Goal: Task Accomplishment & Management: Manage account settings

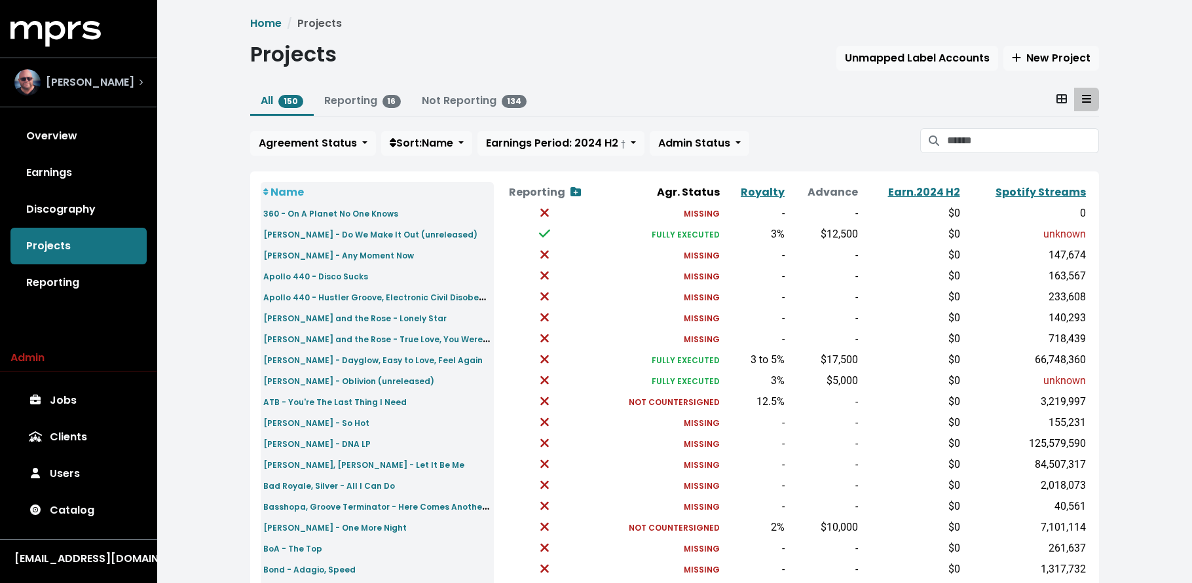
click at [63, 87] on span "Stuart Crichton" at bounding box center [90, 83] width 88 height 16
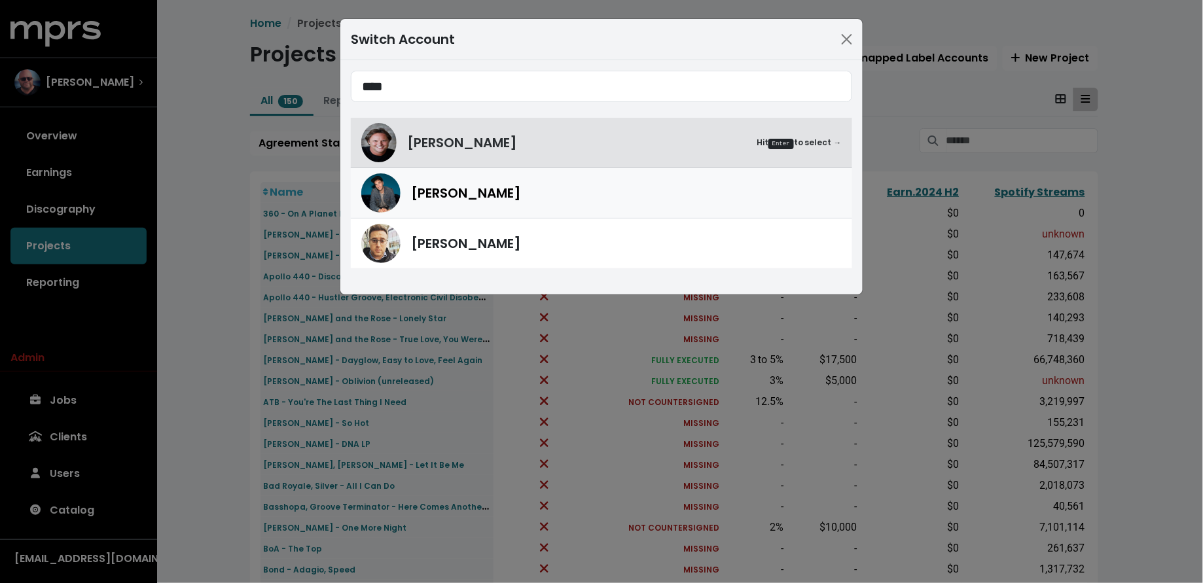
type input "****"
click at [464, 192] on span "Scott Harris" at bounding box center [466, 193] width 110 height 20
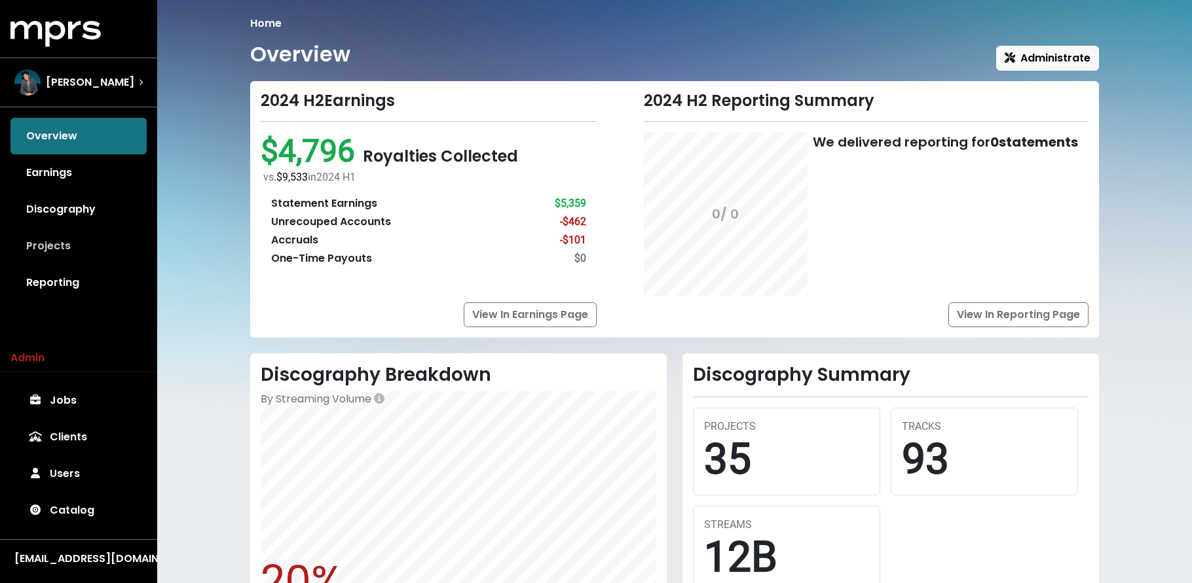
click at [49, 244] on link "Projects" at bounding box center [78, 246] width 136 height 37
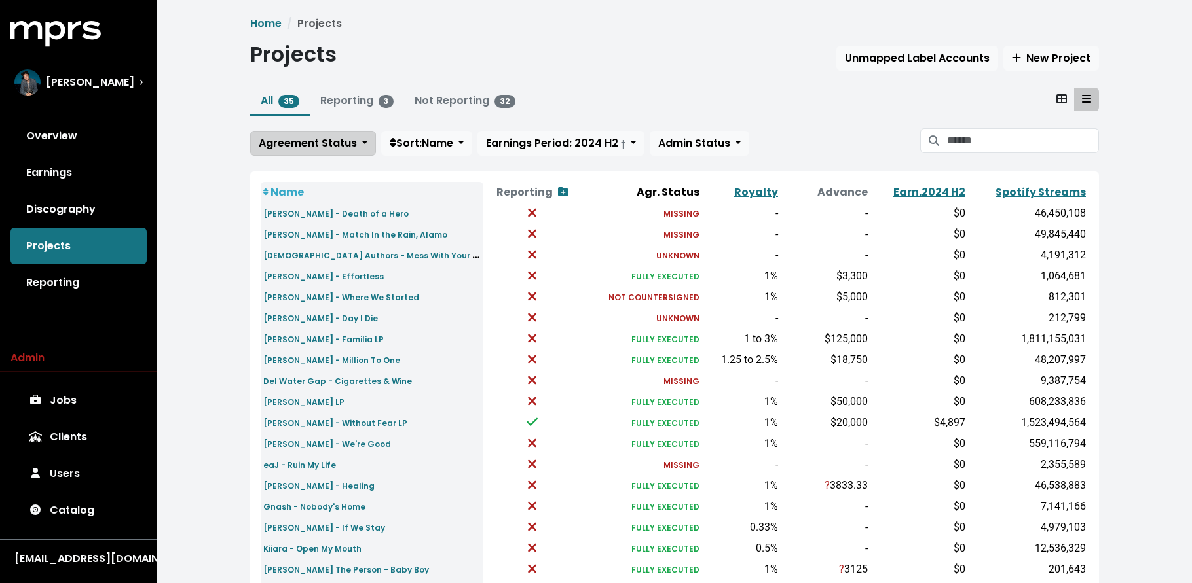
click at [297, 147] on span "Agreement Status" at bounding box center [308, 143] width 98 height 15
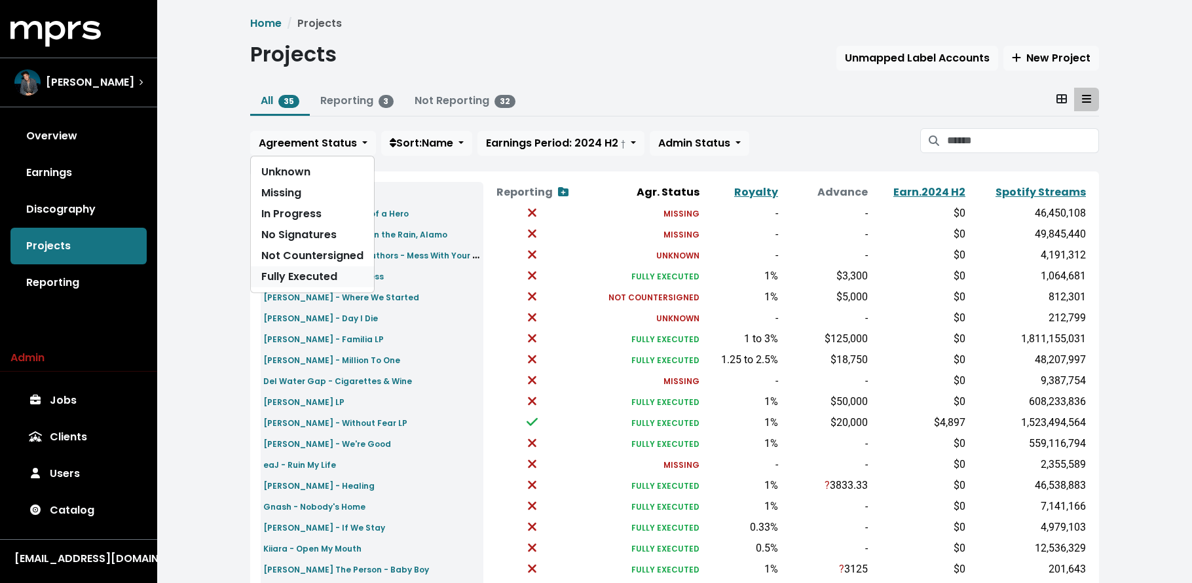
click at [306, 281] on link "Fully Executed" at bounding box center [312, 276] width 123 height 21
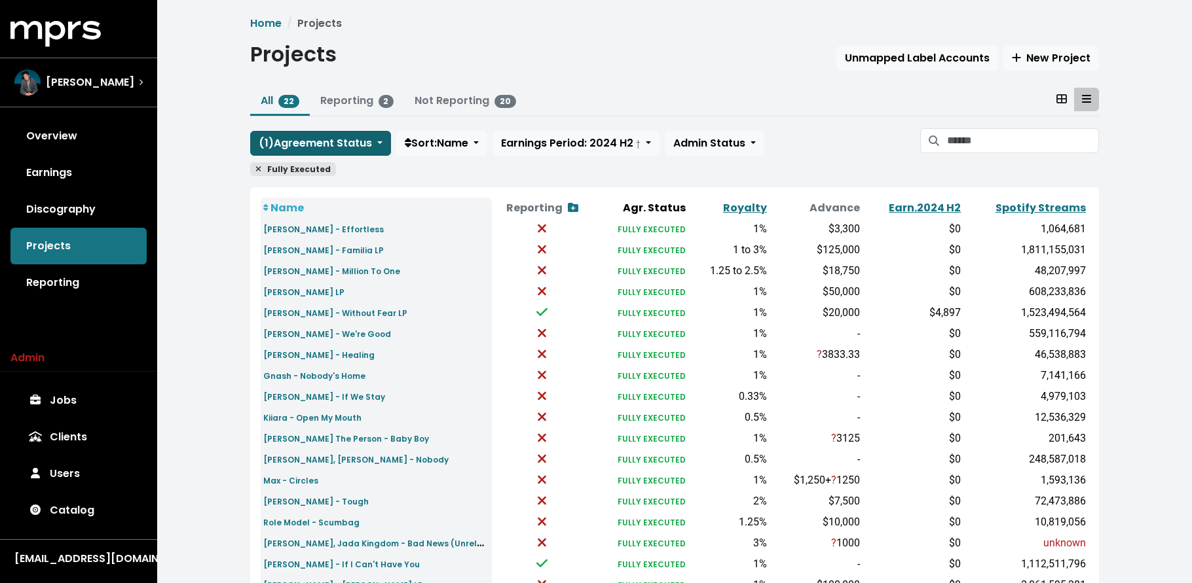
click at [318, 139] on span "( 1 ) Agreement Status" at bounding box center [315, 143] width 113 height 15
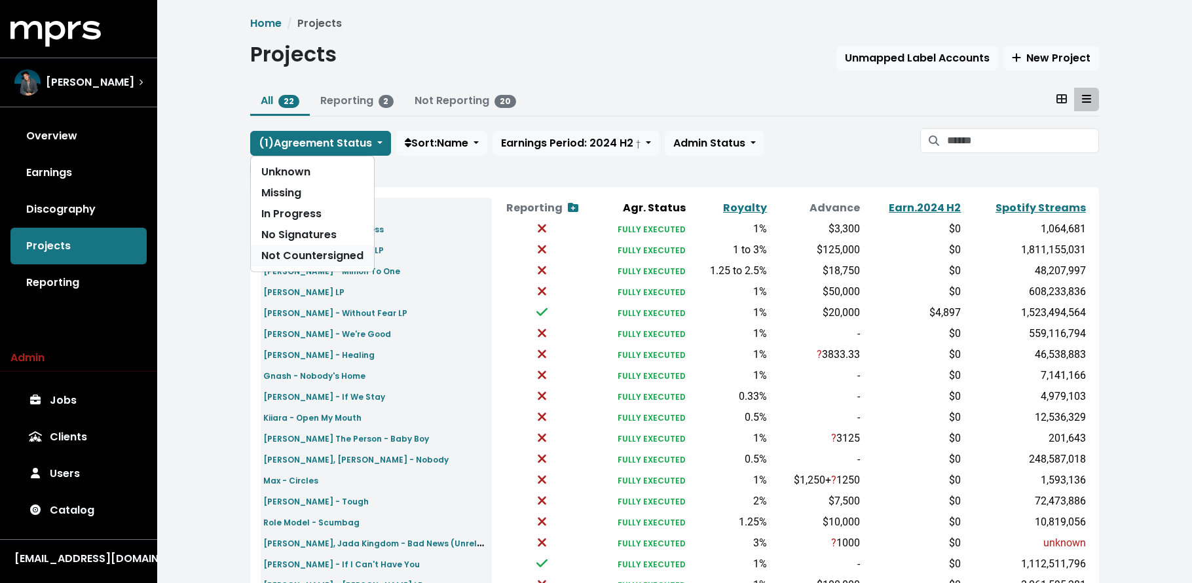
drag, startPoint x: 308, startPoint y: 256, endPoint x: 312, endPoint y: 242, distance: 15.1
click at [308, 256] on link "Not Countersigned" at bounding box center [312, 256] width 123 height 21
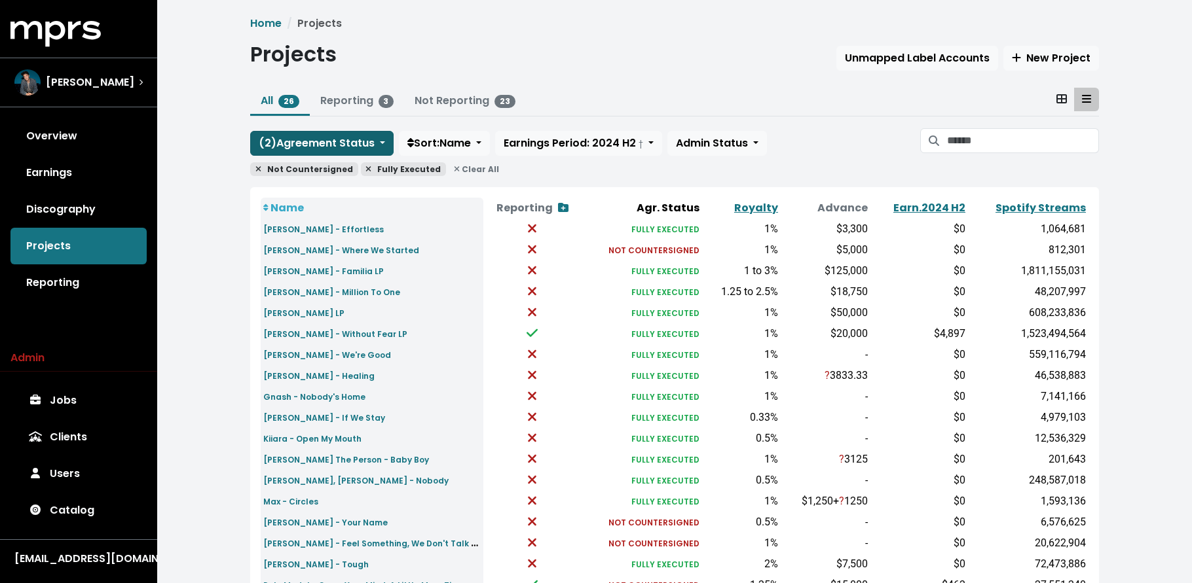
click at [331, 138] on span "( 2 ) Agreement Status" at bounding box center [317, 143] width 116 height 15
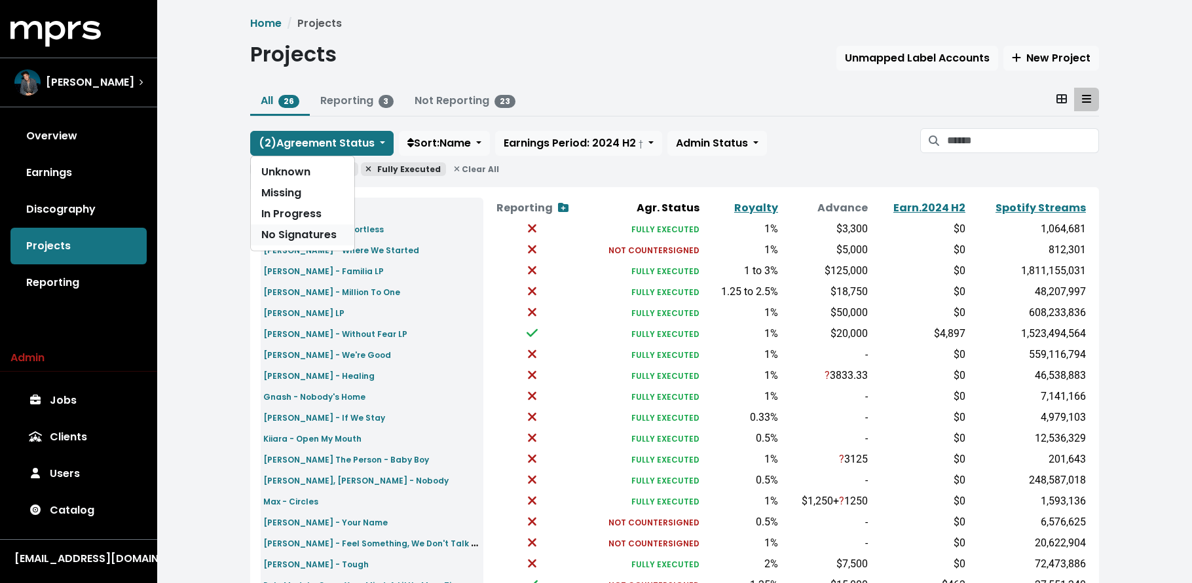
click at [320, 232] on link "No Signatures" at bounding box center [302, 235] width 103 height 21
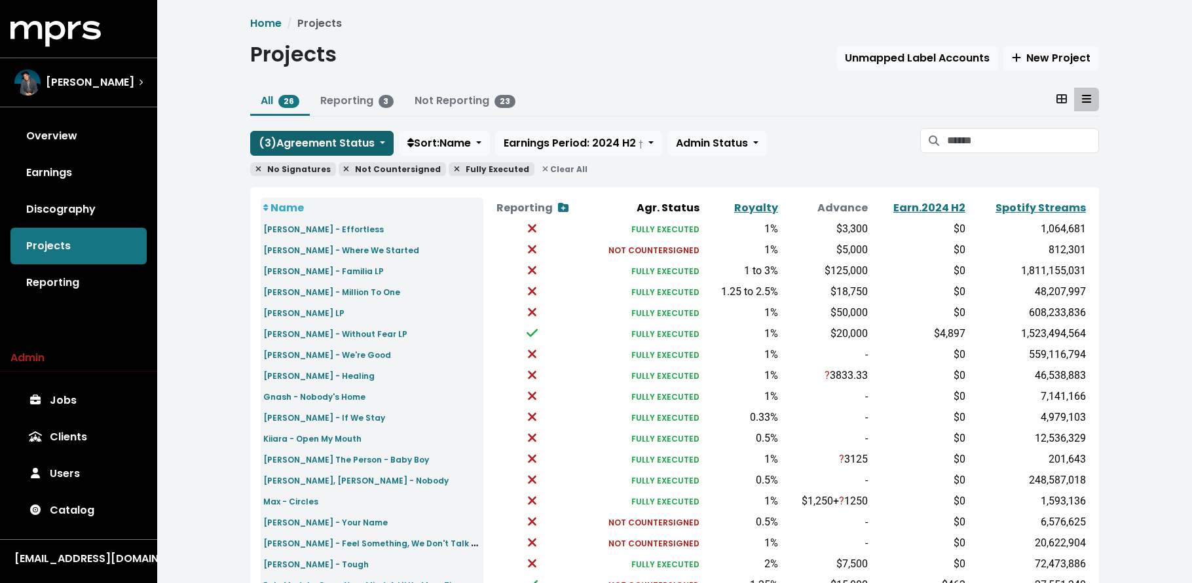
click at [315, 142] on span "( 3 ) Agreement Status" at bounding box center [317, 143] width 116 height 15
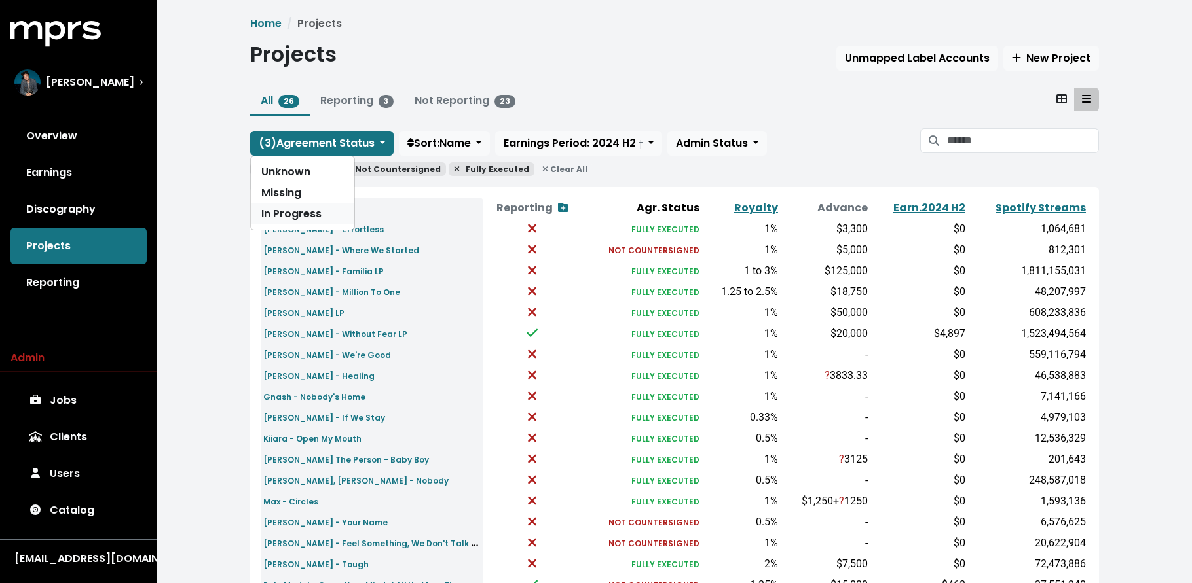
click at [310, 216] on link "In Progress" at bounding box center [302, 214] width 103 height 21
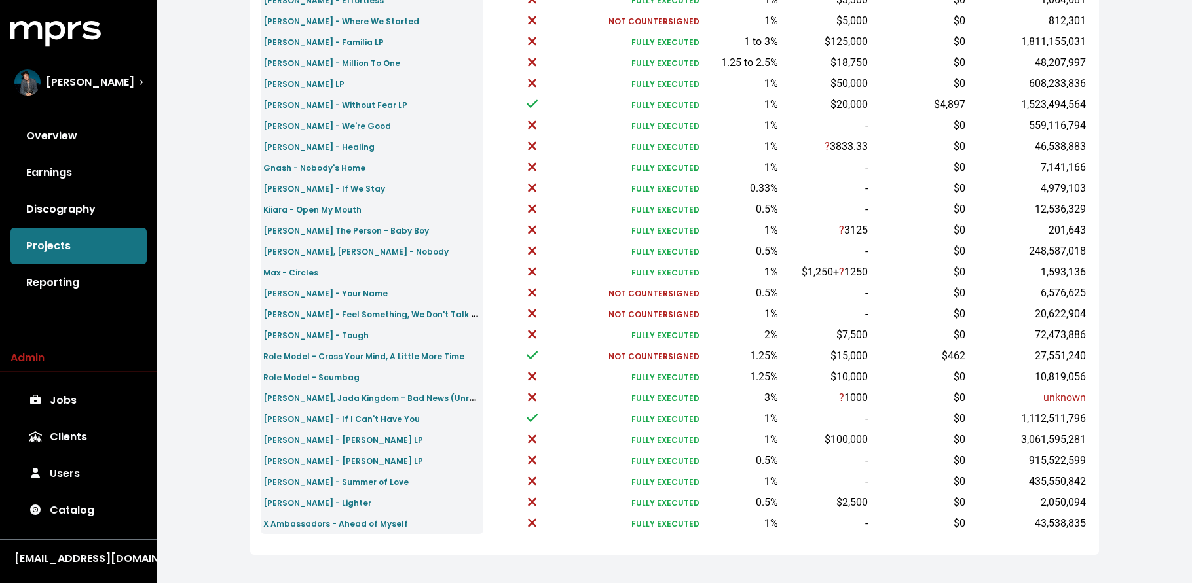
scroll to position [236, 0]
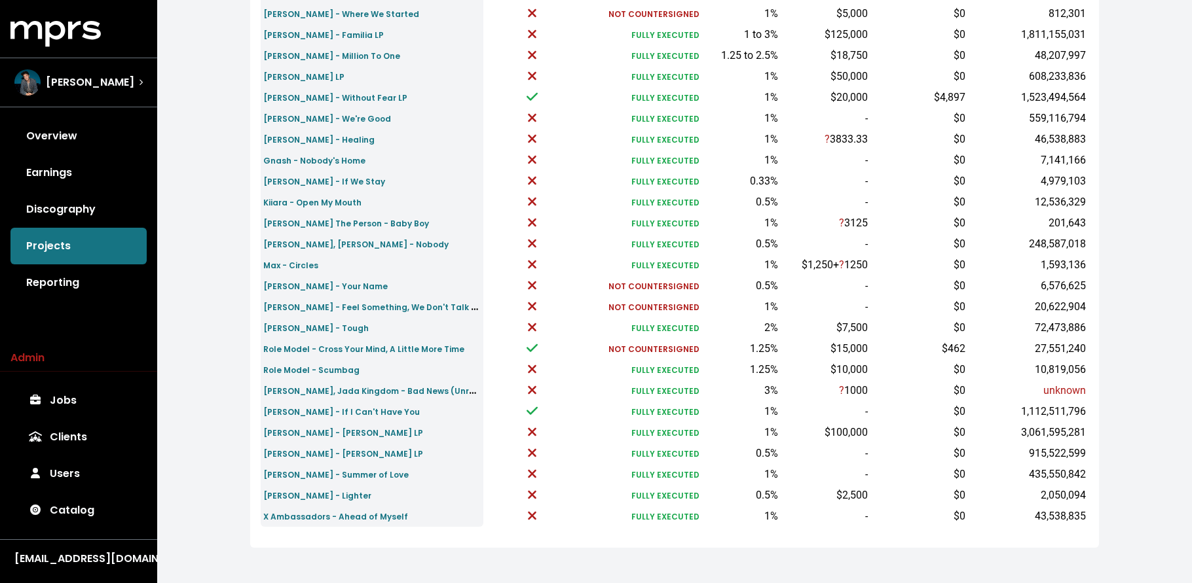
drag, startPoint x: 535, startPoint y: 454, endPoint x: 543, endPoint y: 448, distance: 9.8
click at [543, 448] on td at bounding box center [532, 453] width 98 height 21
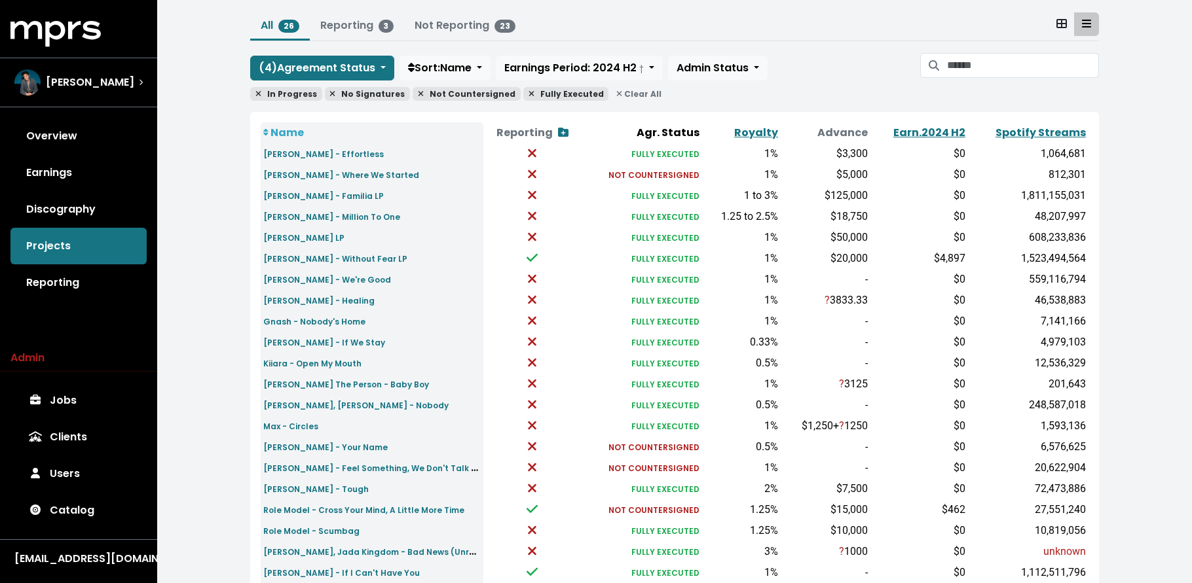
scroll to position [76, 0]
click at [611, 92] on span "Clear All" at bounding box center [639, 93] width 56 height 14
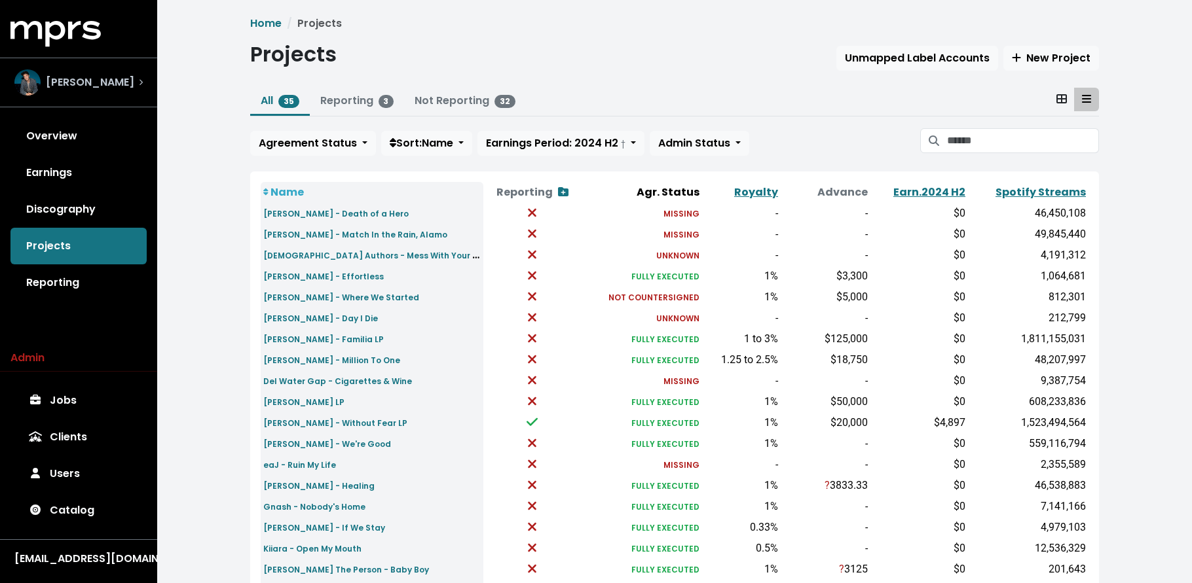
click at [125, 88] on div "Scott Harris" at bounding box center [78, 82] width 128 height 26
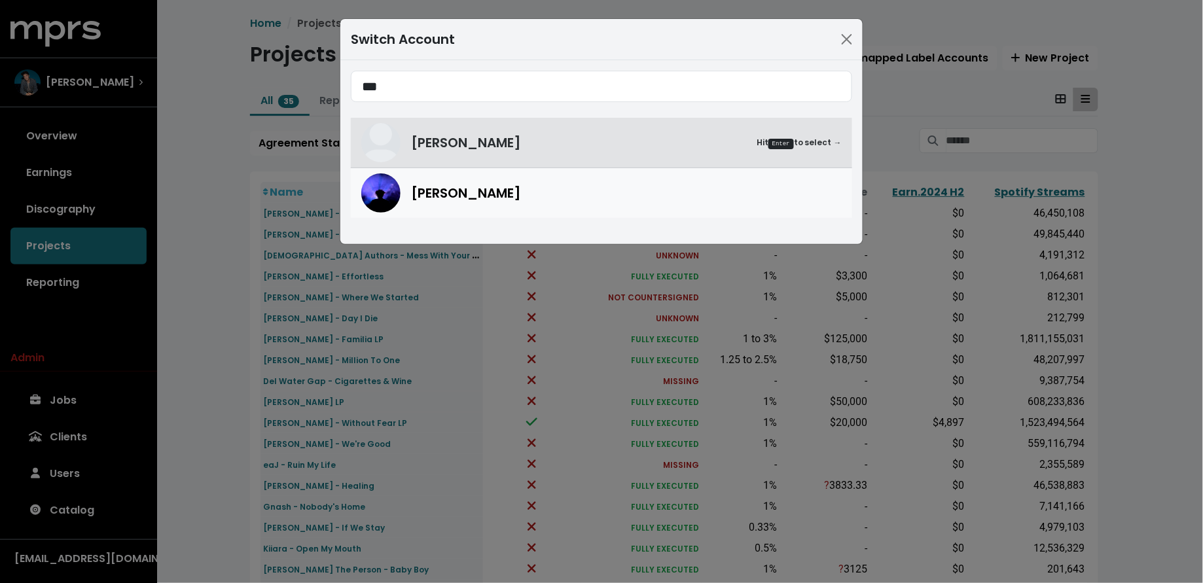
type input "***"
click at [578, 206] on div "[PERSON_NAME]" at bounding box center [601, 192] width 481 height 39
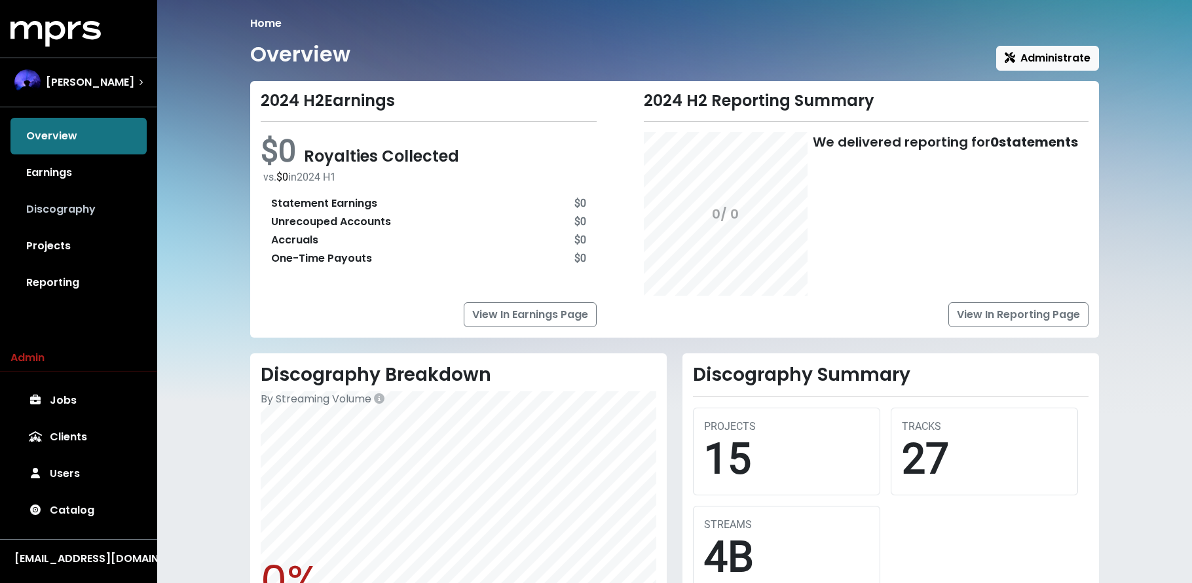
click at [90, 213] on link "Discography" at bounding box center [78, 209] width 136 height 37
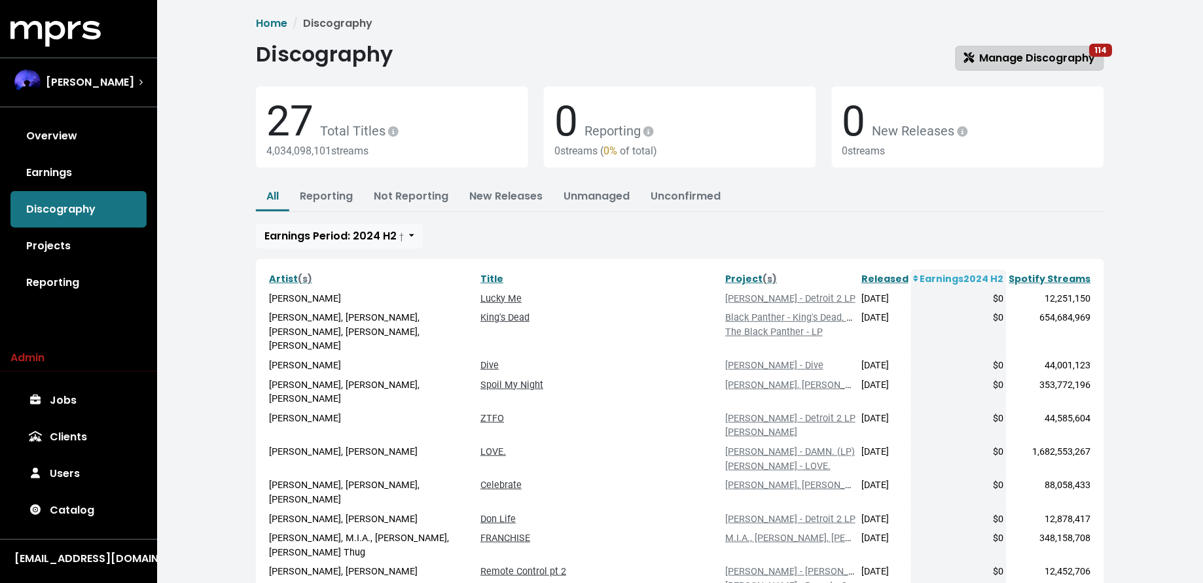
click at [998, 55] on span "Manage Discography 114" at bounding box center [1030, 57] width 132 height 15
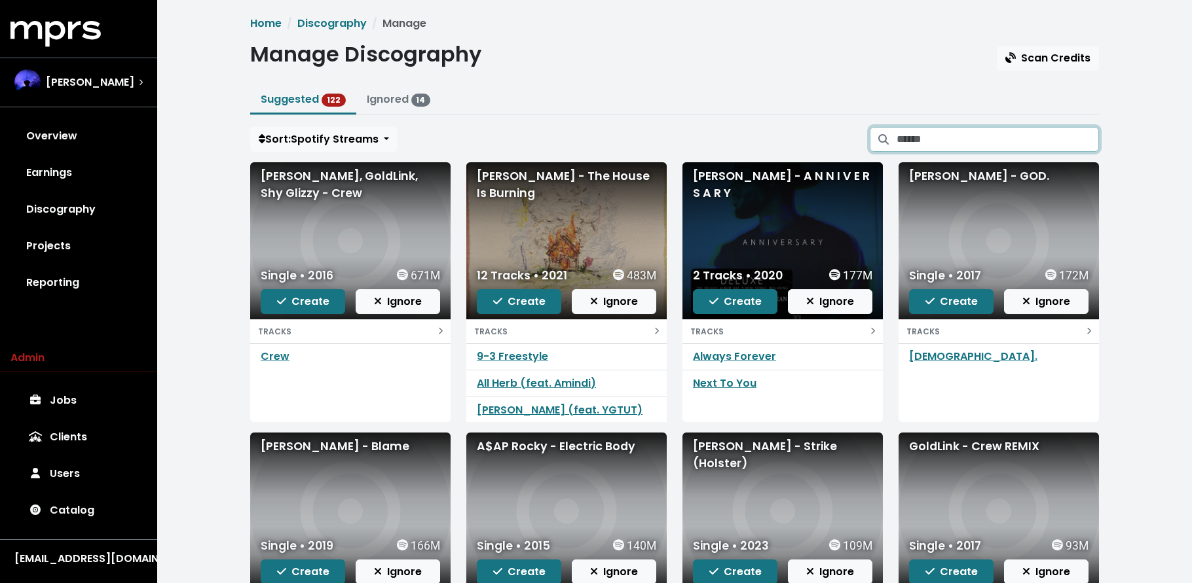
click at [923, 138] on input "Search suggested projects" at bounding box center [997, 139] width 202 height 25
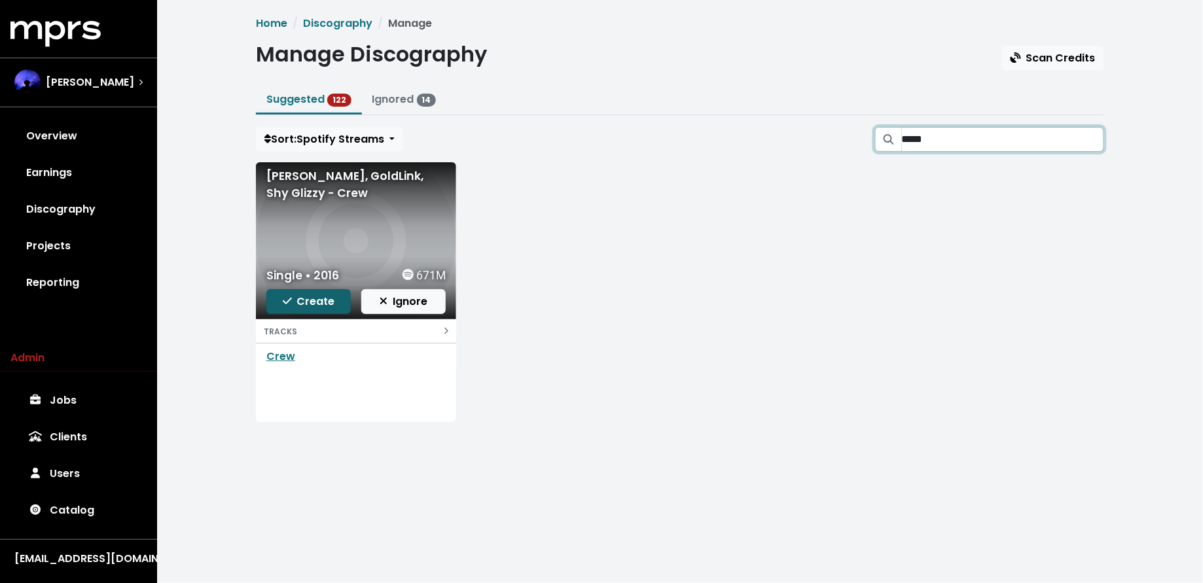
type input "*****"
click at [308, 301] on span "Create" at bounding box center [309, 301] width 52 height 15
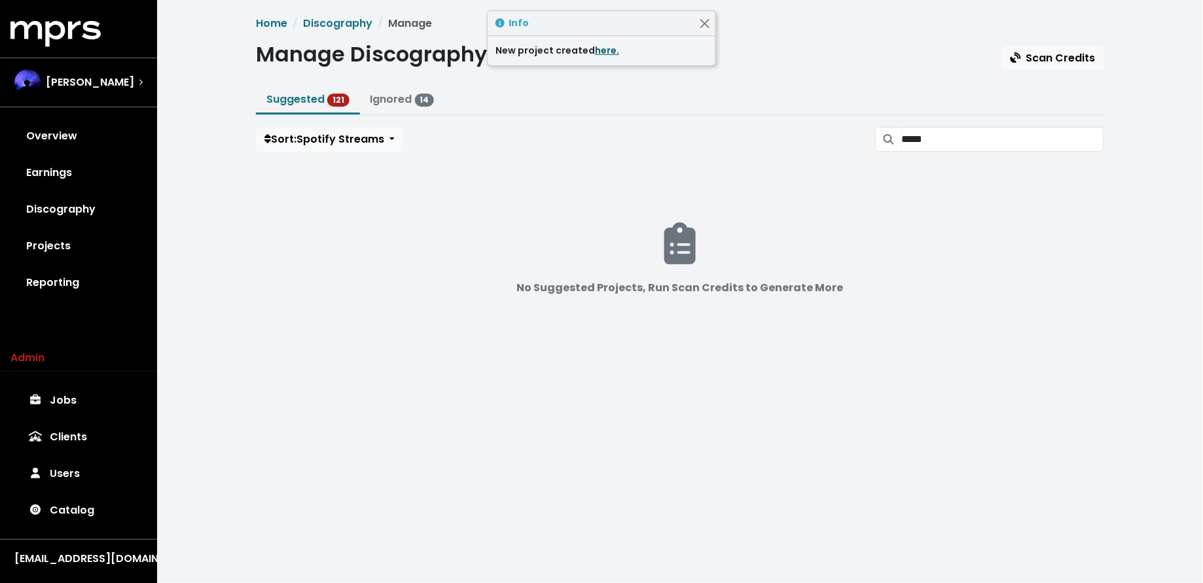
click at [604, 52] on link "here." at bounding box center [607, 50] width 24 height 13
click at [1035, 137] on input "*****" at bounding box center [1003, 139] width 202 height 25
click at [1087, 140] on input "*****" at bounding box center [1003, 139] width 202 height 25
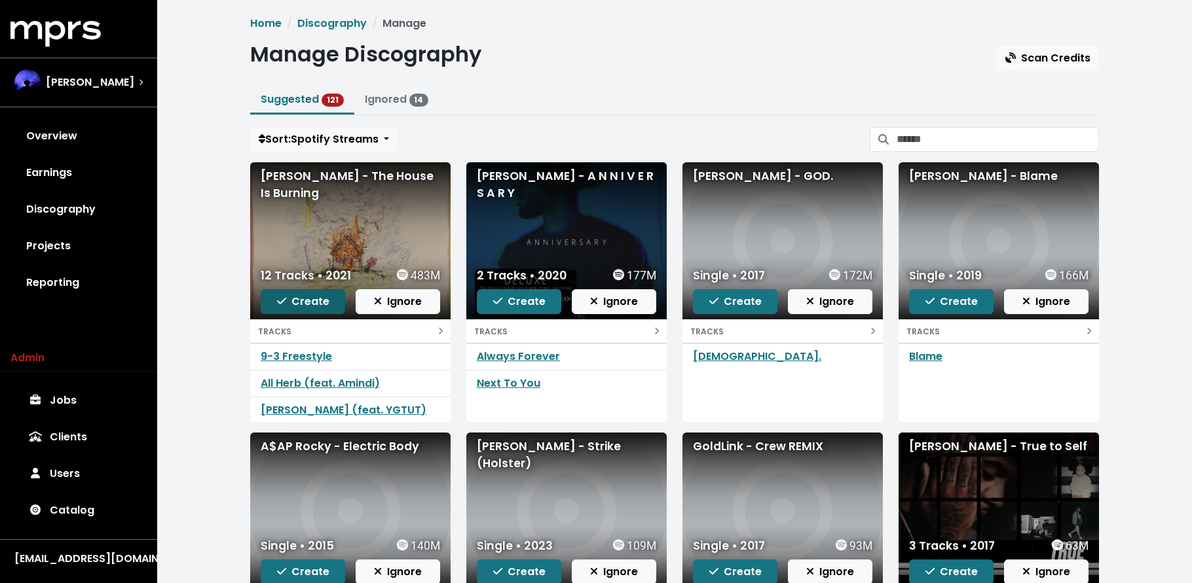
click at [306, 300] on span "Create" at bounding box center [303, 301] width 52 height 15
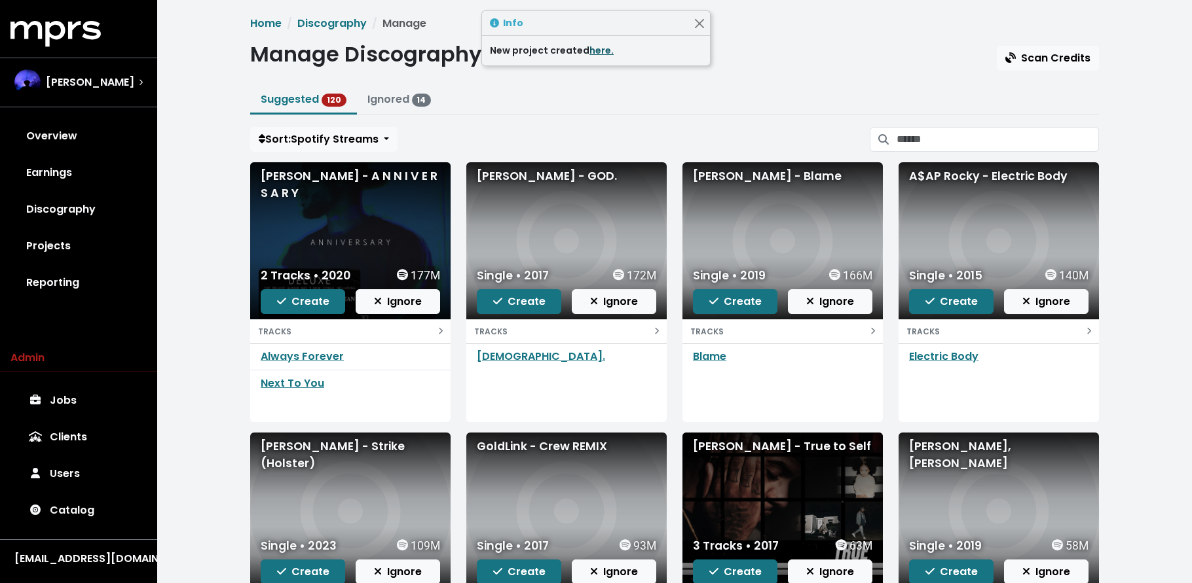
click at [600, 52] on link "here." at bounding box center [601, 50] width 24 height 13
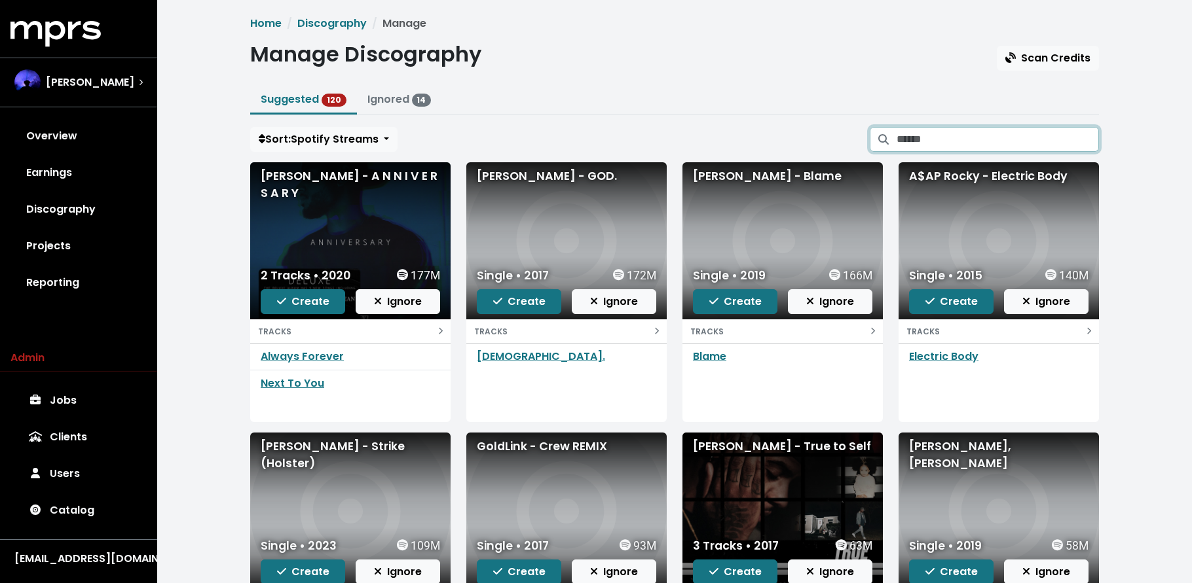
drag, startPoint x: 1032, startPoint y: 132, endPoint x: 1027, endPoint y: 111, distance: 22.1
click at [1032, 130] on input "Search suggested projects" at bounding box center [997, 139] width 202 height 25
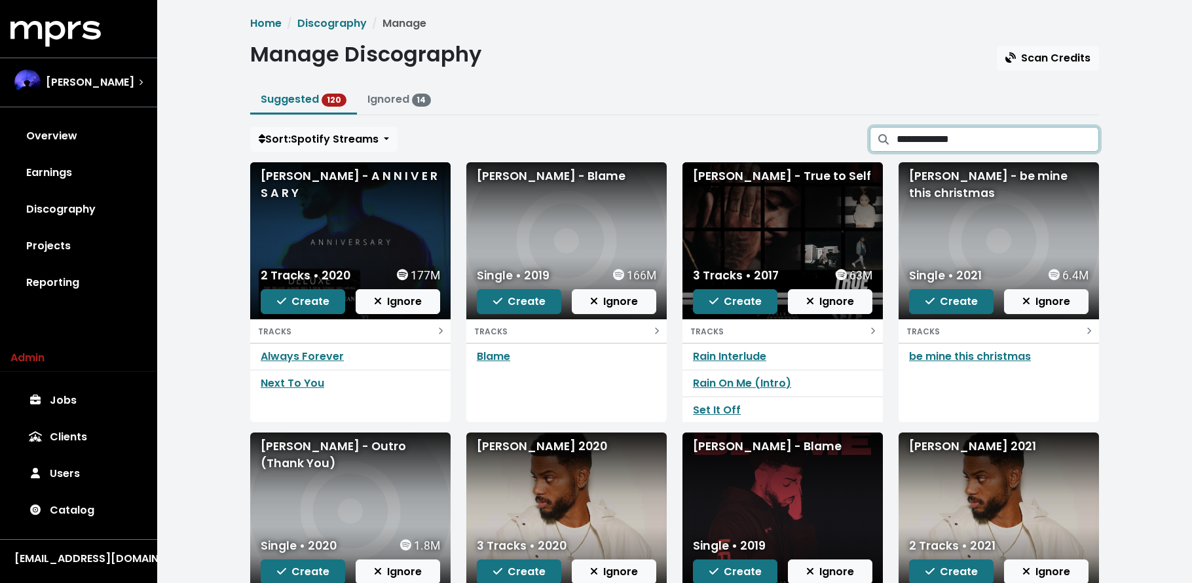
type input "**********"
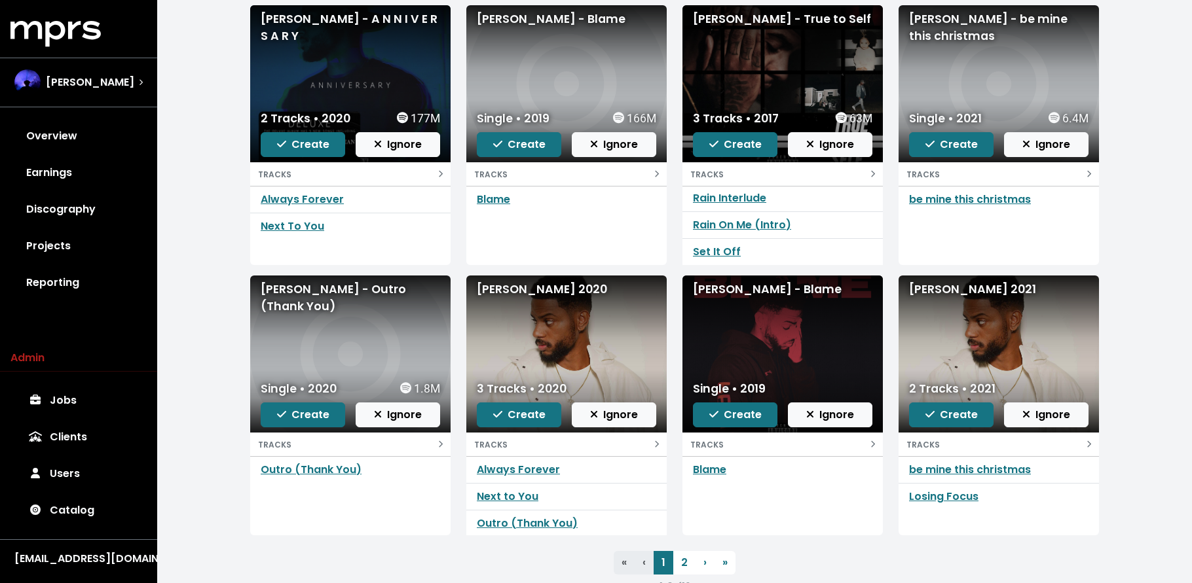
scroll to position [126, 0]
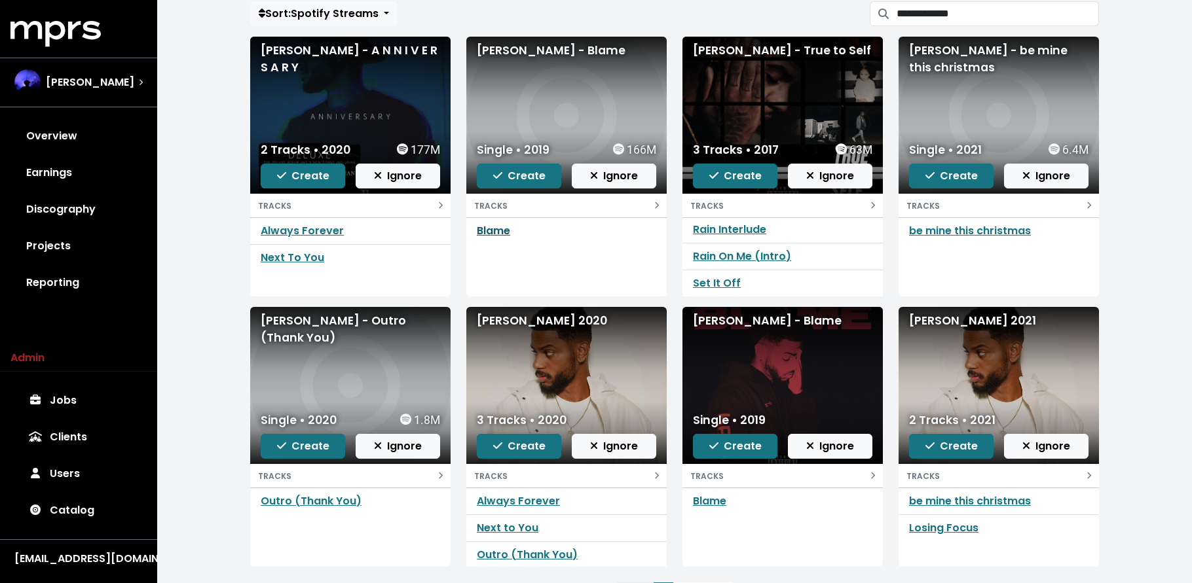
click at [500, 231] on link "Blame" at bounding box center [493, 230] width 33 height 15
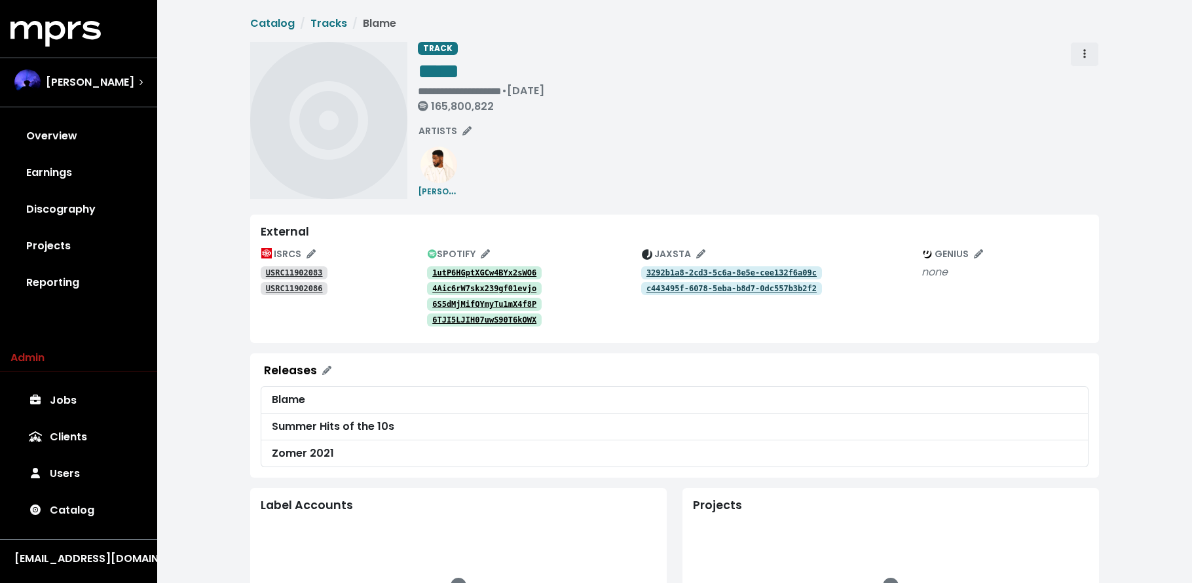
click at [1084, 56] on icon "Track actions" at bounding box center [1084, 53] width 3 height 10
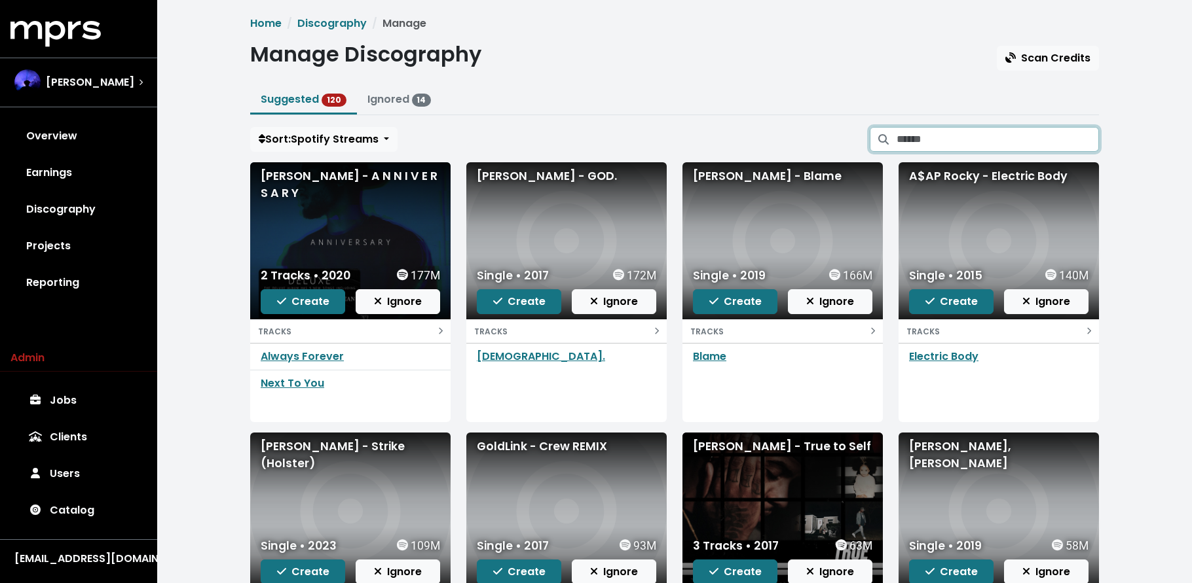
click at [966, 147] on input "Search suggested projects" at bounding box center [997, 139] width 202 height 25
type input "*"
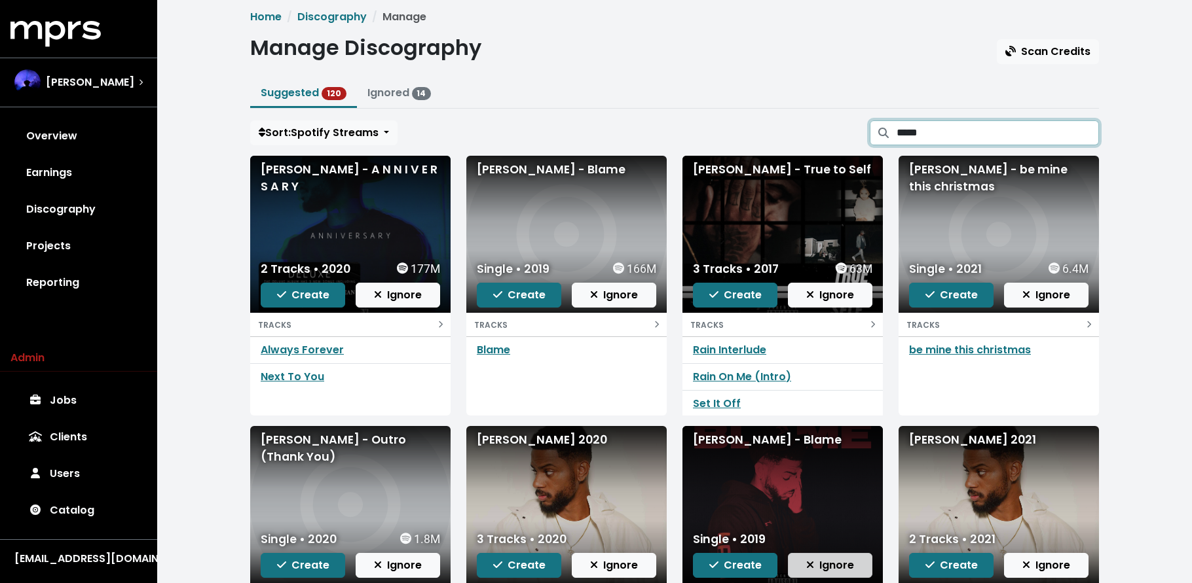
scroll to position [135, 0]
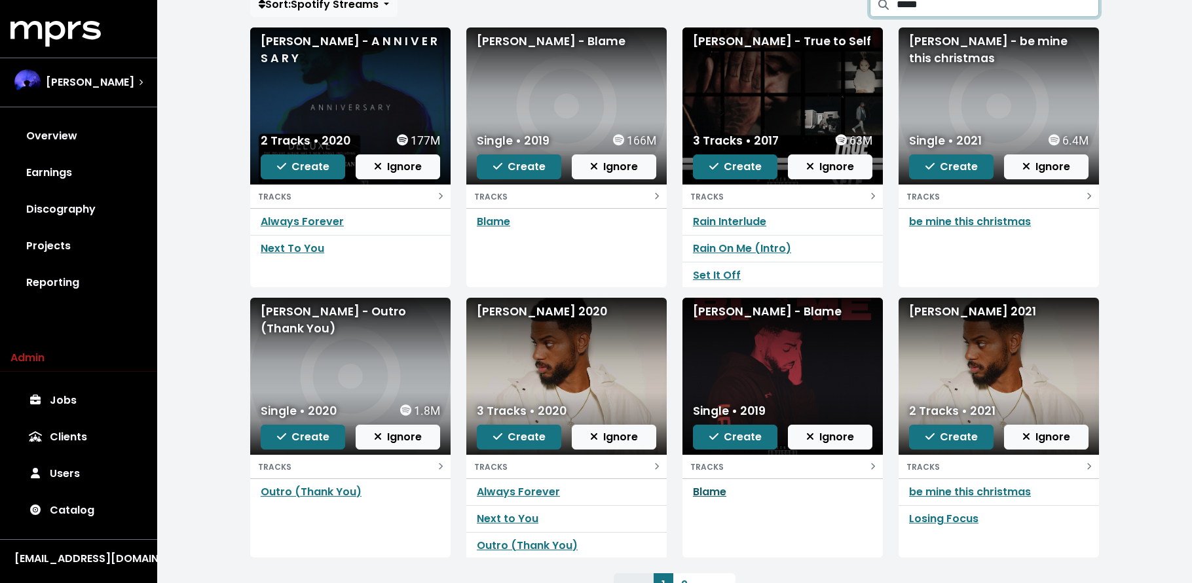
type input "*****"
click at [710, 496] on link "Blame" at bounding box center [709, 491] width 33 height 15
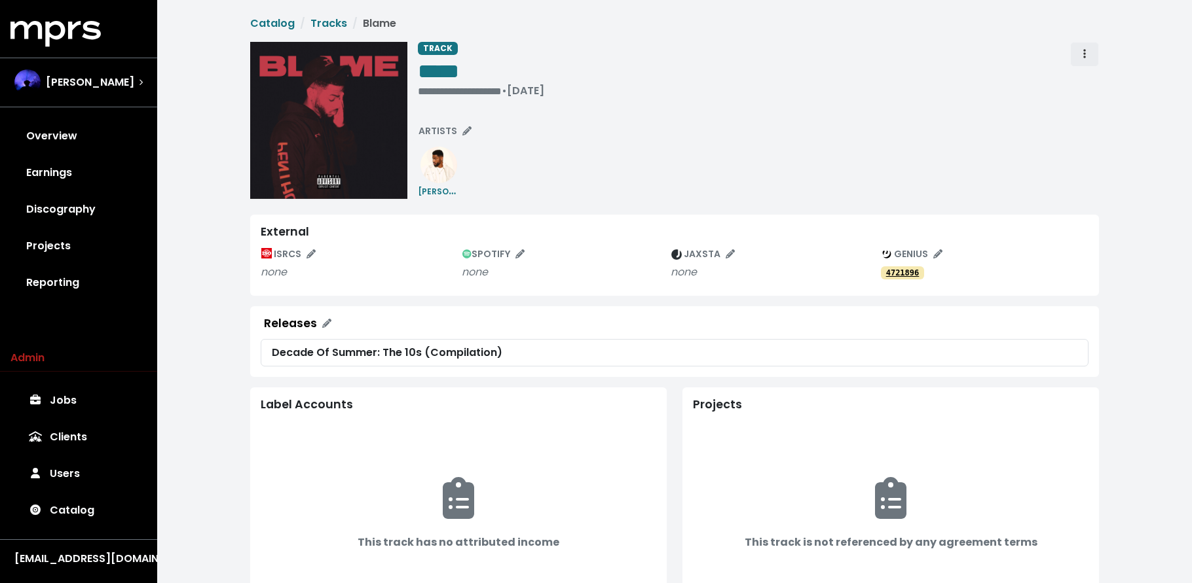
click at [1085, 56] on span "Track actions" at bounding box center [1084, 54] width 12 height 16
click at [1087, 84] on link "Merge" at bounding box center [1121, 83] width 103 height 21
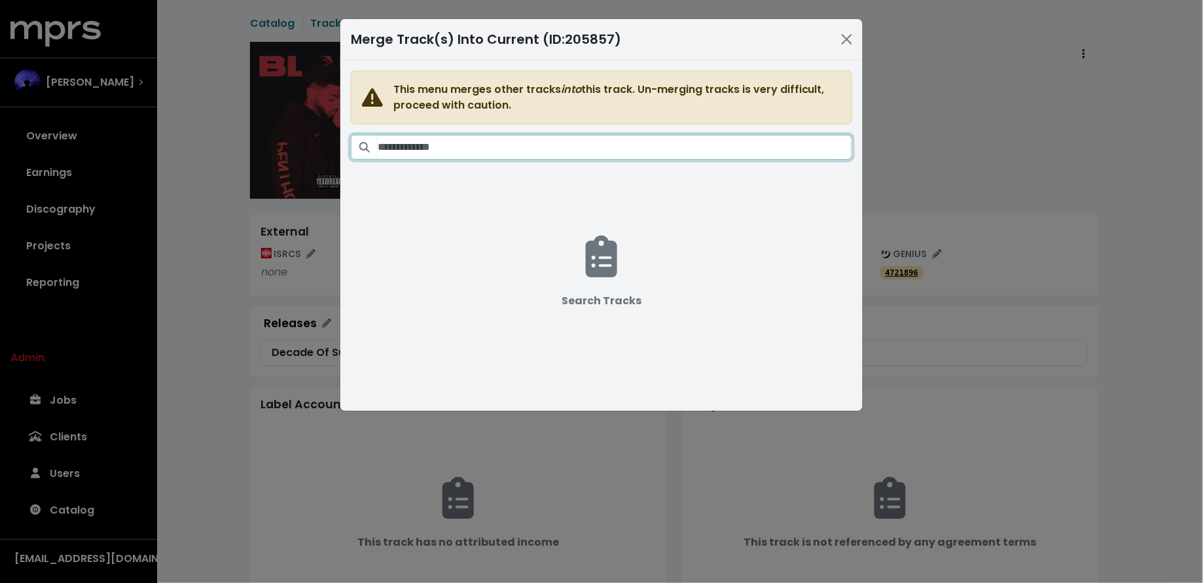
click at [697, 153] on input "Search tracks" at bounding box center [615, 147] width 475 height 25
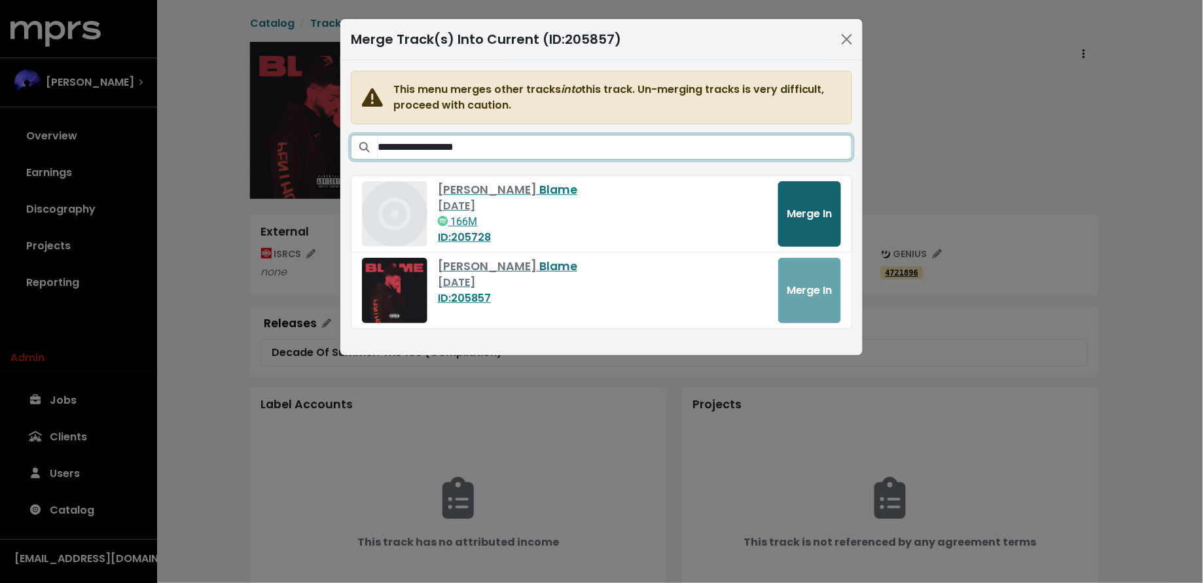
type input "**********"
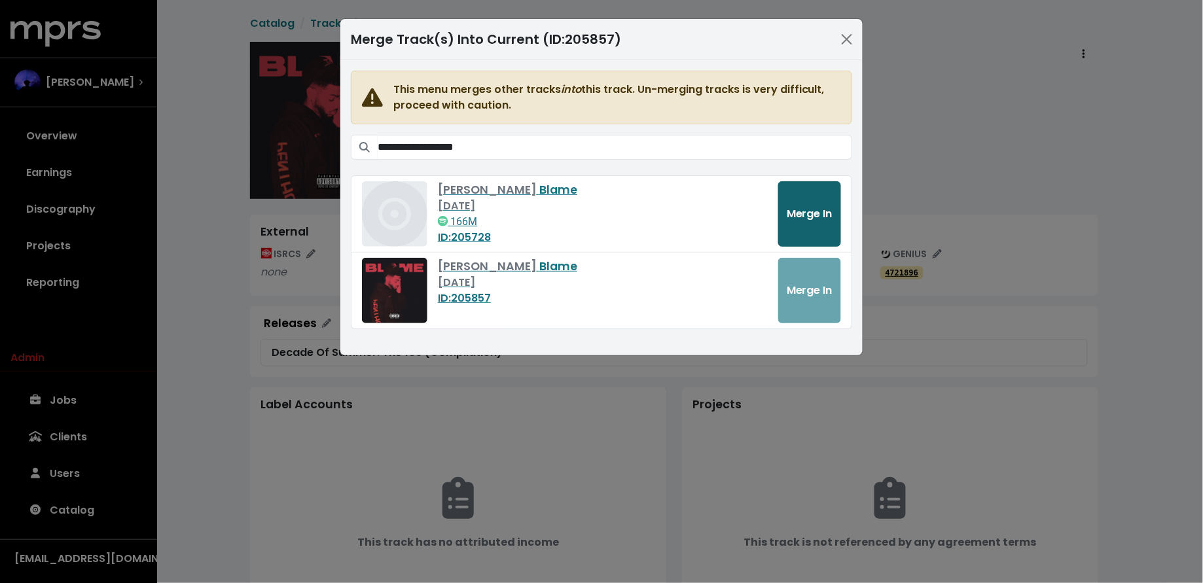
click at [810, 228] on button "Merge In" at bounding box center [809, 213] width 63 height 65
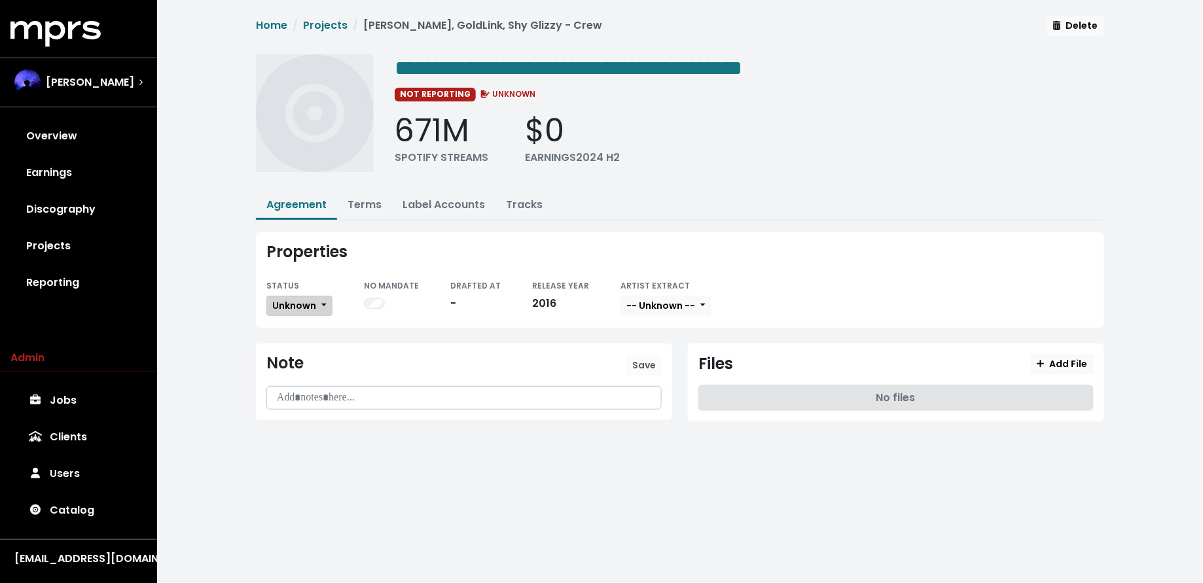
click at [310, 308] on span "Unknown" at bounding box center [294, 305] width 44 height 13
click at [313, 353] on link "Missing" at bounding box center [328, 353] width 123 height 21
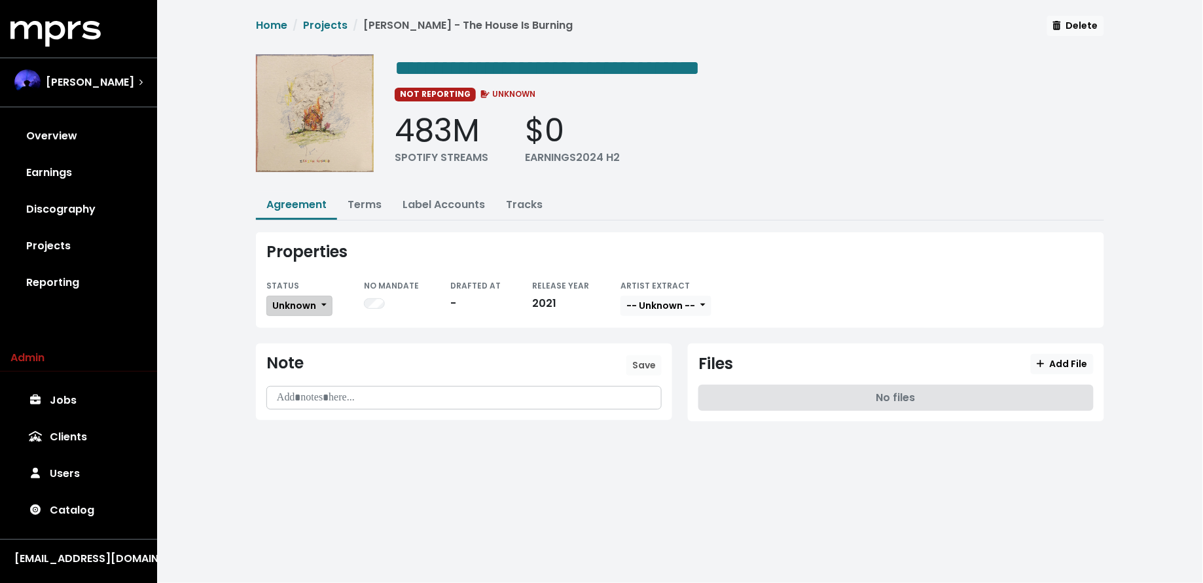
click at [323, 314] on div "STATUS Unknown" at bounding box center [299, 298] width 66 height 40
click at [321, 306] on button "Unknown" at bounding box center [299, 306] width 66 height 20
click at [323, 346] on link "Missing" at bounding box center [328, 353] width 123 height 21
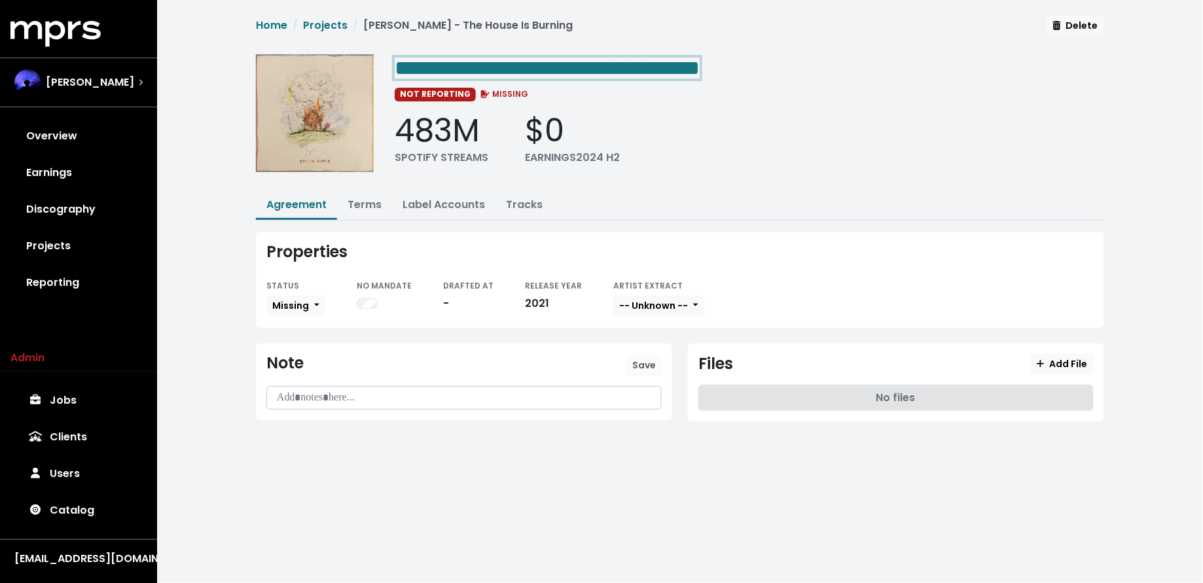
click at [700, 68] on span "**********" at bounding box center [547, 68] width 305 height 21
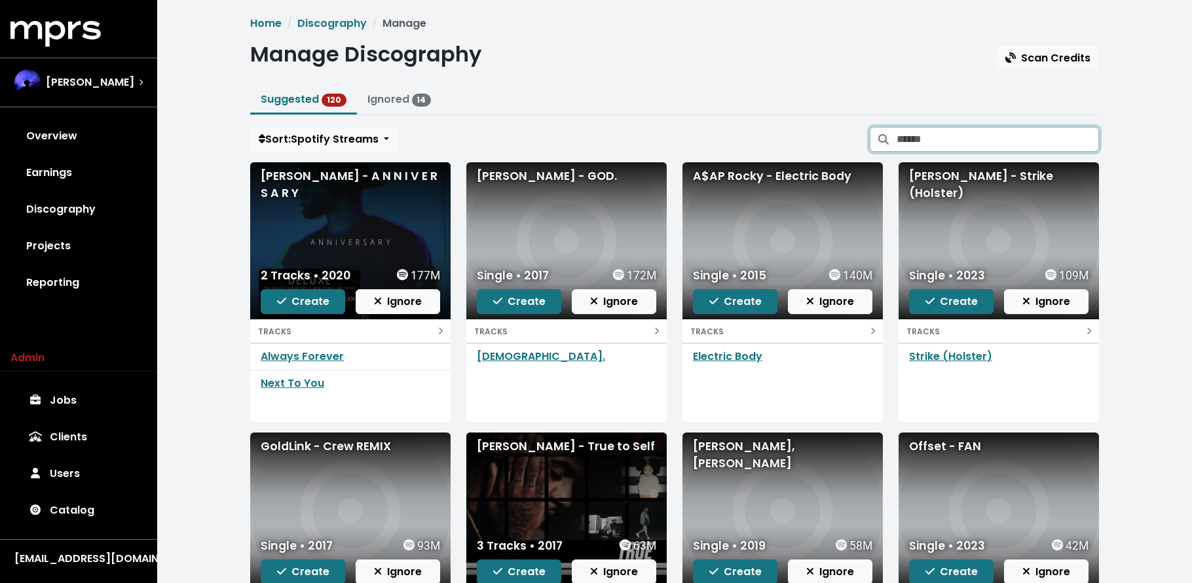
drag, startPoint x: 928, startPoint y: 145, endPoint x: 932, endPoint y: 112, distance: 33.0
click at [928, 143] on input "Search suggested projects" at bounding box center [997, 139] width 202 height 25
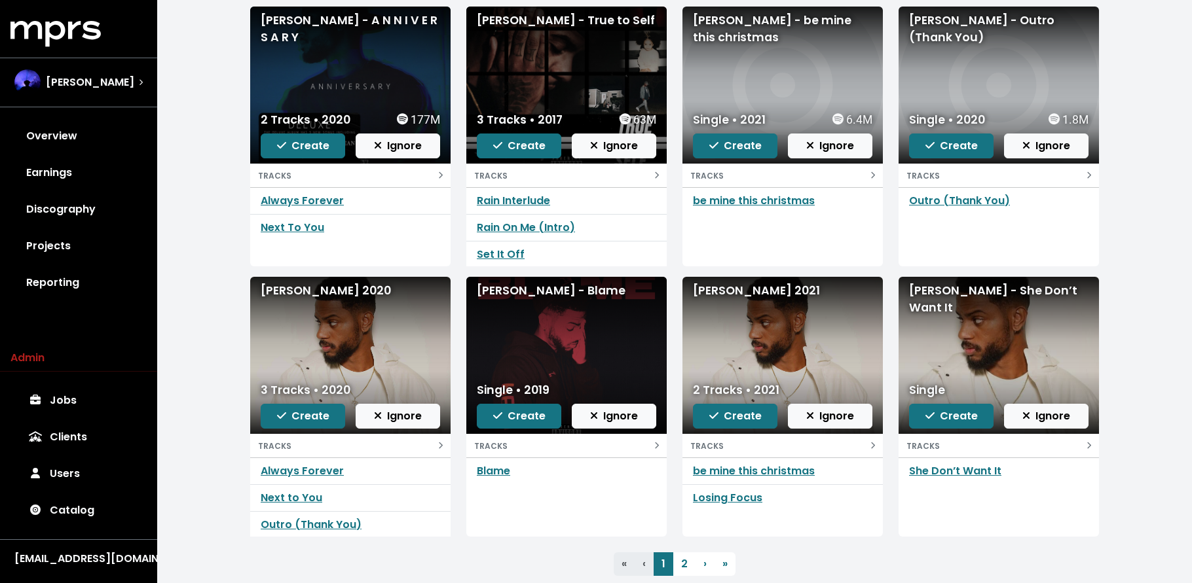
scroll to position [143, 0]
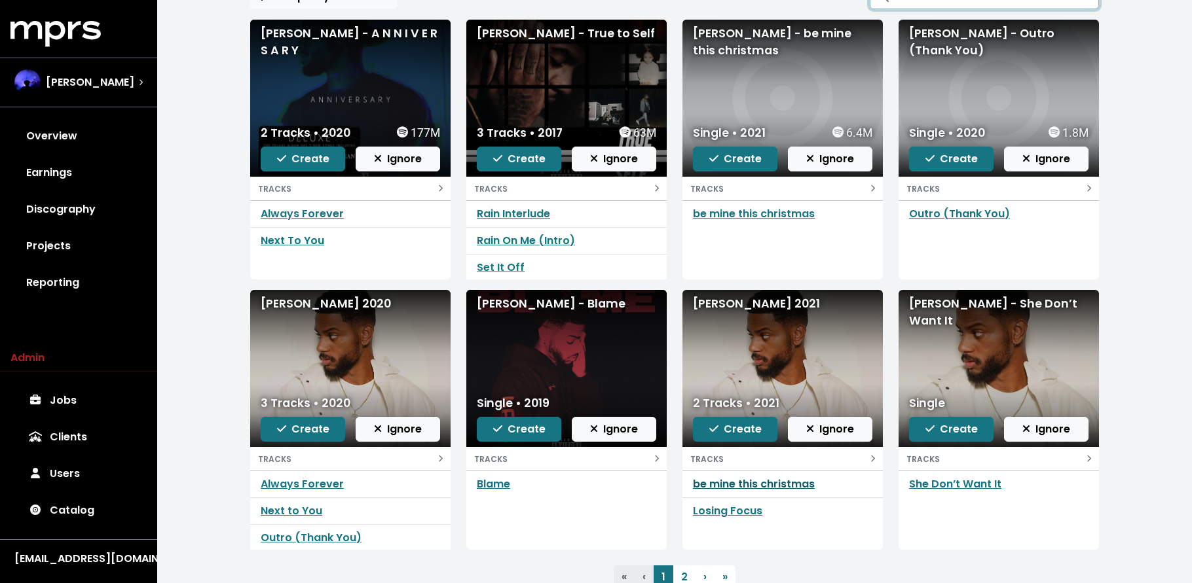
type input "****"
click at [725, 485] on link "​be mine this christmas" at bounding box center [754, 484] width 122 height 15
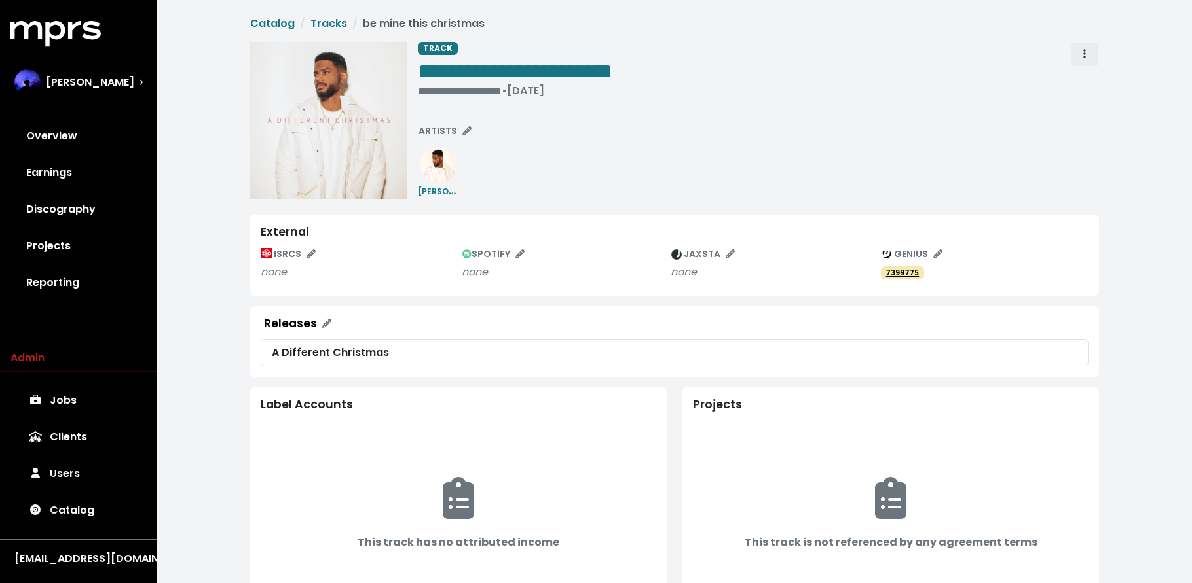
click at [1083, 53] on icon "Track actions" at bounding box center [1084, 53] width 3 height 10
click at [1084, 77] on link "Merge" at bounding box center [1121, 83] width 103 height 21
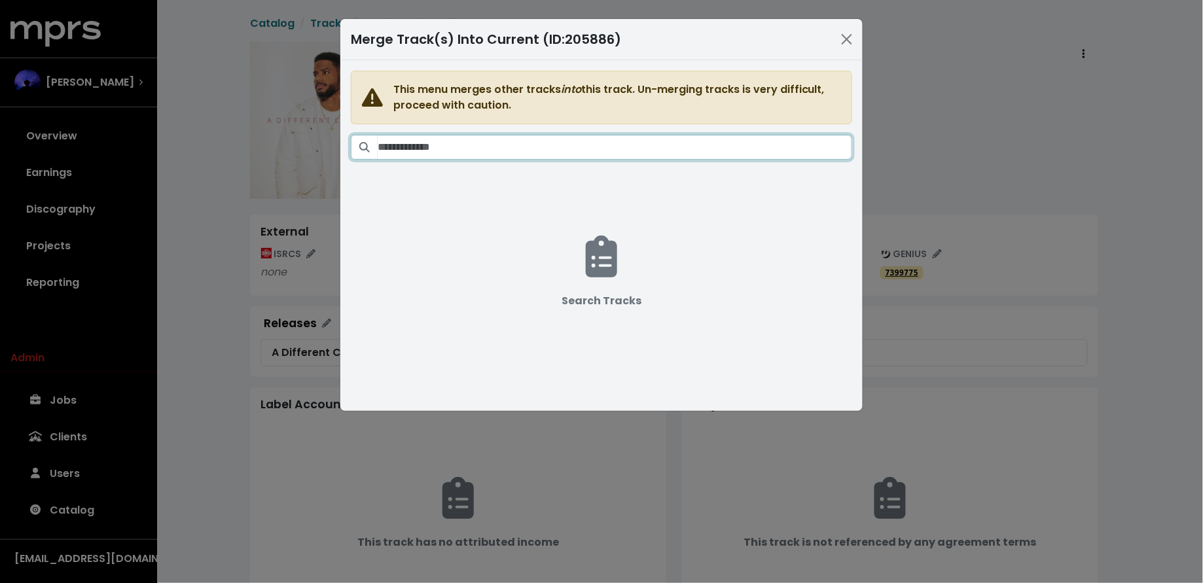
drag, startPoint x: 692, startPoint y: 153, endPoint x: 699, endPoint y: 151, distance: 7.5
click at [692, 153] on input "Search tracks" at bounding box center [615, 147] width 475 height 25
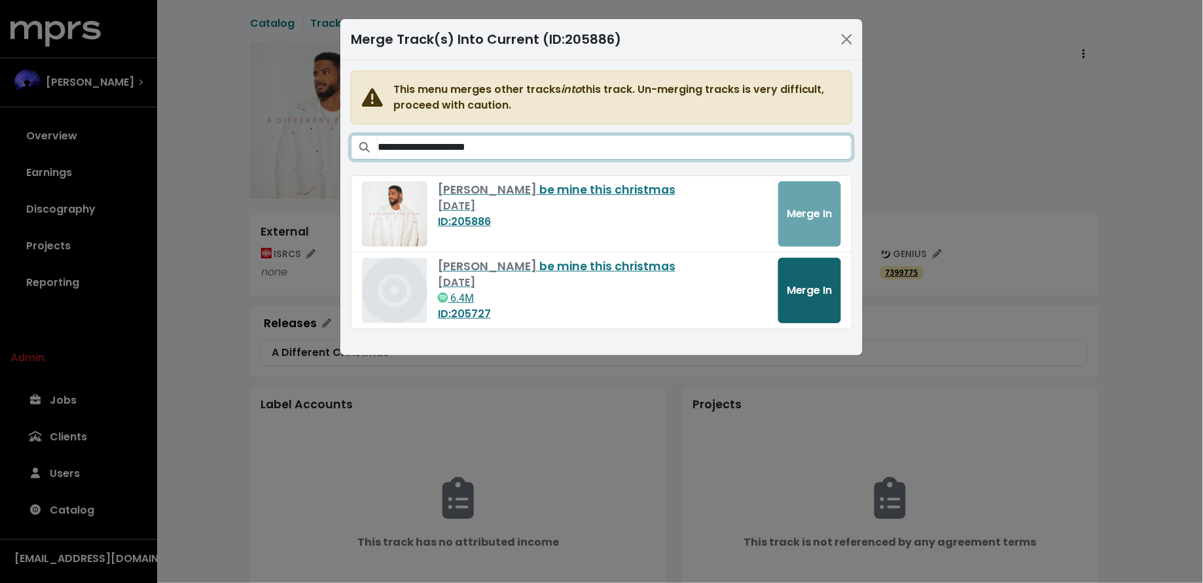
type input "**********"
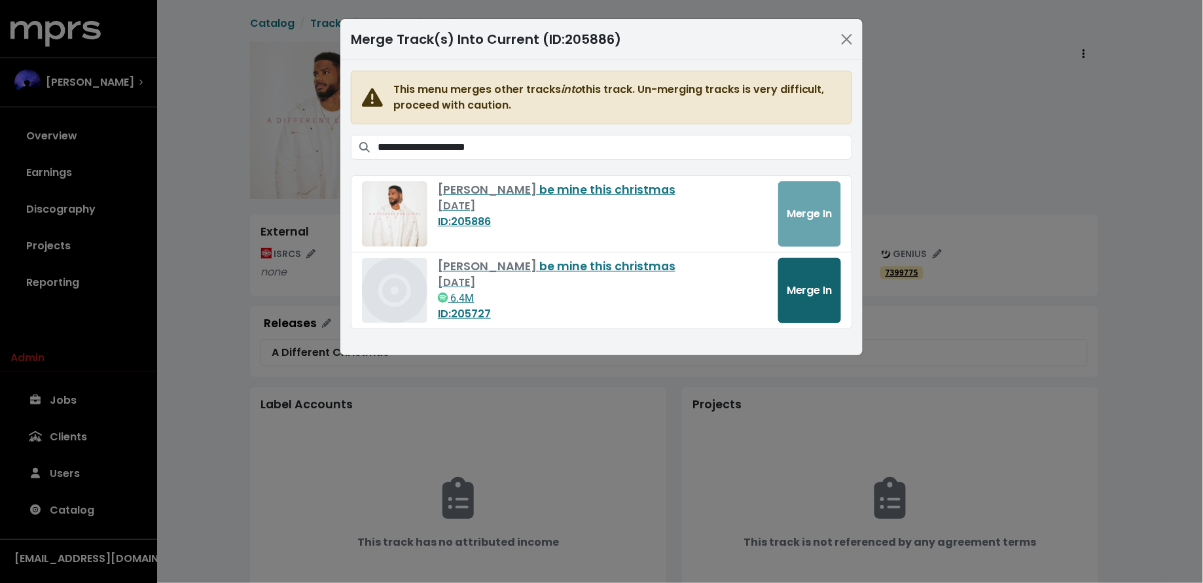
click at [809, 295] on span "Merge In" at bounding box center [810, 290] width 46 height 15
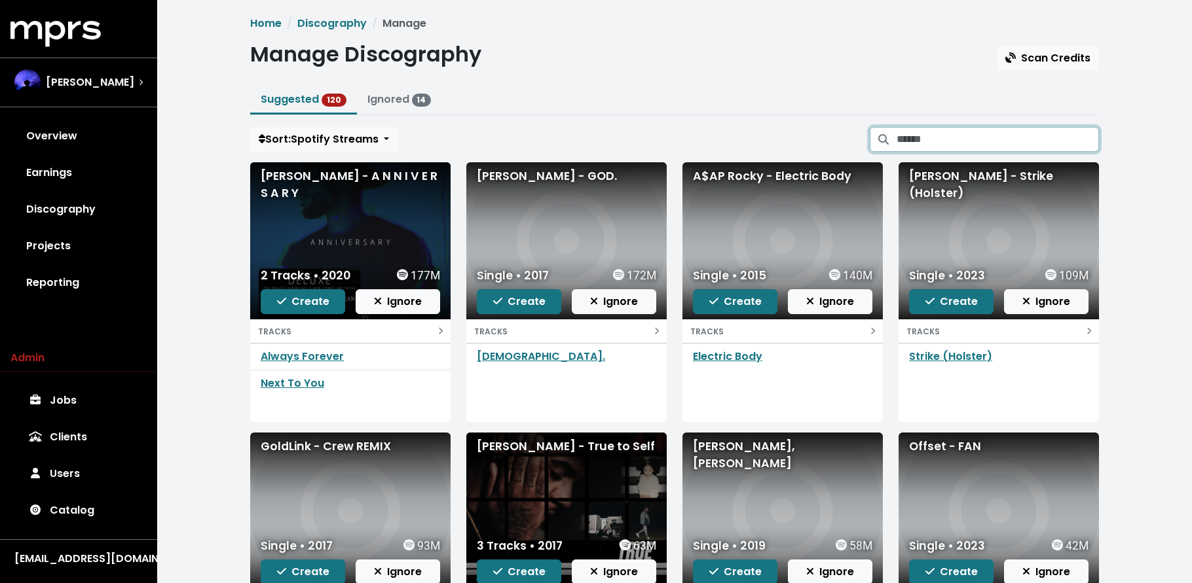
drag, startPoint x: 993, startPoint y: 134, endPoint x: 985, endPoint y: 132, distance: 8.9
click at [987, 133] on input "Search suggested projects" at bounding box center [997, 139] width 202 height 25
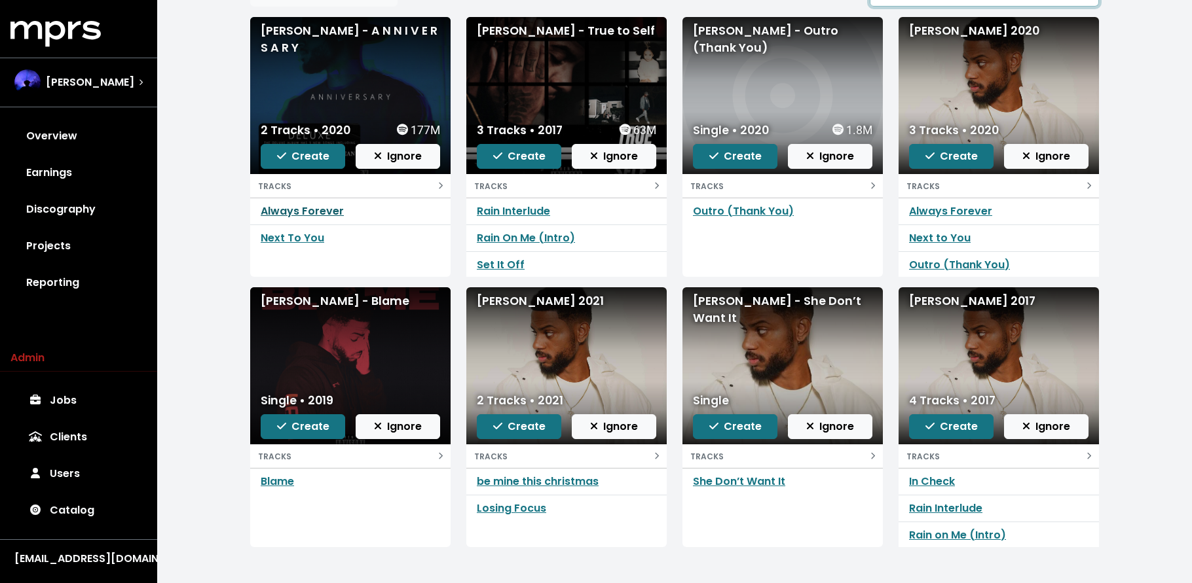
type input "****"
click at [321, 212] on link "Always Forever" at bounding box center [302, 211] width 83 height 15
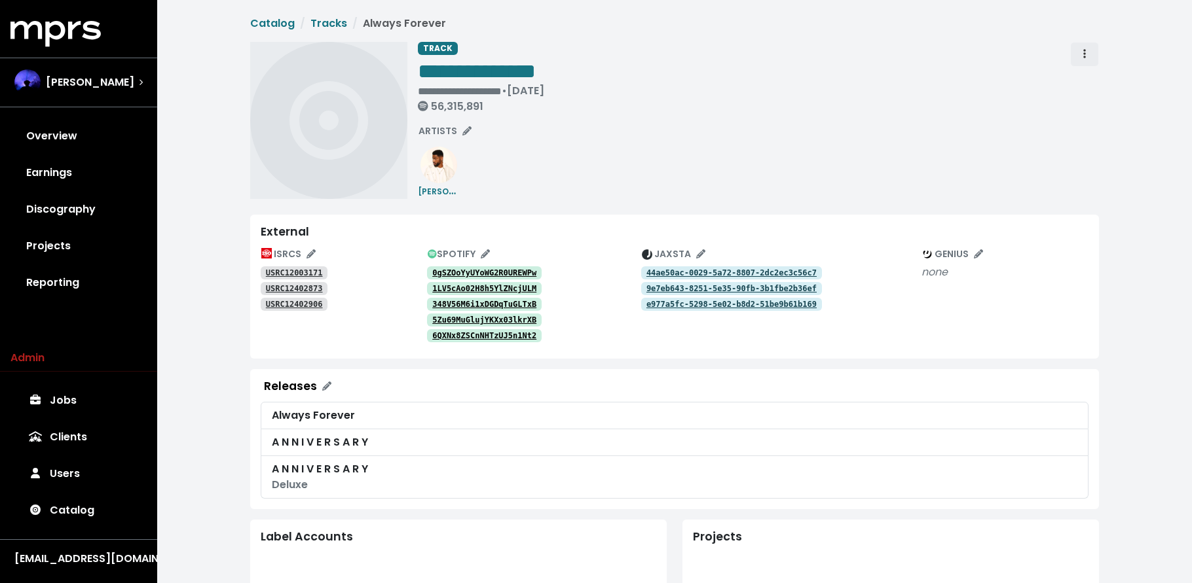
click at [1078, 50] on span "Track actions" at bounding box center [1084, 54] width 12 height 16
click at [1084, 80] on link "Merge" at bounding box center [1121, 83] width 103 height 21
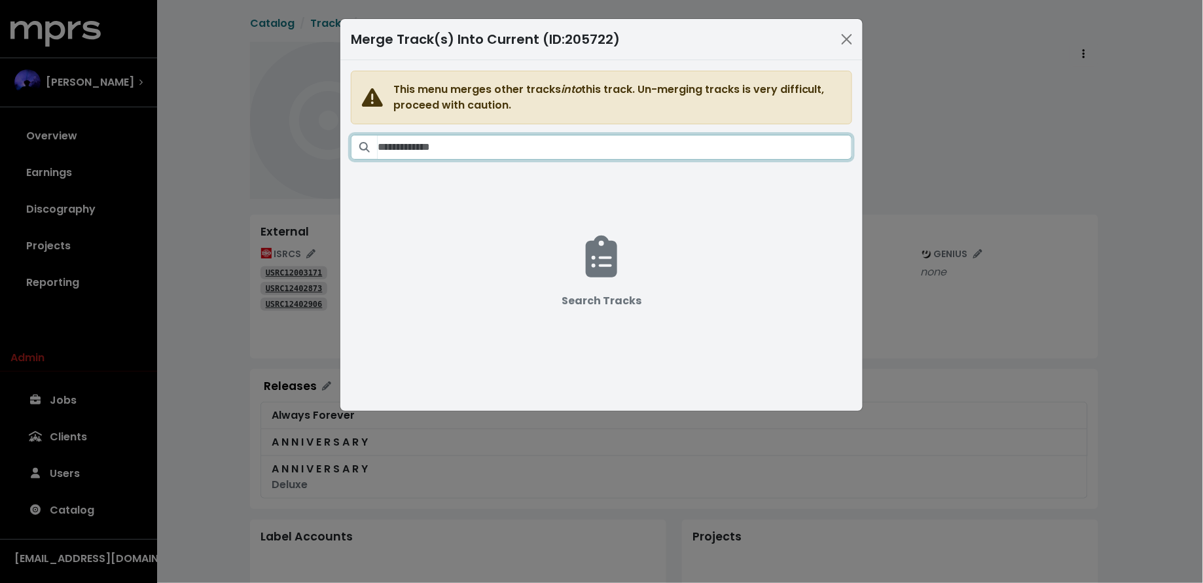
click at [603, 147] on input "Search tracks" at bounding box center [615, 147] width 475 height 25
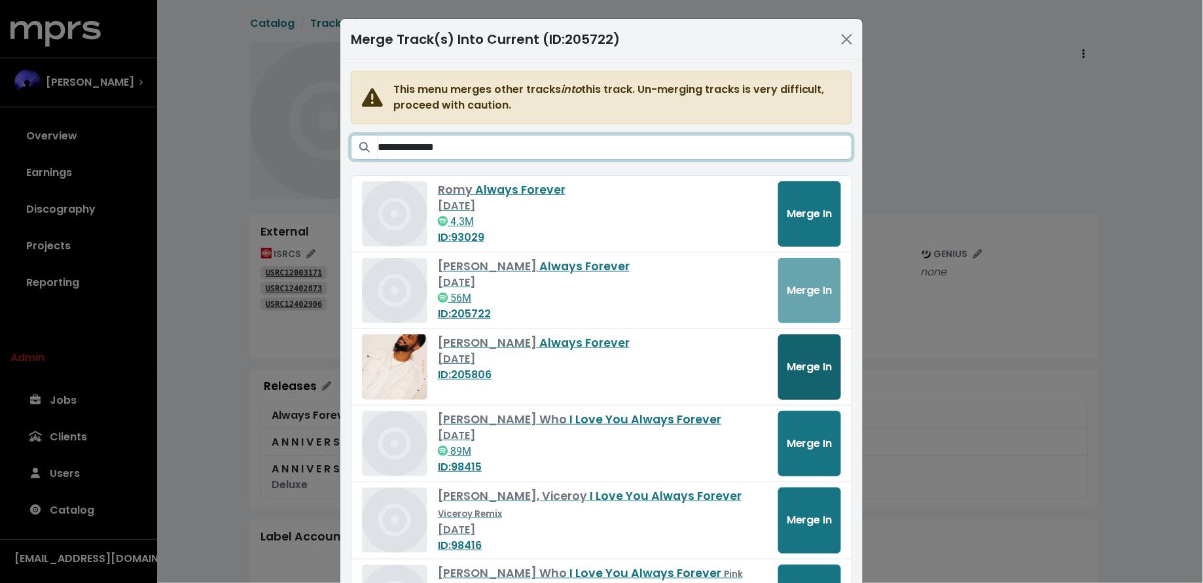
type input "**********"
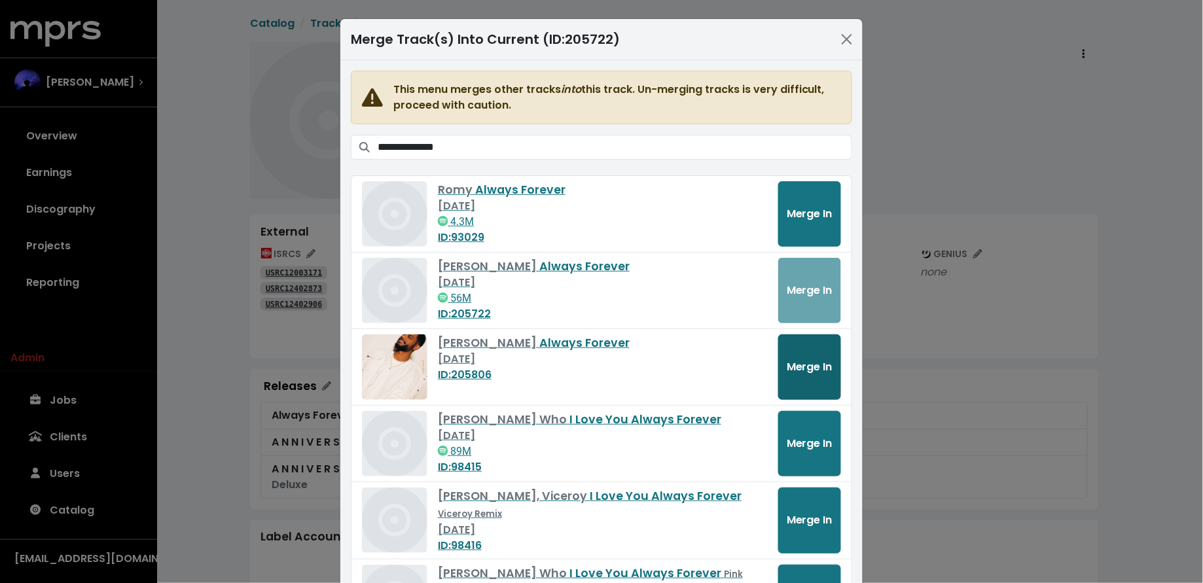
click at [816, 366] on span "Merge In" at bounding box center [810, 366] width 46 height 15
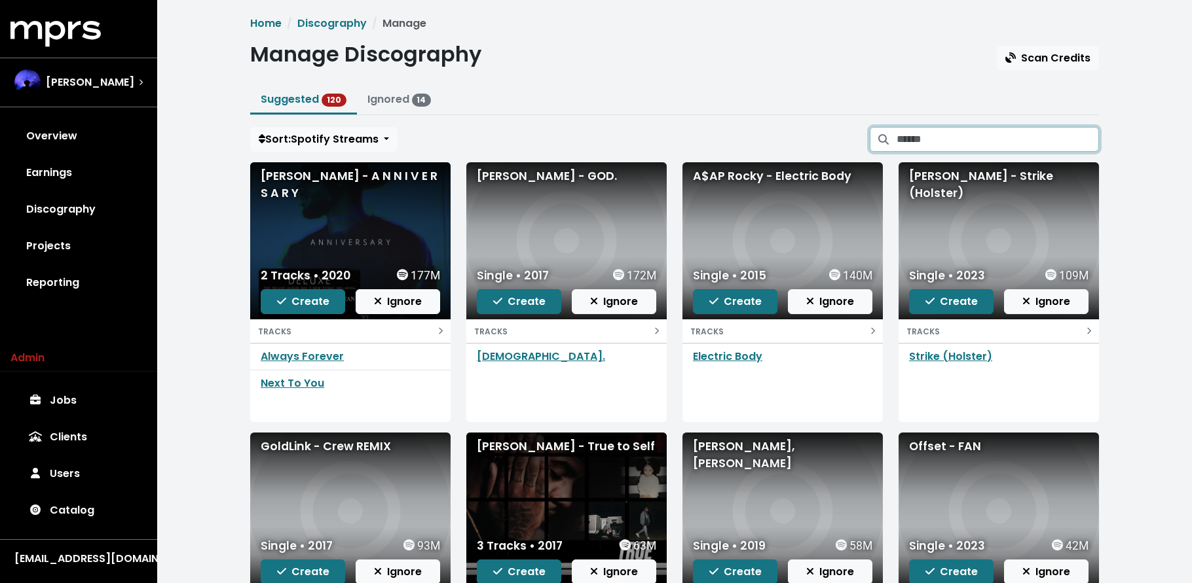
click at [1001, 143] on input "Search suggested projects" at bounding box center [997, 139] width 202 height 25
click at [300, 380] on link "Next To You" at bounding box center [293, 383] width 64 height 15
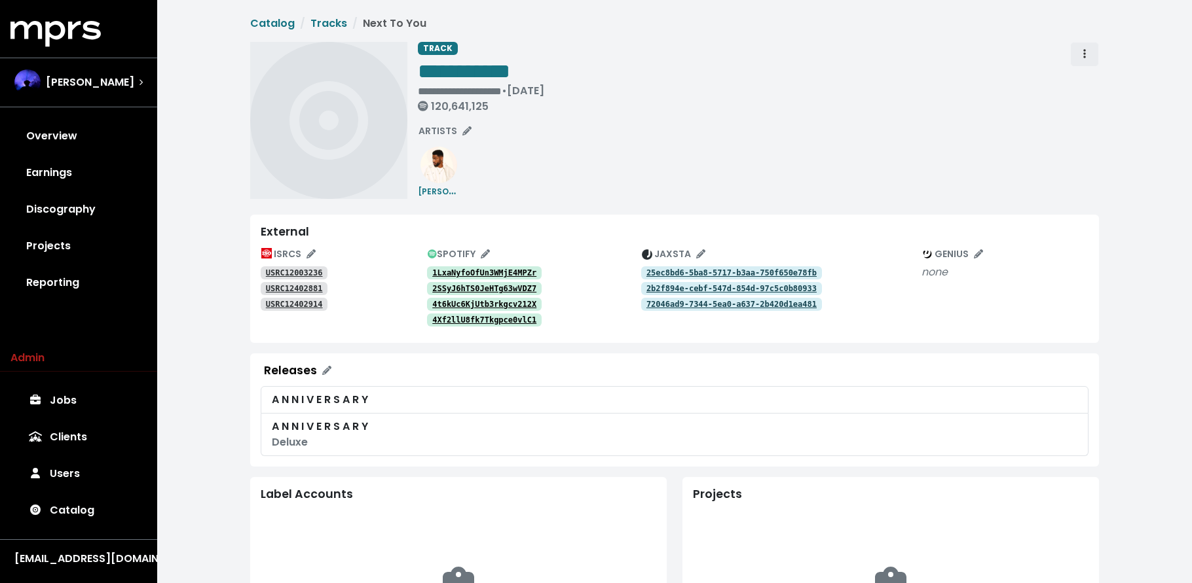
click at [1076, 52] on button "Track actions" at bounding box center [1084, 54] width 29 height 25
click at [1076, 81] on link "Merge" at bounding box center [1121, 83] width 103 height 21
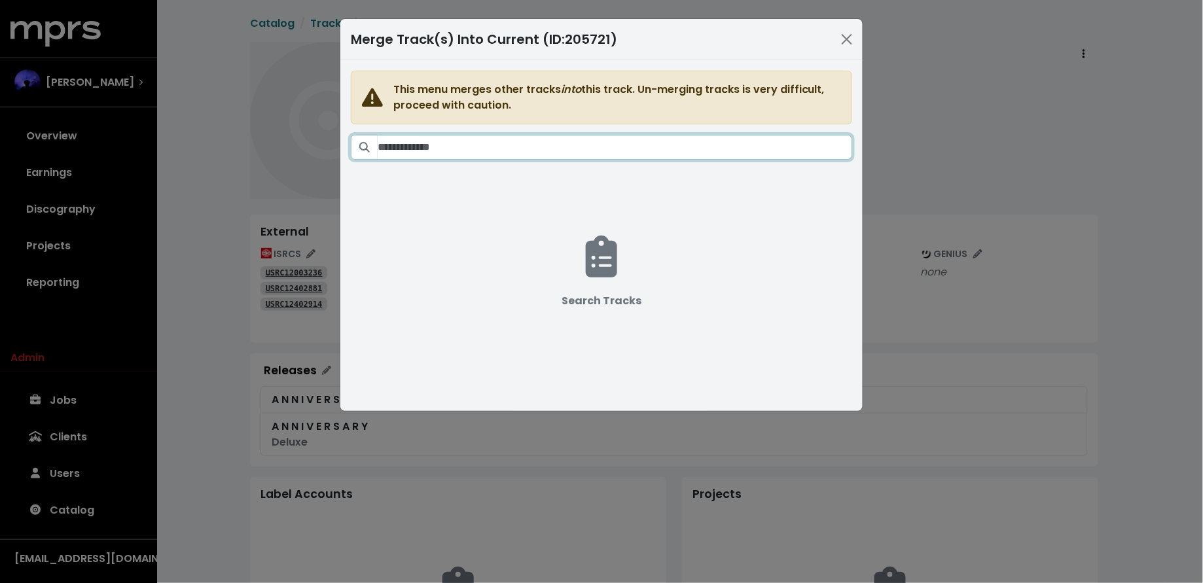
click at [651, 151] on input "Search tracks" at bounding box center [615, 147] width 475 height 25
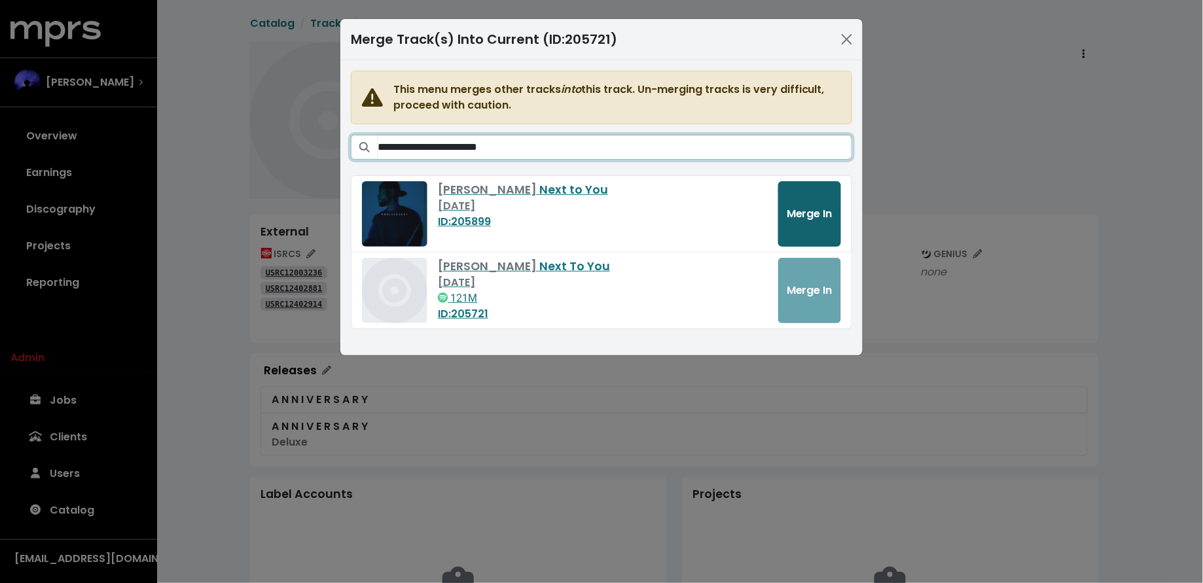
type input "**********"
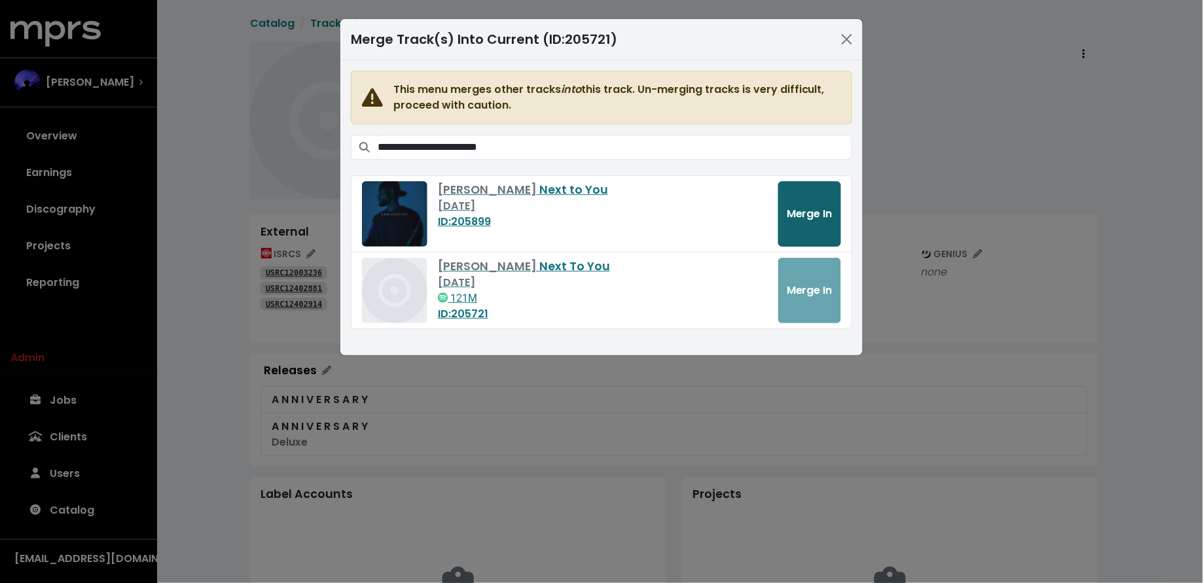
drag, startPoint x: 821, startPoint y: 227, endPoint x: 809, endPoint y: 225, distance: 12.7
click at [820, 227] on button "Merge In" at bounding box center [809, 213] width 63 height 65
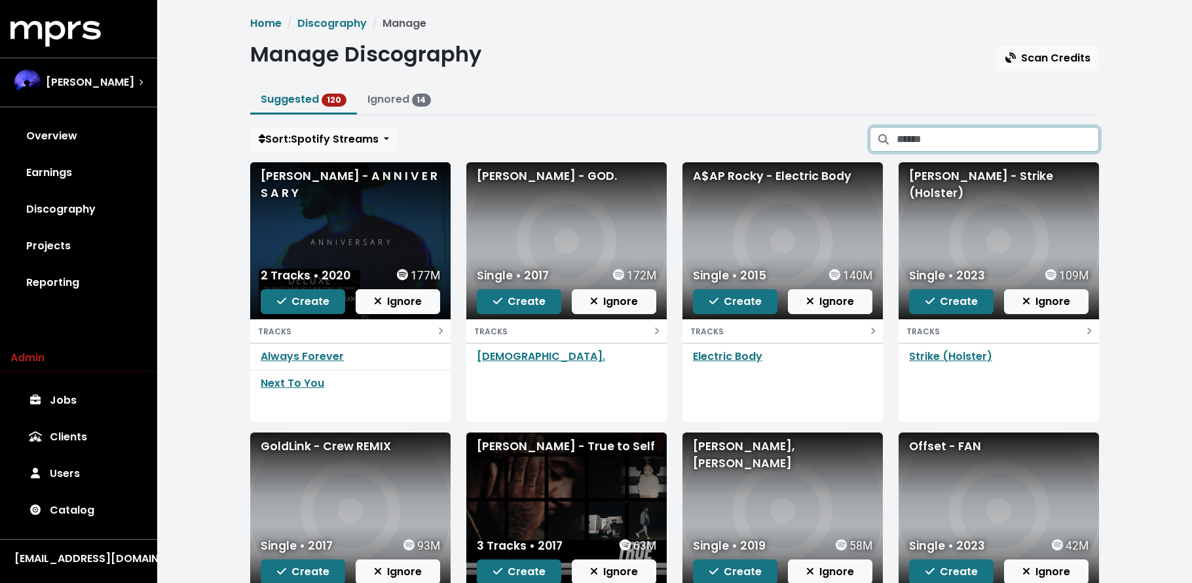
click at [949, 139] on input "Search suggested projects" at bounding box center [997, 139] width 202 height 25
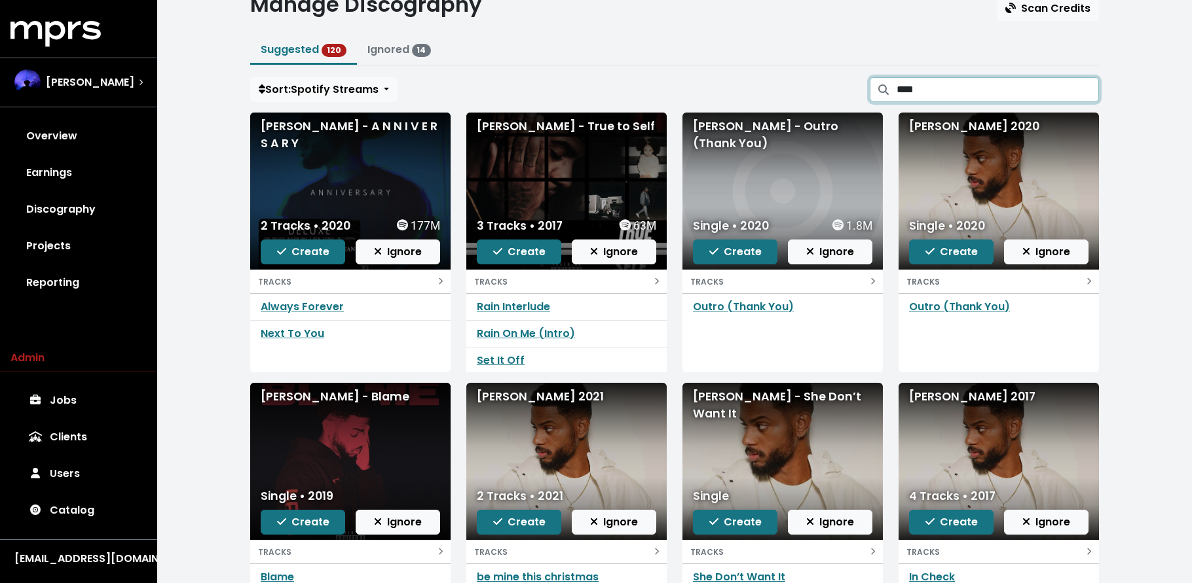
scroll to position [54, 0]
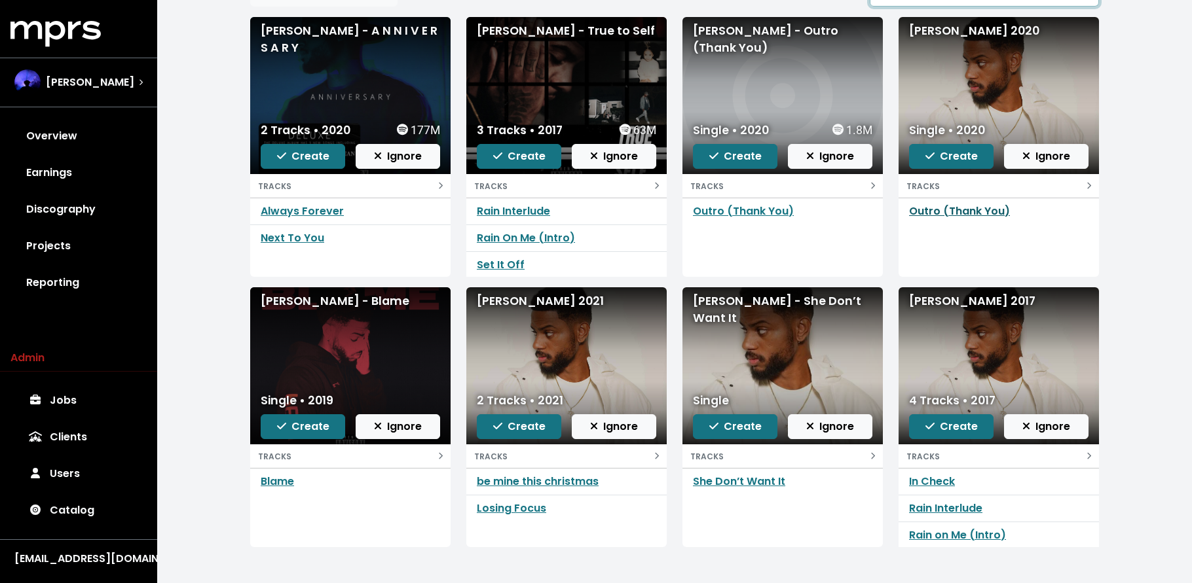
type input "******"
click at [939, 211] on link "Outro (Thank You)" at bounding box center [959, 211] width 101 height 15
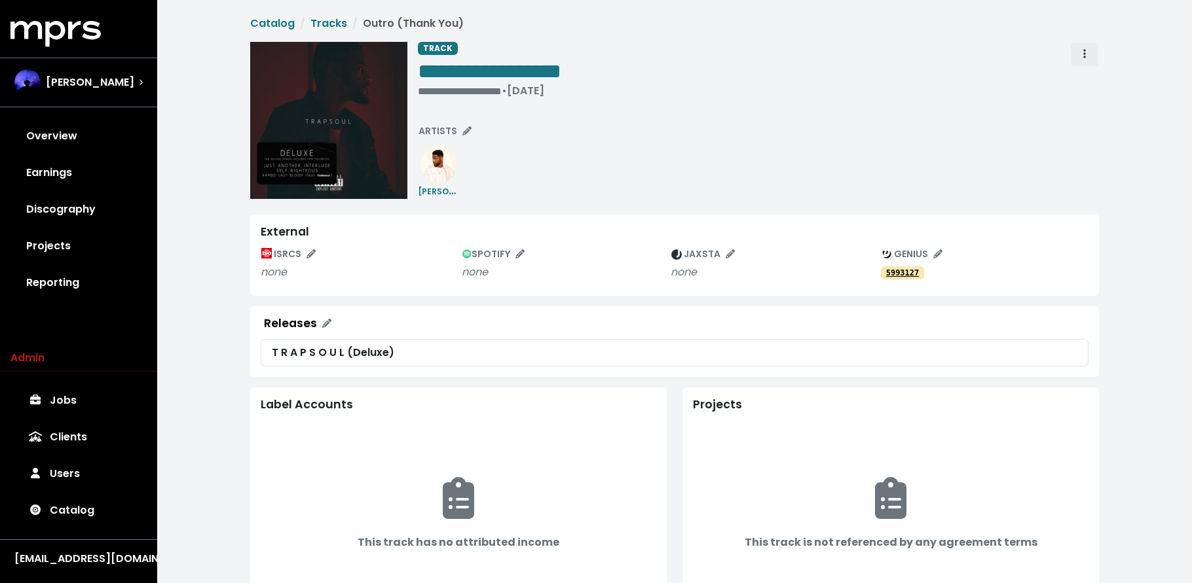
click at [1077, 52] on button "Track actions" at bounding box center [1084, 54] width 29 height 25
click at [1085, 79] on link "Merge" at bounding box center [1121, 83] width 103 height 21
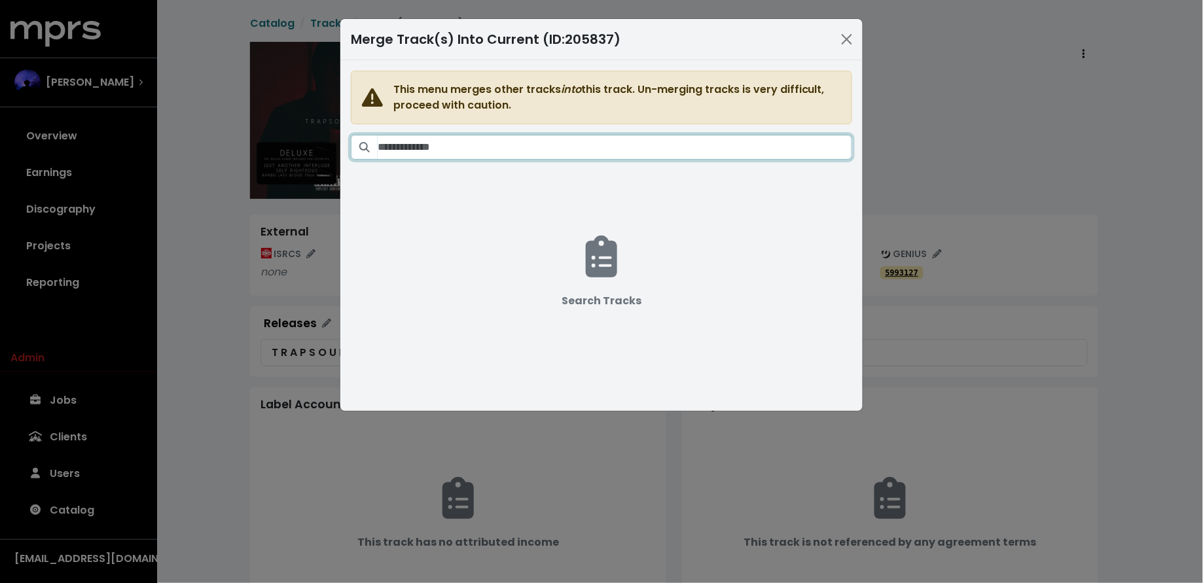
click at [686, 155] on input "Search tracks" at bounding box center [615, 147] width 475 height 25
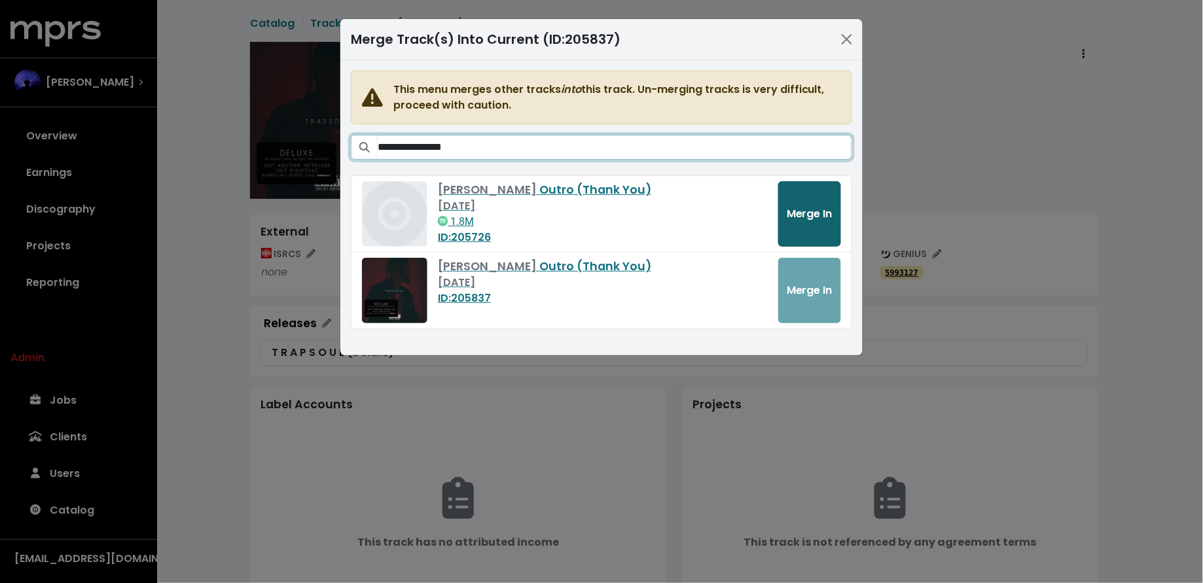
type input "**********"
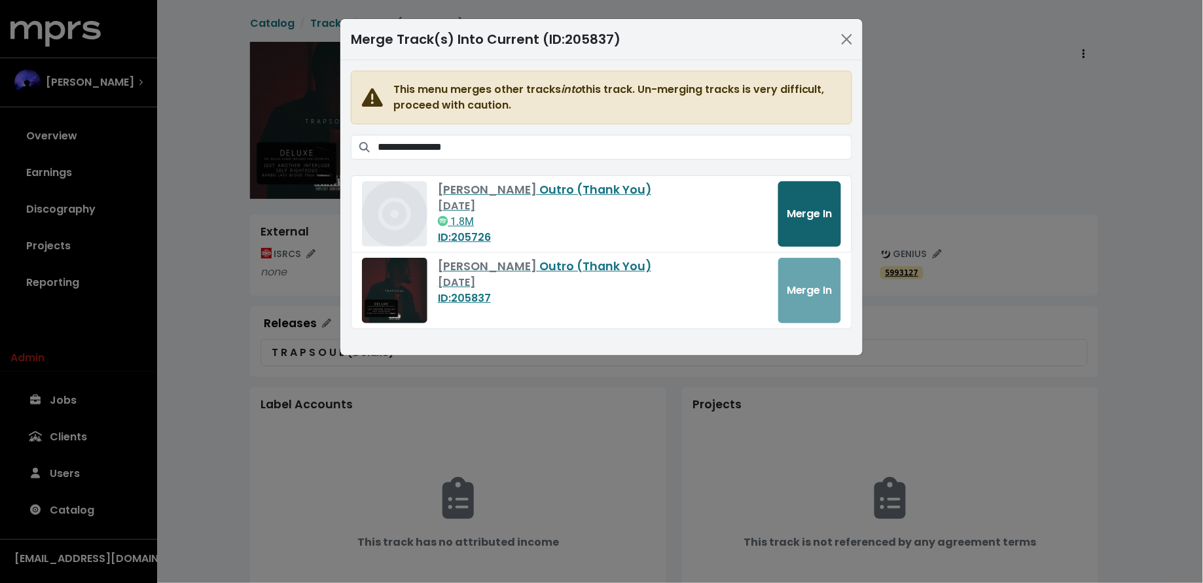
click at [818, 231] on button "Merge In" at bounding box center [809, 213] width 63 height 65
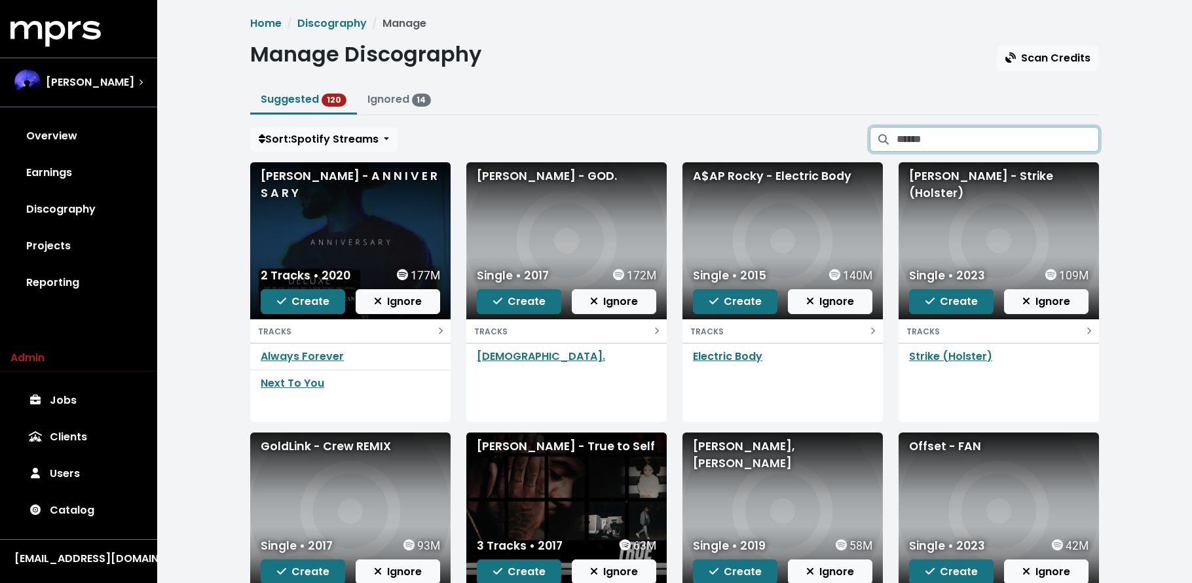
click at [1004, 138] on input "Search suggested projects" at bounding box center [997, 139] width 202 height 25
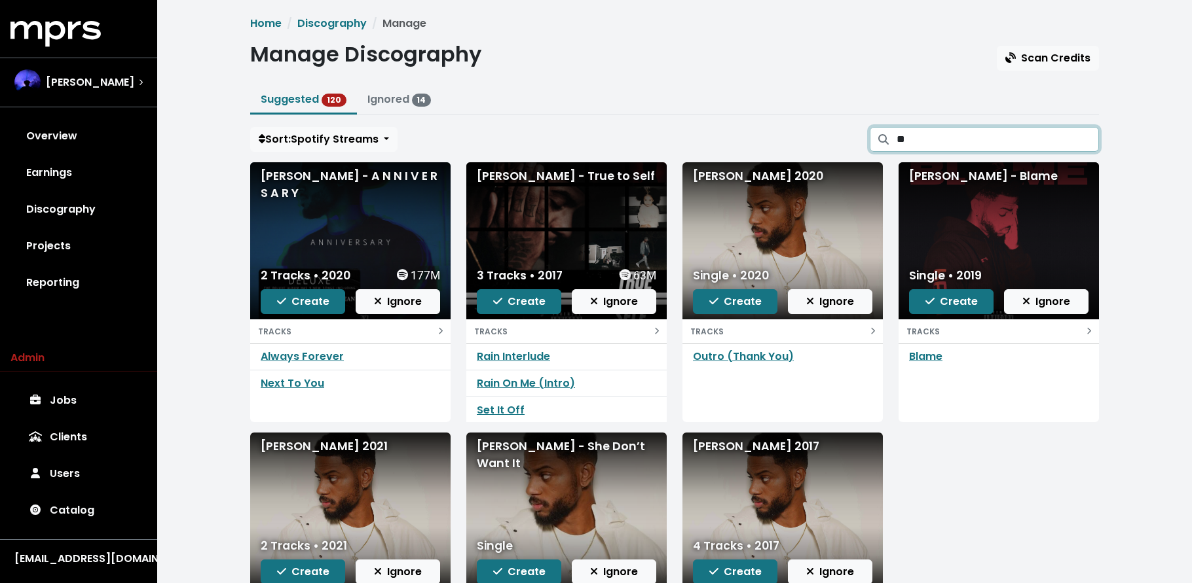
type input "*"
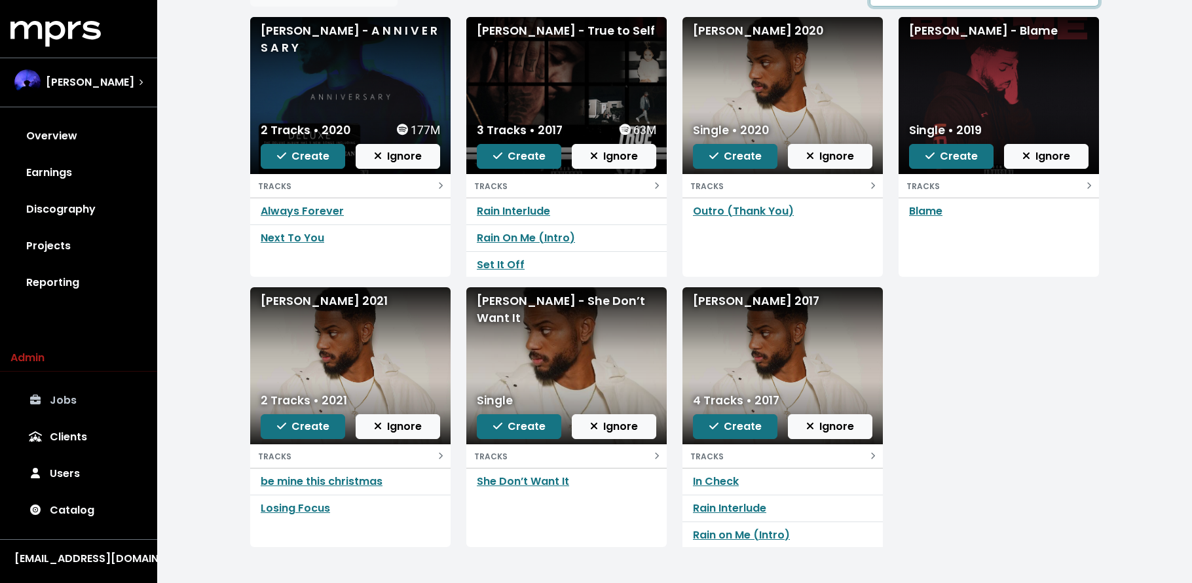
type input "*****"
click at [67, 388] on link "Jobs" at bounding box center [78, 400] width 136 height 37
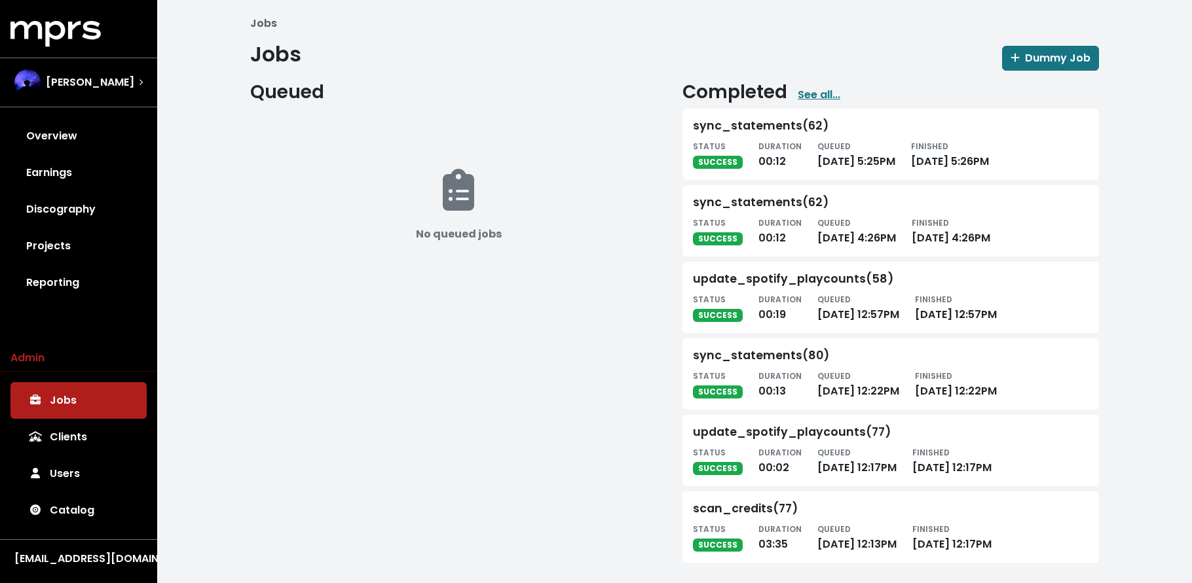
click at [97, 208] on link "Discography" at bounding box center [78, 209] width 136 height 37
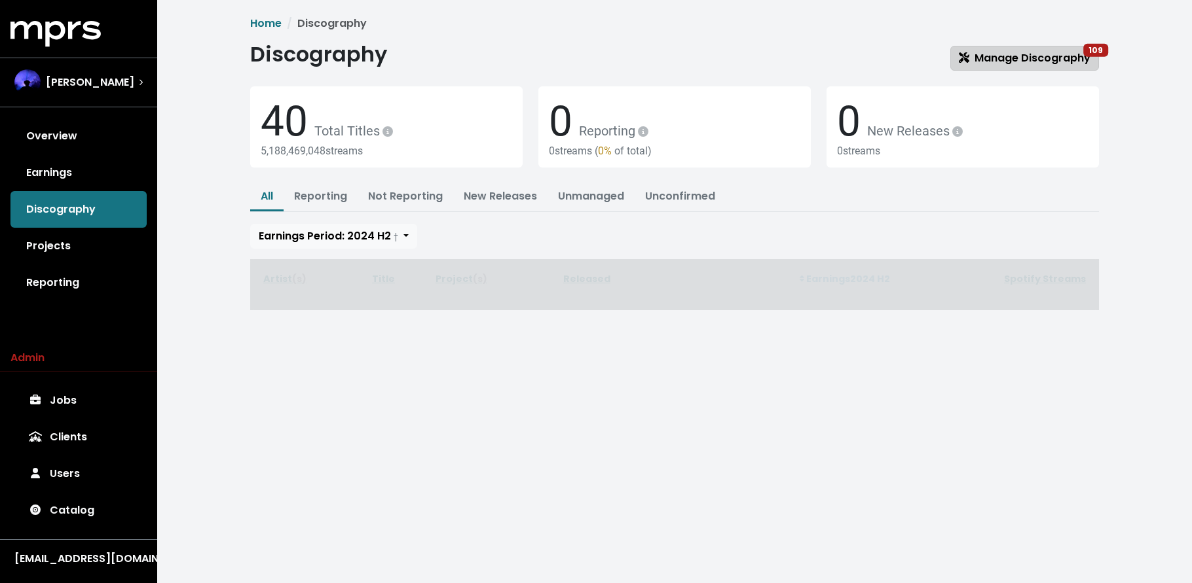
click at [1034, 60] on span "Manage Discography 109" at bounding box center [1024, 57] width 132 height 15
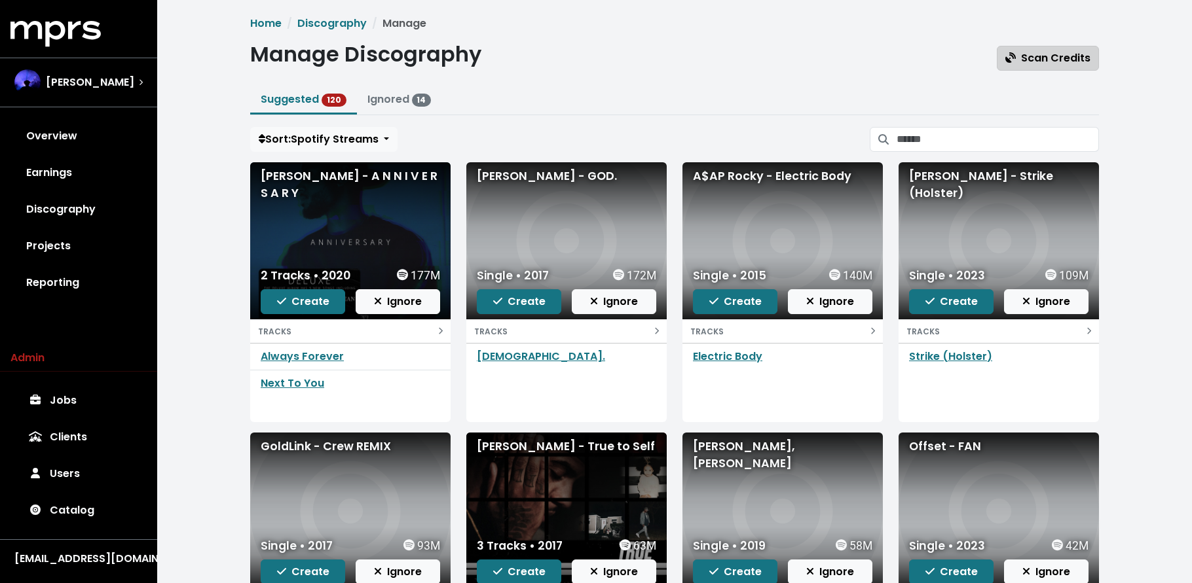
click at [1061, 64] on span "Scan Credits" at bounding box center [1047, 57] width 85 height 15
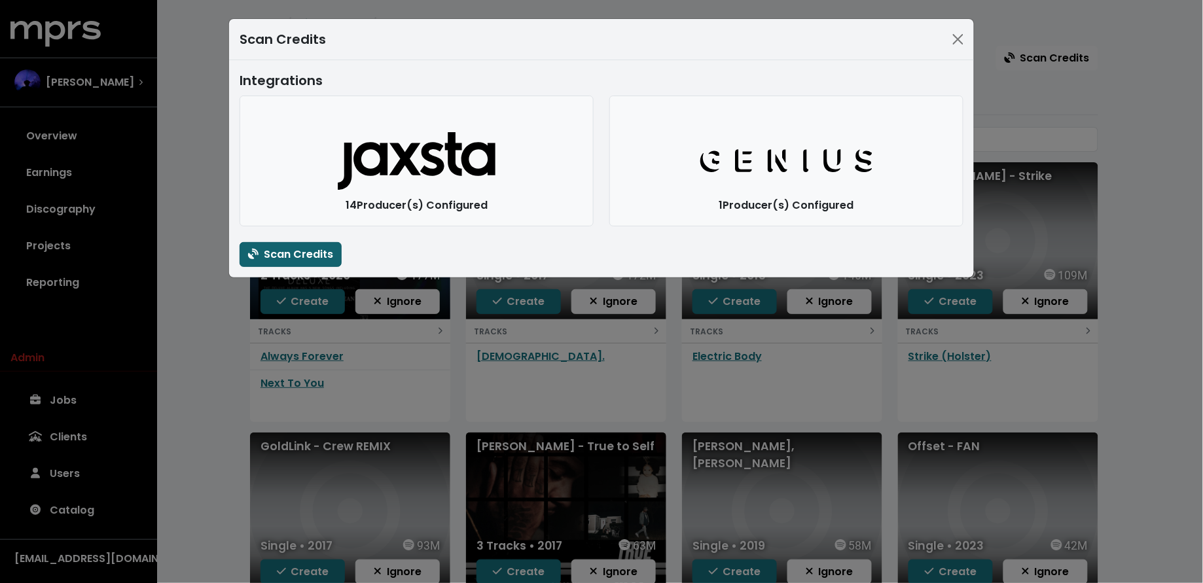
click at [292, 248] on span "Scan Credits" at bounding box center [290, 254] width 85 height 15
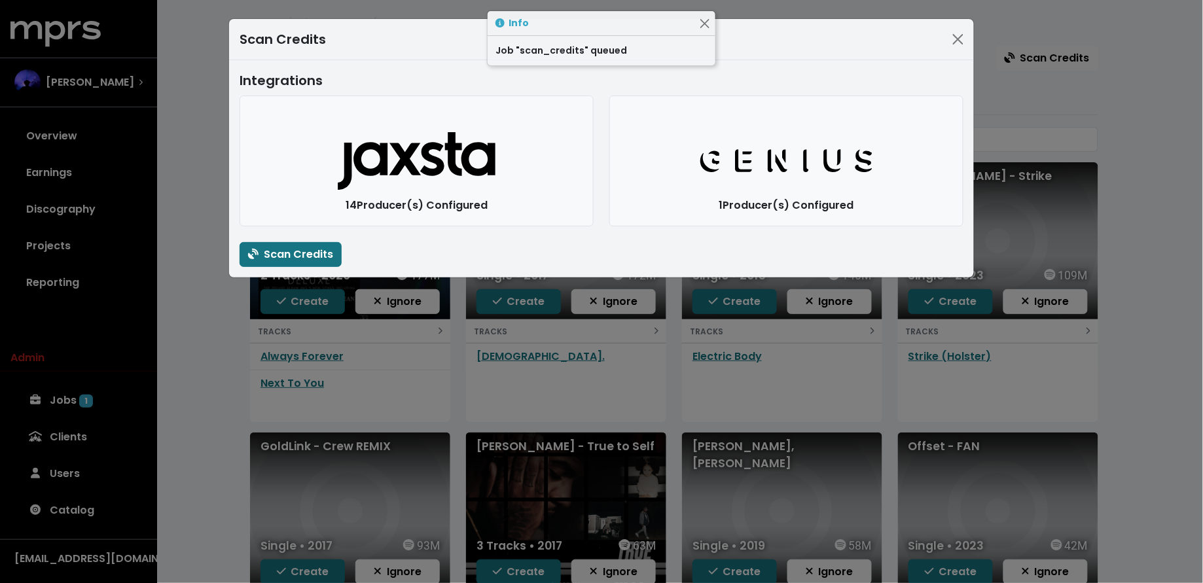
click at [232, 359] on div "Scan Credits Integrations Jaxsta Logo 14 Producer(s) Configured Genius Logo 1 P…" at bounding box center [601, 291] width 1203 height 583
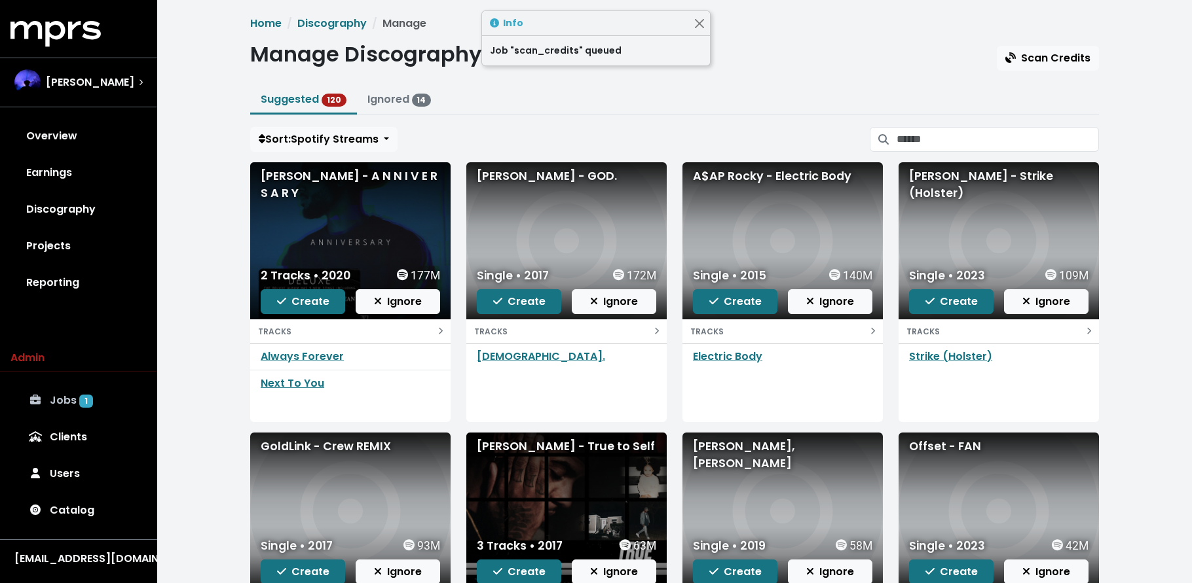
click at [56, 409] on link "Jobs 1" at bounding box center [78, 400] width 136 height 37
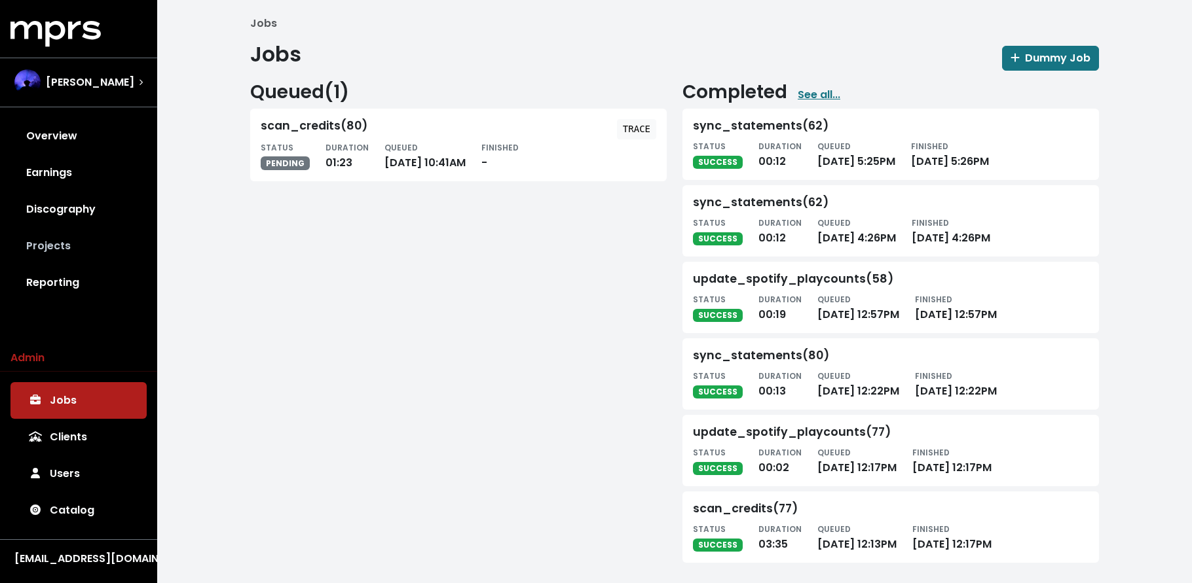
click at [81, 240] on link "Projects" at bounding box center [78, 246] width 136 height 37
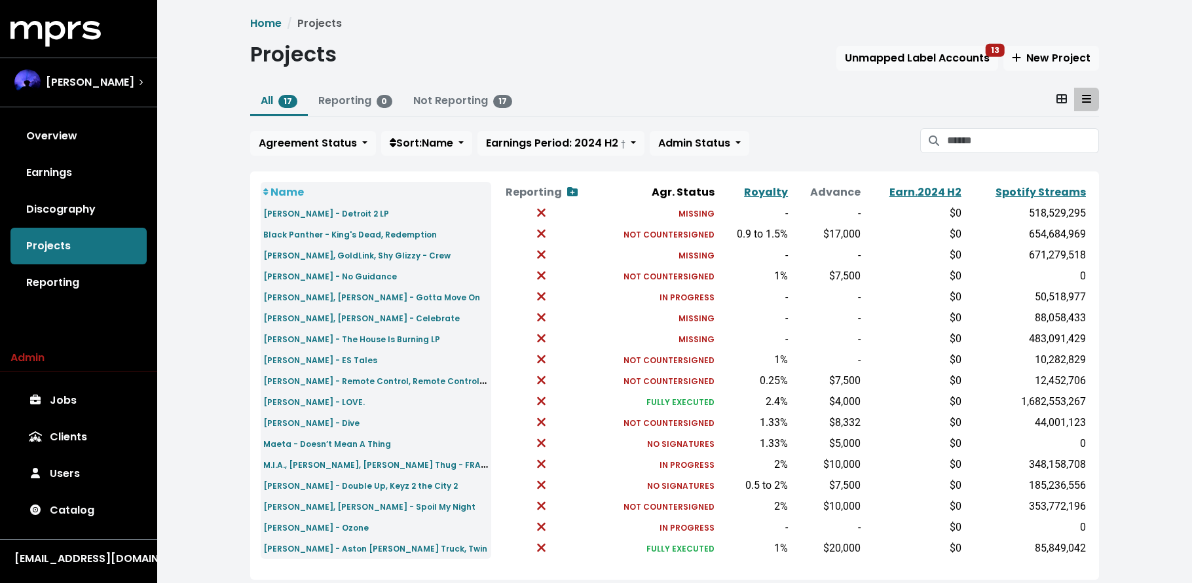
click at [82, 400] on link "Jobs" at bounding box center [78, 400] width 136 height 37
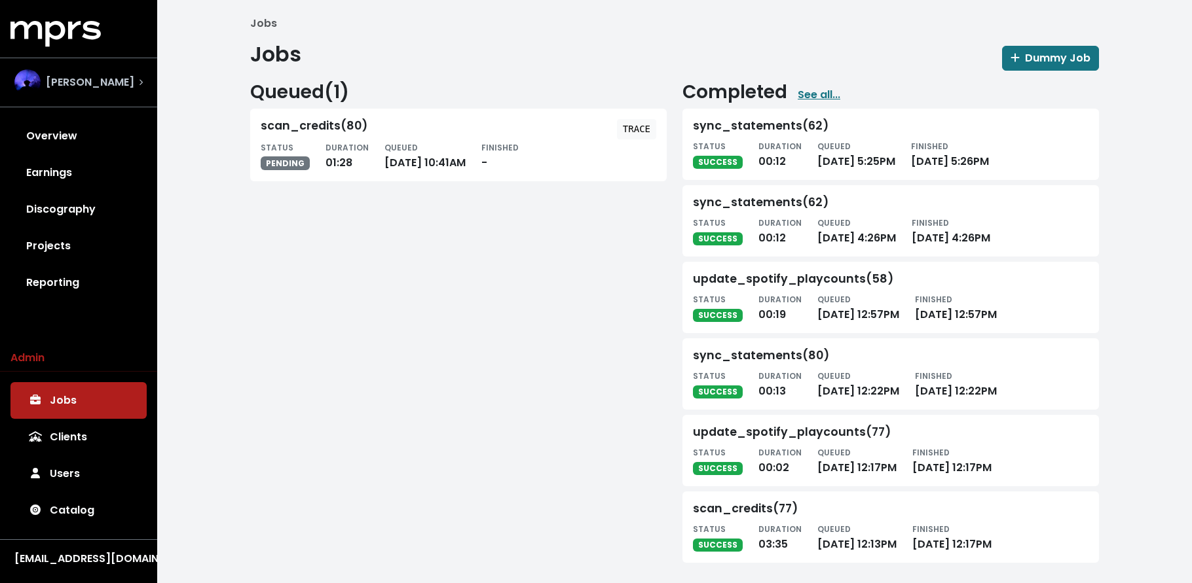
click at [86, 84] on span "Teddy Walton" at bounding box center [90, 83] width 88 height 16
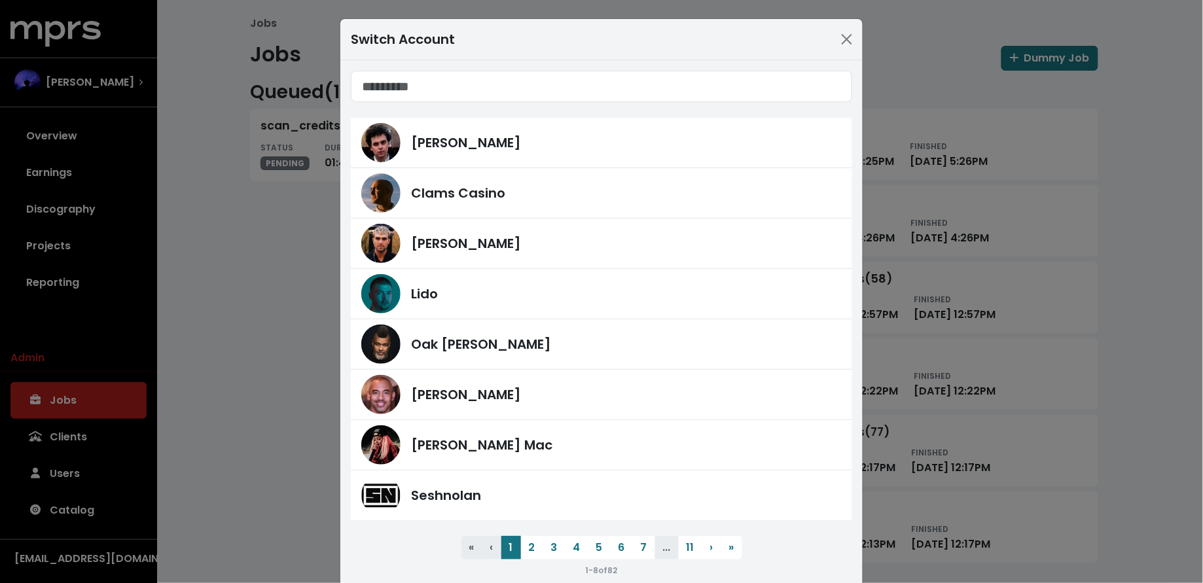
click at [123, 83] on div "Switch Account James Ford Clams Casino Fred Gibson Lido Oak Felder Harvey Mason…" at bounding box center [601, 291] width 1203 height 583
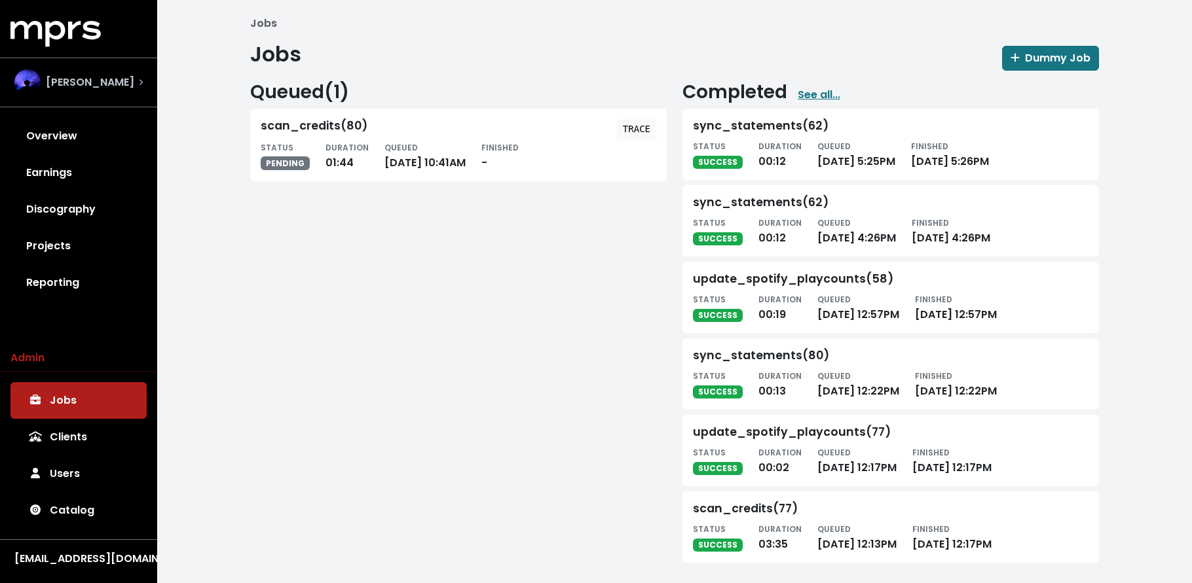
click at [124, 86] on div "Teddy Walton" at bounding box center [78, 82] width 128 height 26
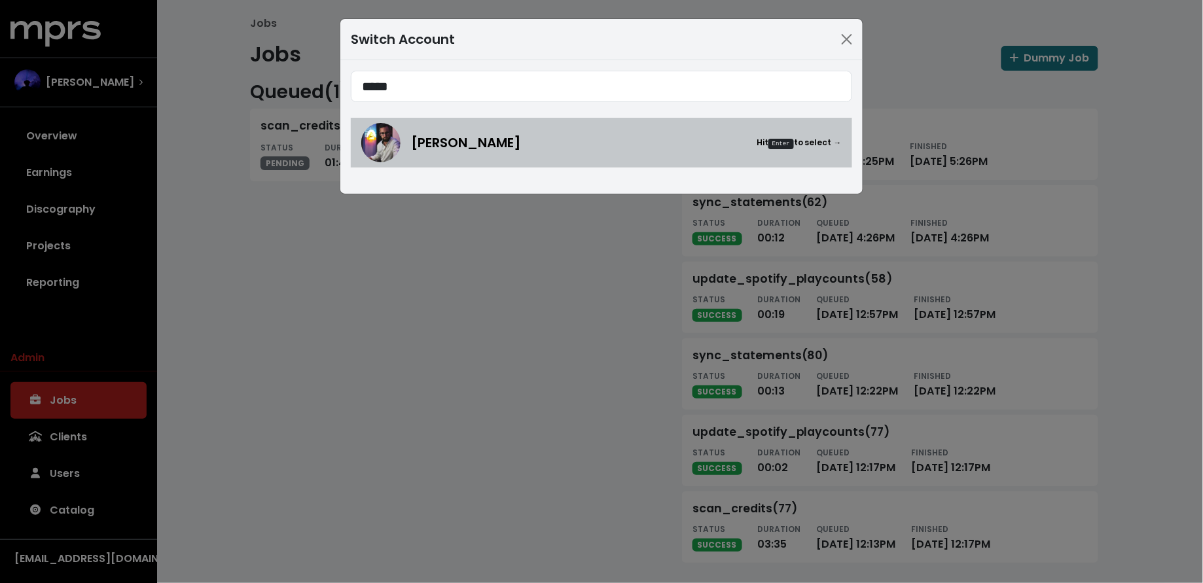
type input "*****"
click at [486, 137] on span "[PERSON_NAME]" at bounding box center [466, 143] width 110 height 20
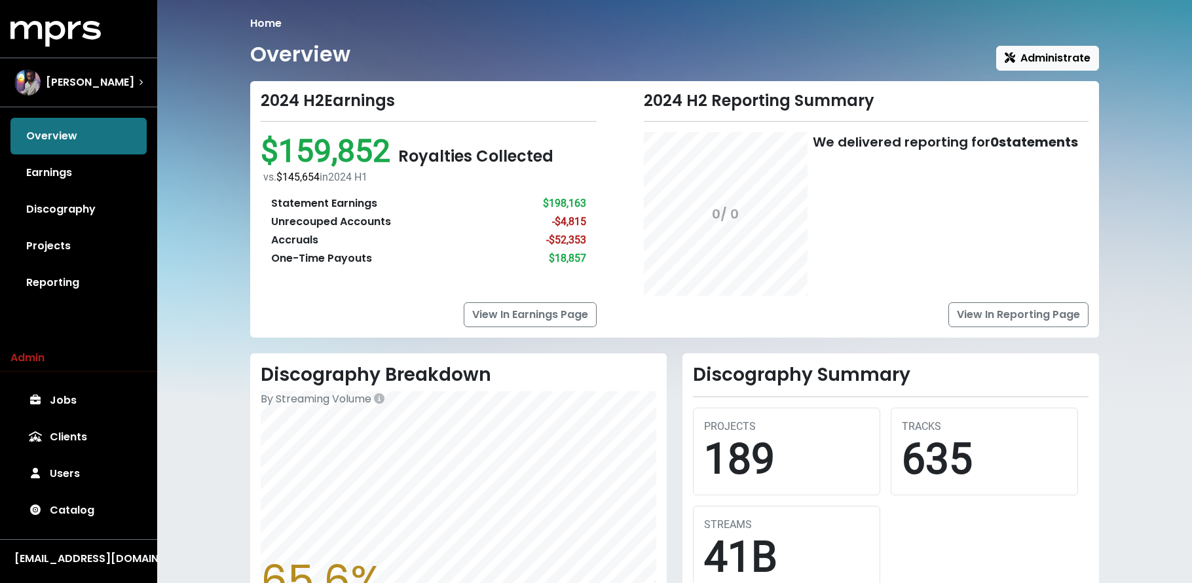
click at [46, 244] on link "Projects" at bounding box center [78, 246] width 136 height 37
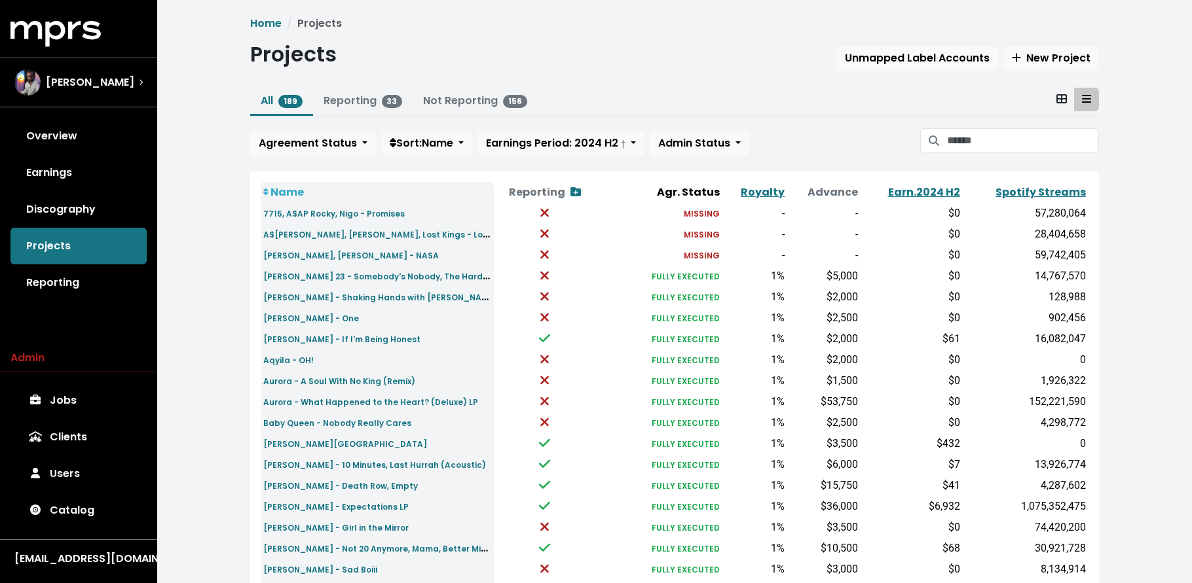
click at [69, 212] on link "Discography" at bounding box center [78, 209] width 136 height 37
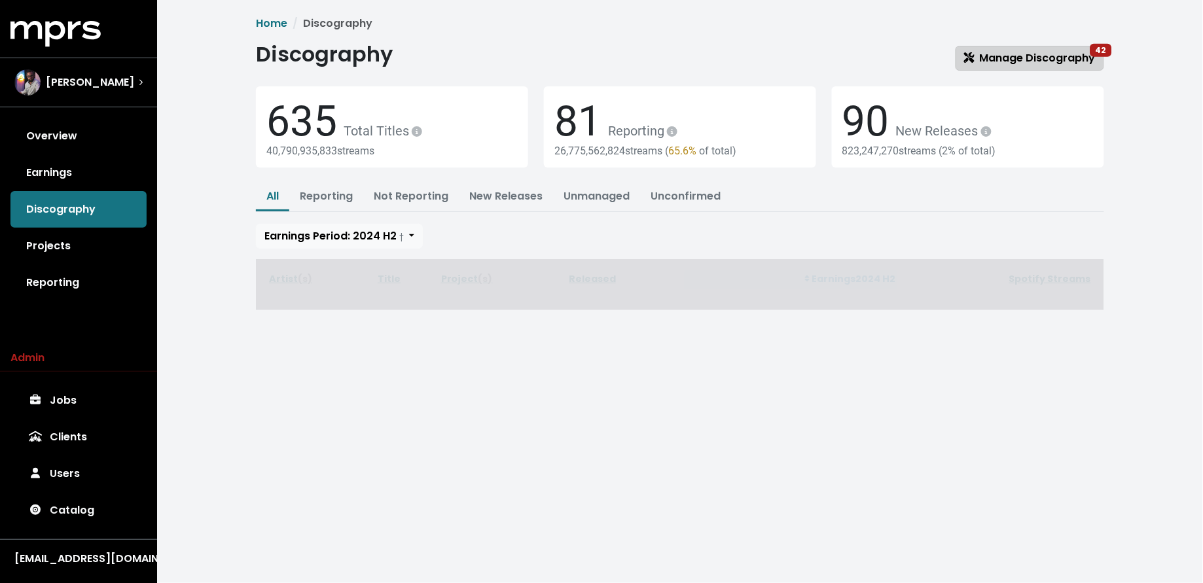
click at [1044, 50] on span "Manage Discography 42" at bounding box center [1030, 57] width 132 height 15
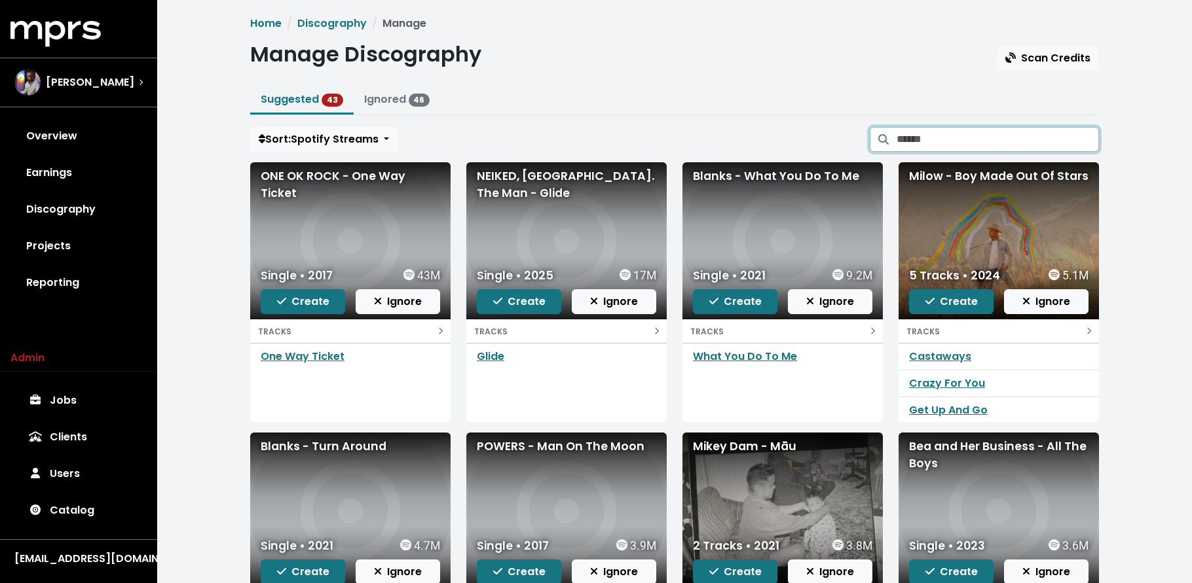
click at [954, 129] on input "Search suggested projects" at bounding box center [997, 139] width 202 height 25
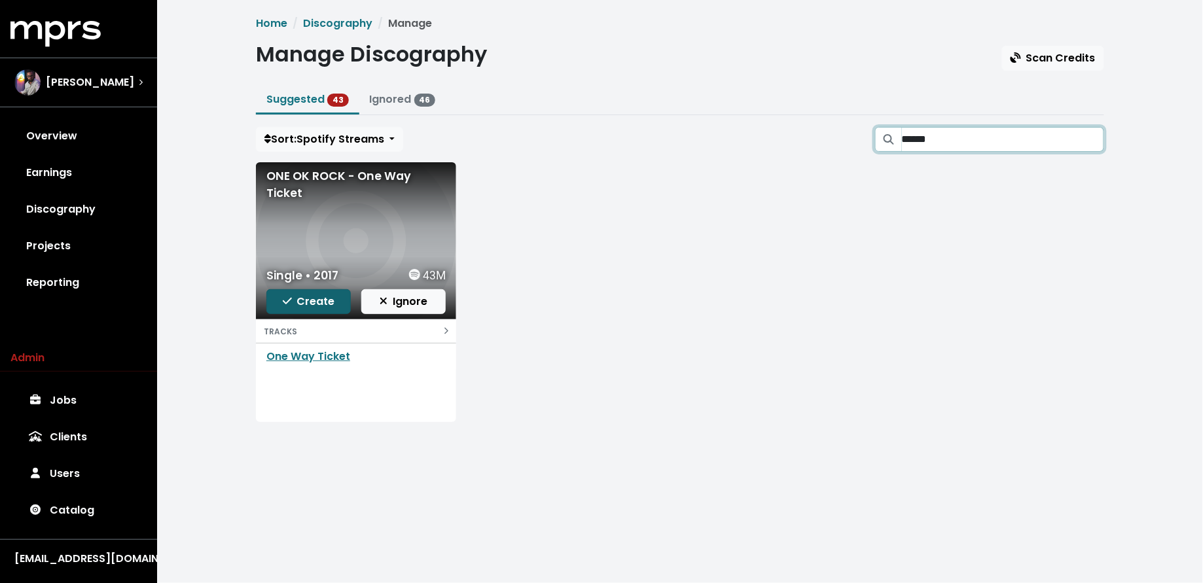
type input "******"
drag, startPoint x: 294, startPoint y: 294, endPoint x: 302, endPoint y: 295, distance: 7.9
click at [293, 294] on span "Create" at bounding box center [309, 301] width 52 height 15
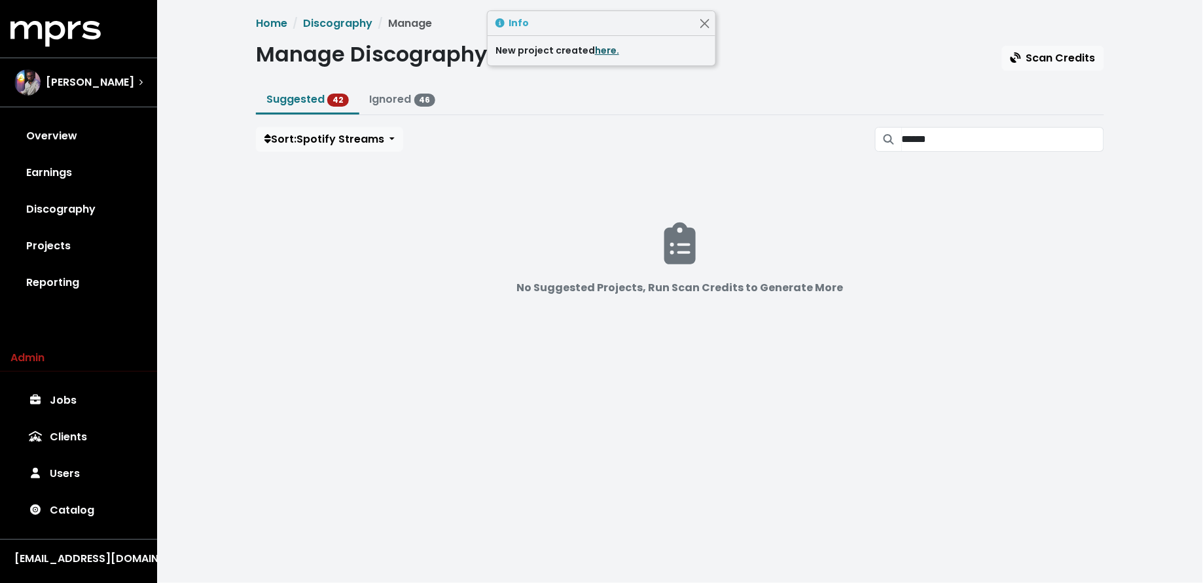
click at [595, 56] on link "here." at bounding box center [607, 50] width 24 height 13
click at [1093, 136] on input "******" at bounding box center [1003, 139] width 202 height 25
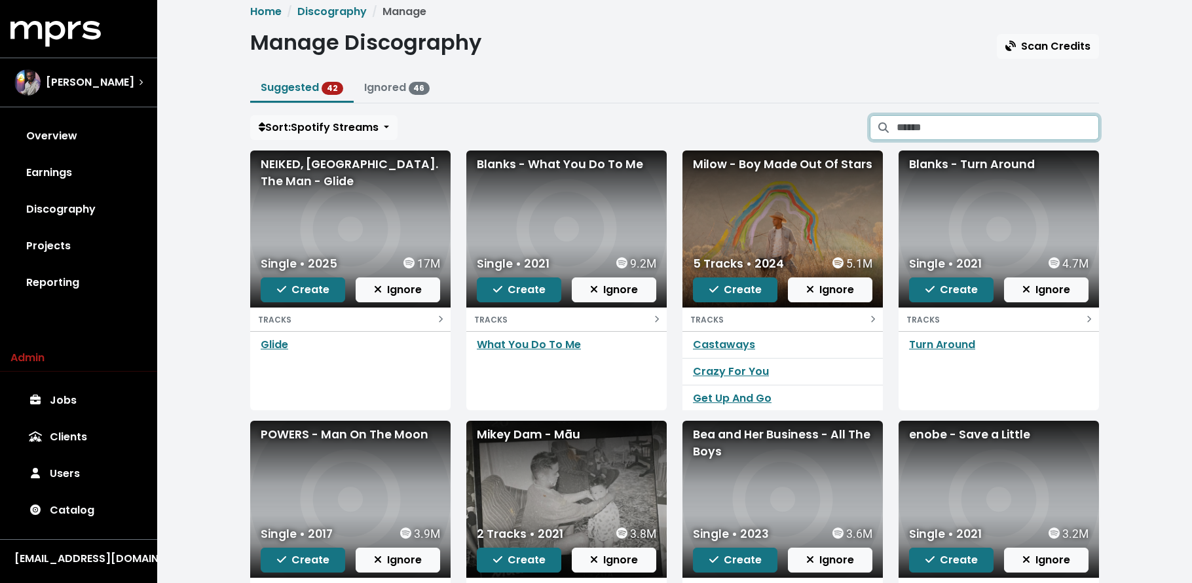
scroll to position [13, 0]
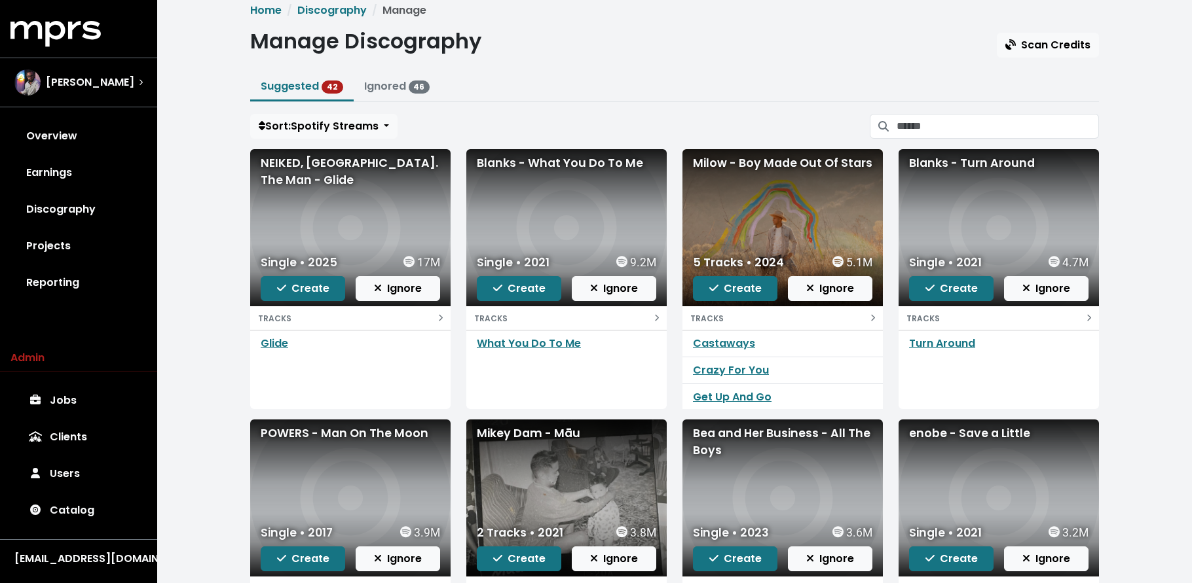
drag, startPoint x: 738, startPoint y: 289, endPoint x: 742, endPoint y: 267, distance: 22.6
click at [738, 291] on span "Create" at bounding box center [735, 288] width 52 height 15
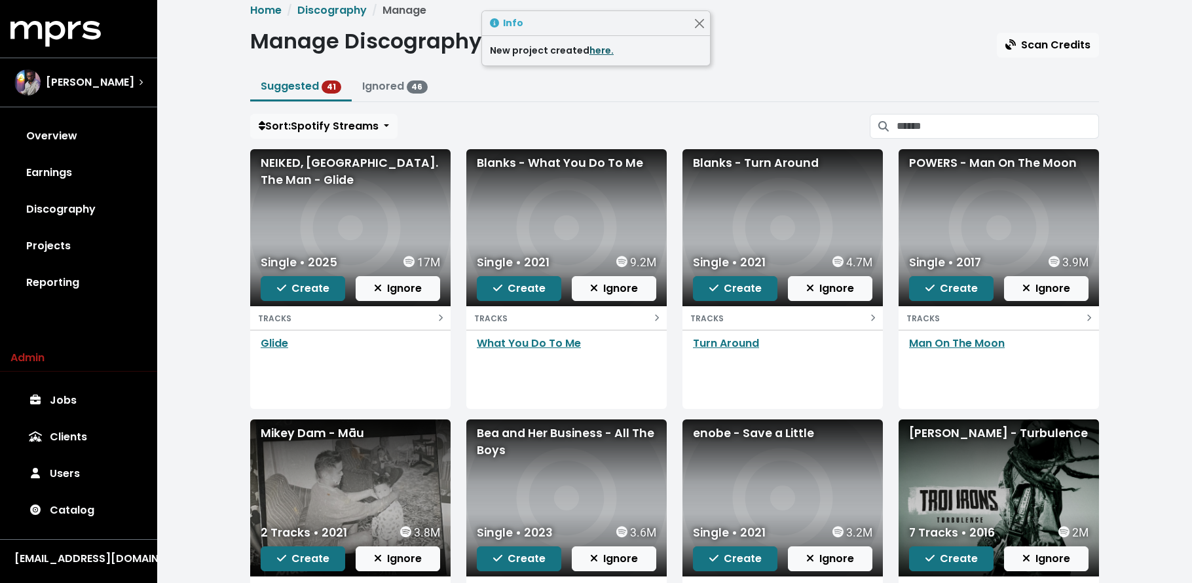
click at [589, 49] on link "here." at bounding box center [601, 50] width 24 height 13
click at [321, 289] on span "Create" at bounding box center [303, 288] width 52 height 15
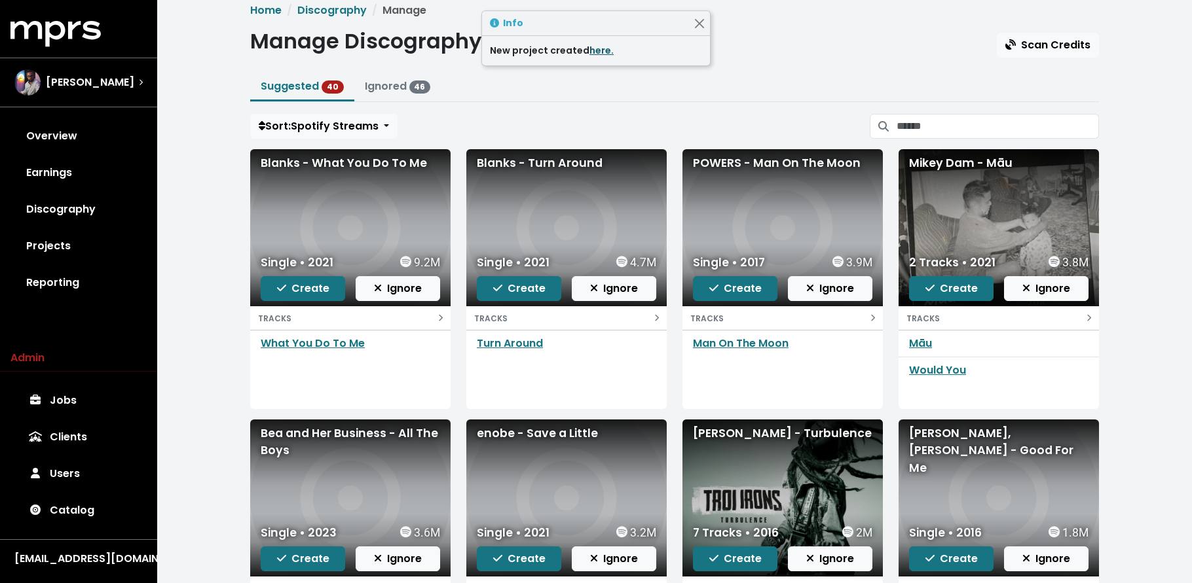
click at [597, 51] on link "here." at bounding box center [601, 50] width 24 height 13
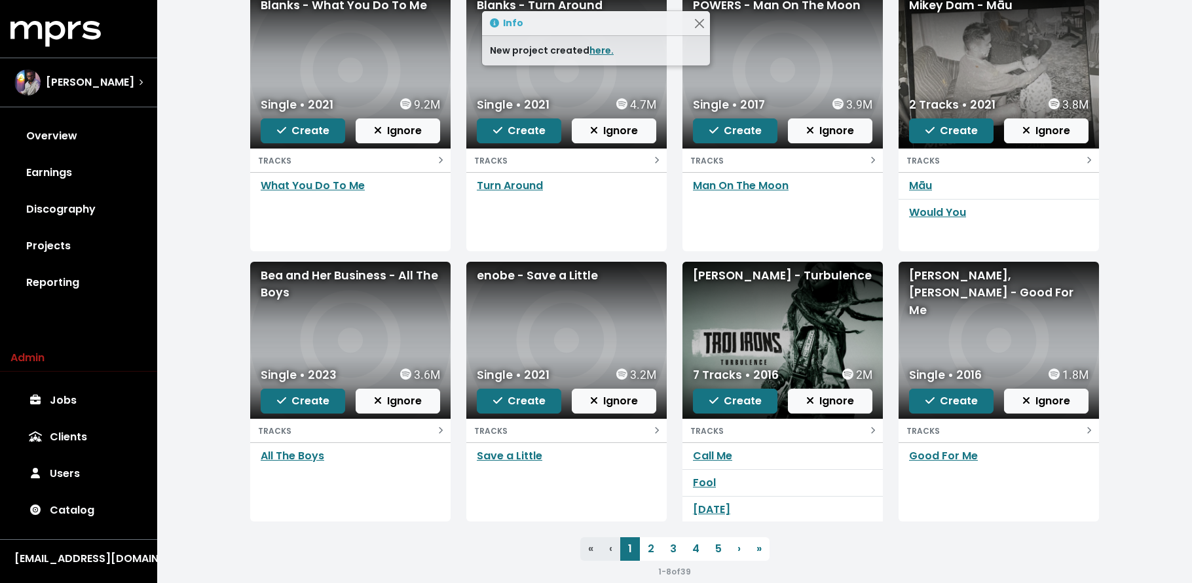
scroll to position [193, 0]
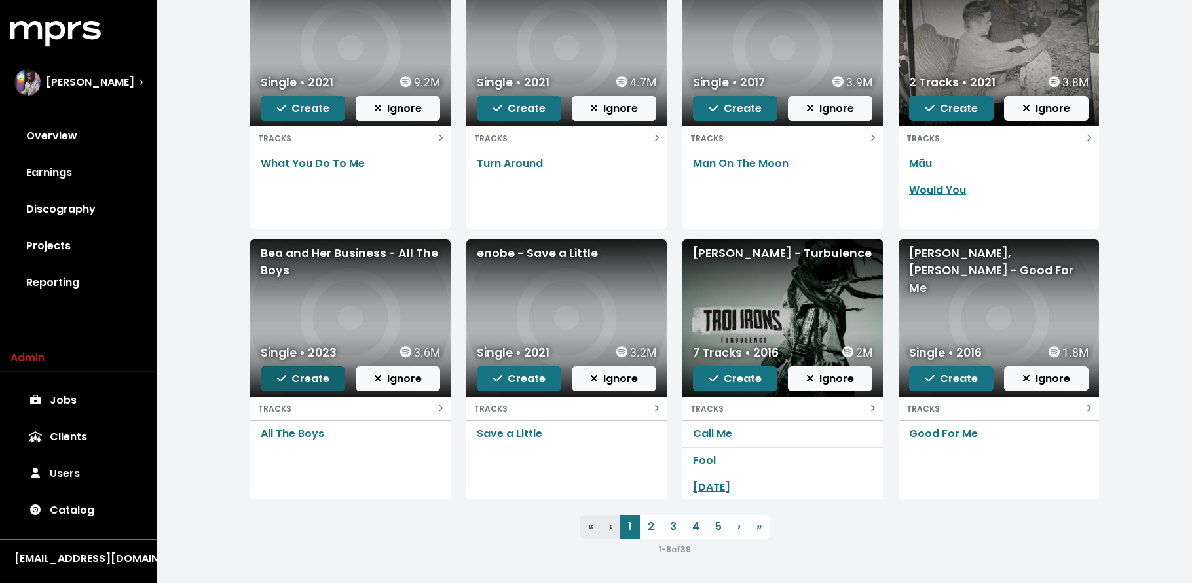
click at [305, 380] on span "Create" at bounding box center [303, 378] width 52 height 15
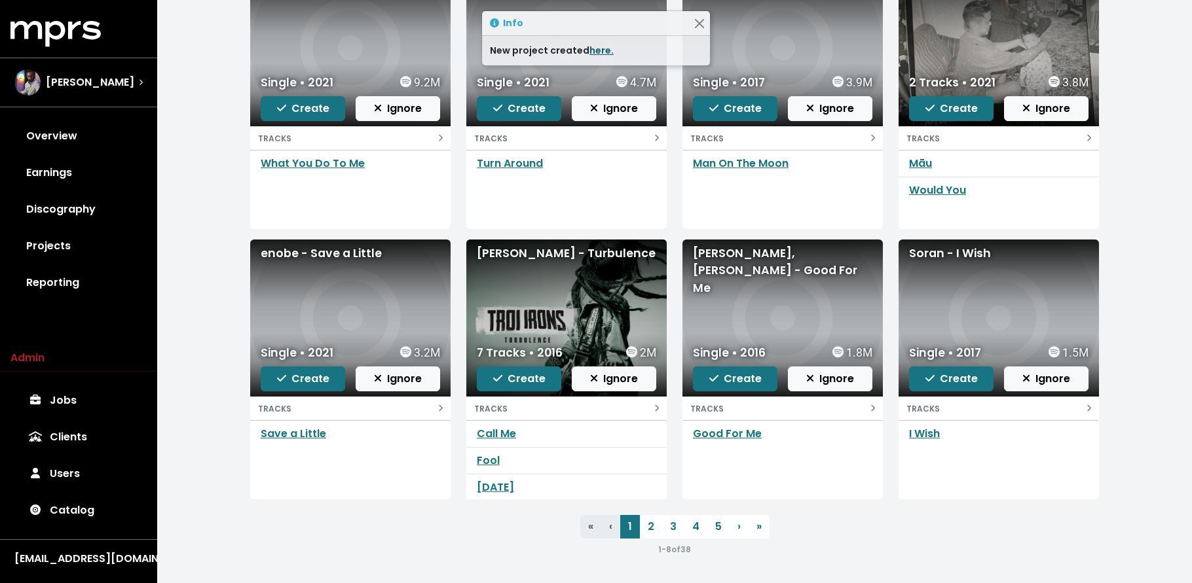
click at [598, 48] on link "here." at bounding box center [601, 50] width 24 height 13
click at [307, 375] on span "Create" at bounding box center [303, 378] width 52 height 15
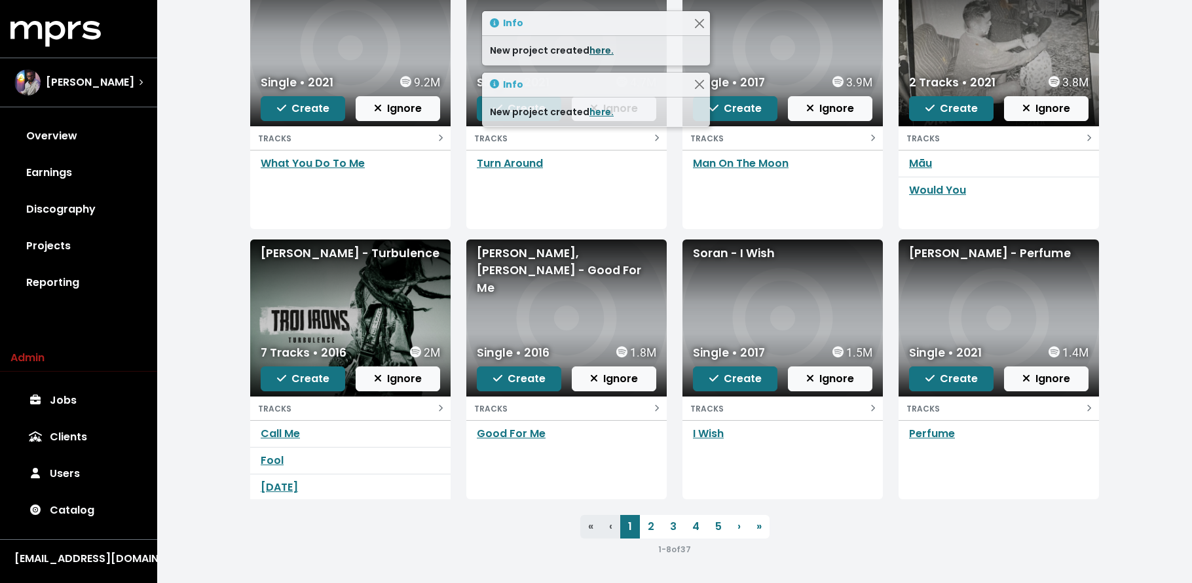
click at [596, 45] on link "here." at bounding box center [601, 50] width 24 height 13
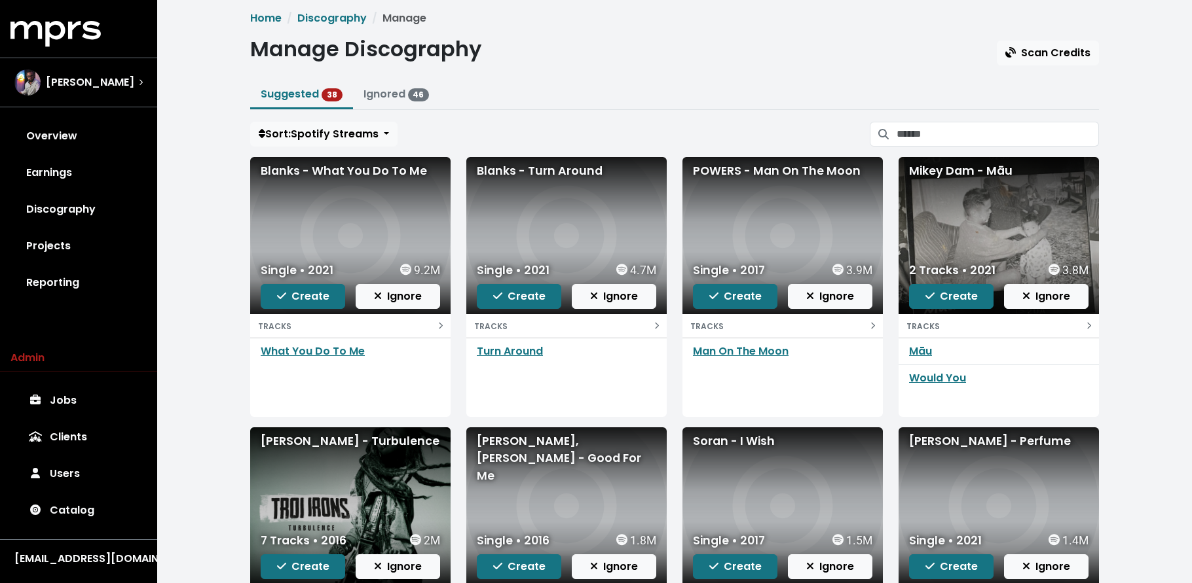
scroll to position [0, 0]
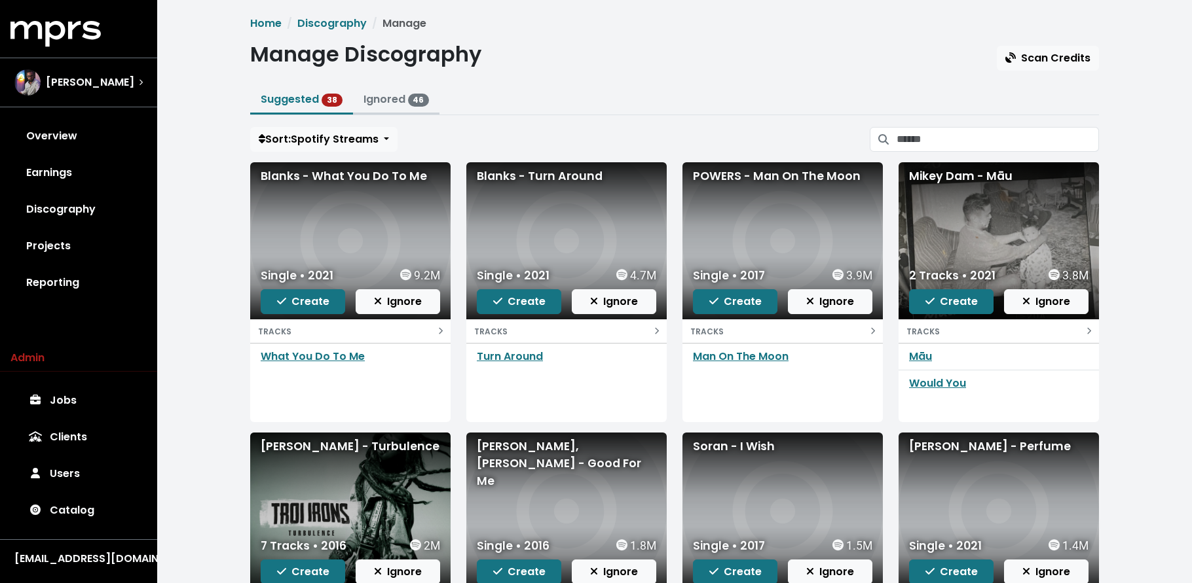
click at [386, 92] on link "Ignored 46" at bounding box center [396, 99] width 66 height 15
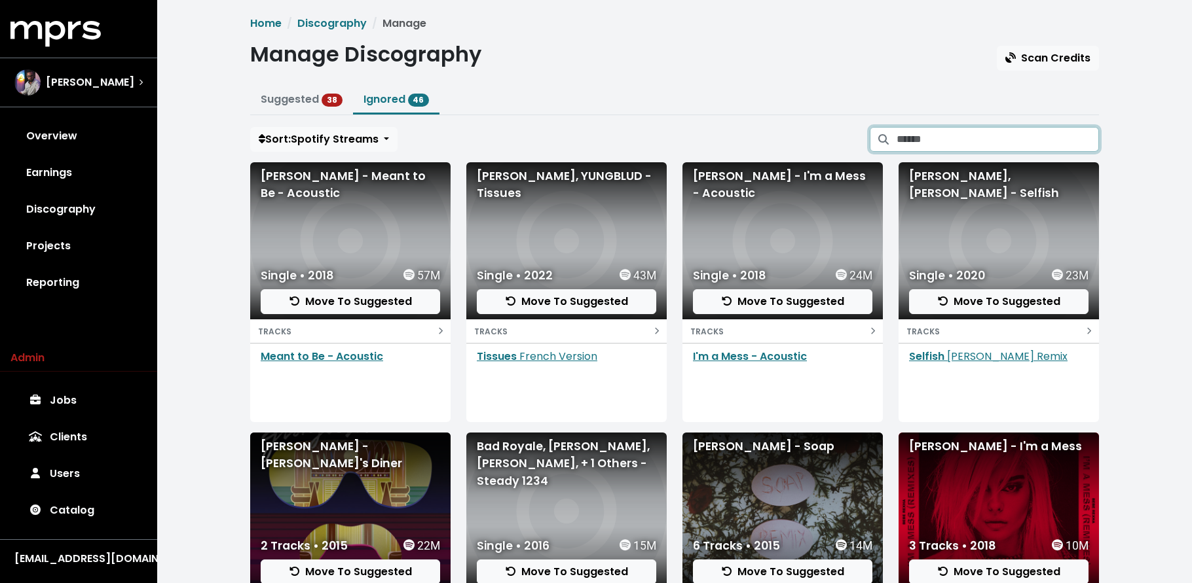
click at [981, 138] on input "Search suggested projects" at bounding box center [997, 139] width 202 height 25
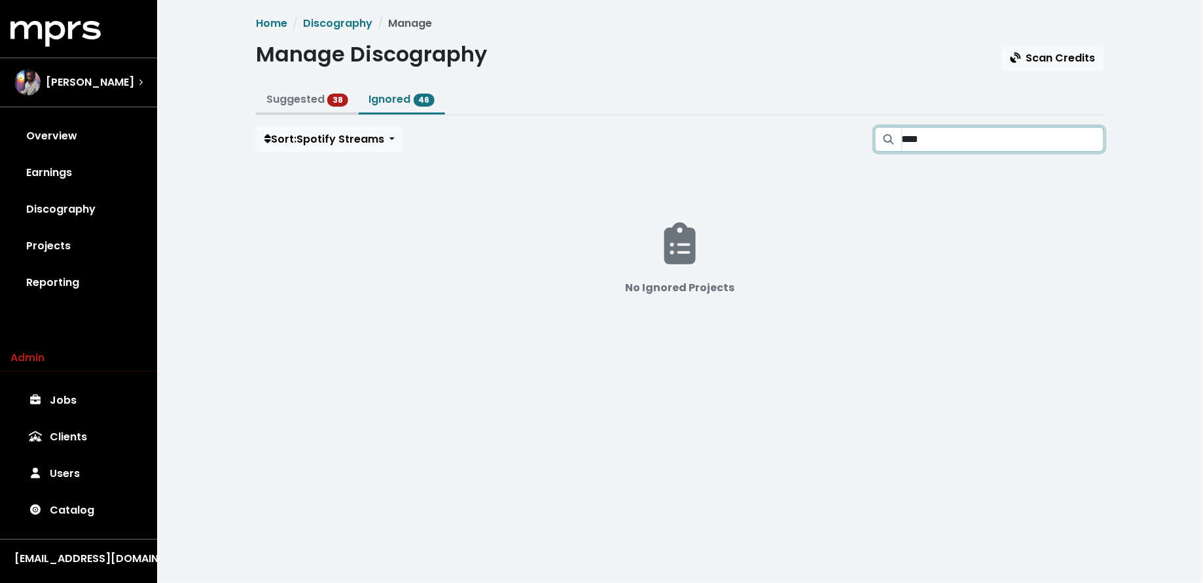
type input "****"
click at [304, 103] on link "Suggested 38" at bounding box center [307, 99] width 82 height 15
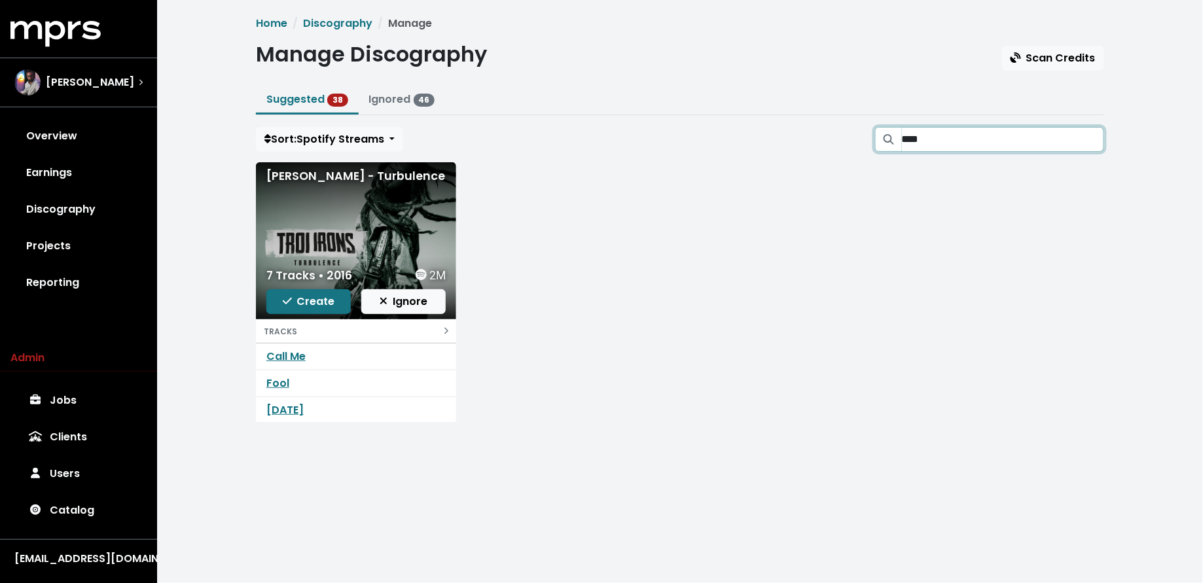
click at [1058, 142] on input "****" at bounding box center [1003, 139] width 202 height 25
drag, startPoint x: 1088, startPoint y: 139, endPoint x: 877, endPoint y: 191, distance: 217.1
click at [1088, 139] on input "****" at bounding box center [1003, 139] width 202 height 25
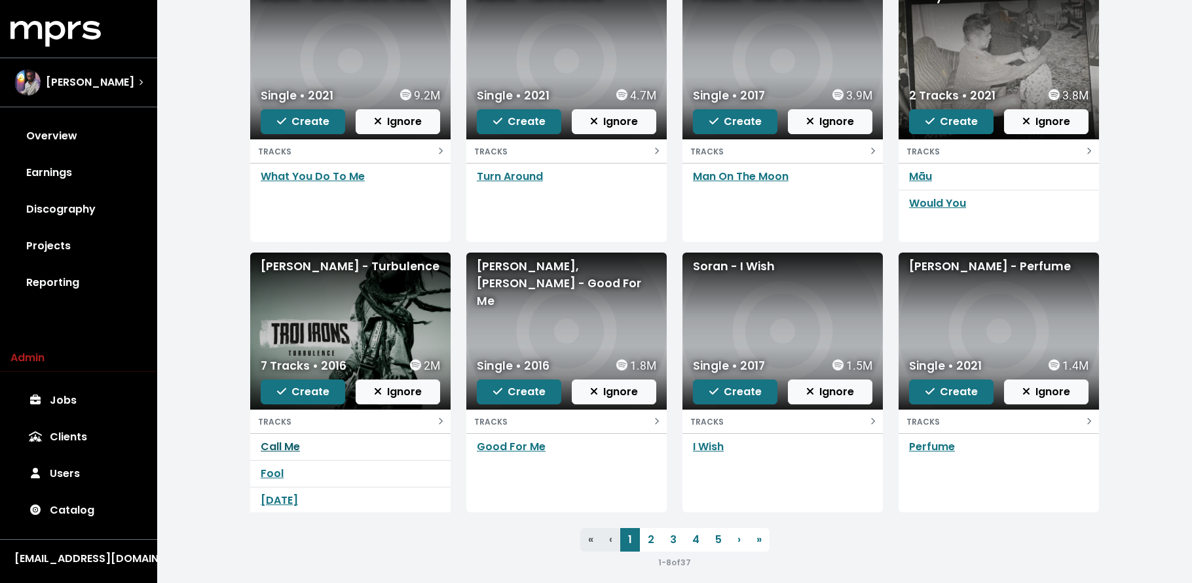
scroll to position [193, 0]
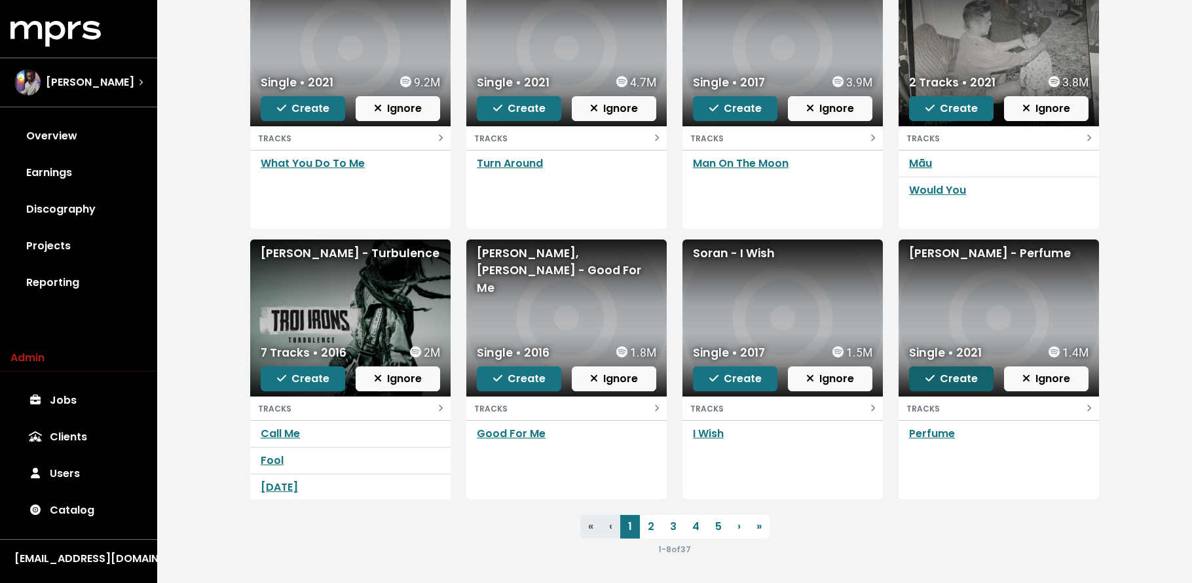
click at [944, 373] on span "Create" at bounding box center [951, 378] width 52 height 15
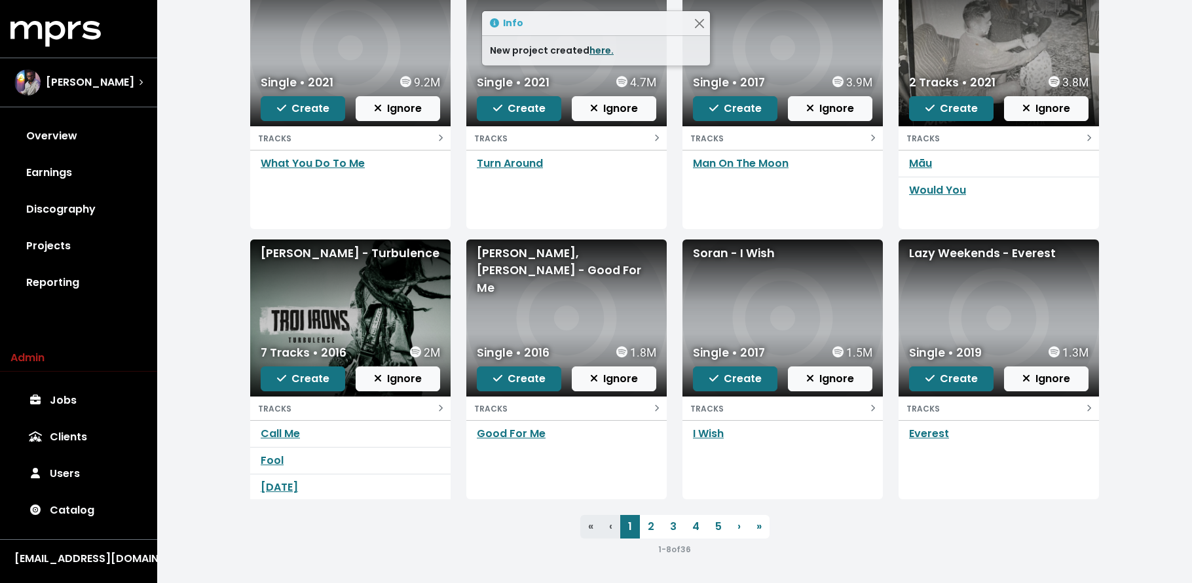
click at [597, 46] on link "here." at bounding box center [601, 50] width 24 height 13
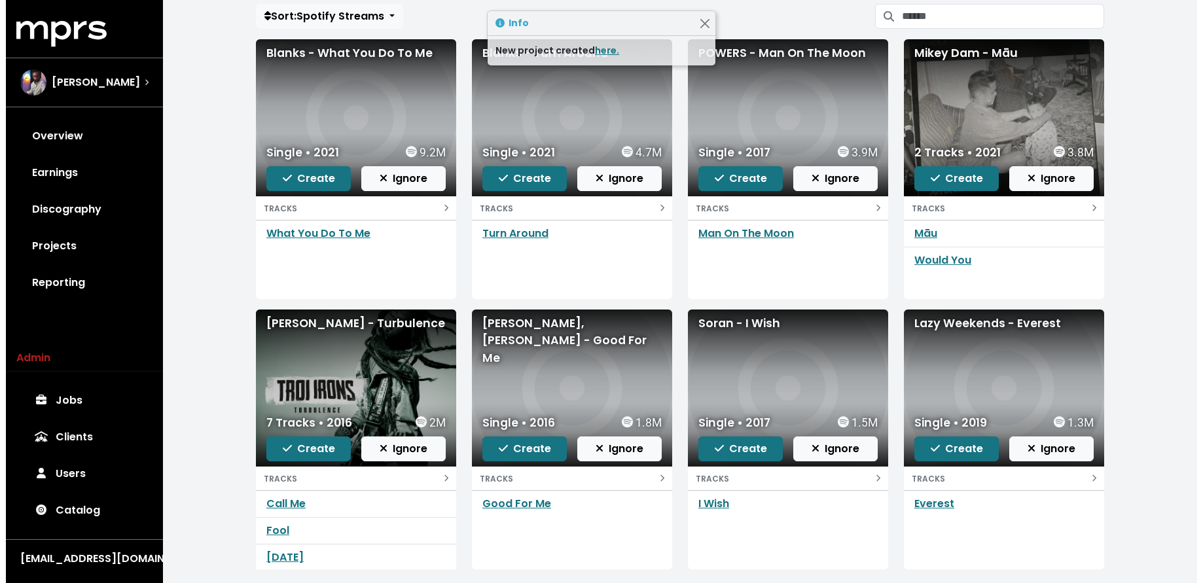
scroll to position [0, 0]
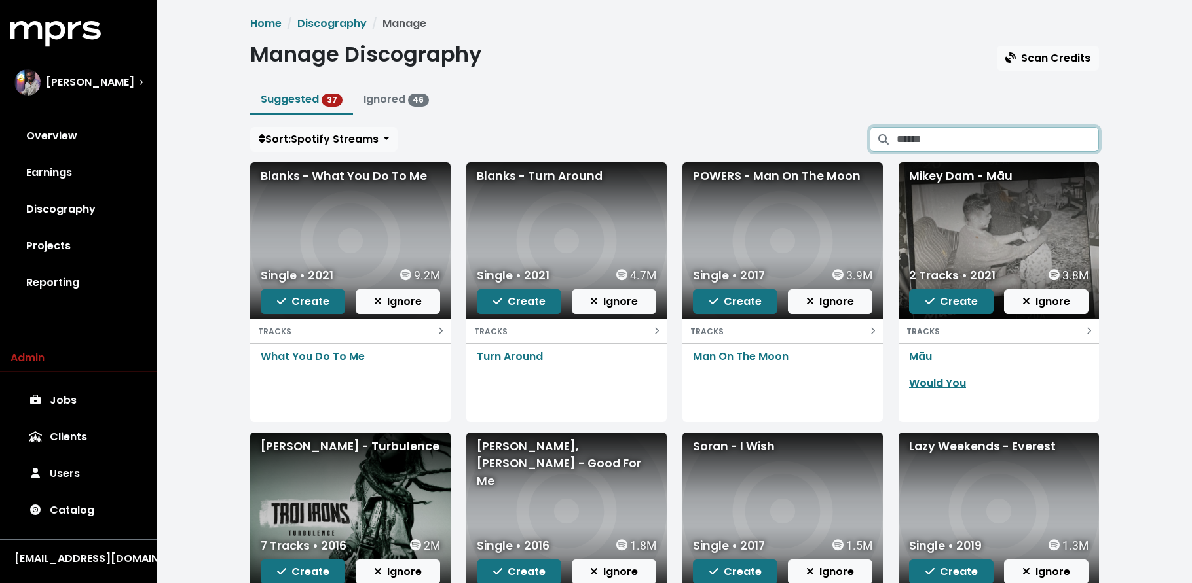
click at [1051, 137] on input "Search suggested projects" at bounding box center [997, 139] width 202 height 25
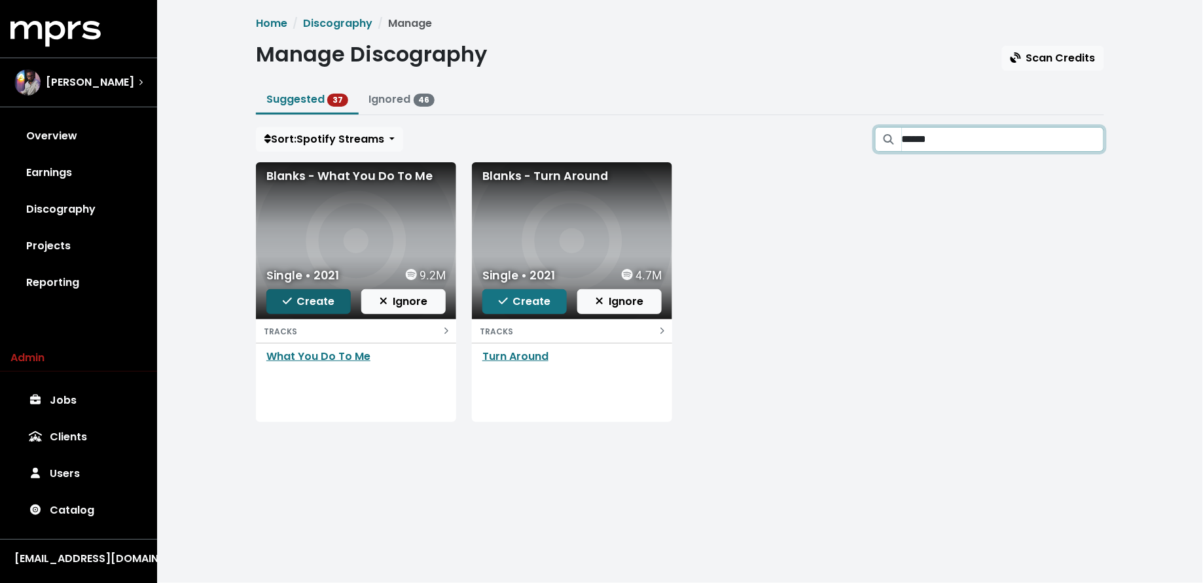
type input "******"
click at [282, 304] on button "Create" at bounding box center [308, 301] width 84 height 25
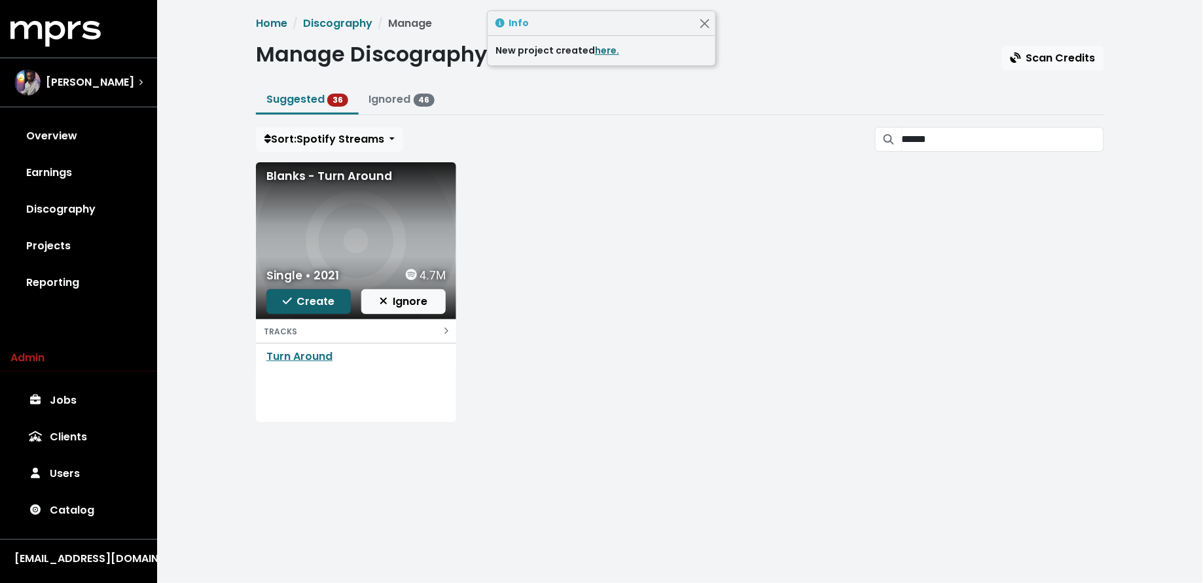
click at [282, 304] on button "Create" at bounding box center [308, 301] width 84 height 25
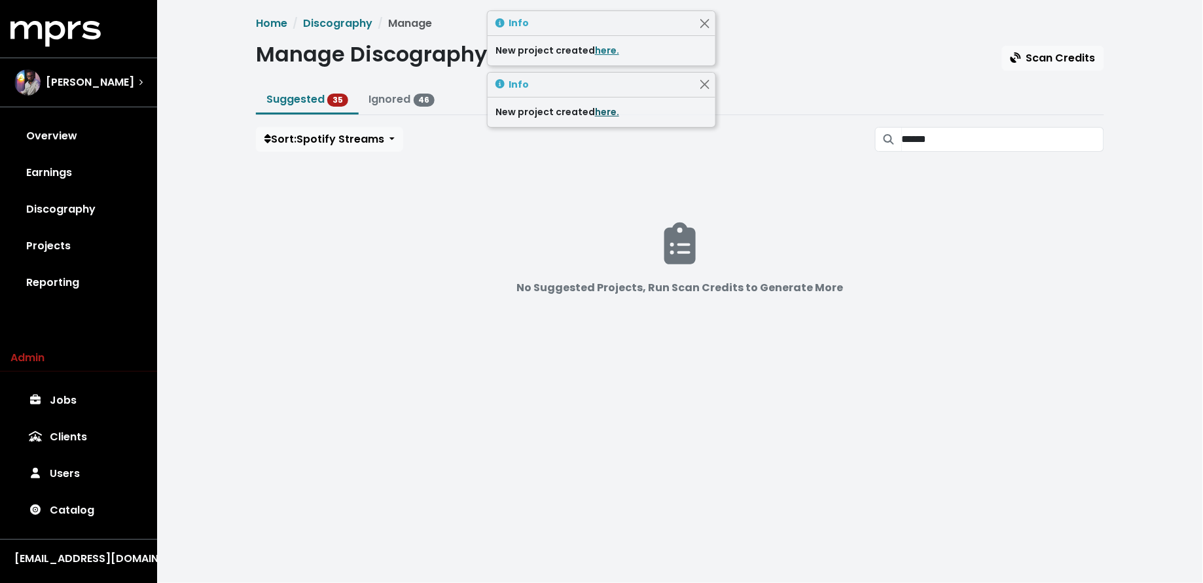
click at [603, 114] on link "here." at bounding box center [607, 111] width 24 height 13
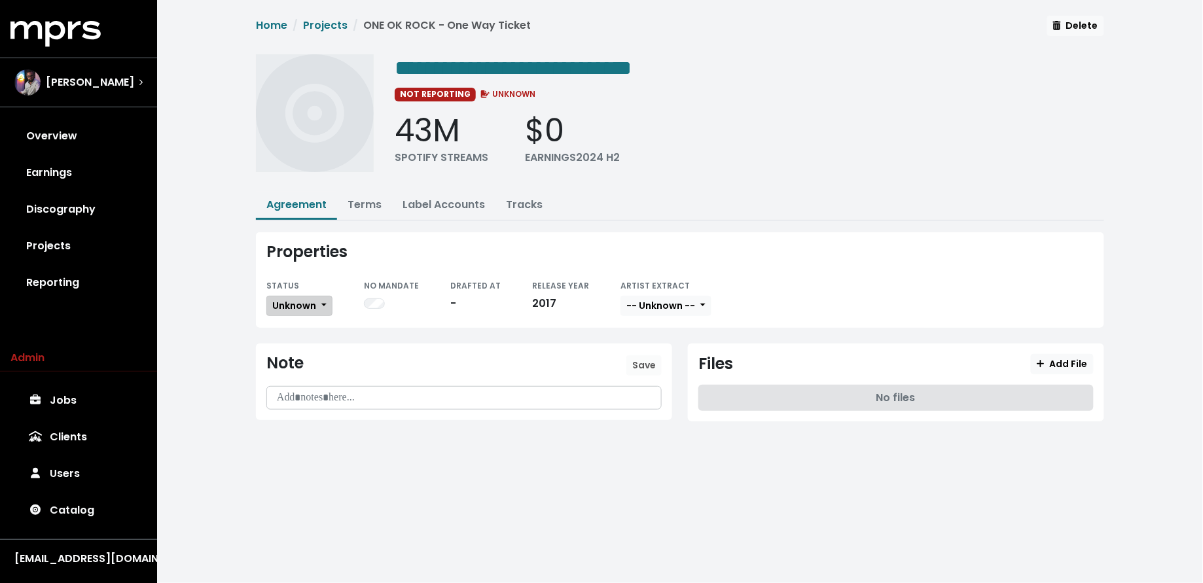
drag, startPoint x: 317, startPoint y: 297, endPoint x: 318, endPoint y: 306, distance: 9.2
click at [316, 297] on button "Unknown" at bounding box center [299, 306] width 66 height 20
click at [317, 345] on link "Missing" at bounding box center [328, 353] width 123 height 21
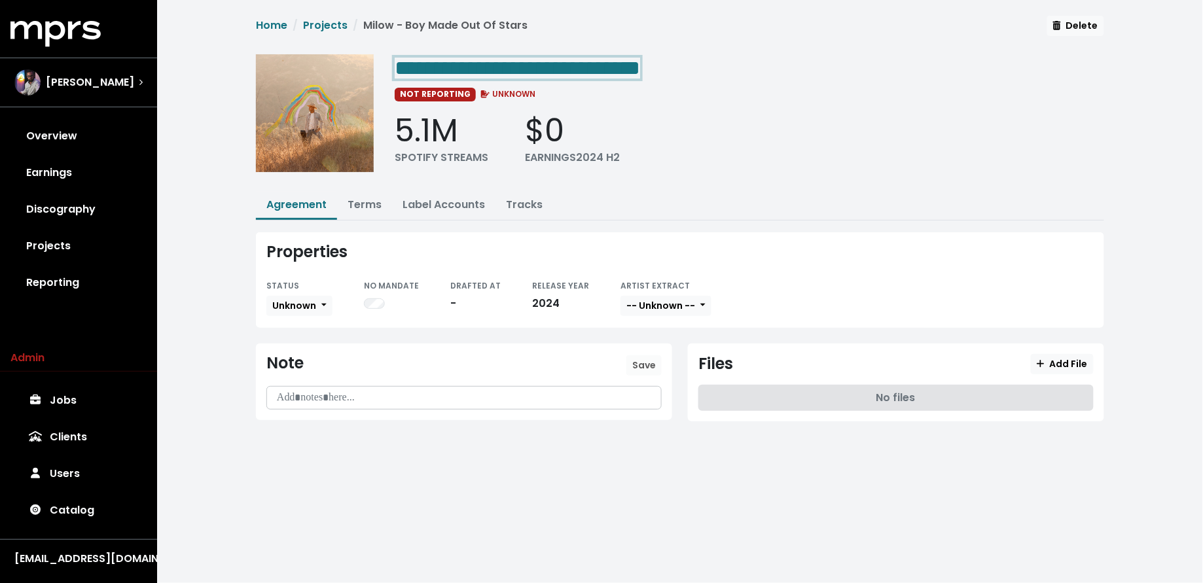
click at [640, 60] on span "**********" at bounding box center [518, 68] width 246 height 21
click at [308, 296] on button "Unknown" at bounding box center [299, 306] width 66 height 20
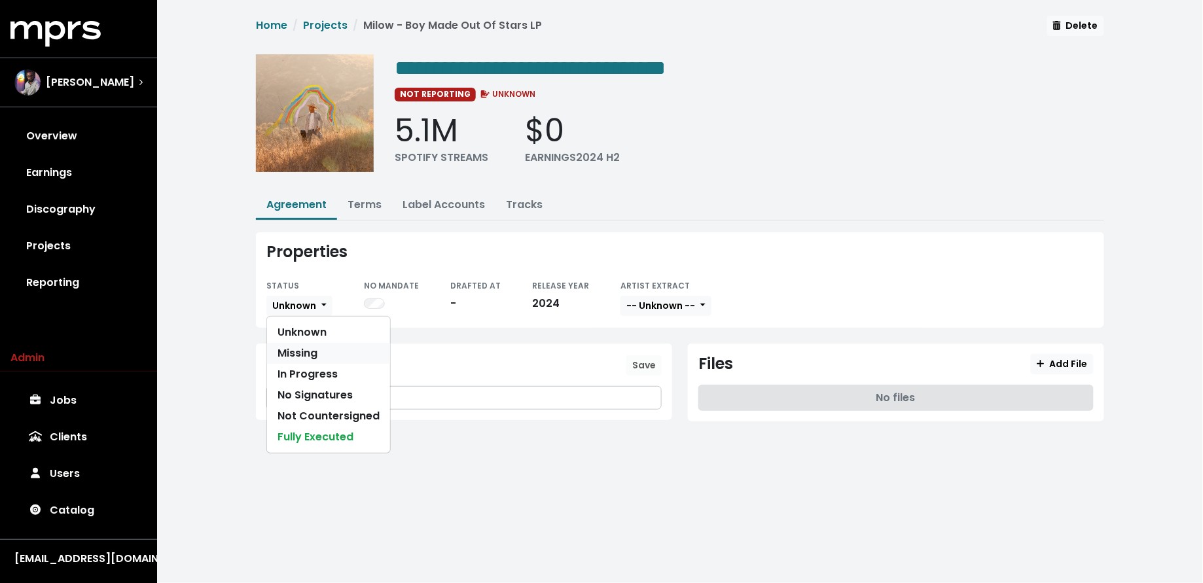
click at [299, 348] on link "Missing" at bounding box center [328, 353] width 123 height 21
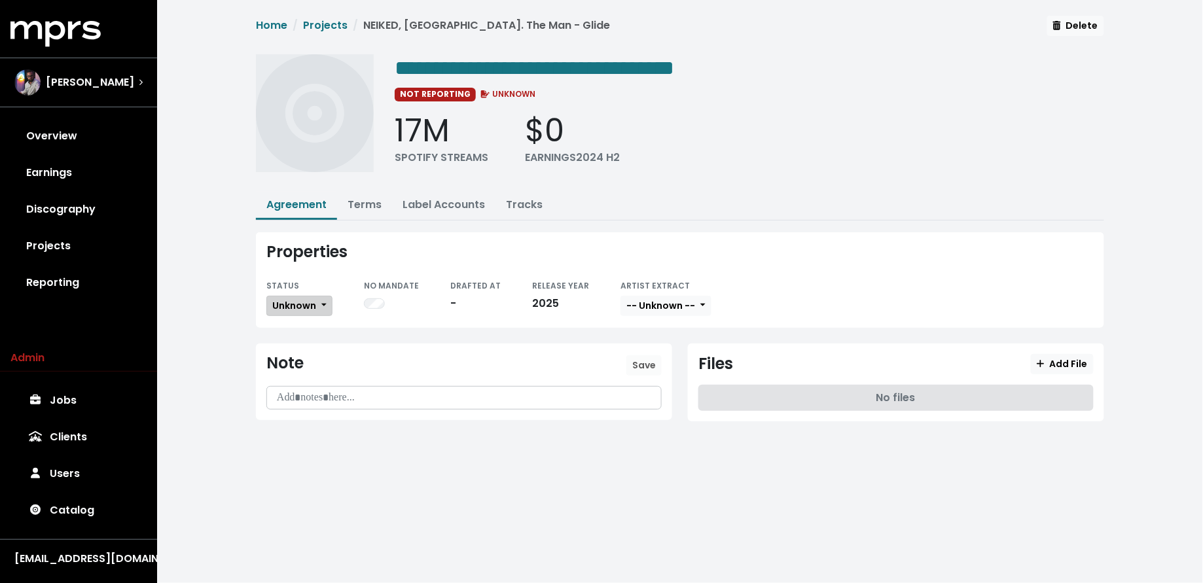
click at [295, 299] on span "Unknown" at bounding box center [294, 305] width 44 height 13
click at [288, 352] on link "Missing" at bounding box center [328, 353] width 123 height 21
click at [312, 300] on span "Unknown" at bounding box center [294, 305] width 44 height 13
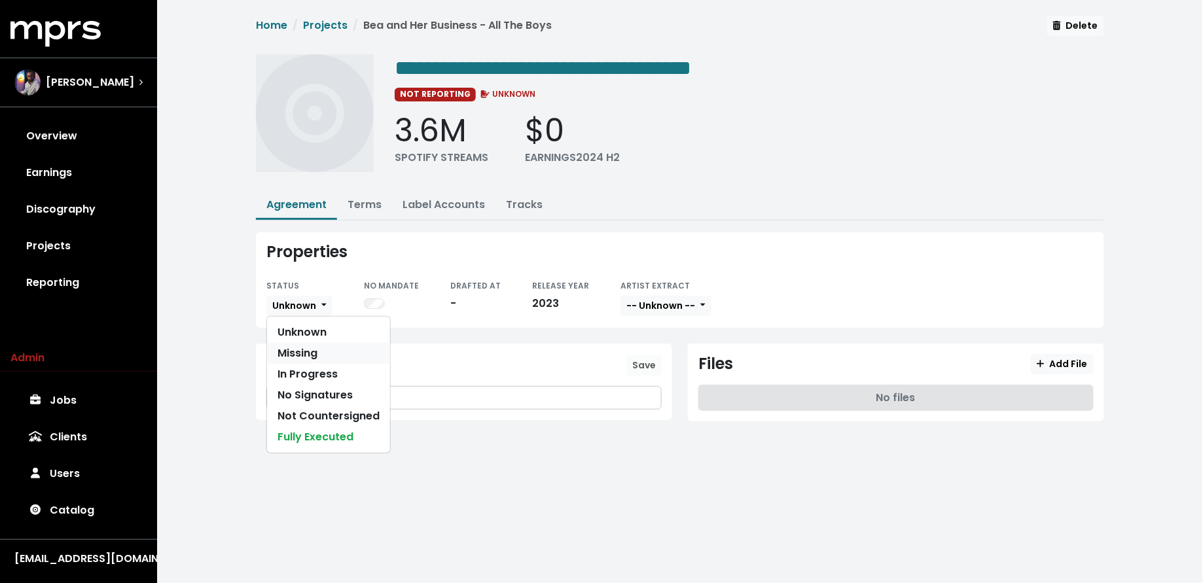
click at [288, 354] on link "Missing" at bounding box center [328, 353] width 123 height 21
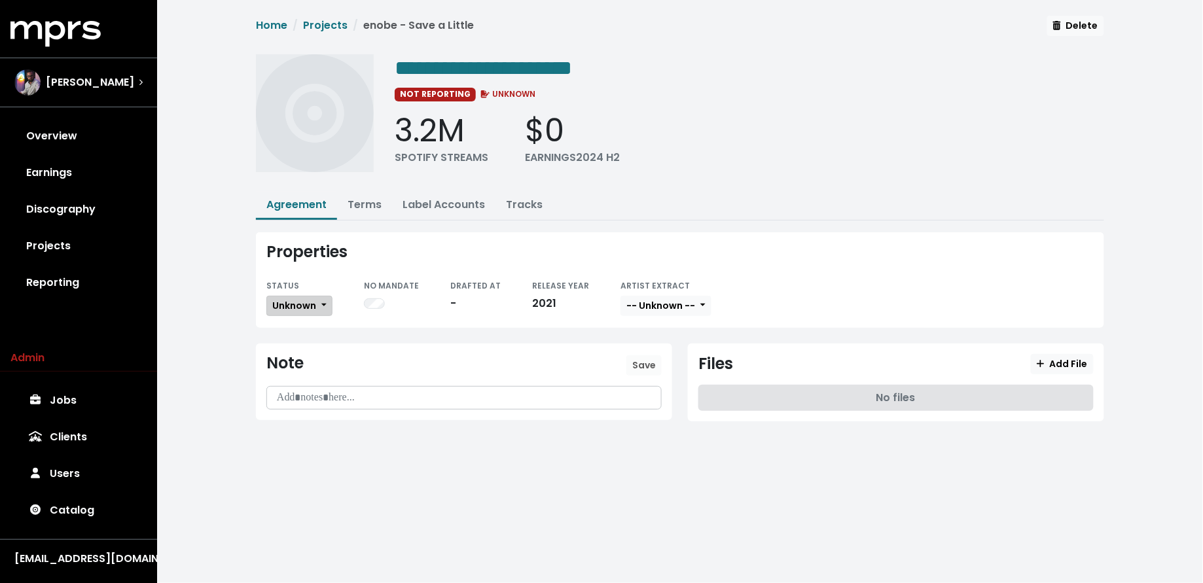
click at [299, 311] on button "Unknown" at bounding box center [299, 306] width 66 height 20
click at [310, 354] on link "Missing" at bounding box center [328, 353] width 123 height 21
click at [297, 302] on span "Unknown" at bounding box center [294, 305] width 44 height 13
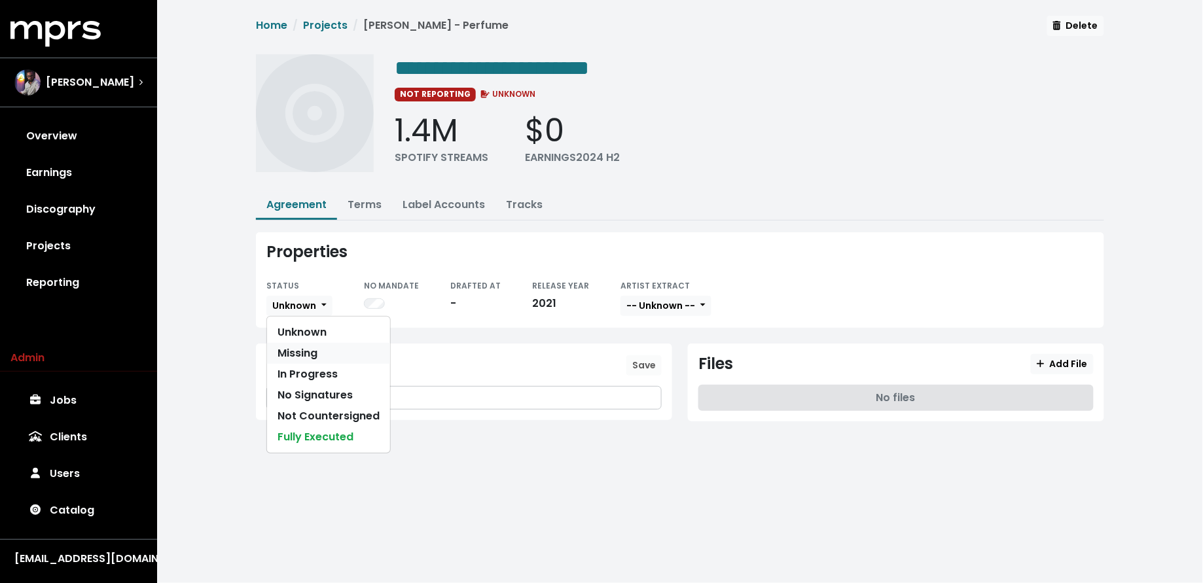
click at [293, 347] on link "Missing" at bounding box center [328, 353] width 123 height 21
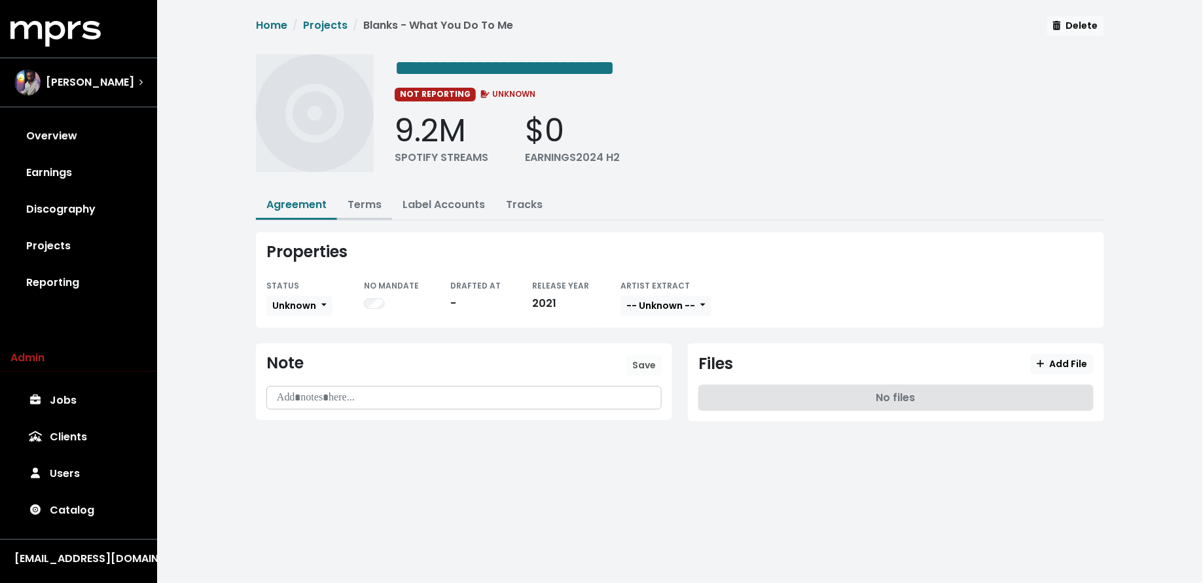
click at [368, 200] on link "Terms" at bounding box center [365, 204] width 34 height 15
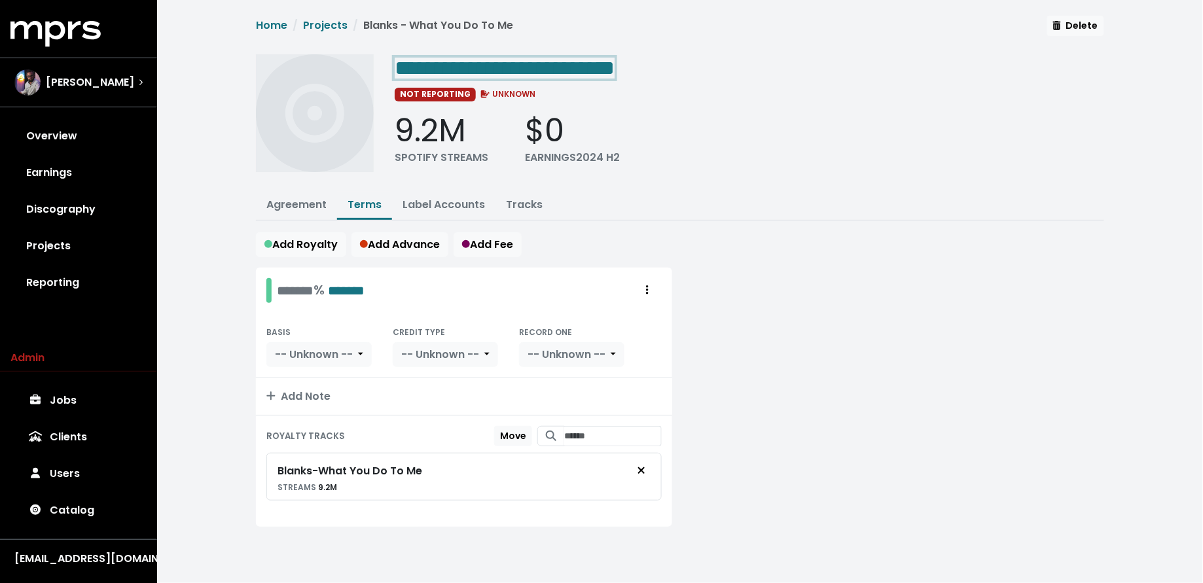
click at [695, 69] on div "**********" at bounding box center [750, 67] width 710 height 26
click at [103, 247] on link "Projects" at bounding box center [78, 246] width 136 height 37
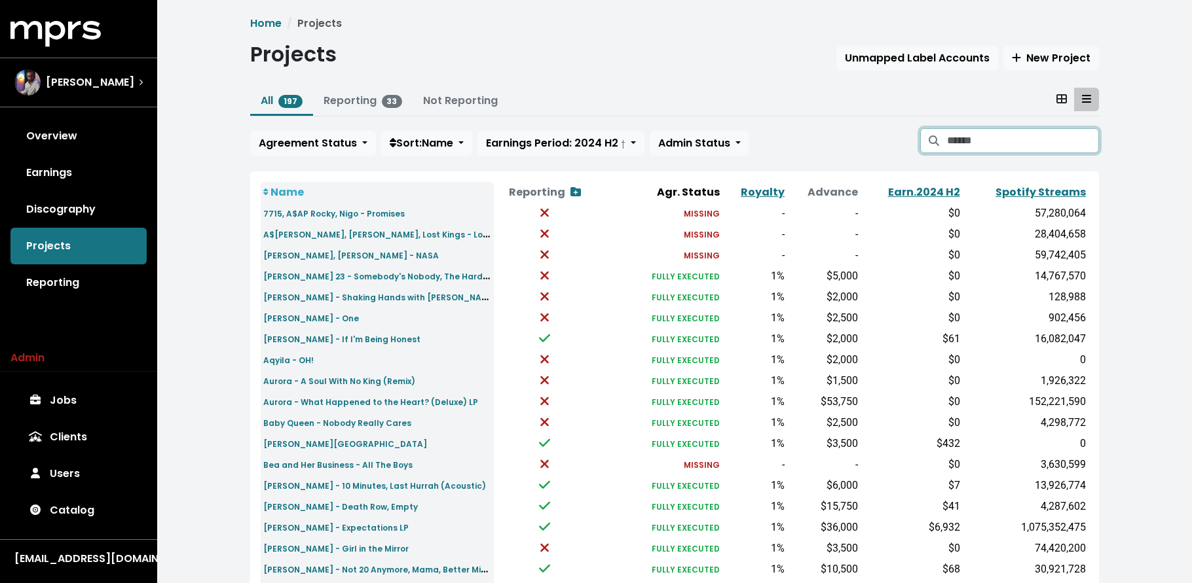
click at [1057, 141] on input "Search projects" at bounding box center [1023, 140] width 152 height 25
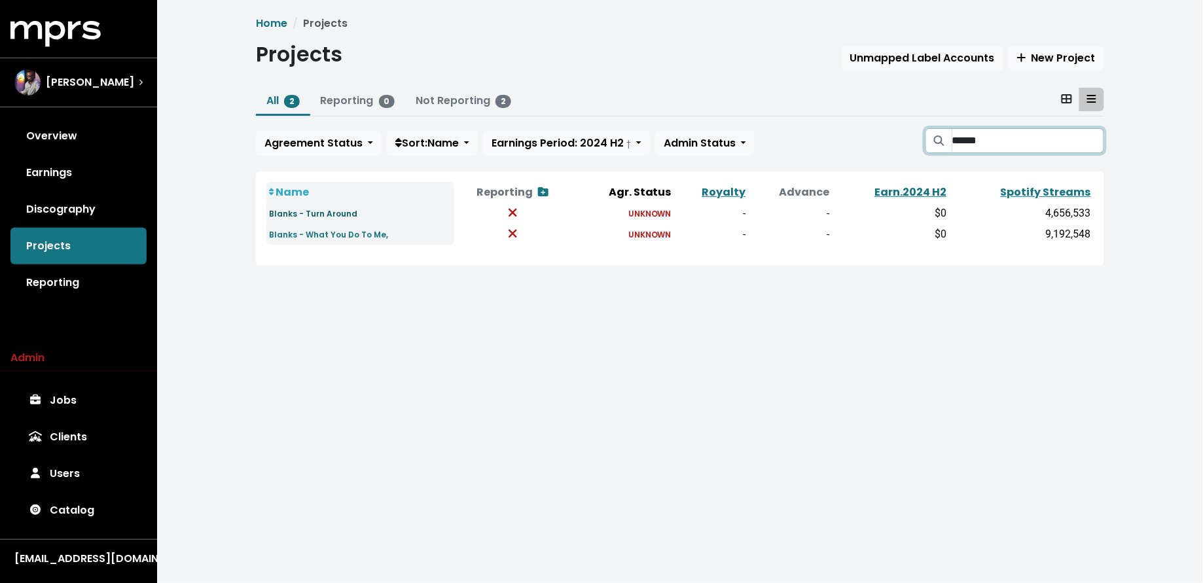
type input "******"
click at [344, 214] on small "Blanks - Turn Around" at bounding box center [313, 213] width 88 height 11
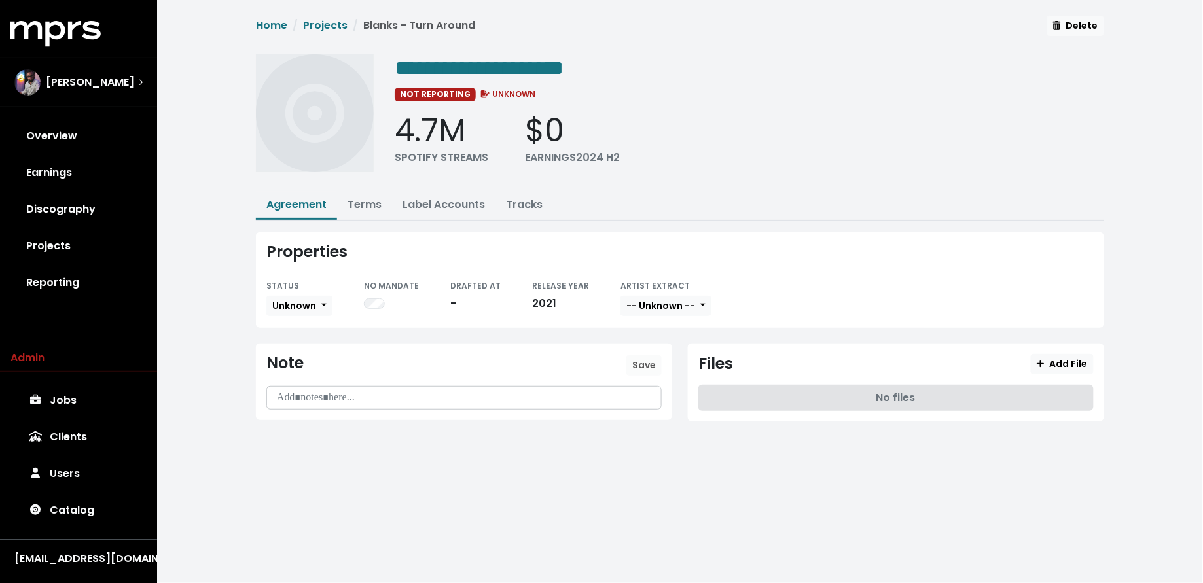
drag, startPoint x: 359, startPoint y: 205, endPoint x: 392, endPoint y: 230, distance: 41.5
click at [359, 204] on link "Terms" at bounding box center [365, 204] width 34 height 15
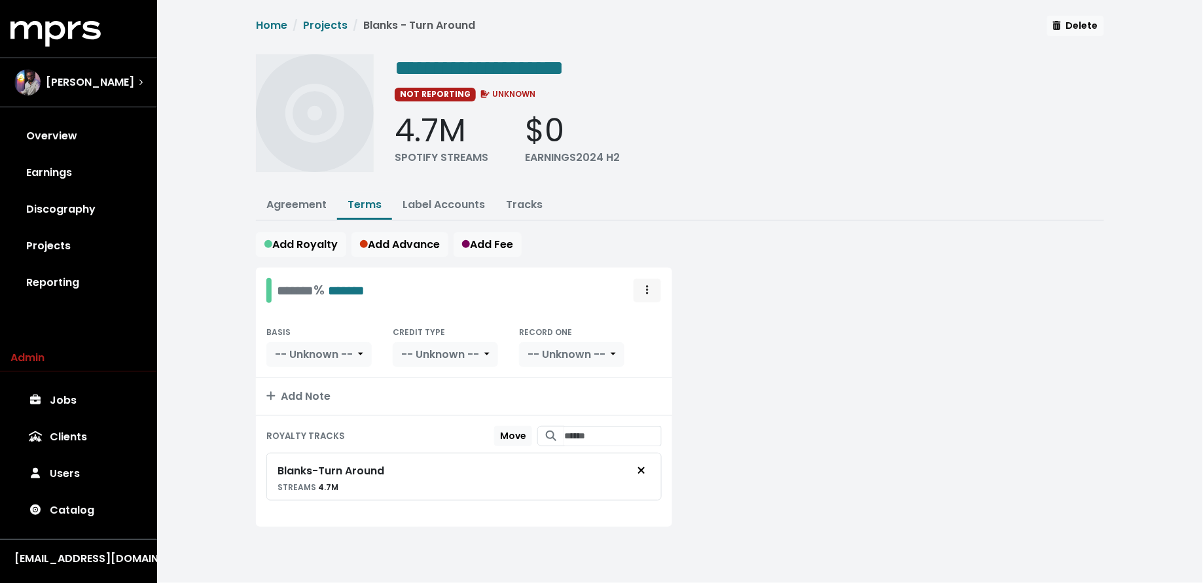
click at [646, 291] on span "Royalty administration options" at bounding box center [648, 291] width 12 height 16
click at [649, 310] on link "Move" at bounding box center [609, 319] width 103 height 21
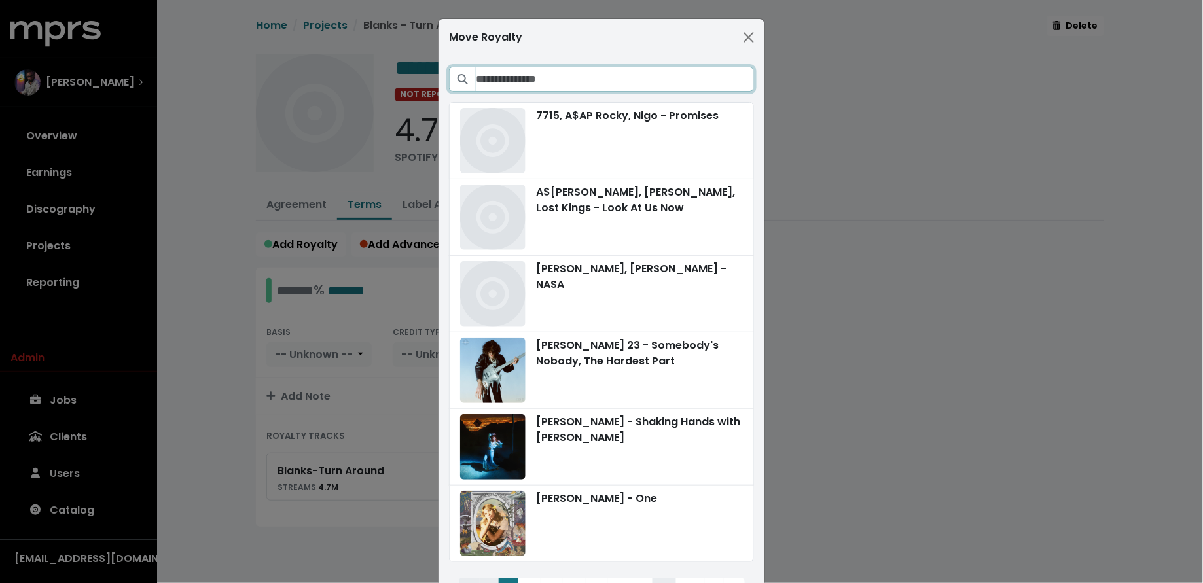
click at [656, 71] on input "Search projects" at bounding box center [615, 79] width 278 height 25
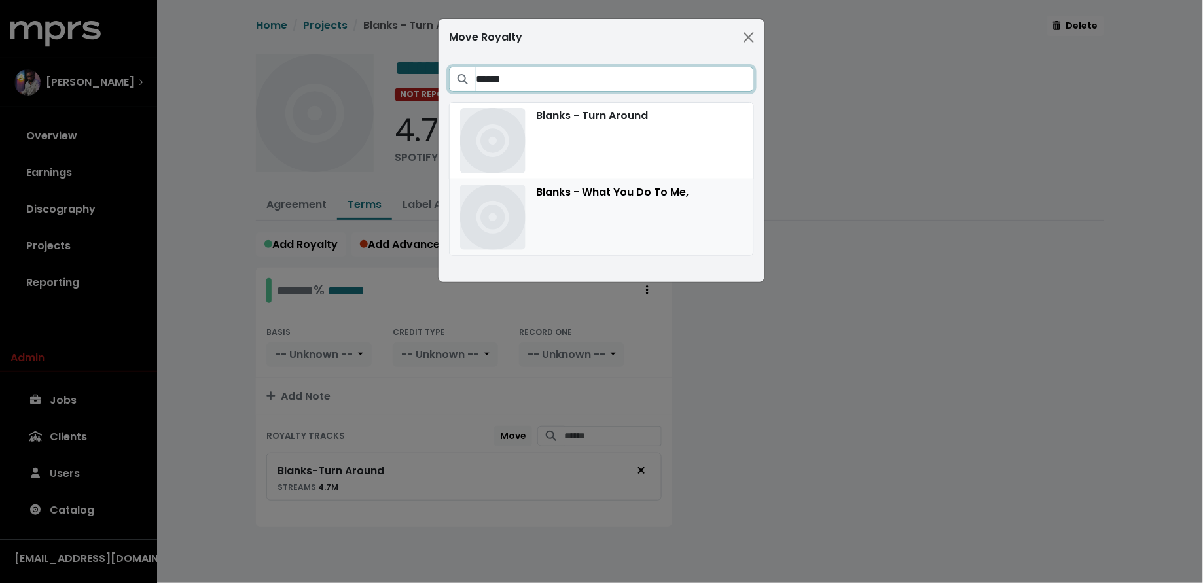
type input "******"
click at [612, 223] on div "Blanks - What You Do To Me," at bounding box center [601, 217] width 283 height 65
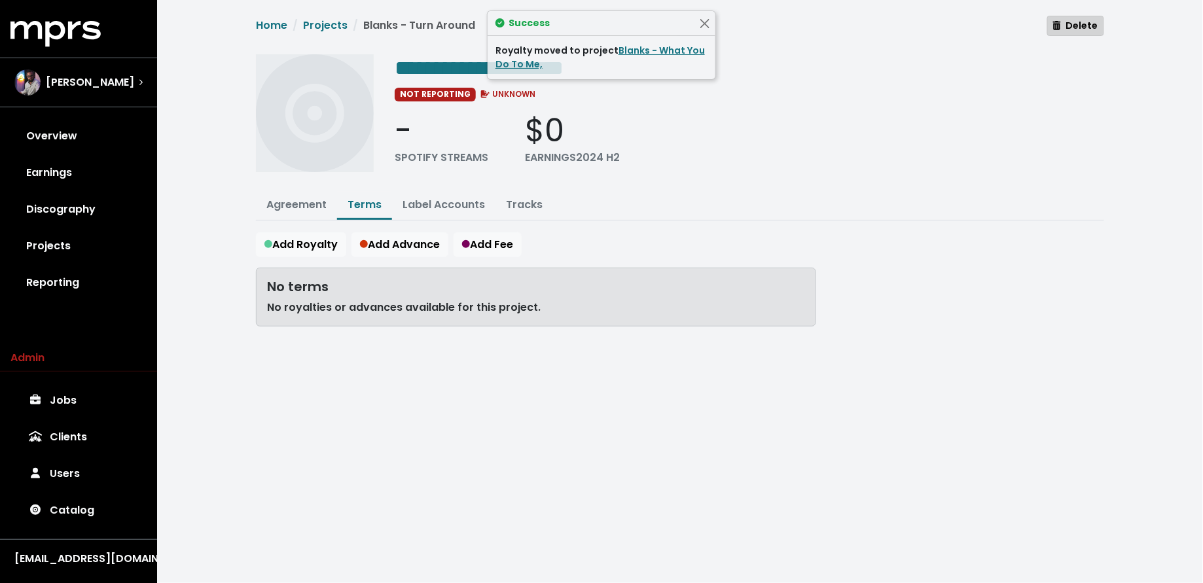
click at [1061, 22] on icon "button" at bounding box center [1057, 25] width 8 height 9
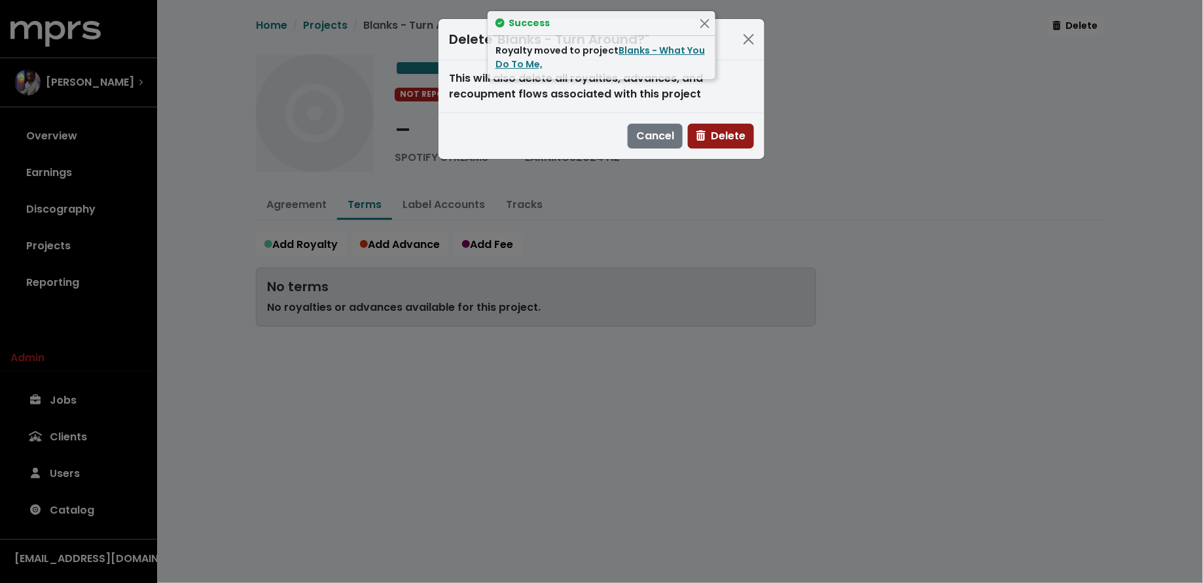
click at [725, 145] on button "Delete" at bounding box center [721, 136] width 66 height 25
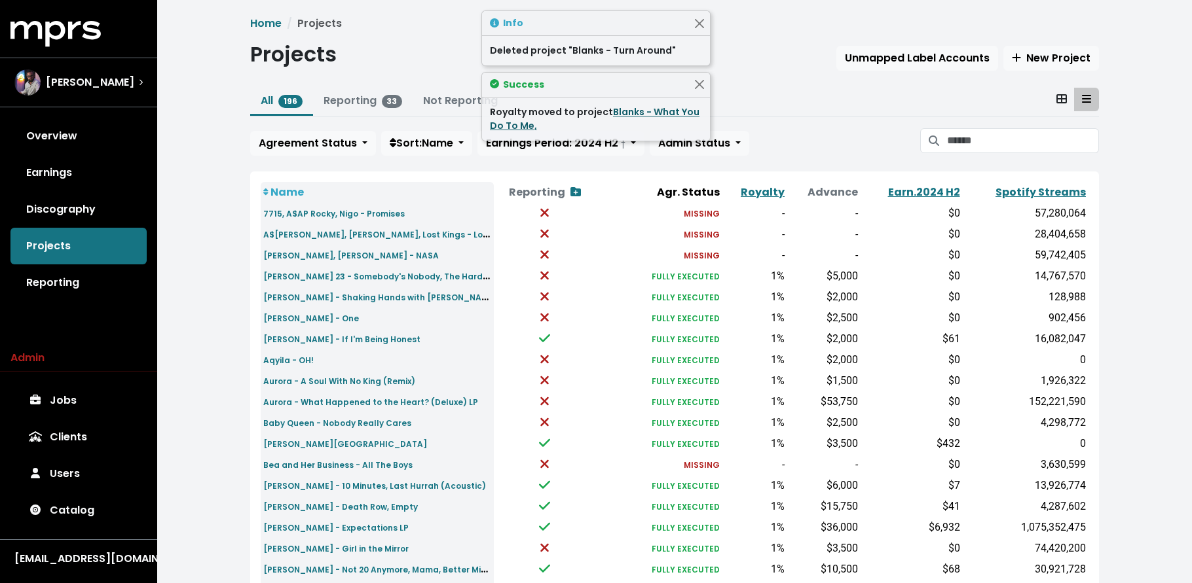
click at [646, 111] on link "Blanks - What You Do To Me," at bounding box center [595, 118] width 210 height 27
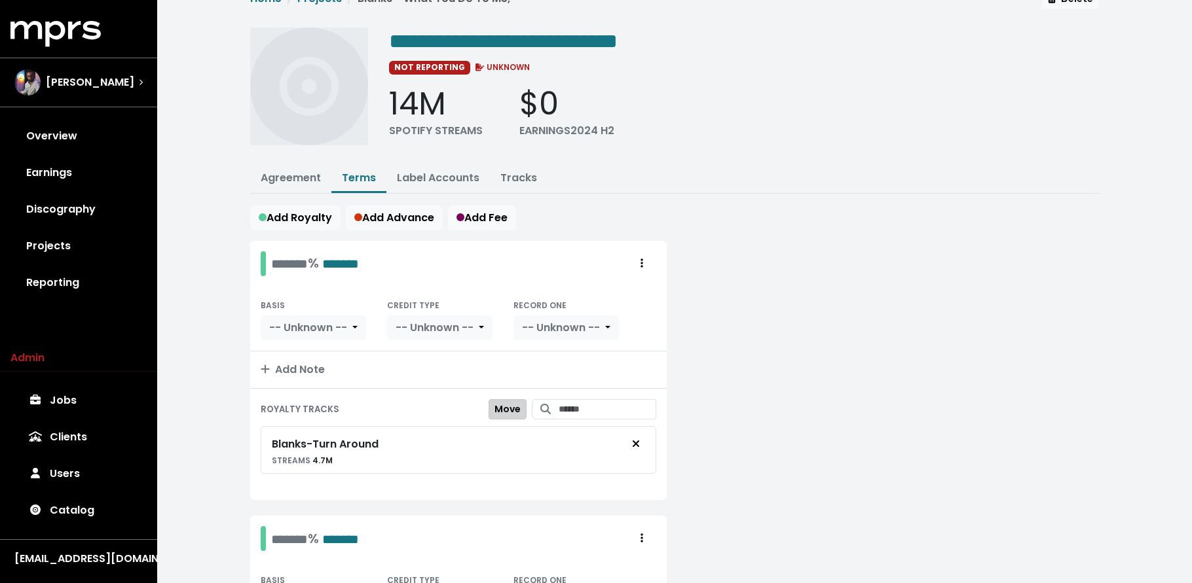
click at [500, 411] on span "Move" at bounding box center [507, 409] width 26 height 13
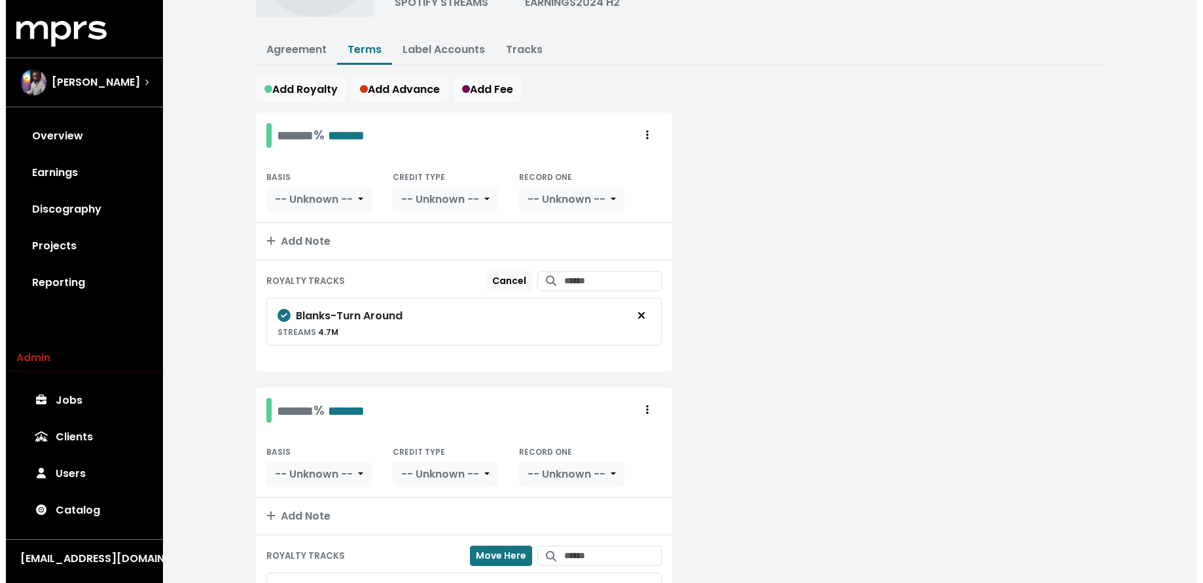
scroll to position [156, 0]
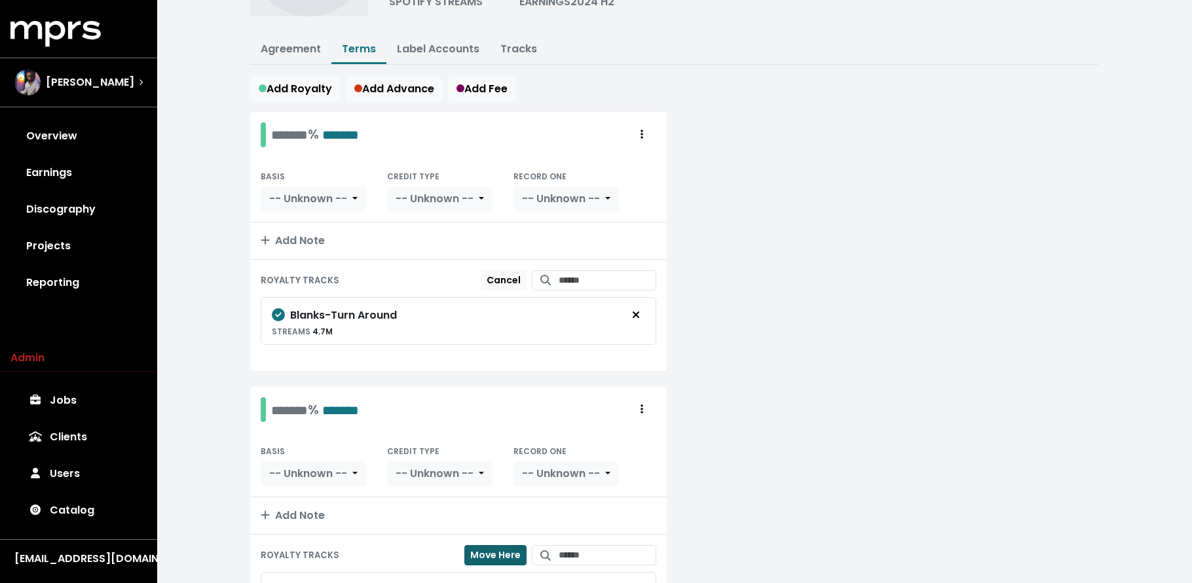
click at [475, 553] on span "Move Here" at bounding box center [495, 555] width 50 height 13
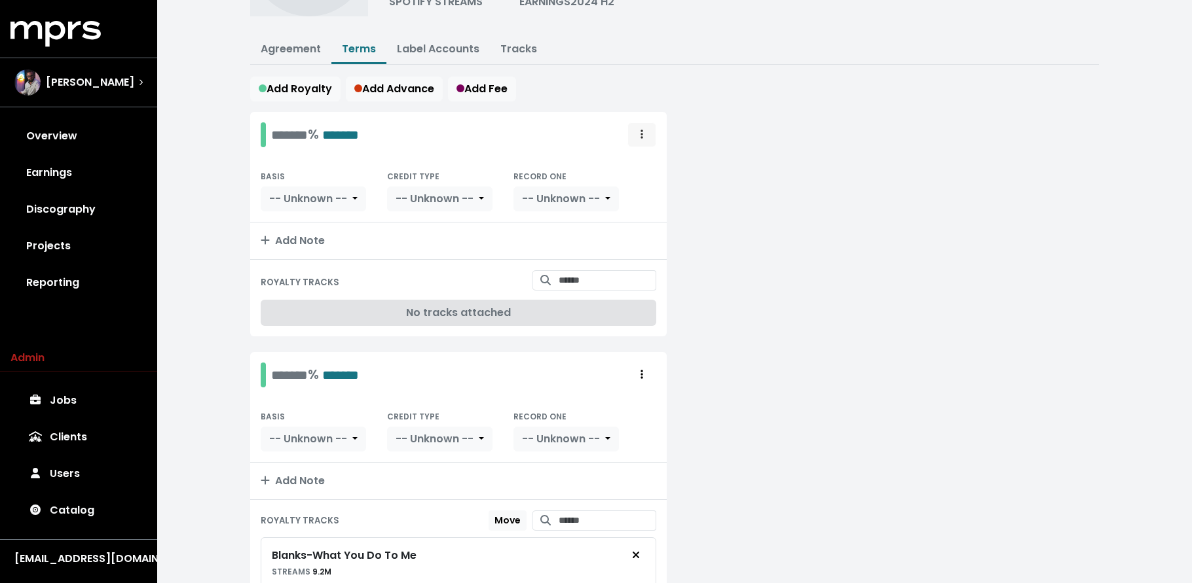
click at [636, 128] on span "Royalty administration options" at bounding box center [642, 135] width 12 height 16
click at [645, 174] on link "Delete" at bounding box center [603, 184] width 103 height 21
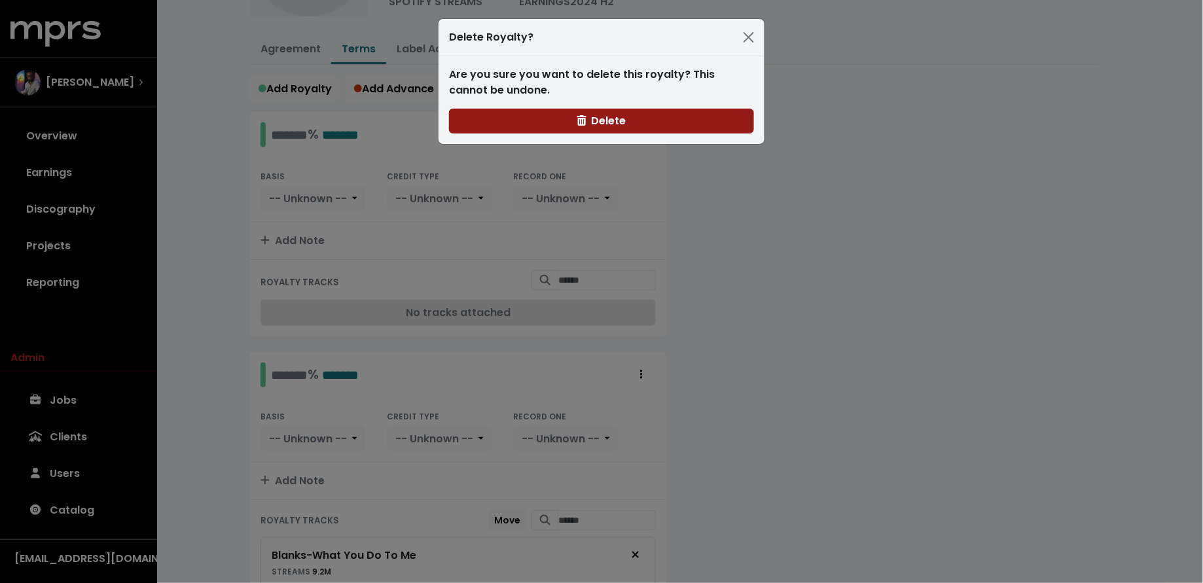
click at [530, 116] on button "Delete" at bounding box center [601, 121] width 305 height 25
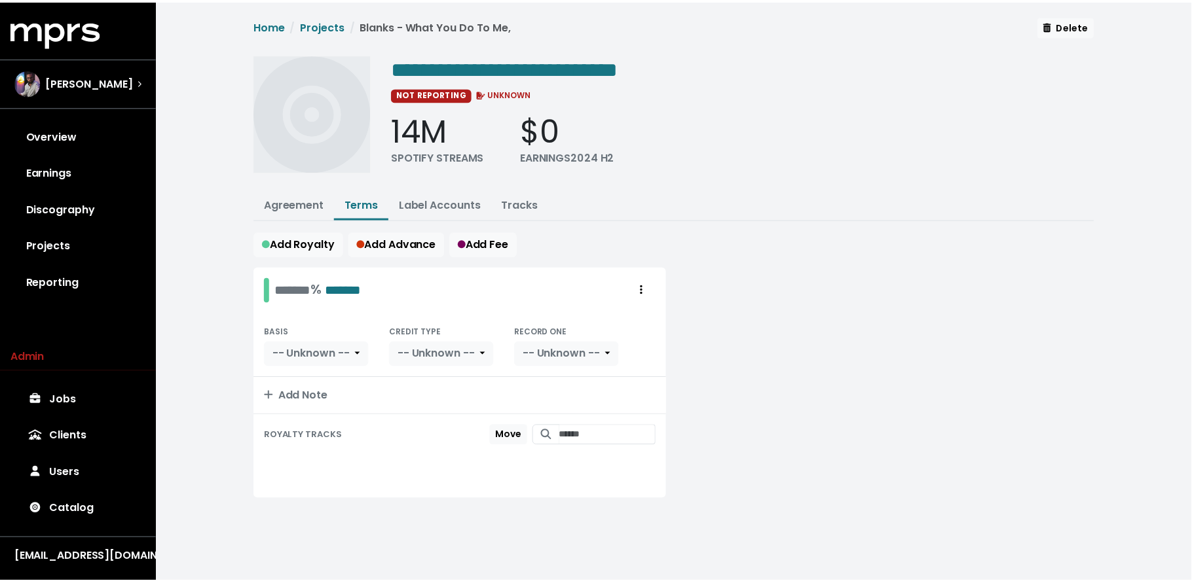
scroll to position [0, 0]
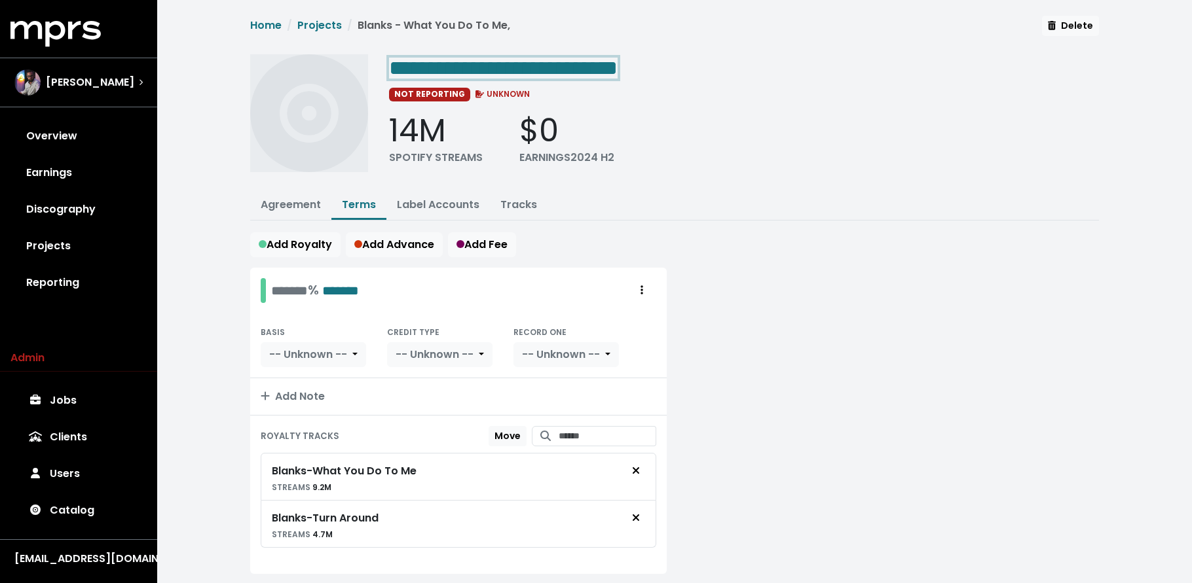
click at [617, 72] on span "**********" at bounding box center [503, 68] width 228 height 21
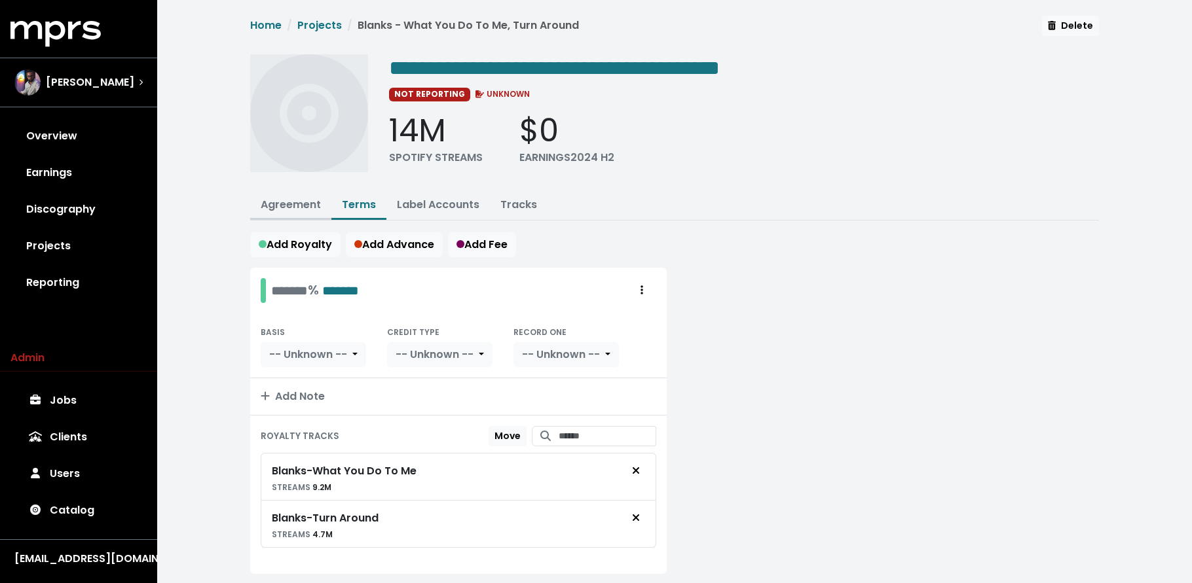
click at [307, 198] on link "Agreement" at bounding box center [291, 204] width 60 height 15
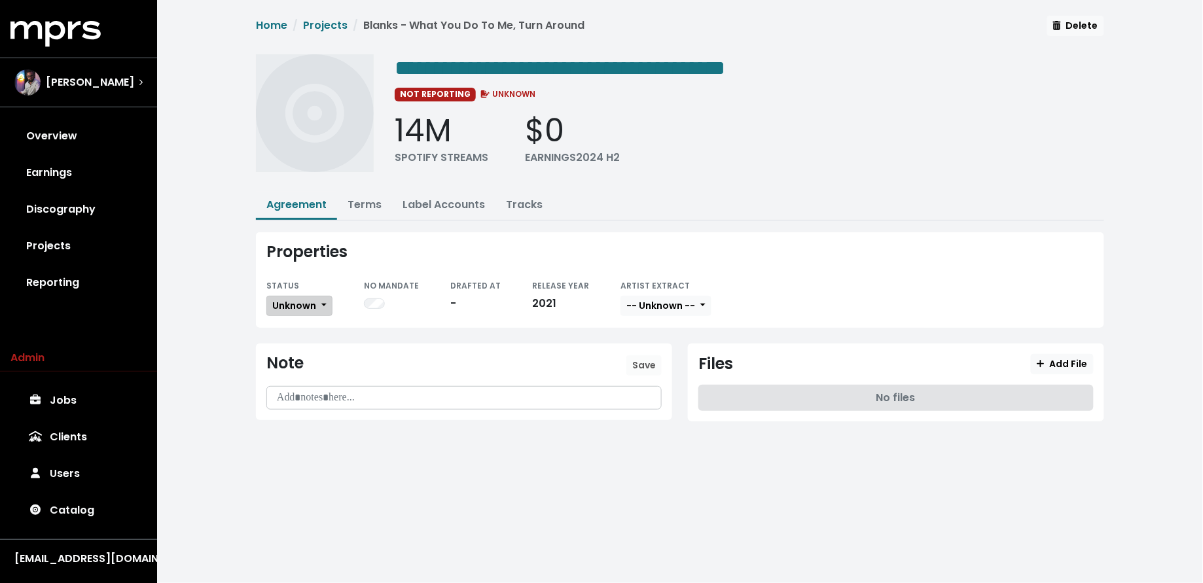
click at [300, 307] on span "Unknown" at bounding box center [294, 305] width 44 height 13
click at [302, 343] on link "Missing" at bounding box center [328, 353] width 123 height 21
click at [73, 224] on link "Discography" at bounding box center [78, 209] width 136 height 37
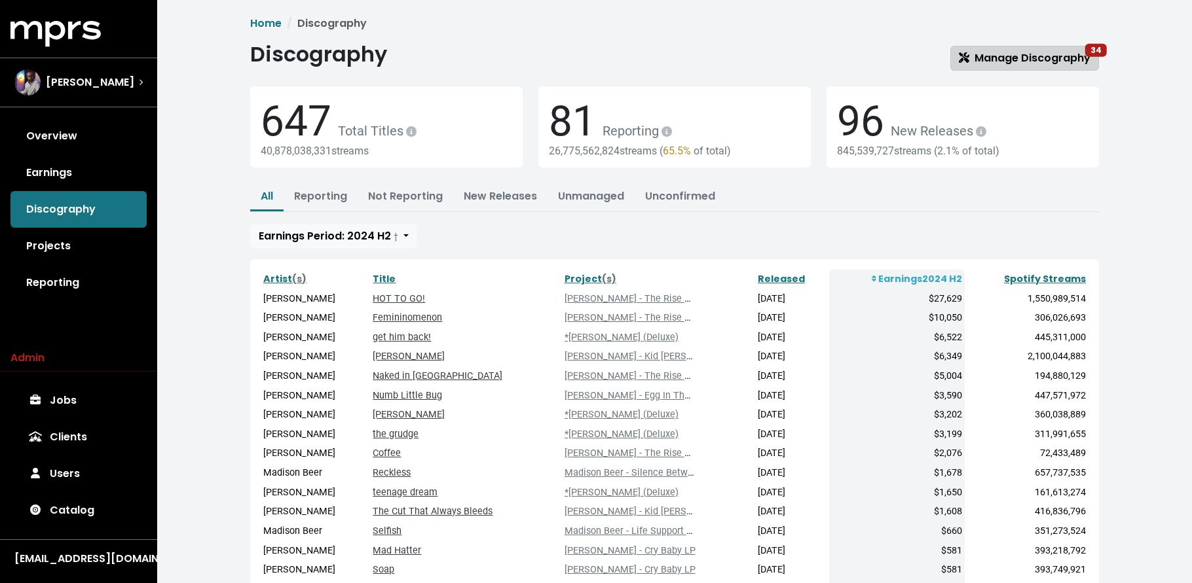
click at [1006, 52] on span "Manage Discography 34" at bounding box center [1024, 57] width 132 height 15
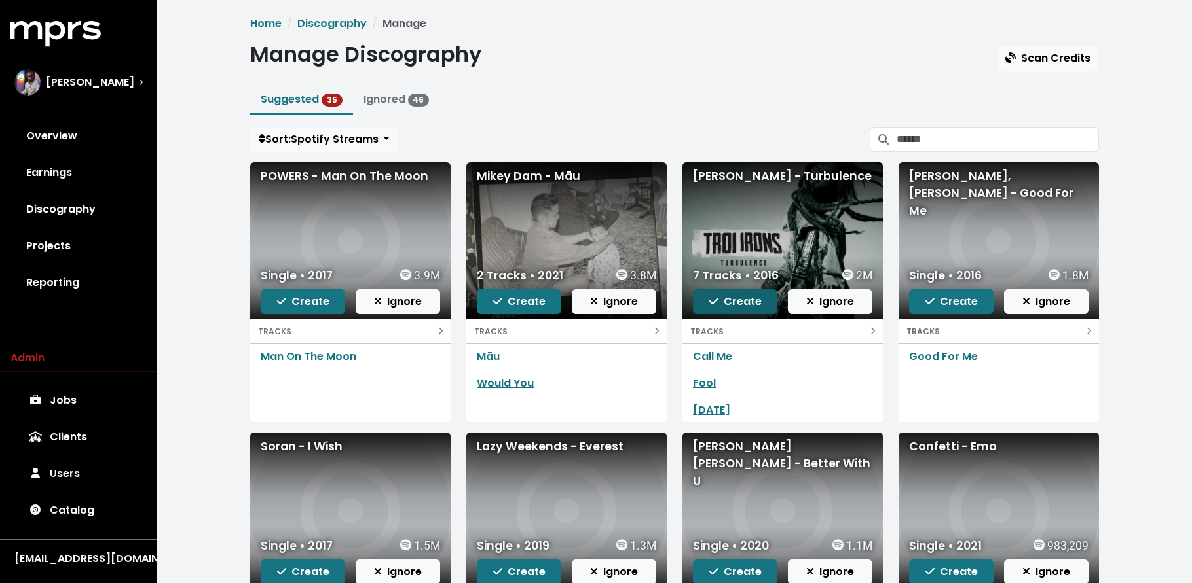
click at [714, 303] on icon "button" at bounding box center [713, 301] width 9 height 10
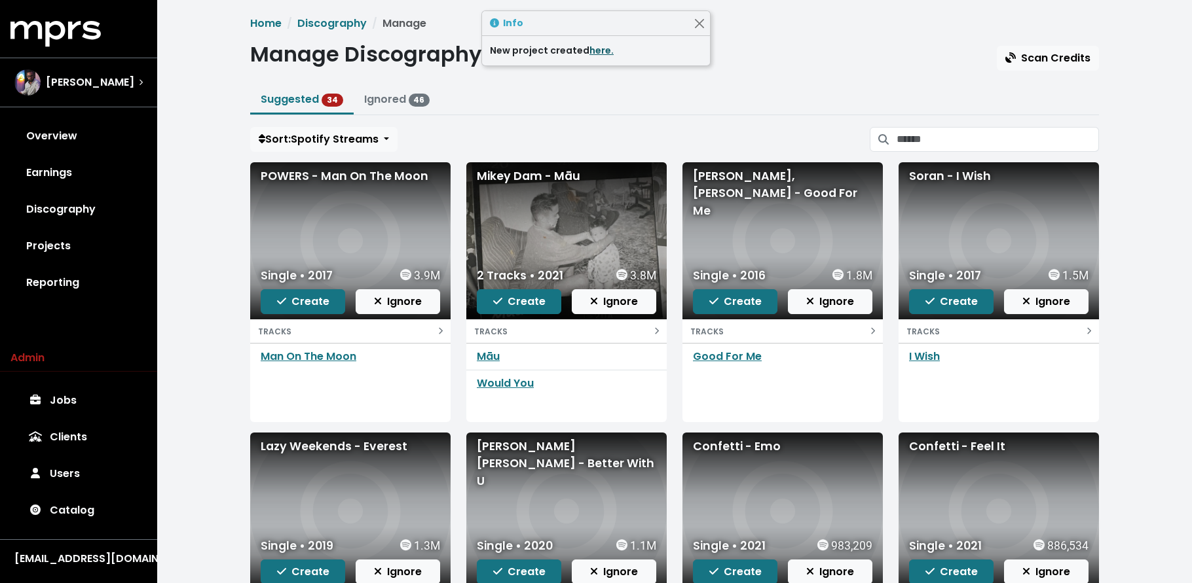
click at [608, 48] on link "here." at bounding box center [601, 50] width 24 height 13
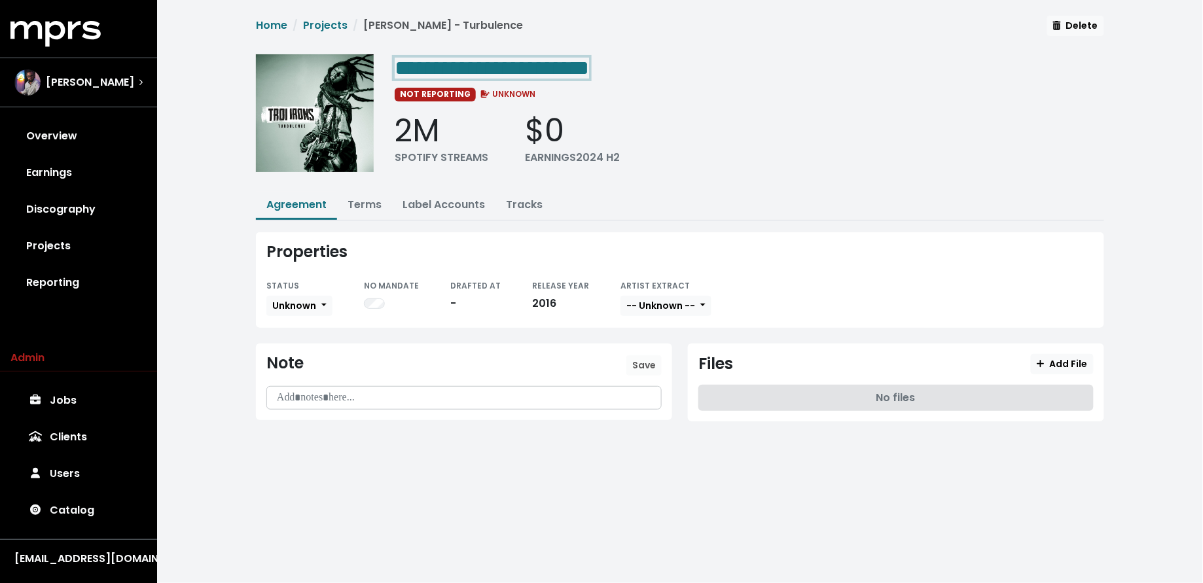
click at [589, 69] on span "**********" at bounding box center [492, 68] width 194 height 21
click at [606, 69] on span "**********" at bounding box center [500, 68] width 211 height 21
click at [606, 66] on span "**********" at bounding box center [500, 68] width 211 height 21
click at [284, 310] on span "Unknown" at bounding box center [294, 306] width 44 height 14
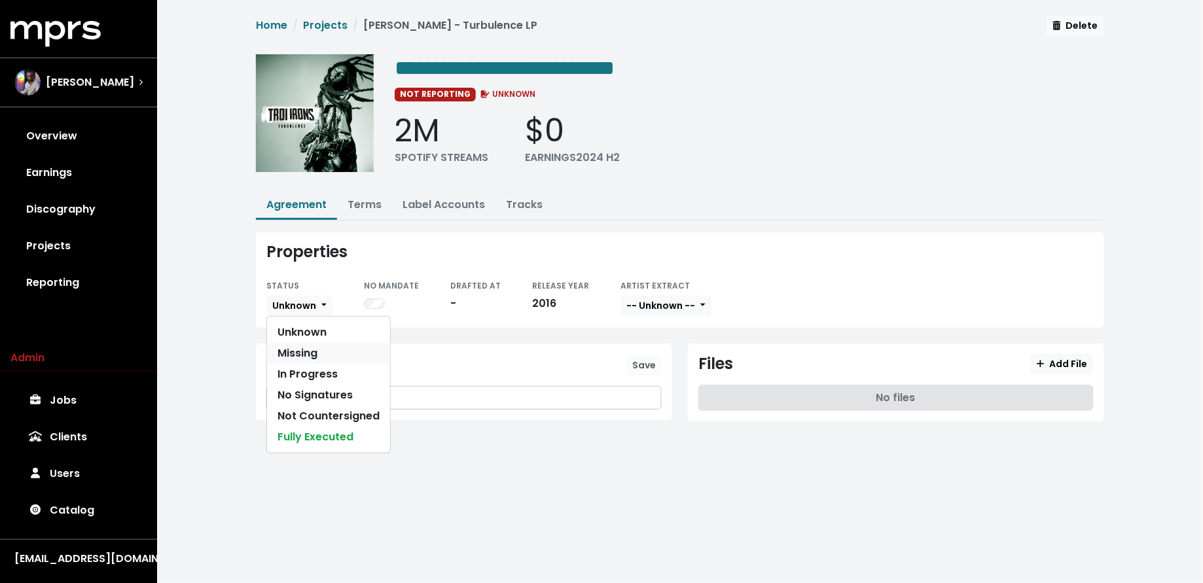
click at [306, 345] on link "Missing" at bounding box center [328, 353] width 123 height 21
click at [99, 244] on link "Projects" at bounding box center [78, 246] width 136 height 37
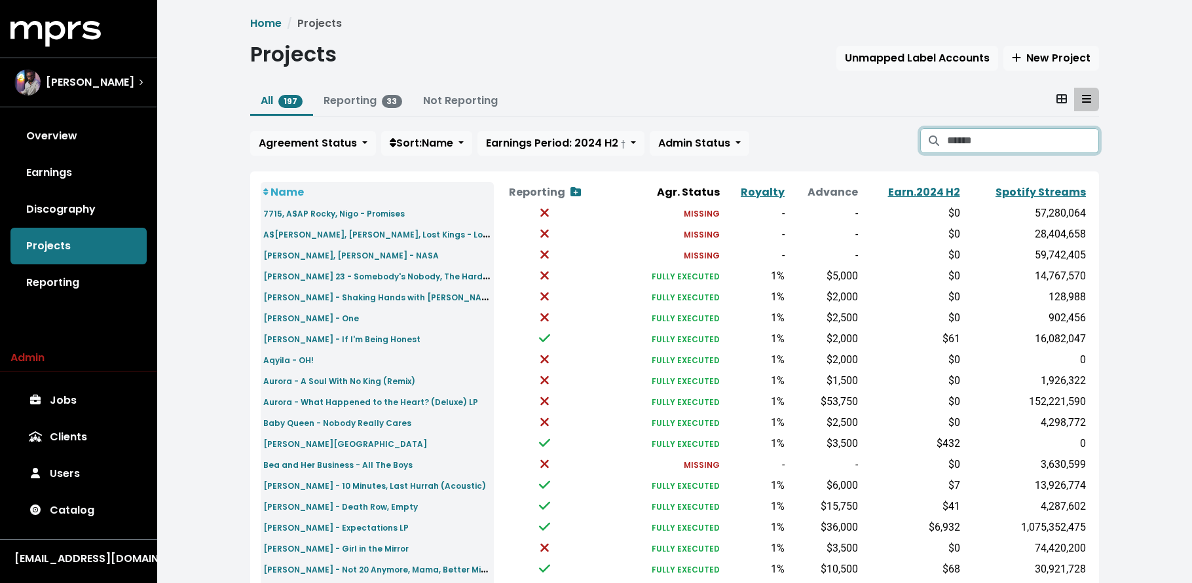
click at [1019, 138] on input "Search projects" at bounding box center [1023, 140] width 152 height 25
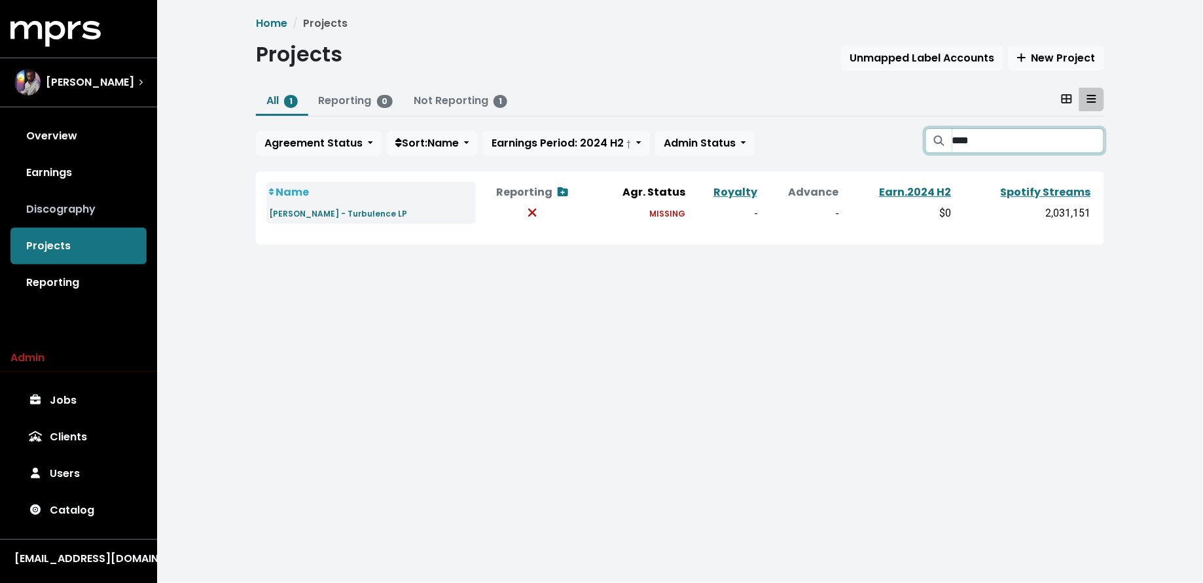
type input "****"
click at [105, 224] on link "Discography" at bounding box center [78, 209] width 136 height 37
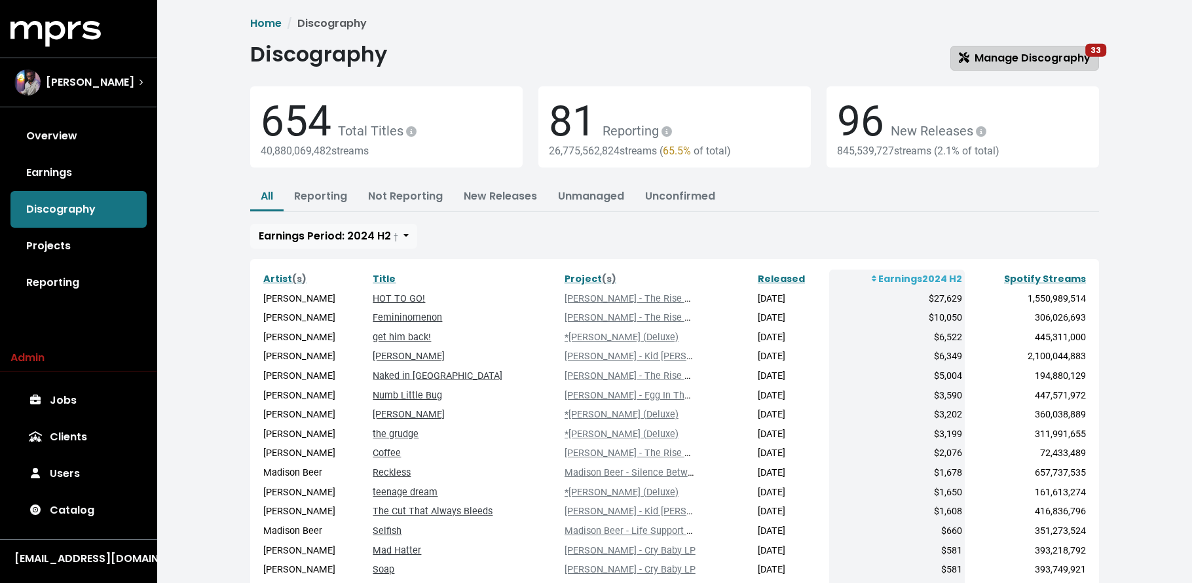
click at [1013, 54] on span "Manage Discography 33" at bounding box center [1024, 57] width 132 height 15
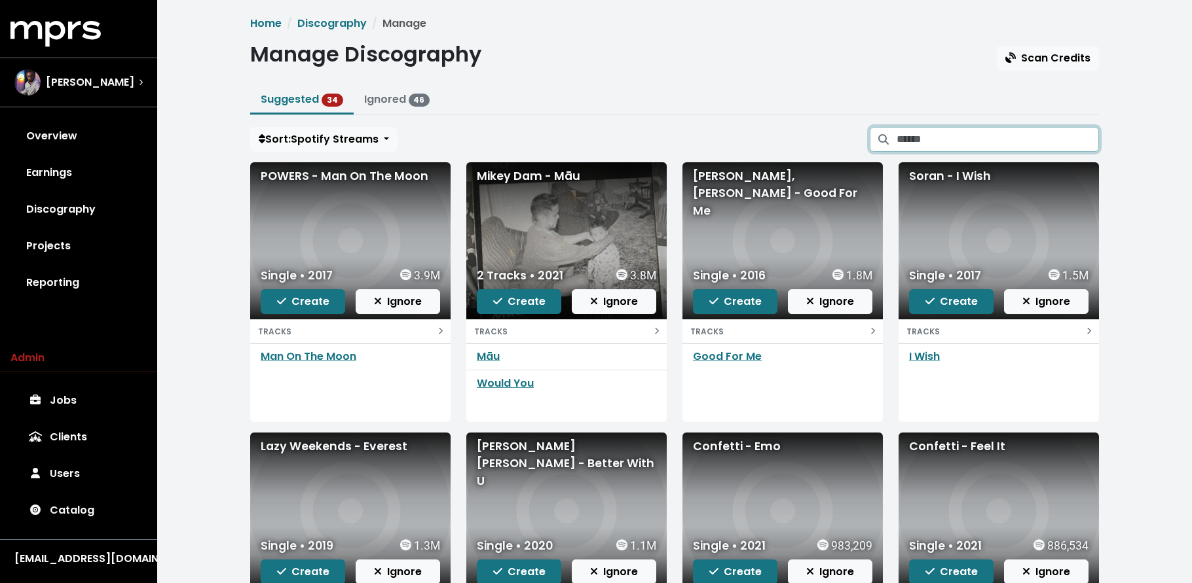
click at [1000, 137] on input "Search suggested projects" at bounding box center [997, 139] width 202 height 25
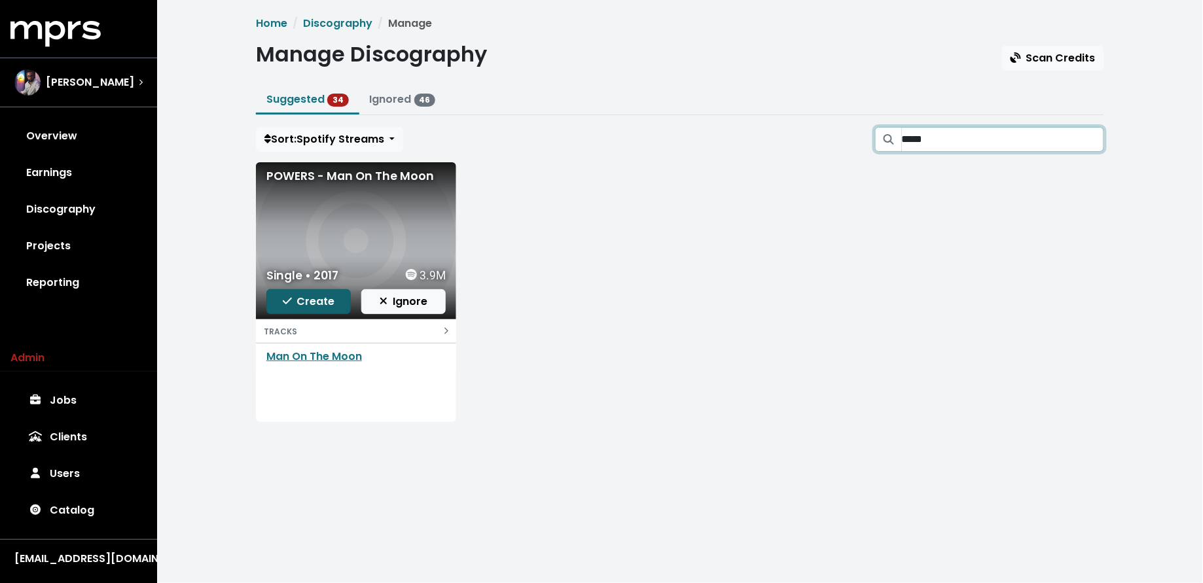
type input "*****"
click at [294, 299] on span "Create" at bounding box center [309, 301] width 52 height 15
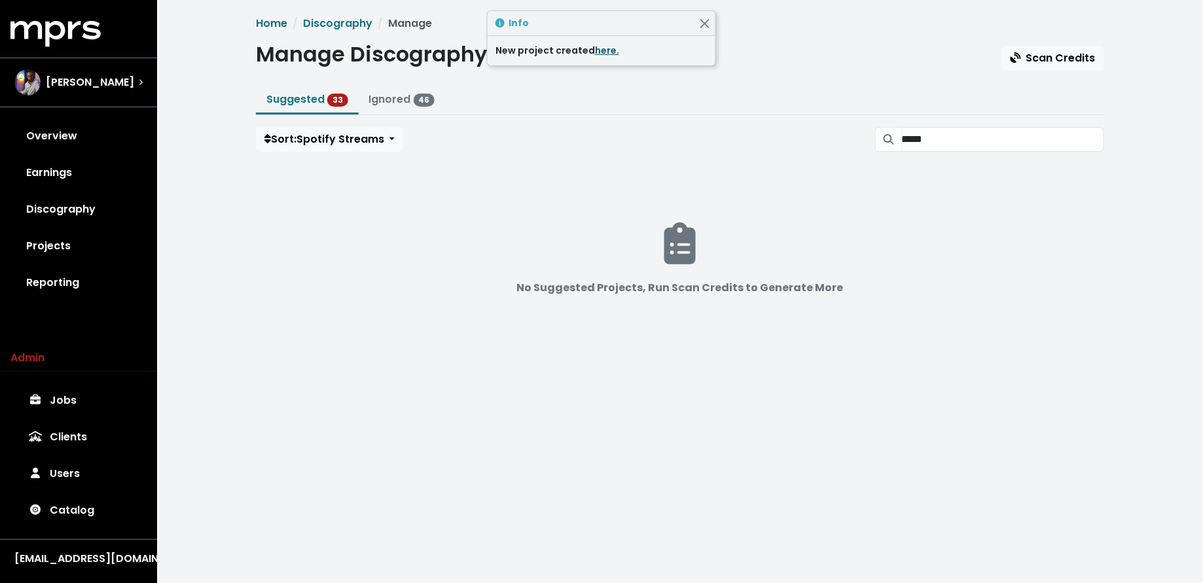
click at [600, 54] on link "here." at bounding box center [607, 50] width 24 height 13
click at [1081, 145] on input "*****" at bounding box center [1003, 139] width 202 height 25
click at [1089, 141] on input "*****" at bounding box center [1003, 139] width 202 height 25
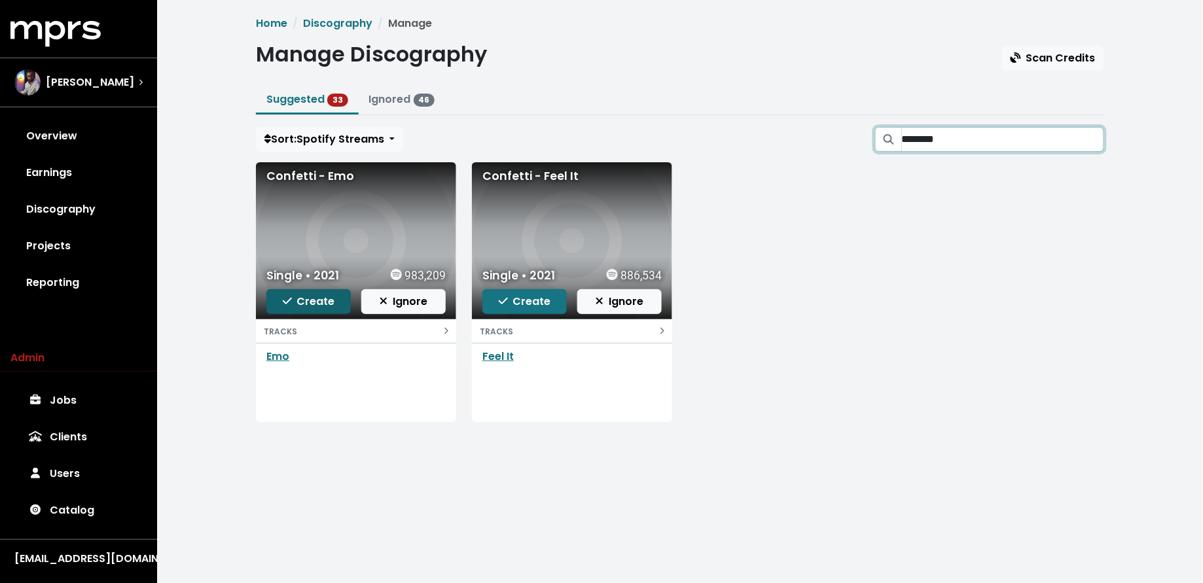
type input "********"
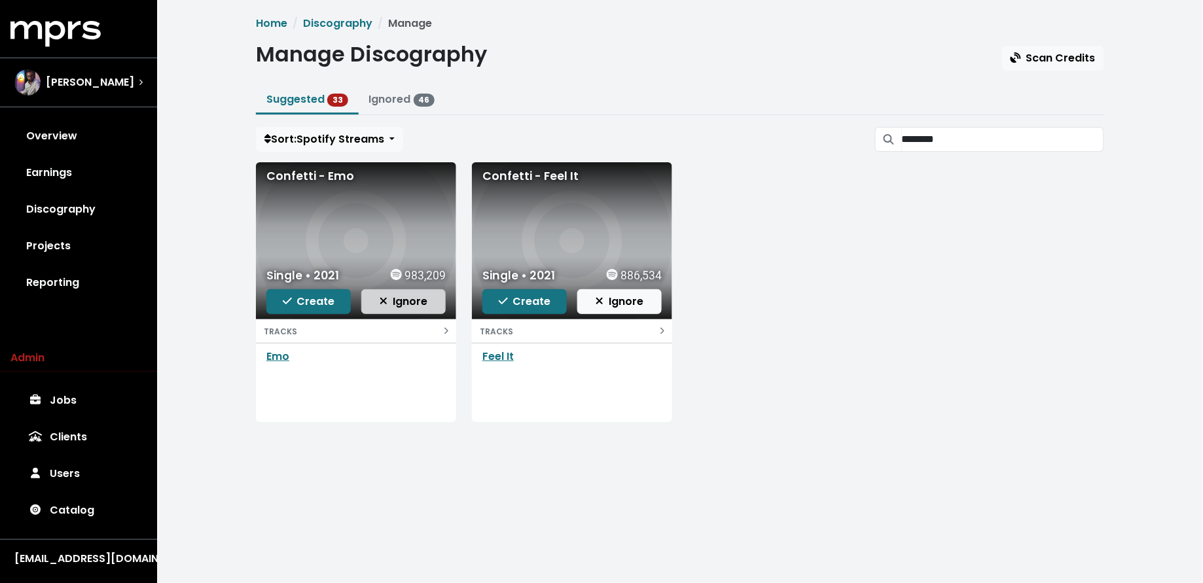
drag, startPoint x: 304, startPoint y: 302, endPoint x: 384, endPoint y: 301, distance: 79.9
click at [304, 302] on span "Create" at bounding box center [309, 301] width 52 height 15
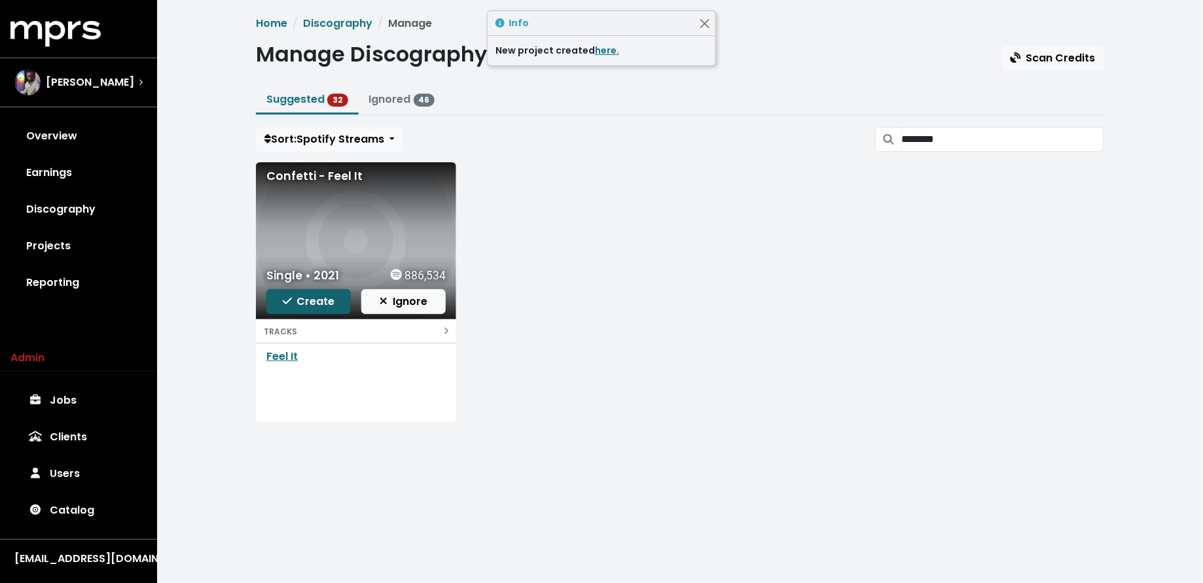
click at [321, 298] on span "Create" at bounding box center [309, 301] width 52 height 15
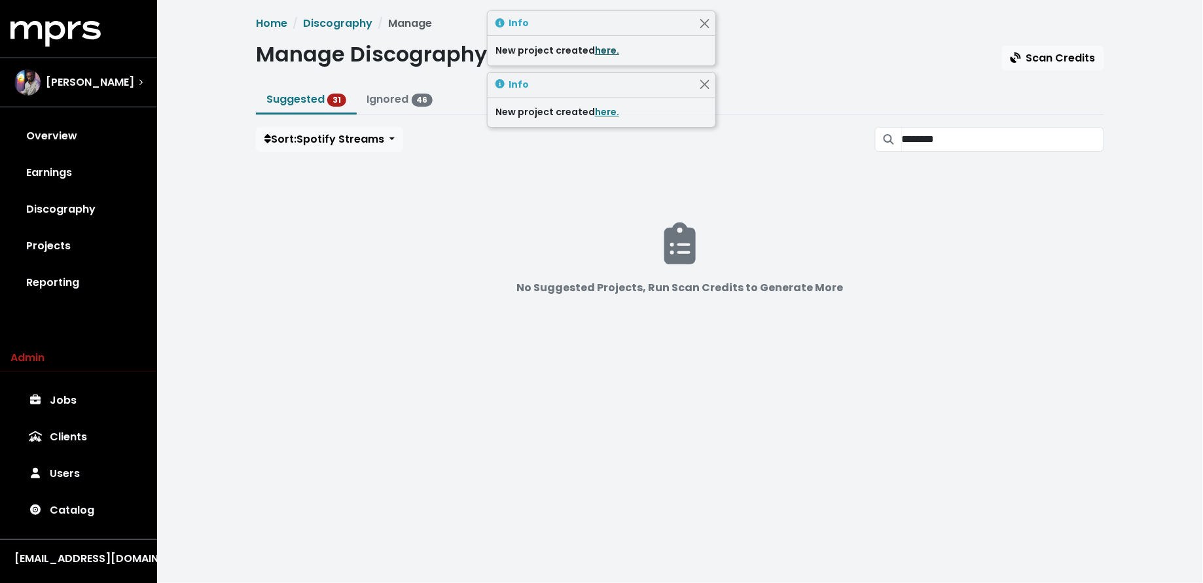
click at [598, 53] on link "here." at bounding box center [607, 50] width 24 height 13
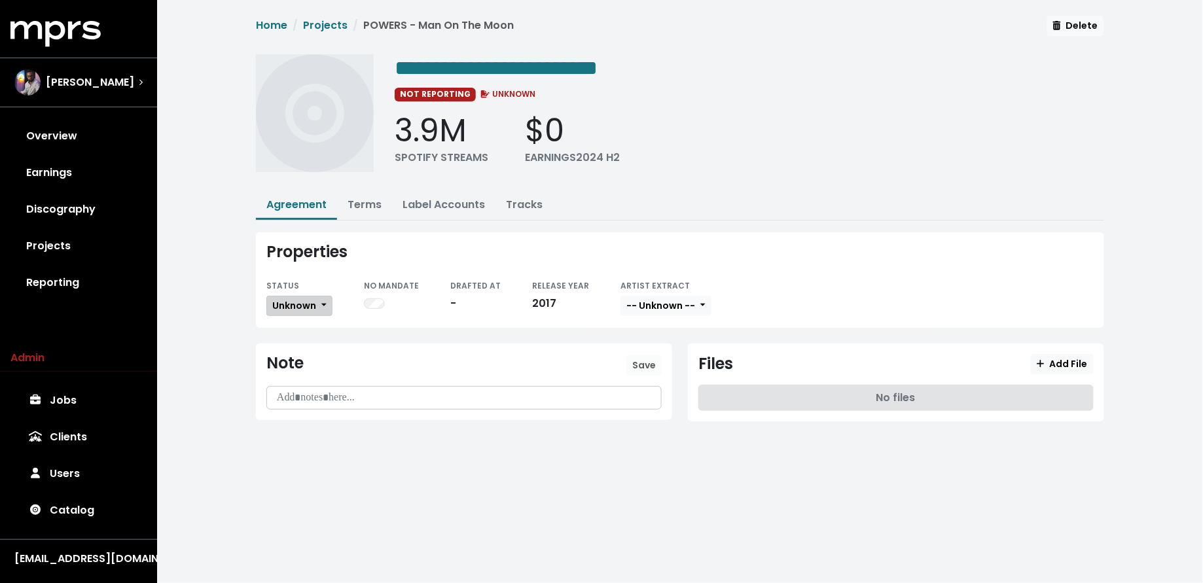
drag, startPoint x: 309, startPoint y: 297, endPoint x: 302, endPoint y: 312, distance: 17.3
click at [309, 299] on span "Unknown" at bounding box center [294, 305] width 44 height 13
click at [287, 352] on link "Missing" at bounding box center [328, 353] width 123 height 21
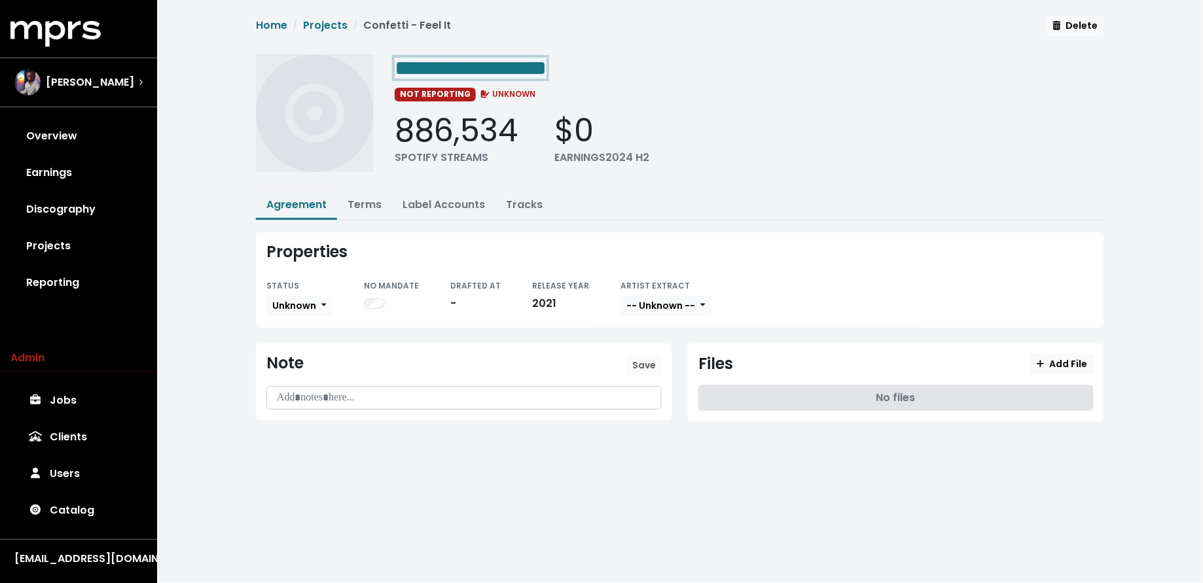
click at [566, 67] on div "**********" at bounding box center [750, 67] width 710 height 26
click at [298, 310] on button "Unknown" at bounding box center [299, 306] width 66 height 20
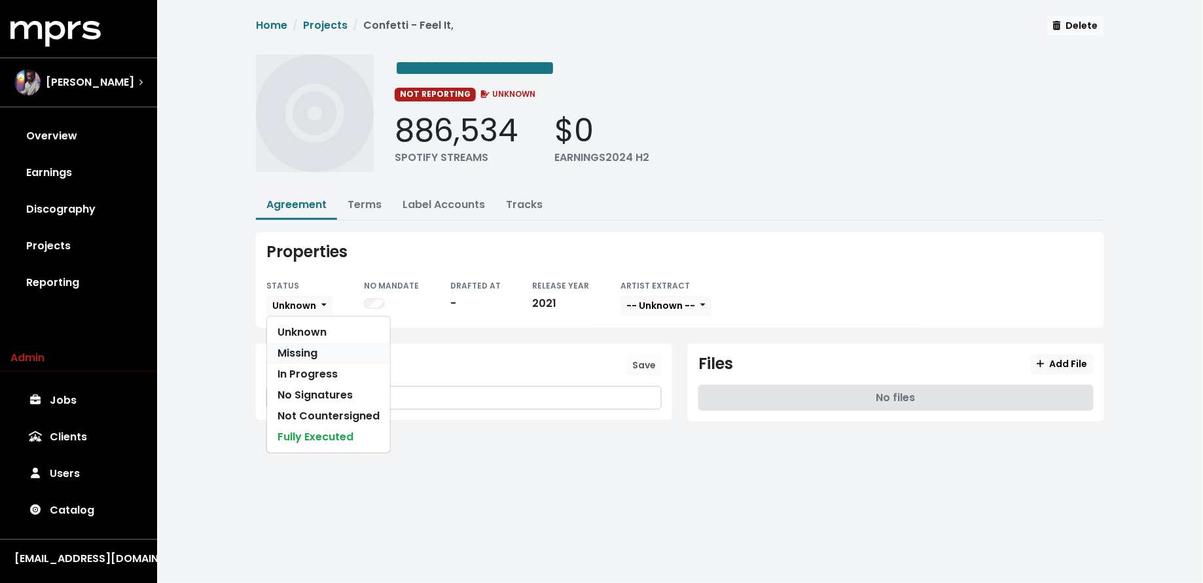
click at [303, 346] on link "Missing" at bounding box center [328, 353] width 123 height 21
click at [73, 240] on link "Projects" at bounding box center [78, 246] width 136 height 37
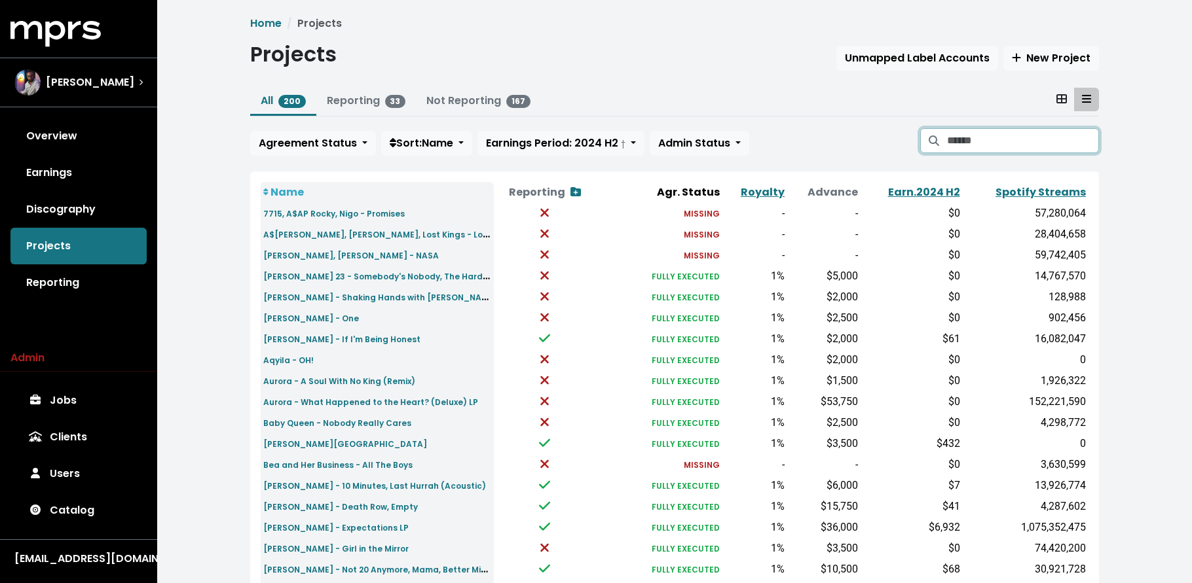
click at [994, 134] on input "Search projects" at bounding box center [1023, 140] width 152 height 25
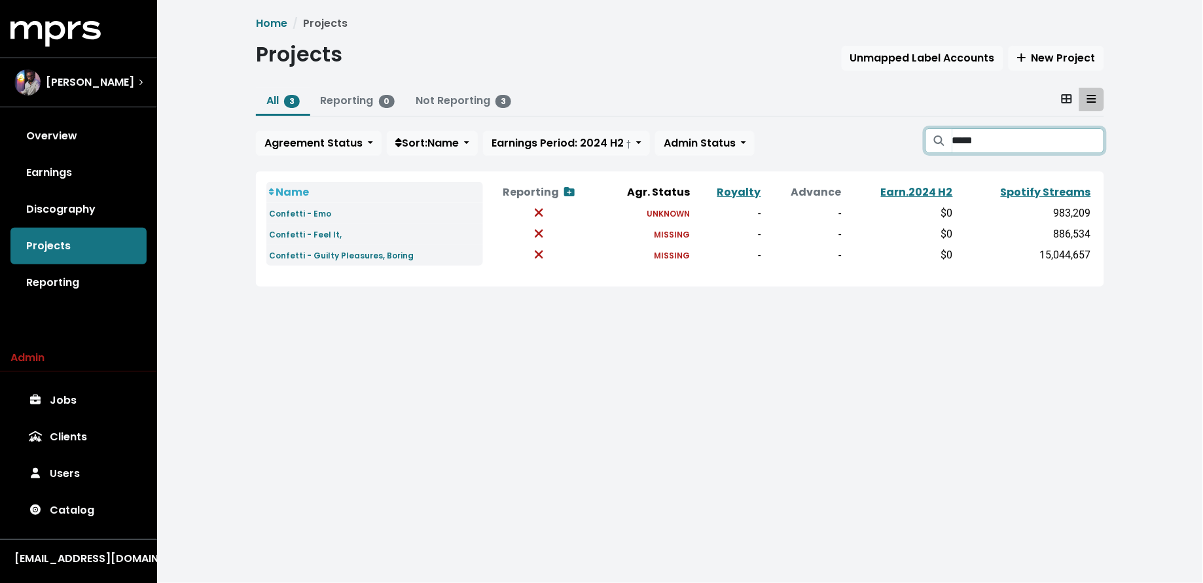
type input "*****"
click at [361, 256] on small "Confetti - Guilty Pleasures, Boring" at bounding box center [341, 255] width 145 height 11
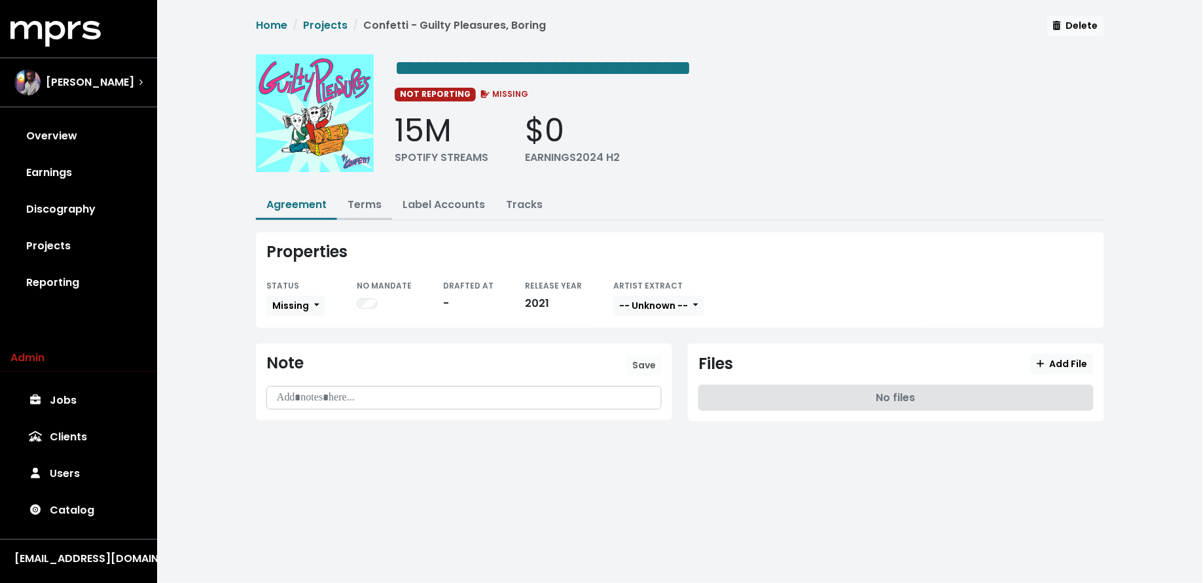
click at [370, 209] on link "Terms" at bounding box center [365, 204] width 34 height 15
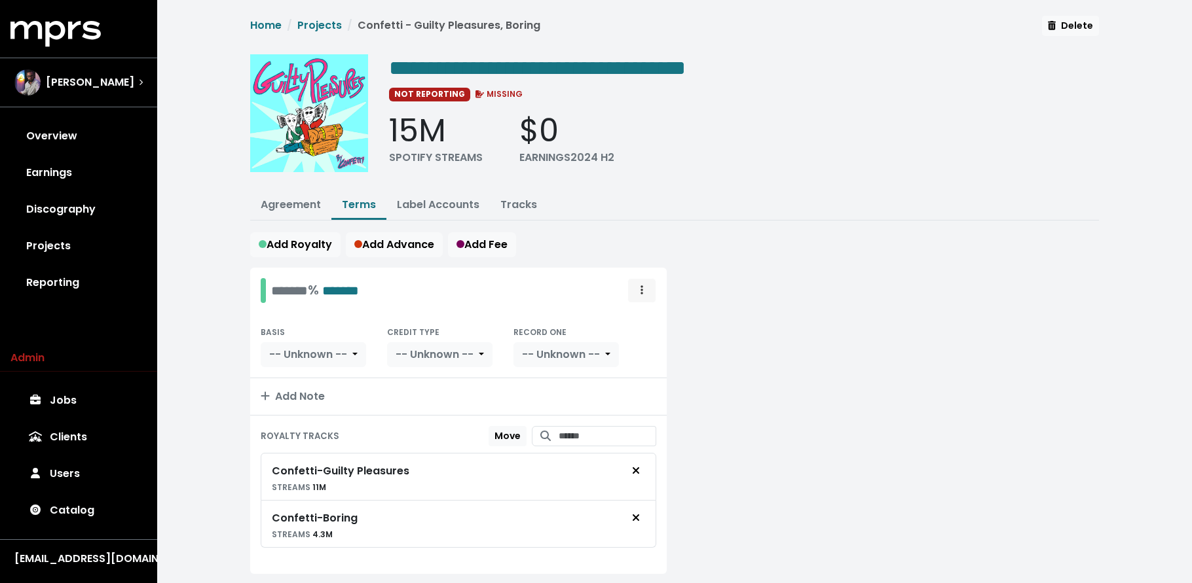
click at [649, 290] on button "Royalty administration options" at bounding box center [641, 290] width 29 height 25
click at [636, 321] on link "Move" at bounding box center [603, 319] width 103 height 21
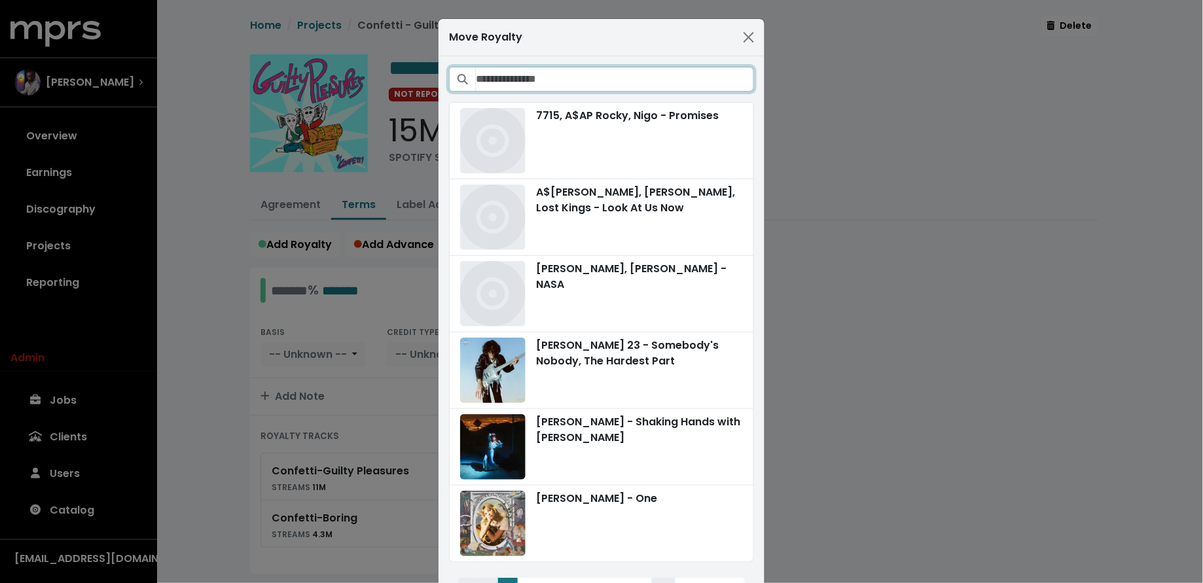
click at [662, 88] on input "Search projects" at bounding box center [615, 79] width 278 height 25
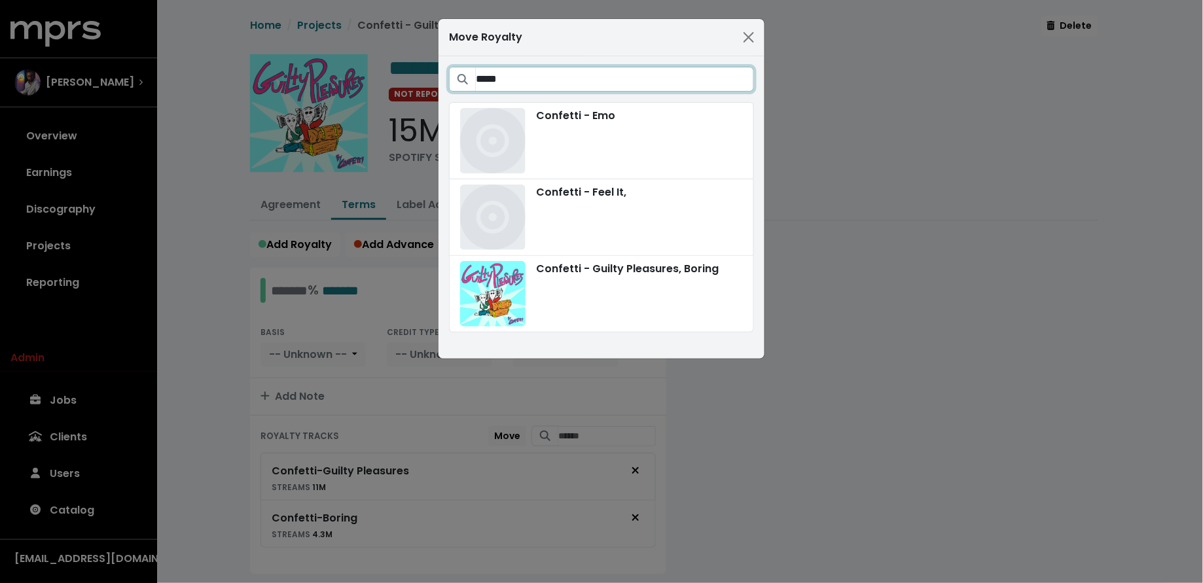
type input "*****"
click at [219, 266] on div "Move Royalty ***** Confetti - Emo Confetti - Feel It, Confetti - Guilty Pleasur…" at bounding box center [601, 291] width 1203 height 583
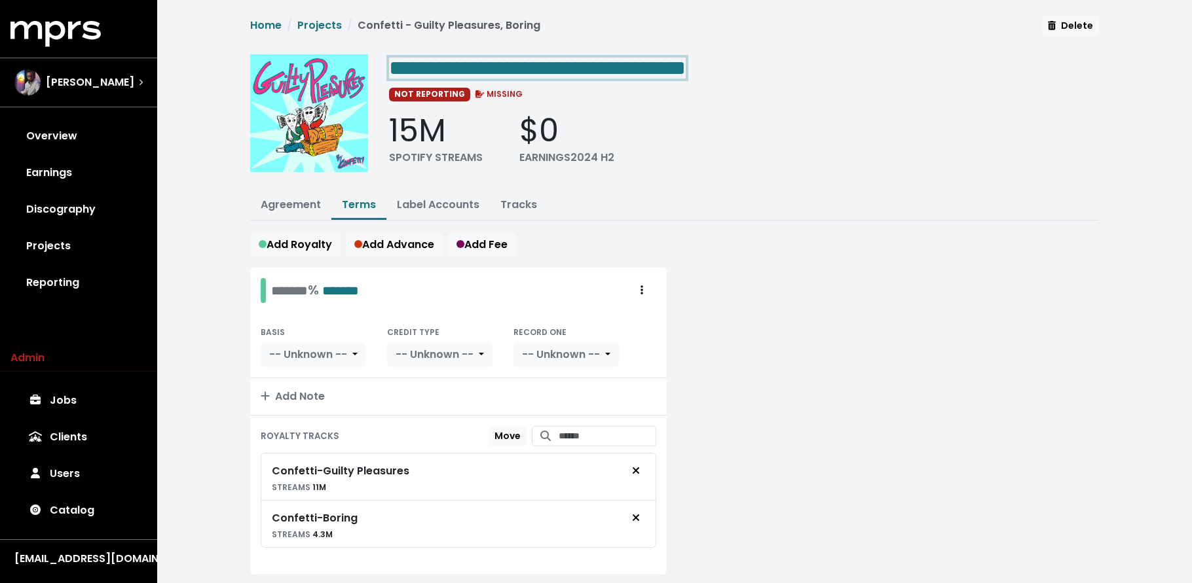
click at [513, 65] on span "**********" at bounding box center [537, 68] width 297 height 21
click at [501, 65] on span "**********" at bounding box center [537, 68] width 297 height 21
click at [268, 199] on link "Agreement" at bounding box center [291, 204] width 60 height 15
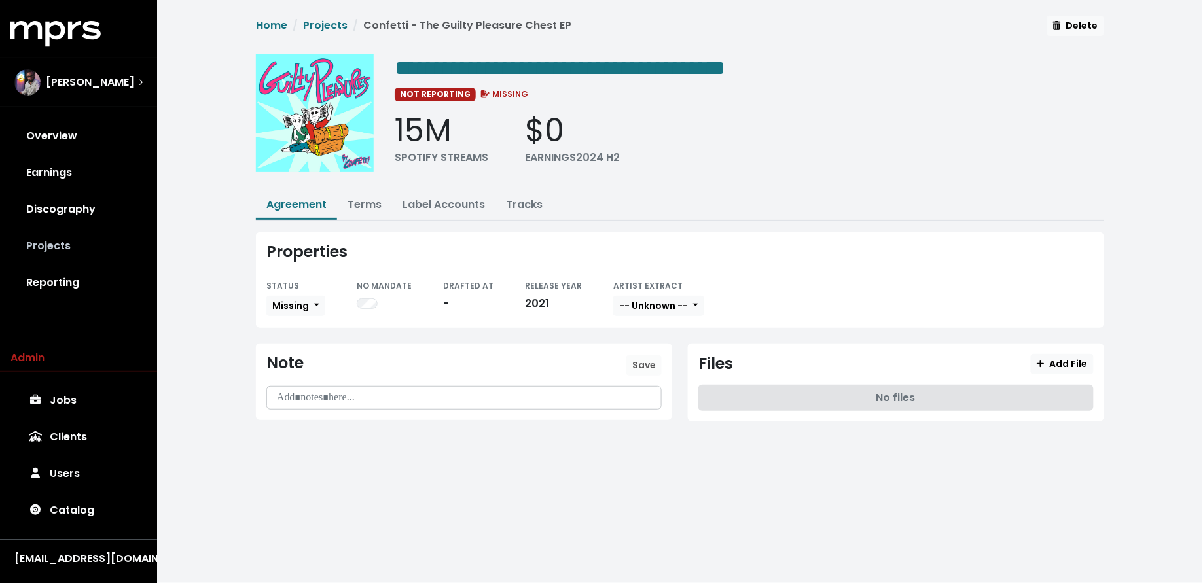
click at [52, 243] on link "Projects" at bounding box center [78, 246] width 136 height 37
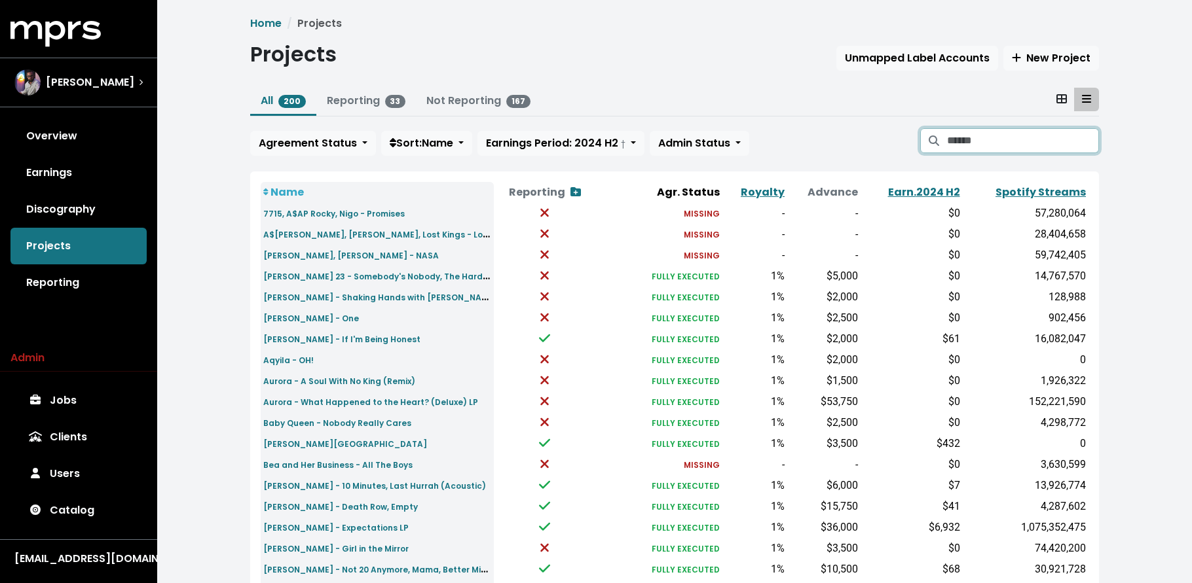
drag, startPoint x: 957, startPoint y: 147, endPoint x: 956, endPoint y: 141, distance: 6.6
click at [955, 145] on input "Search projects" at bounding box center [1023, 140] width 152 height 25
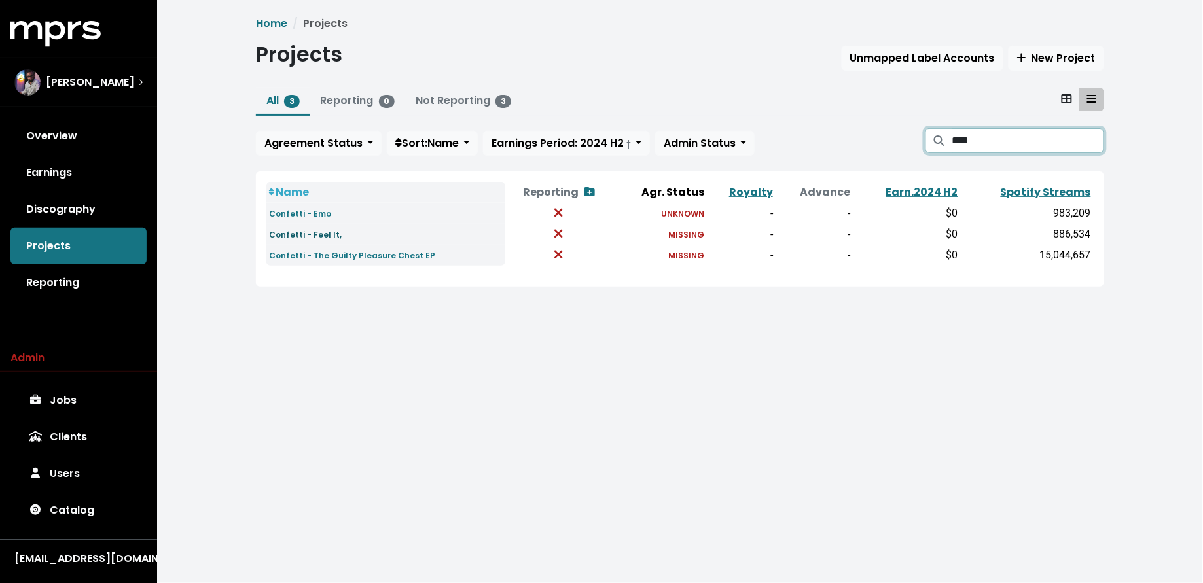
type input "****"
click at [287, 236] on small "Confetti - Feel It," at bounding box center [305, 234] width 73 height 11
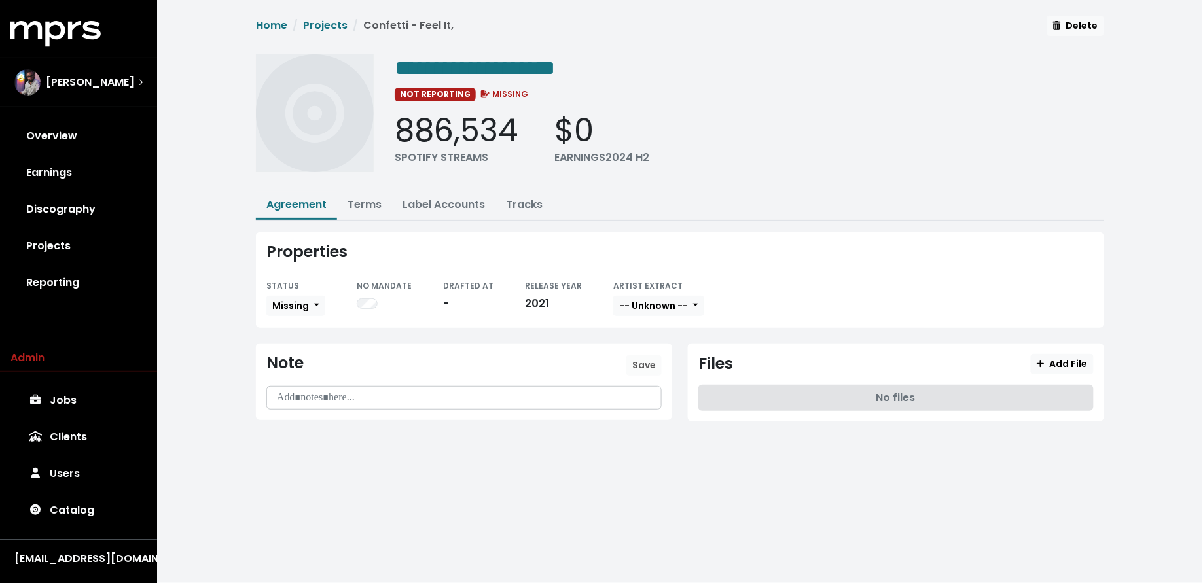
drag, startPoint x: 345, startPoint y: 208, endPoint x: 371, endPoint y: 223, distance: 30.5
click at [345, 208] on button "Terms" at bounding box center [364, 205] width 55 height 26
click at [374, 203] on link "Terms" at bounding box center [365, 204] width 34 height 15
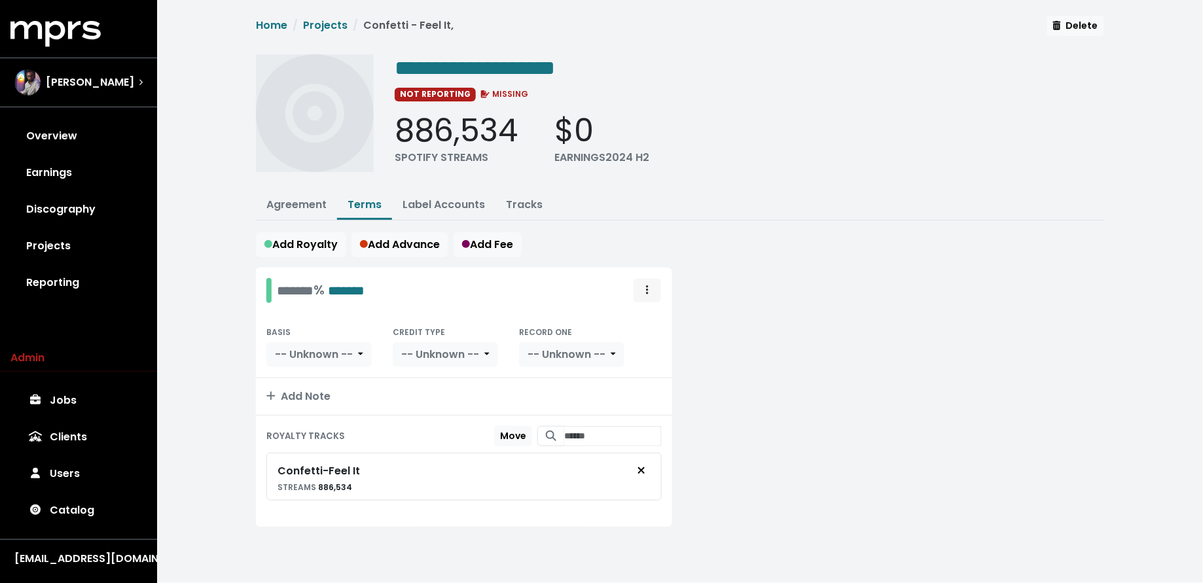
click at [644, 283] on span "Royalty administration options" at bounding box center [648, 291] width 12 height 16
click at [642, 314] on link "Move" at bounding box center [609, 319] width 103 height 21
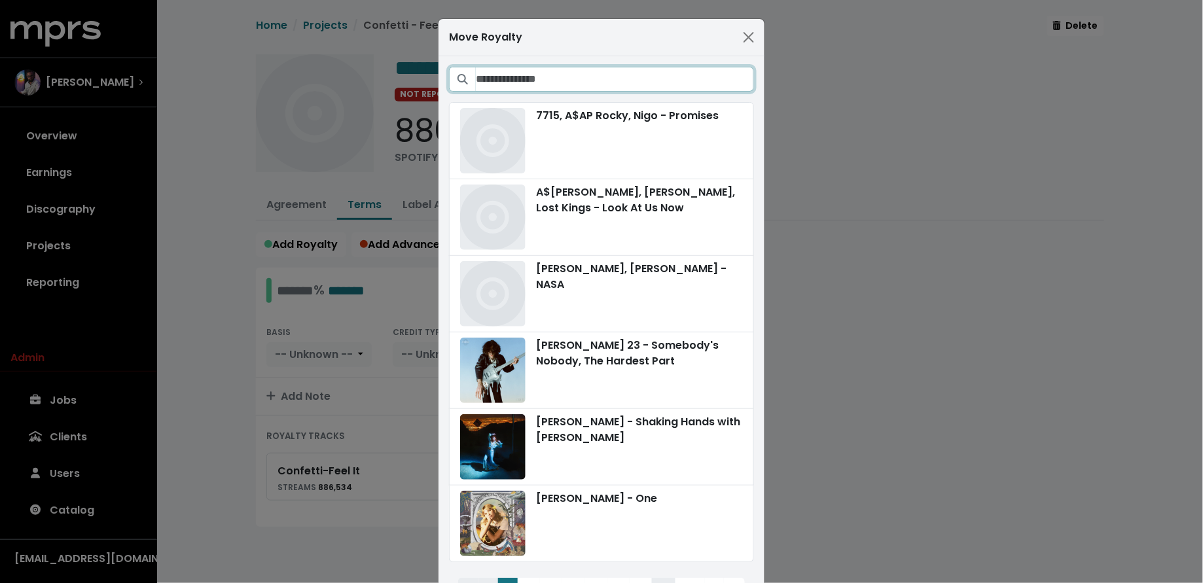
click at [611, 84] on input "Search projects" at bounding box center [615, 79] width 278 height 25
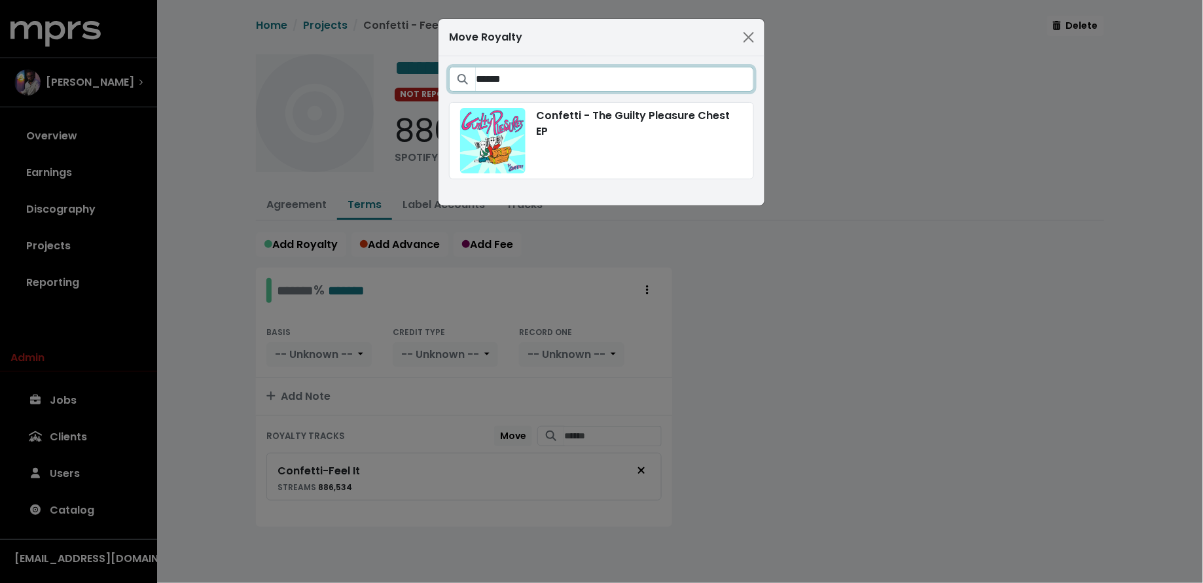
type input "******"
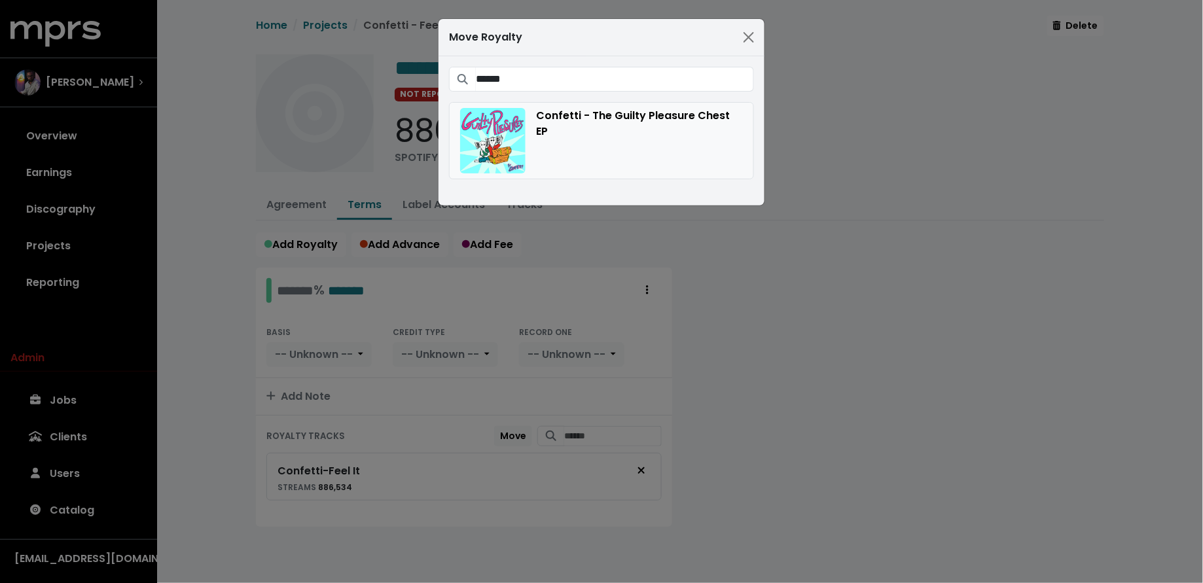
click at [598, 136] on div "Confetti - The Guilty Pleasure Chest EP" at bounding box center [601, 140] width 283 height 65
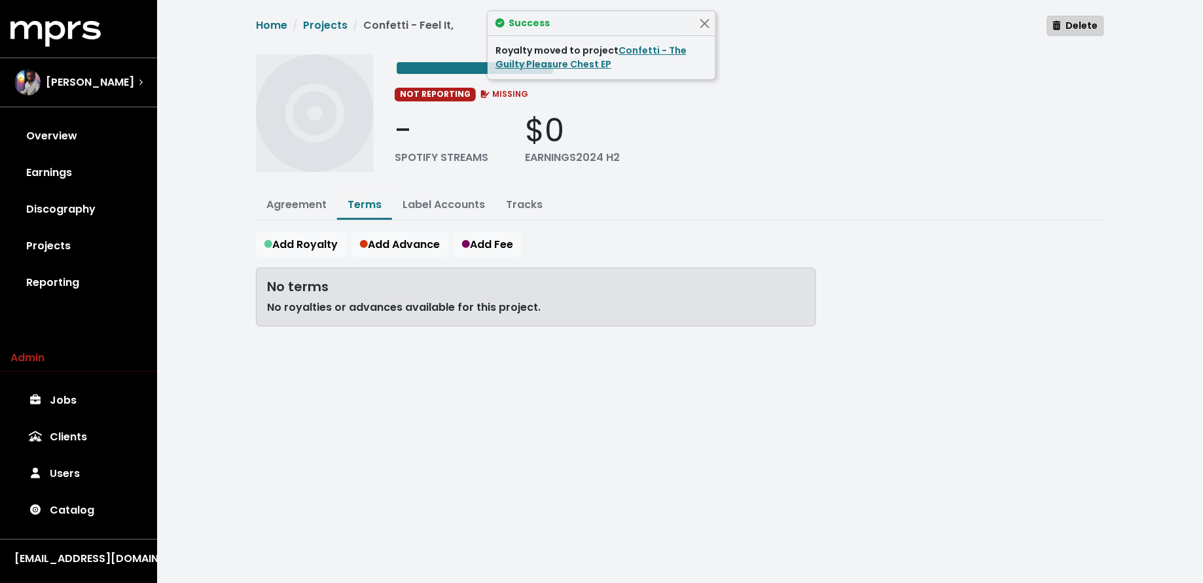
click at [1085, 32] on span "Delete" at bounding box center [1075, 26] width 45 height 14
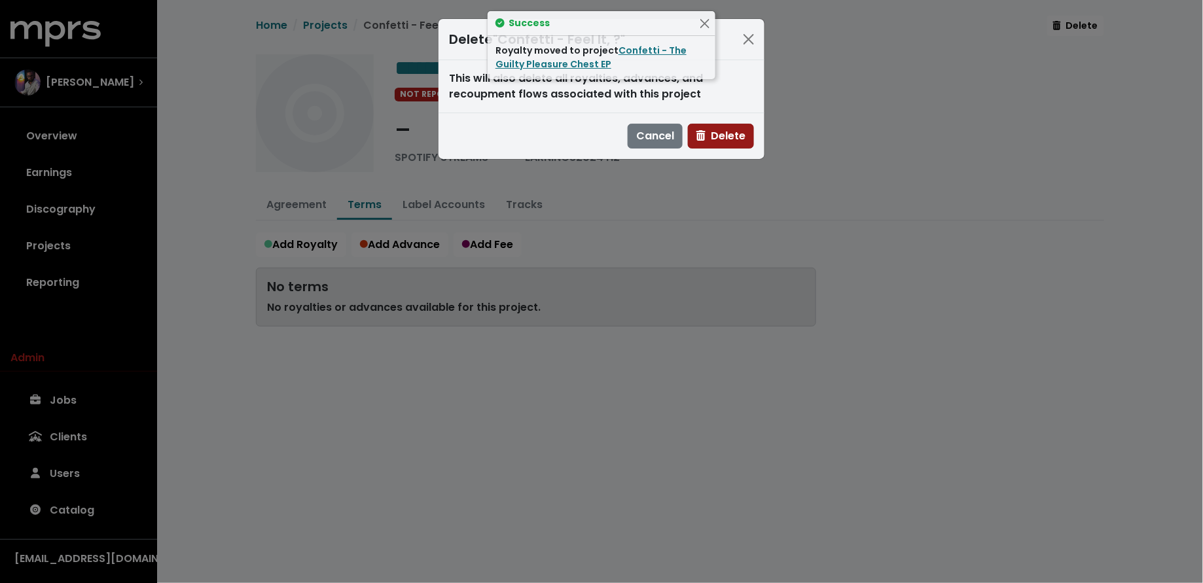
click at [740, 139] on span "Delete" at bounding box center [721, 135] width 49 height 15
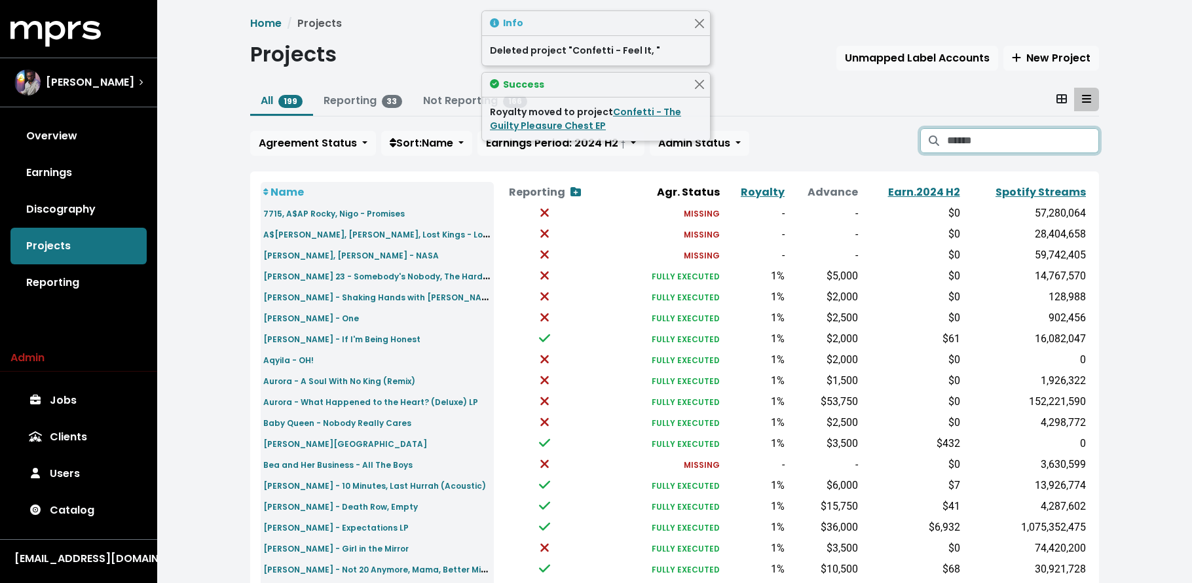
click at [1048, 146] on input "Search projects" at bounding box center [1023, 140] width 152 height 25
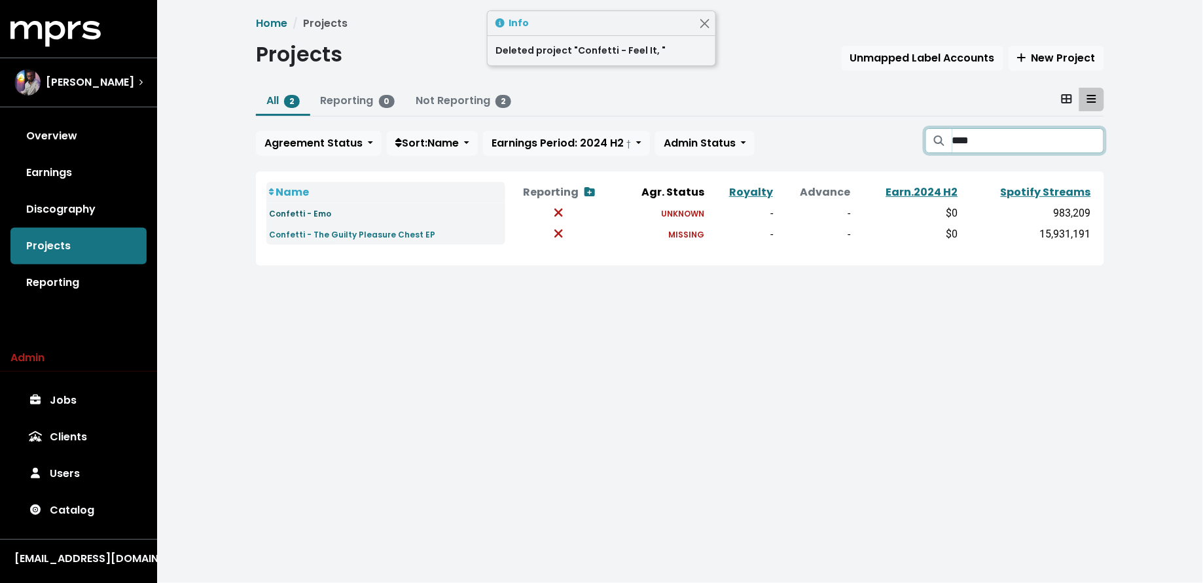
type input "****"
click at [306, 213] on small "Confetti - Emo" at bounding box center [300, 213] width 62 height 11
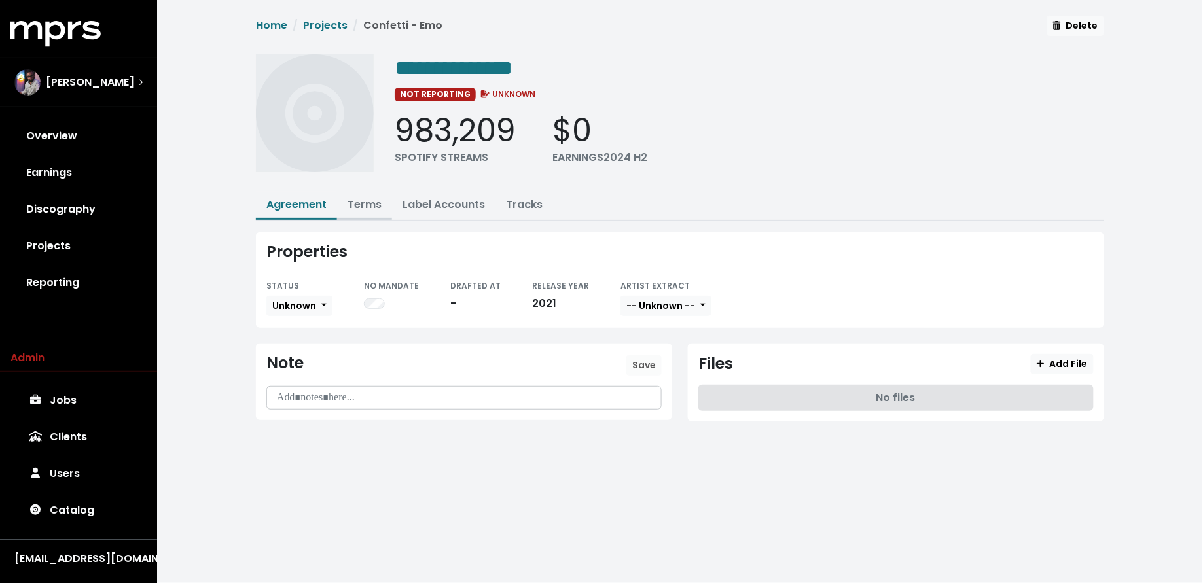
click at [369, 206] on link "Terms" at bounding box center [365, 204] width 34 height 15
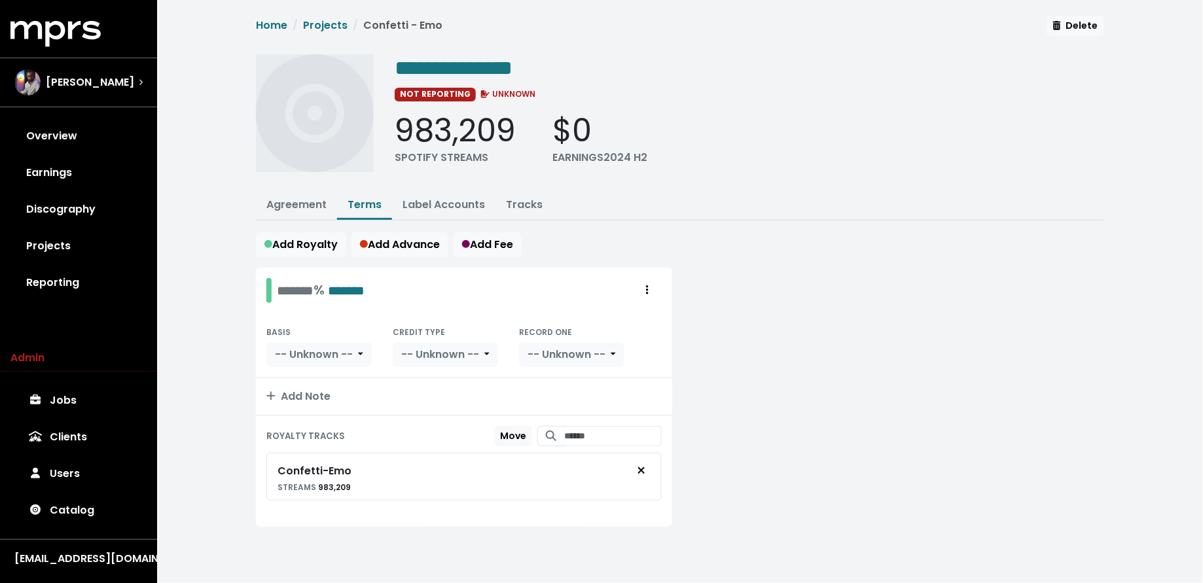
drag, startPoint x: 636, startPoint y: 286, endPoint x: 671, endPoint y: 294, distance: 36.2
click at [638, 287] on button "Royalty administration options" at bounding box center [647, 290] width 29 height 25
click at [647, 312] on link "Move" at bounding box center [609, 319] width 103 height 21
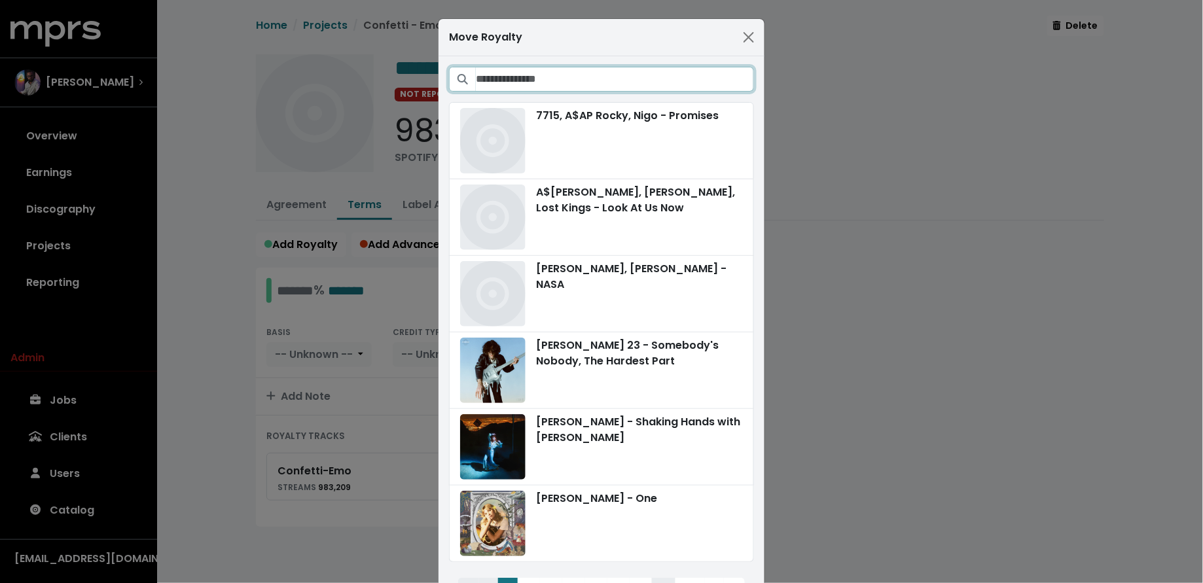
drag, startPoint x: 646, startPoint y: 78, endPoint x: 657, endPoint y: 65, distance: 17.1
click at [646, 78] on input "Search projects" at bounding box center [615, 79] width 278 height 25
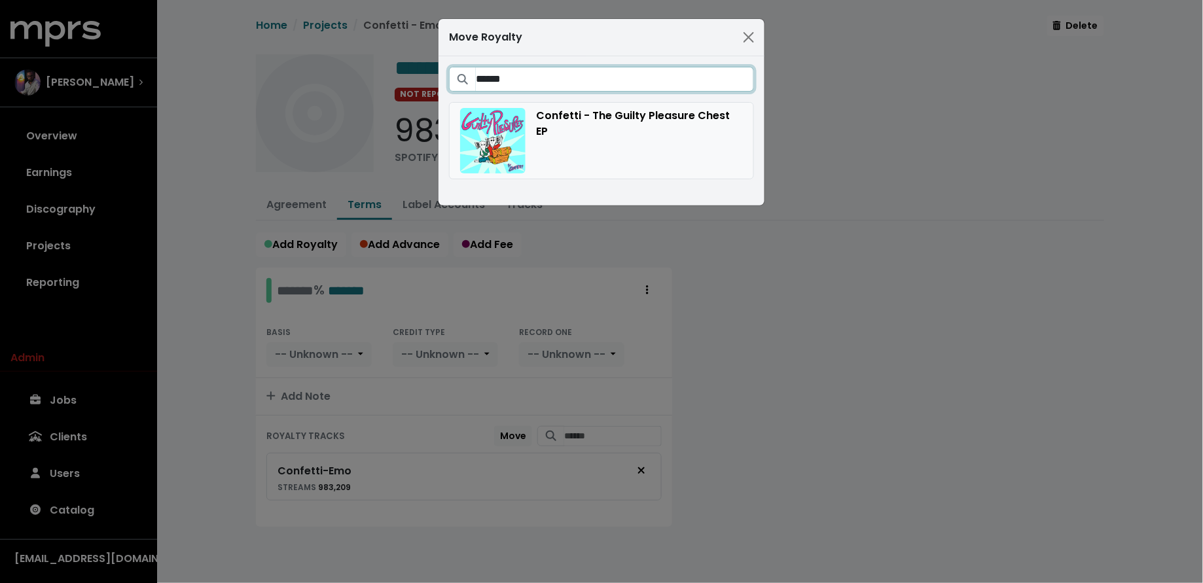
type input "******"
click at [615, 143] on div "Confetti - The Guilty Pleasure Chest EP" at bounding box center [601, 140] width 283 height 65
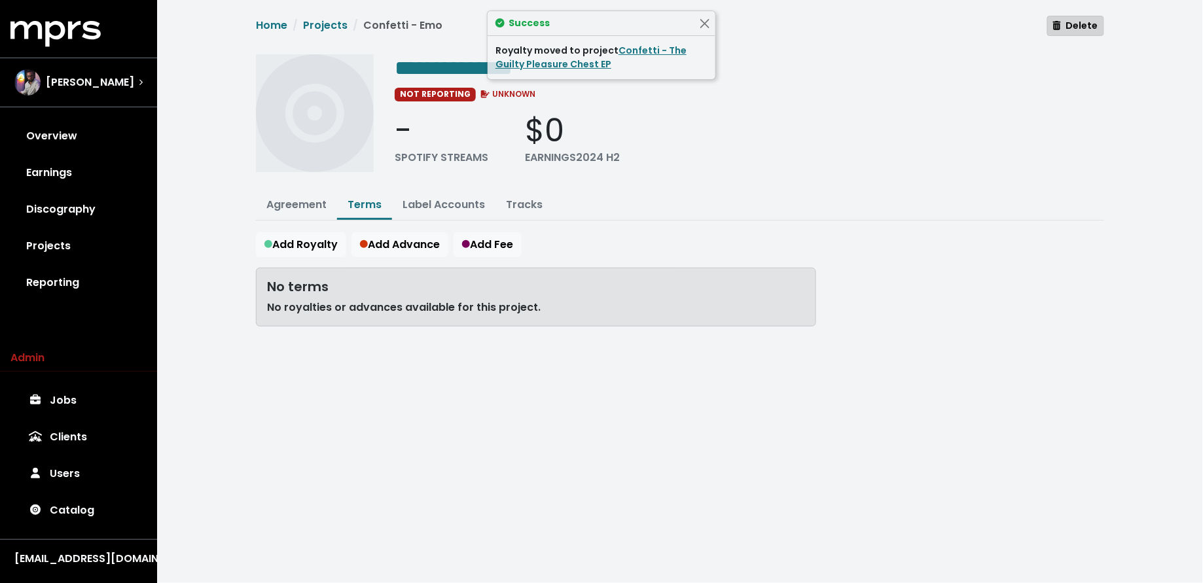
click at [1065, 32] on span "Delete" at bounding box center [1075, 26] width 45 height 14
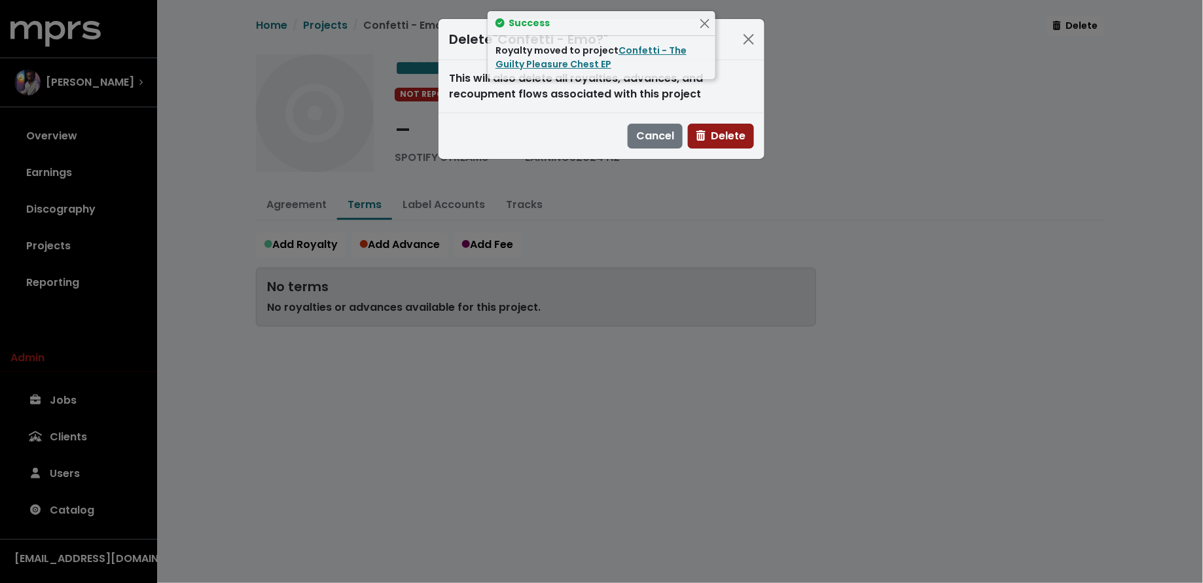
click at [725, 139] on span "Delete" at bounding box center [721, 135] width 49 height 15
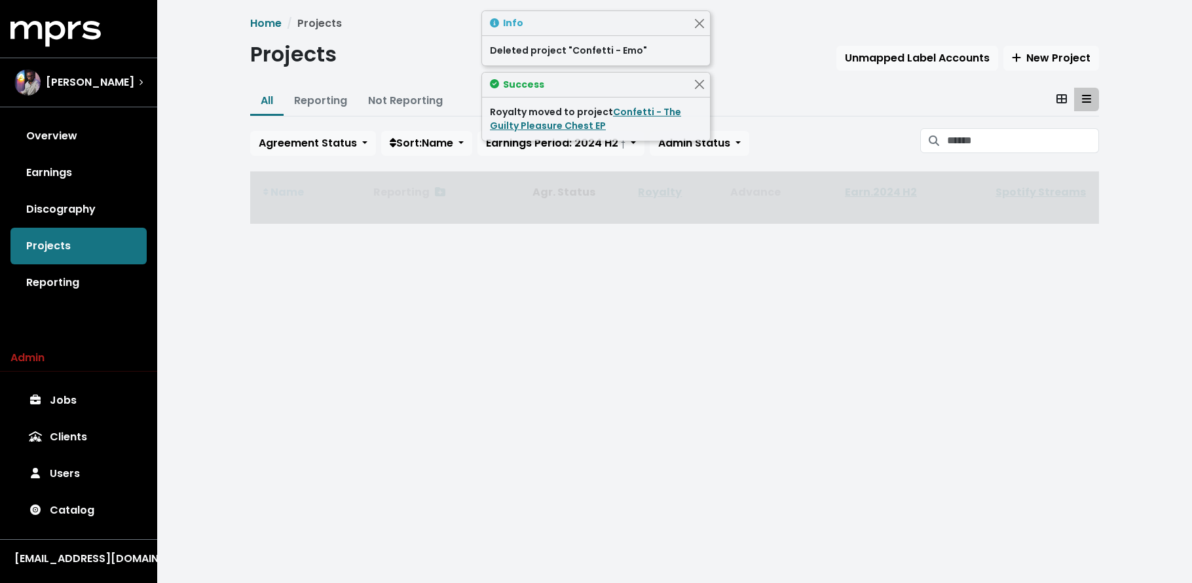
click at [558, 117] on div "Royalty moved to project Confetti - The Guilty Pleasure Chest EP" at bounding box center [596, 118] width 212 height 27
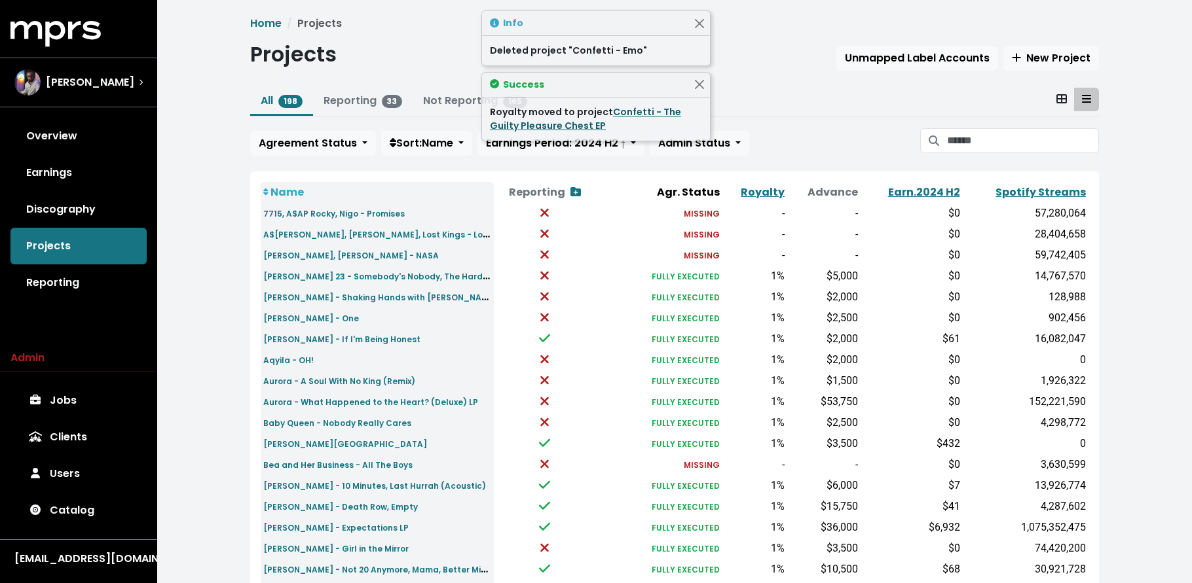
click at [558, 124] on link "Confetti - The Guilty Pleasure Chest EP" at bounding box center [585, 118] width 191 height 27
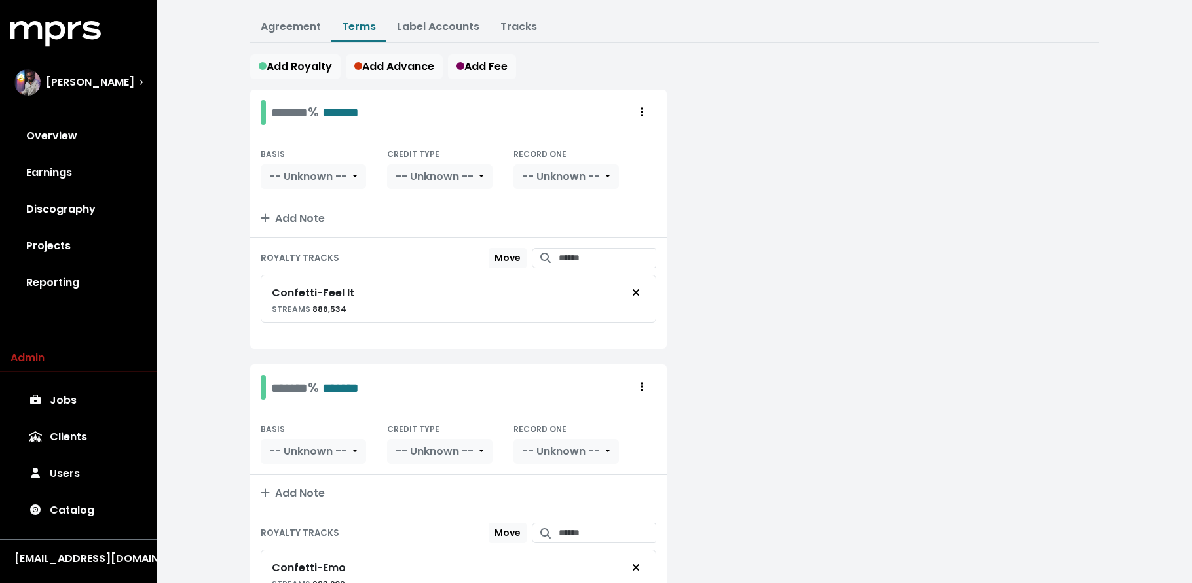
scroll to position [255, 0]
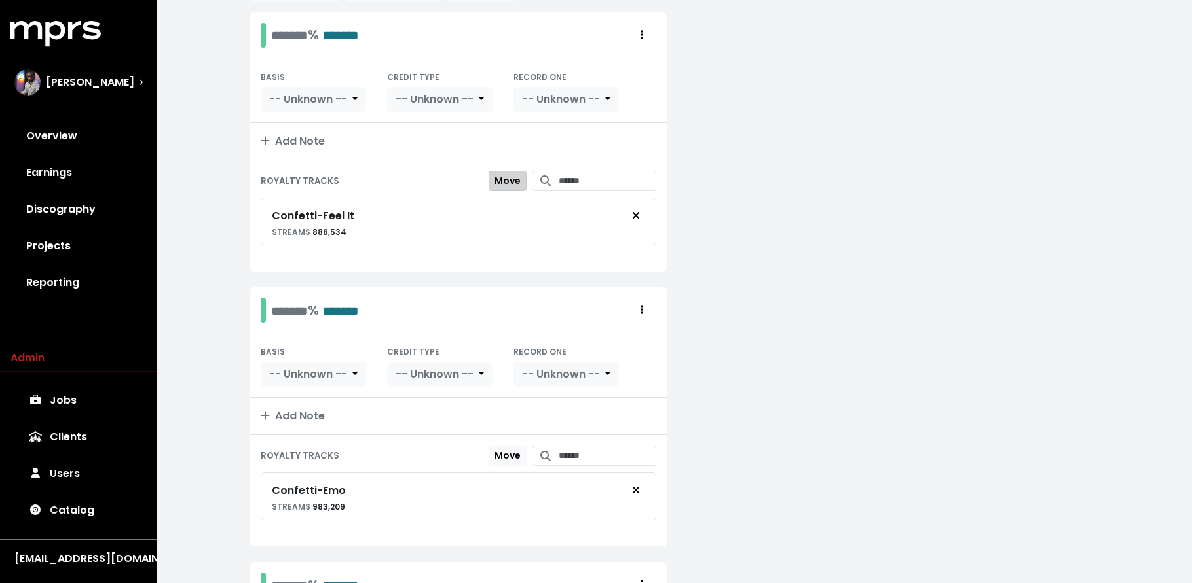
drag, startPoint x: 488, startPoint y: 179, endPoint x: 501, endPoint y: 200, distance: 24.4
click at [494, 178] on span "Move" at bounding box center [507, 180] width 26 height 13
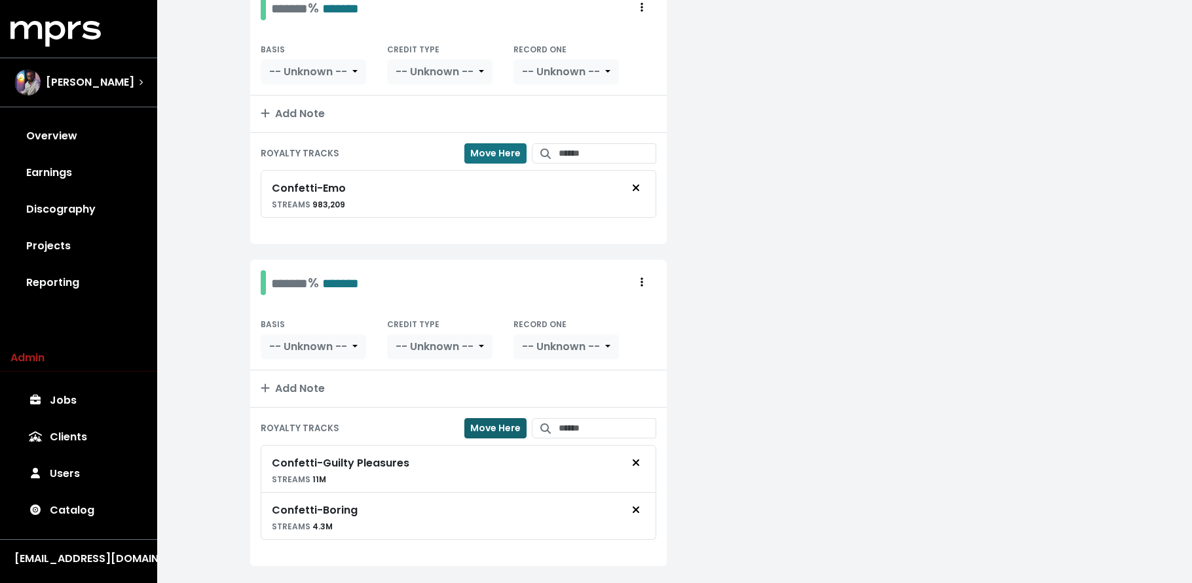
click at [496, 432] on span "Move Here" at bounding box center [495, 428] width 50 height 13
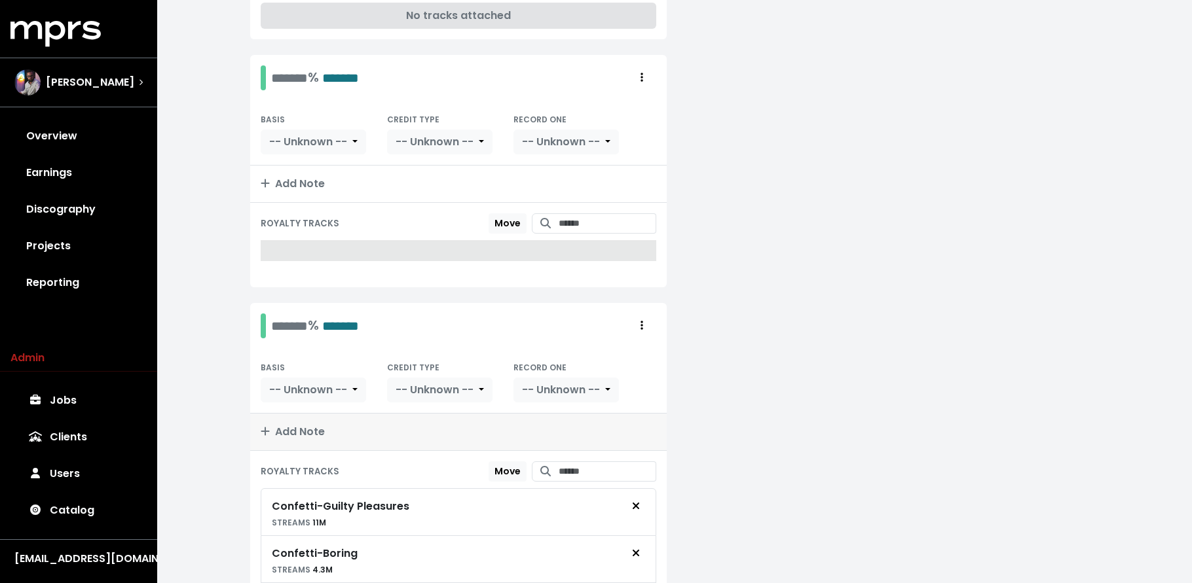
scroll to position [558, 0]
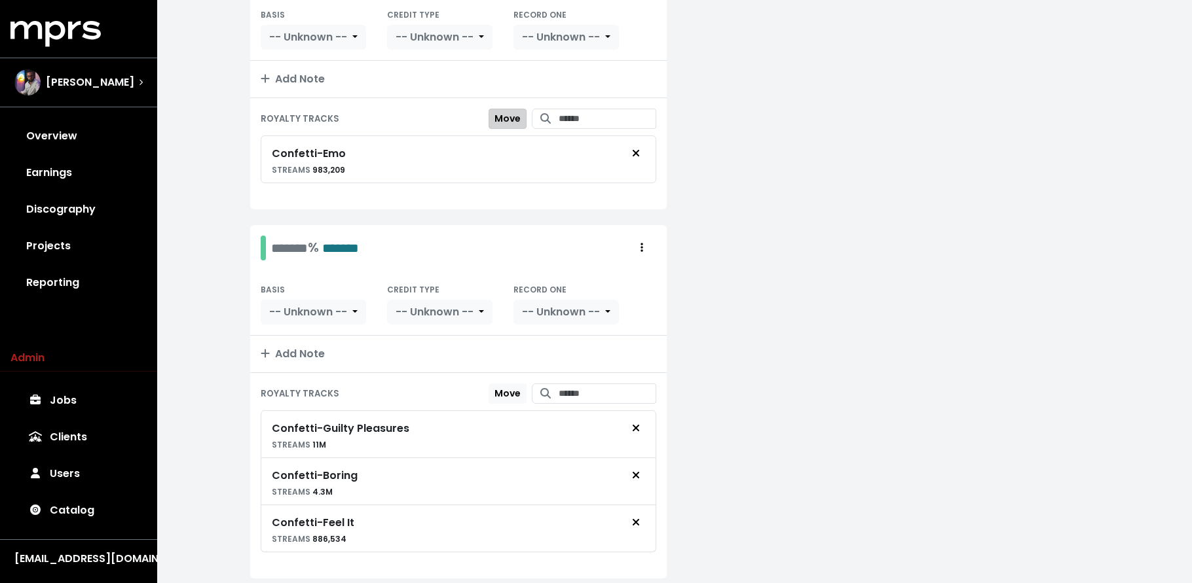
click at [504, 112] on span "Move" at bounding box center [507, 118] width 26 height 13
click at [488, 393] on span "Move Here" at bounding box center [495, 393] width 50 height 13
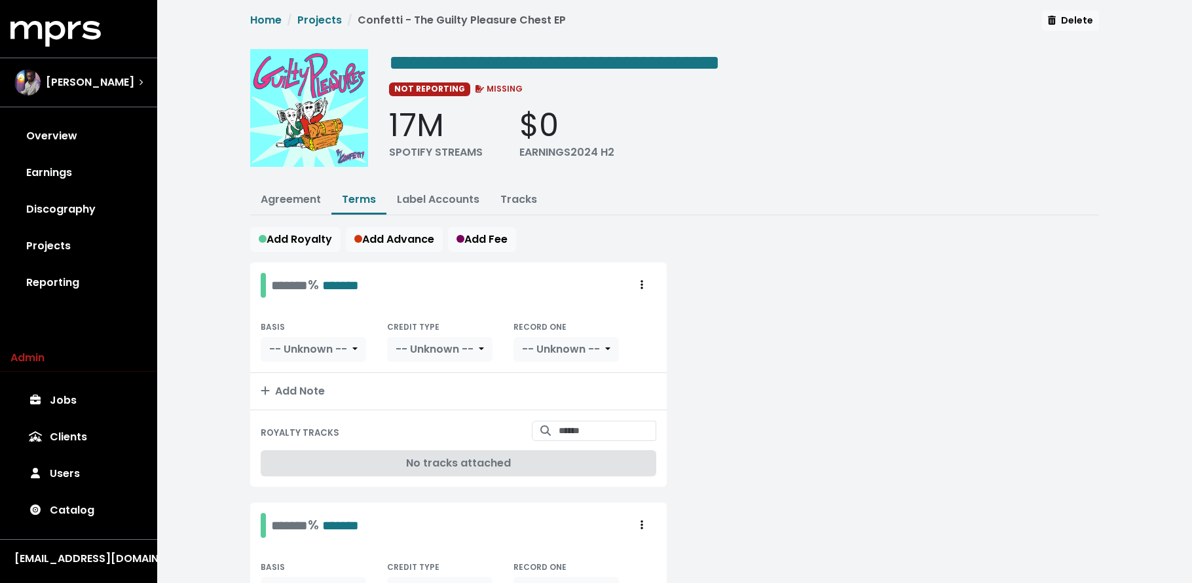
scroll to position [0, 0]
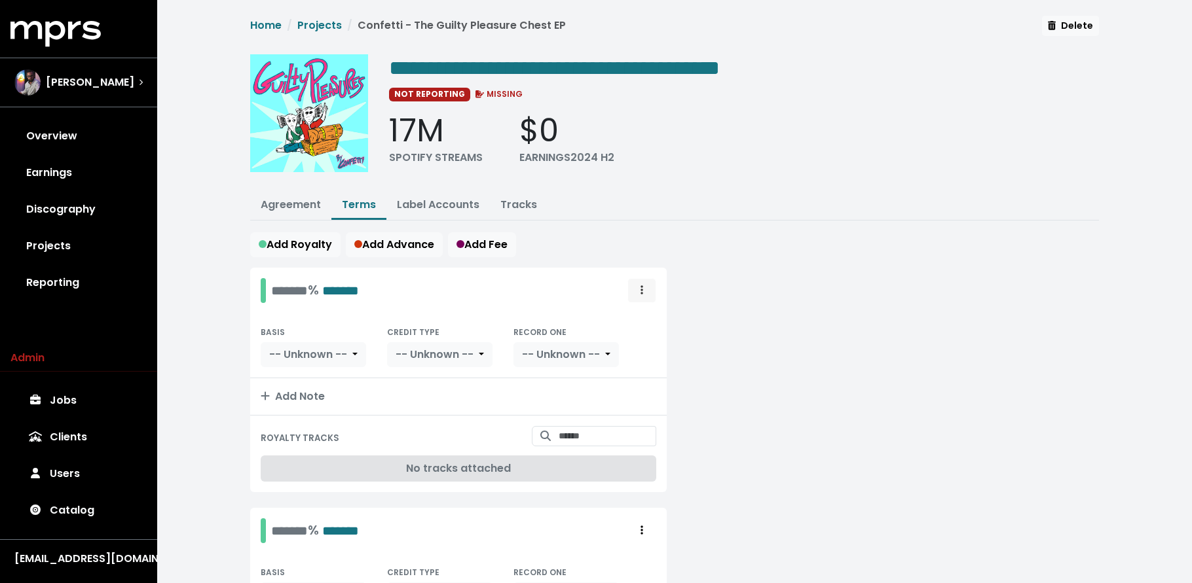
click at [637, 291] on span "Royalty administration options" at bounding box center [642, 291] width 12 height 16
click at [621, 342] on link "Delete" at bounding box center [603, 340] width 103 height 21
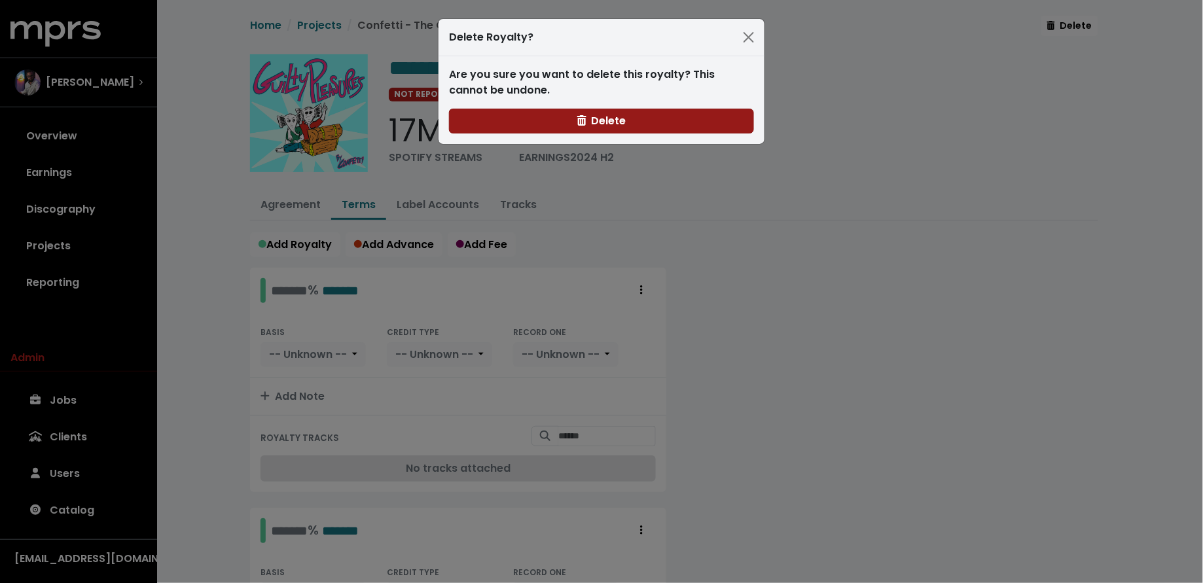
click at [692, 126] on button "Delete" at bounding box center [601, 121] width 305 height 25
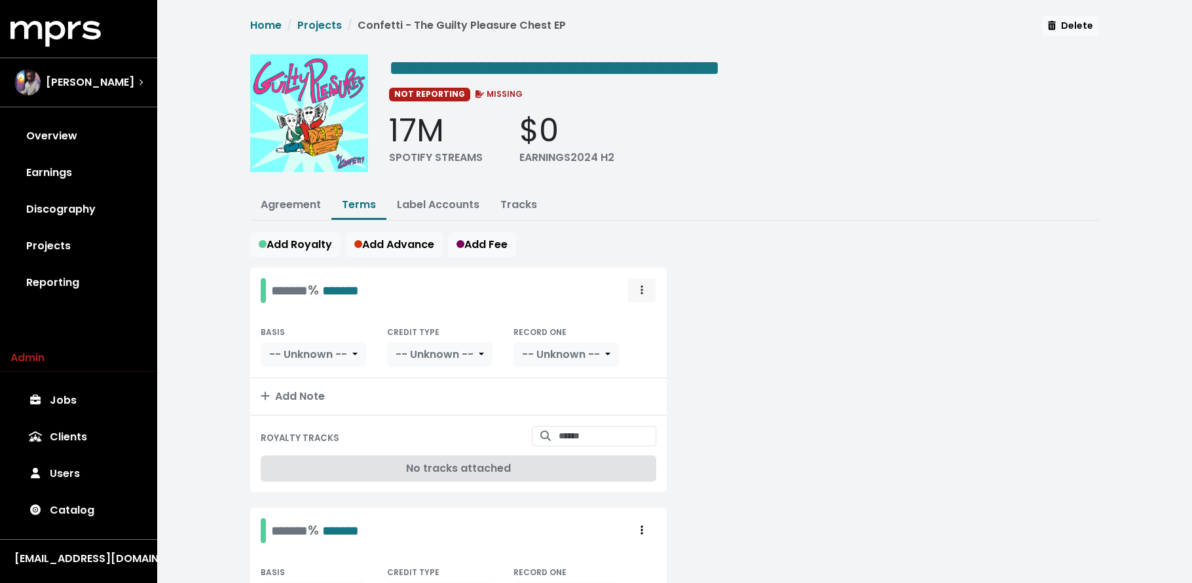
click at [644, 283] on span "Royalty administration options" at bounding box center [642, 291] width 12 height 16
click at [629, 344] on link "Delete" at bounding box center [603, 340] width 103 height 21
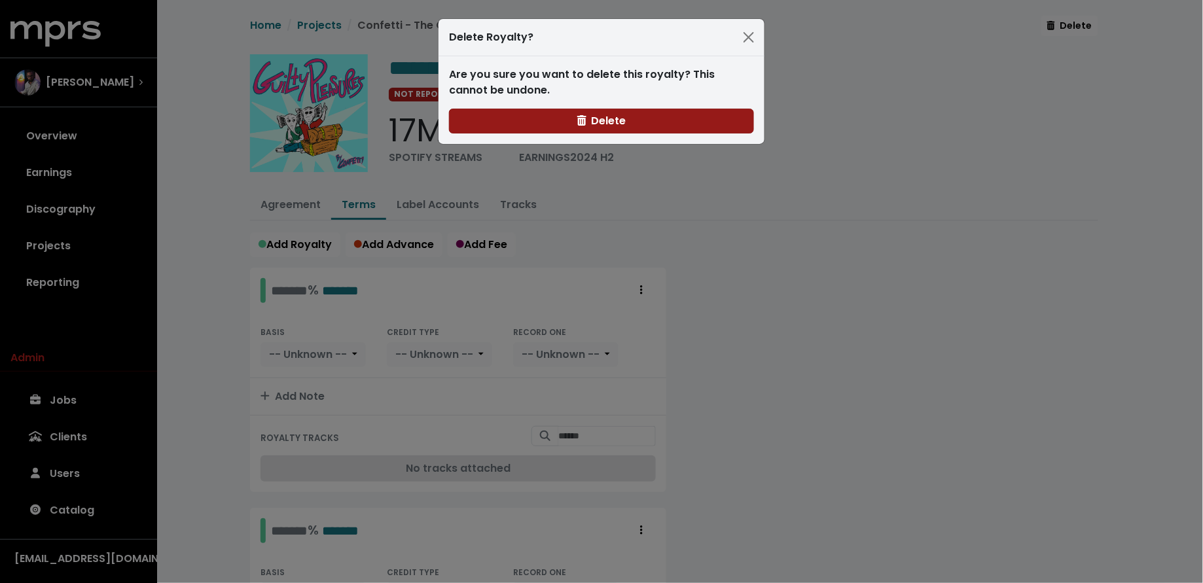
click at [638, 117] on button "Delete" at bounding box center [601, 121] width 305 height 25
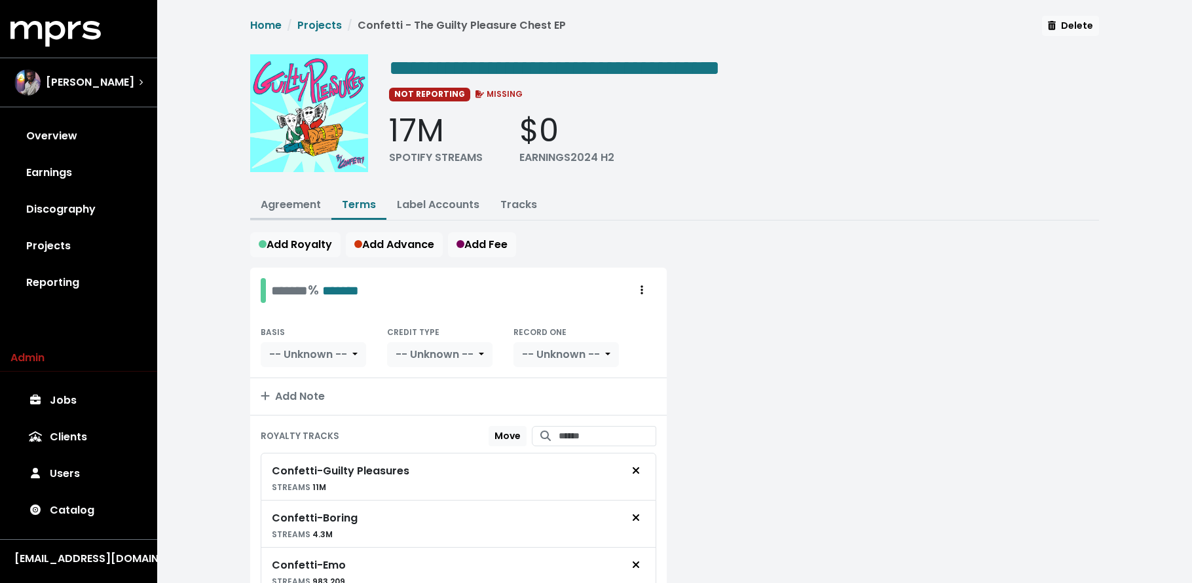
click at [284, 202] on link "Agreement" at bounding box center [291, 204] width 60 height 15
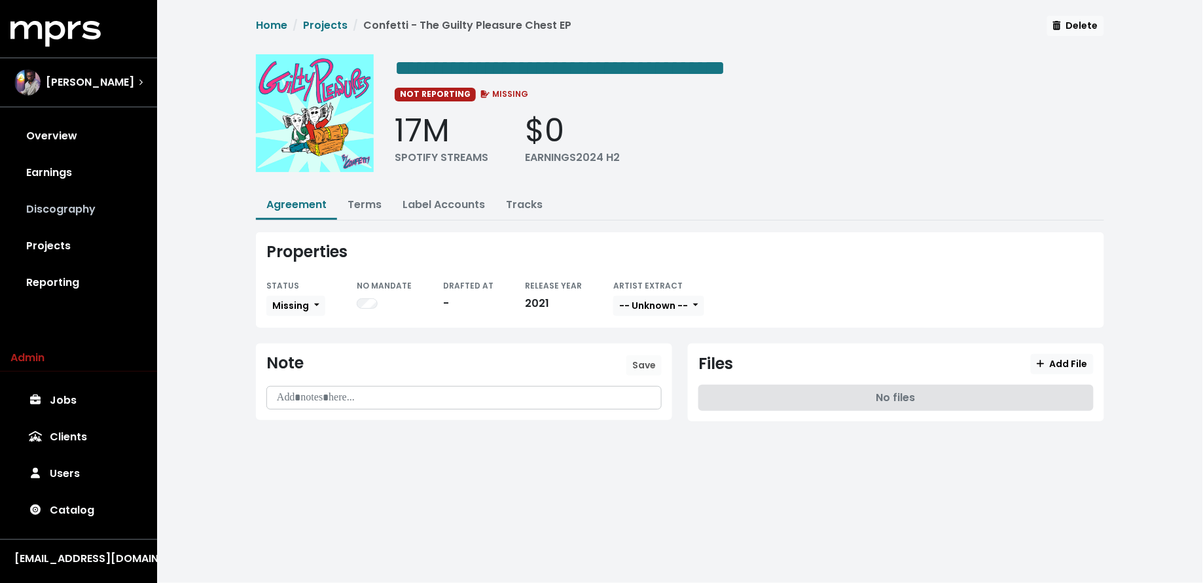
click at [65, 207] on link "Discography" at bounding box center [78, 209] width 136 height 37
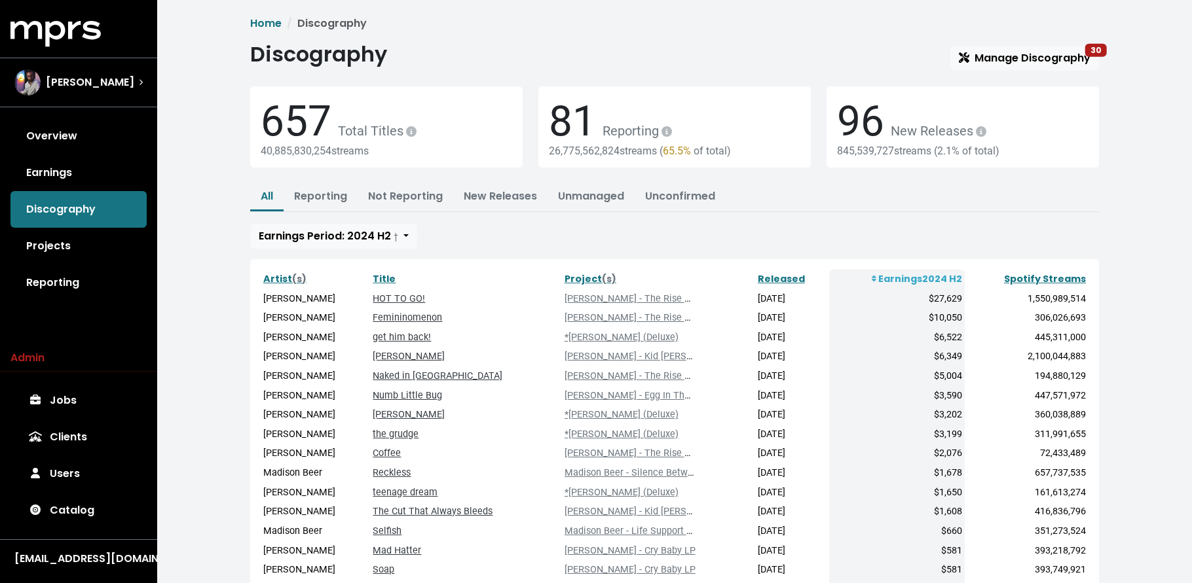
click at [1029, 43] on div "Discography Manage Discography 30" at bounding box center [674, 56] width 848 height 29
click at [1031, 54] on span "Manage Discography 30" at bounding box center [1024, 57] width 132 height 15
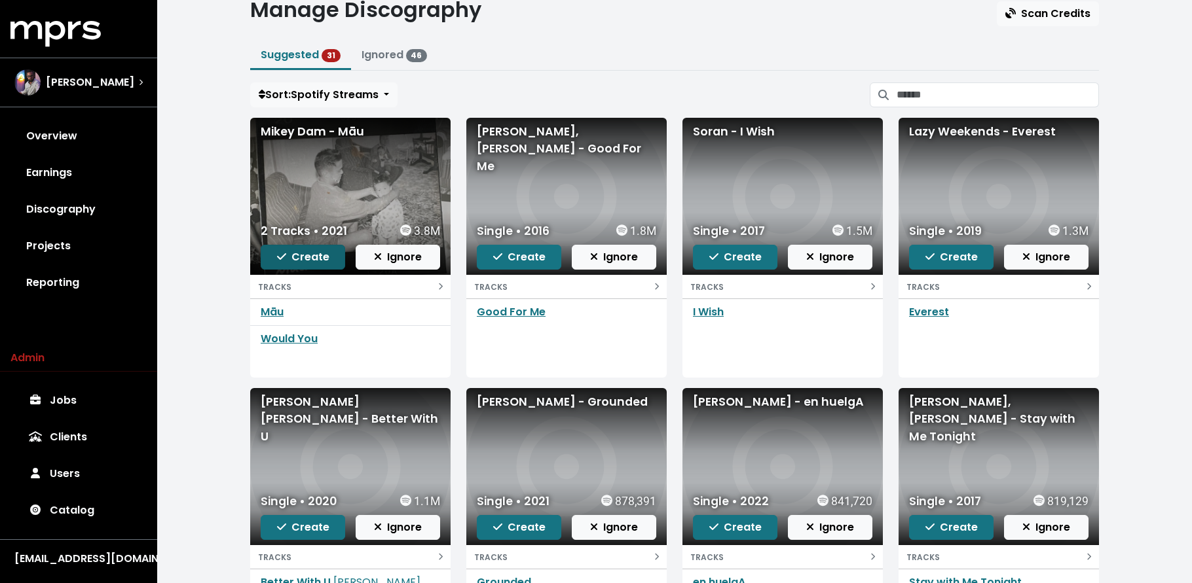
scroll to position [39, 0]
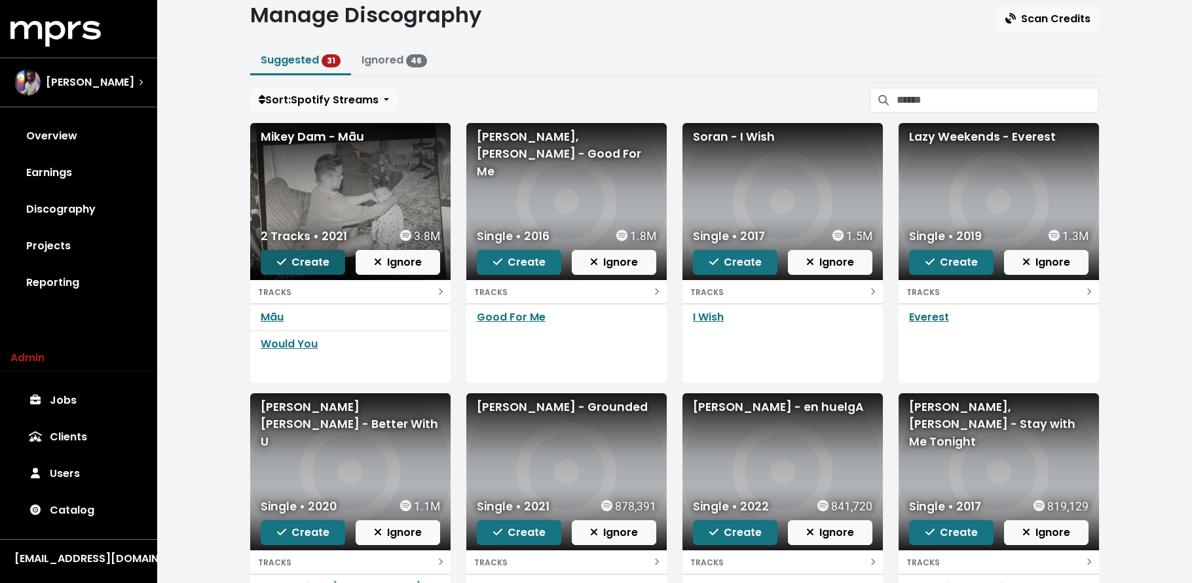
click at [293, 261] on span "Create" at bounding box center [303, 262] width 52 height 15
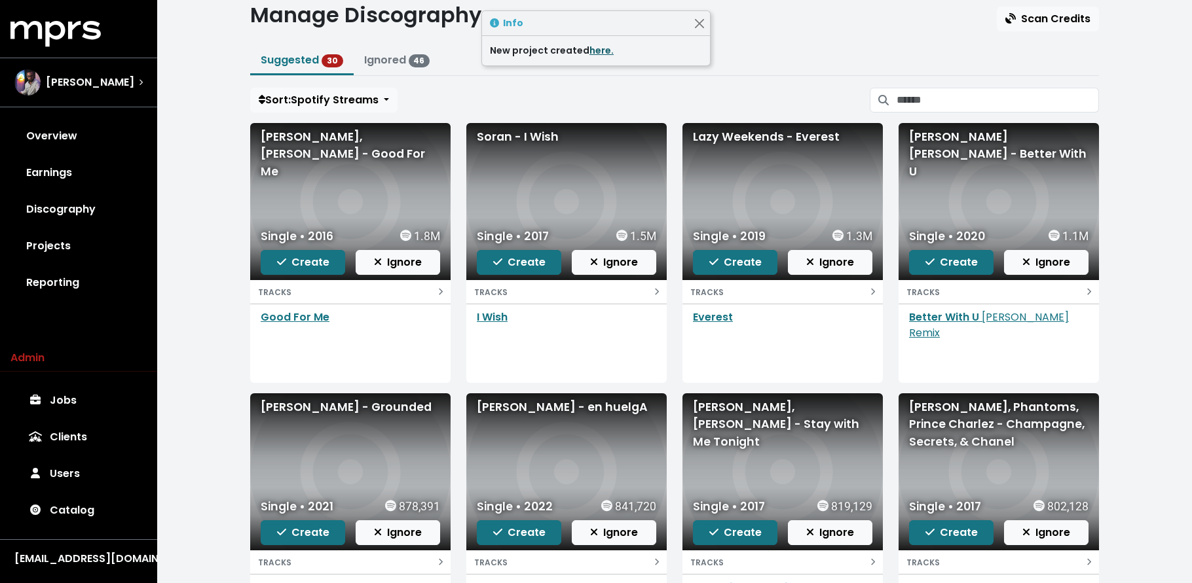
click at [594, 47] on link "here." at bounding box center [601, 50] width 24 height 13
click at [295, 258] on span "Create" at bounding box center [303, 262] width 52 height 15
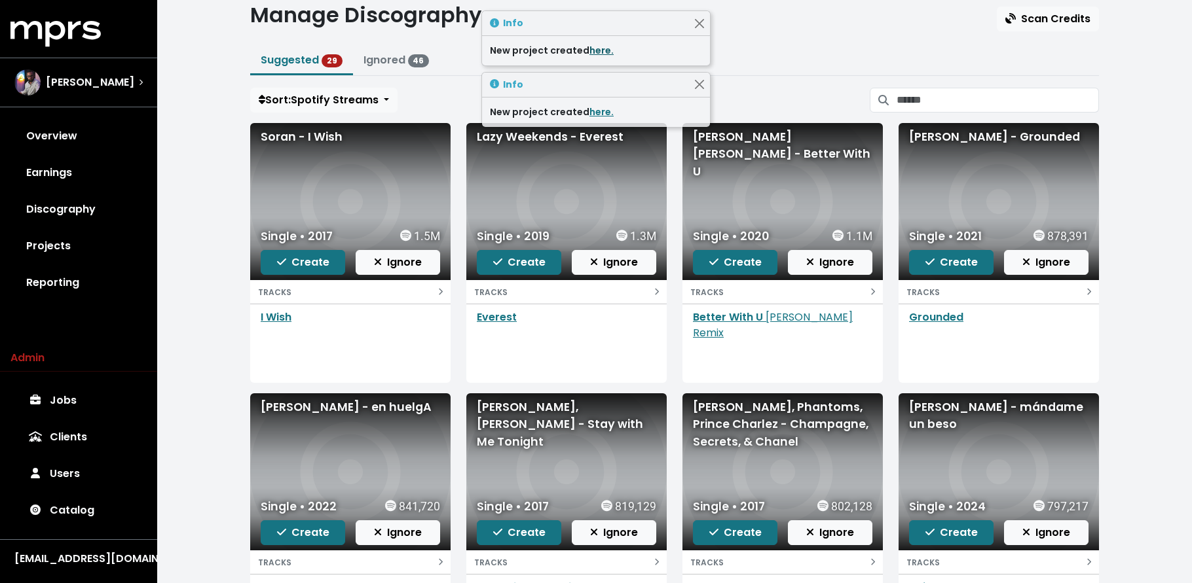
click at [598, 50] on link "here." at bounding box center [601, 50] width 24 height 13
click at [287, 263] on span "Create" at bounding box center [303, 262] width 52 height 15
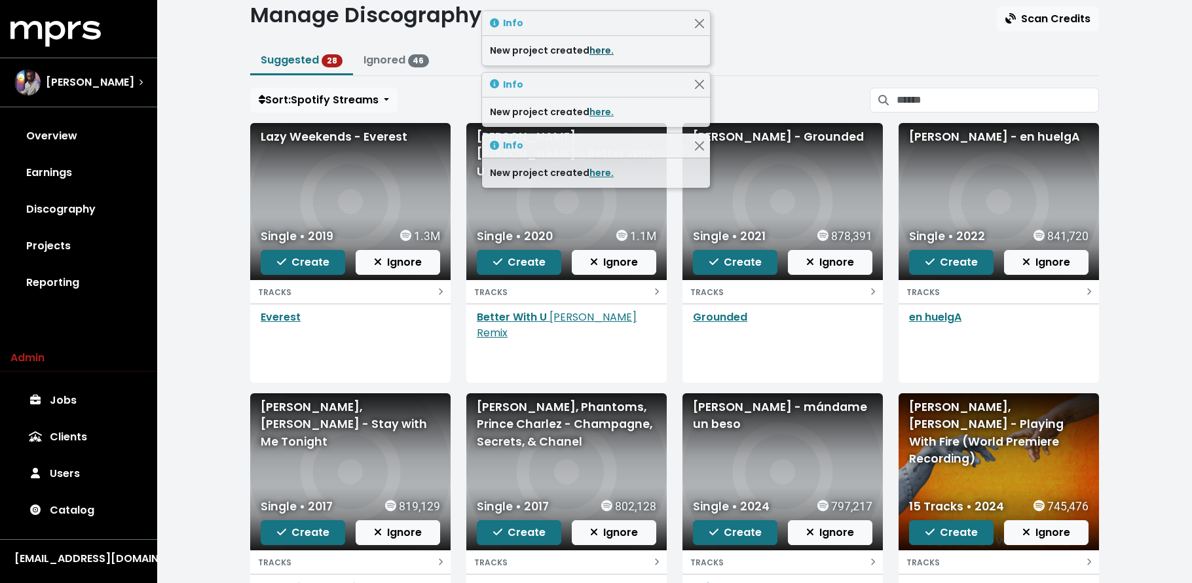
click at [596, 44] on link "here." at bounding box center [601, 50] width 24 height 13
drag, startPoint x: 319, startPoint y: 255, endPoint x: 325, endPoint y: 250, distance: 8.4
click at [319, 255] on span "Create" at bounding box center [303, 262] width 52 height 15
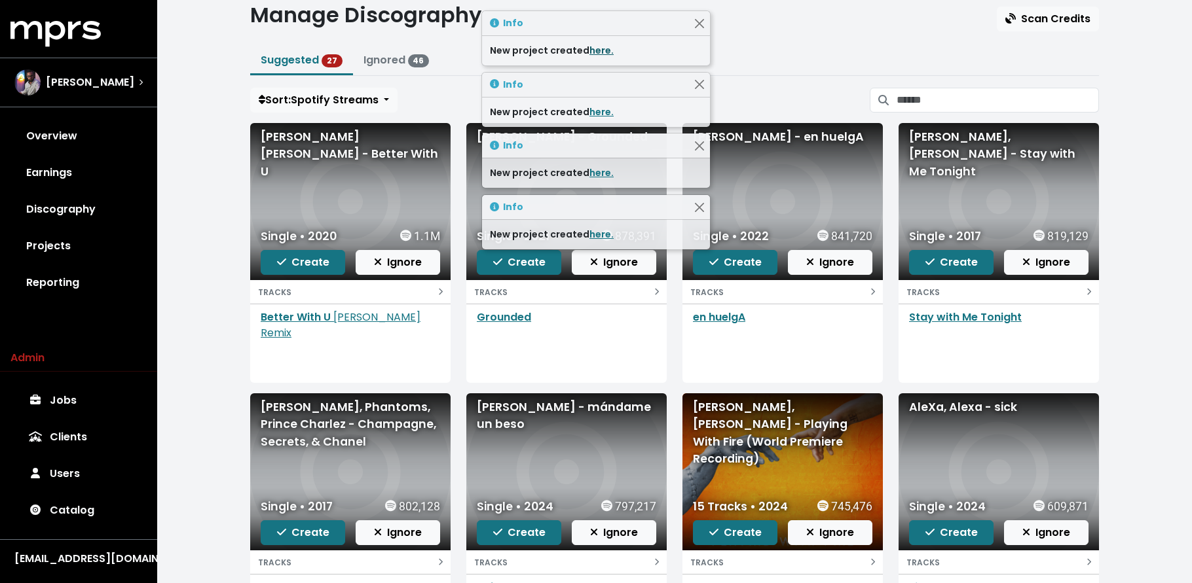
click at [590, 49] on link "here." at bounding box center [601, 50] width 24 height 13
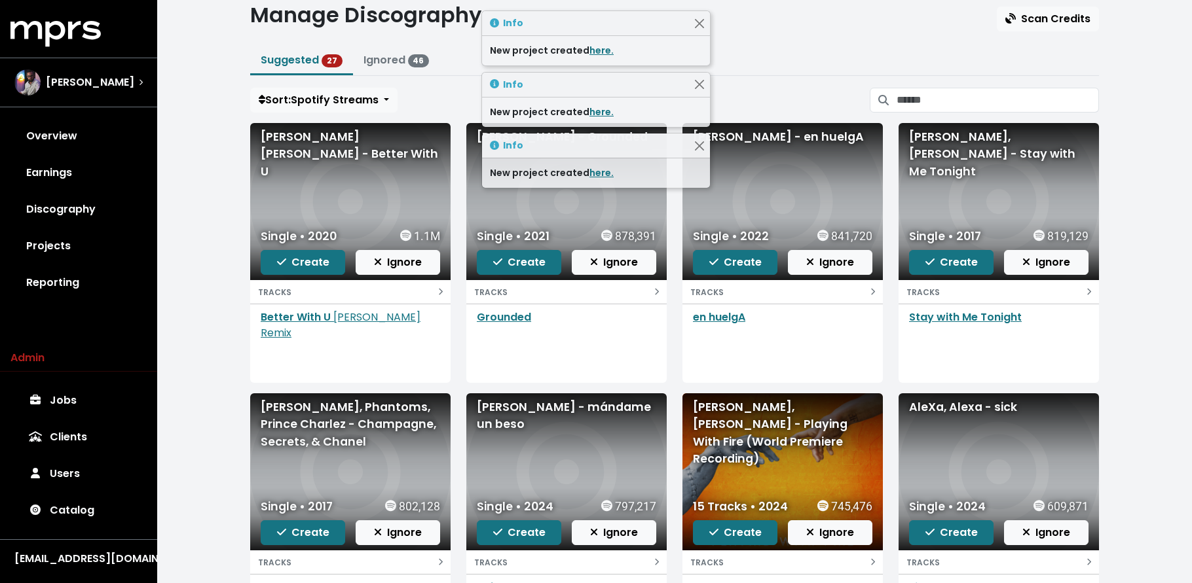
click at [207, 269] on div "Home Discography Manage Manage Discography Scan Credits Suggested 27 Ignored 46…" at bounding box center [674, 349] width 1034 height 776
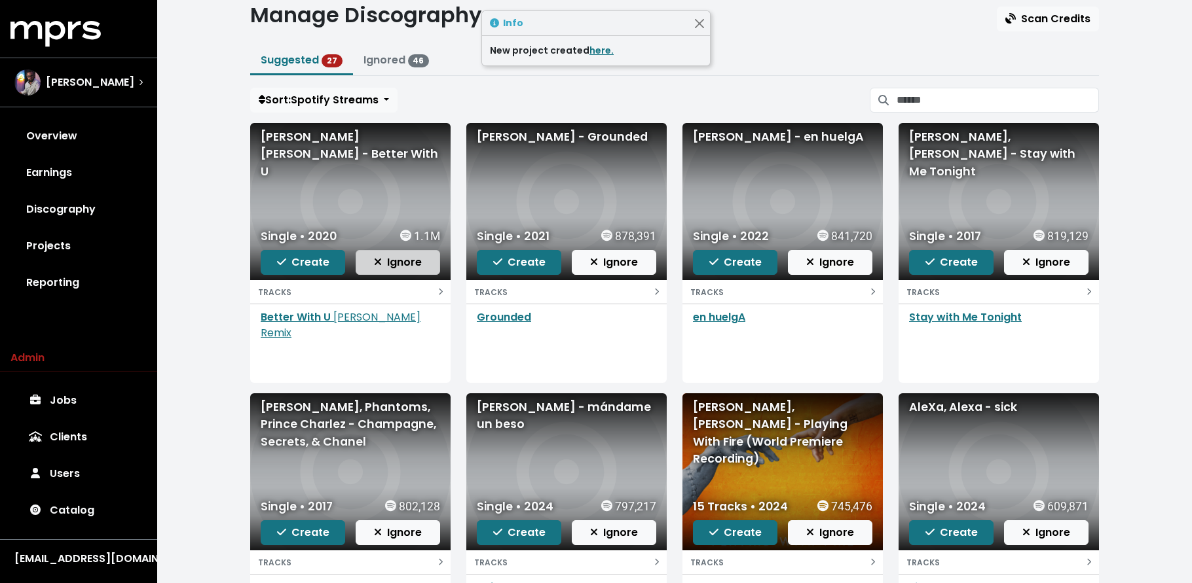
click at [399, 267] on span "Ignore" at bounding box center [398, 262] width 48 height 15
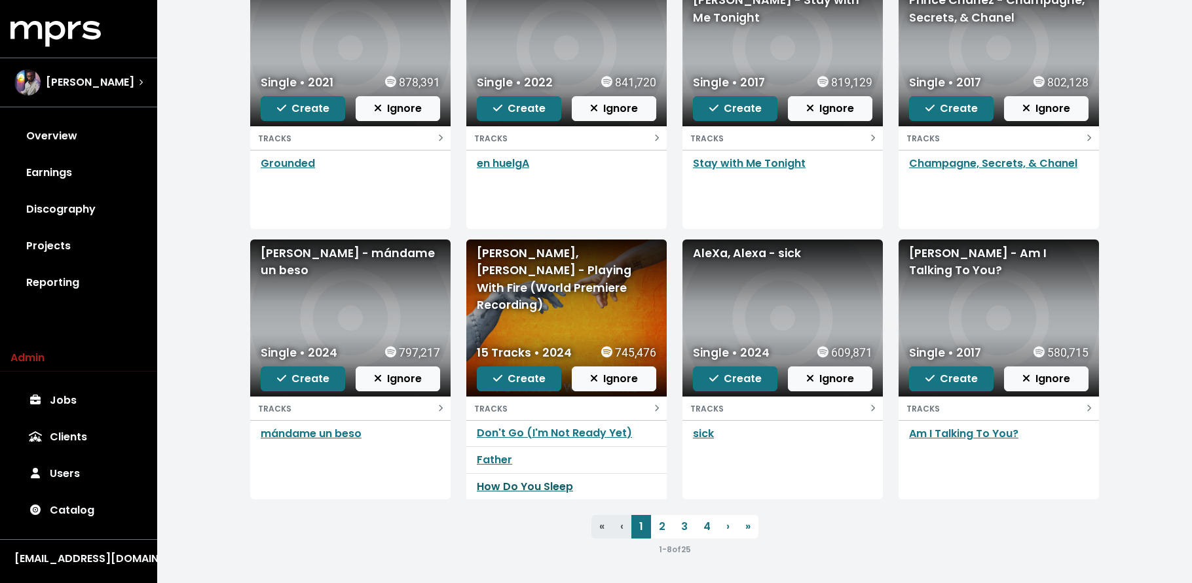
scroll to position [0, 0]
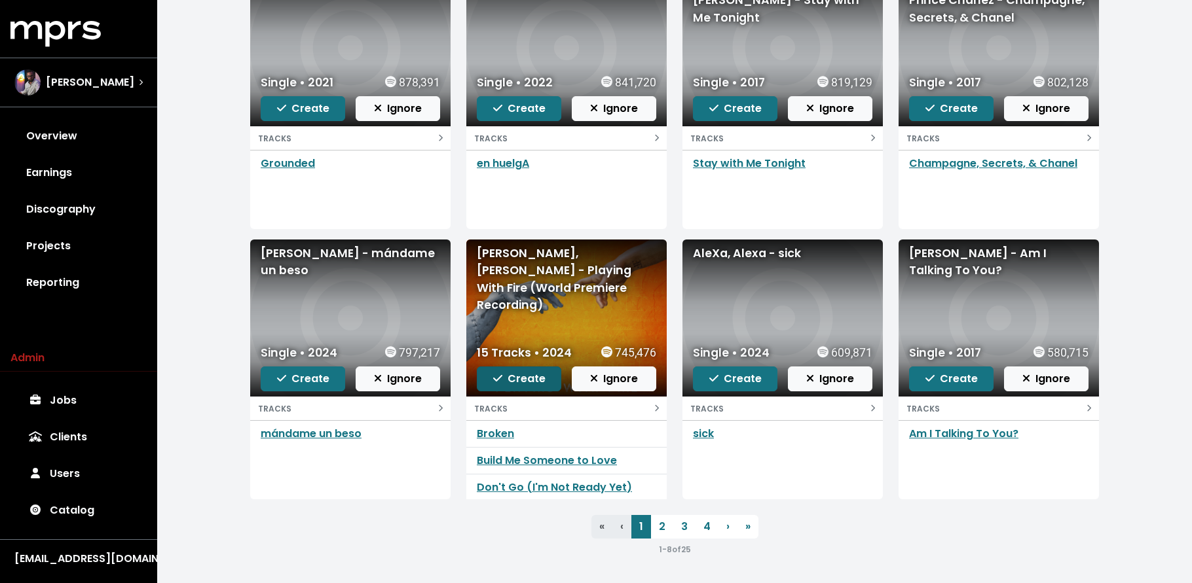
click at [499, 375] on span "Create" at bounding box center [519, 378] width 52 height 15
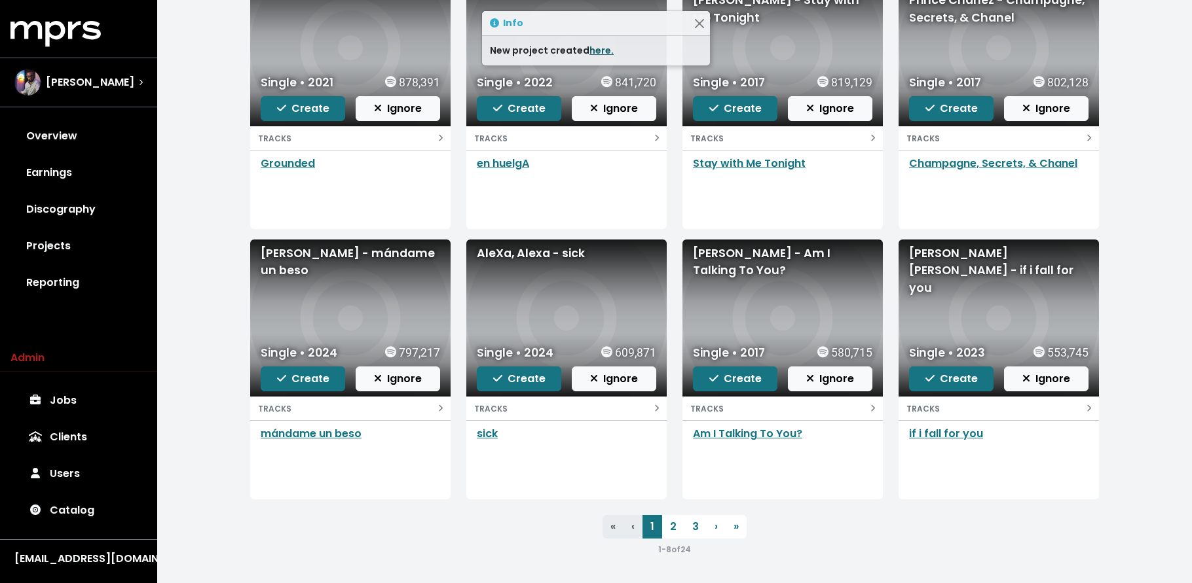
click at [595, 54] on link "here." at bounding box center [601, 50] width 24 height 13
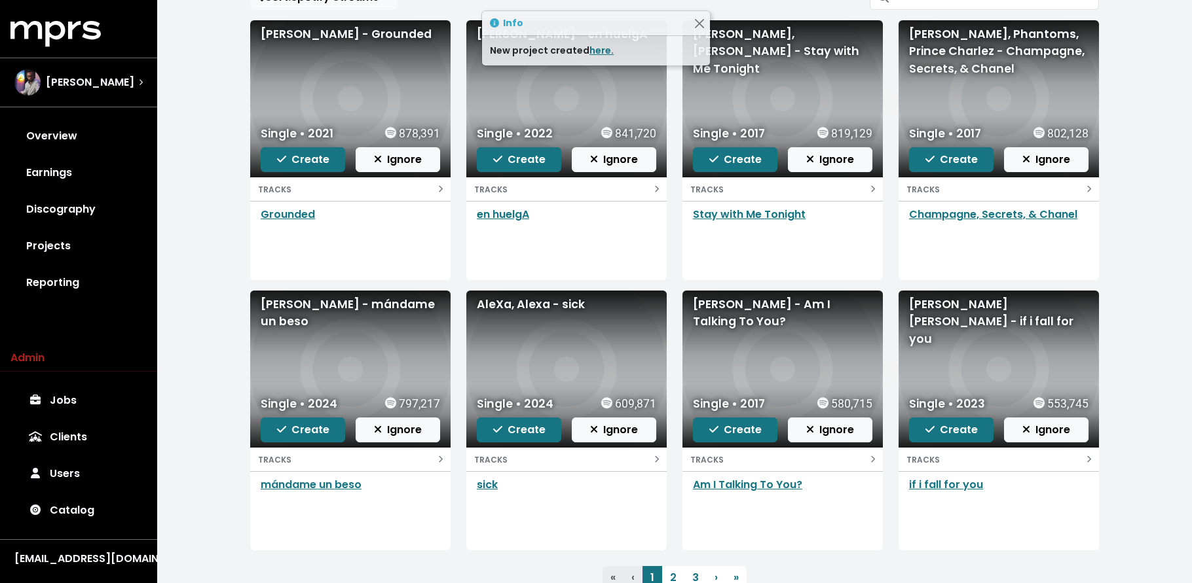
scroll to position [108, 0]
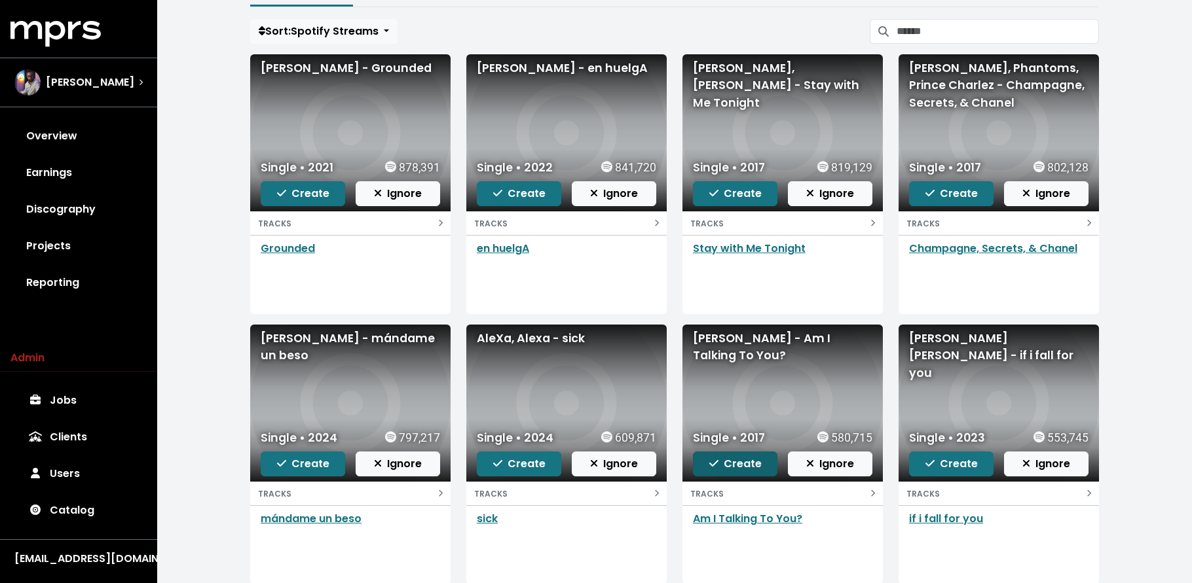
click at [742, 472] on button "Create" at bounding box center [735, 464] width 84 height 25
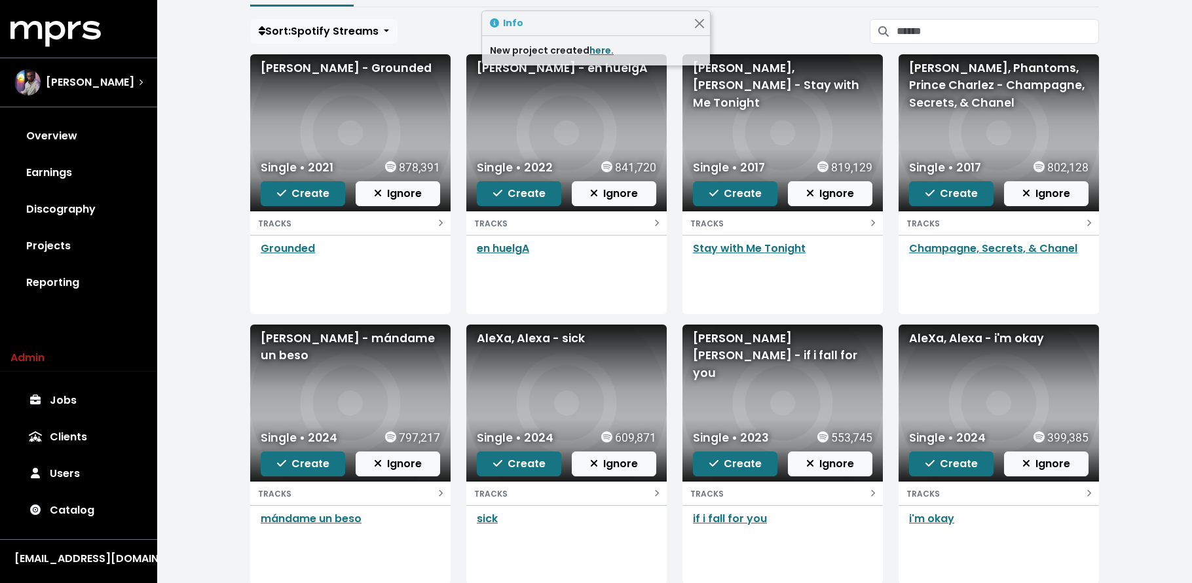
click at [611, 48] on div "New project created here." at bounding box center [596, 51] width 212 height 14
click at [590, 48] on link "here." at bounding box center [601, 50] width 24 height 13
click at [733, 467] on span "Create" at bounding box center [735, 463] width 52 height 15
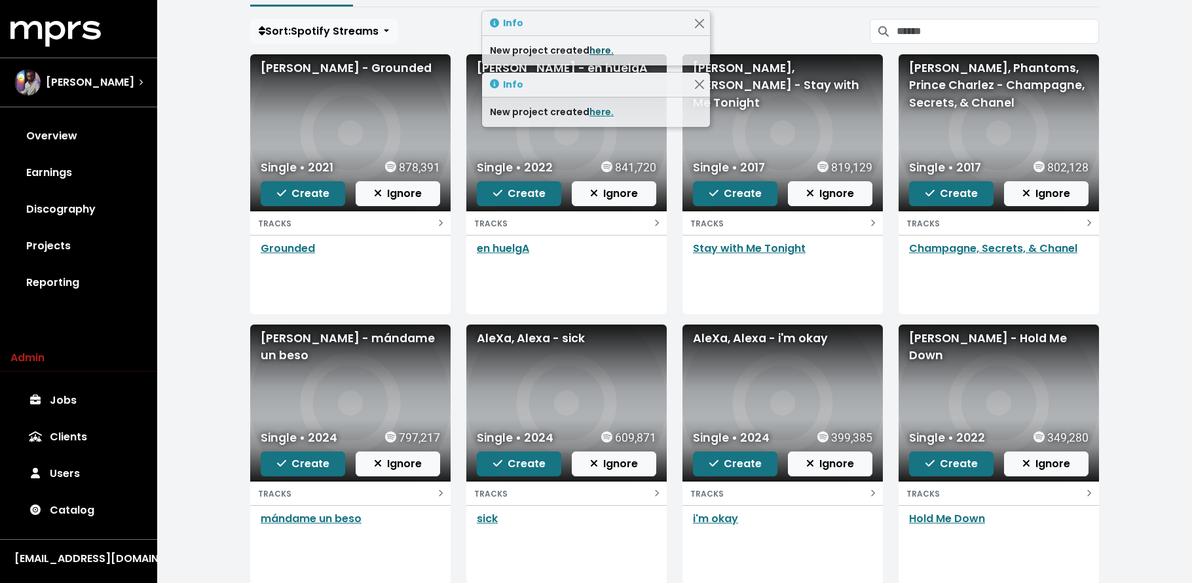
click at [592, 53] on link "here." at bounding box center [601, 50] width 24 height 13
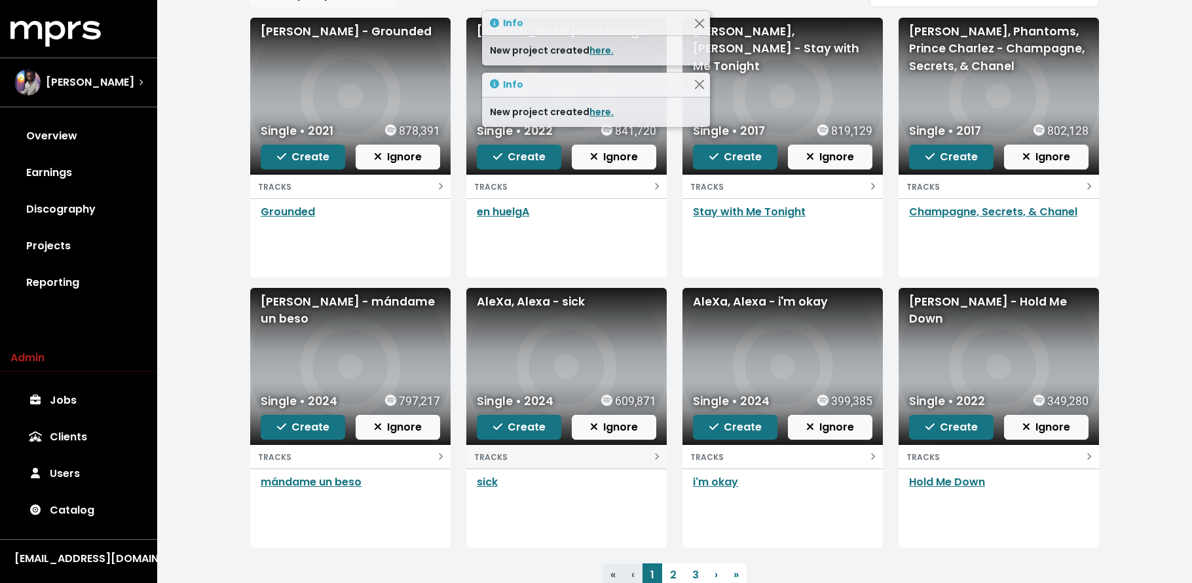
scroll to position [193, 0]
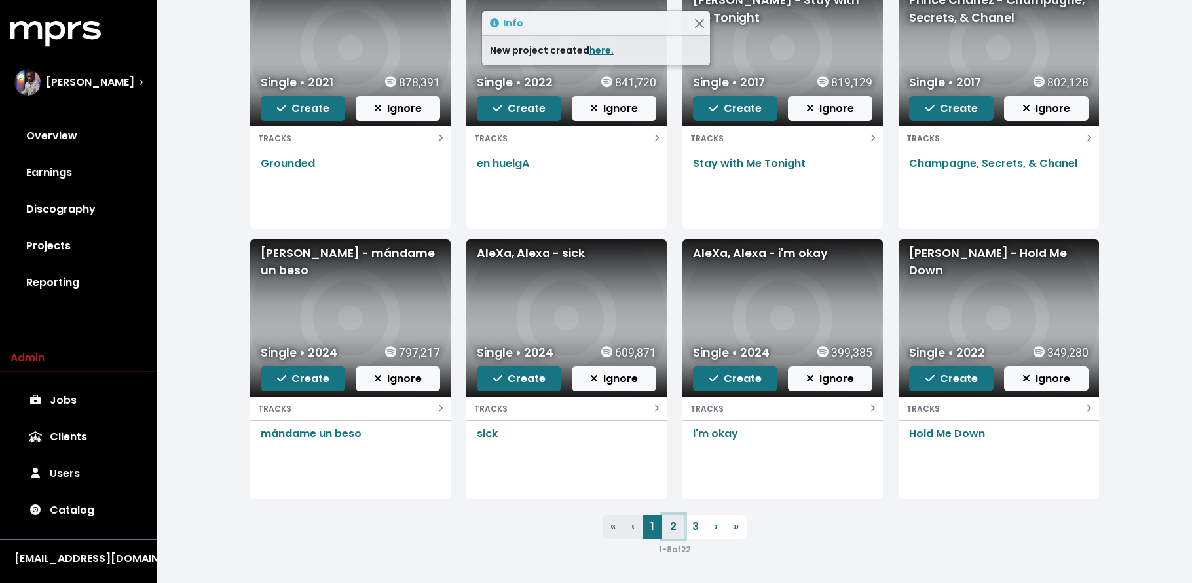
click at [676, 525] on link "2" at bounding box center [673, 527] width 22 height 24
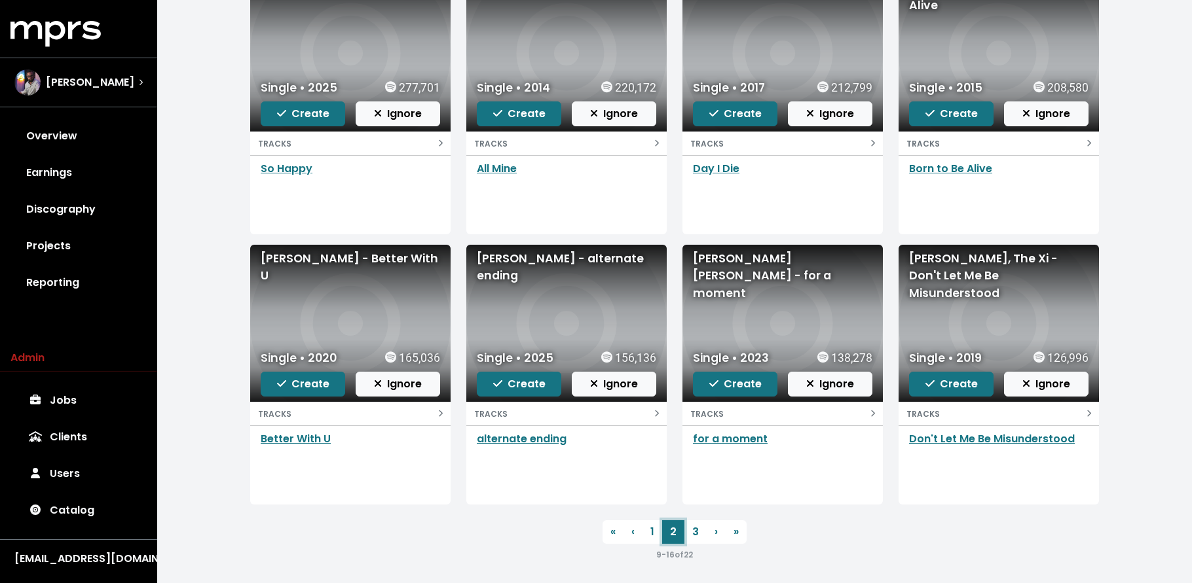
scroll to position [193, 0]
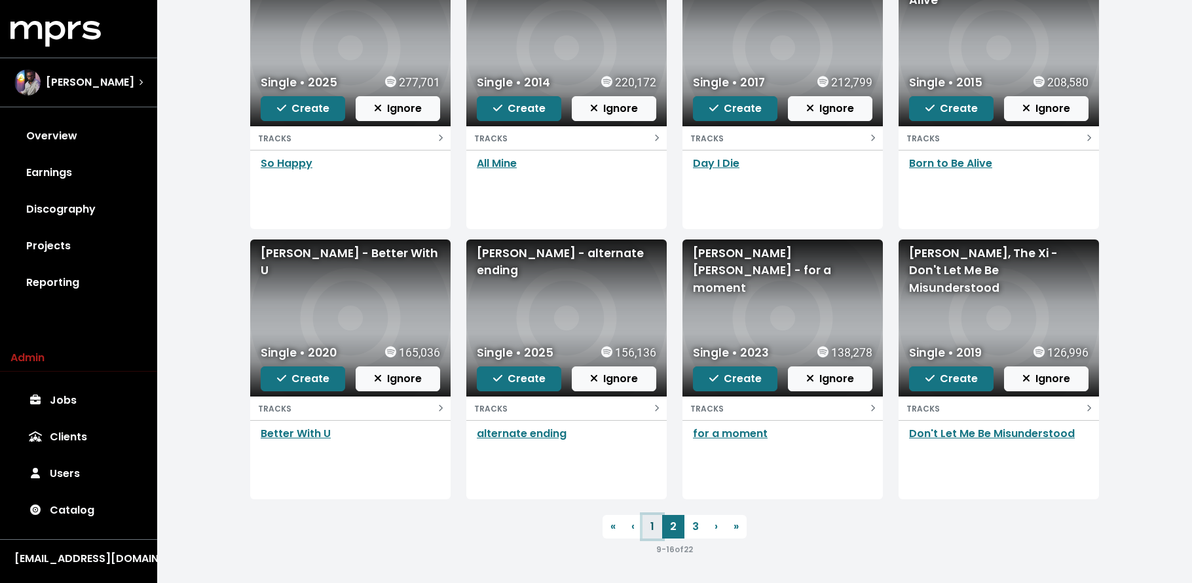
click at [655, 530] on link "1" at bounding box center [652, 527] width 20 height 24
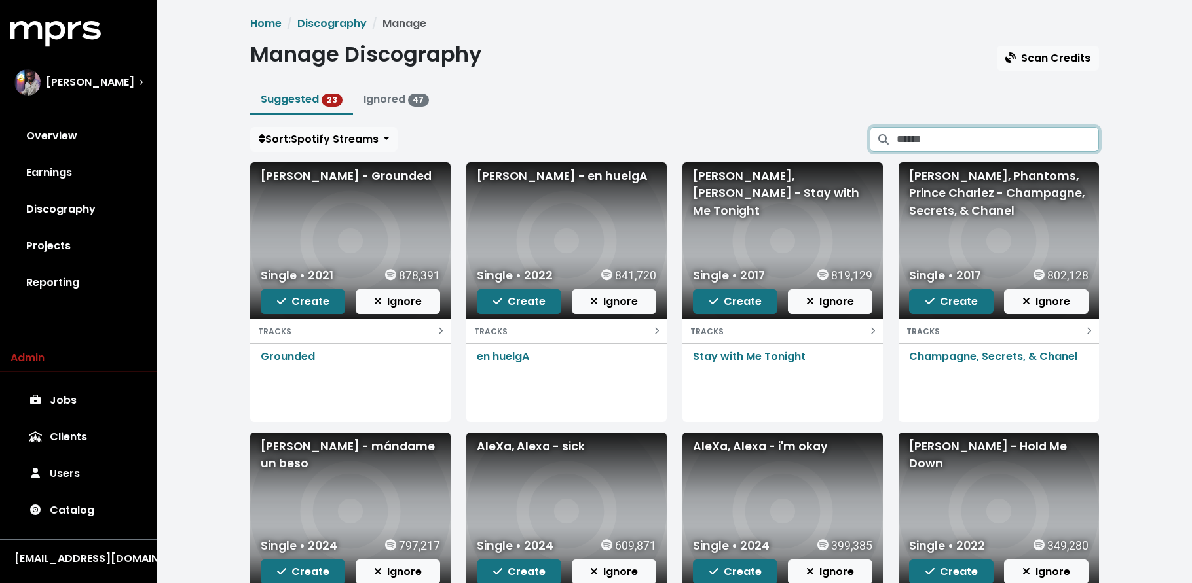
drag, startPoint x: 970, startPoint y: 139, endPoint x: 926, endPoint y: 86, distance: 68.8
click at [970, 137] on input "Search suggested projects" at bounding box center [997, 139] width 202 height 25
type input "*****"
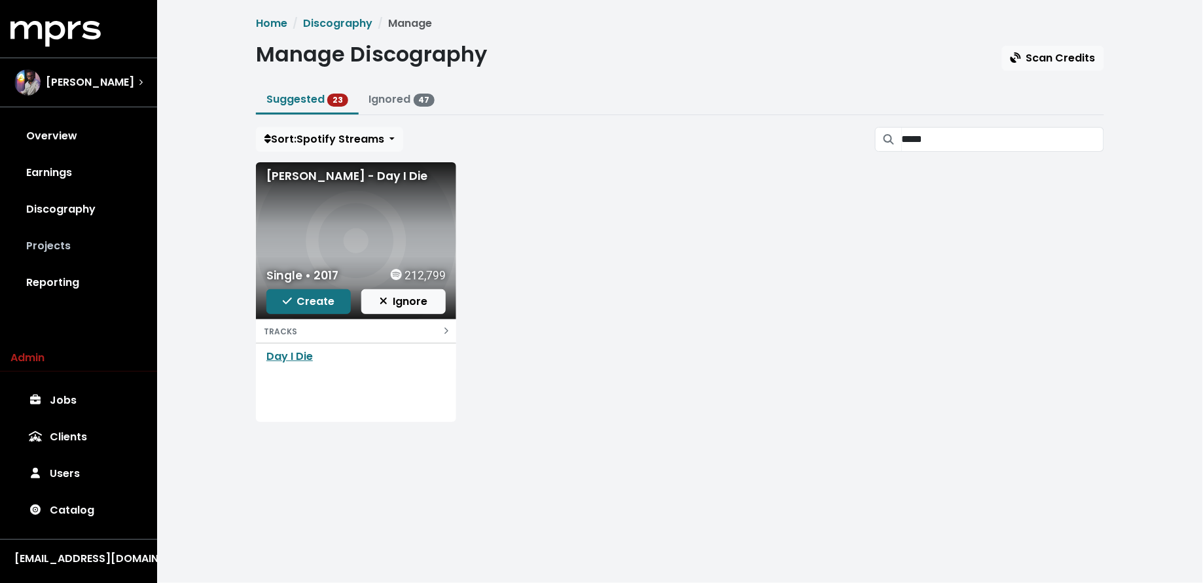
click at [71, 242] on link "Projects" at bounding box center [78, 246] width 136 height 37
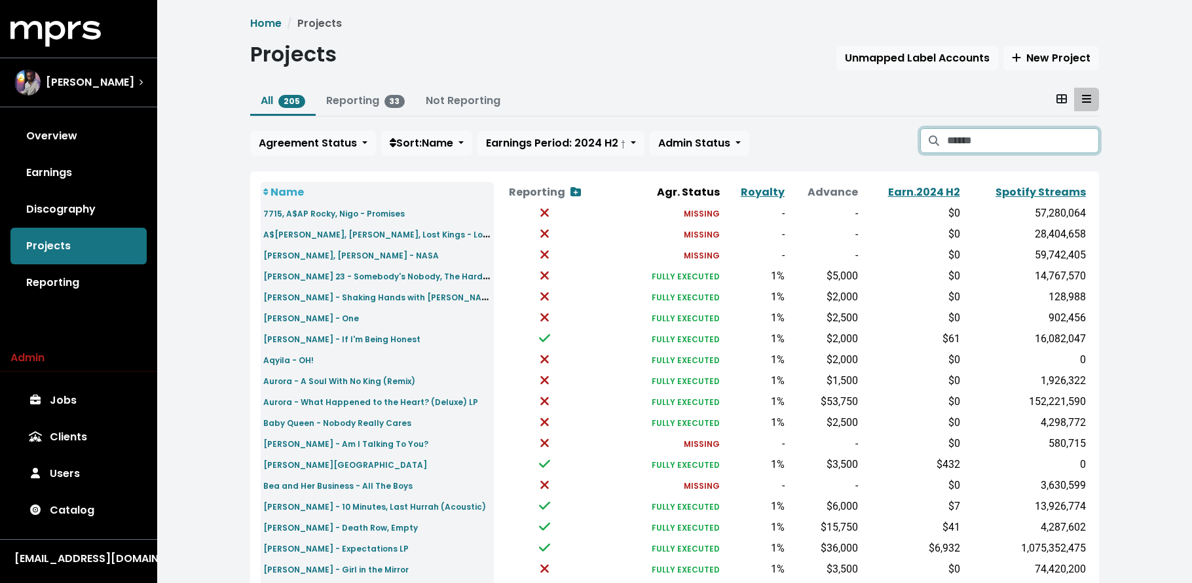
click at [985, 146] on input "Search projects" at bounding box center [1023, 140] width 152 height 25
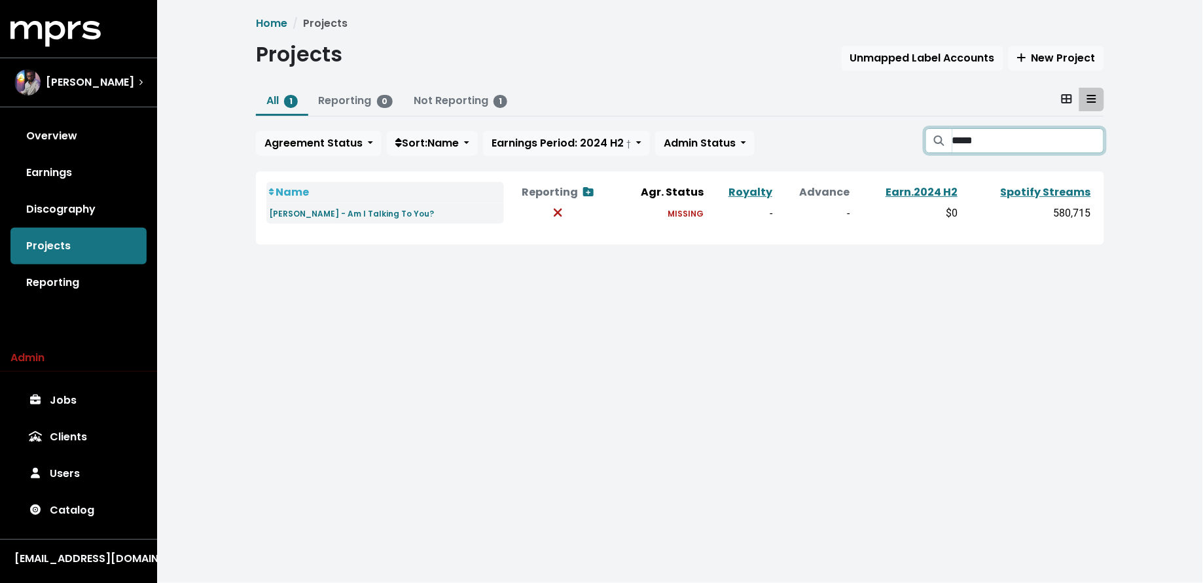
type input "*****"
click at [76, 212] on link "Discography" at bounding box center [78, 209] width 136 height 37
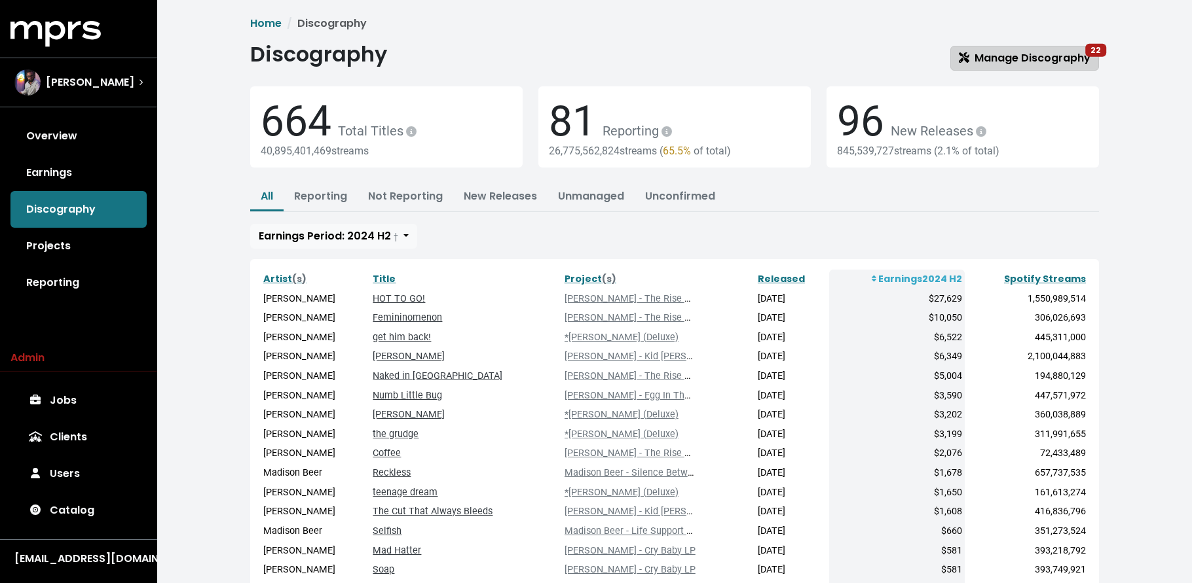
click at [989, 64] on span "Manage Discography 22" at bounding box center [1024, 58] width 132 height 16
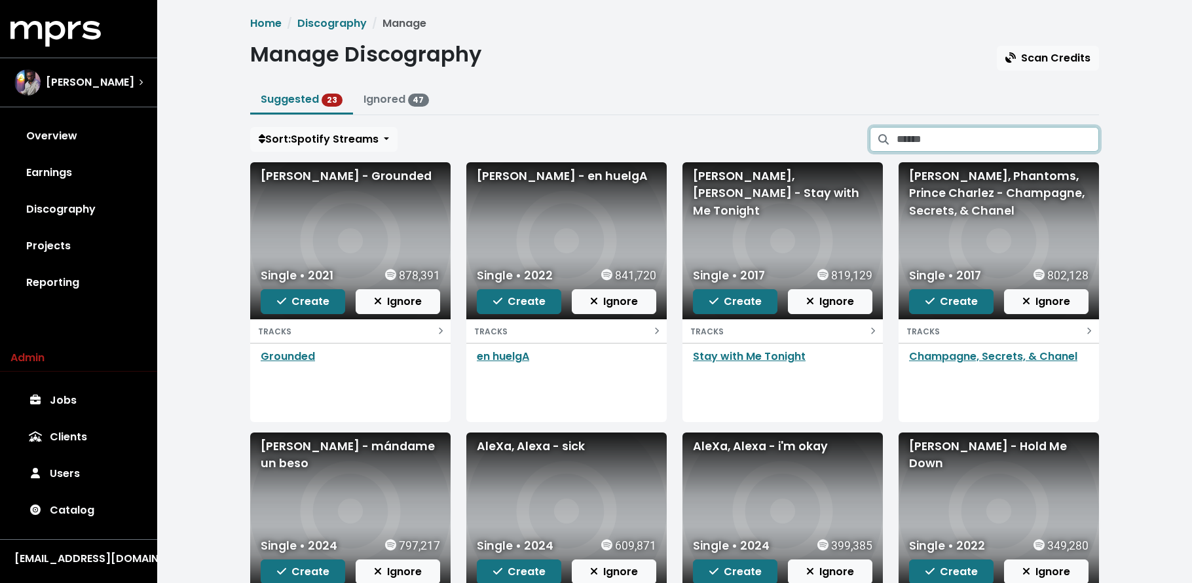
click at [1024, 137] on input "Search suggested projects" at bounding box center [997, 139] width 202 height 25
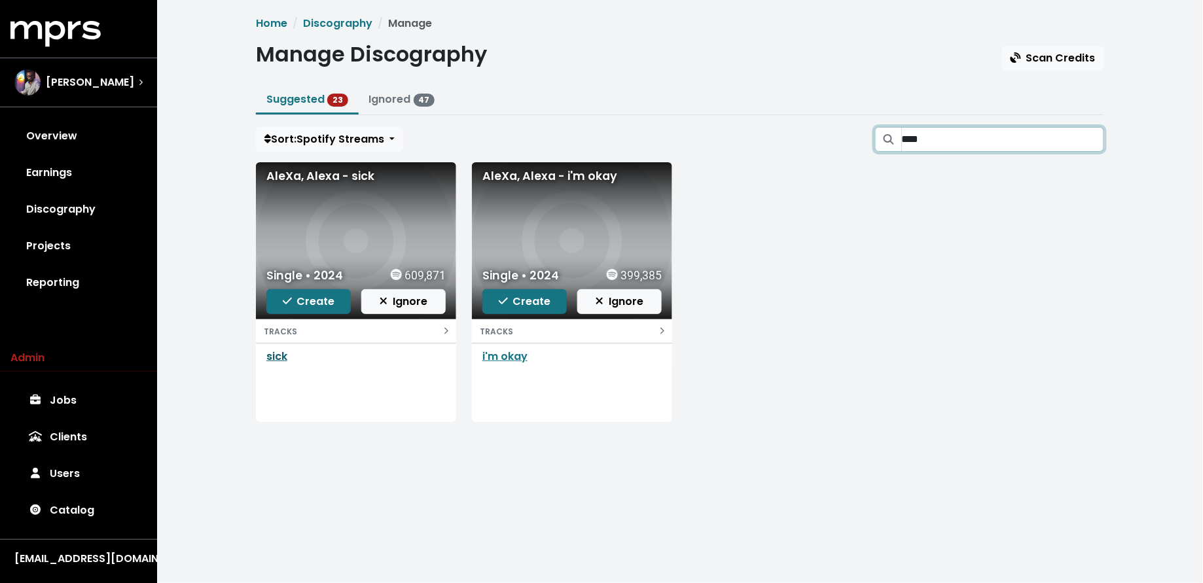
type input "****"
click at [273, 359] on link "sick" at bounding box center [276, 356] width 21 height 15
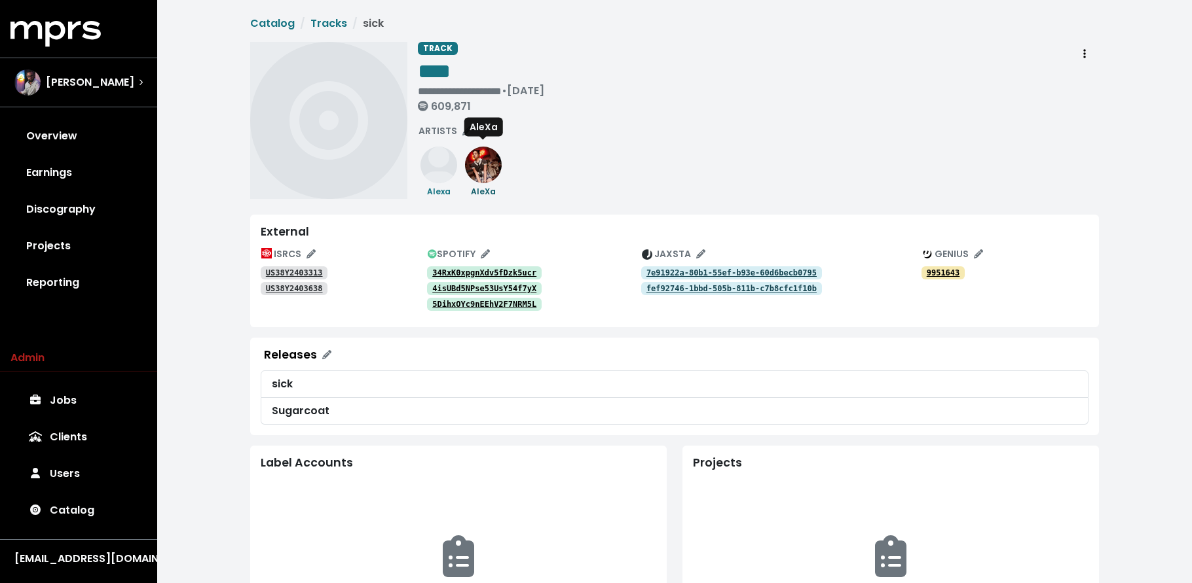
click at [479, 189] on small "AleXa" at bounding box center [483, 191] width 25 height 11
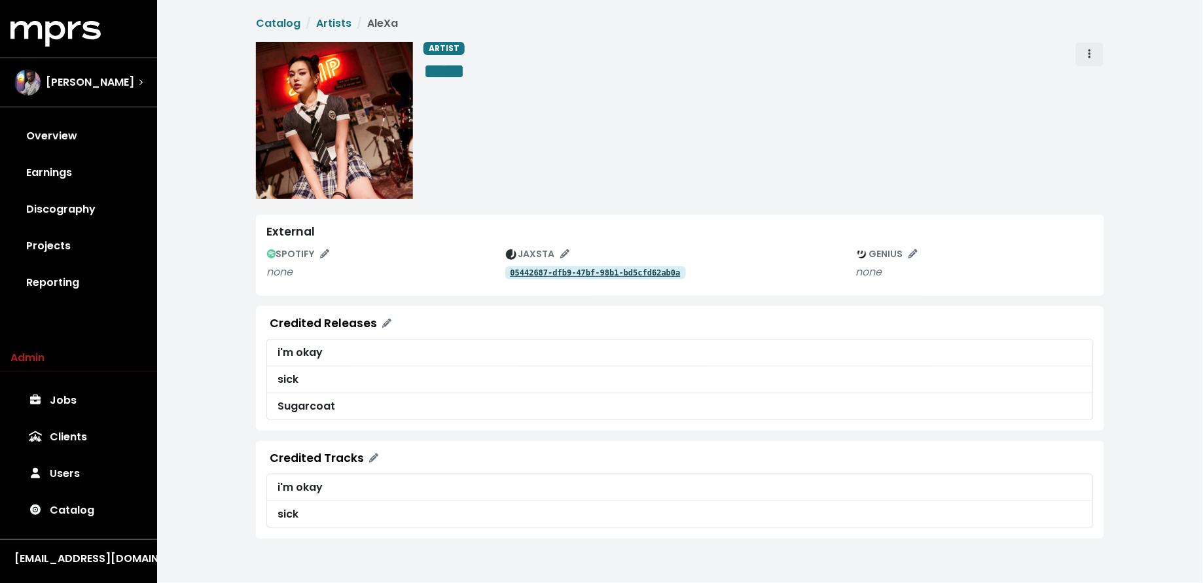
click at [1096, 56] on button "Artist actions" at bounding box center [1090, 54] width 29 height 25
click at [1087, 88] on link "Merge" at bounding box center [1127, 83] width 103 height 21
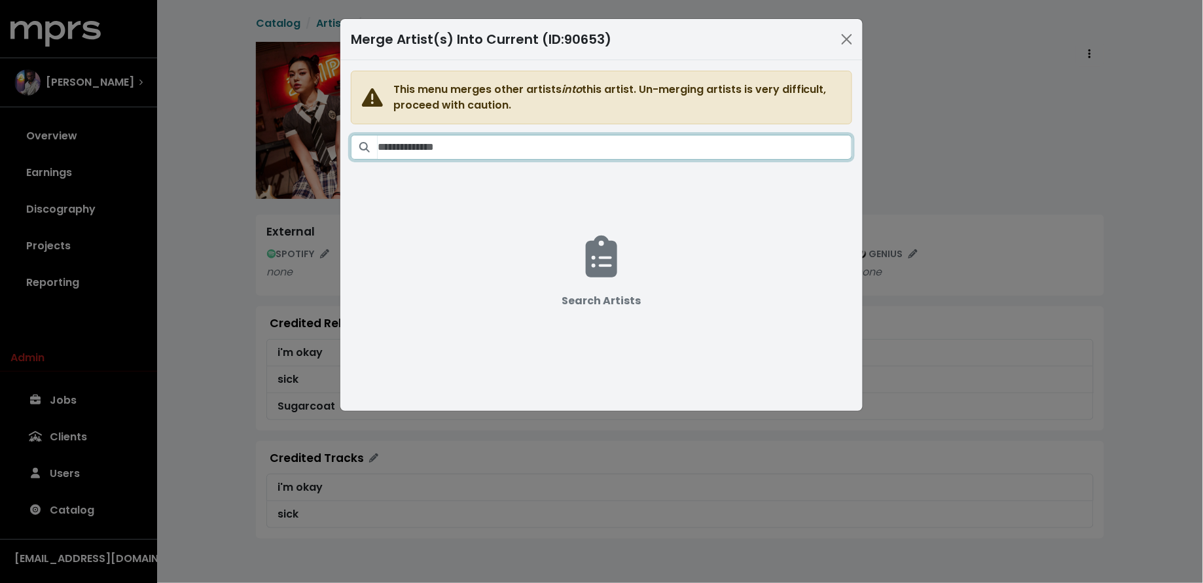
click at [655, 141] on input "Search artists" at bounding box center [615, 147] width 475 height 25
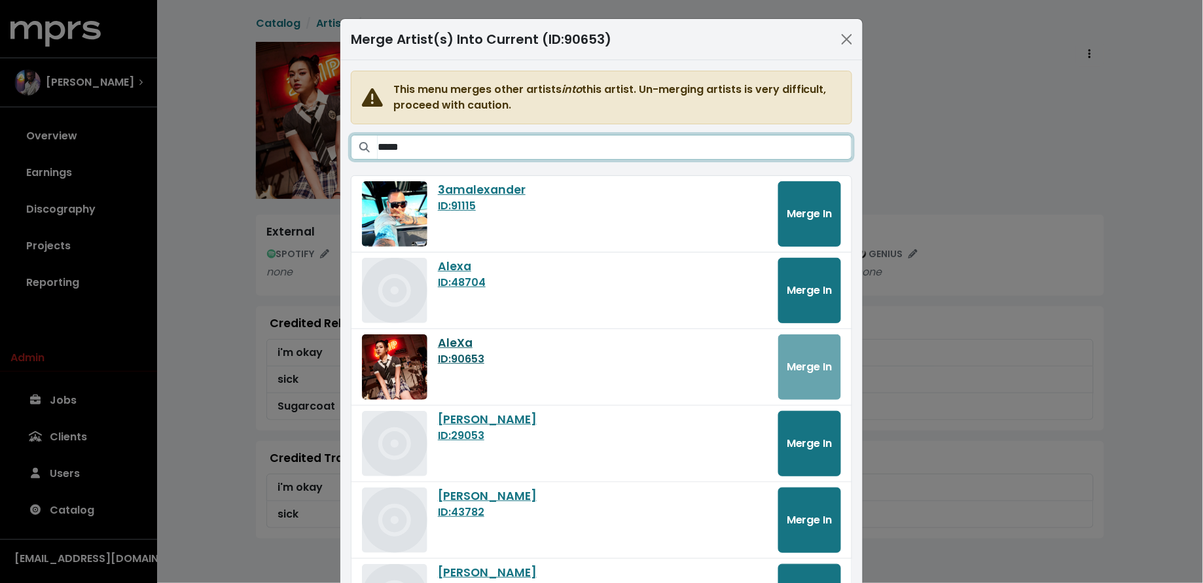
scroll to position [3, 0]
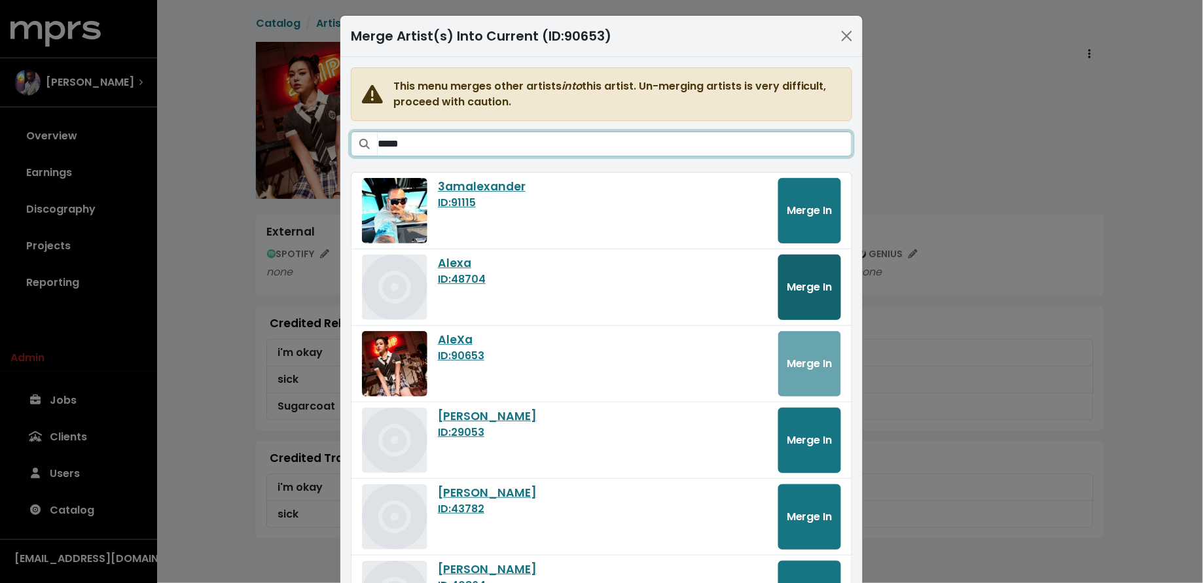
type input "*****"
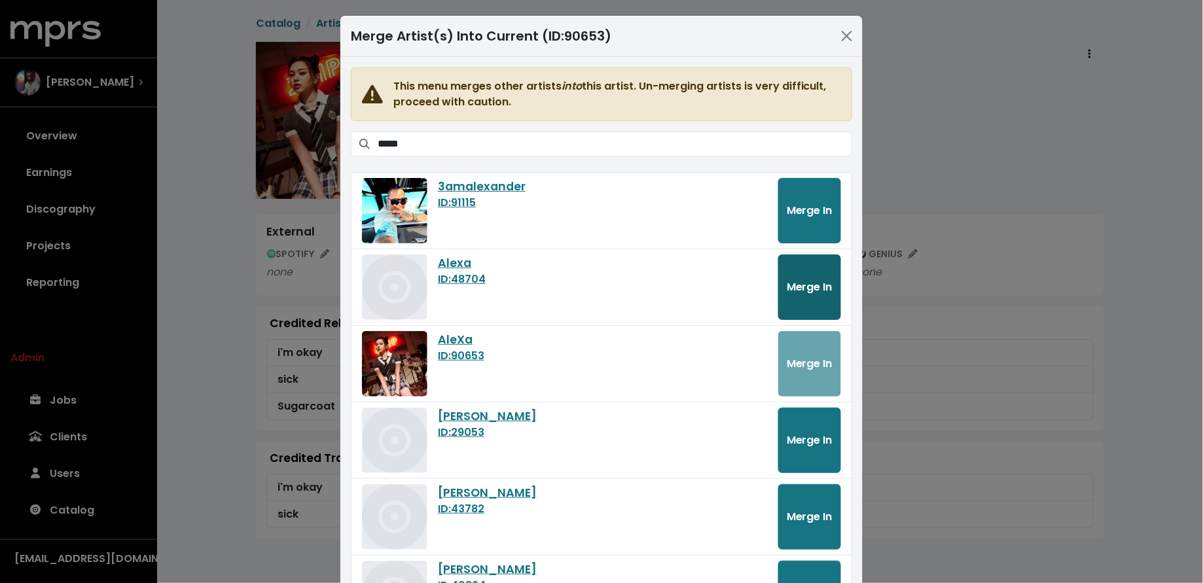
click at [803, 294] on span "Merge In" at bounding box center [810, 287] width 46 height 15
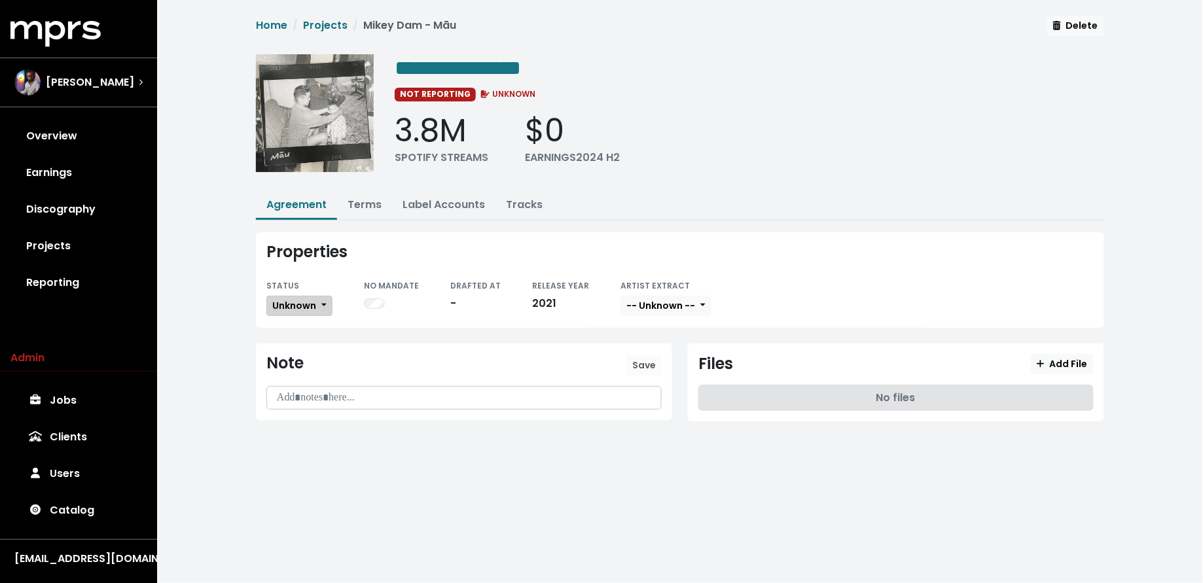
click at [315, 306] on span "Unknown" at bounding box center [294, 305] width 44 height 13
click at [309, 347] on link "Missing" at bounding box center [328, 353] width 123 height 21
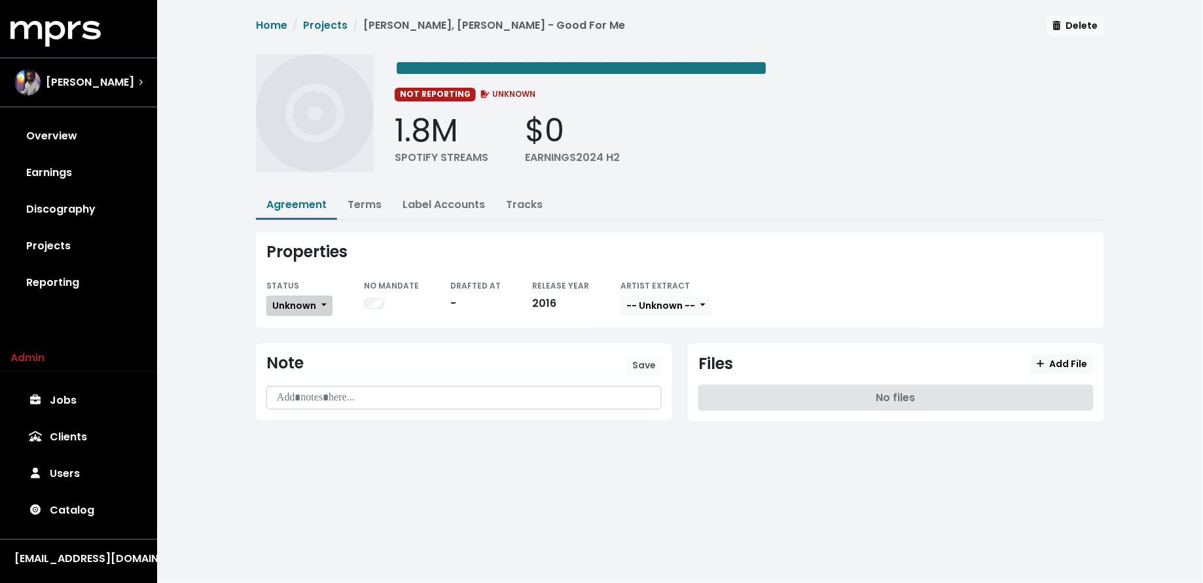
click at [306, 301] on span "Unknown" at bounding box center [294, 305] width 44 height 13
click at [308, 349] on link "Missing" at bounding box center [328, 353] width 123 height 21
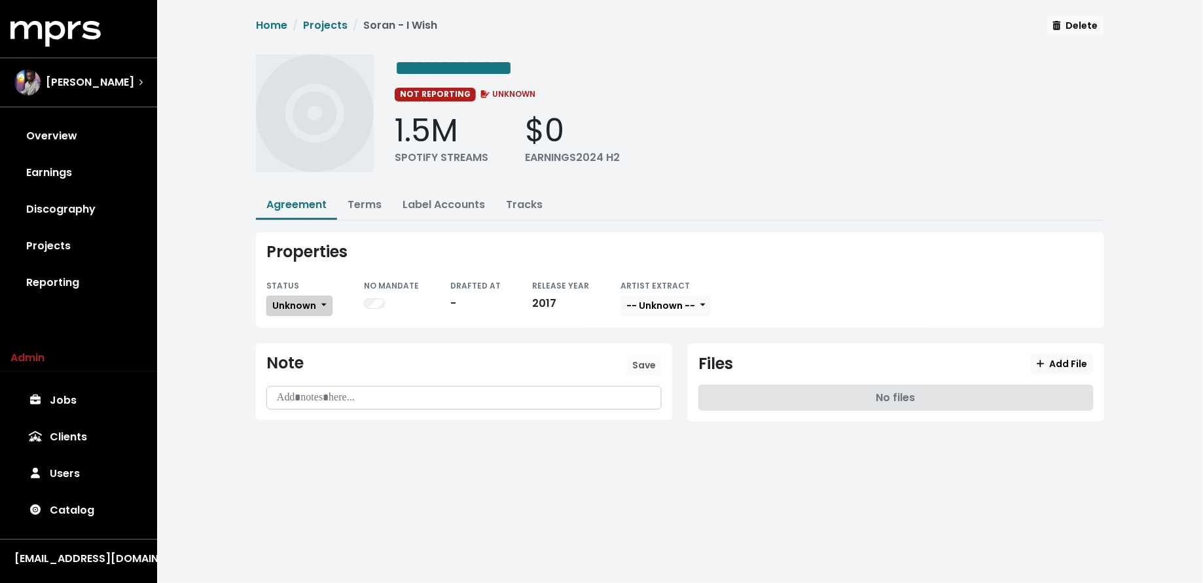
click at [309, 306] on span "Unknown" at bounding box center [294, 305] width 44 height 13
click at [311, 350] on link "Missing" at bounding box center [328, 353] width 123 height 21
click at [304, 316] on div "Properties STATUS Unknown NO MANDATE DRAFTED AT - RELEASE YEAR [DATE] ARTIST EX…" at bounding box center [680, 280] width 848 height 96
click at [306, 303] on span "Unknown" at bounding box center [294, 305] width 44 height 13
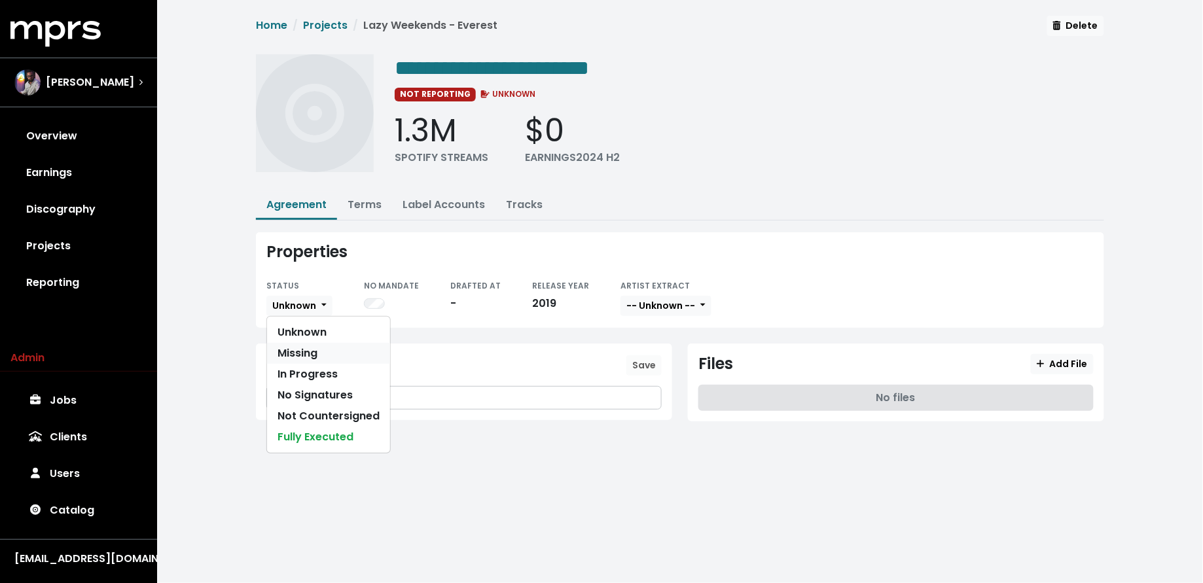
click at [307, 349] on link "Missing" at bounding box center [328, 353] width 123 height 21
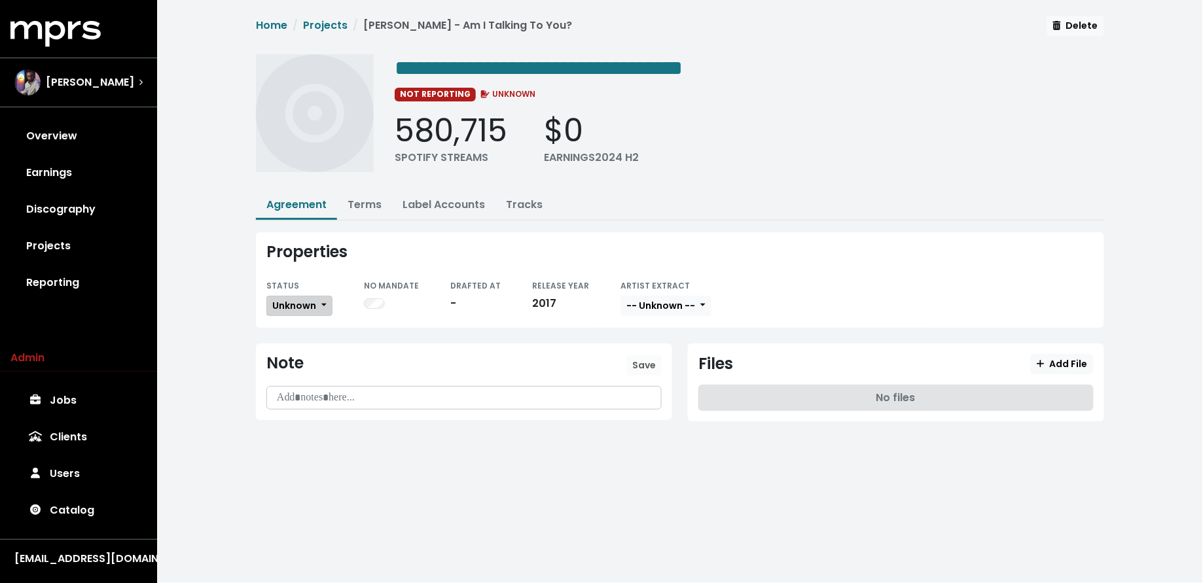
click at [299, 302] on span "Unknown" at bounding box center [294, 305] width 44 height 13
click at [306, 353] on link "Missing" at bounding box center [328, 353] width 123 height 21
click at [372, 200] on link "Terms" at bounding box center [365, 204] width 34 height 15
click at [289, 304] on span "Unknown" at bounding box center [294, 305] width 44 height 13
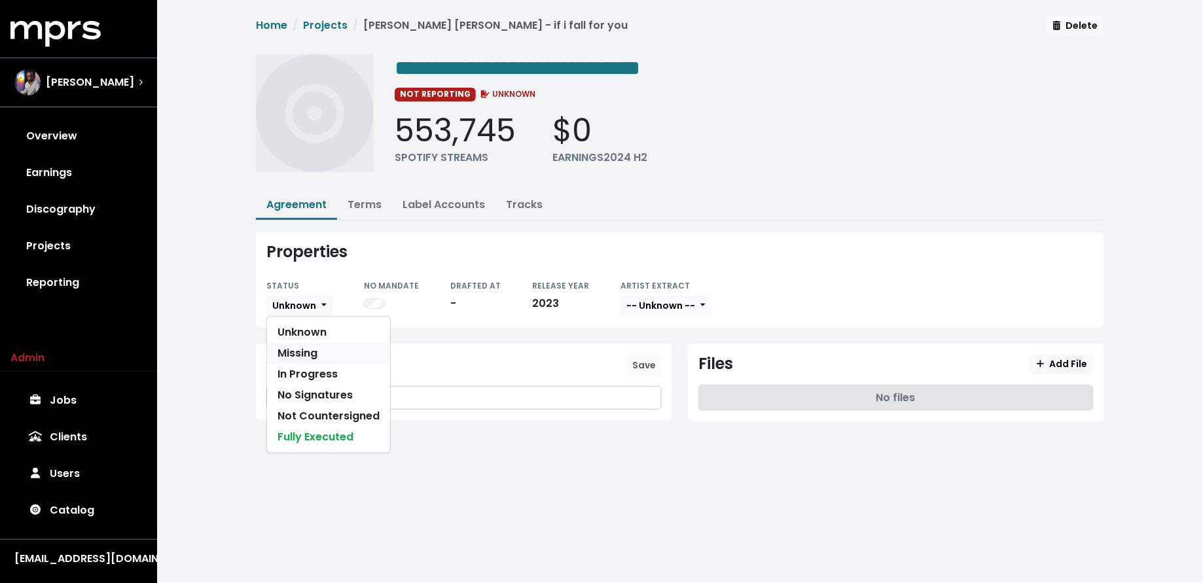
click at [288, 358] on link "Missing" at bounding box center [328, 353] width 123 height 21
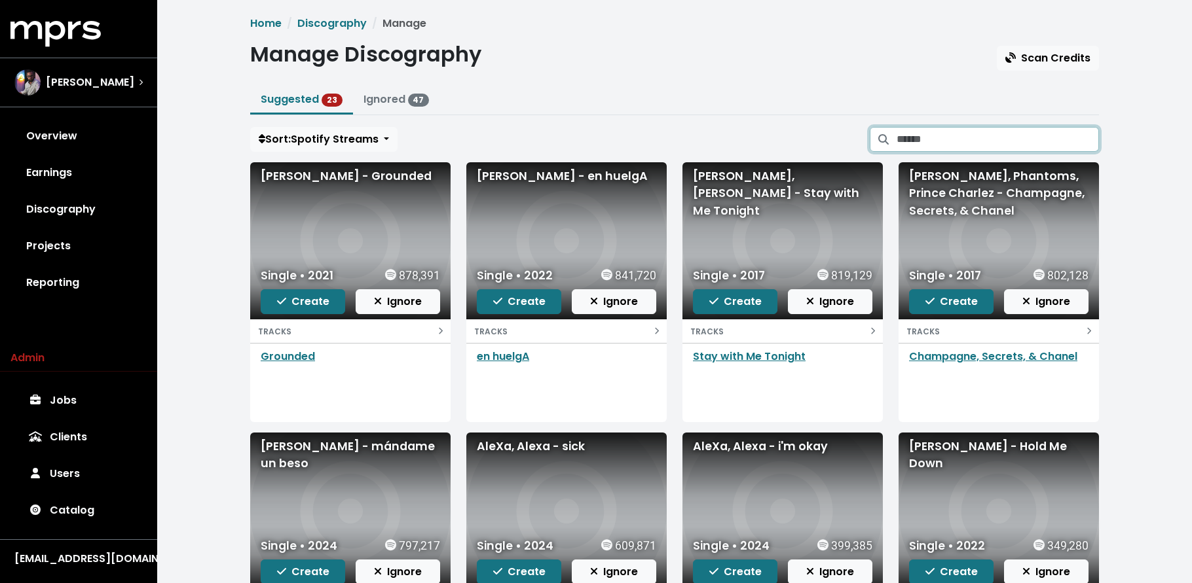
click at [983, 139] on input "Search suggested projects" at bounding box center [997, 139] width 202 height 25
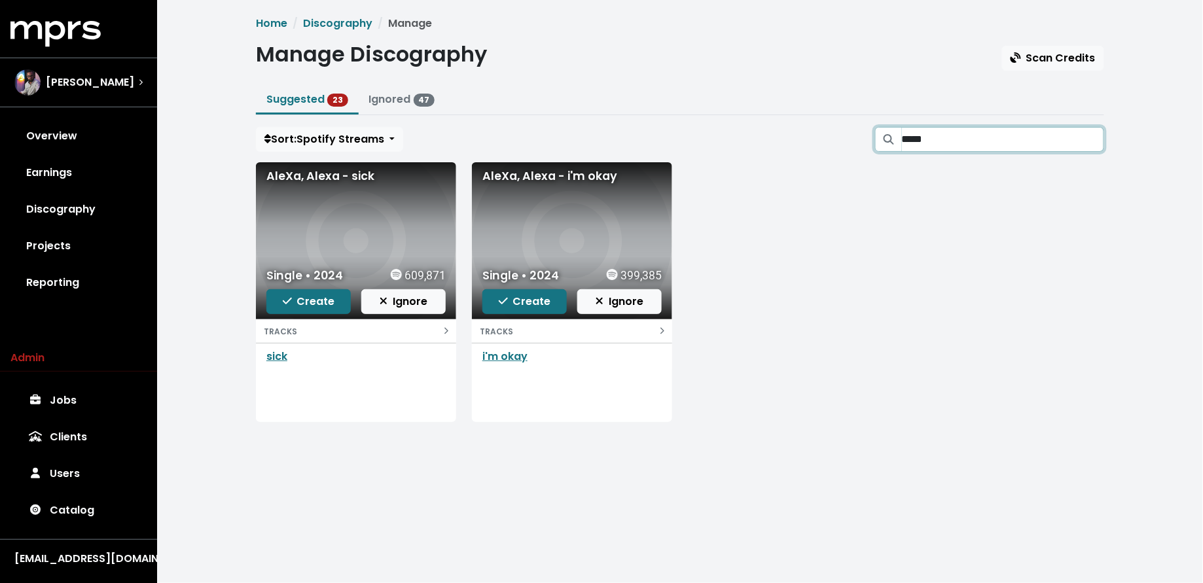
type input "*****"
drag, startPoint x: 289, startPoint y: 355, endPoint x: 280, endPoint y: 360, distance: 10.0
click at [289, 355] on div "sick" at bounding box center [356, 357] width 200 height 26
click at [276, 361] on link "sick" at bounding box center [276, 356] width 21 height 15
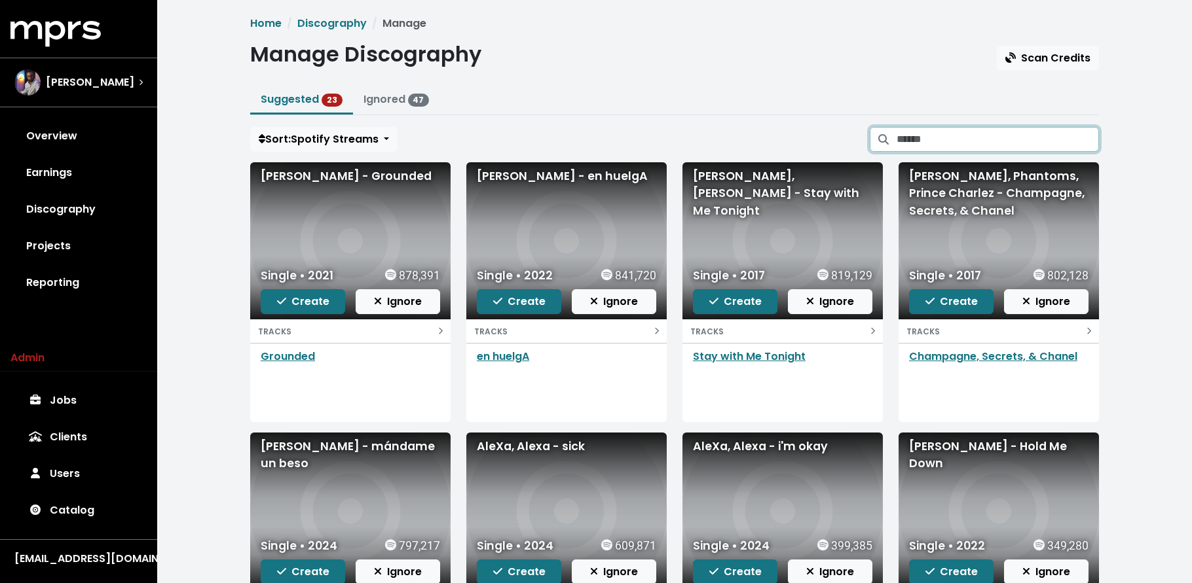
drag, startPoint x: 987, startPoint y: 139, endPoint x: 965, endPoint y: 109, distance: 37.1
click at [987, 139] on input "Search suggested projects" at bounding box center [997, 139] width 202 height 25
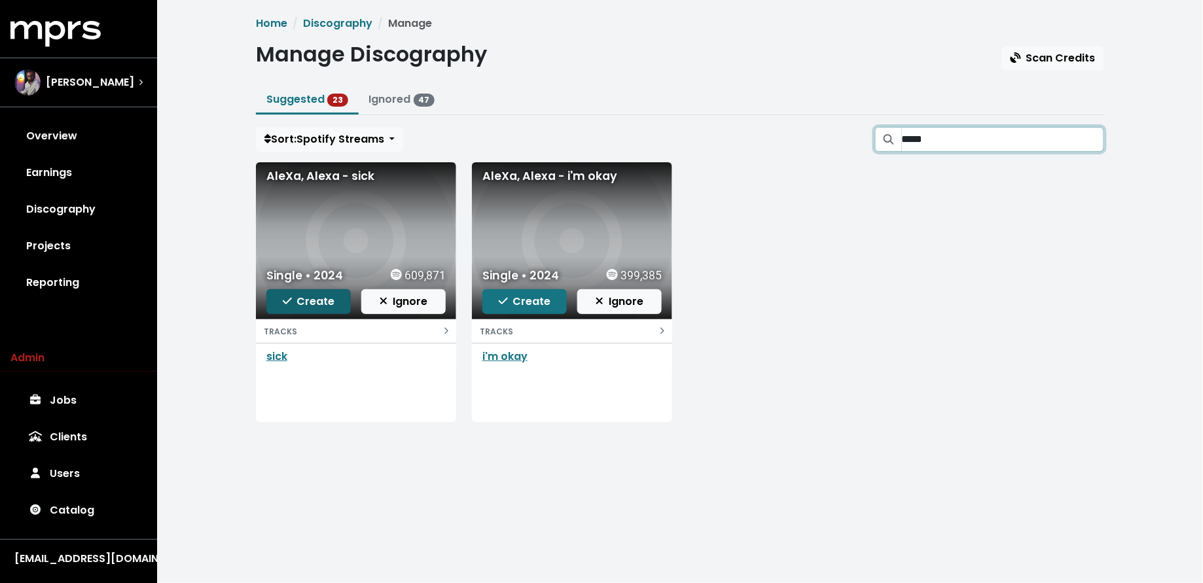
type input "*****"
click at [308, 302] on span "Create" at bounding box center [309, 301] width 52 height 15
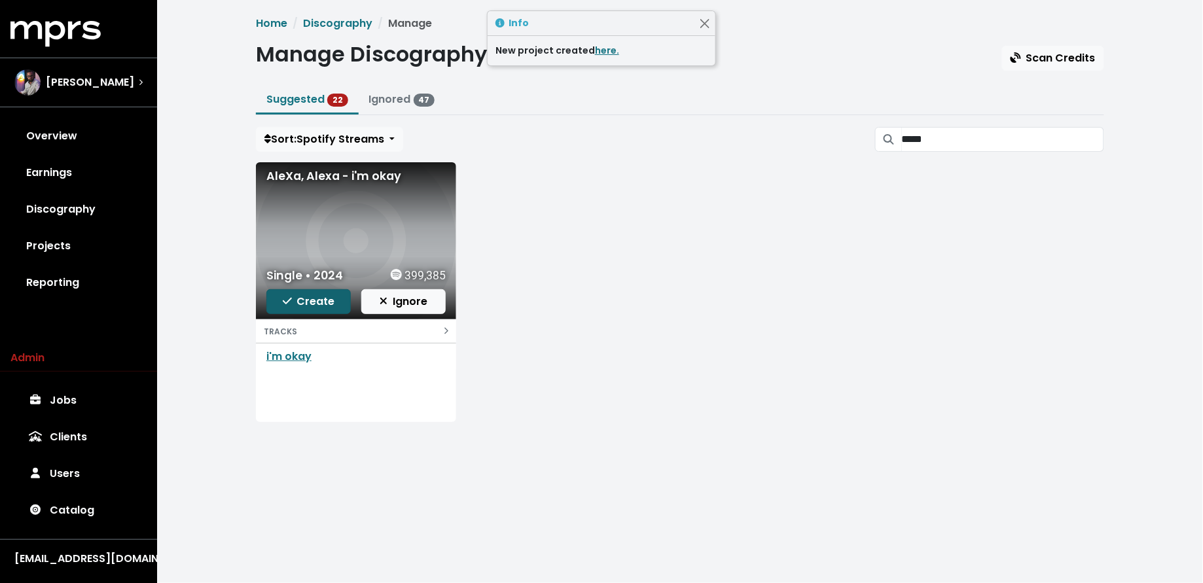
click at [304, 304] on span "Create" at bounding box center [309, 301] width 52 height 15
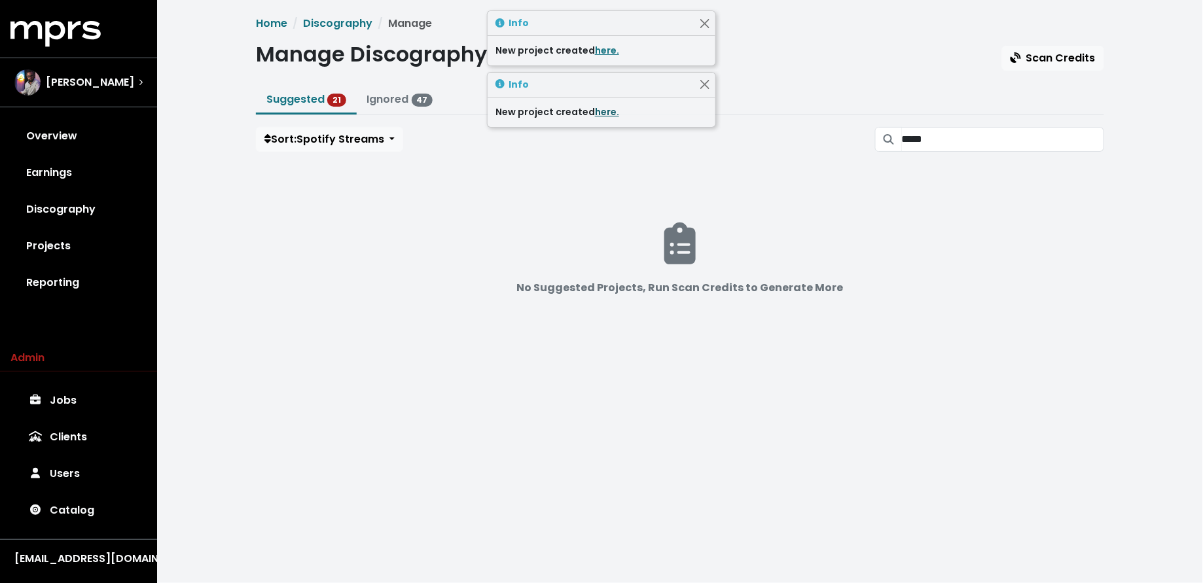
click at [595, 118] on div "New project created here." at bounding box center [602, 112] width 212 height 14
click at [599, 113] on link "here." at bounding box center [607, 111] width 24 height 13
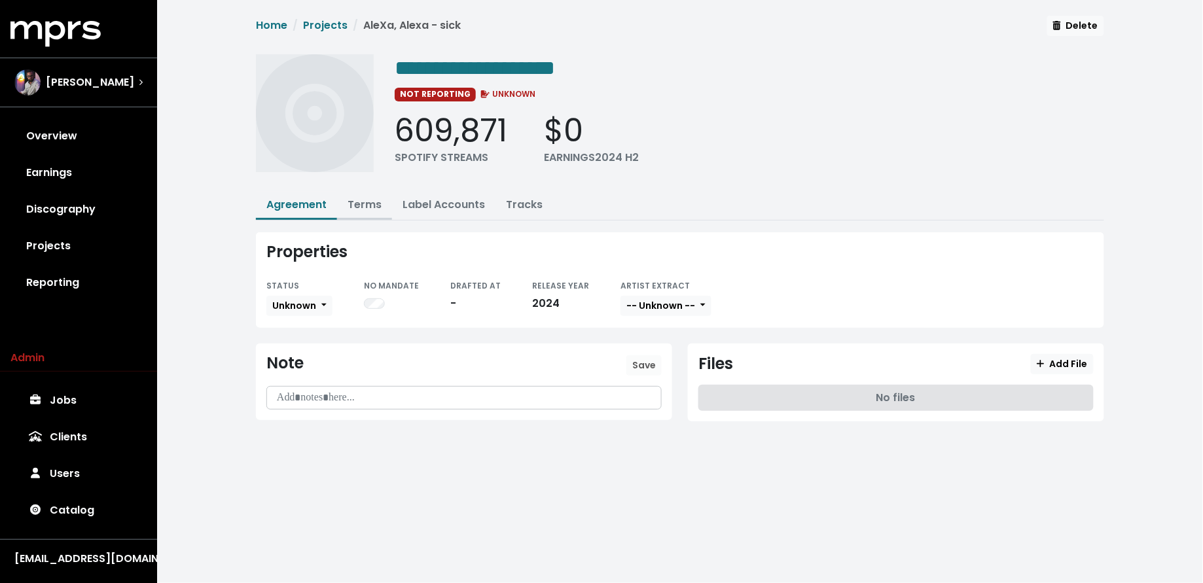
click at [370, 208] on link "Terms" at bounding box center [365, 204] width 34 height 15
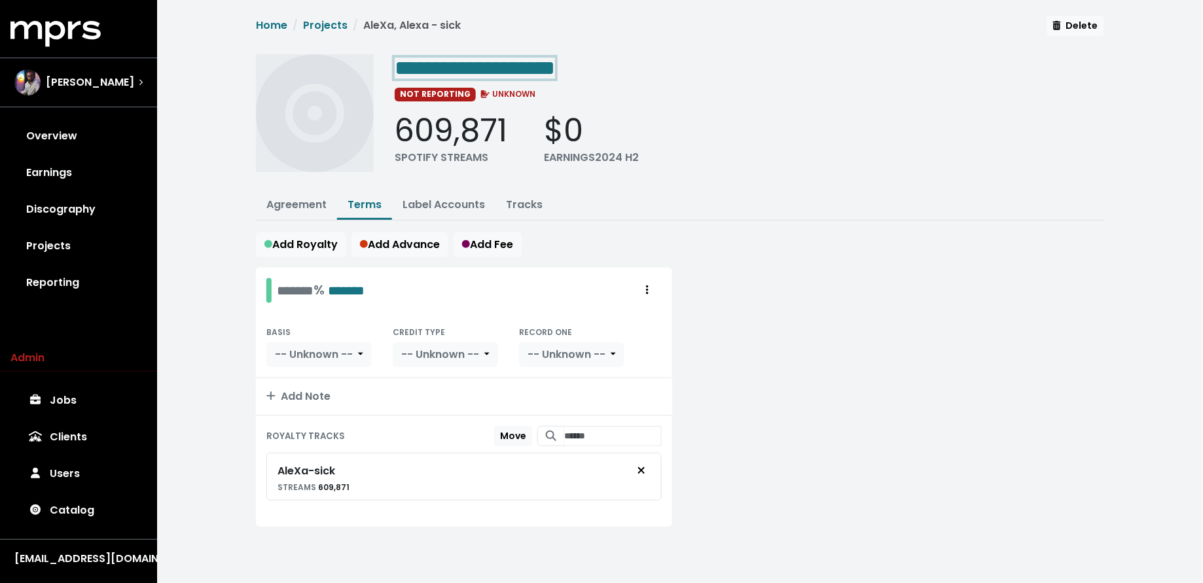
click at [595, 59] on div "**********" at bounding box center [750, 67] width 710 height 26
click at [526, 70] on span "**********" at bounding box center [518, 68] width 246 height 21
click at [101, 243] on link "Projects" at bounding box center [78, 246] width 136 height 37
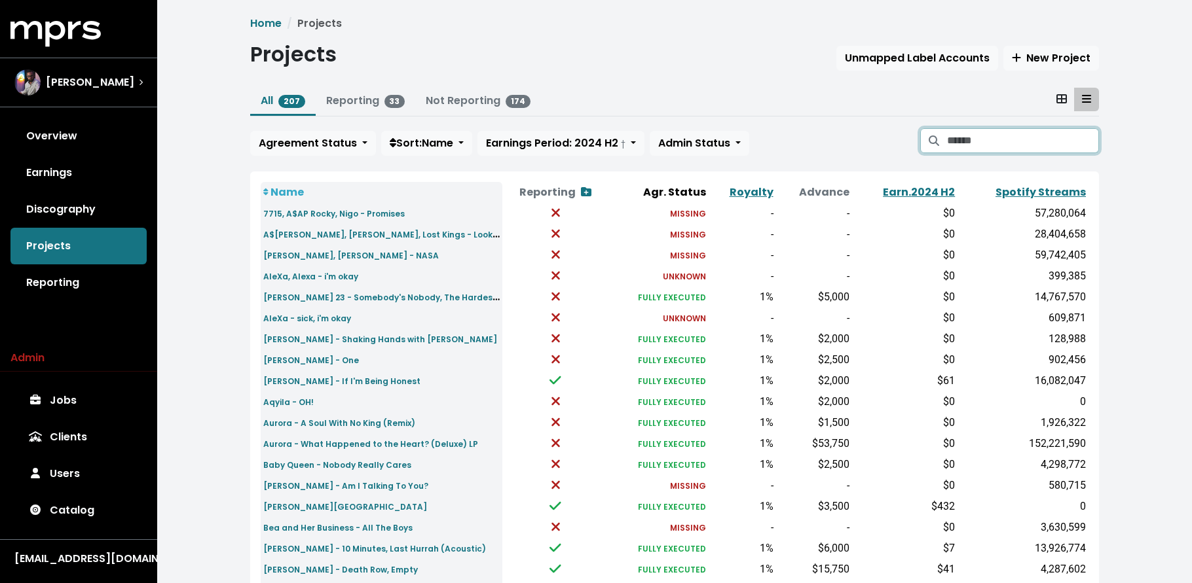
click at [979, 146] on input "Search projects" at bounding box center [1023, 140] width 152 height 25
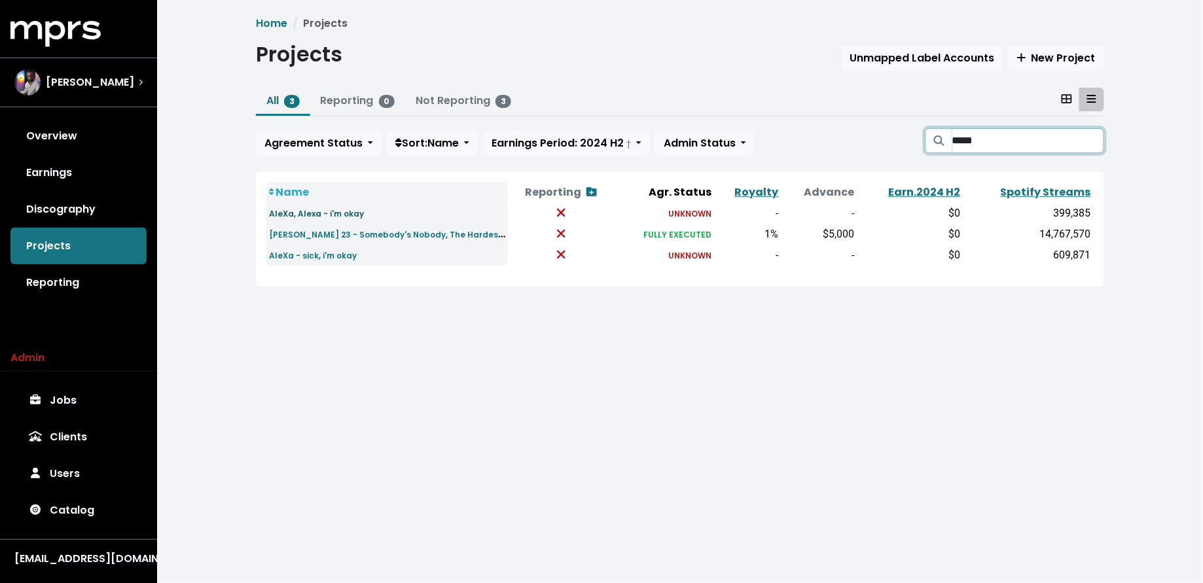
type input "*****"
click at [336, 215] on small "AleXa, Alexa - i'm okay" at bounding box center [316, 213] width 95 height 11
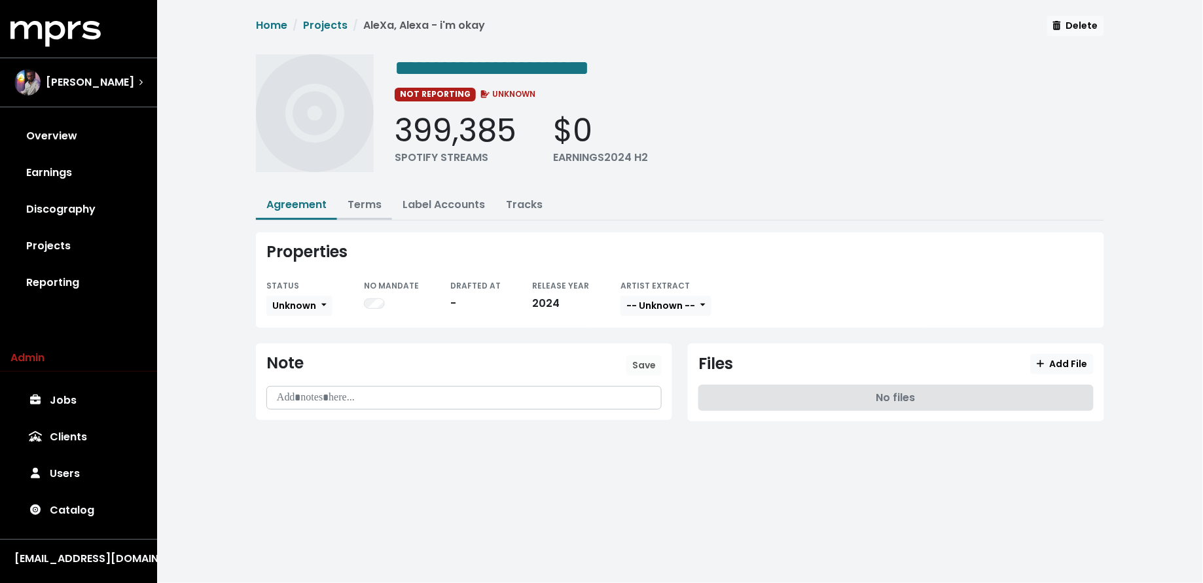
click at [361, 204] on link "Terms" at bounding box center [365, 204] width 34 height 15
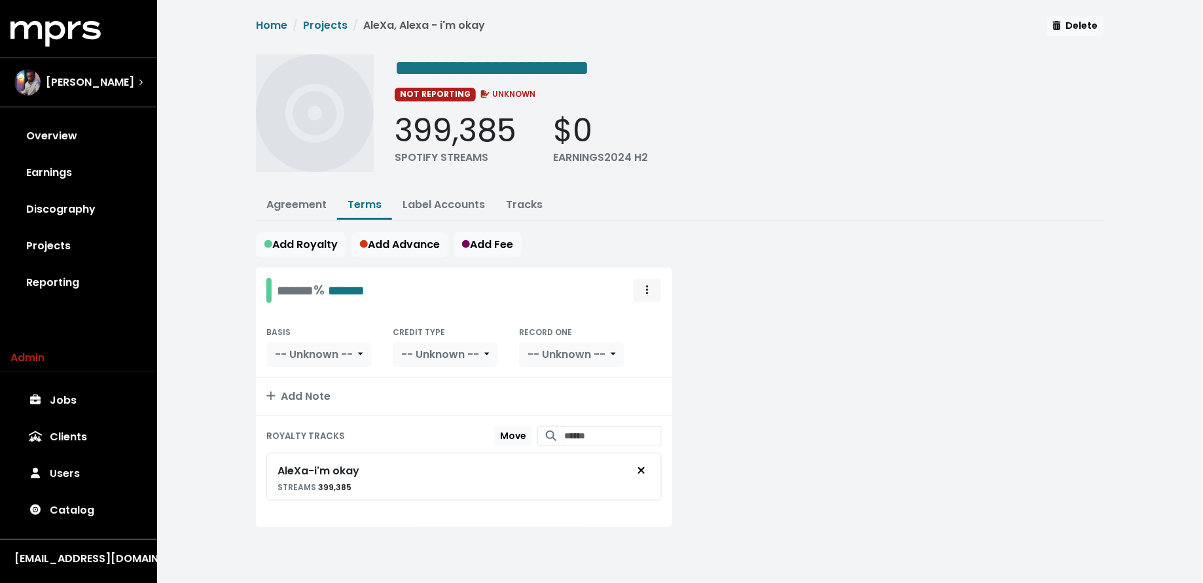
click at [651, 293] on span "Royalty administration options" at bounding box center [648, 291] width 12 height 16
click at [643, 316] on link "Move" at bounding box center [609, 319] width 103 height 21
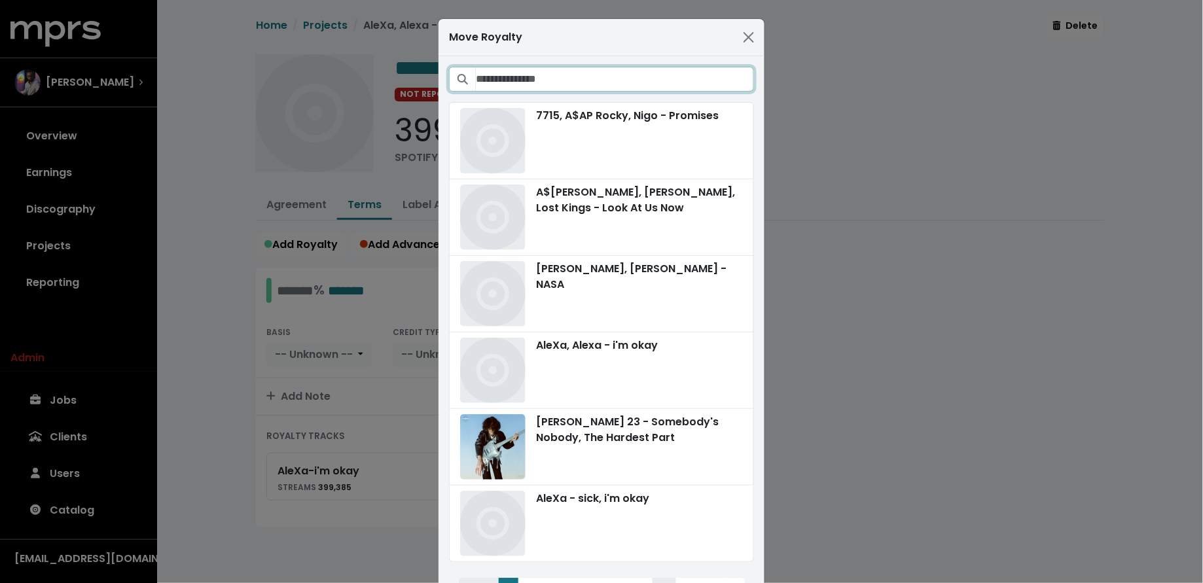
click at [607, 79] on input "Search projects" at bounding box center [615, 79] width 278 height 25
click at [644, 502] on div "AleXa - sick, i'm okay" at bounding box center [601, 523] width 283 height 65
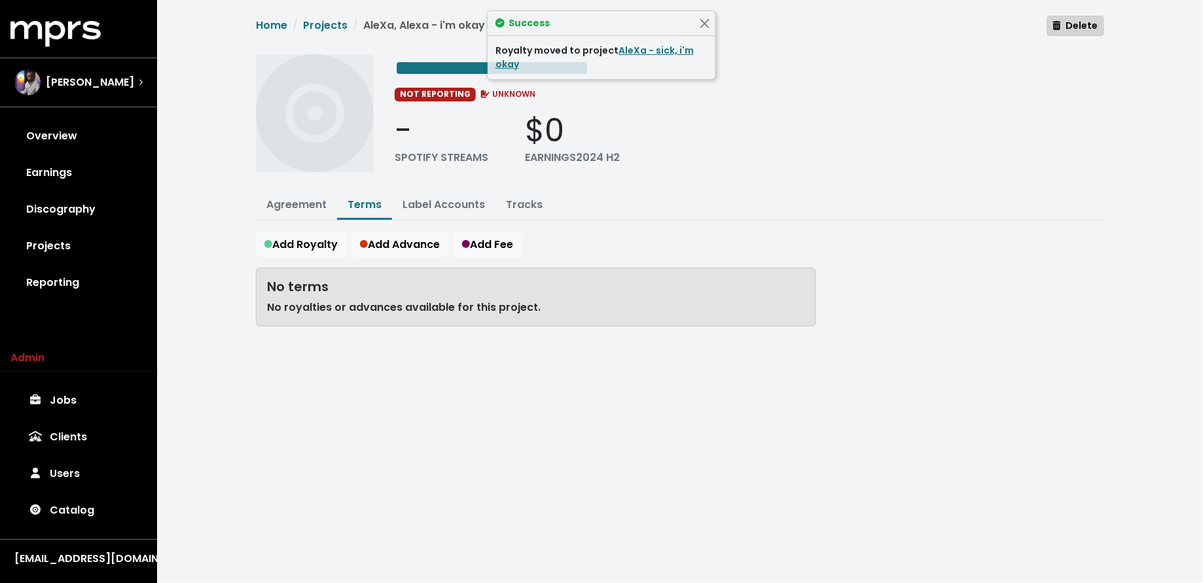
click at [1090, 26] on span "Delete" at bounding box center [1075, 25] width 45 height 13
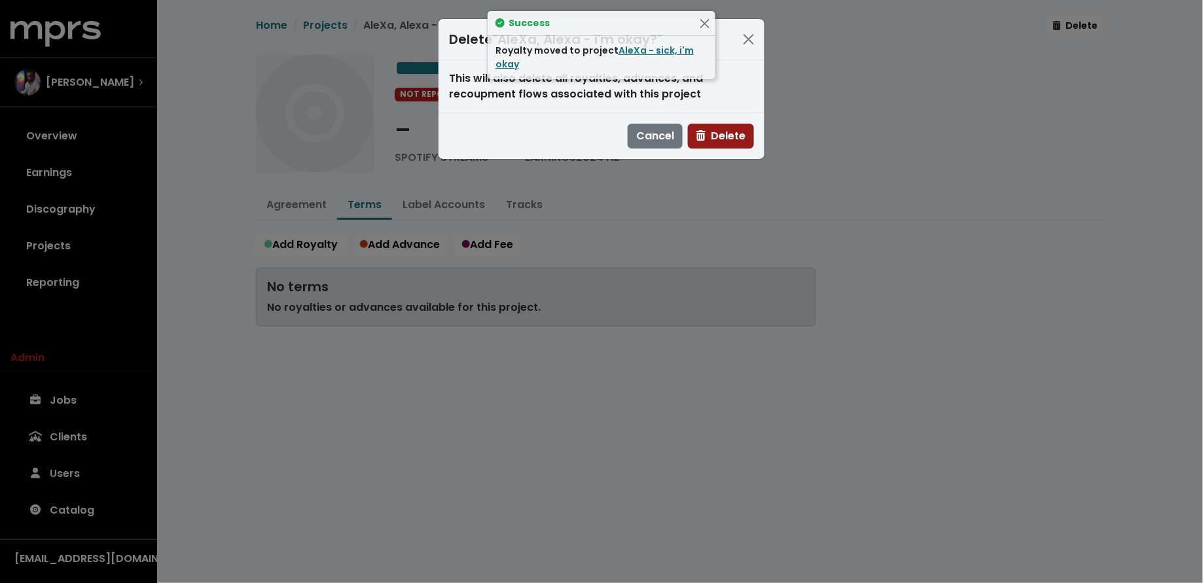
click at [721, 142] on span "Delete" at bounding box center [721, 135] width 49 height 15
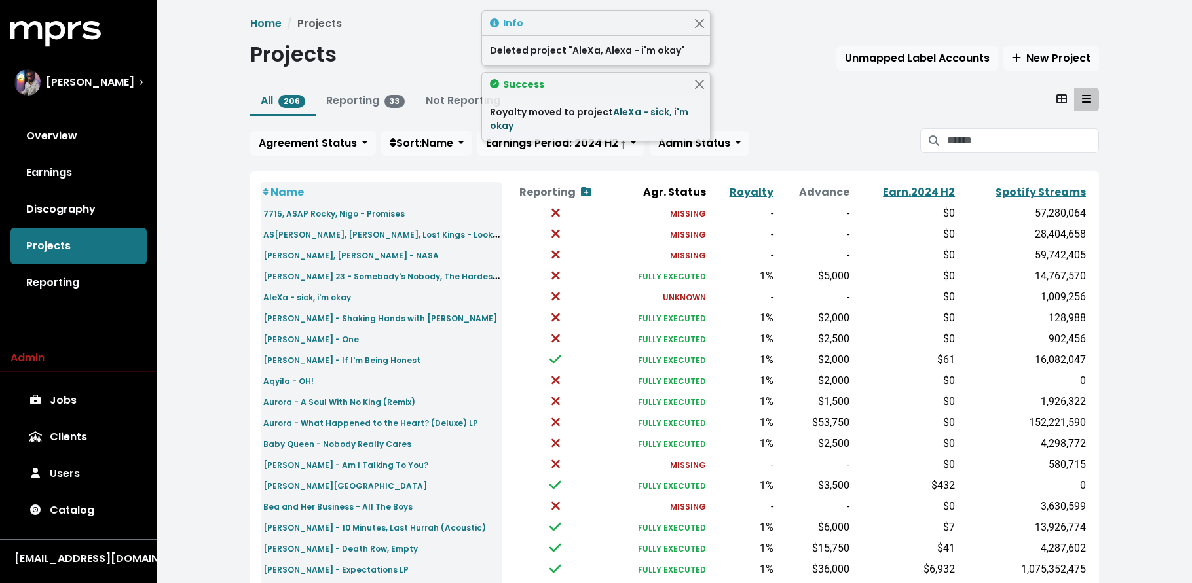
click at [636, 108] on link "AleXa - sick, i'm okay" at bounding box center [589, 118] width 198 height 27
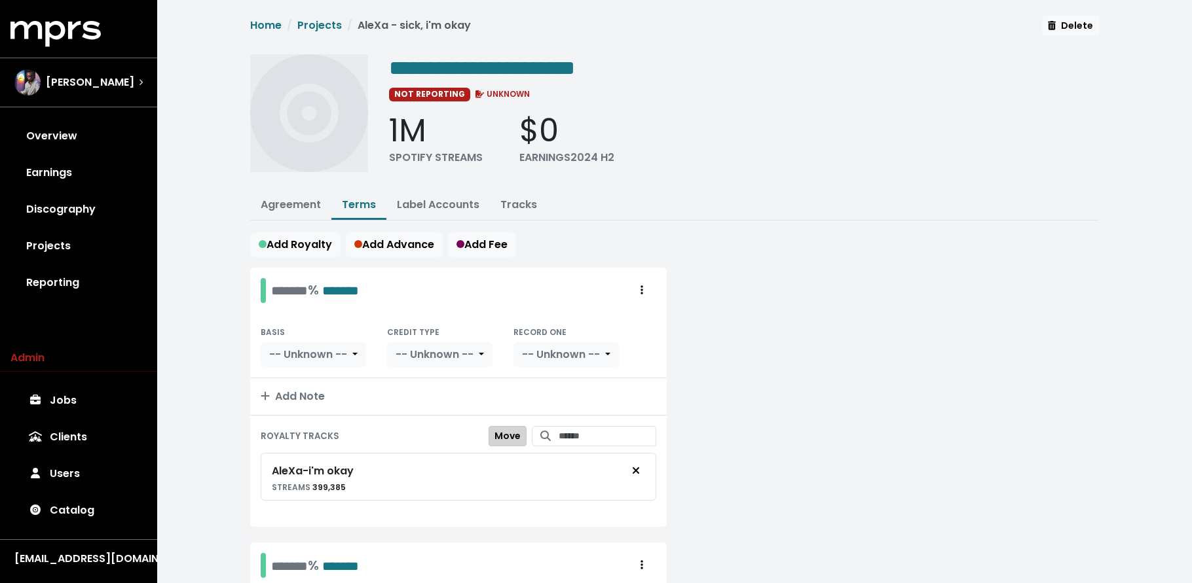
click at [500, 429] on span "Move" at bounding box center [507, 435] width 26 height 13
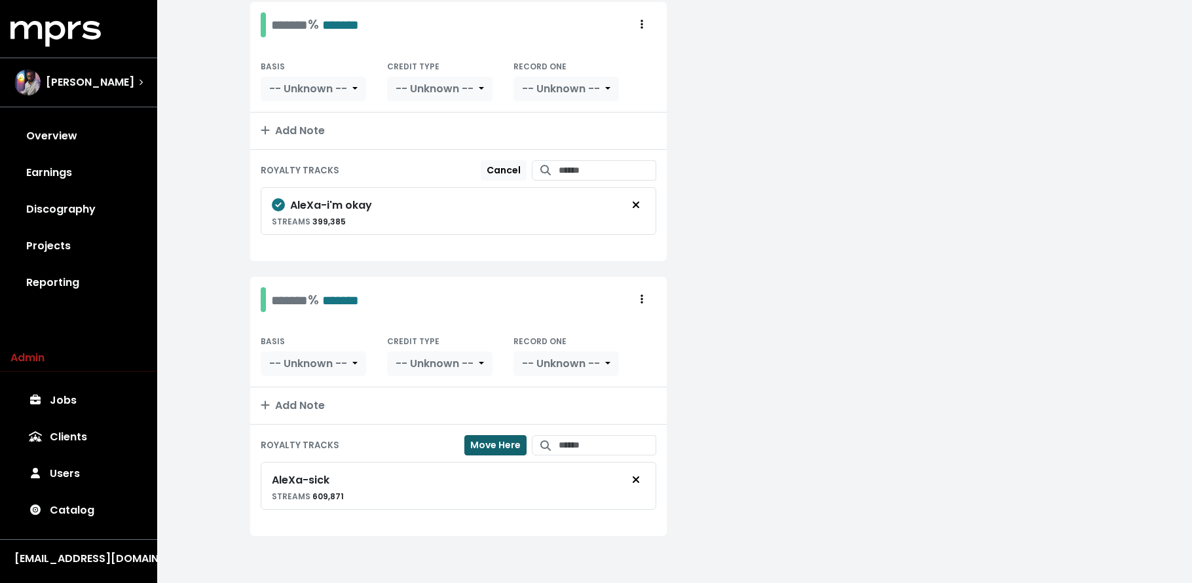
click at [490, 445] on span "Move Here" at bounding box center [495, 445] width 50 height 13
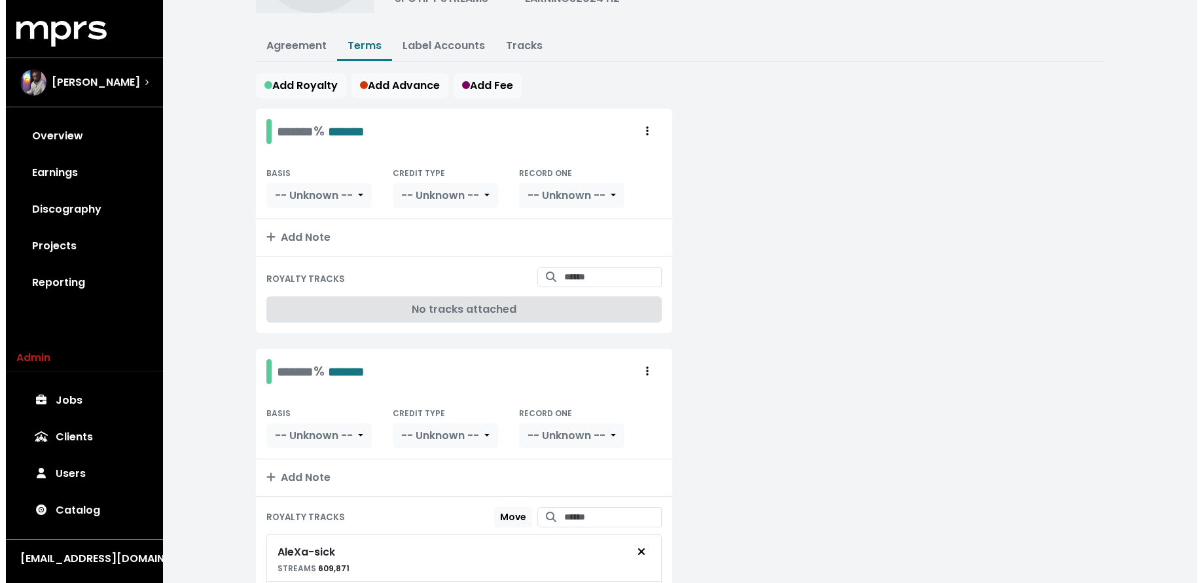
scroll to position [158, 0]
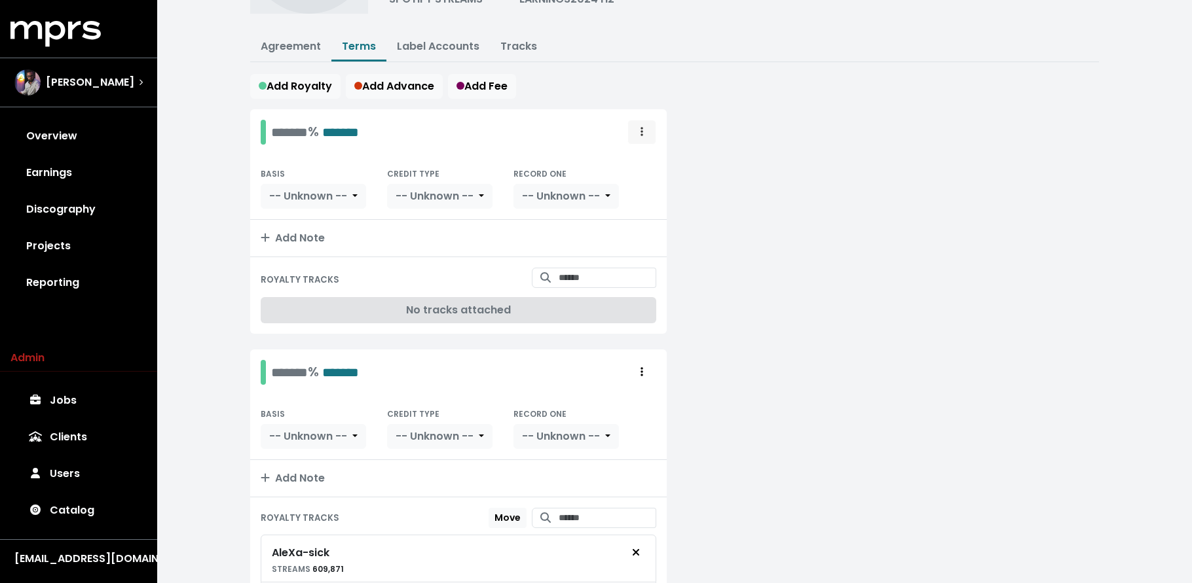
click at [647, 134] on button "Royalty administration options" at bounding box center [641, 132] width 29 height 25
click at [640, 175] on link "Delete" at bounding box center [603, 182] width 103 height 21
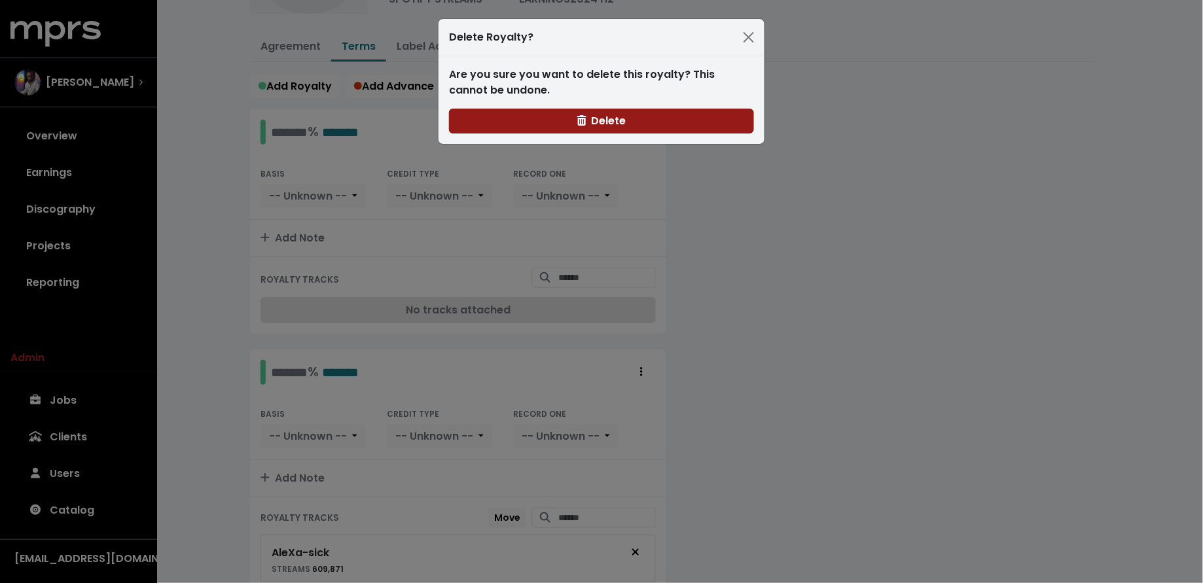
click at [639, 132] on button "Delete" at bounding box center [601, 121] width 305 height 25
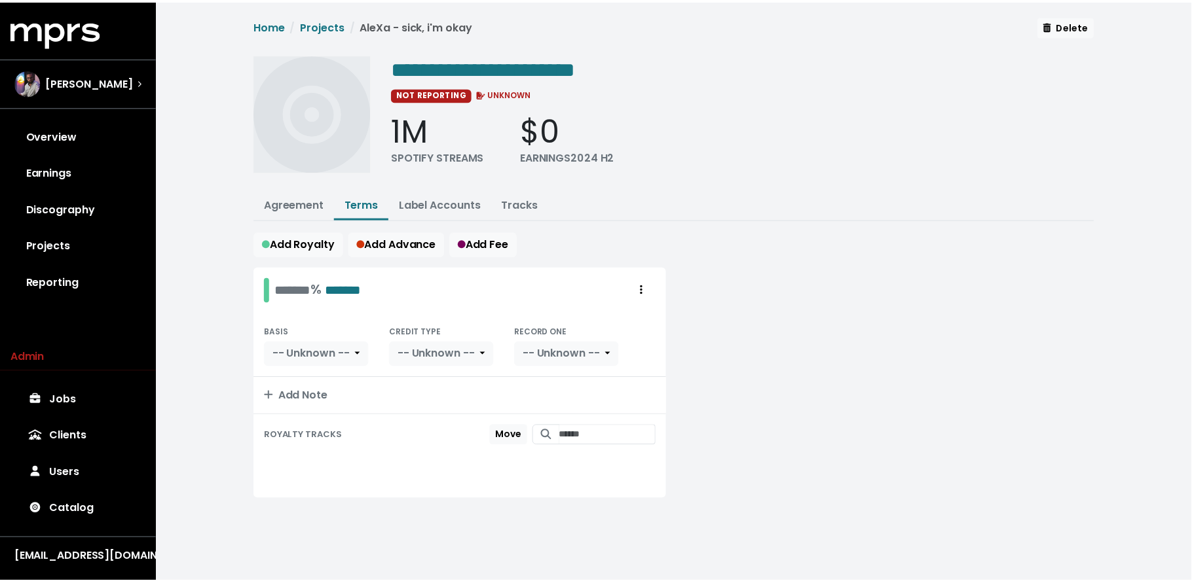
scroll to position [0, 0]
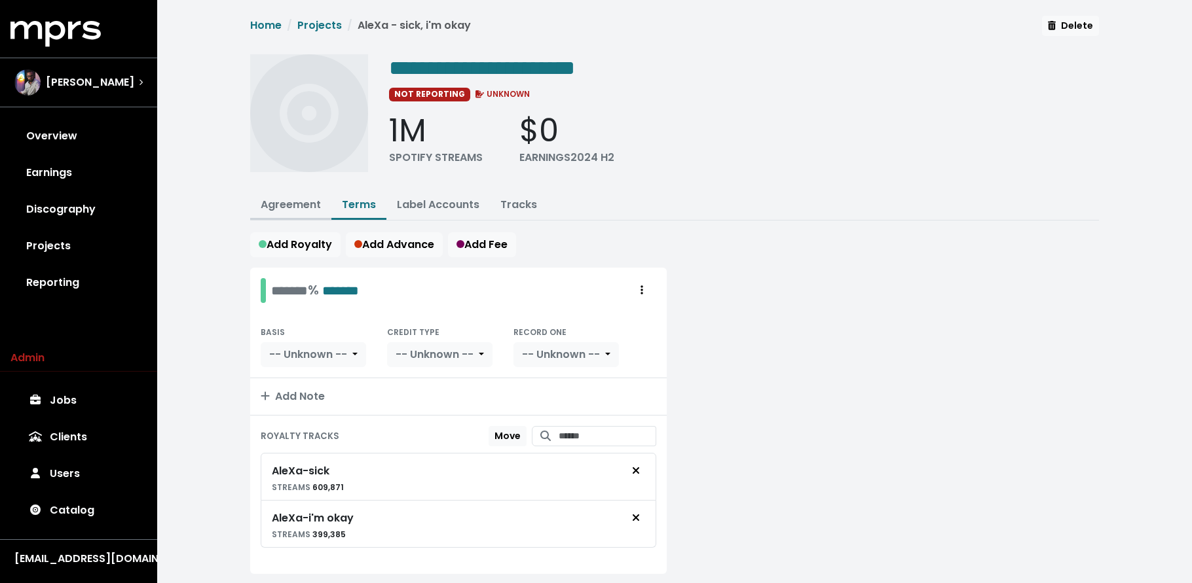
click at [282, 208] on link "Agreement" at bounding box center [291, 204] width 60 height 15
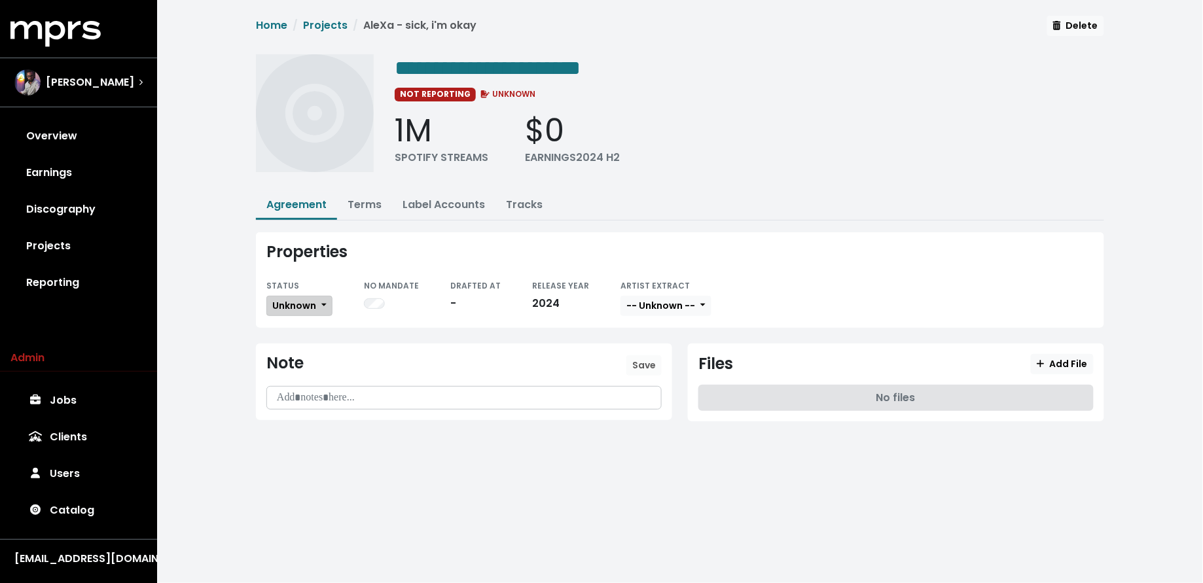
click at [303, 304] on span "Unknown" at bounding box center [294, 305] width 44 height 13
click at [308, 344] on link "Missing" at bounding box center [328, 353] width 123 height 21
click at [56, 208] on link "Discography" at bounding box center [78, 209] width 136 height 37
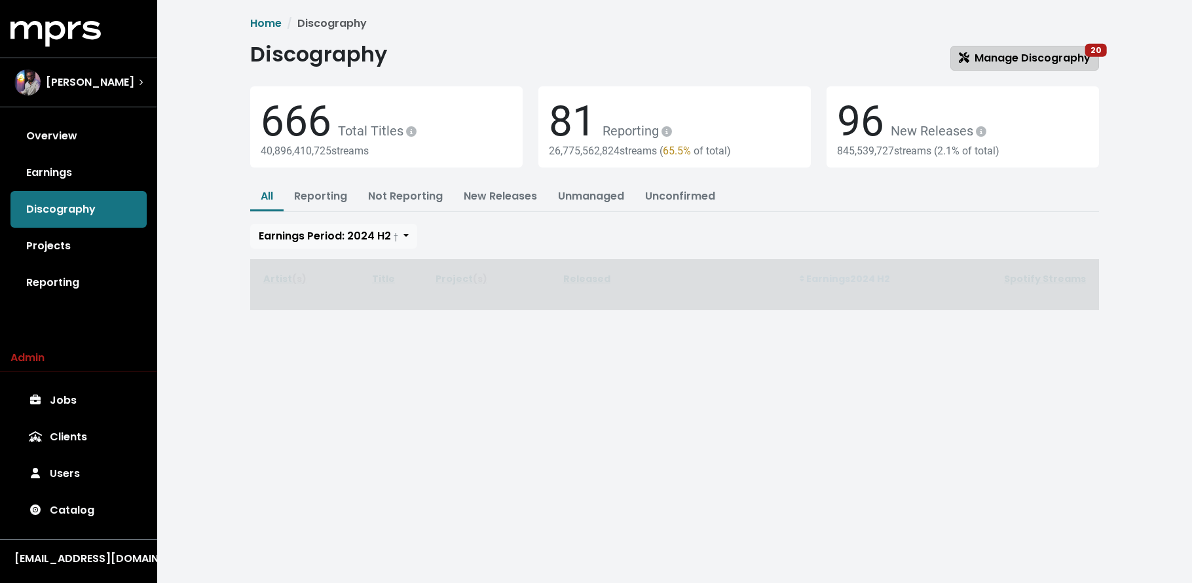
click at [1004, 55] on span "Manage Discography 20" at bounding box center [1024, 57] width 132 height 15
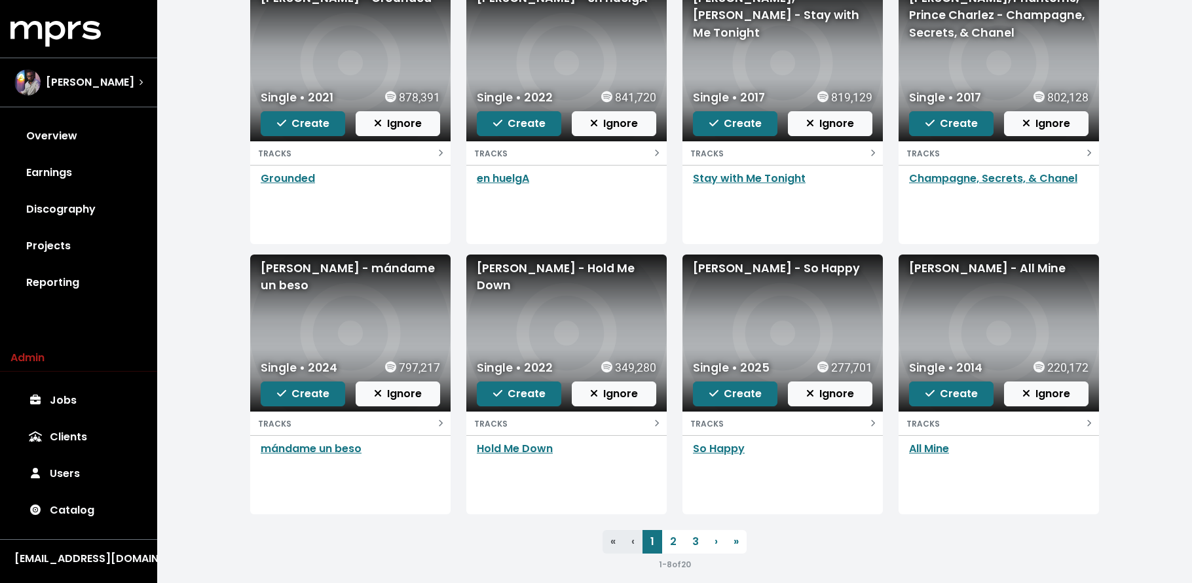
scroll to position [193, 0]
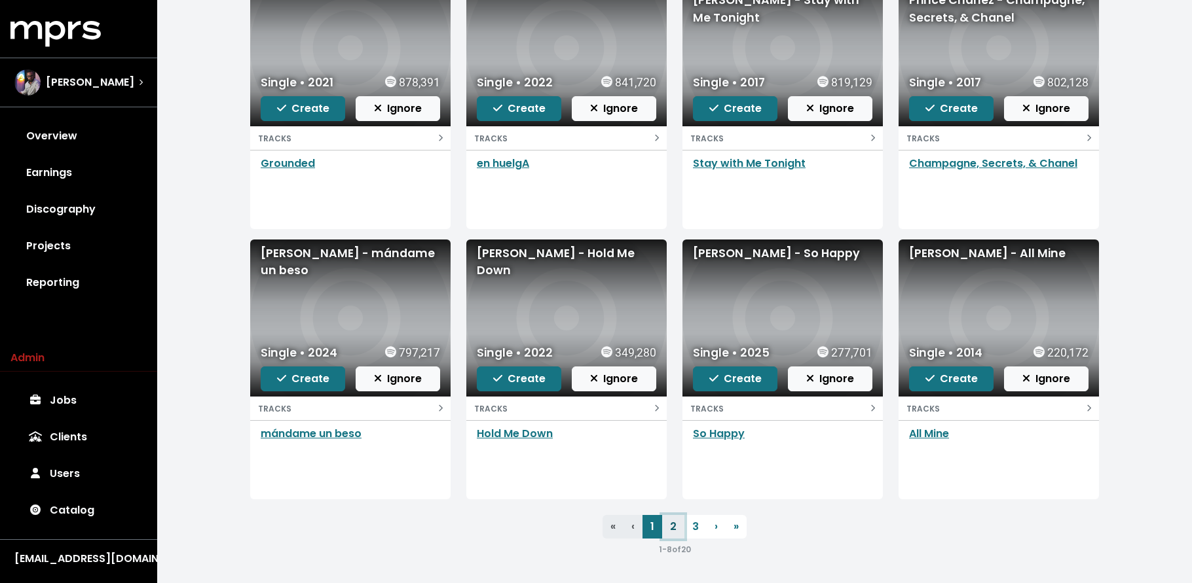
click at [670, 524] on link "2" at bounding box center [673, 527] width 22 height 24
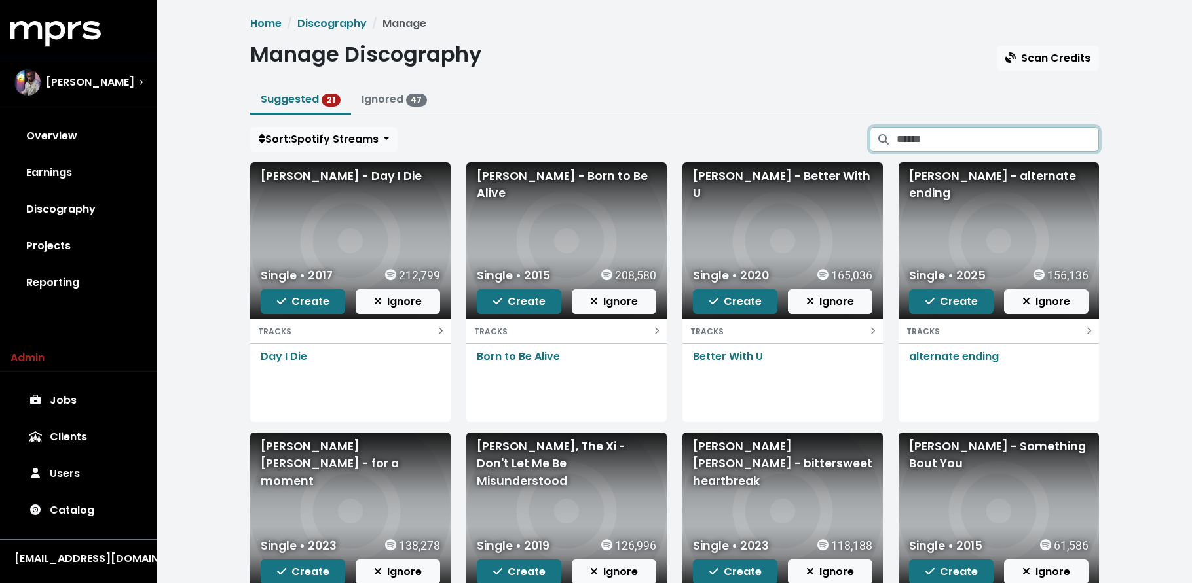
drag, startPoint x: 1001, startPoint y: 132, endPoint x: 996, endPoint y: 115, distance: 18.4
click at [1000, 132] on input "Search suggested projects" at bounding box center [997, 139] width 202 height 25
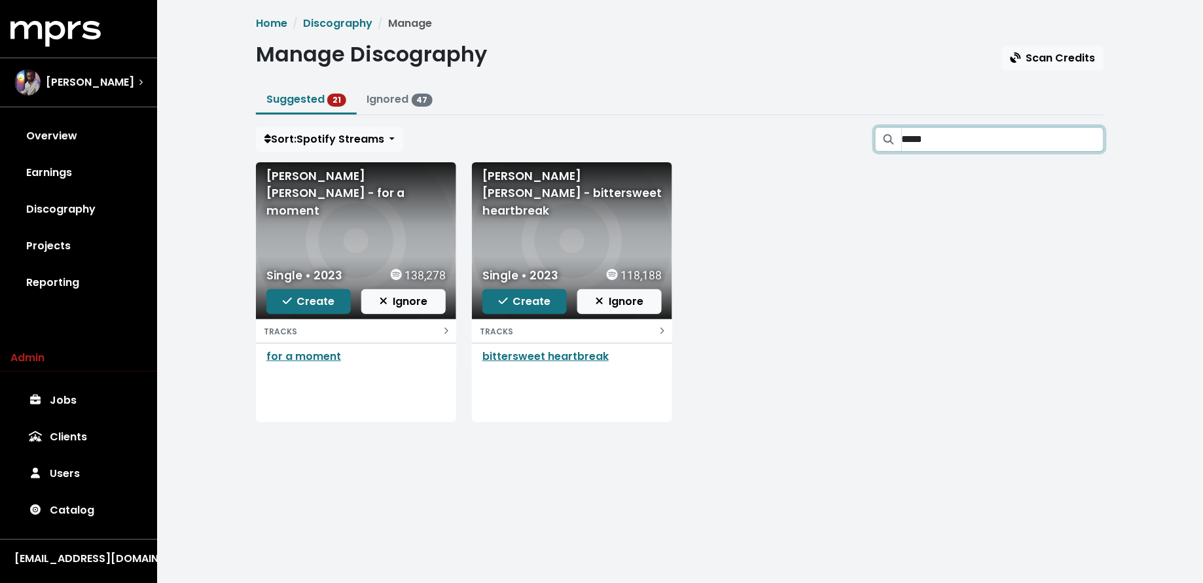
type input "*****"
click at [302, 296] on span "Create" at bounding box center [309, 301] width 52 height 15
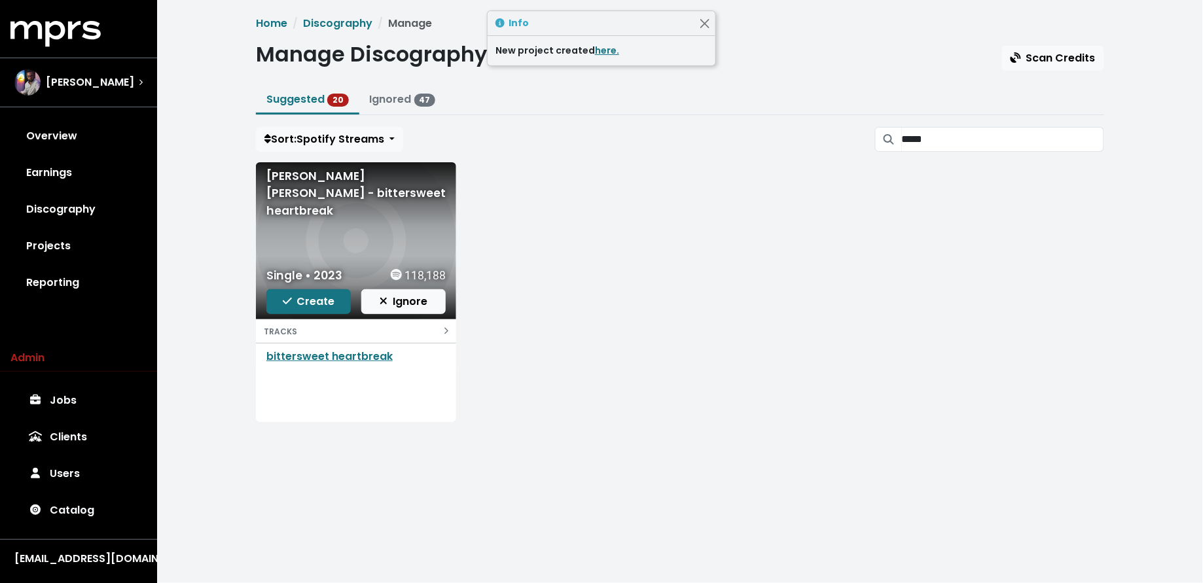
click at [303, 295] on span "Create" at bounding box center [309, 301] width 52 height 15
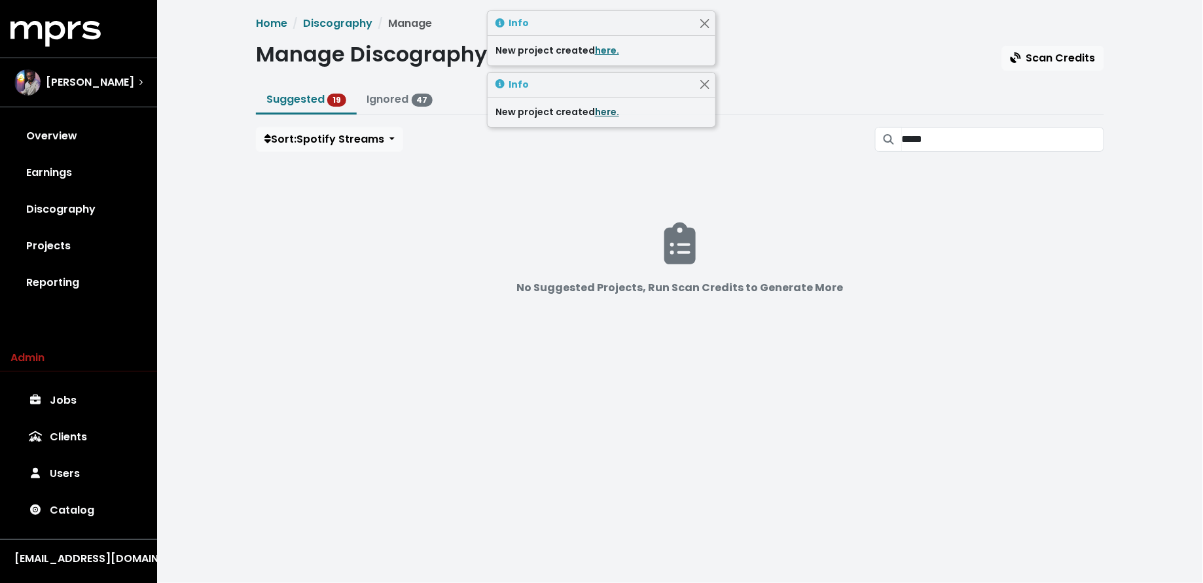
click at [609, 108] on link "here." at bounding box center [607, 111] width 24 height 13
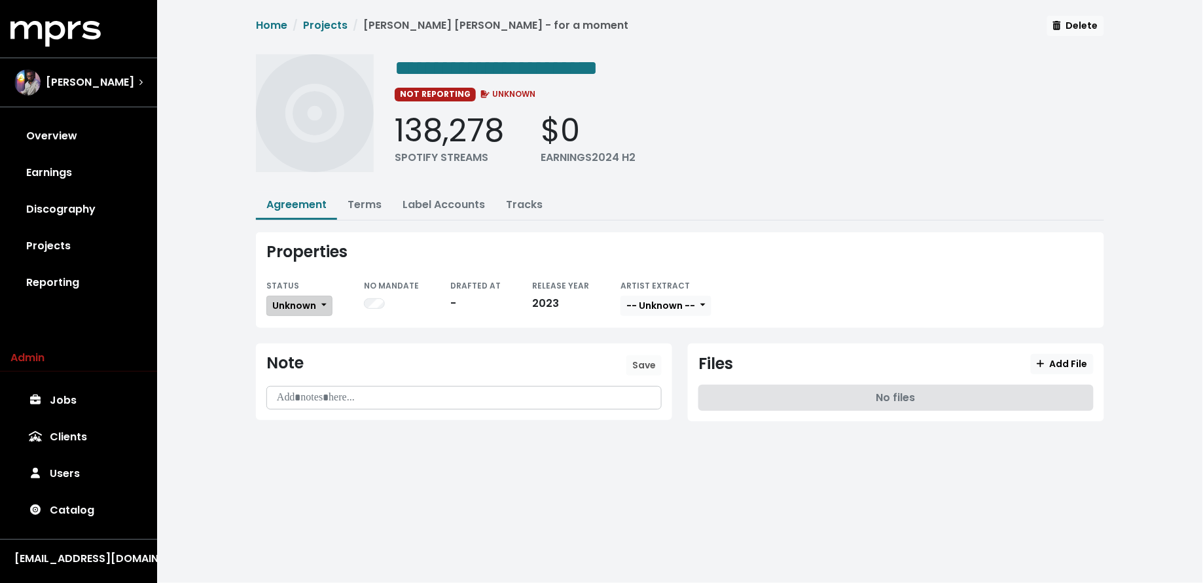
click at [297, 310] on button "Unknown" at bounding box center [299, 306] width 66 height 20
click at [308, 355] on link "Missing" at bounding box center [328, 353] width 123 height 21
click at [94, 242] on link "Projects" at bounding box center [78, 246] width 136 height 37
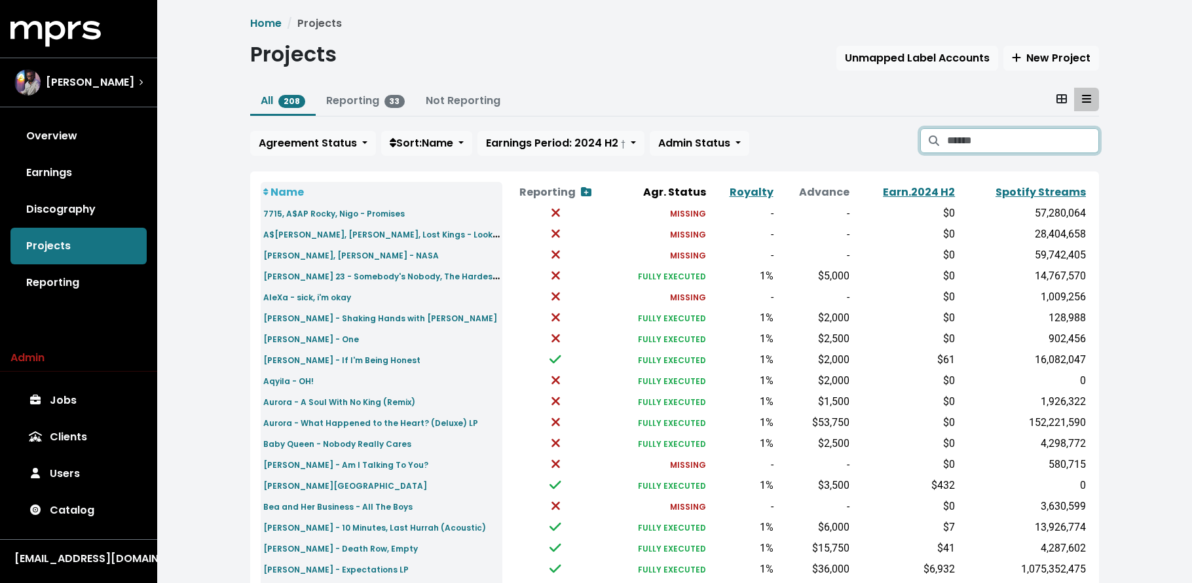
click at [980, 145] on input "Search projects" at bounding box center [1023, 140] width 152 height 25
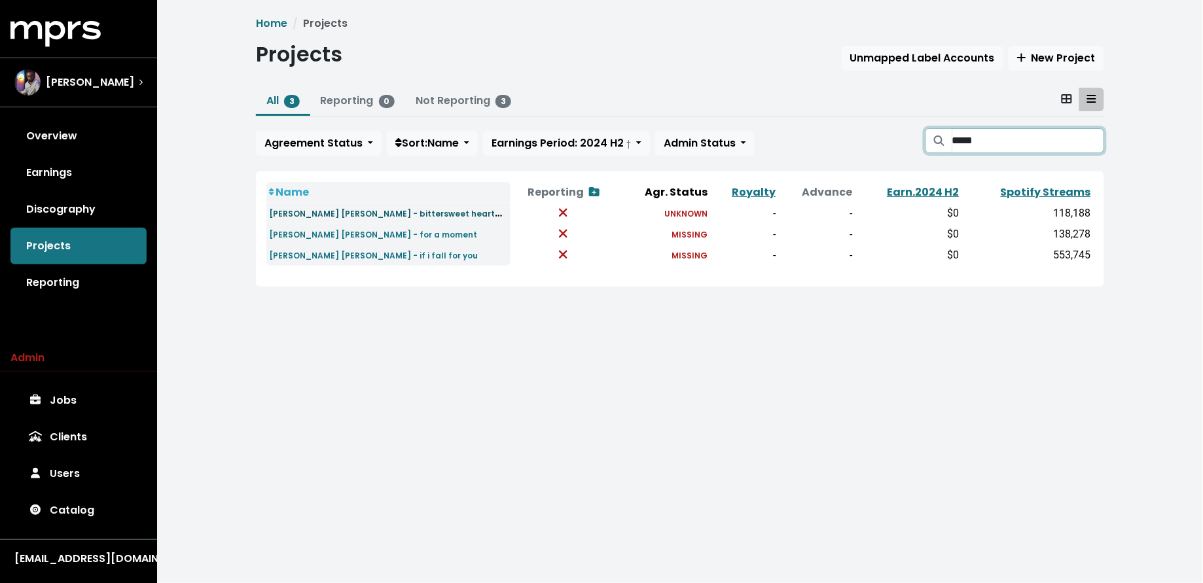
type input "*****"
click at [314, 213] on small "[PERSON_NAME] [PERSON_NAME] - bittersweet heartbreak" at bounding box center [394, 213] width 251 height 15
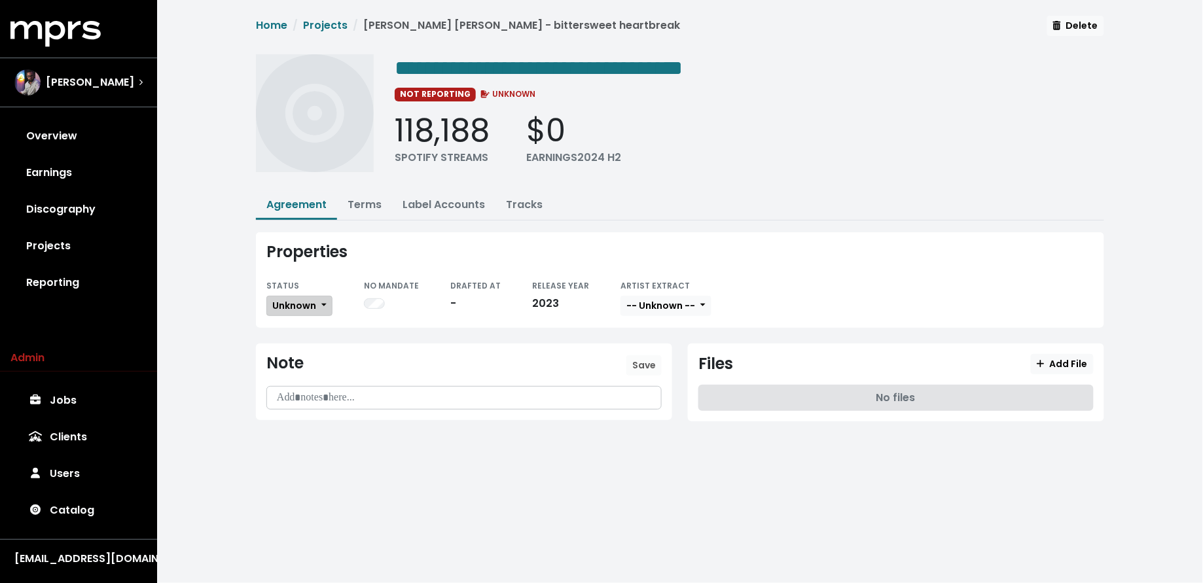
drag, startPoint x: 298, startPoint y: 301, endPoint x: 298, endPoint y: 310, distance: 9.2
click at [298, 301] on span "Unknown" at bounding box center [294, 305] width 44 height 13
click at [291, 347] on link "Missing" at bounding box center [328, 353] width 123 height 21
click at [64, 214] on link "Discography" at bounding box center [78, 209] width 136 height 37
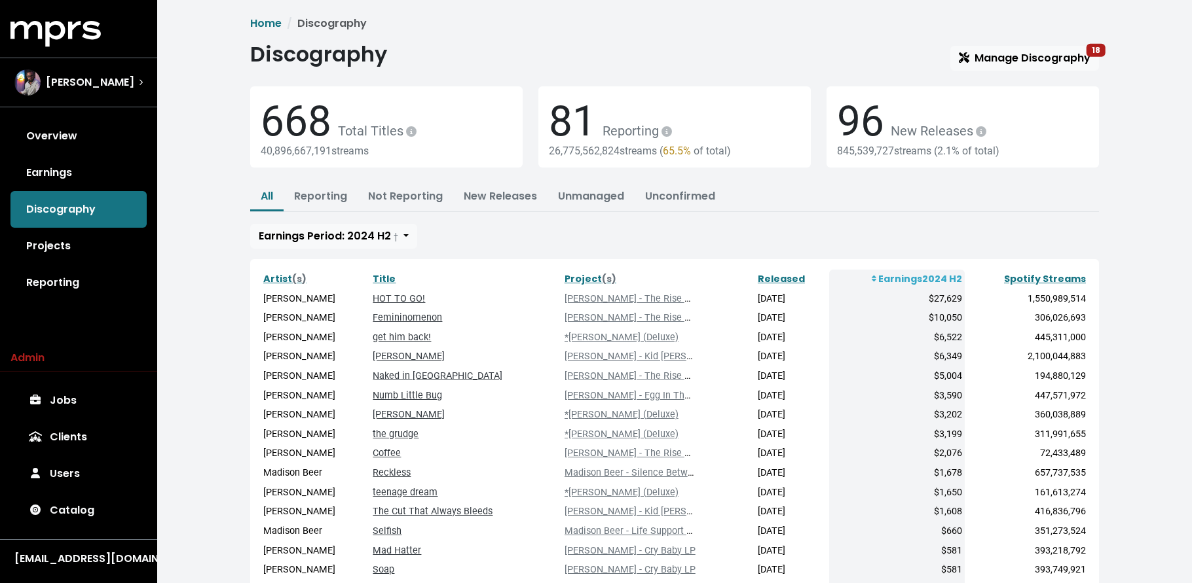
click at [1019, 70] on span "Discography Manage Discography 18 668 Total Titles 40,896,667,191 streams 81 Re…" at bounding box center [674, 377] width 848 height 670
click at [1008, 65] on span "Manage Discography 18" at bounding box center [1024, 58] width 132 height 16
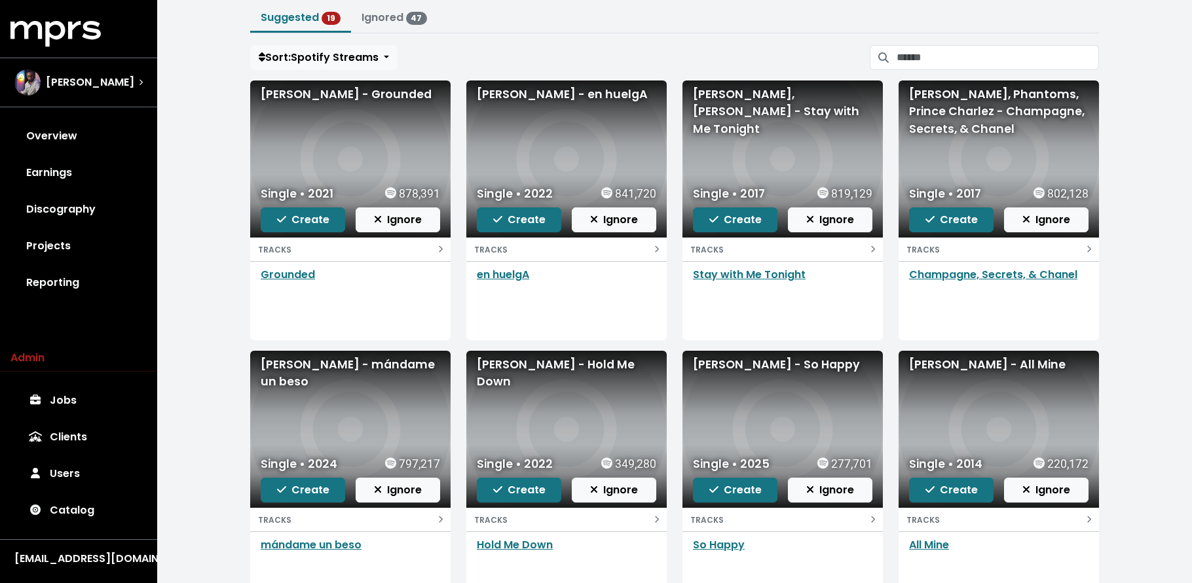
scroll to position [193, 0]
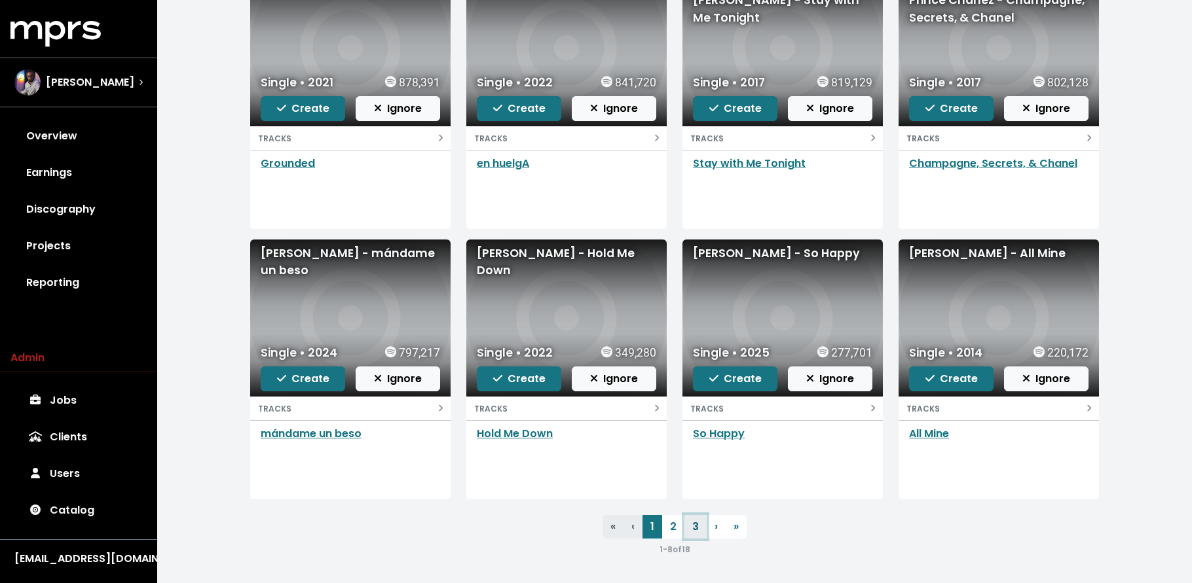
click at [691, 528] on link "3" at bounding box center [695, 527] width 22 height 24
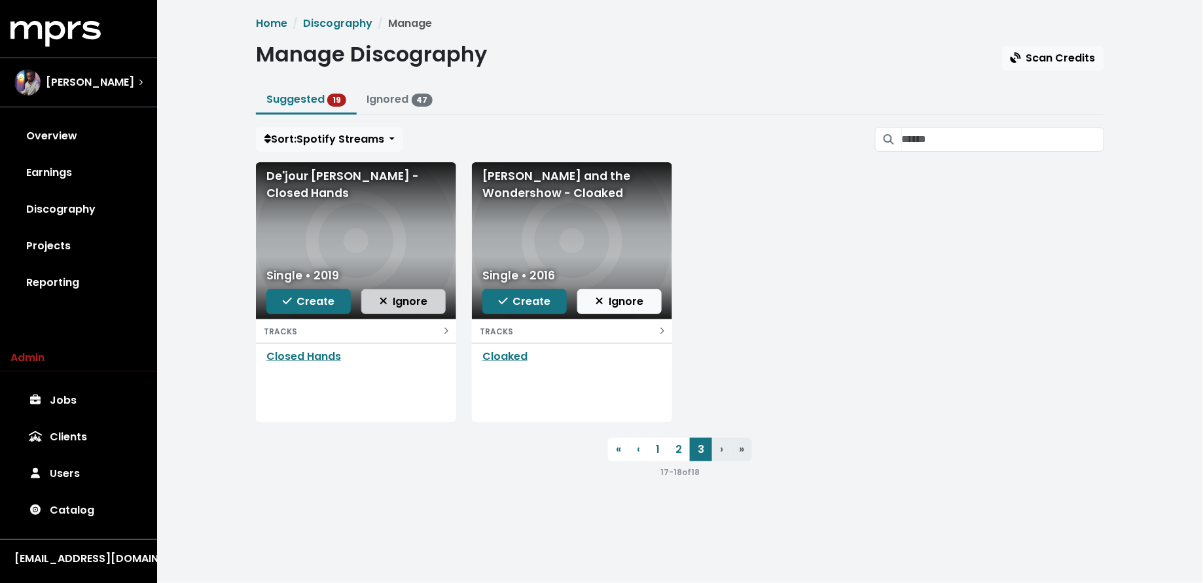
click at [414, 300] on span "Ignore" at bounding box center [404, 301] width 48 height 15
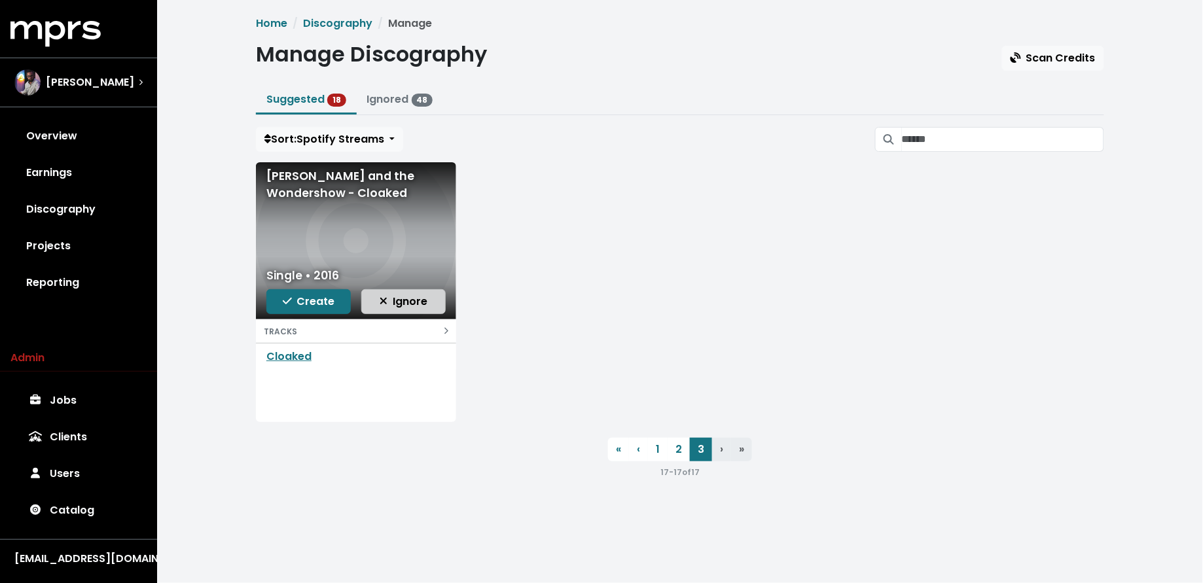
click at [412, 299] on span "Ignore" at bounding box center [404, 301] width 48 height 15
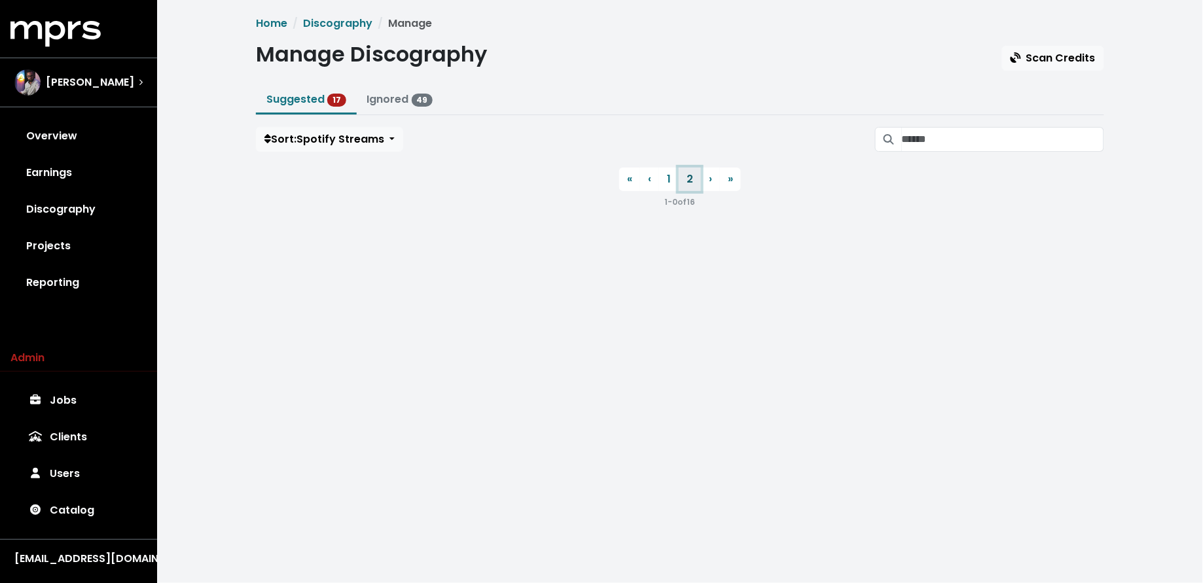
click at [693, 187] on link "2" at bounding box center [690, 180] width 22 height 24
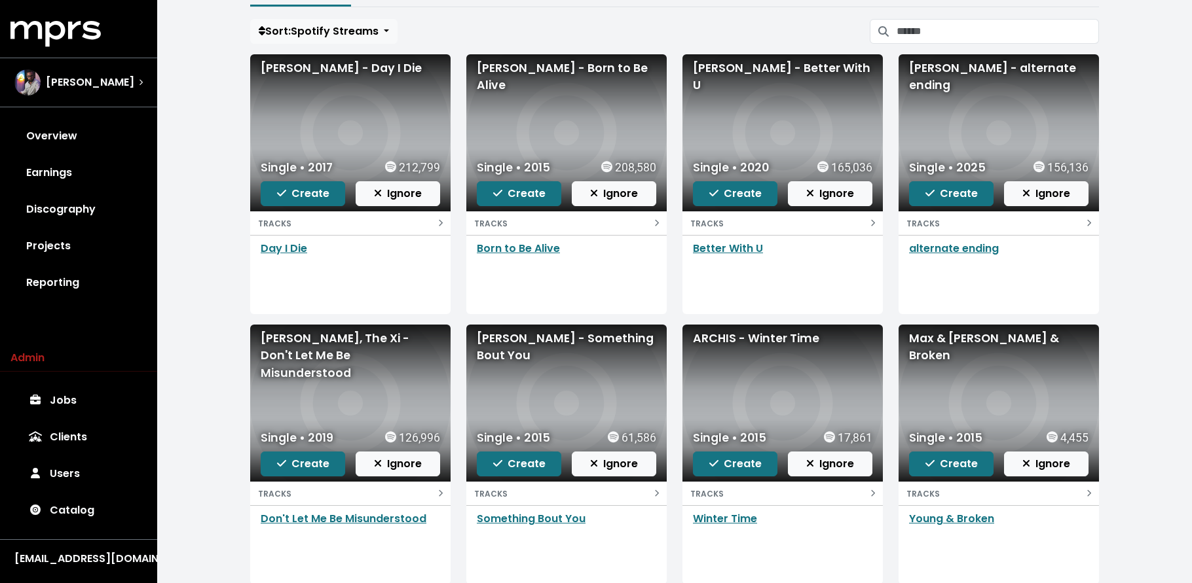
scroll to position [21, 0]
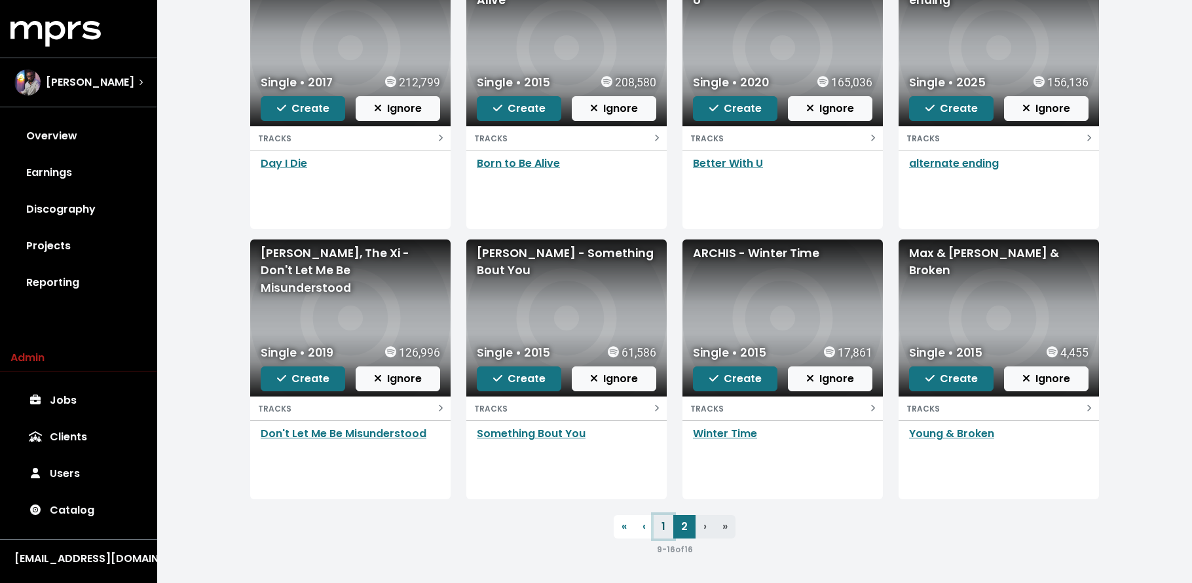
click at [659, 528] on link "1" at bounding box center [663, 527] width 20 height 24
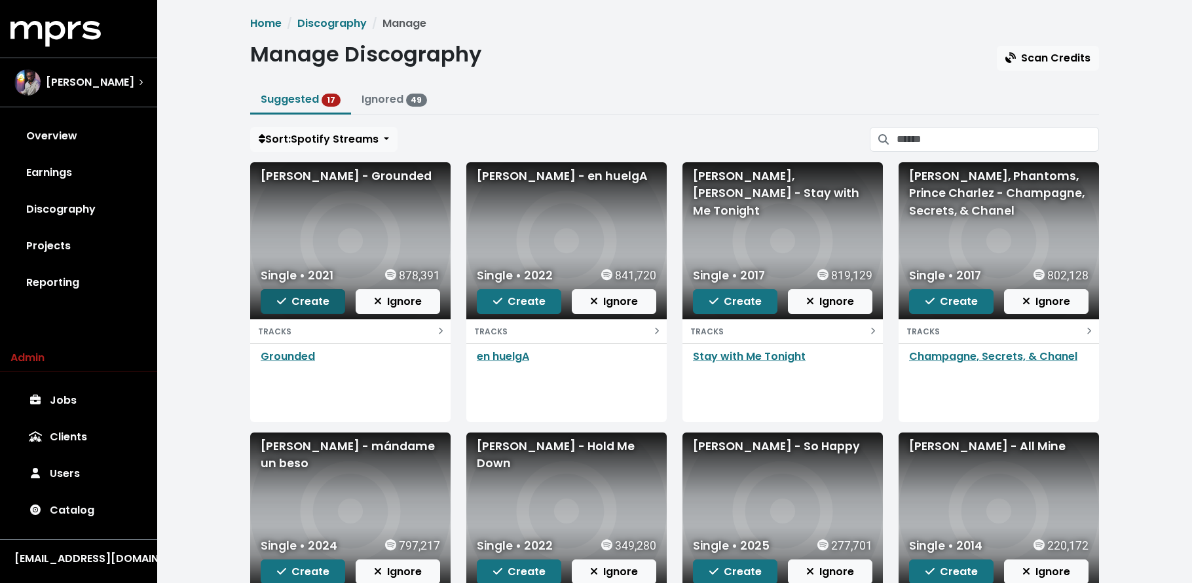
click at [312, 302] on span "Create" at bounding box center [303, 301] width 52 height 15
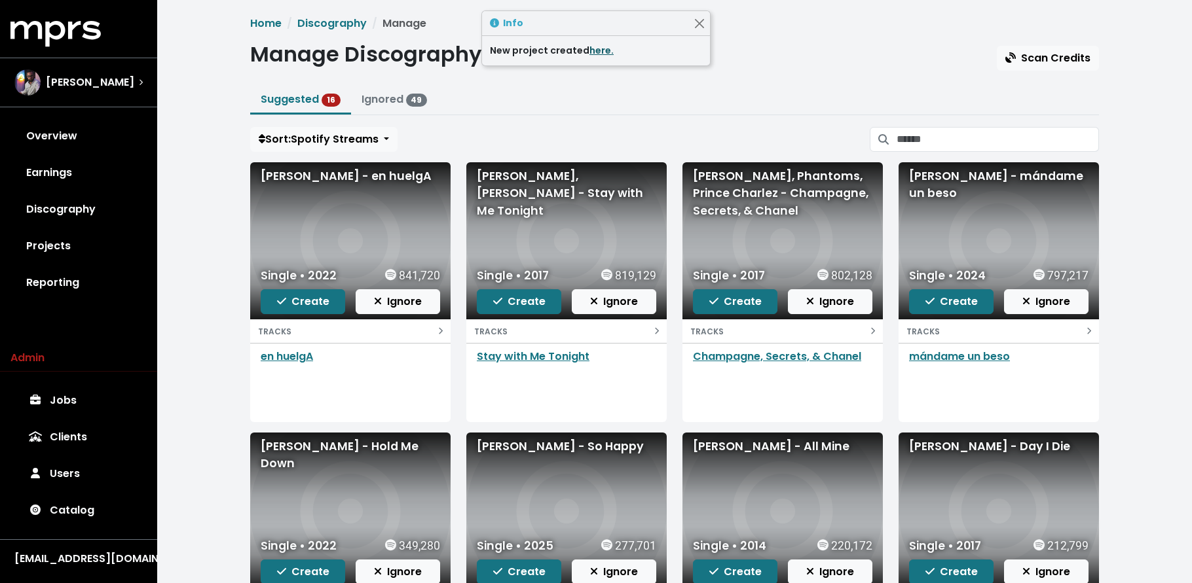
click at [599, 45] on link "here." at bounding box center [601, 50] width 24 height 13
click at [316, 313] on button "Create" at bounding box center [303, 301] width 84 height 25
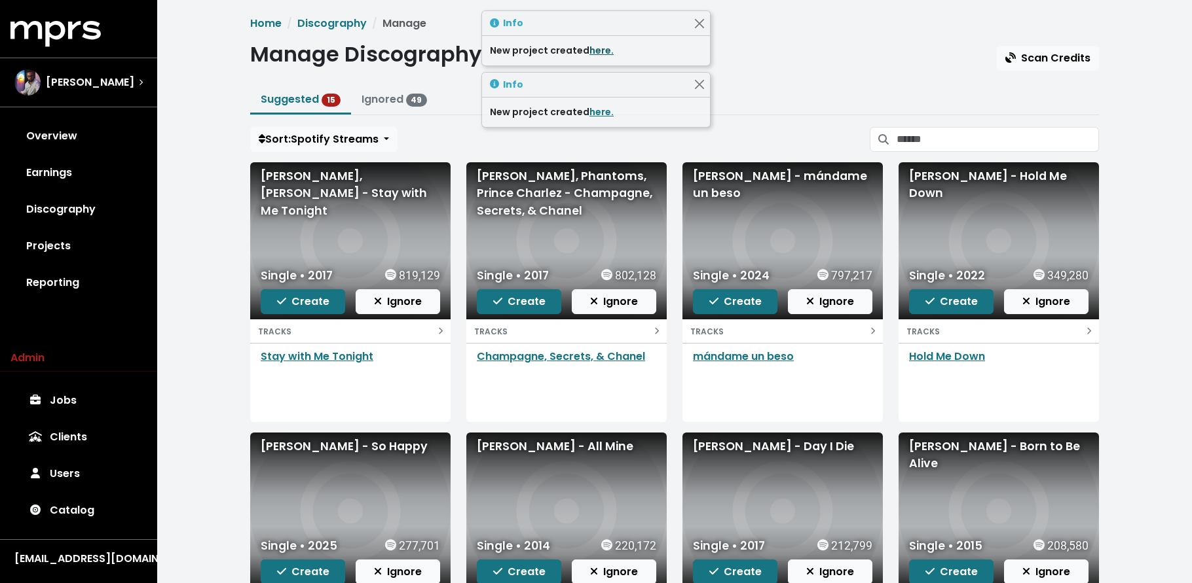
click at [594, 54] on link "here." at bounding box center [601, 50] width 24 height 13
click at [301, 299] on span "Create" at bounding box center [303, 301] width 52 height 15
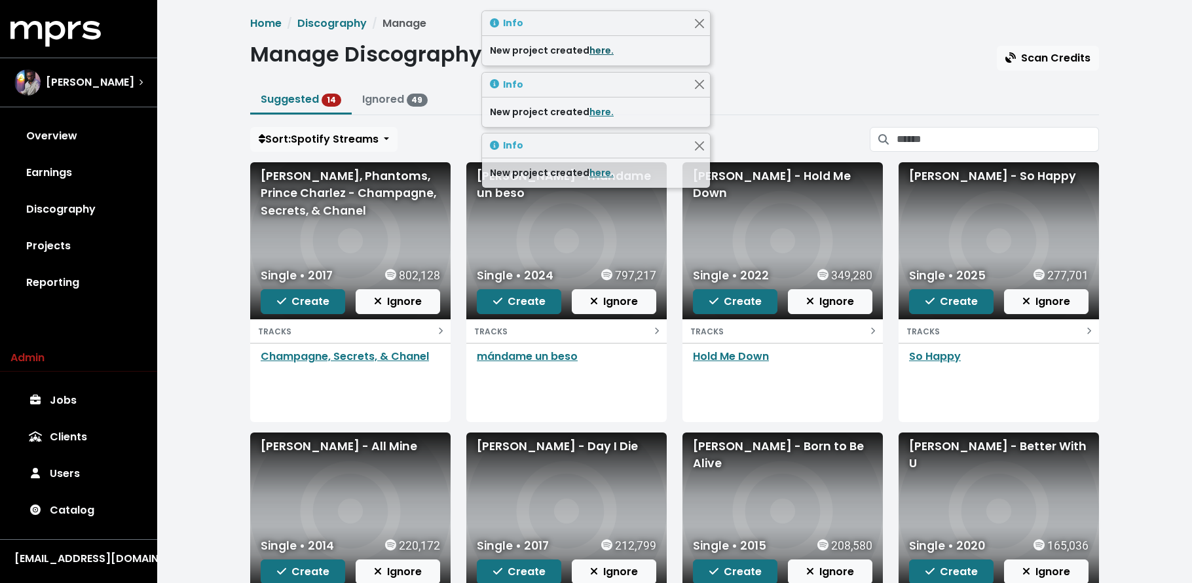
click at [594, 46] on link "here." at bounding box center [601, 50] width 24 height 13
click at [296, 306] on span "Create" at bounding box center [303, 301] width 52 height 15
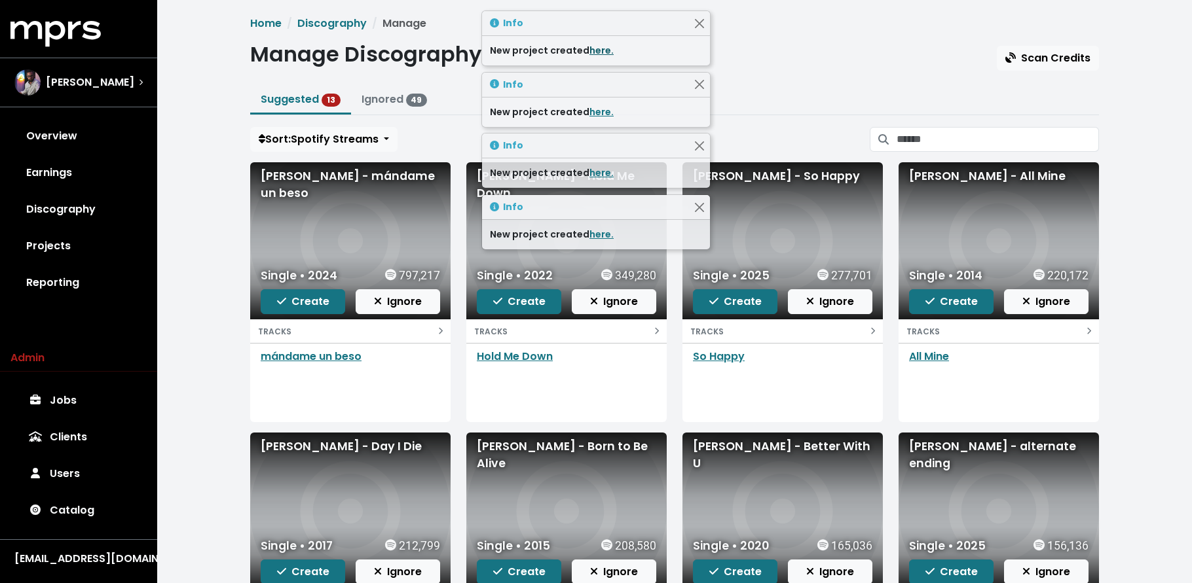
click at [593, 50] on link "here." at bounding box center [601, 50] width 24 height 13
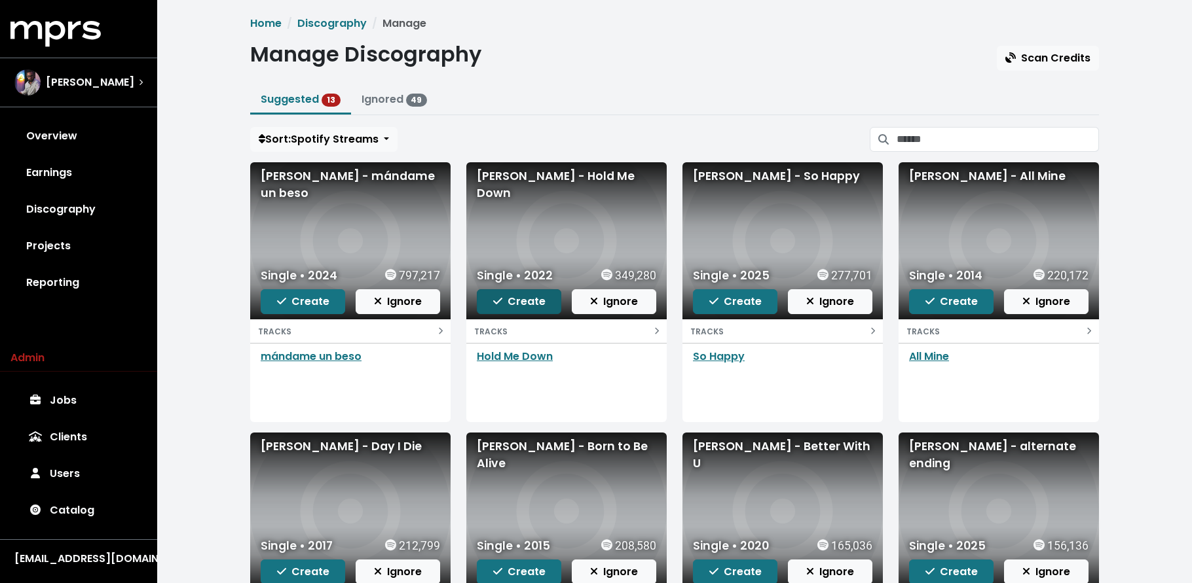
click at [545, 301] on button "Create" at bounding box center [519, 301] width 84 height 25
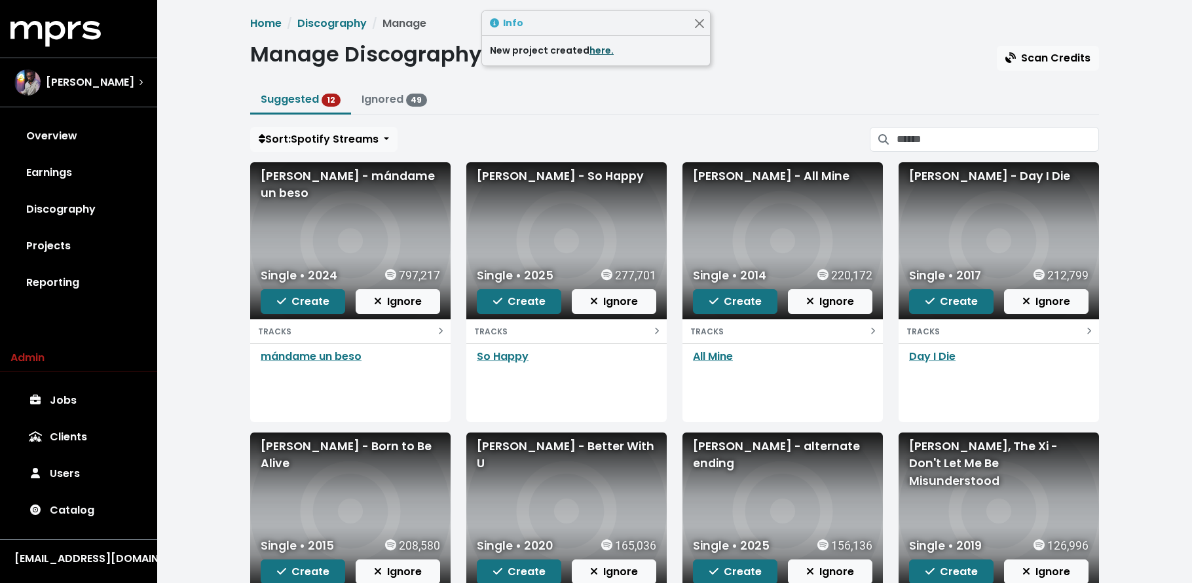
click at [606, 50] on link "here." at bounding box center [601, 50] width 24 height 13
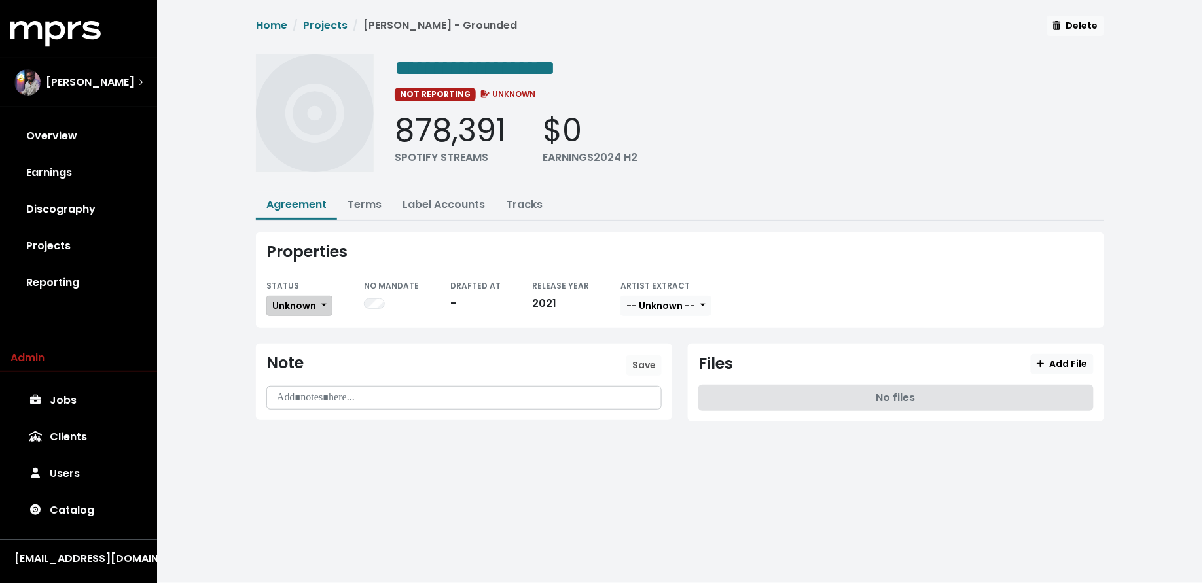
click at [266, 306] on button "Unknown" at bounding box center [299, 306] width 66 height 20
click at [289, 348] on link "Missing" at bounding box center [328, 353] width 123 height 21
click at [300, 299] on span "Unknown" at bounding box center [294, 305] width 44 height 13
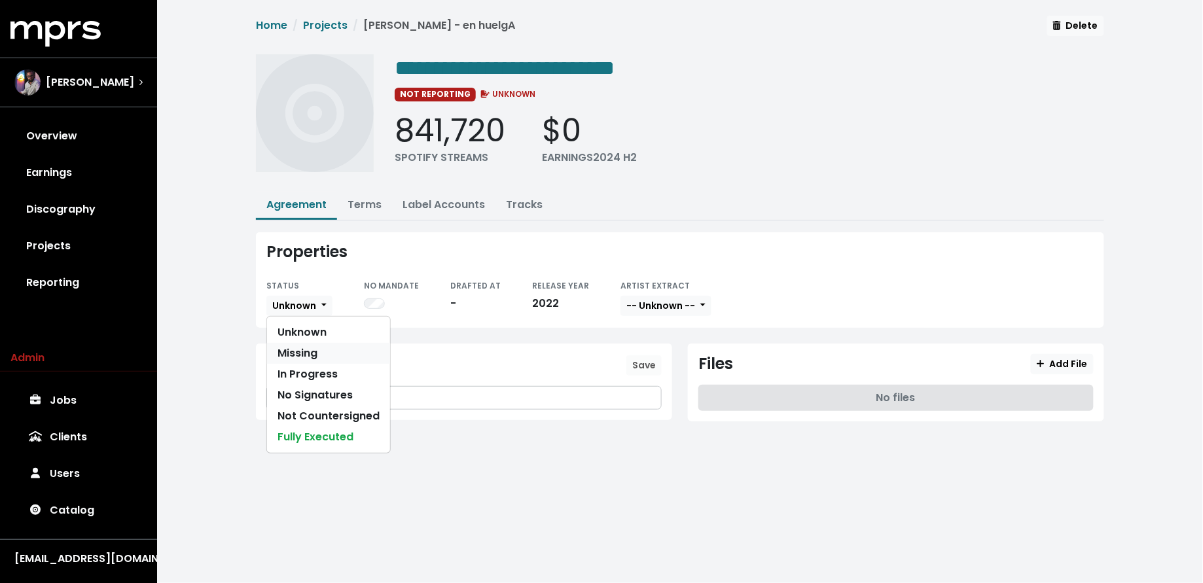
click at [302, 354] on link "Missing" at bounding box center [328, 353] width 123 height 21
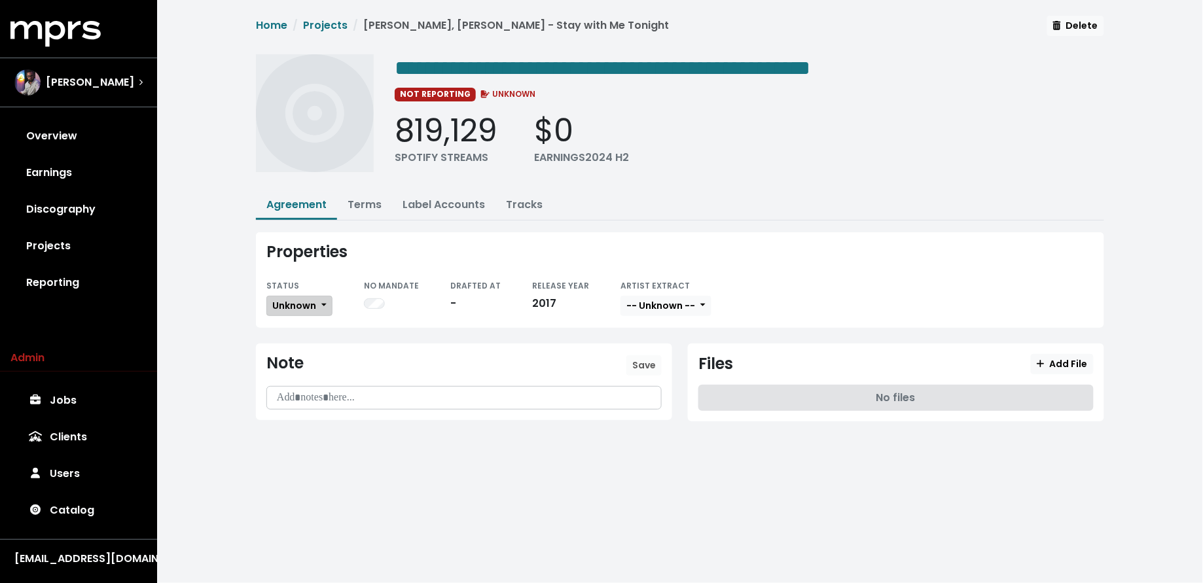
click at [306, 306] on span "Unknown" at bounding box center [294, 305] width 44 height 13
click at [302, 350] on link "Missing" at bounding box center [328, 353] width 123 height 21
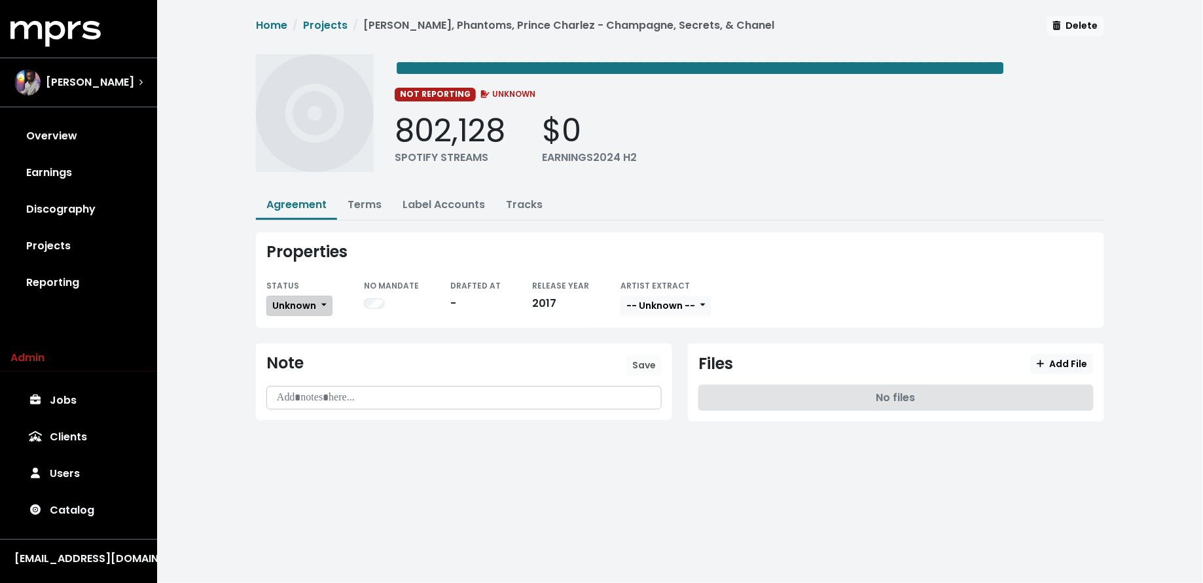
click at [295, 312] on span "Unknown" at bounding box center [294, 305] width 44 height 13
click at [302, 364] on link "Missing" at bounding box center [328, 353] width 123 height 21
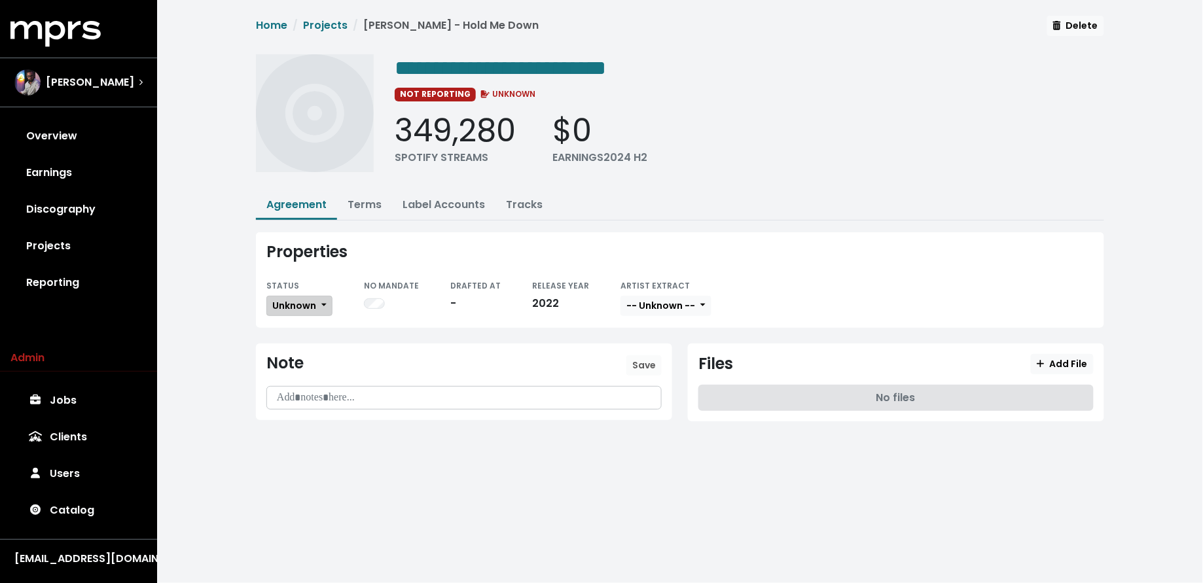
click at [281, 299] on span "Unknown" at bounding box center [294, 305] width 44 height 13
click at [304, 347] on link "Missing" at bounding box center [328, 353] width 123 height 21
click at [37, 251] on link "Projects" at bounding box center [78, 246] width 136 height 37
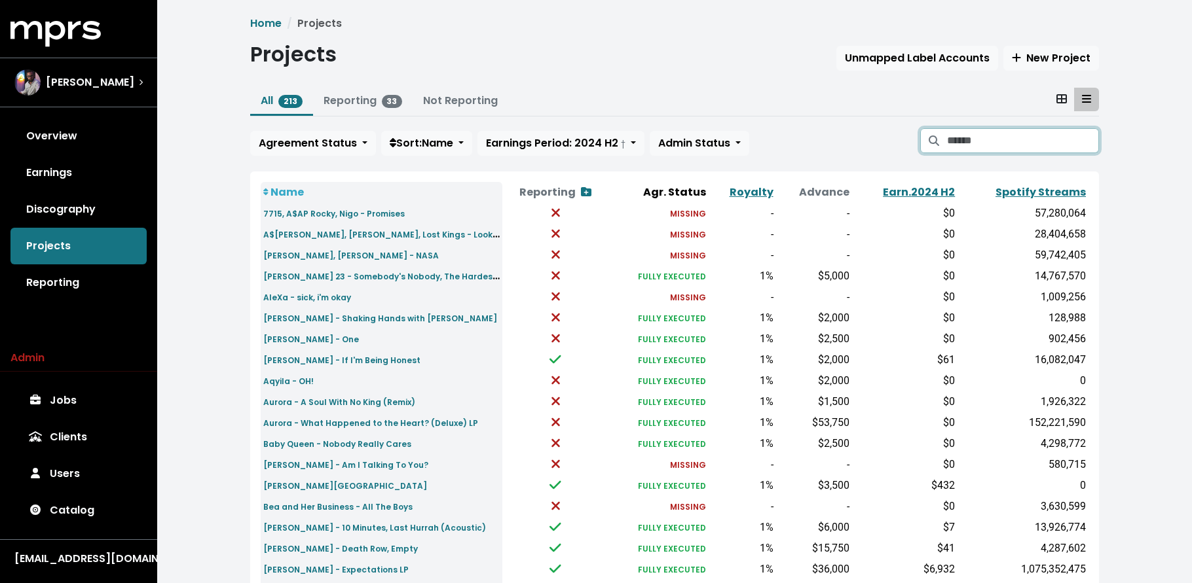
click at [976, 142] on input "Search projects" at bounding box center [1023, 140] width 152 height 25
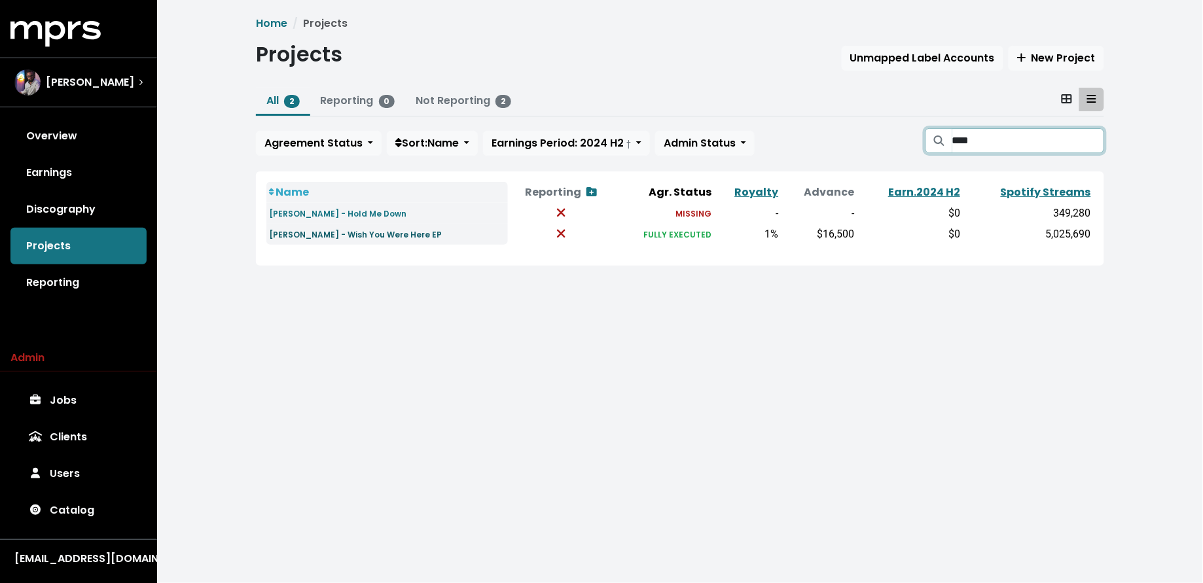
type input "****"
click at [396, 238] on small "Niko Rubio - Wish You Were Here EP" at bounding box center [355, 234] width 173 height 11
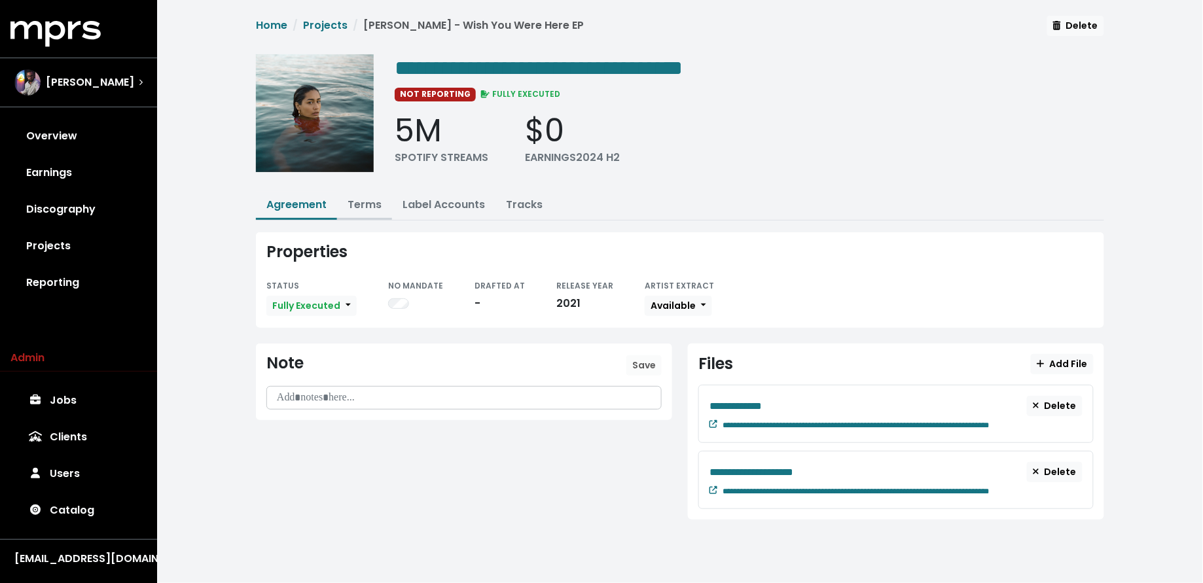
click at [369, 200] on link "Terms" at bounding box center [365, 204] width 34 height 15
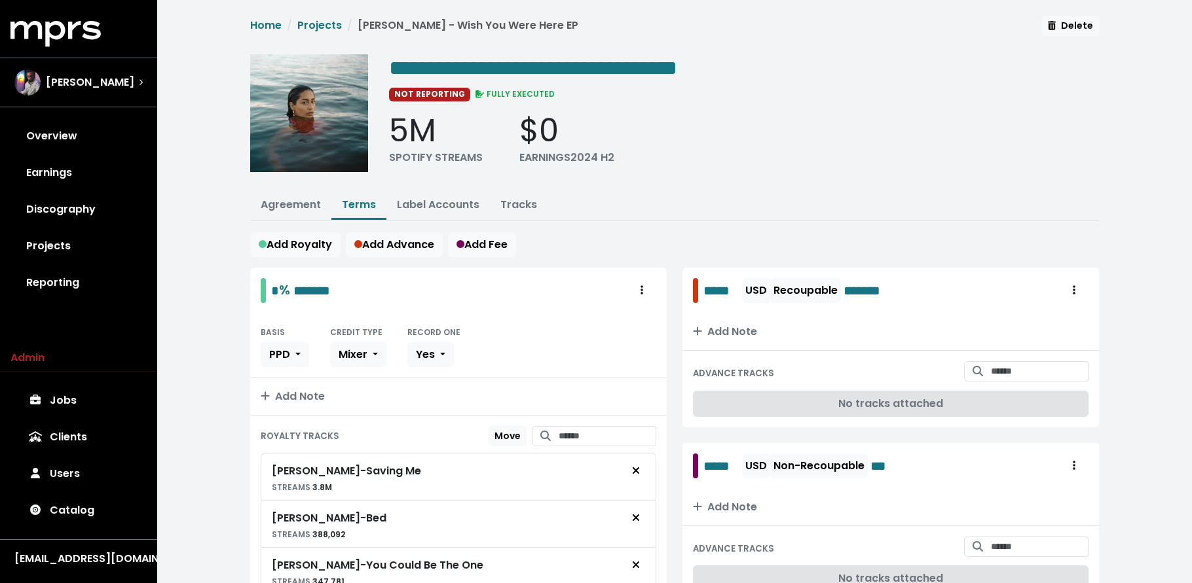
drag, startPoint x: 69, startPoint y: 237, endPoint x: 92, endPoint y: 236, distance: 23.6
click at [69, 237] on link "Projects" at bounding box center [78, 246] width 136 height 37
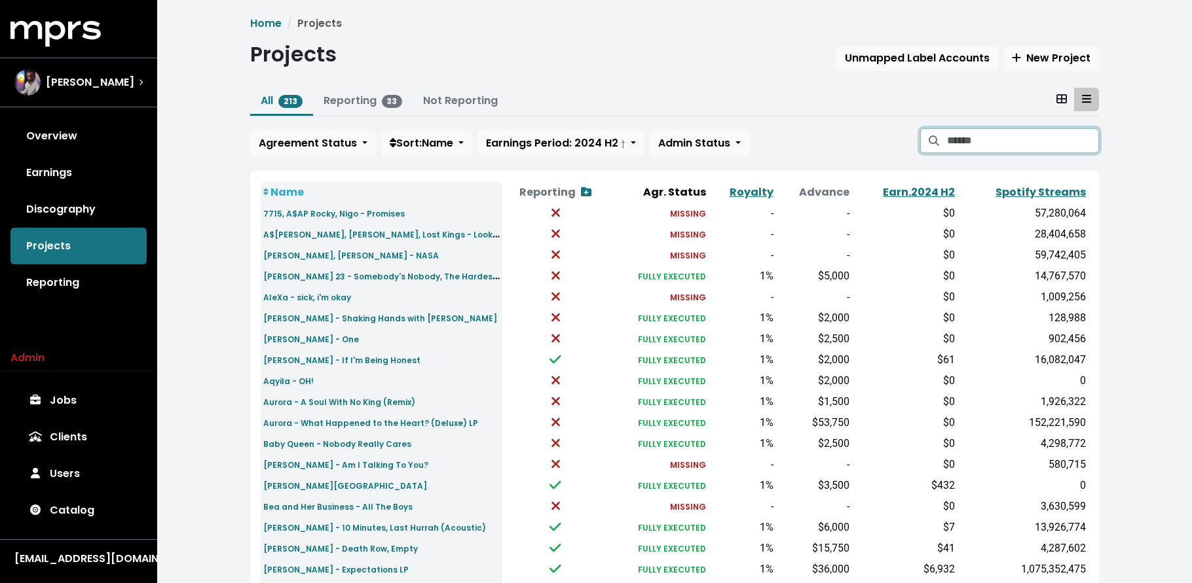
click at [1012, 137] on input "Search projects" at bounding box center [1023, 140] width 152 height 25
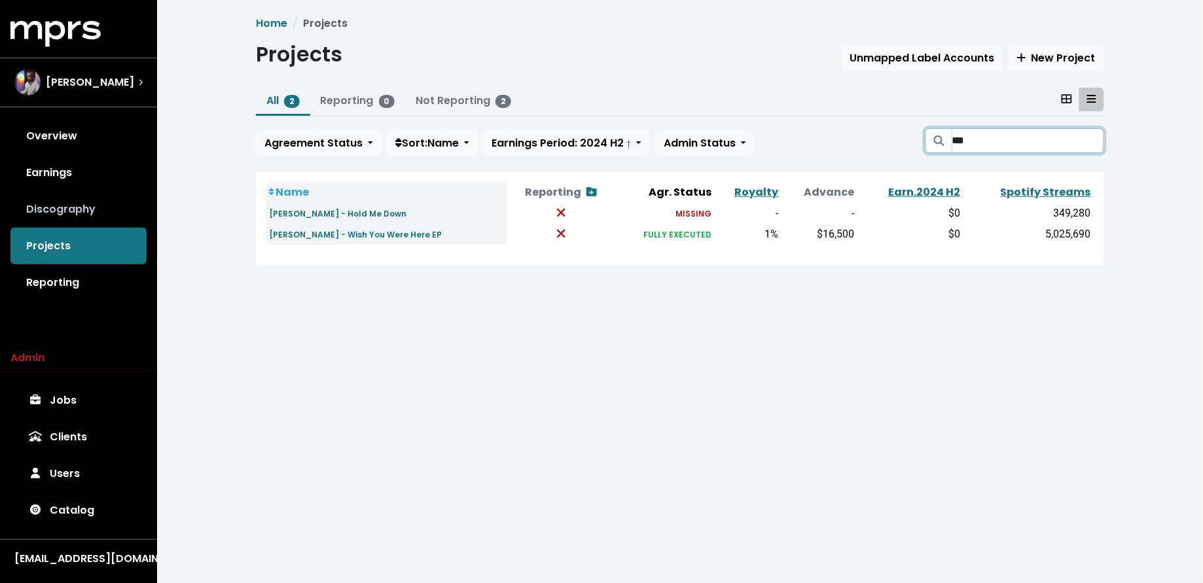
type input "***"
click at [69, 210] on link "Discography" at bounding box center [78, 209] width 136 height 37
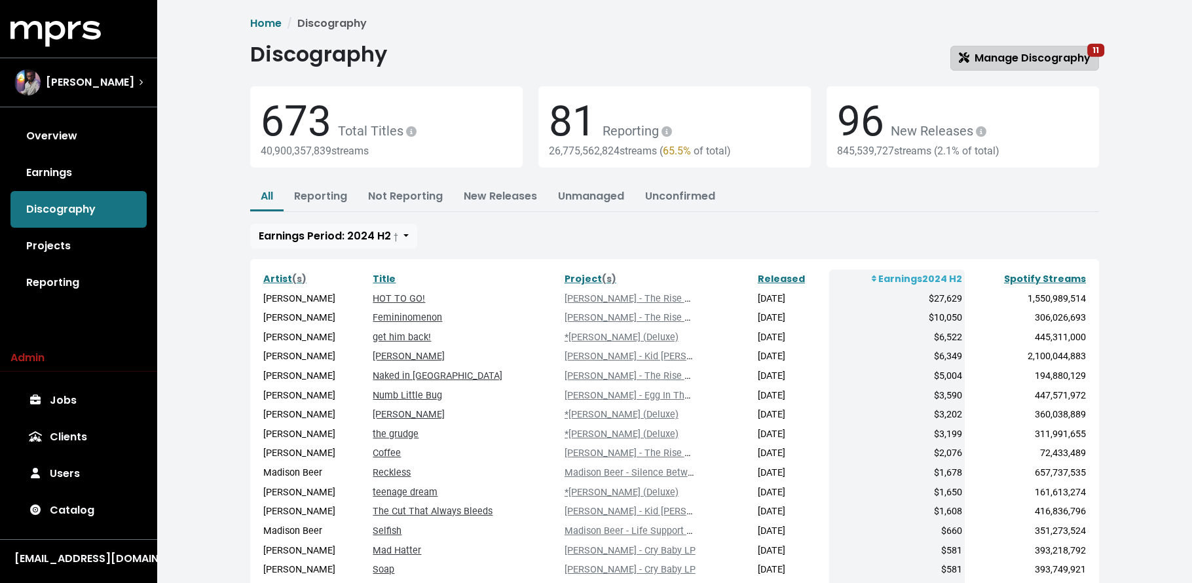
click at [993, 60] on span "Manage Discography 11" at bounding box center [1024, 57] width 132 height 15
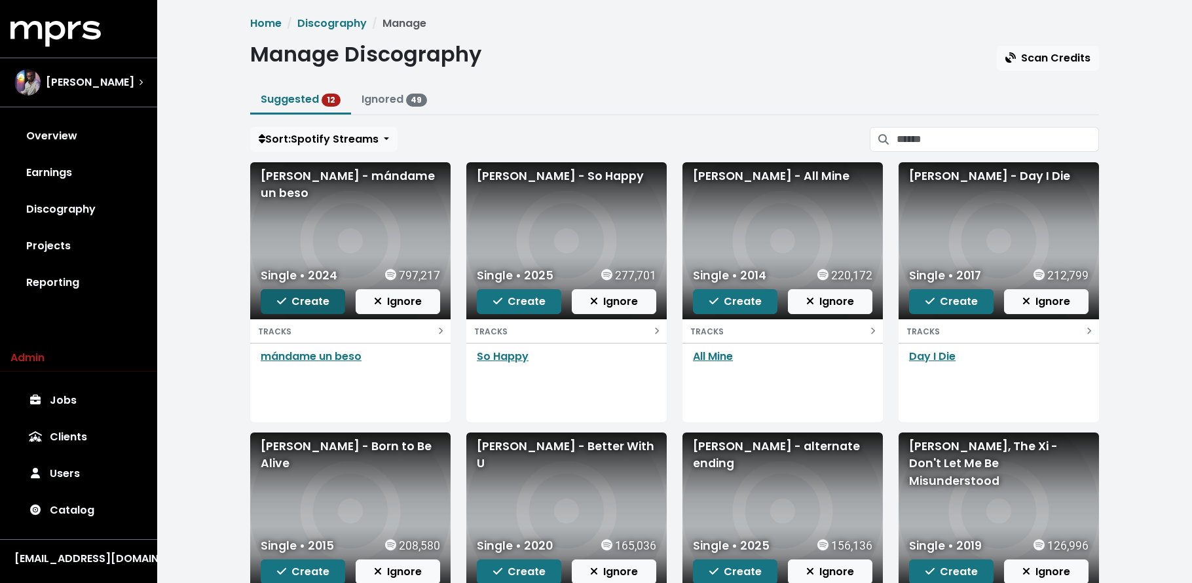
click at [324, 301] on span "Create" at bounding box center [303, 301] width 52 height 15
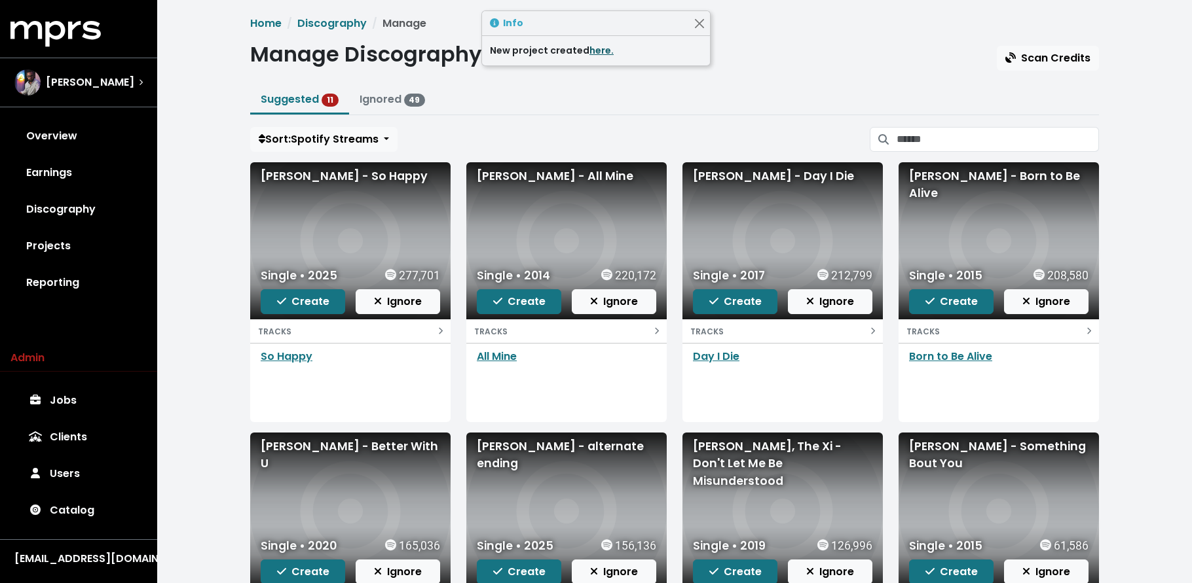
click at [595, 51] on link "here." at bounding box center [601, 50] width 24 height 13
click at [295, 297] on span "Create" at bounding box center [303, 301] width 52 height 15
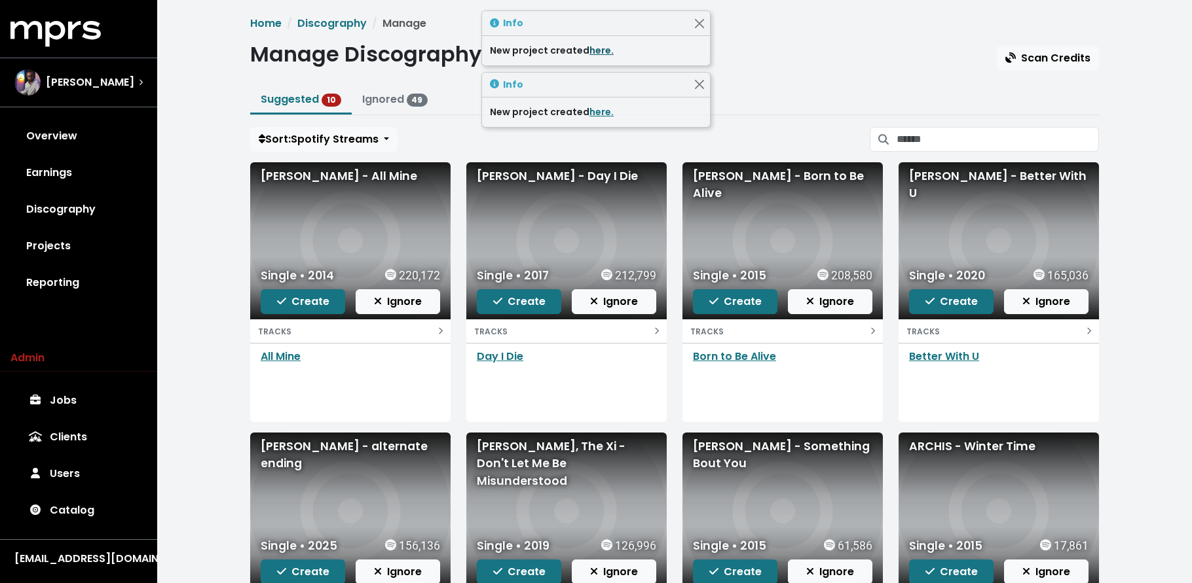
click at [594, 46] on link "here." at bounding box center [601, 50] width 24 height 13
click at [308, 304] on span "Create" at bounding box center [303, 301] width 52 height 15
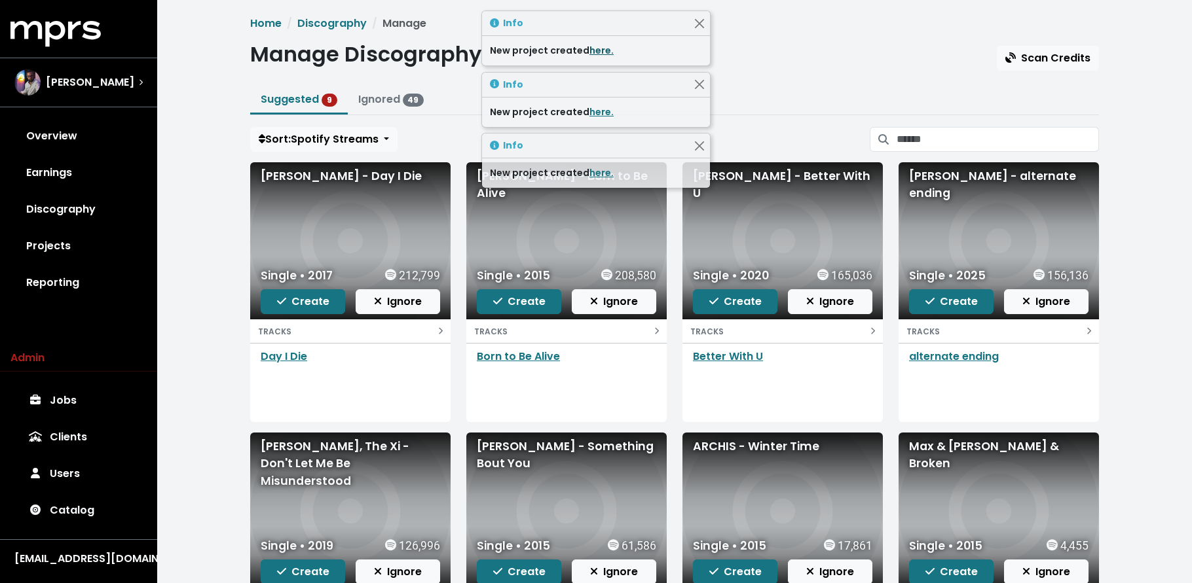
click at [596, 52] on link "here." at bounding box center [601, 50] width 24 height 13
click at [282, 308] on span "Create" at bounding box center [303, 301] width 52 height 15
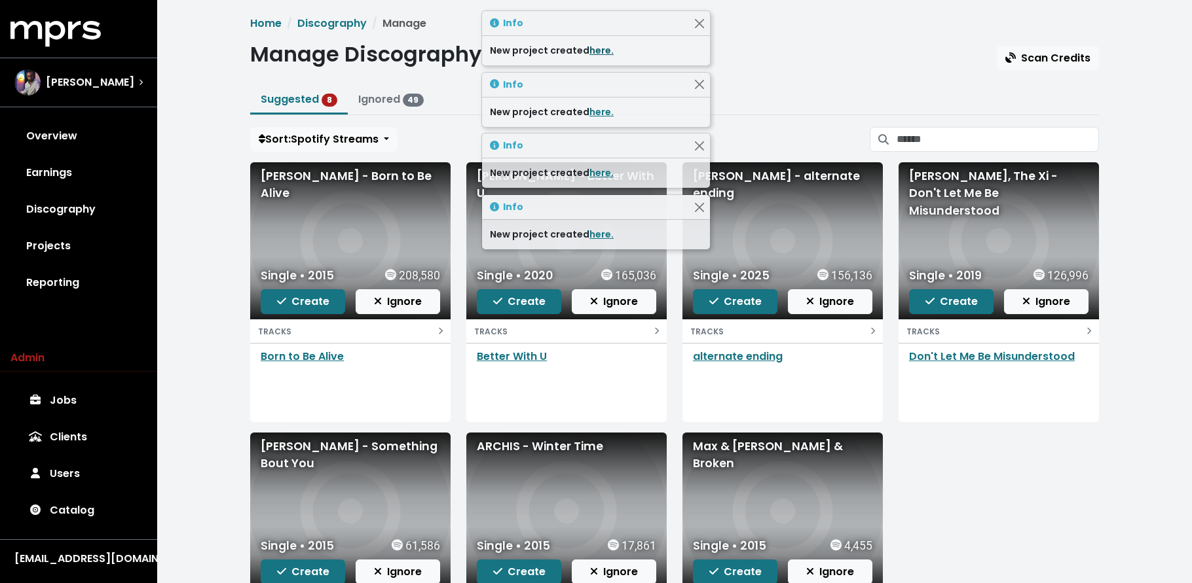
click at [597, 51] on link "here." at bounding box center [601, 50] width 24 height 13
click at [289, 302] on span "Create" at bounding box center [303, 301] width 52 height 15
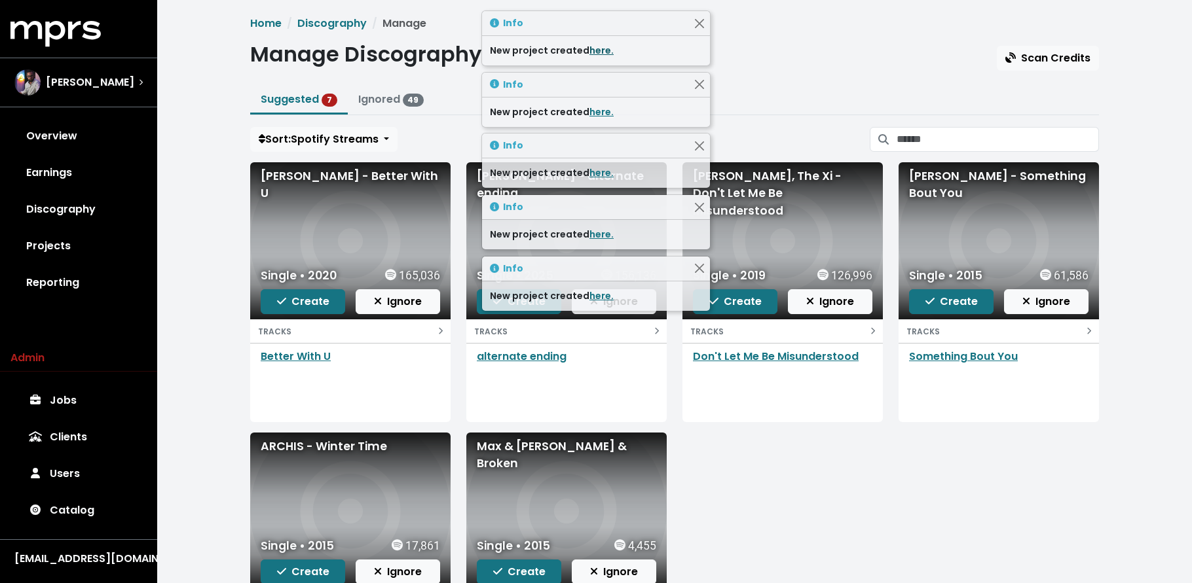
click at [592, 50] on link "here." at bounding box center [601, 50] width 24 height 13
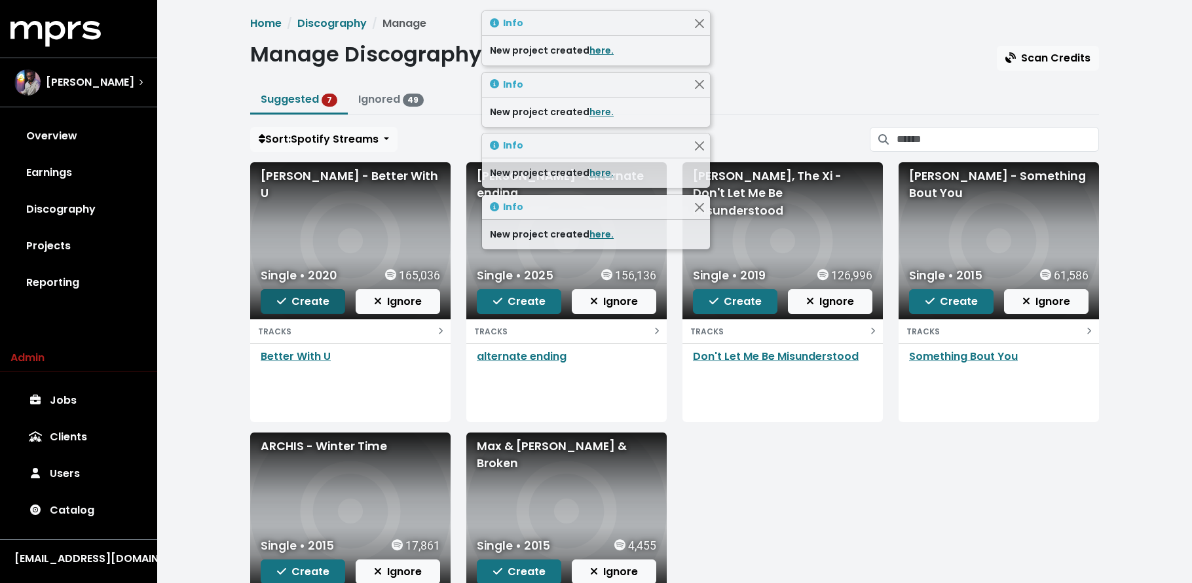
click at [285, 298] on icon "button" at bounding box center [281, 301] width 9 height 10
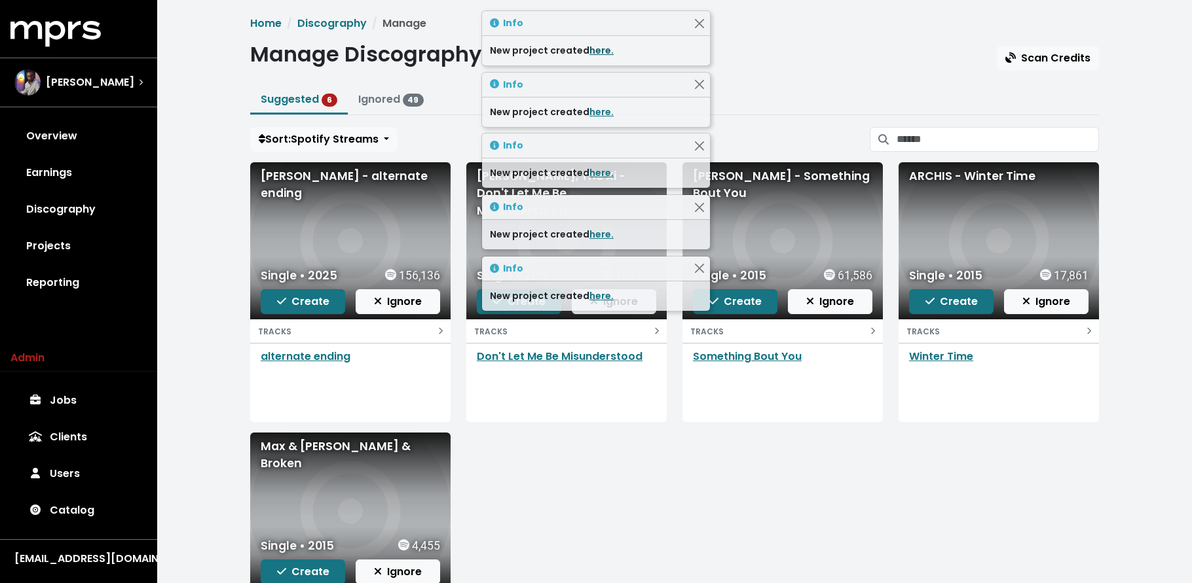
click at [592, 48] on link "here." at bounding box center [601, 50] width 24 height 13
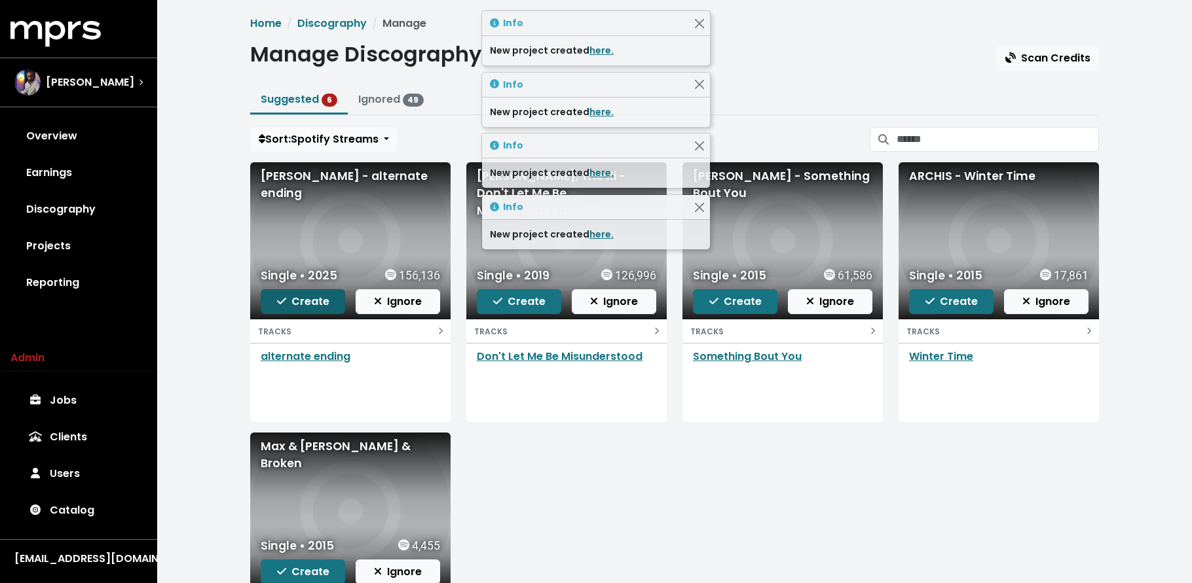
click at [270, 304] on button "Create" at bounding box center [303, 301] width 84 height 25
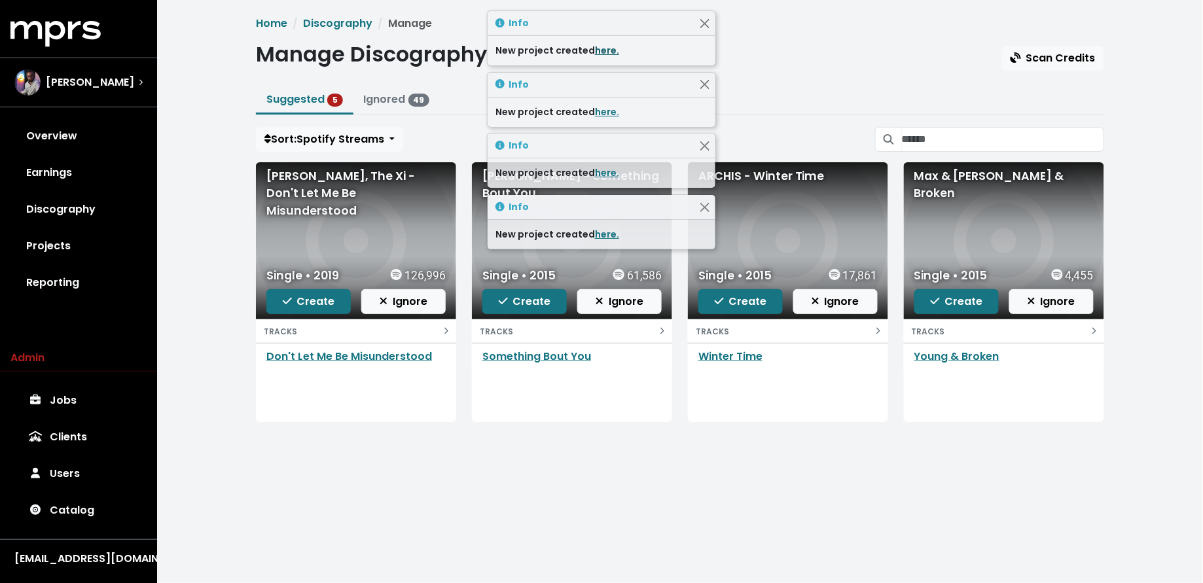
click at [600, 51] on link "here." at bounding box center [607, 50] width 24 height 13
click at [275, 306] on button "Create" at bounding box center [308, 301] width 84 height 25
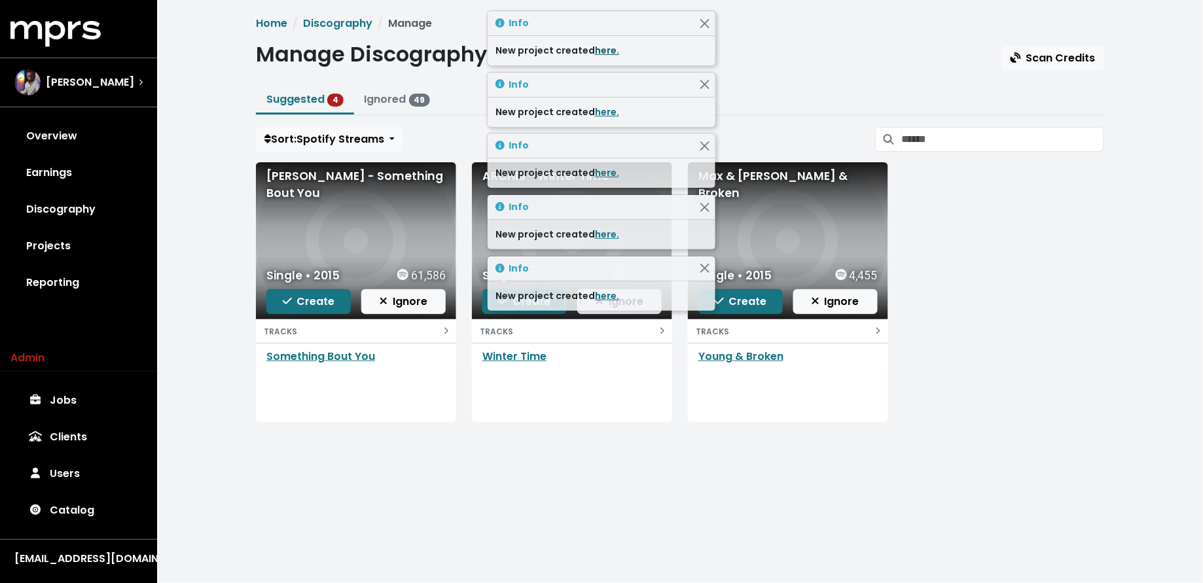
click at [595, 52] on link "here." at bounding box center [607, 50] width 24 height 13
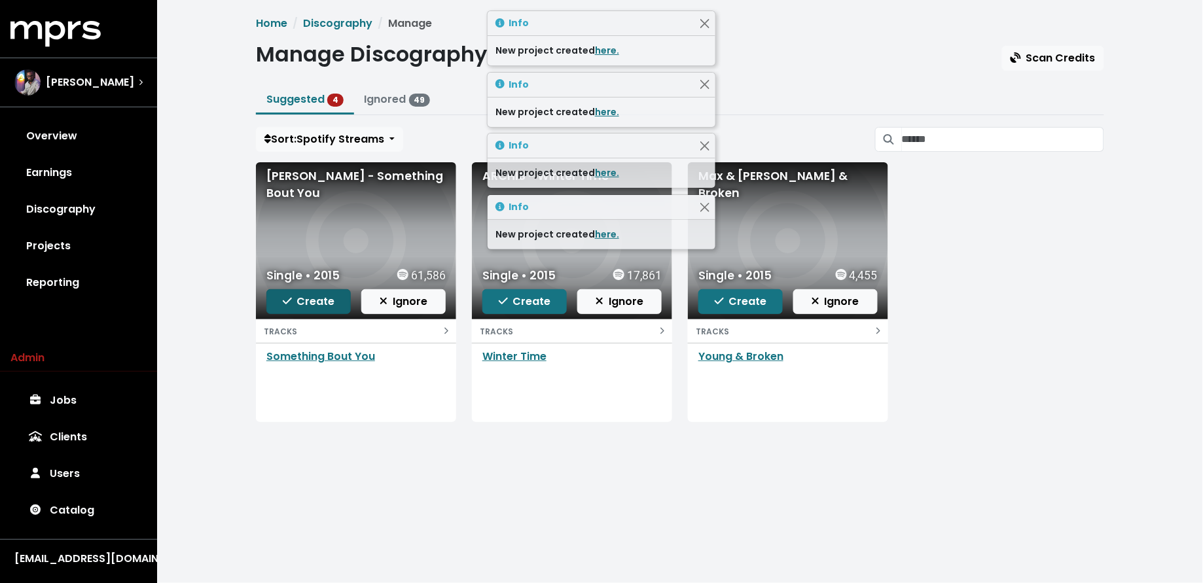
click at [301, 302] on span "Create" at bounding box center [309, 301] width 52 height 15
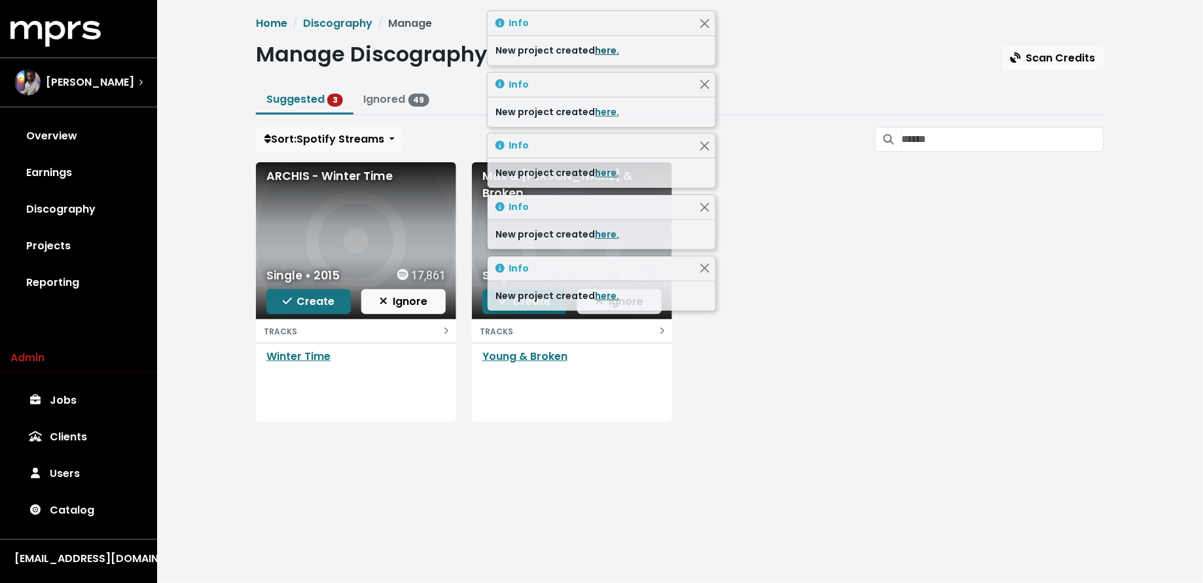
click at [608, 46] on link "here." at bounding box center [607, 50] width 24 height 13
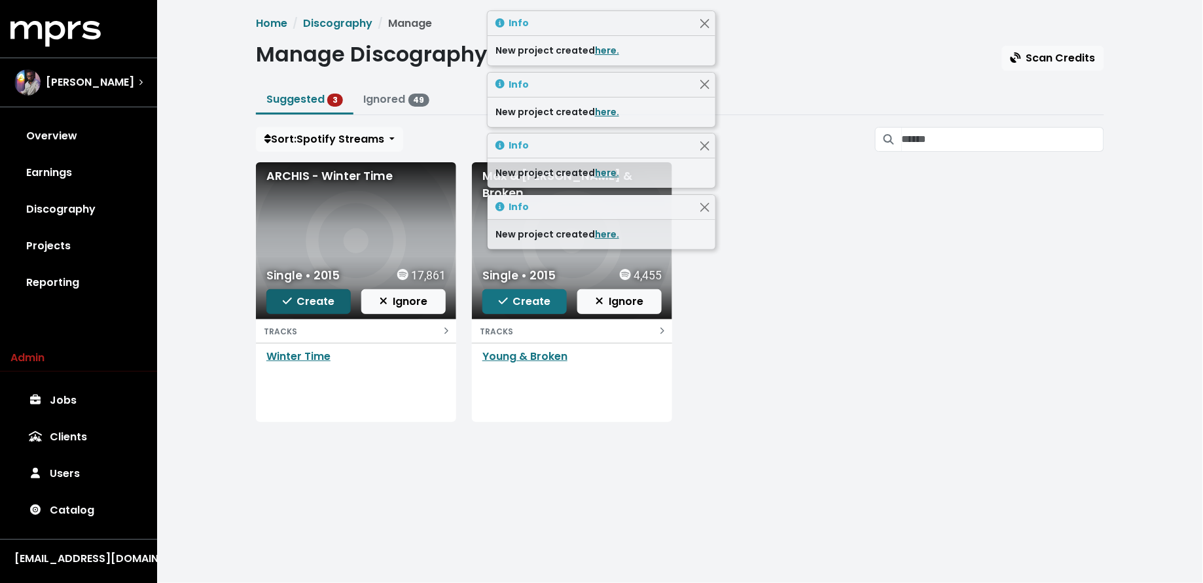
click at [316, 308] on span "Create" at bounding box center [309, 301] width 52 height 15
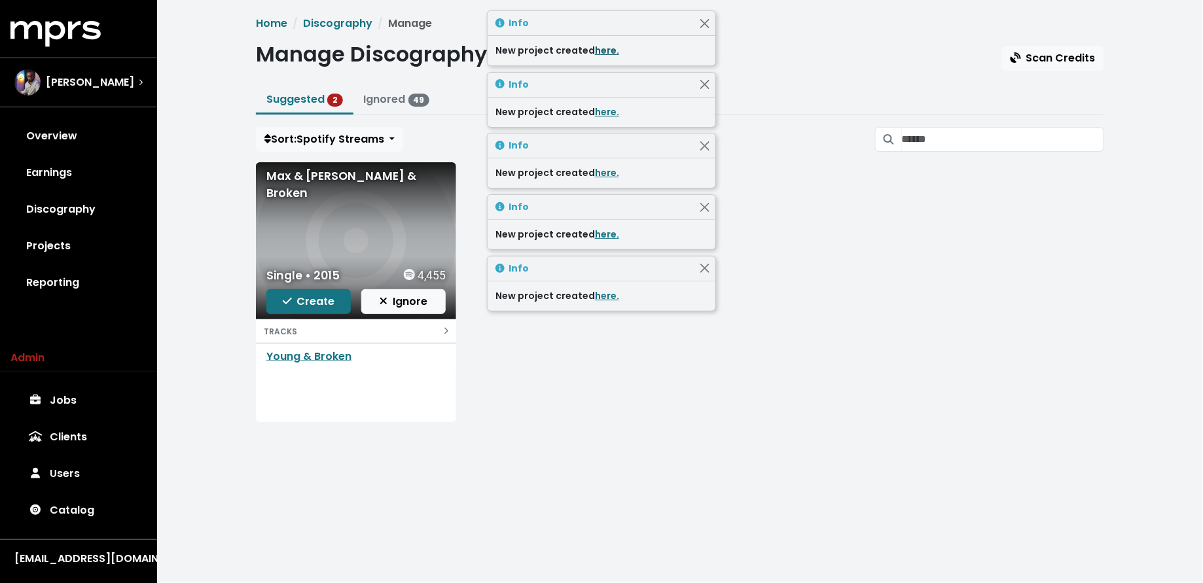
click at [606, 50] on link "here." at bounding box center [607, 50] width 24 height 13
click at [285, 307] on span "Create" at bounding box center [309, 301] width 52 height 15
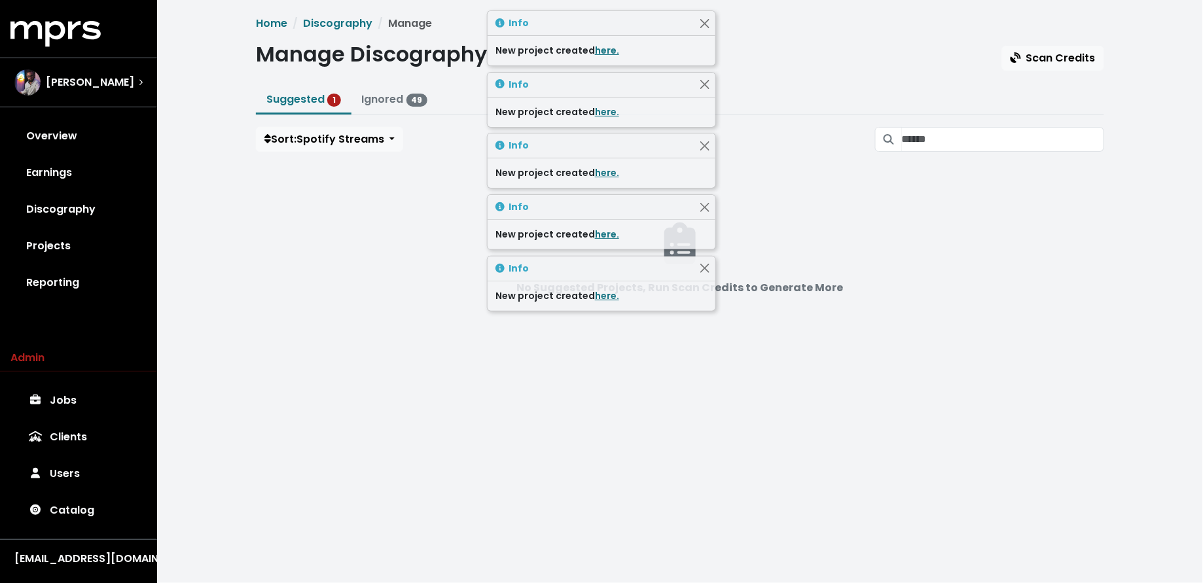
click at [600, 39] on div "New project created here." at bounding box center [602, 50] width 228 height 29
click at [608, 50] on link "here." at bounding box center [607, 50] width 24 height 13
click at [114, 255] on link "Projects" at bounding box center [78, 246] width 136 height 37
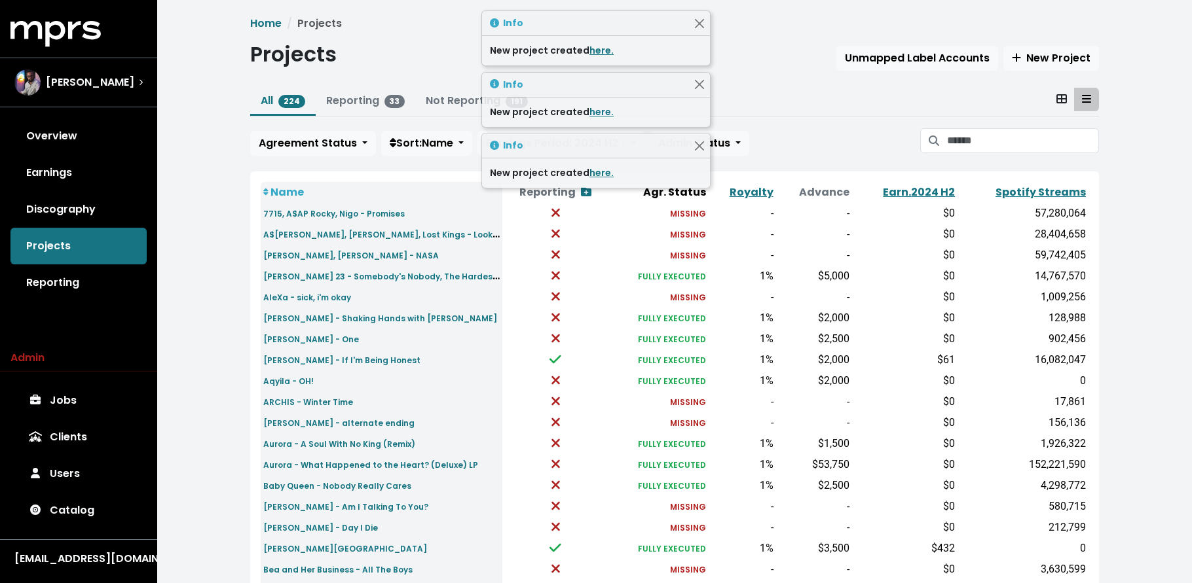
click at [108, 206] on link "Discography" at bounding box center [78, 209] width 136 height 37
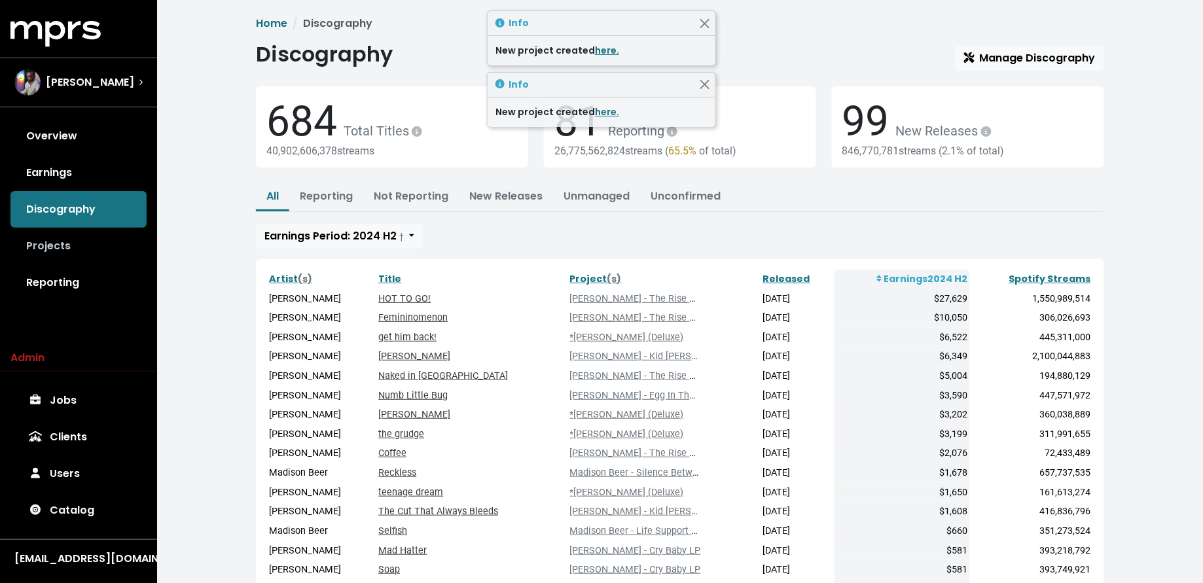
click at [93, 244] on link "Projects" at bounding box center [78, 246] width 136 height 37
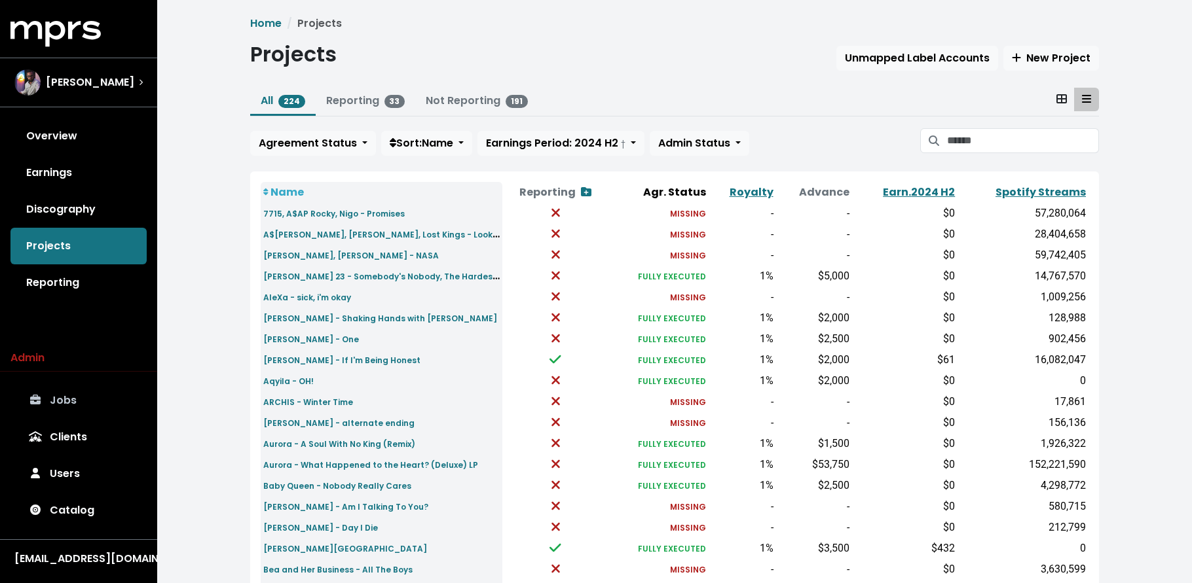
click at [80, 408] on link "Jobs" at bounding box center [78, 400] width 136 height 37
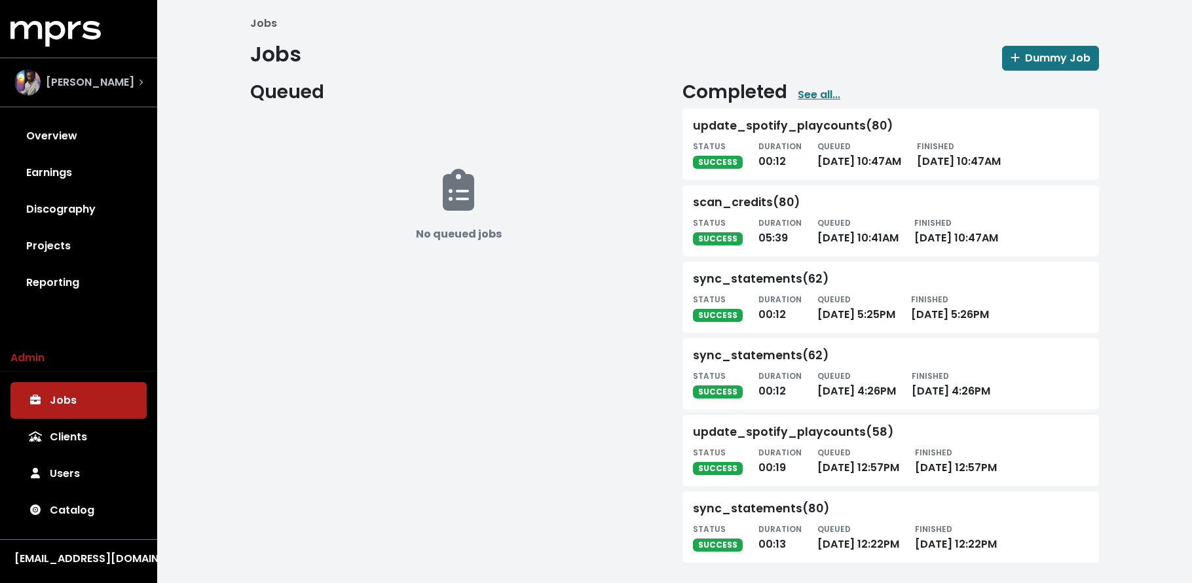
click at [115, 82] on span "[PERSON_NAME]" at bounding box center [90, 83] width 88 height 16
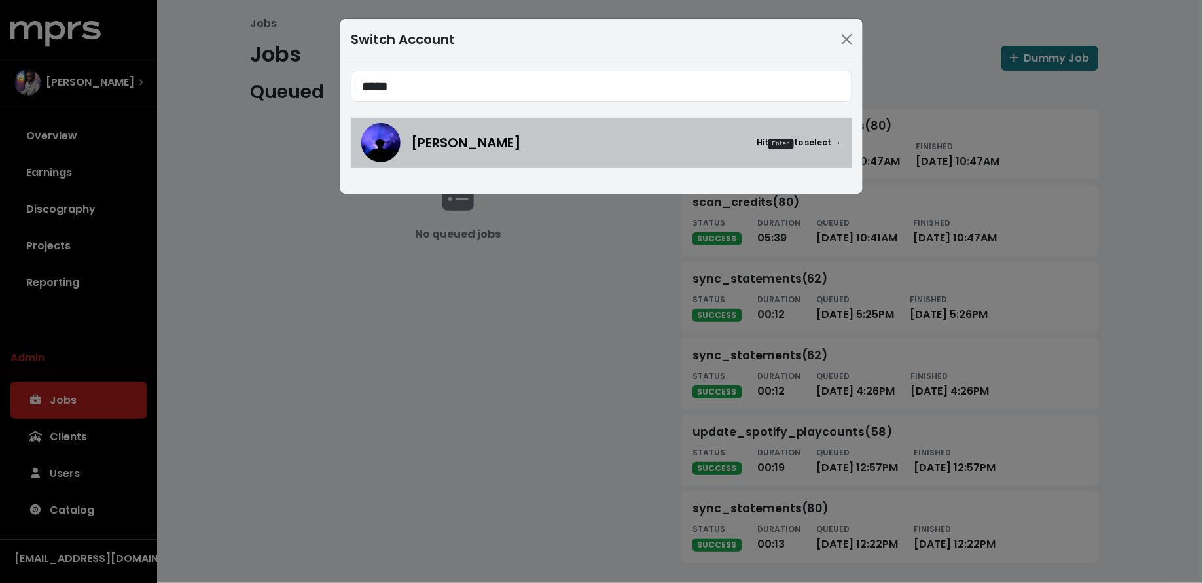
type input "*****"
click at [581, 121] on link "Teddy Walton Hit Enter to select →" at bounding box center [601, 143] width 501 height 50
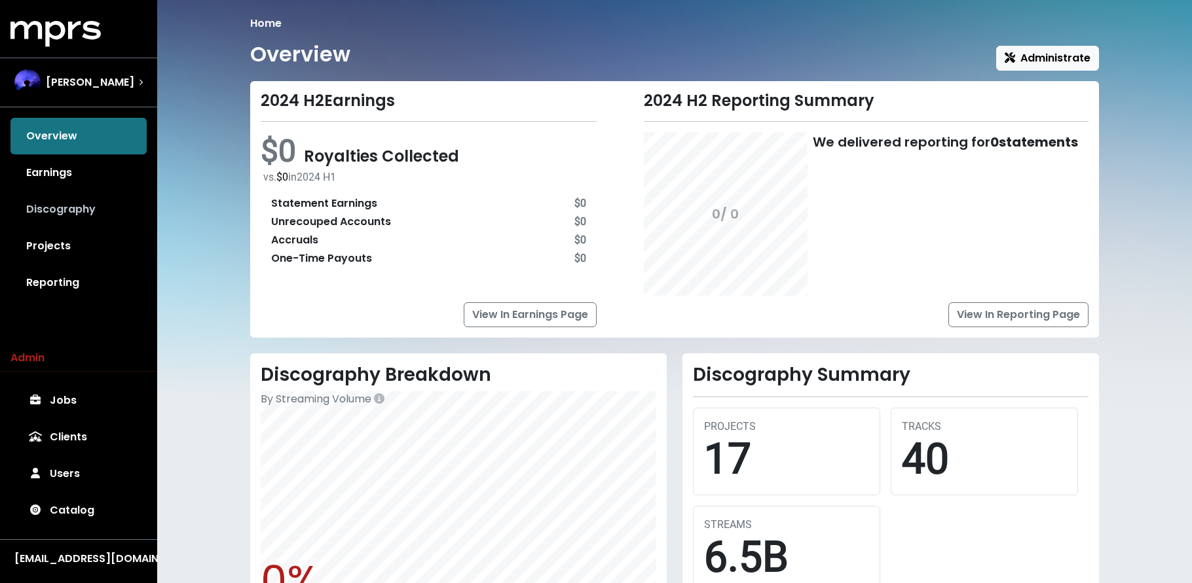
click at [46, 205] on link "Discography" at bounding box center [78, 209] width 136 height 37
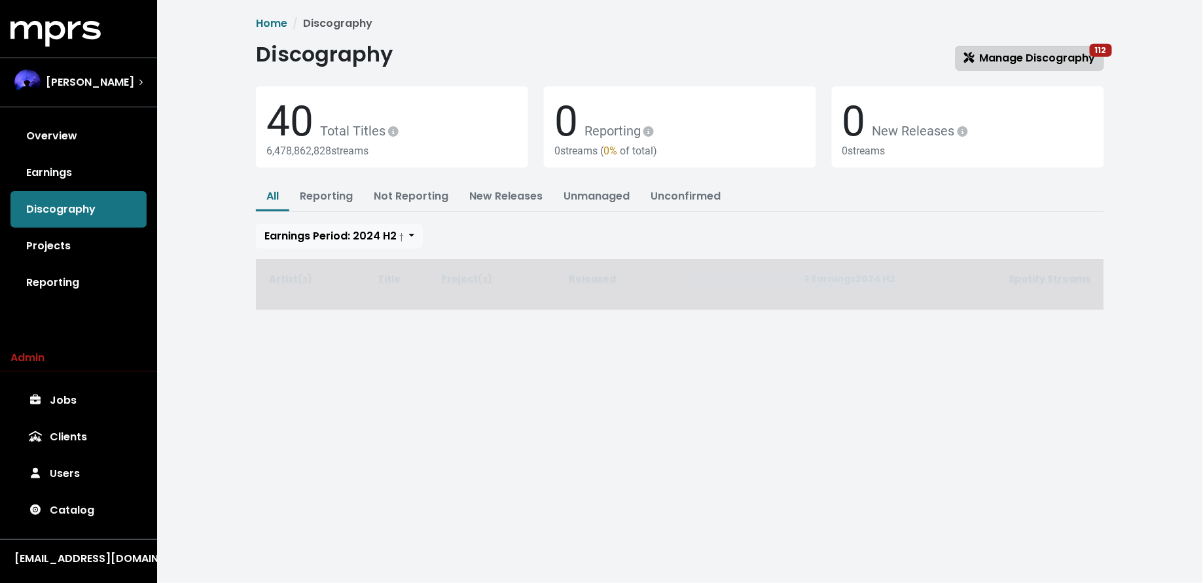
click at [996, 51] on span "Manage Discography 112" at bounding box center [1030, 57] width 132 height 15
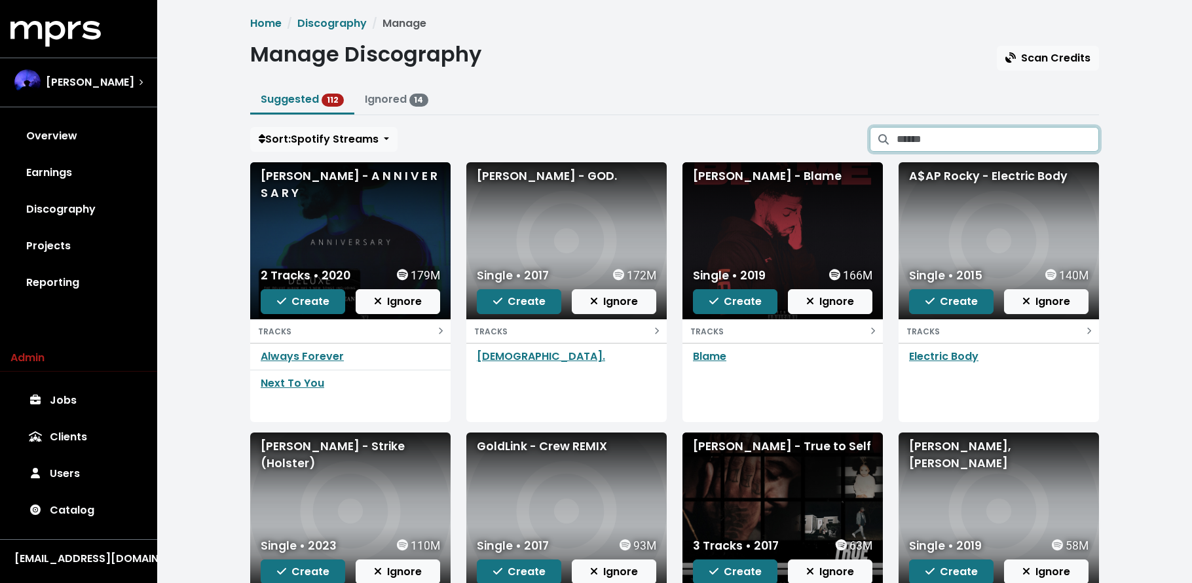
drag, startPoint x: 968, startPoint y: 137, endPoint x: 955, endPoint y: 102, distance: 37.7
click at [964, 130] on input "Search suggested projects" at bounding box center [997, 139] width 202 height 25
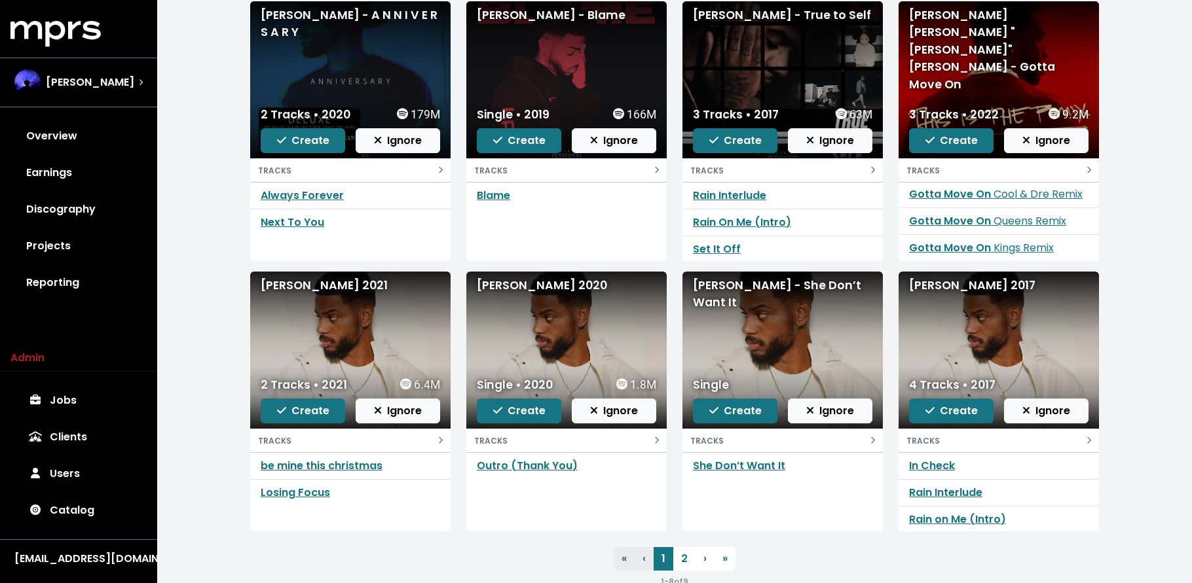
scroll to position [17, 0]
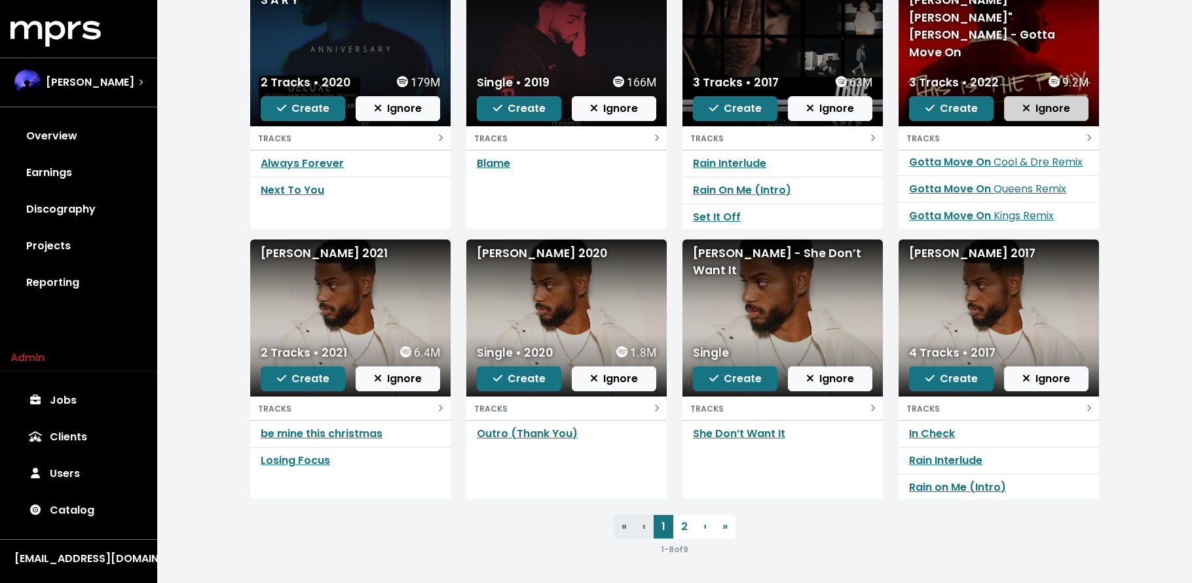
type input "******"
click at [1049, 111] on span "Ignore" at bounding box center [1046, 108] width 48 height 15
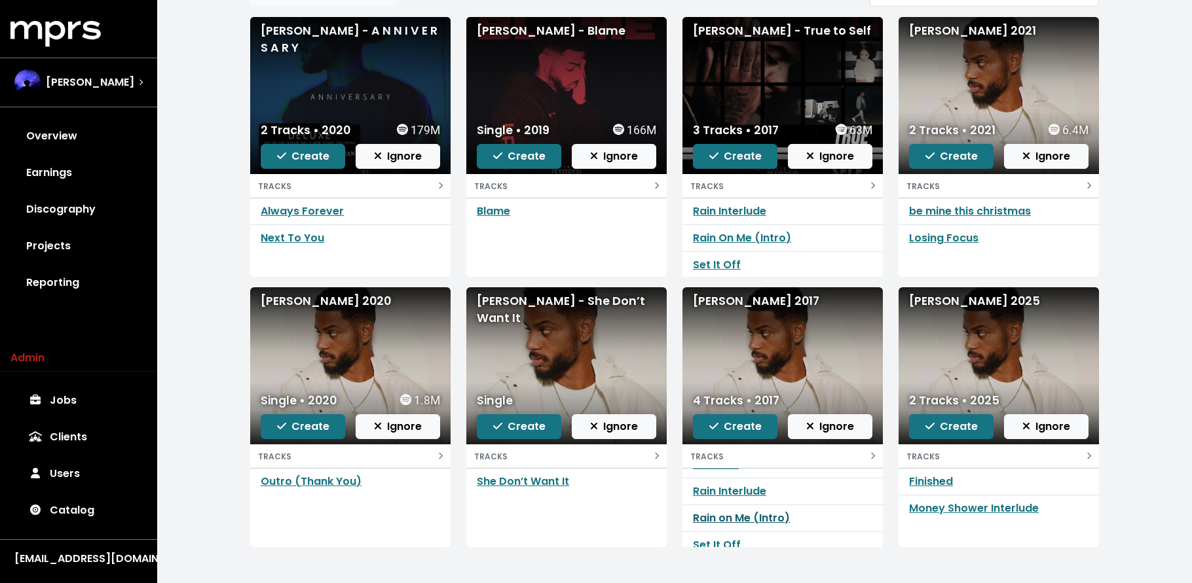
scroll to position [0, 0]
click at [310, 158] on span "Create" at bounding box center [303, 156] width 52 height 15
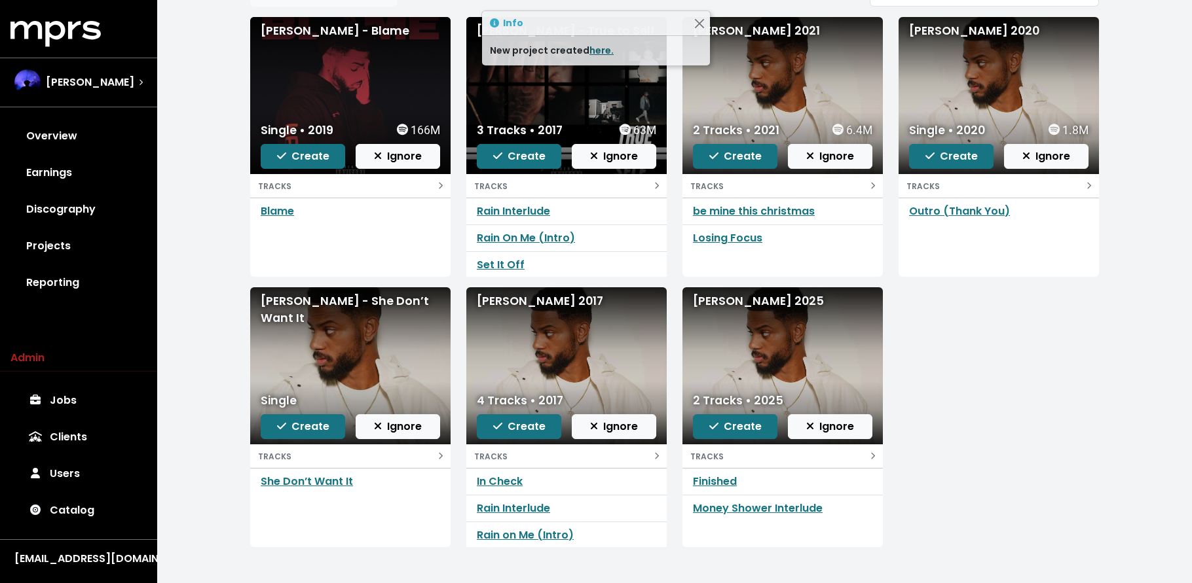
click at [596, 51] on link "here." at bounding box center [601, 50] width 24 height 13
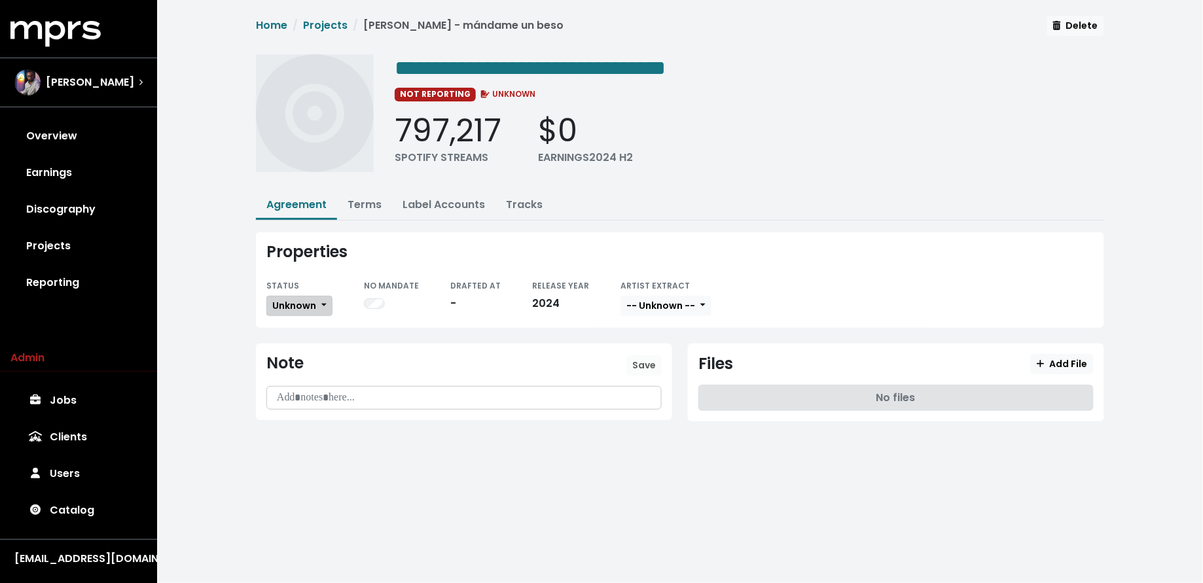
click at [330, 310] on button "Unknown" at bounding box center [299, 306] width 66 height 20
click at [321, 350] on link "Missing" at bounding box center [328, 353] width 123 height 21
click at [295, 299] on span "Unknown" at bounding box center [294, 305] width 44 height 13
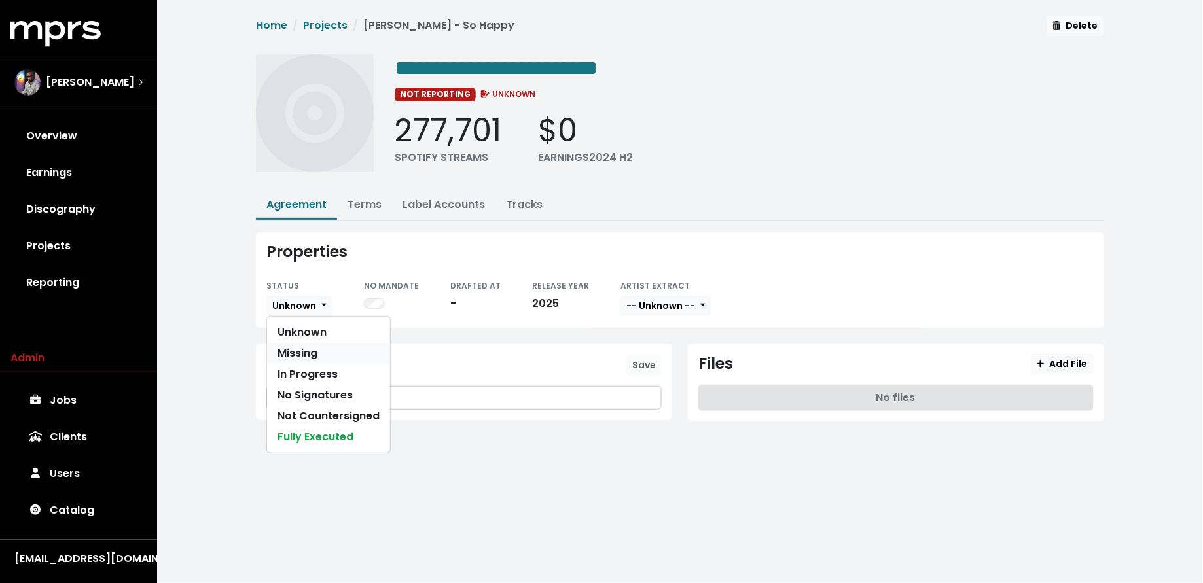
click at [310, 348] on link "Missing" at bounding box center [328, 353] width 123 height 21
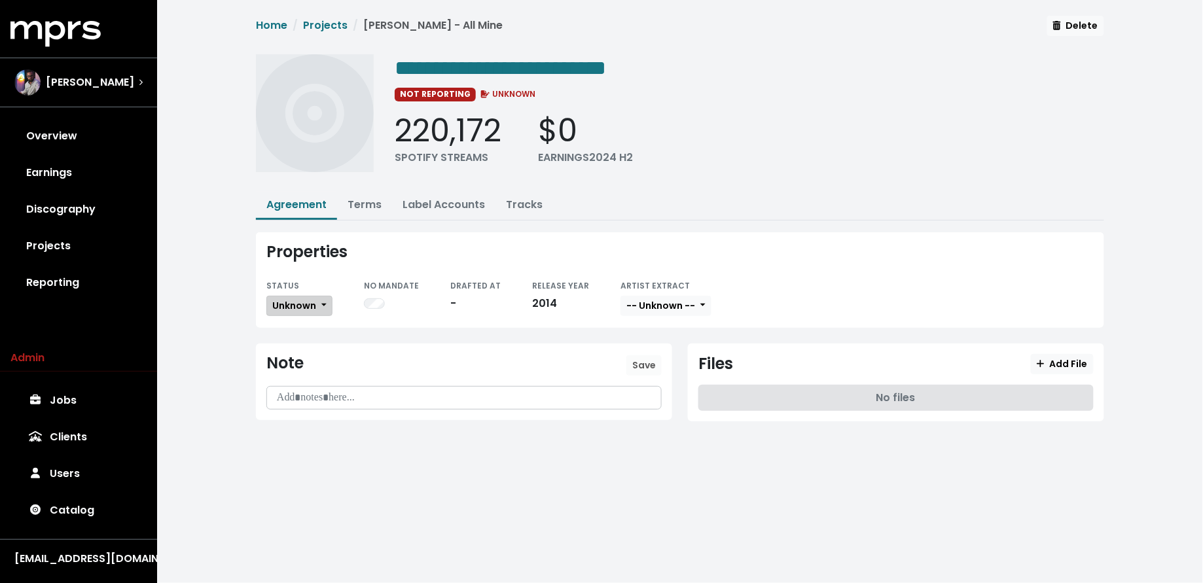
click at [308, 304] on span "Unknown" at bounding box center [294, 305] width 44 height 13
click at [302, 344] on link "Missing" at bounding box center [328, 353] width 123 height 21
click at [294, 303] on span "Unknown" at bounding box center [294, 305] width 44 height 13
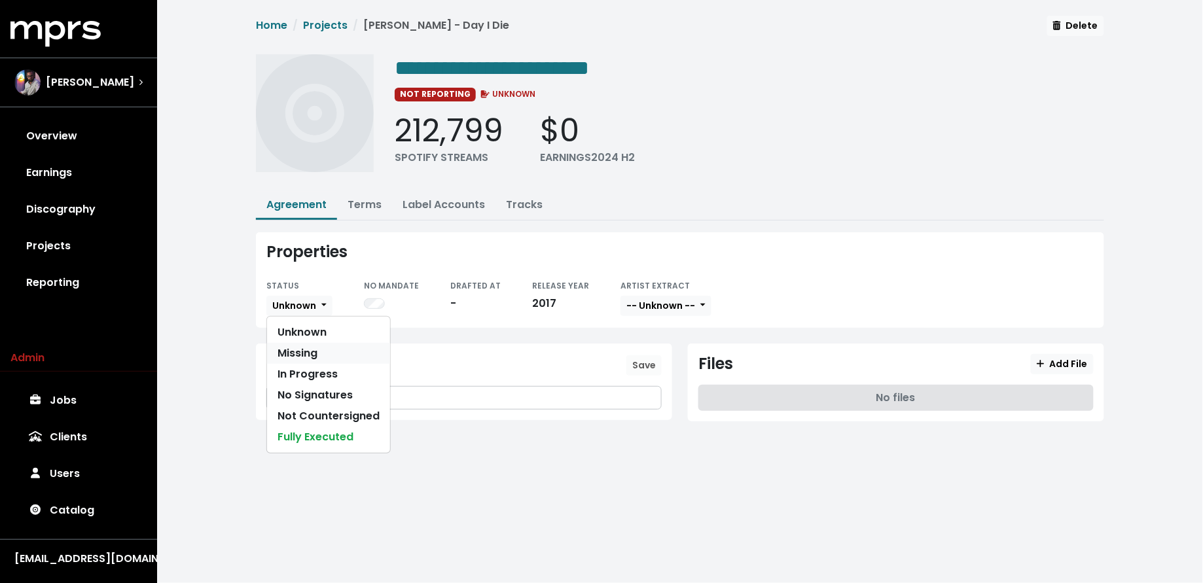
click at [302, 355] on link "Missing" at bounding box center [328, 353] width 123 height 21
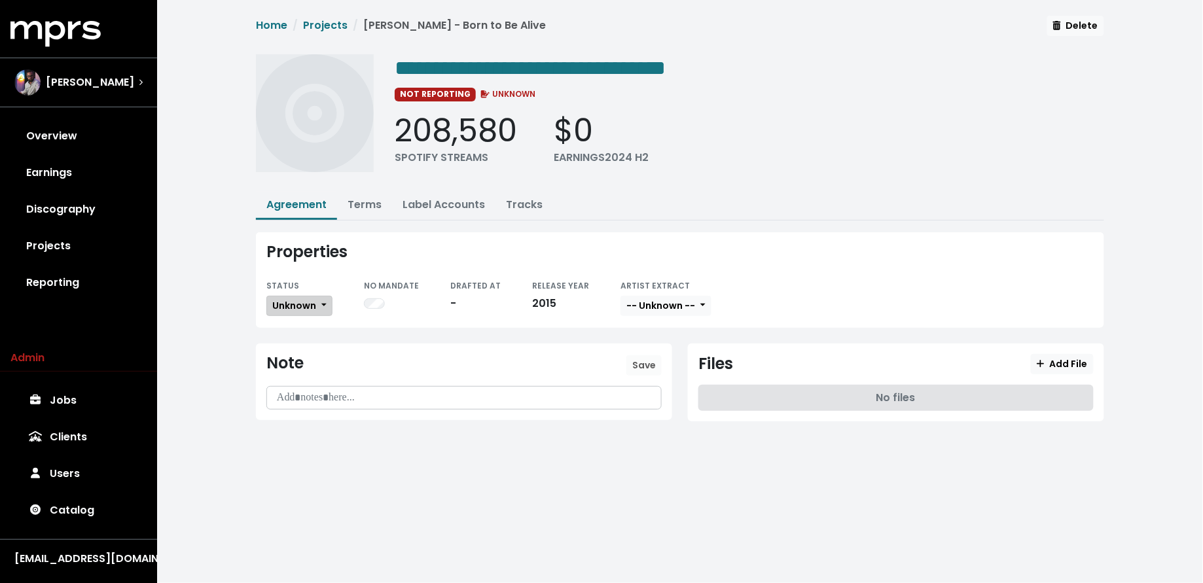
click at [284, 296] on button "Unknown" at bounding box center [299, 306] width 66 height 20
click at [308, 357] on link "Missing" at bounding box center [328, 353] width 123 height 21
click at [312, 301] on span "Unknown" at bounding box center [294, 305] width 44 height 13
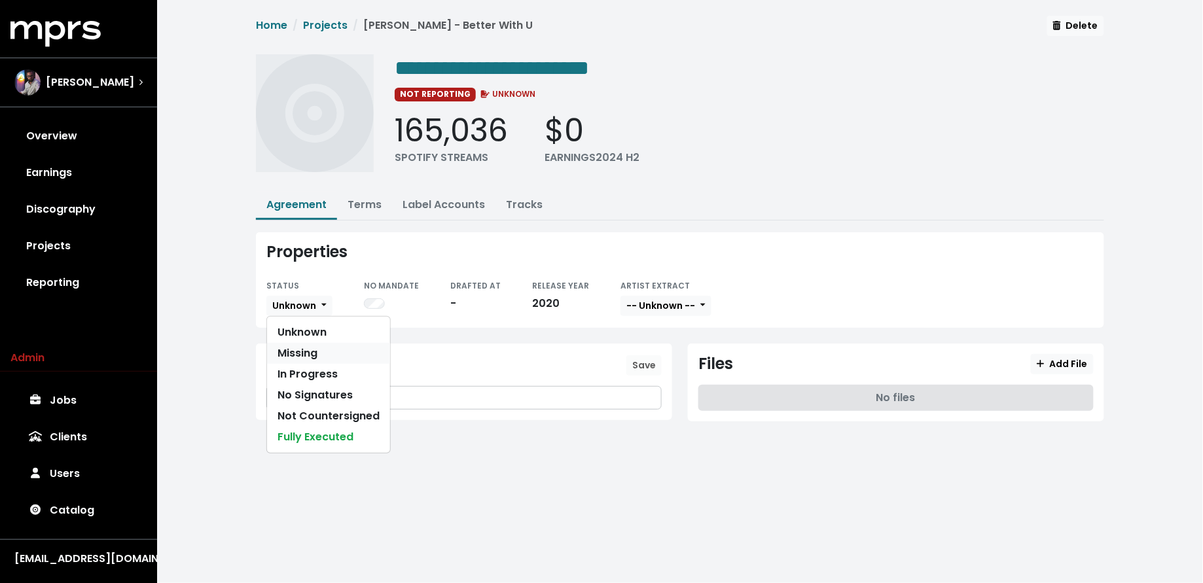
click at [317, 354] on link "Missing" at bounding box center [328, 353] width 123 height 21
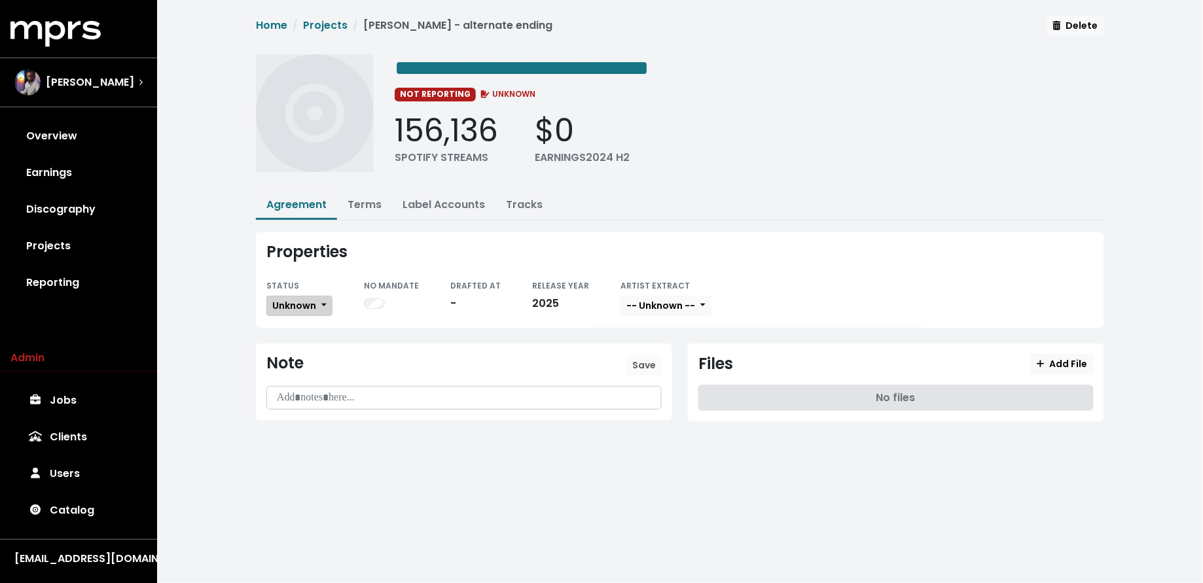
click at [307, 308] on span "Unknown" at bounding box center [294, 305] width 44 height 13
click at [308, 354] on link "Missing" at bounding box center [328, 353] width 123 height 21
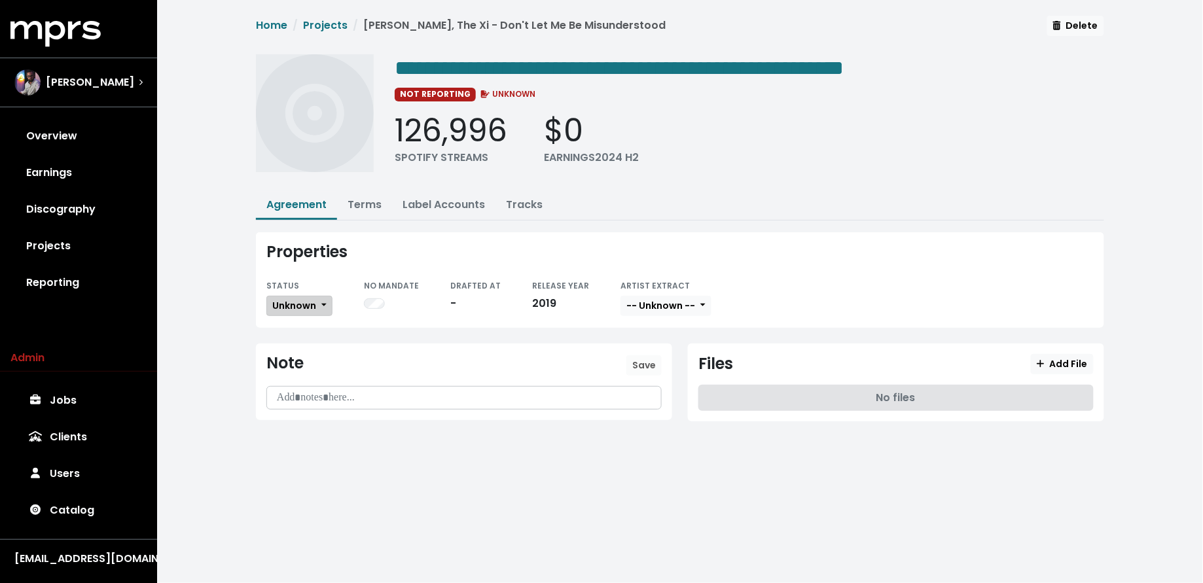
click at [289, 309] on span "Unknown" at bounding box center [294, 305] width 44 height 13
click at [294, 353] on link "Missing" at bounding box center [328, 353] width 123 height 21
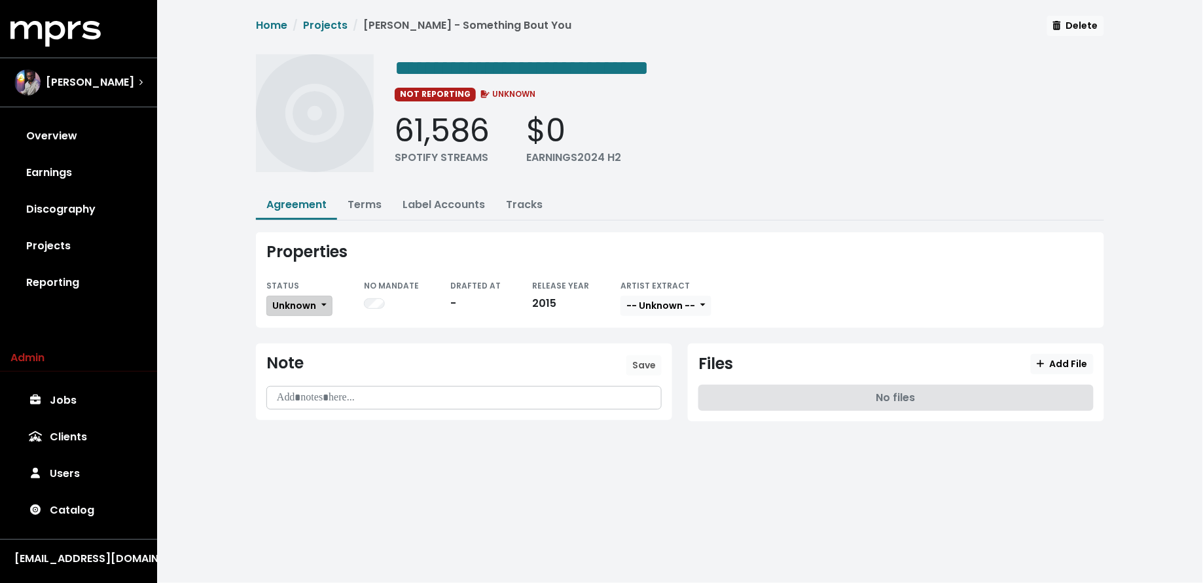
click at [291, 299] on span "Unknown" at bounding box center [294, 305] width 44 height 13
click at [299, 355] on link "Missing" at bounding box center [328, 353] width 123 height 21
click at [304, 309] on span "Unknown" at bounding box center [294, 305] width 44 height 13
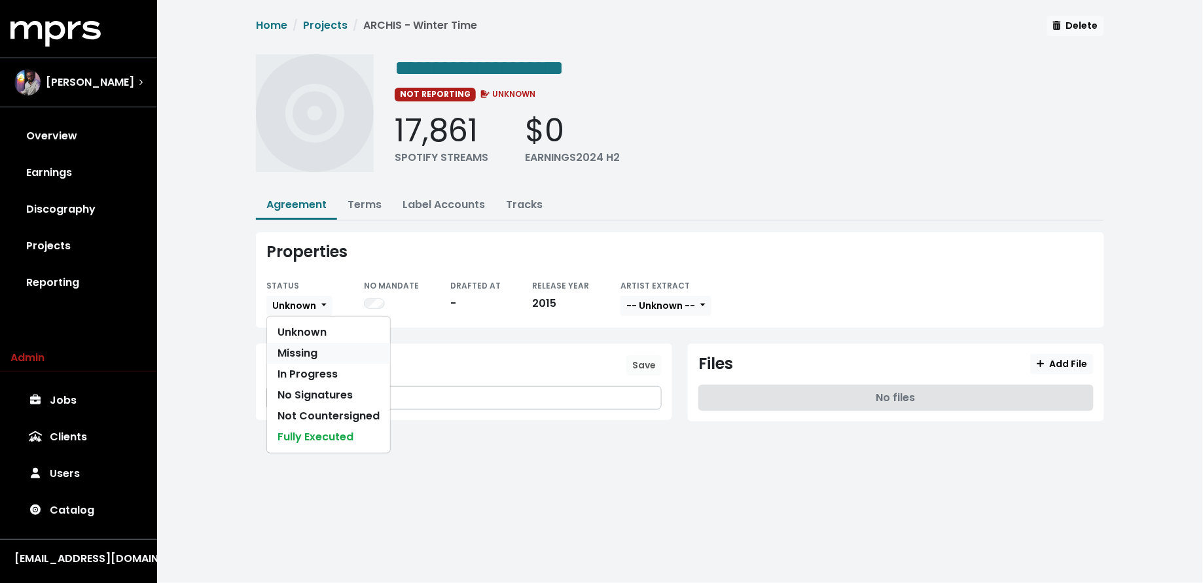
click at [304, 348] on link "Missing" at bounding box center [328, 353] width 123 height 21
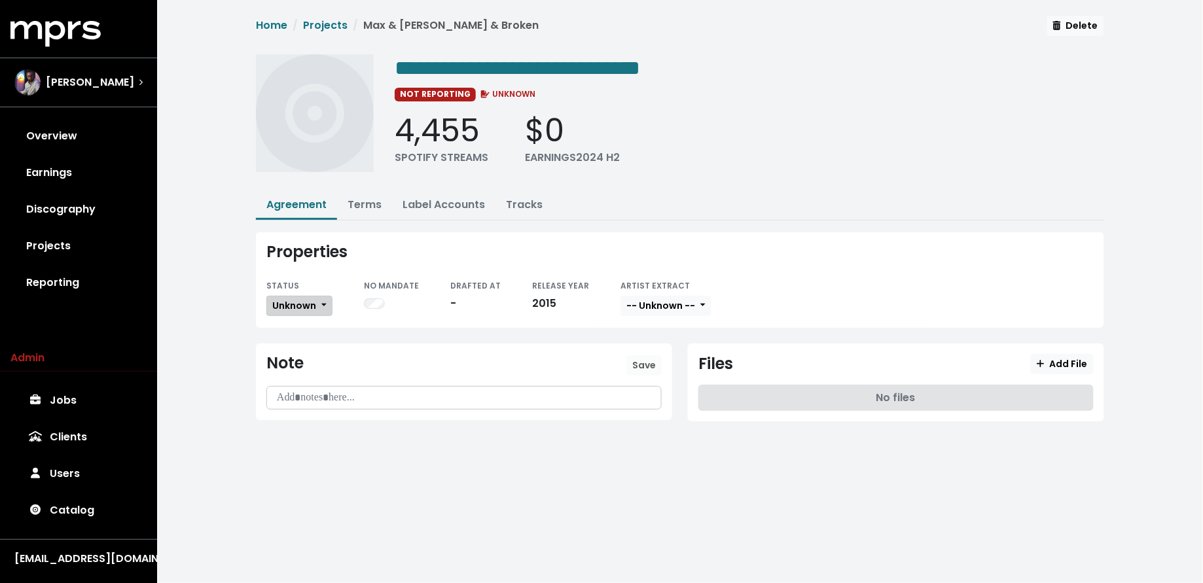
click at [302, 307] on span "Unknown" at bounding box center [294, 305] width 44 height 13
click at [284, 359] on link "Missing" at bounding box center [328, 353] width 123 height 21
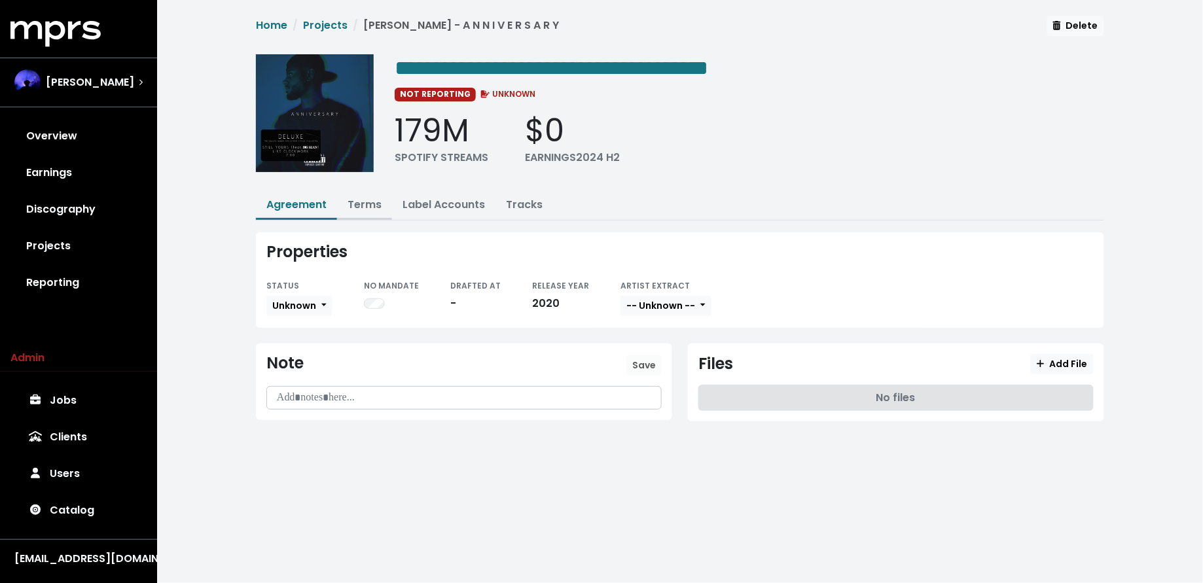
click at [355, 198] on link "Terms" at bounding box center [365, 204] width 34 height 15
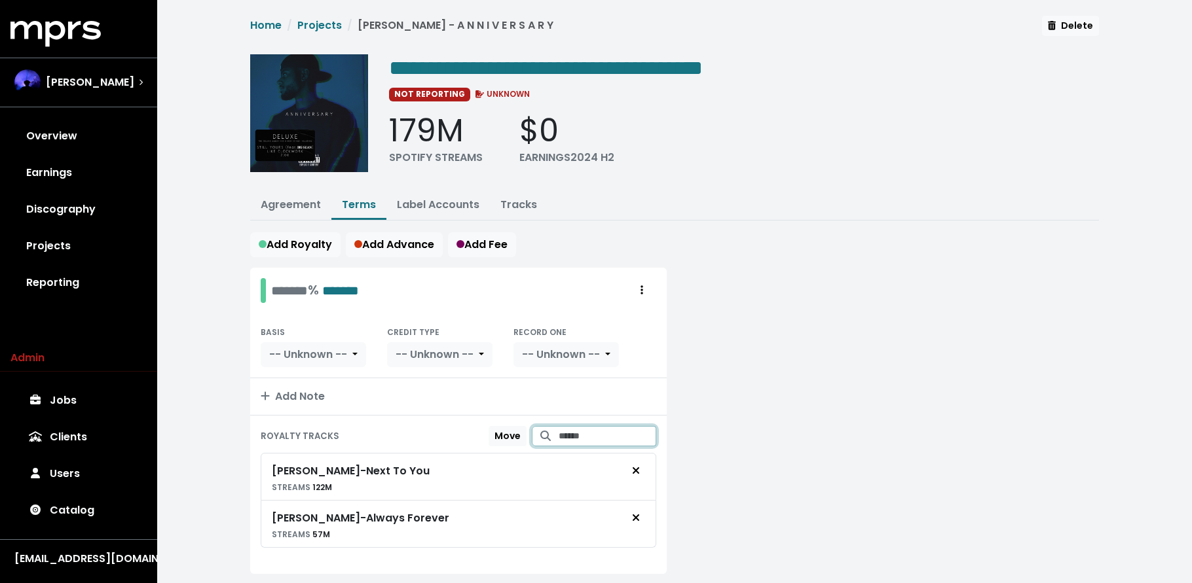
click at [558, 432] on input "Search for tracks by title and link them to this royalty" at bounding box center [607, 436] width 98 height 20
type input "**********"
click at [544, 472] on span "Bryson Tiller - Losing Focus" at bounding box center [585, 469] width 84 height 27
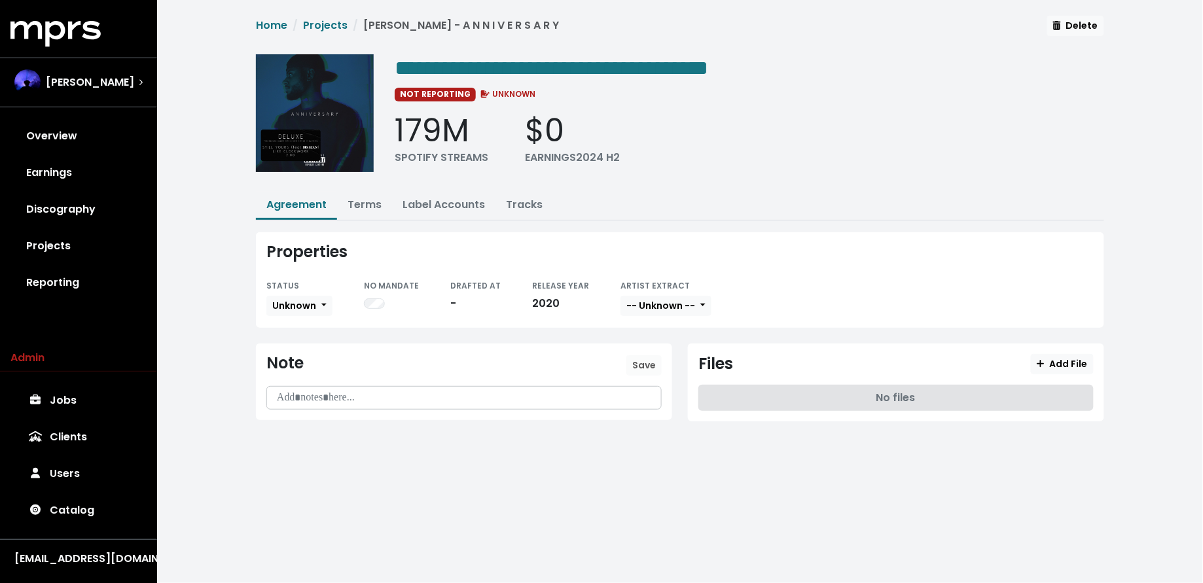
drag, startPoint x: 82, startPoint y: 207, endPoint x: 118, endPoint y: 206, distance: 36.0
click at [82, 207] on link "Discography" at bounding box center [78, 209] width 136 height 37
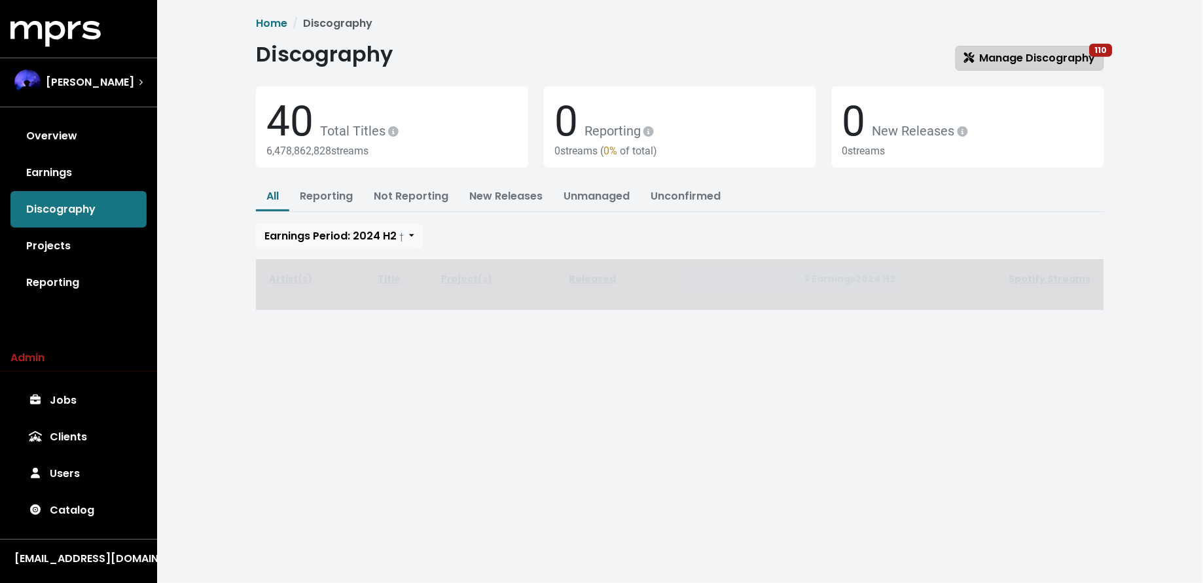
click at [1001, 56] on span "Manage Discography 110" at bounding box center [1030, 57] width 132 height 15
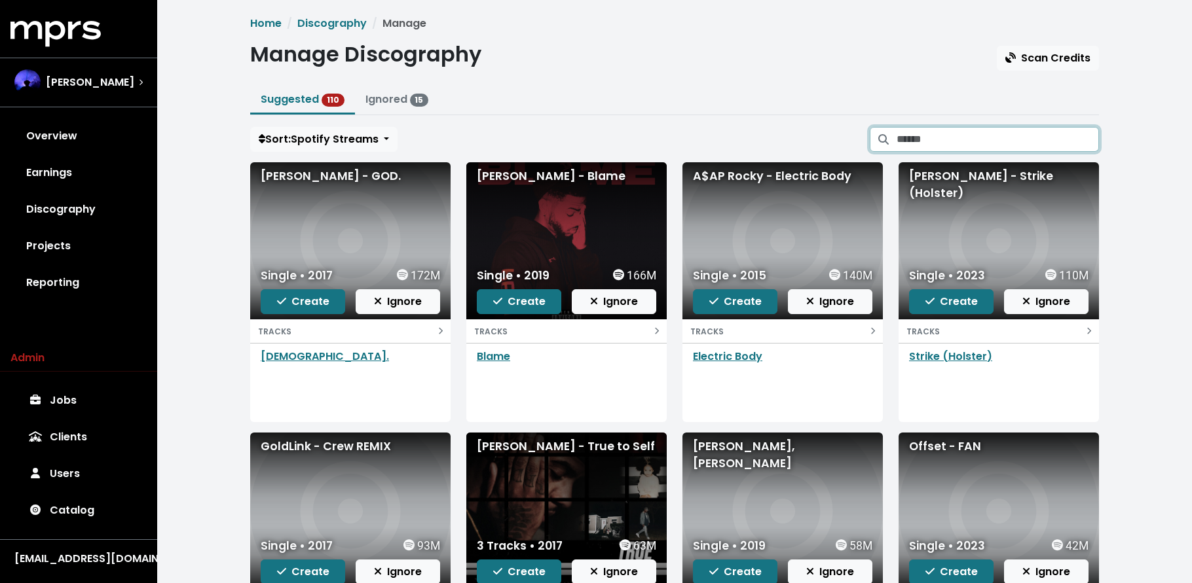
click at [1000, 137] on input "Search suggested projects" at bounding box center [997, 139] width 202 height 25
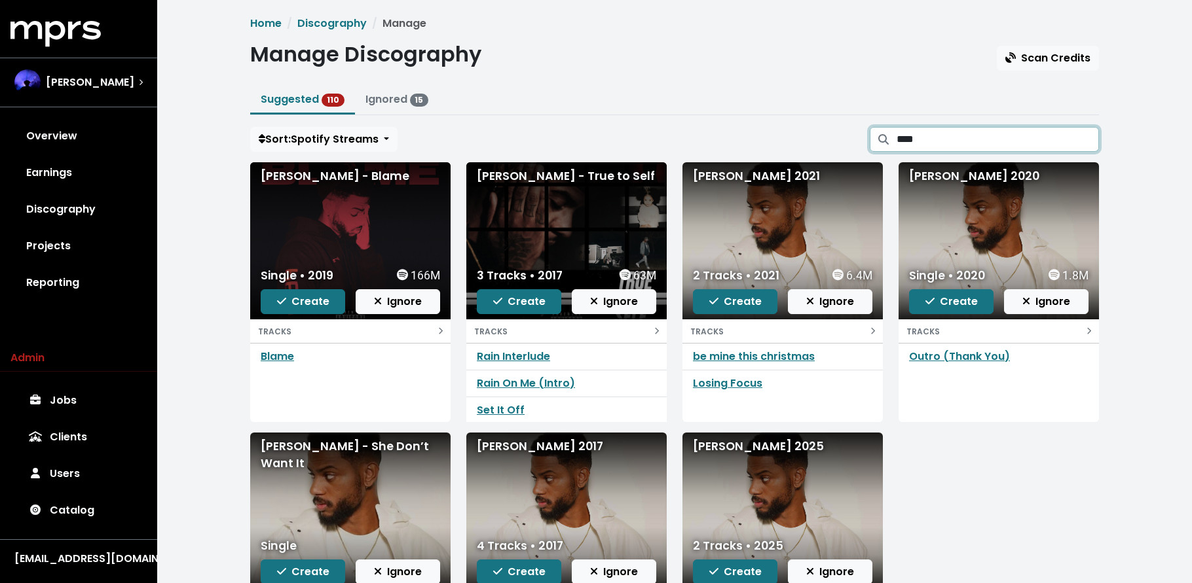
scroll to position [3, 0]
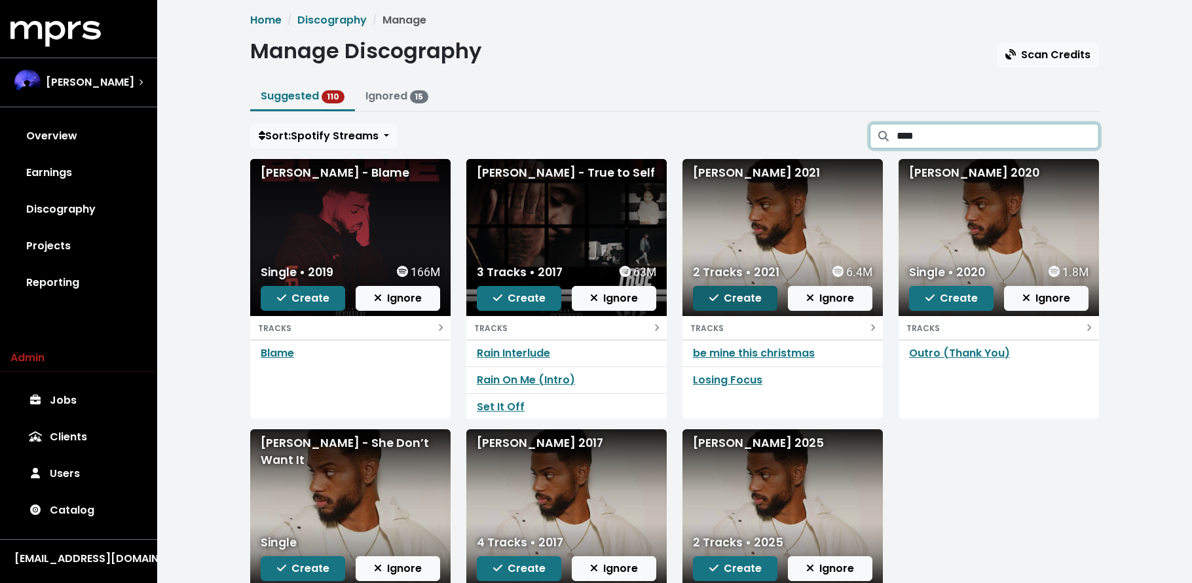
type input "****"
click at [739, 293] on span "Create" at bounding box center [735, 298] width 52 height 15
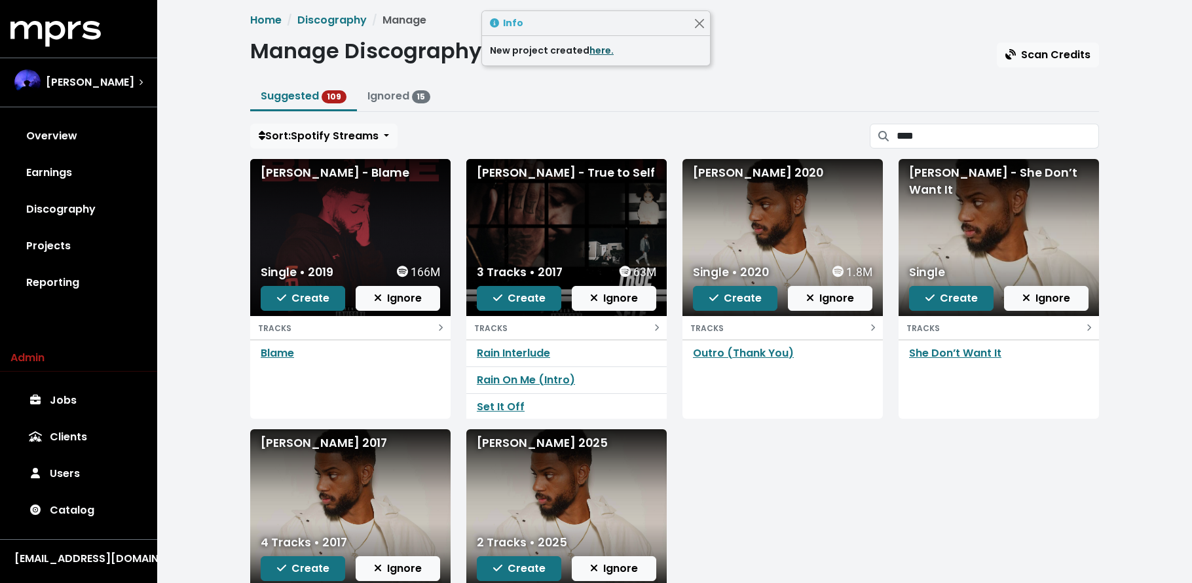
click at [594, 52] on link "here." at bounding box center [601, 50] width 24 height 13
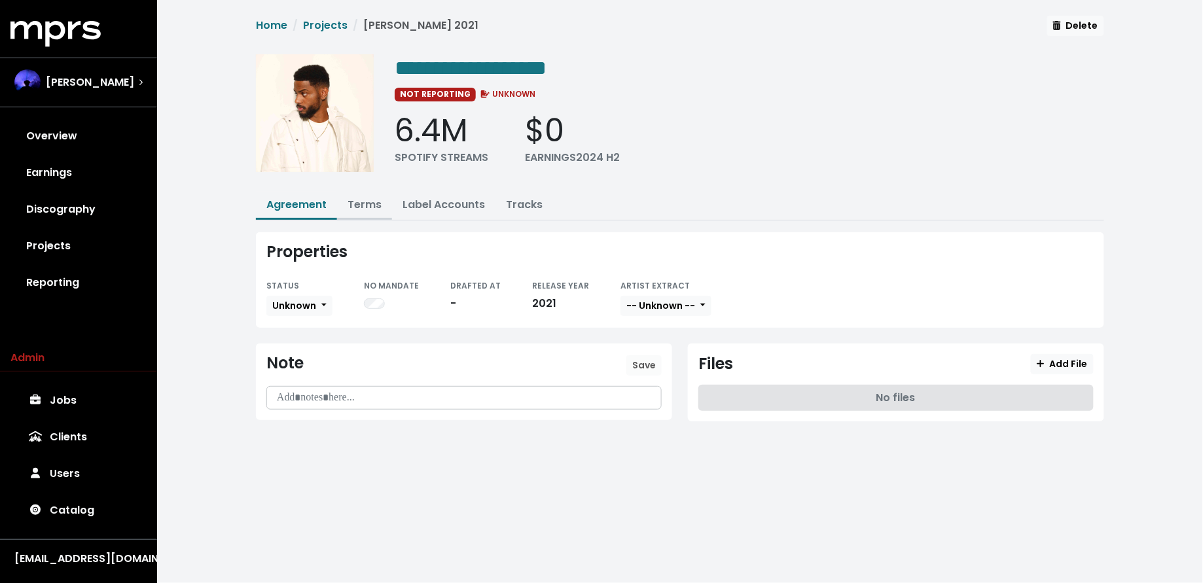
click at [357, 194] on button "Terms" at bounding box center [364, 206] width 55 height 28
click at [373, 197] on link "Terms" at bounding box center [365, 204] width 34 height 15
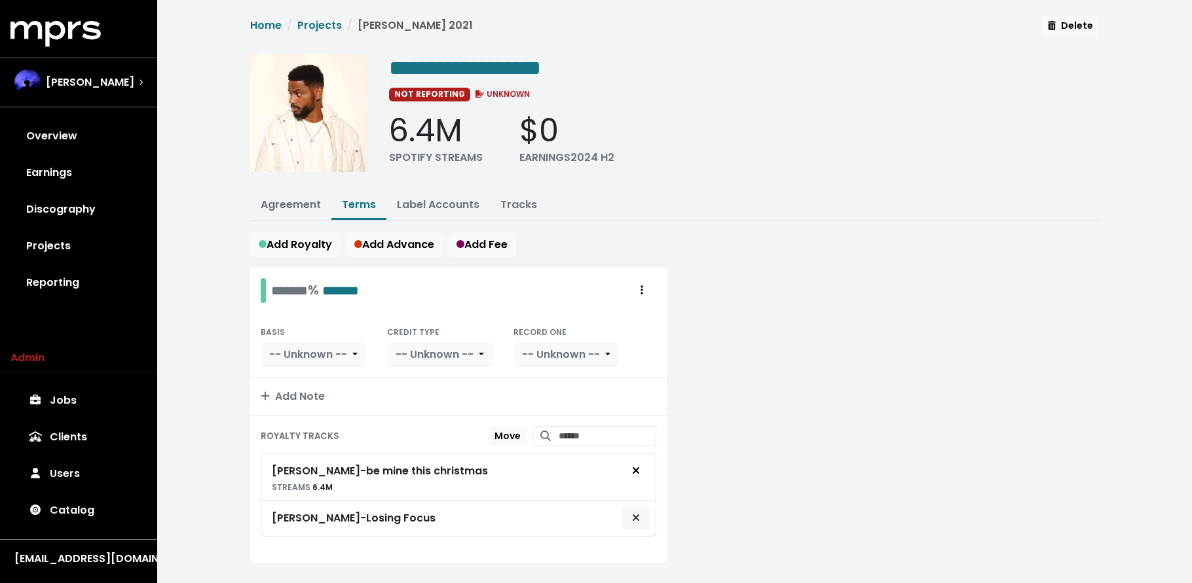
click at [635, 515] on icon "Remove royalty target" at bounding box center [636, 518] width 8 height 10
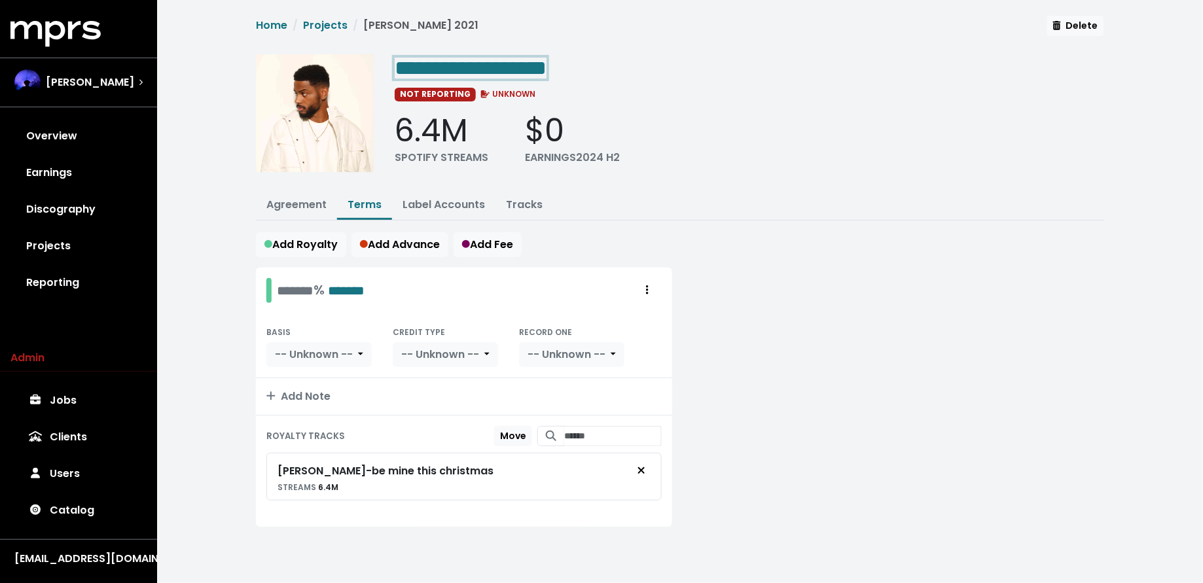
click at [530, 58] on span "**********" at bounding box center [471, 68] width 152 height 21
click at [528, 63] on span "**********" at bounding box center [471, 68] width 152 height 21
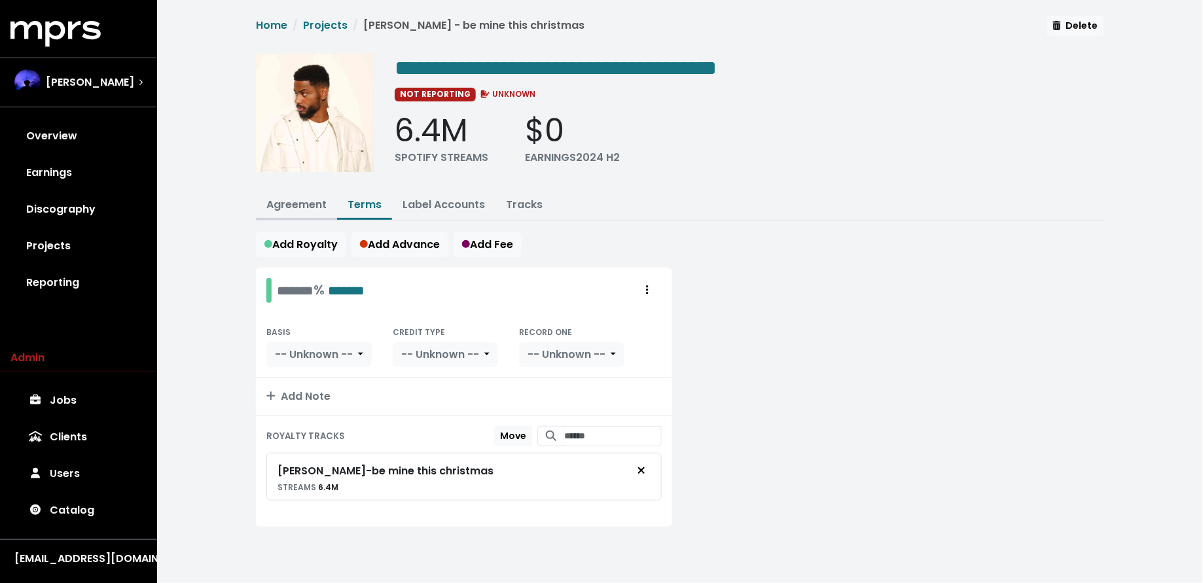
click at [299, 212] on button "Agreement" at bounding box center [296, 206] width 81 height 28
click at [299, 194] on button "Agreement" at bounding box center [296, 206] width 81 height 28
click at [300, 197] on link "Agreement" at bounding box center [296, 204] width 60 height 15
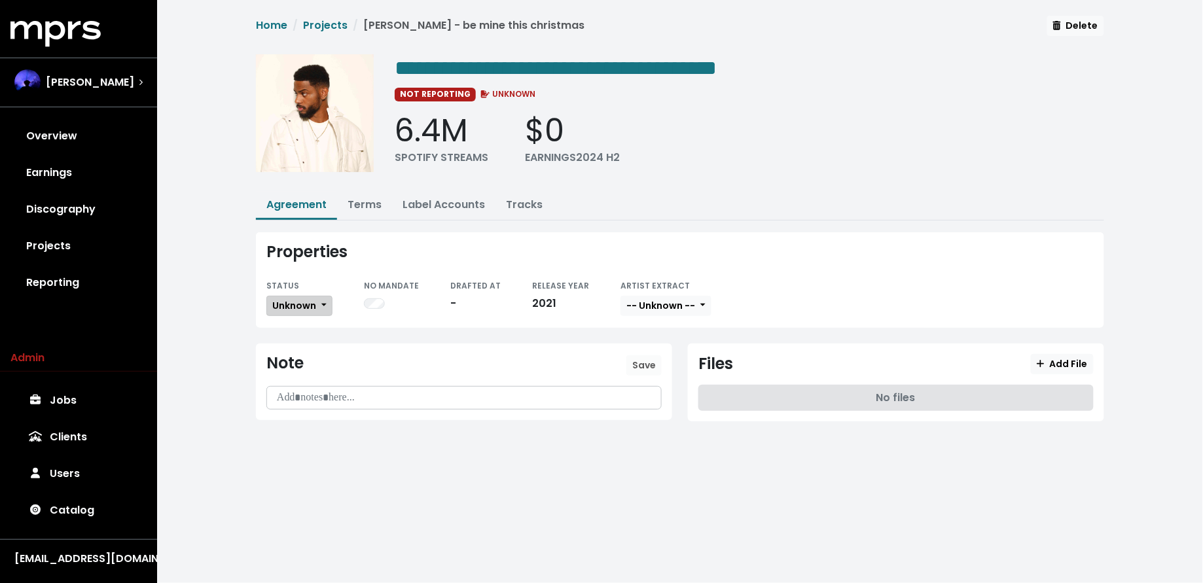
click at [299, 306] on span "Unknown" at bounding box center [294, 305] width 44 height 13
click at [295, 344] on link "Missing" at bounding box center [328, 353] width 123 height 21
click at [119, 248] on link "Projects" at bounding box center [78, 246] width 136 height 37
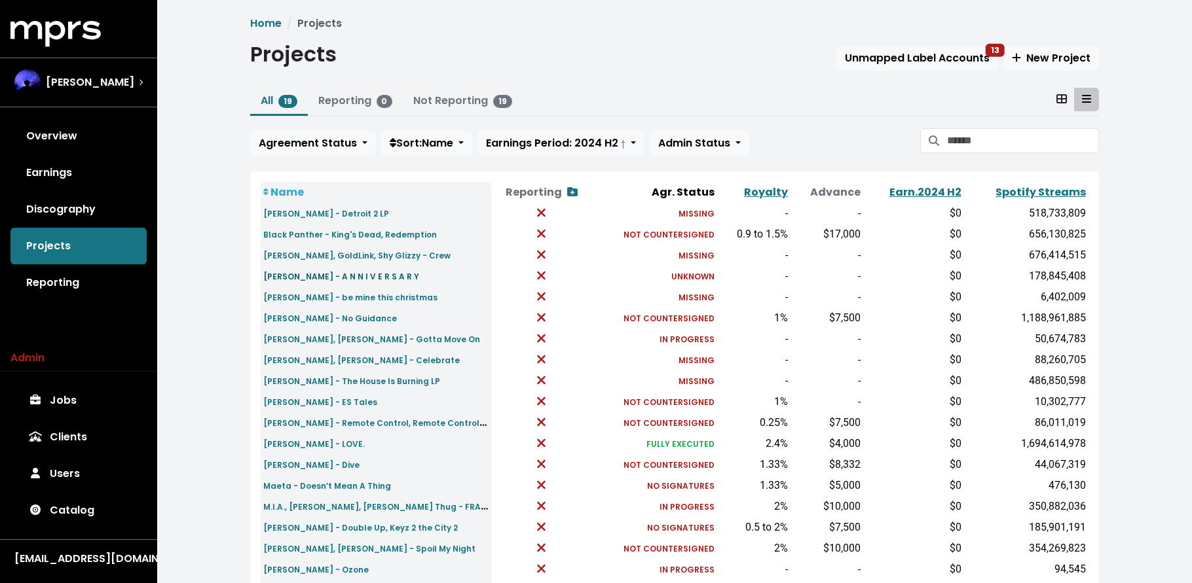
click at [319, 278] on small "Bryson Tiller - A N N I V E R S A R Y" at bounding box center [341, 276] width 156 height 11
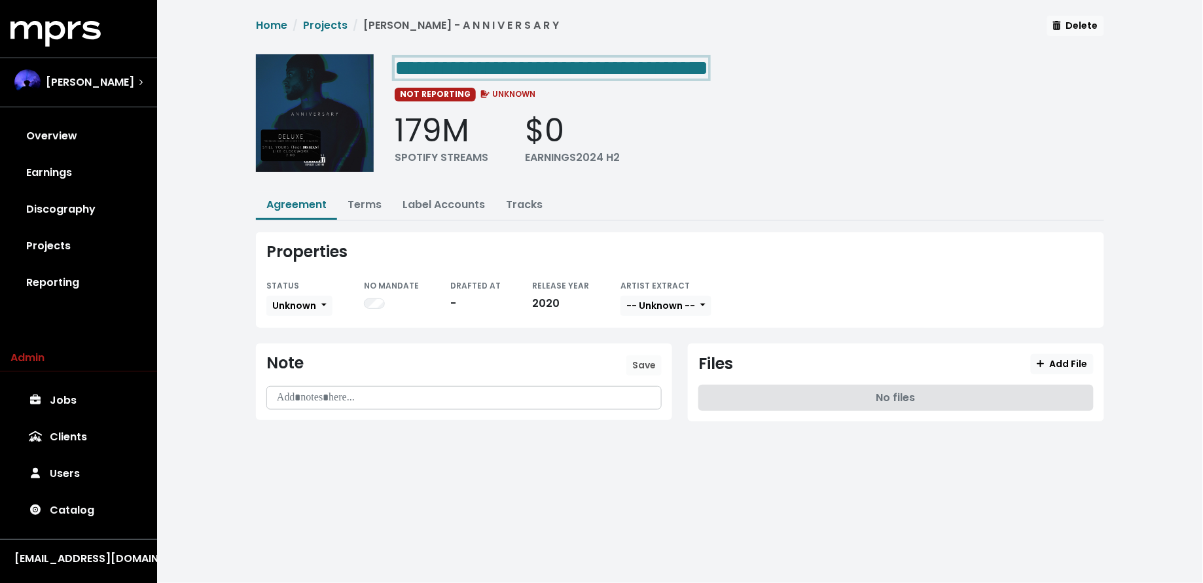
click at [708, 59] on span "**********" at bounding box center [552, 68] width 314 height 21
click at [334, 301] on div "STATUS Unknown NO MANDATE DRAFTED AT - RELEASE YEAR 2020 ARTIST EXTRACT -- Unkn…" at bounding box center [680, 298] width 828 height 40
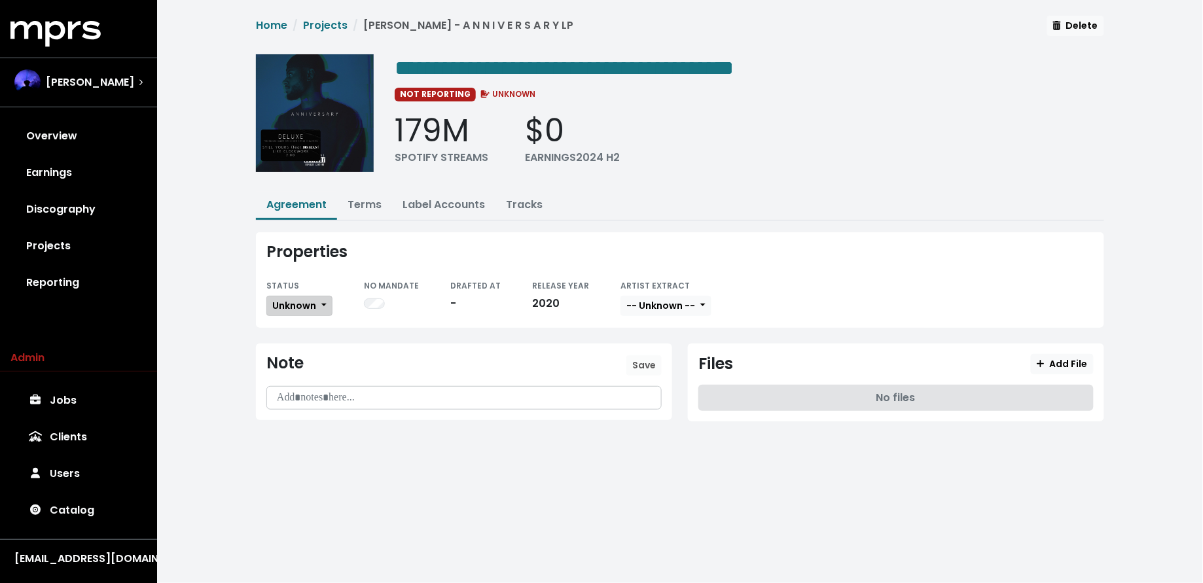
click at [316, 303] on button "Unknown" at bounding box center [299, 306] width 66 height 20
click at [304, 344] on link "Missing" at bounding box center [328, 353] width 123 height 21
click at [109, 217] on link "Discography" at bounding box center [78, 209] width 136 height 37
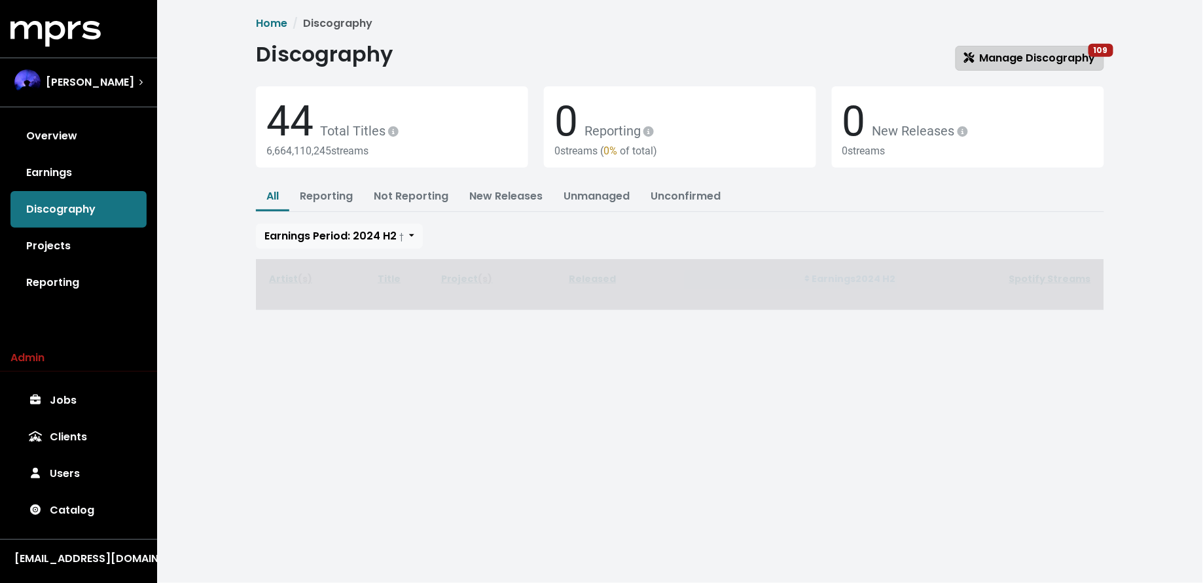
click at [976, 50] on span "Manage Discography 109" at bounding box center [1030, 58] width 132 height 16
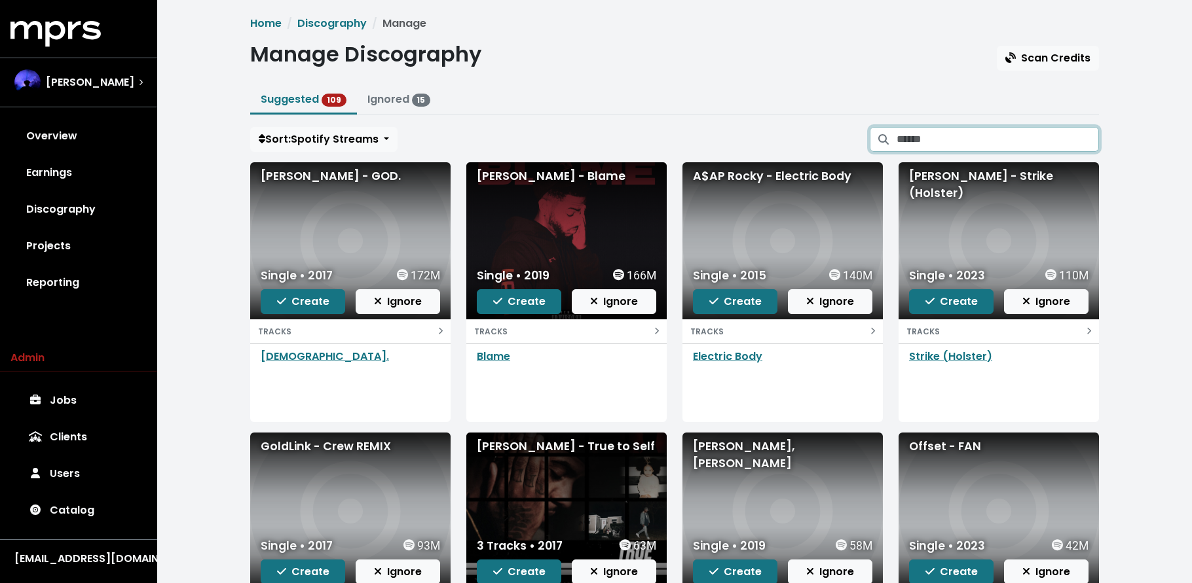
click at [984, 141] on input "Search suggested projects" at bounding box center [997, 139] width 202 height 25
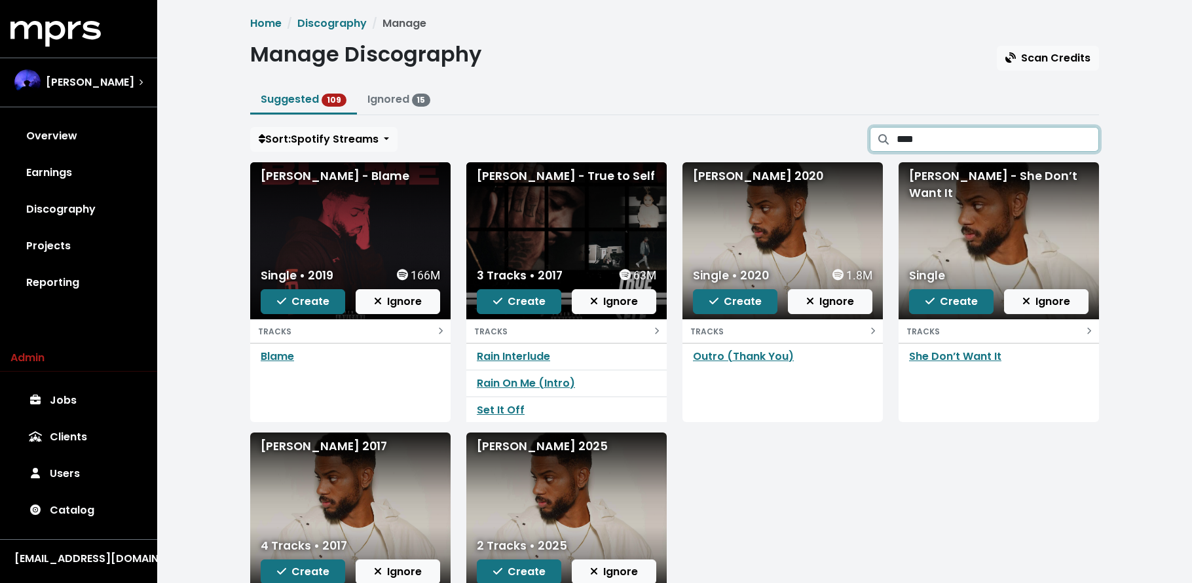
type input "****"
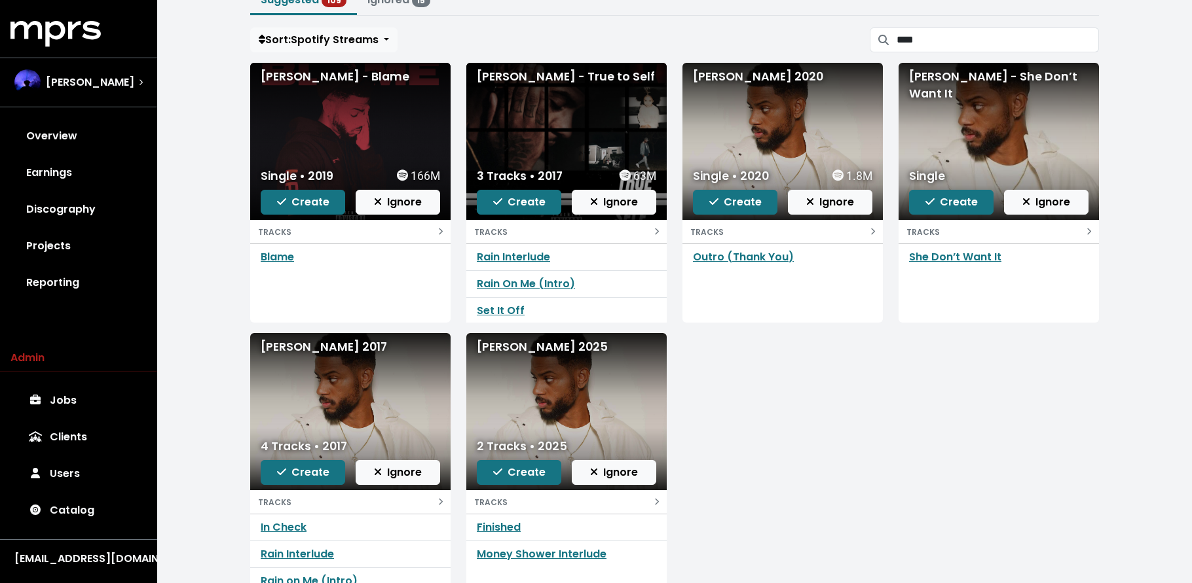
scroll to position [98, 0]
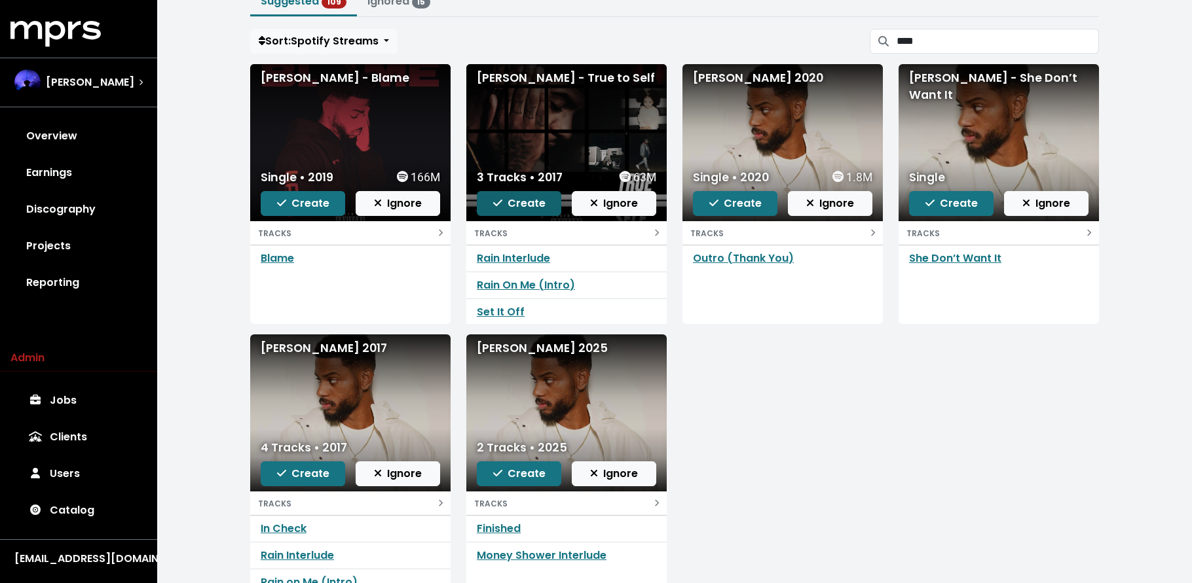
click at [505, 202] on span "Create" at bounding box center [519, 203] width 52 height 15
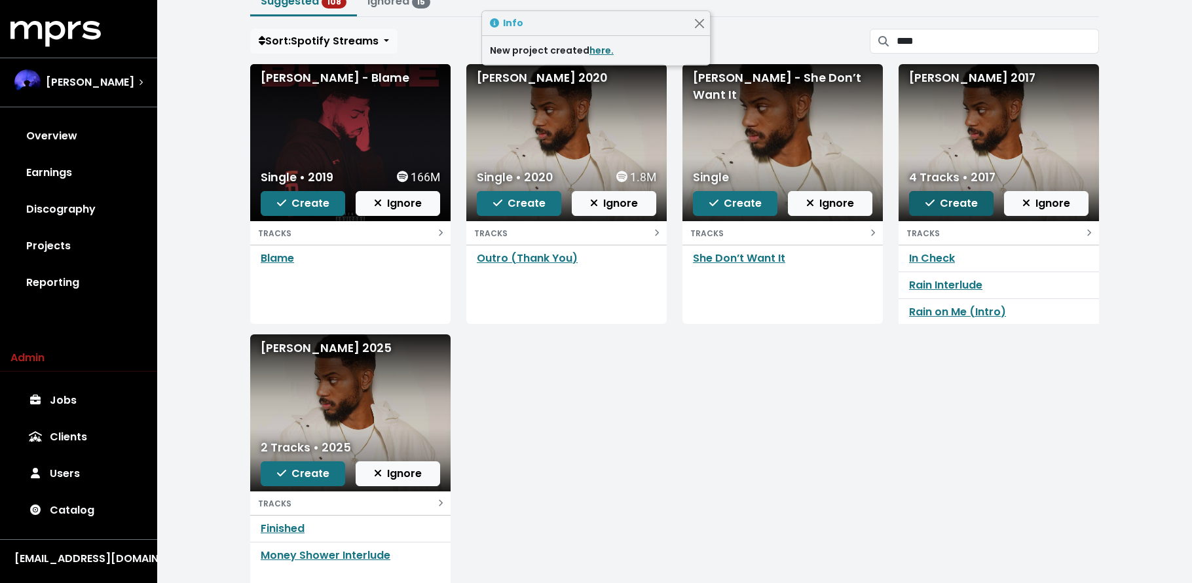
click at [958, 203] on span "Create" at bounding box center [951, 203] width 52 height 15
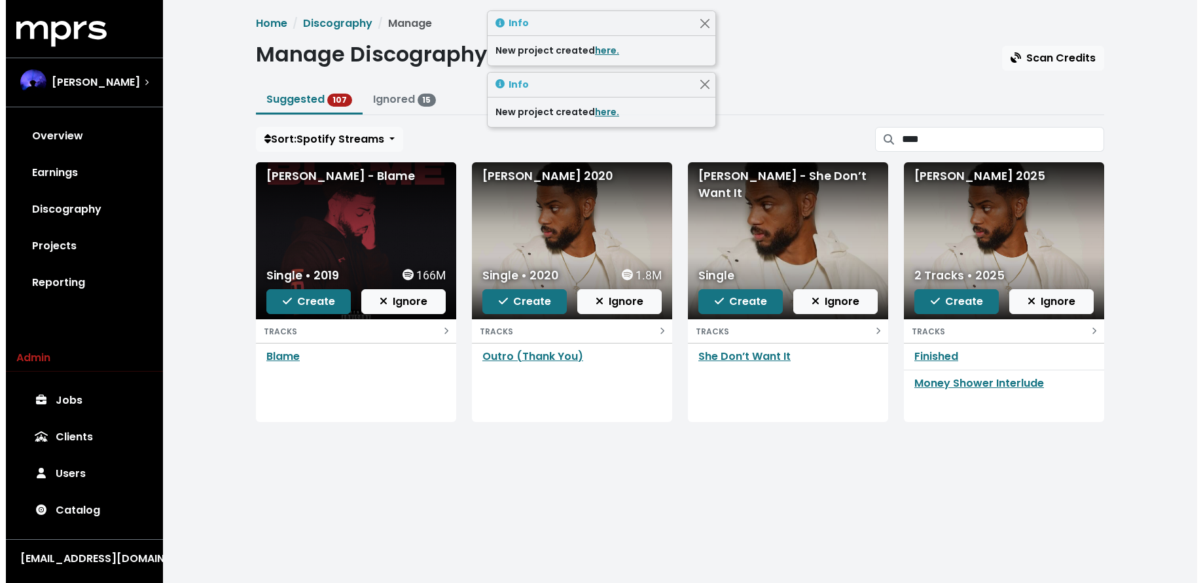
scroll to position [0, 0]
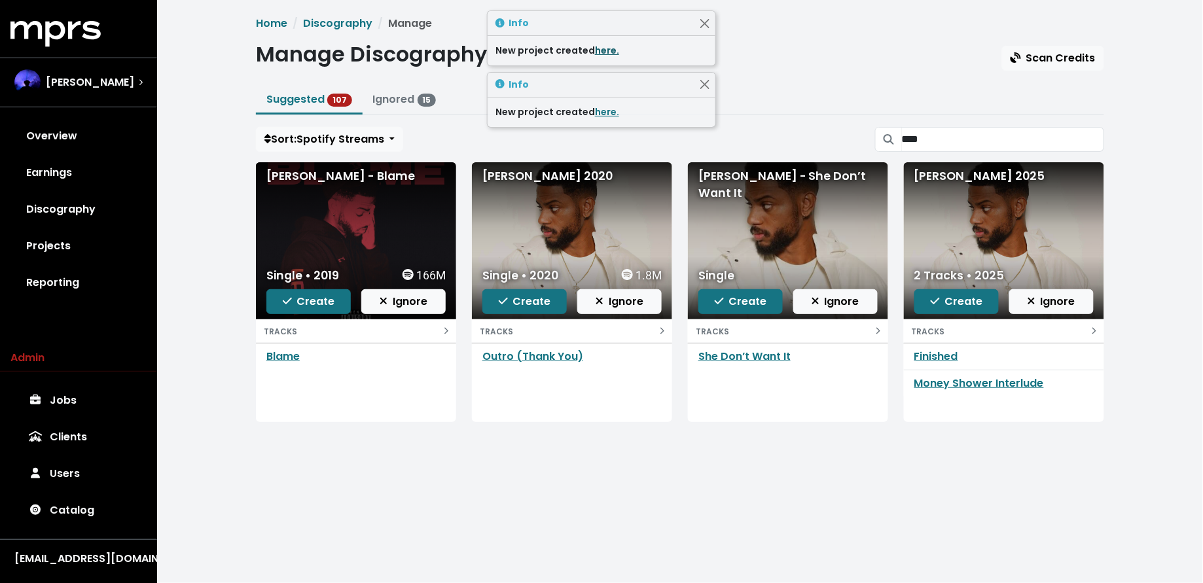
click at [606, 50] on link "here." at bounding box center [607, 50] width 24 height 13
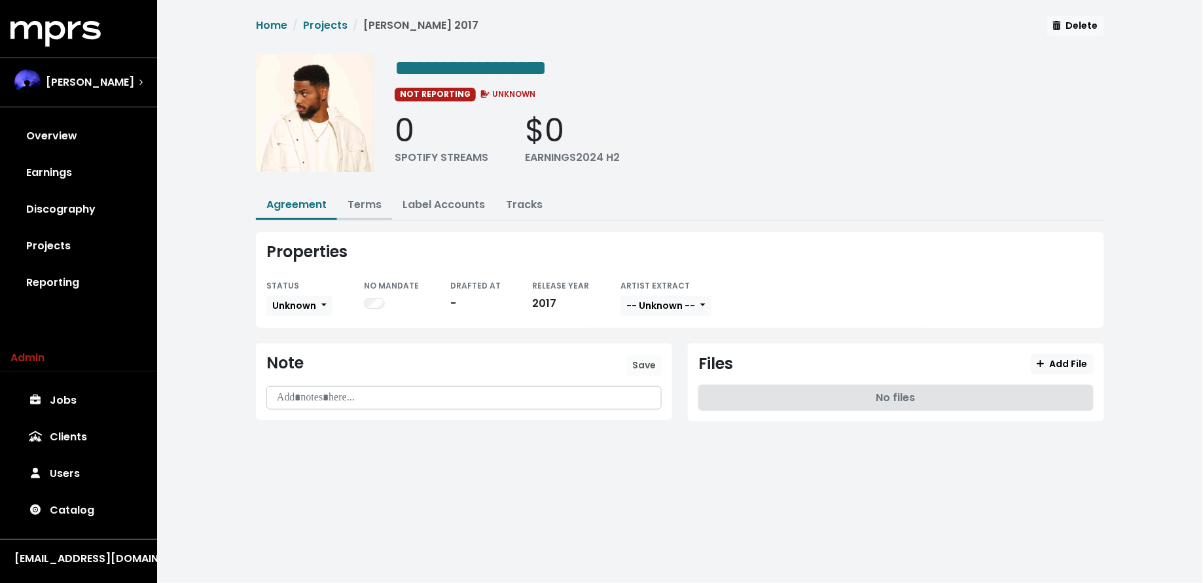
click at [369, 208] on link "Terms" at bounding box center [365, 204] width 34 height 15
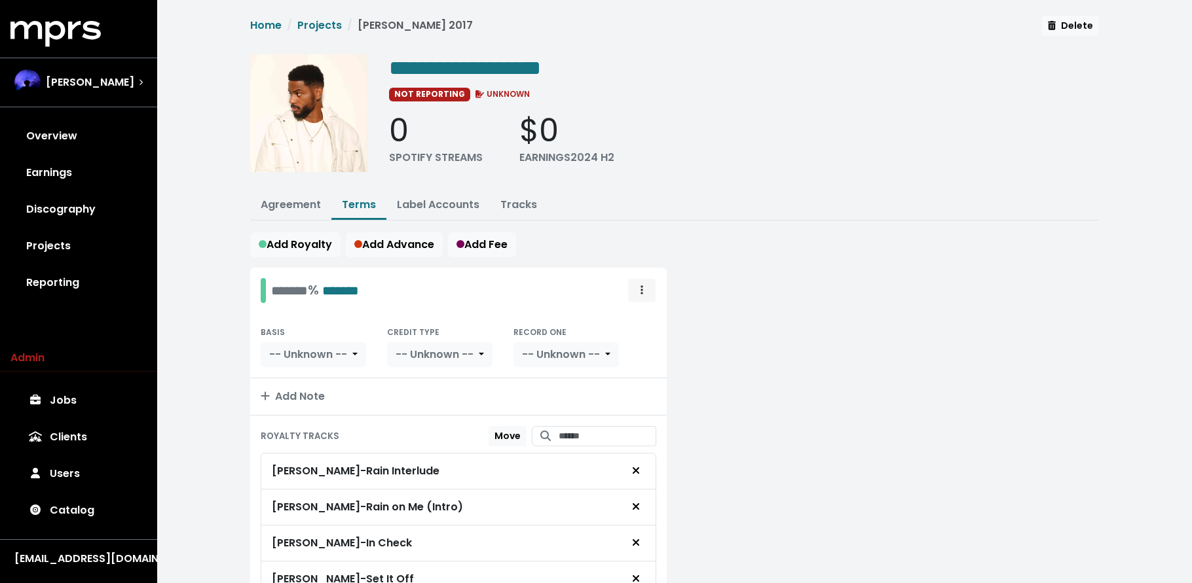
click at [646, 285] on span "Royalty administration options" at bounding box center [642, 291] width 12 height 16
click at [629, 323] on link "Move" at bounding box center [603, 319] width 103 height 21
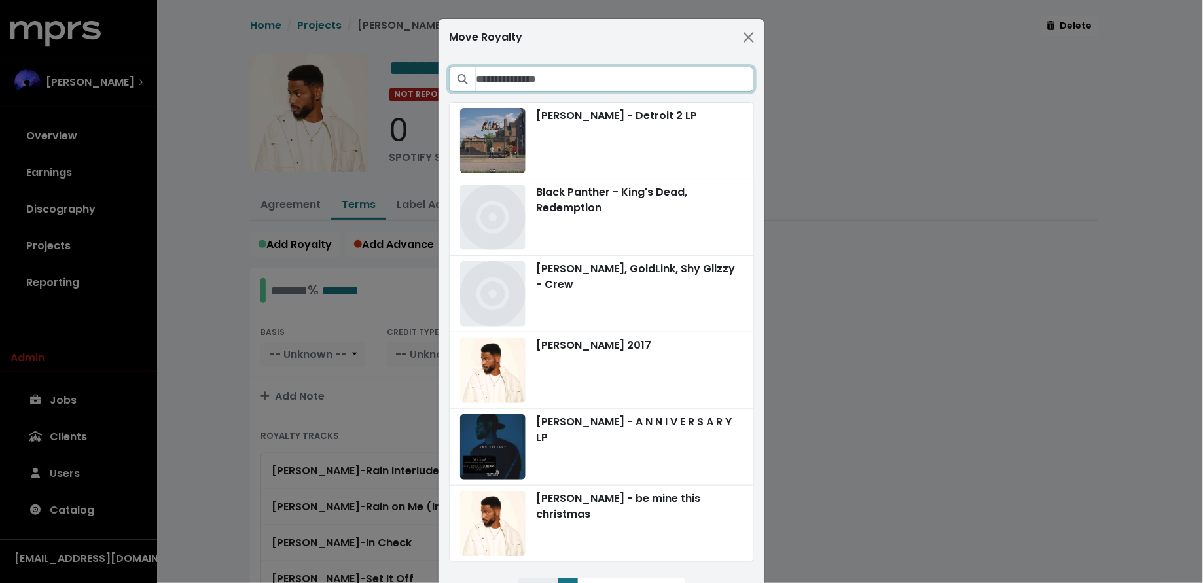
click at [674, 90] on input "Search projects" at bounding box center [615, 79] width 278 height 25
type input "*"
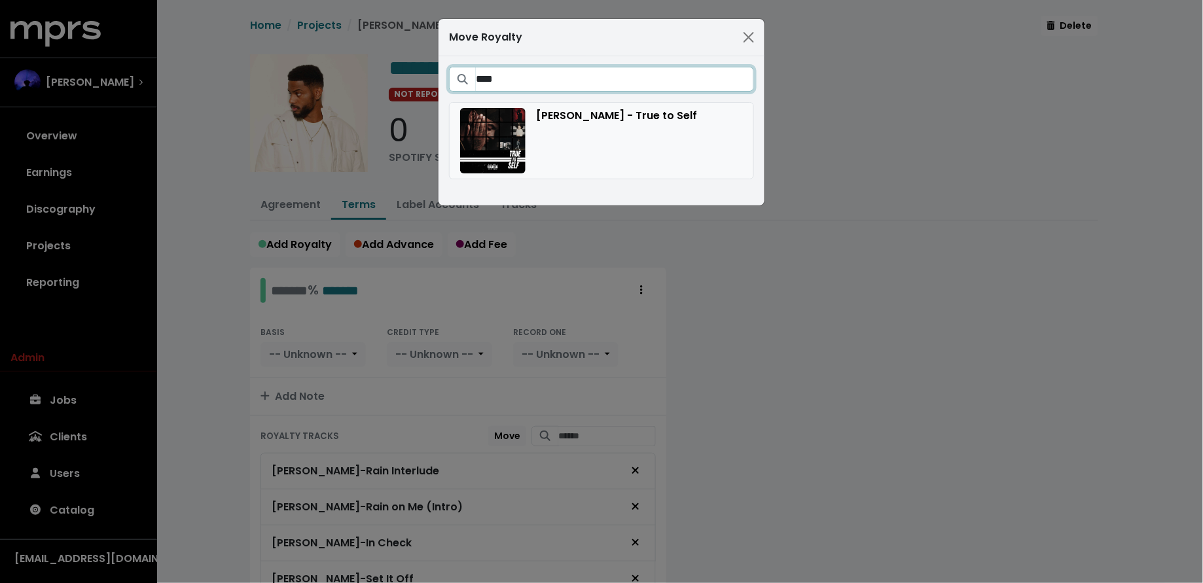
type input "****"
click at [672, 147] on div "[PERSON_NAME] - True to Self" at bounding box center [601, 140] width 283 height 65
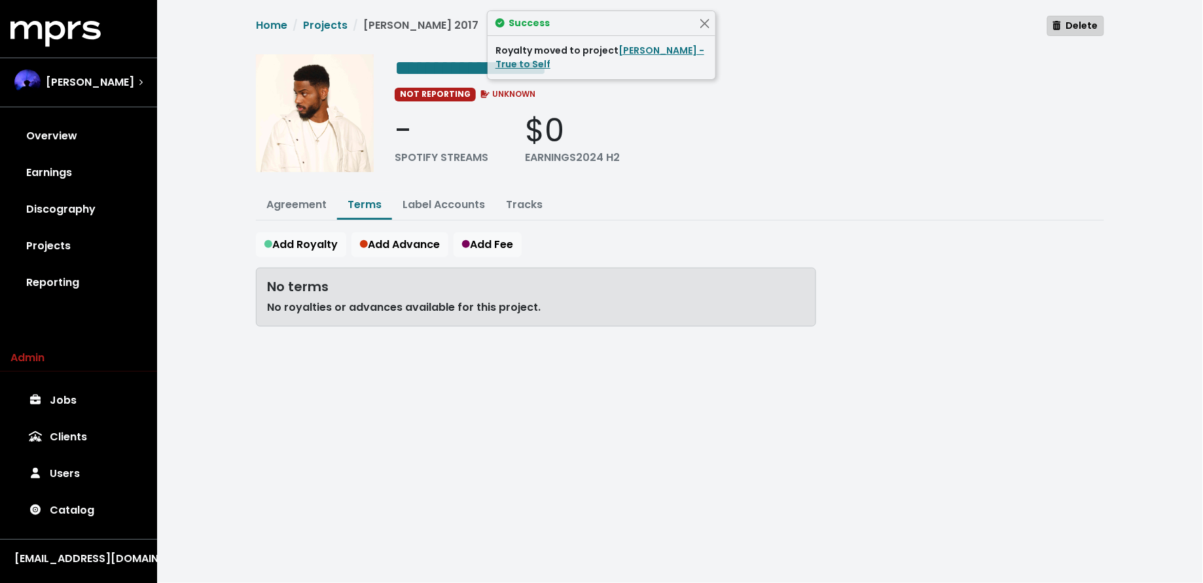
click at [1059, 25] on icon "button" at bounding box center [1057, 25] width 8 height 9
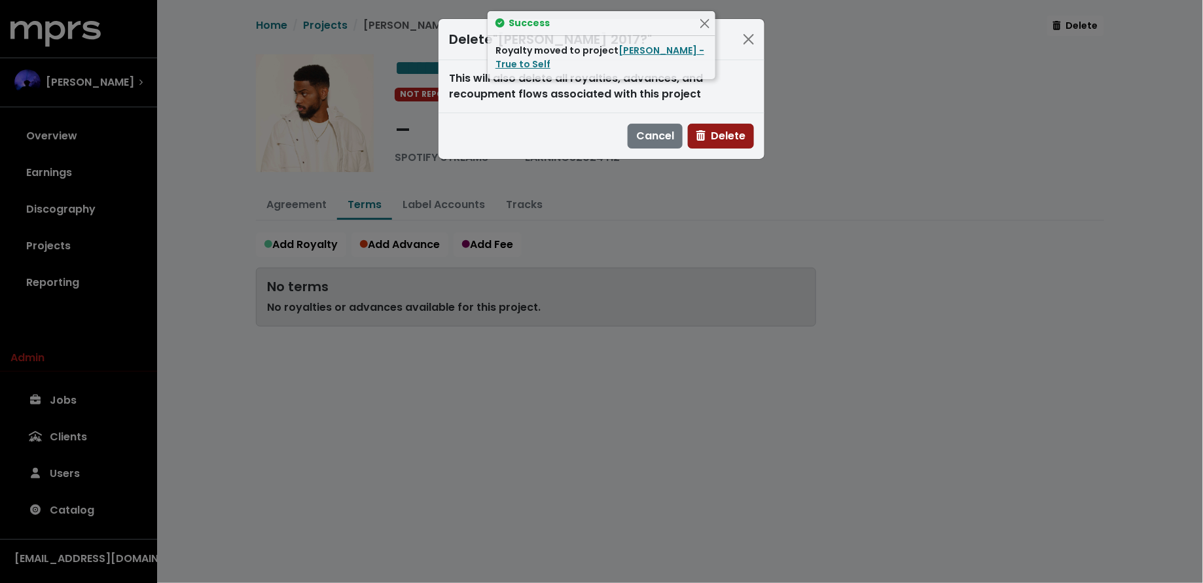
click at [739, 144] on span "Delete" at bounding box center [721, 136] width 49 height 16
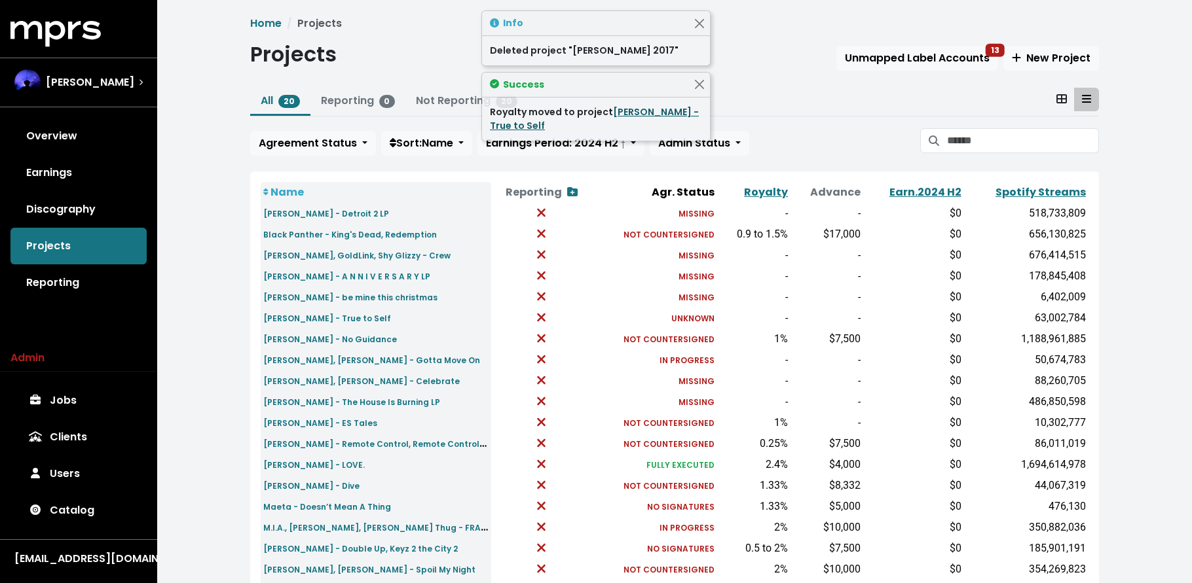
click at [643, 110] on link "[PERSON_NAME] - True to Self" at bounding box center [594, 118] width 209 height 27
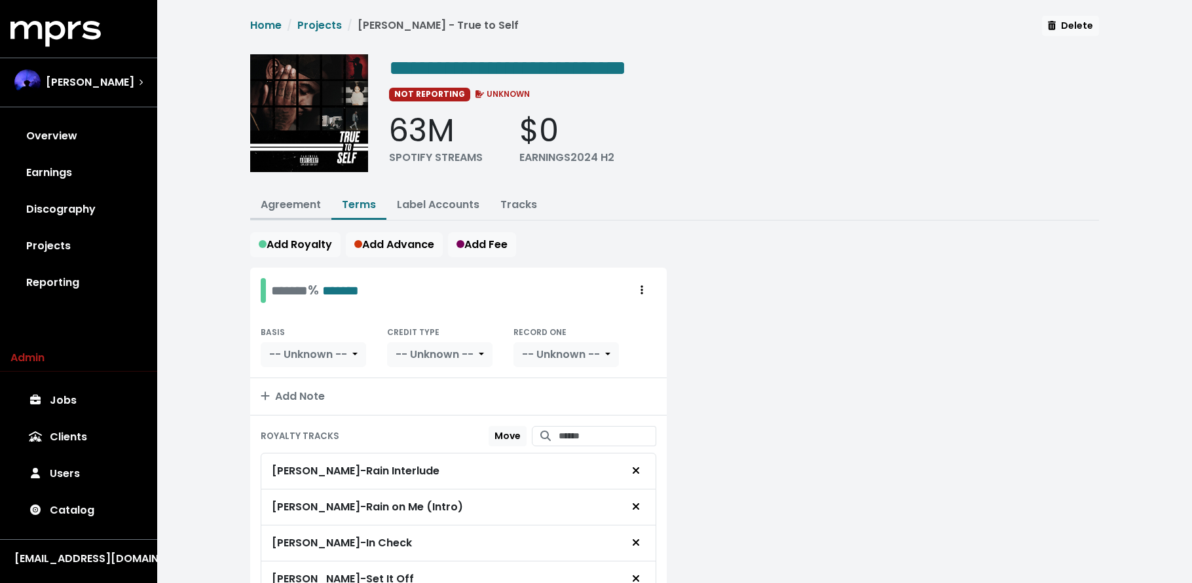
click at [295, 206] on link "Agreement" at bounding box center [291, 204] width 60 height 15
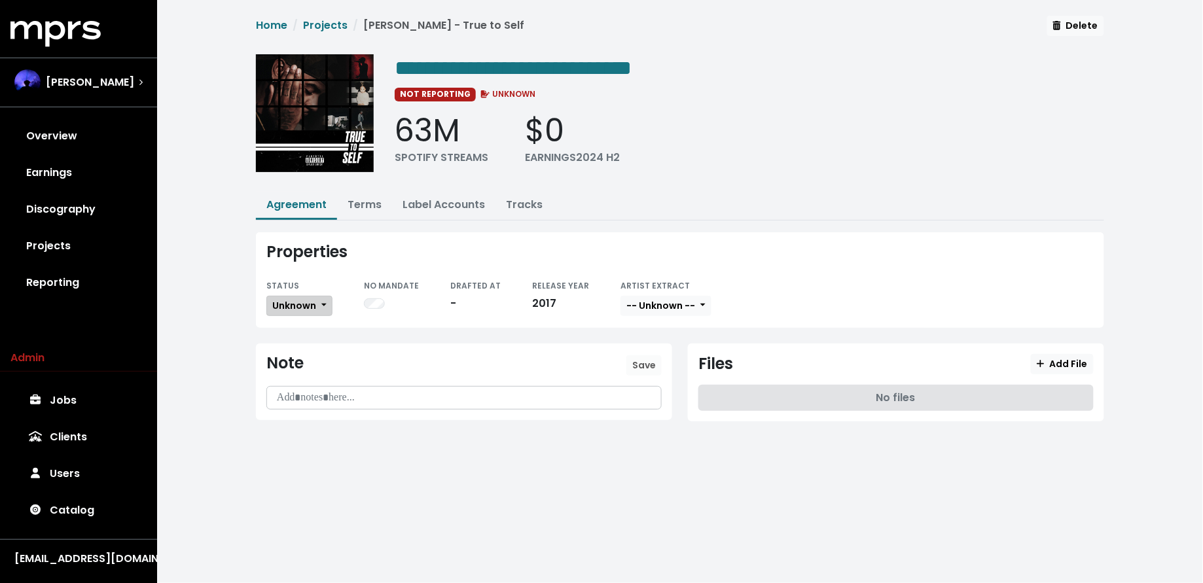
drag, startPoint x: 293, startPoint y: 304, endPoint x: 298, endPoint y: 310, distance: 8.0
click at [293, 302] on span "Unknown" at bounding box center [294, 305] width 44 height 13
click at [314, 354] on link "Missing" at bounding box center [328, 353] width 123 height 21
click at [363, 197] on link "Terms" at bounding box center [365, 204] width 34 height 15
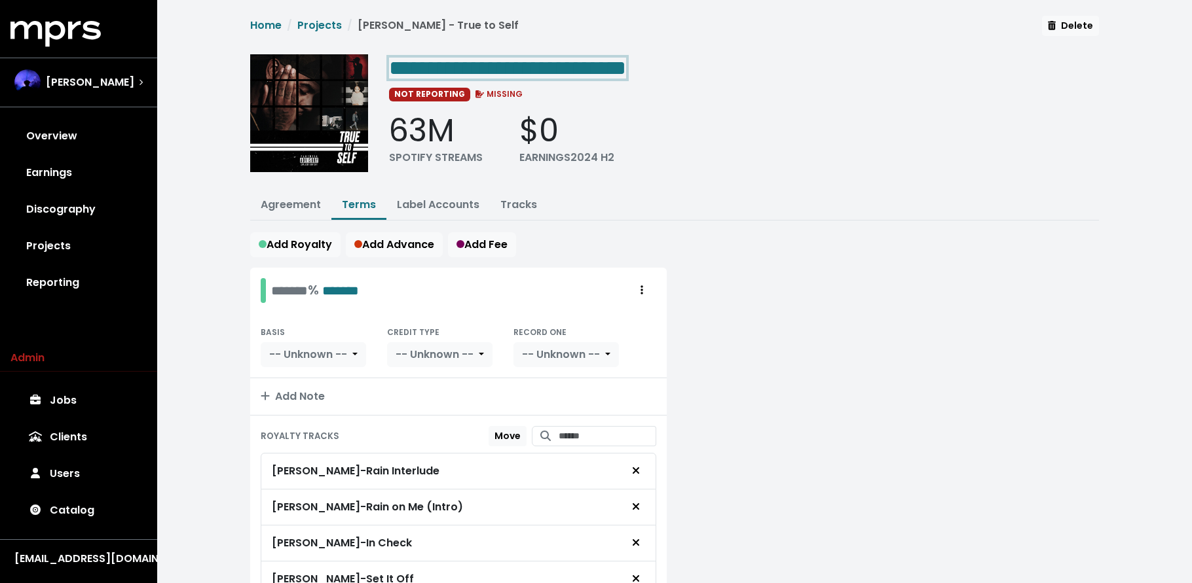
click at [666, 69] on div "**********" at bounding box center [744, 67] width 710 height 26
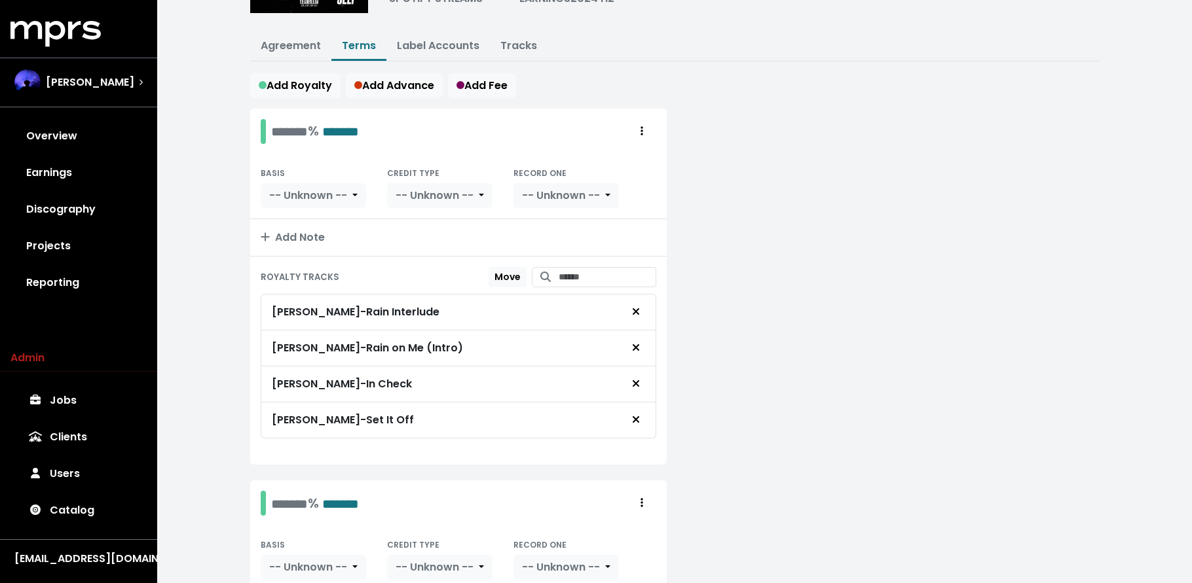
scroll to position [175, 0]
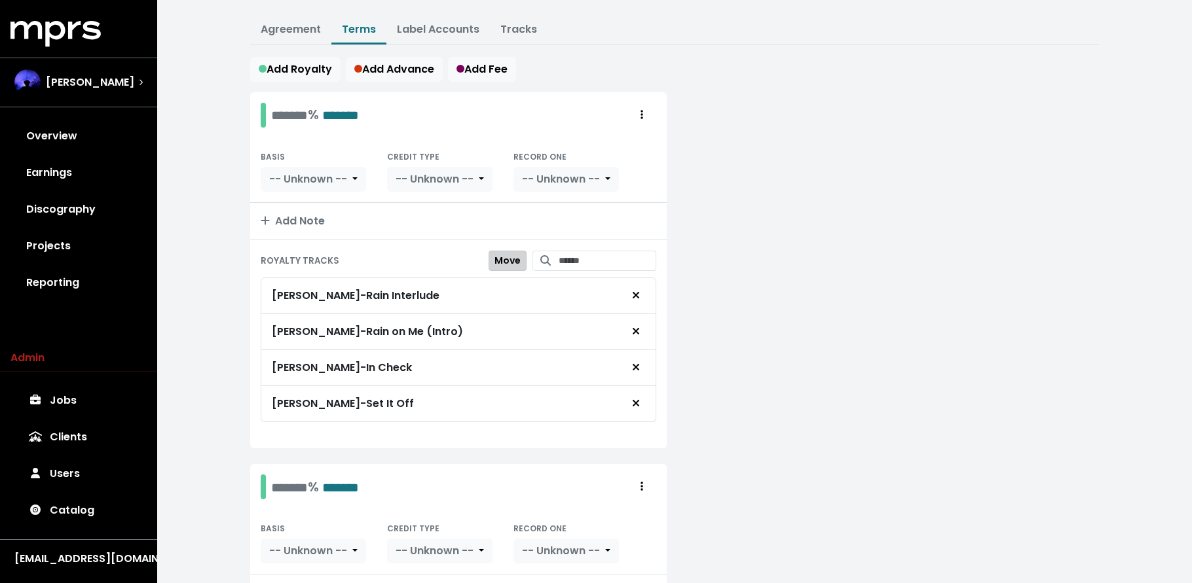
click at [494, 263] on span "Move" at bounding box center [507, 260] width 26 height 13
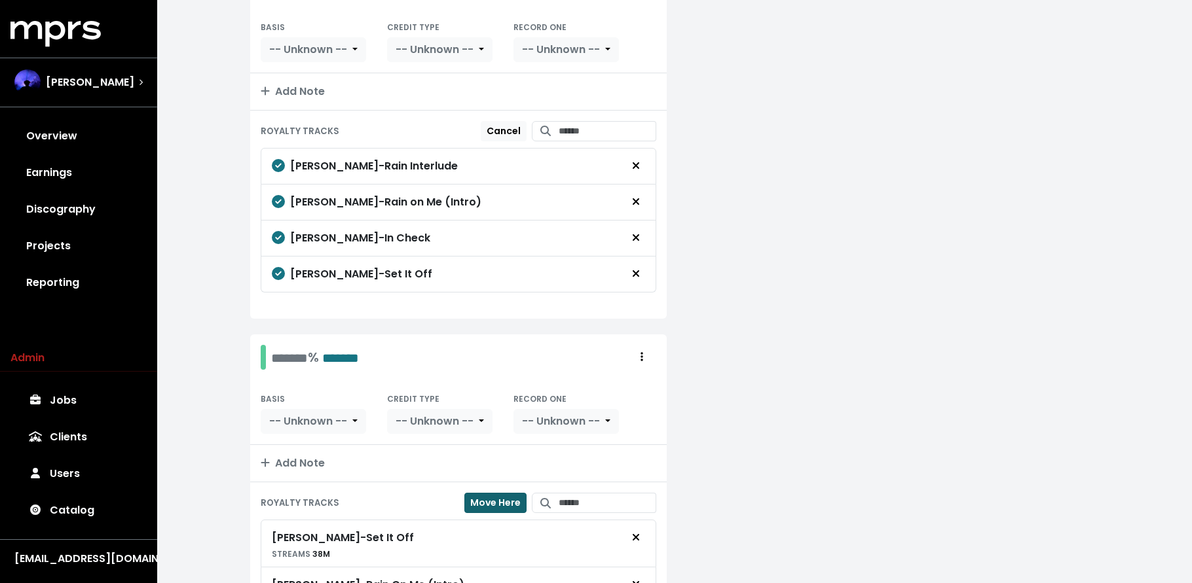
click at [489, 509] on span "Move Here" at bounding box center [495, 502] width 50 height 13
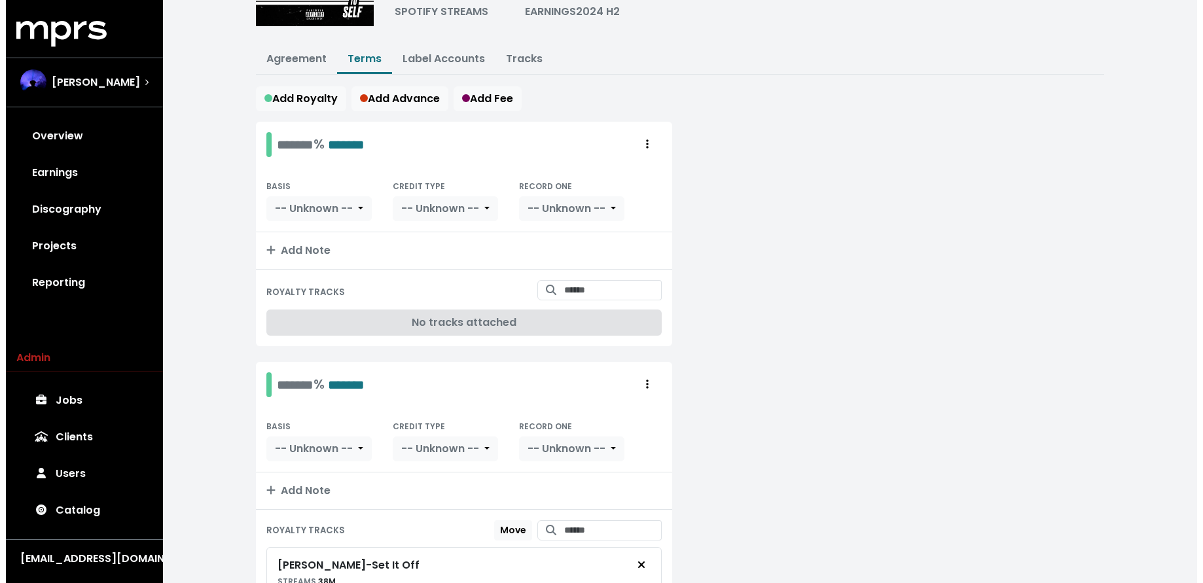
scroll to position [73, 0]
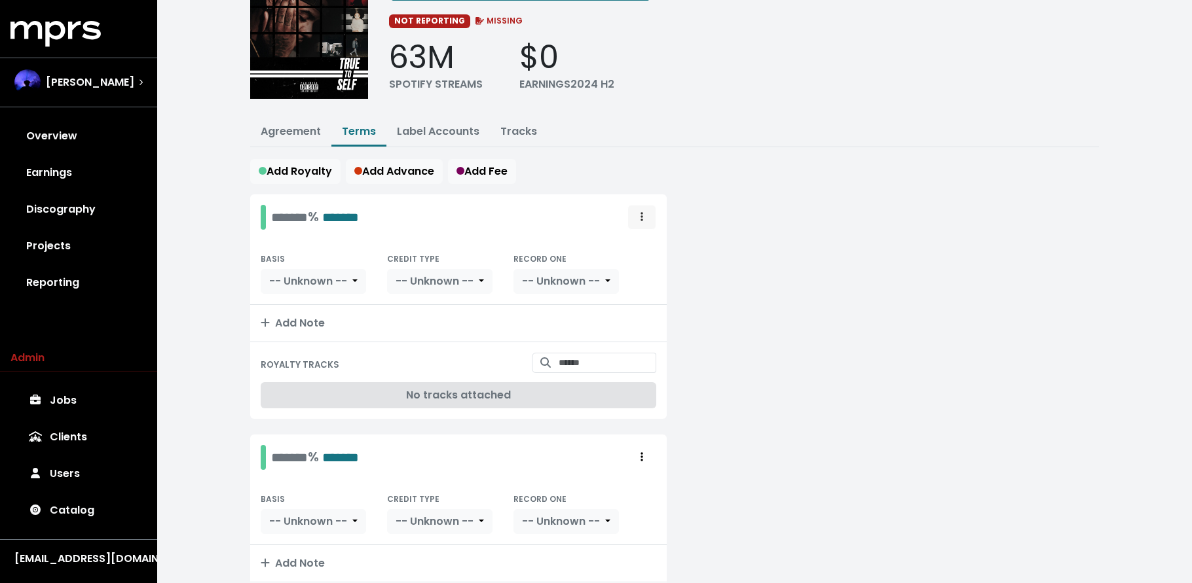
click at [642, 213] on icon "Royalty administration options" at bounding box center [641, 216] width 3 height 10
click at [610, 268] on link "Delete" at bounding box center [603, 267] width 103 height 21
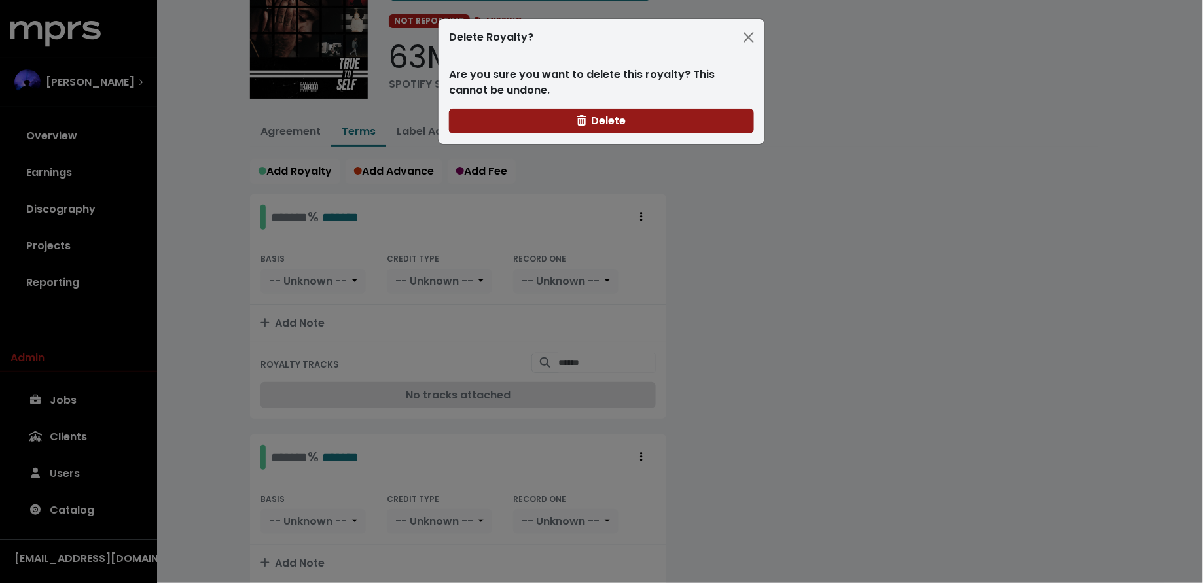
click at [576, 119] on button "Delete" at bounding box center [601, 121] width 305 height 25
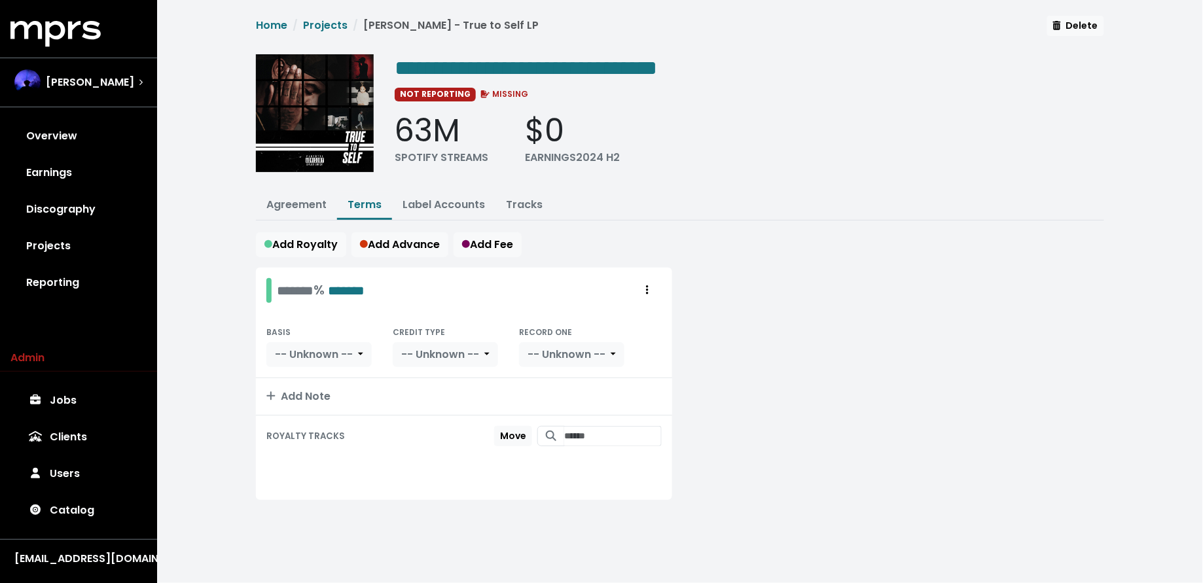
scroll to position [0, 0]
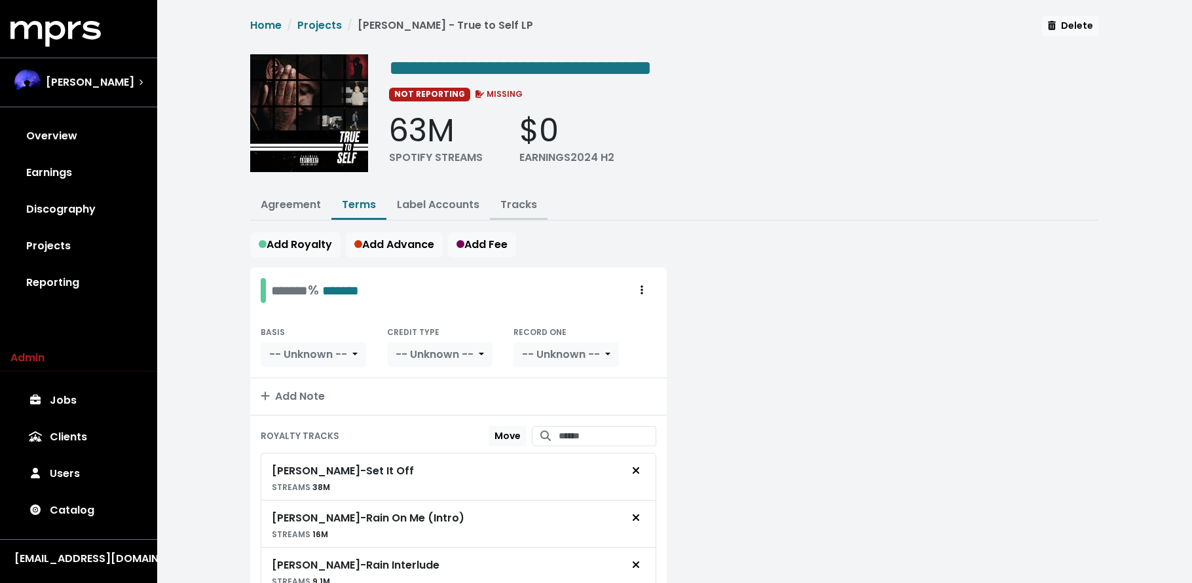
click at [527, 199] on link "Tracks" at bounding box center [518, 204] width 37 height 15
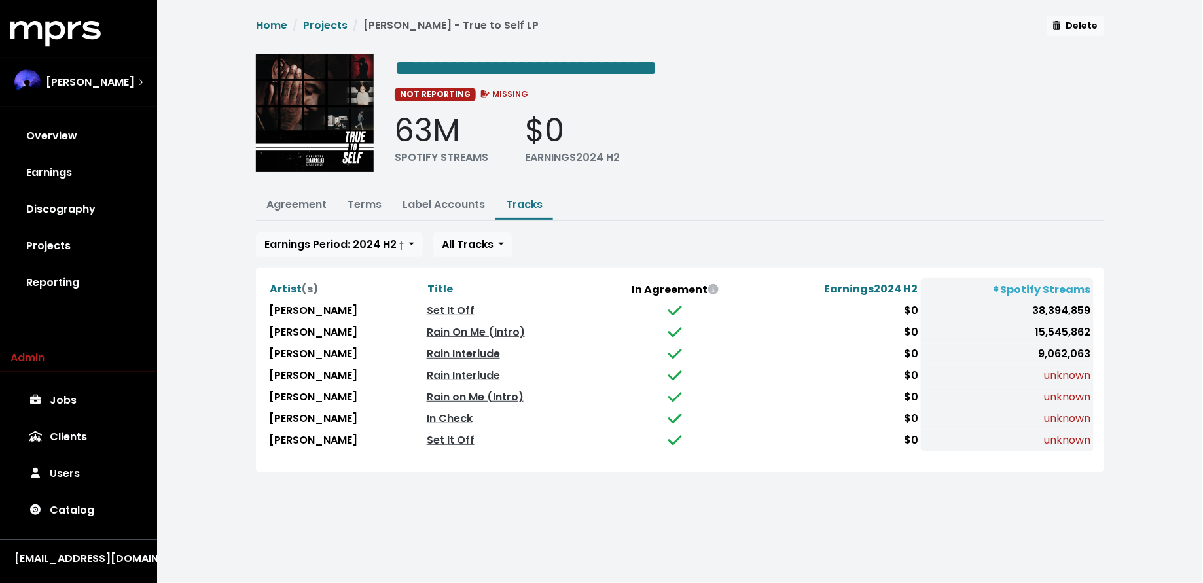
click at [428, 290] on span "Title" at bounding box center [441, 289] width 26 height 15
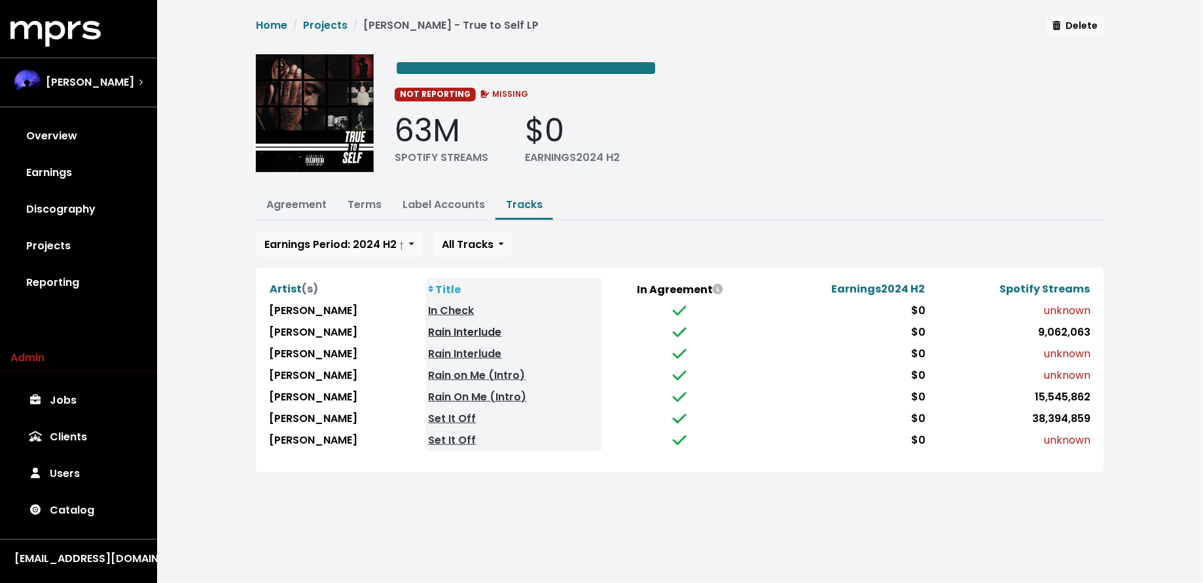
click at [433, 330] on link "Rain Interlude" at bounding box center [465, 332] width 73 height 15
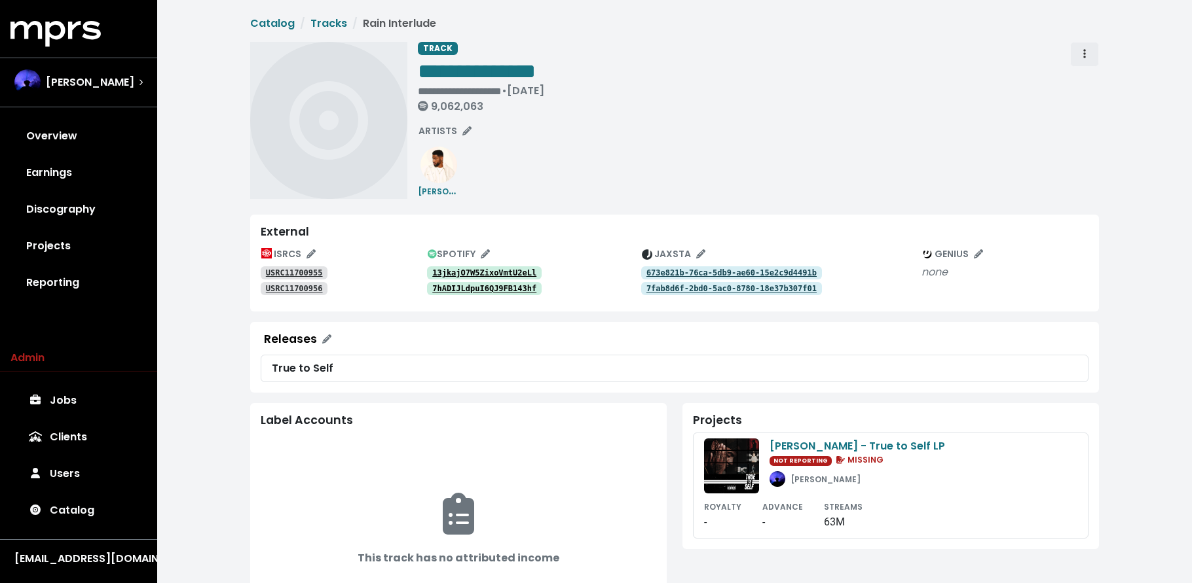
click at [1078, 51] on span "Track actions" at bounding box center [1084, 54] width 12 height 16
click at [1093, 82] on link "Merge" at bounding box center [1121, 83] width 103 height 21
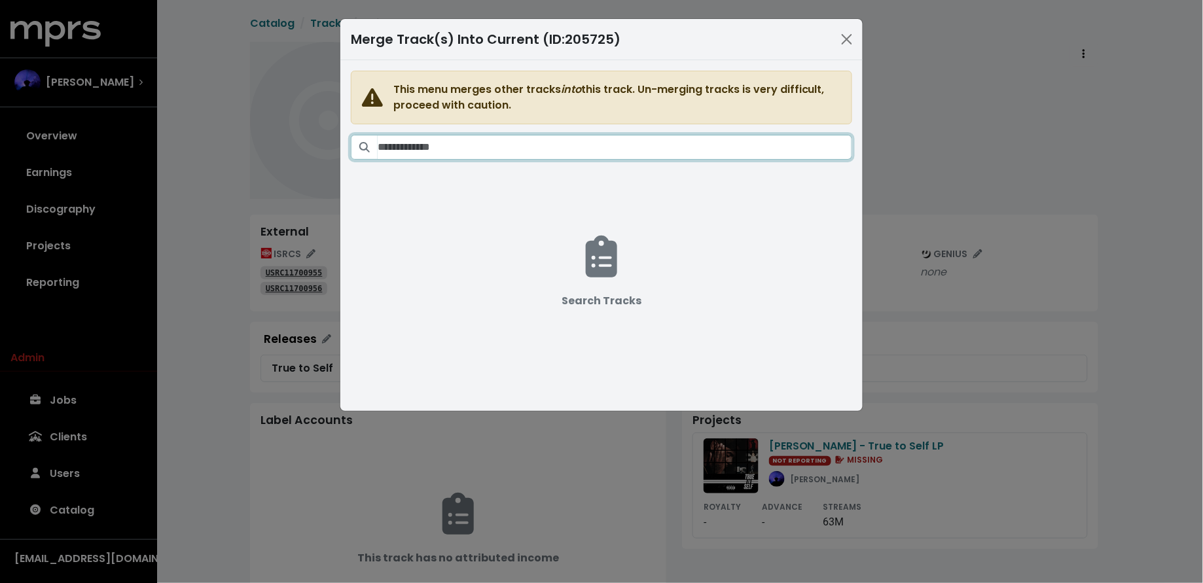
drag, startPoint x: 659, startPoint y: 148, endPoint x: 663, endPoint y: 132, distance: 16.2
click at [658, 147] on input "Search tracks" at bounding box center [615, 147] width 475 height 25
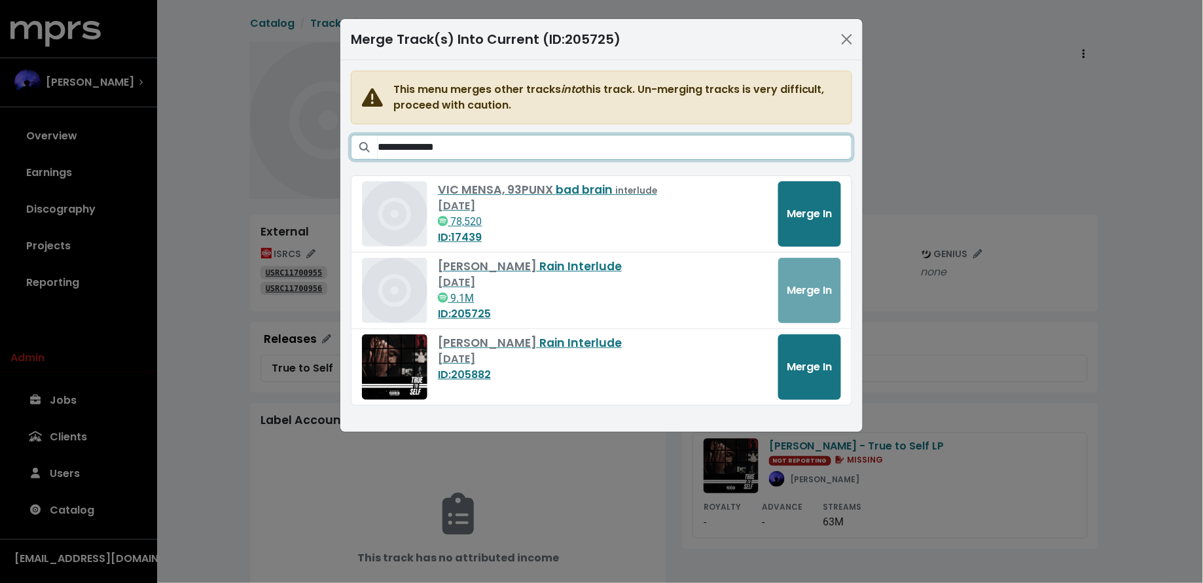
type input "**********"
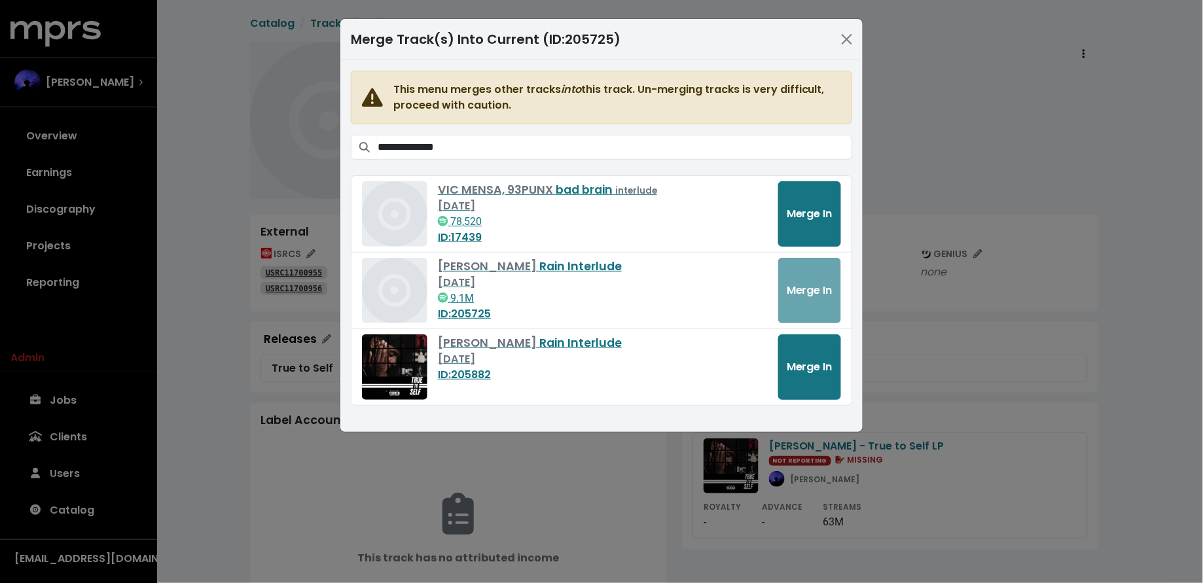
drag, startPoint x: 180, startPoint y: 217, endPoint x: 189, endPoint y: 213, distance: 10.2
click at [180, 217] on div "**********" at bounding box center [601, 291] width 1203 height 583
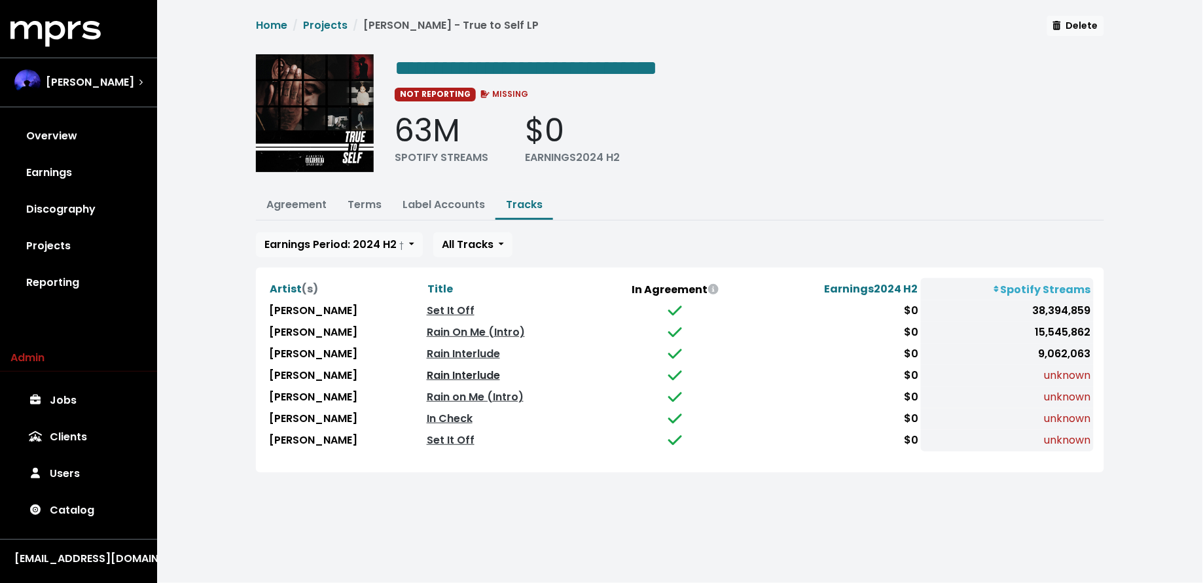
click at [450, 368] on link "Rain Interlude" at bounding box center [463, 375] width 73 height 15
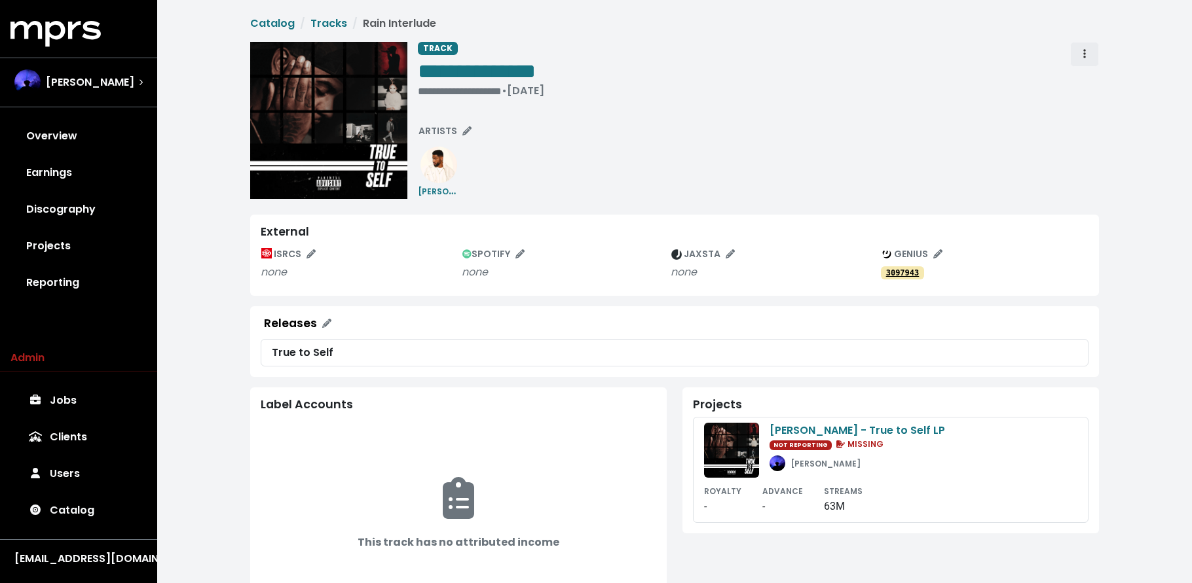
click at [1084, 51] on icon "Track actions" at bounding box center [1084, 53] width 3 height 10
click at [1078, 83] on link "Merge" at bounding box center [1121, 83] width 103 height 21
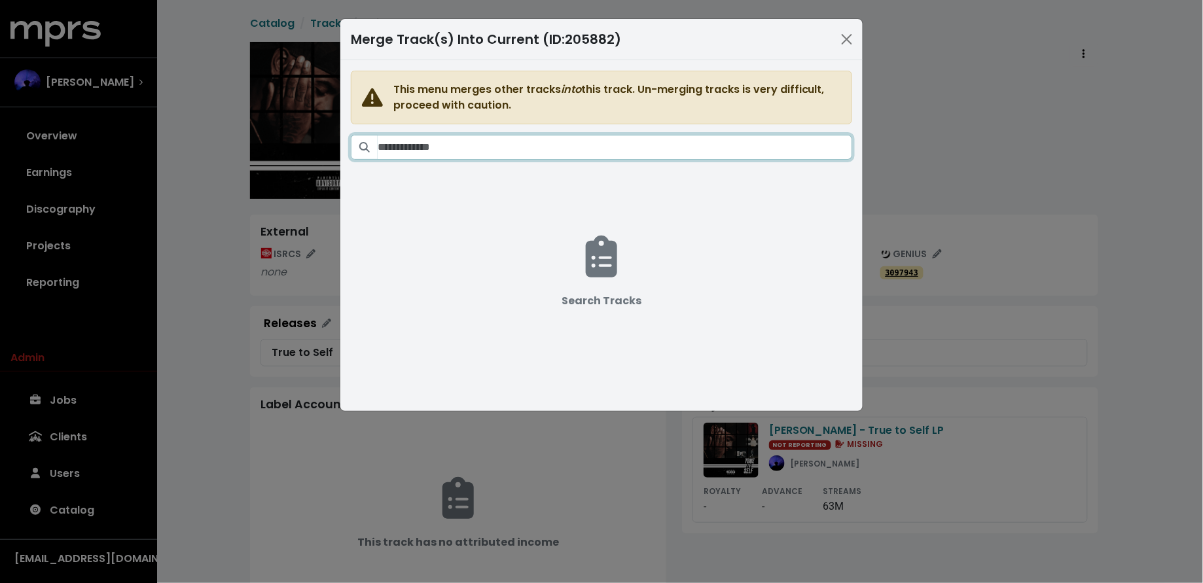
drag, startPoint x: 642, startPoint y: 151, endPoint x: 641, endPoint y: 118, distance: 32.7
click at [640, 146] on input "Search tracks" at bounding box center [615, 147] width 475 height 25
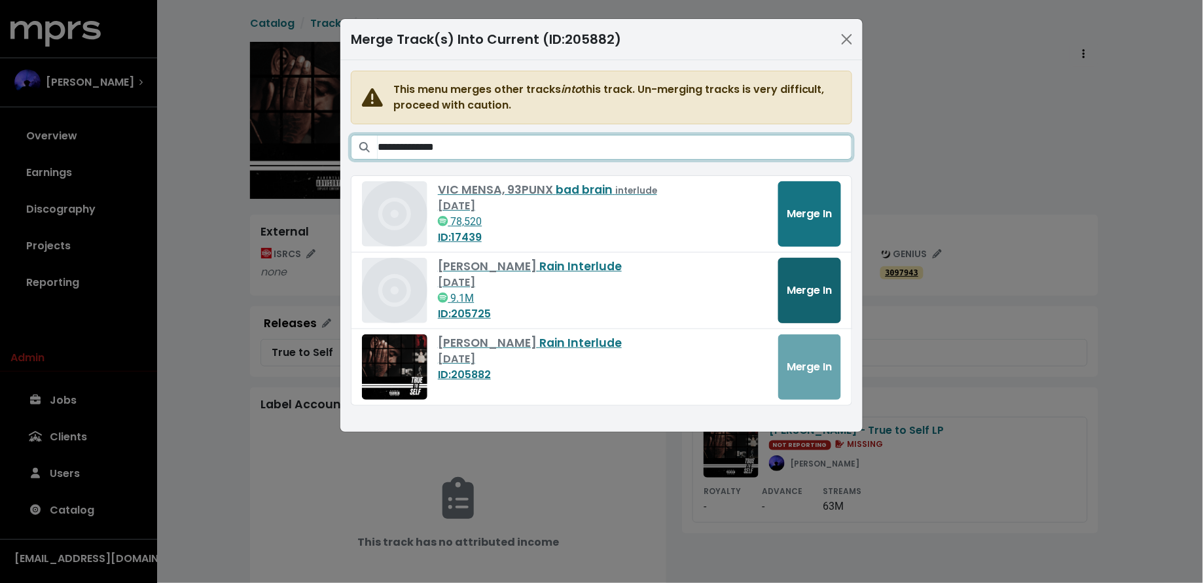
type input "**********"
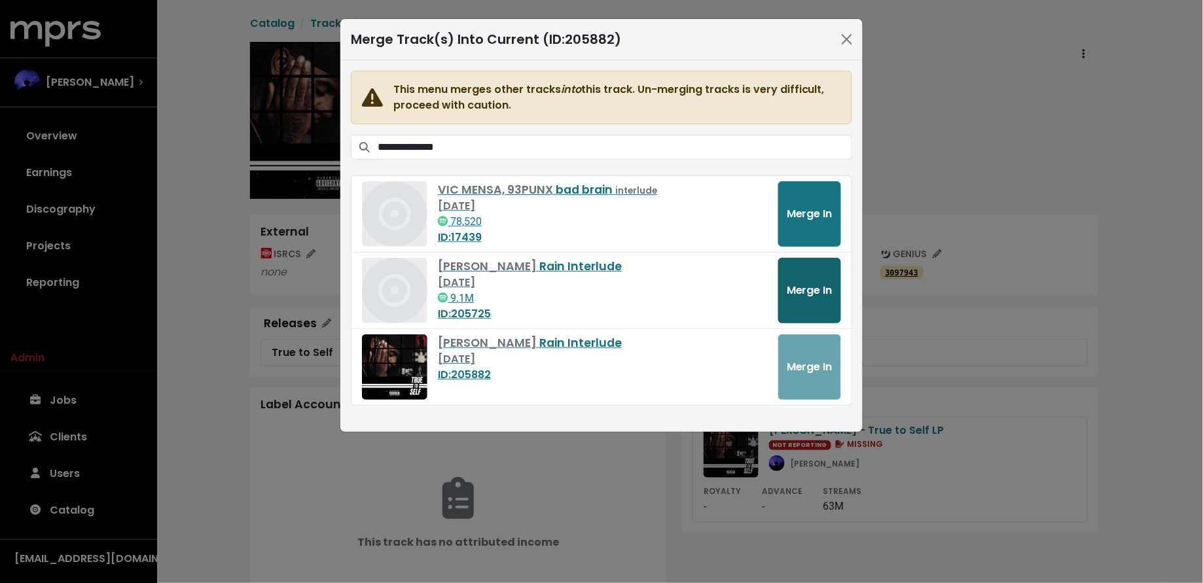
click at [811, 285] on span "Merge In" at bounding box center [810, 290] width 46 height 15
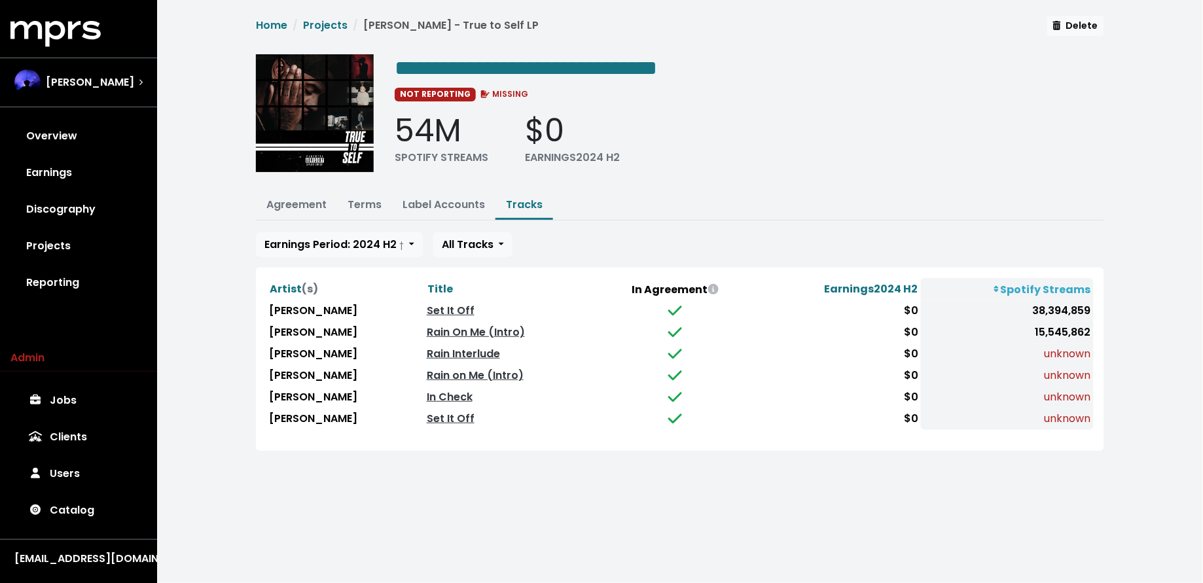
click at [428, 285] on span "Title" at bounding box center [441, 289] width 26 height 15
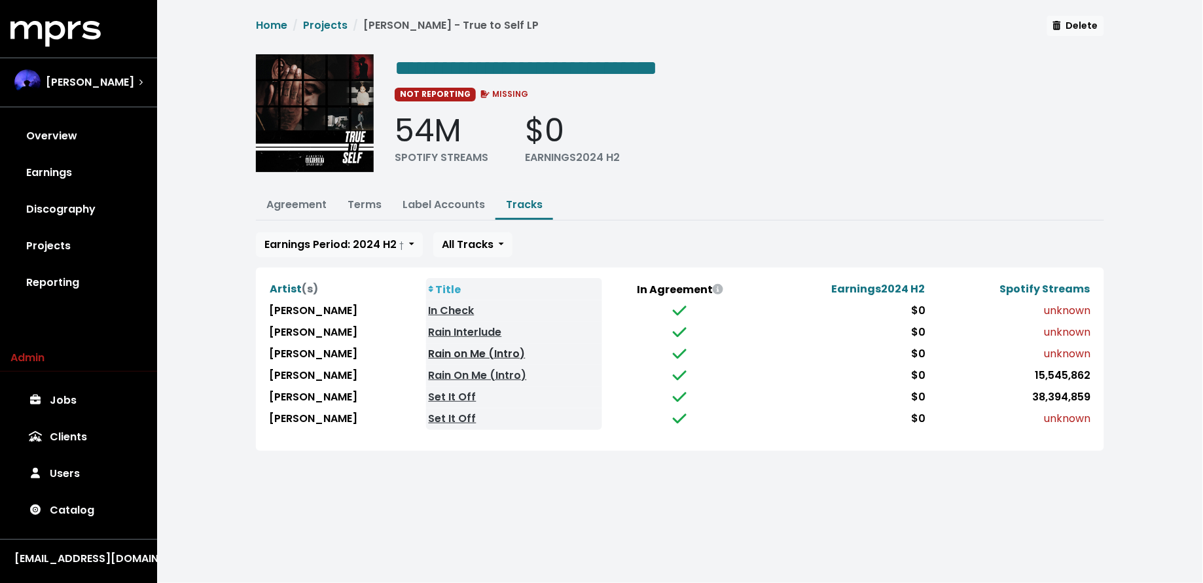
click at [450, 352] on link "Rain on Me (Intro)" at bounding box center [477, 353] width 97 height 15
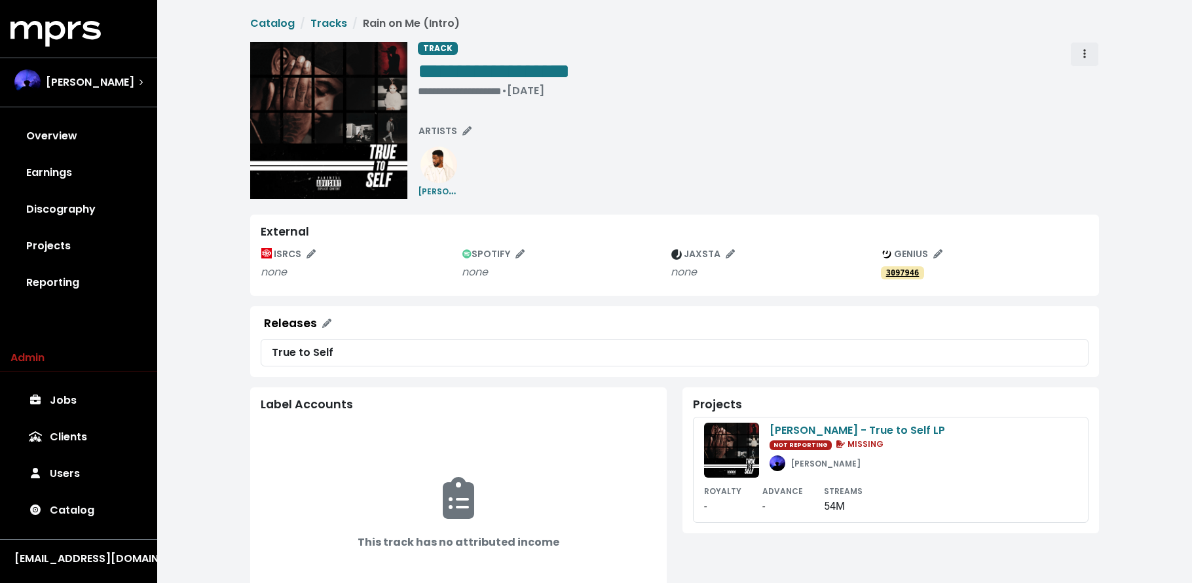
drag, startPoint x: 1084, startPoint y: 54, endPoint x: 1084, endPoint y: 65, distance: 11.1
click at [1084, 54] on icon "Track actions" at bounding box center [1084, 53] width 3 height 9
click at [1086, 81] on link "Merge" at bounding box center [1121, 83] width 103 height 21
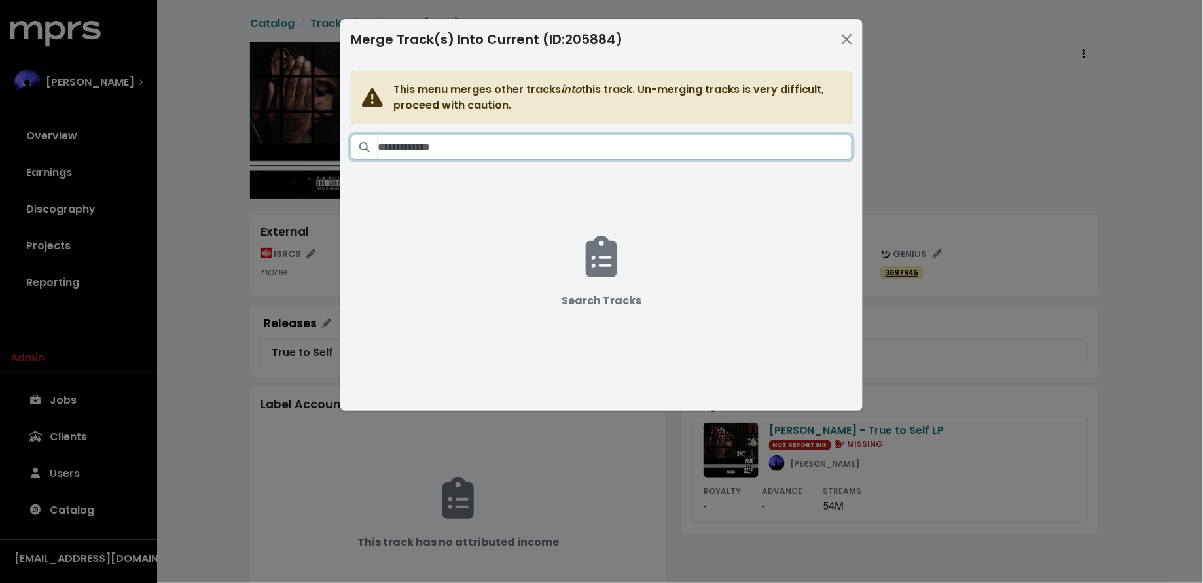
click at [636, 153] on input "Search tracks" at bounding box center [615, 147] width 475 height 25
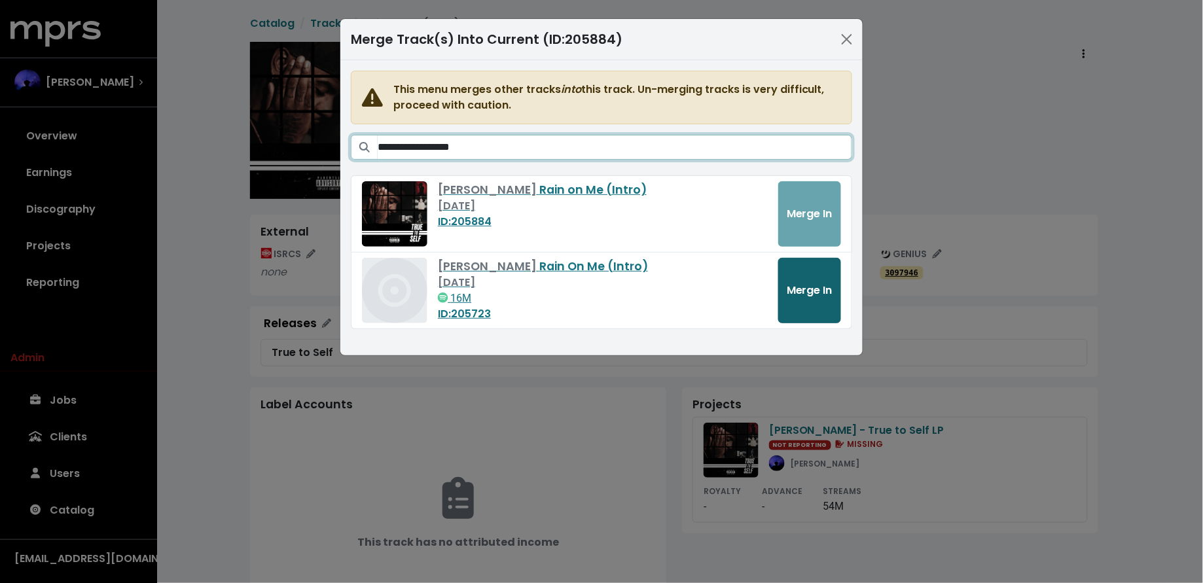
type input "**********"
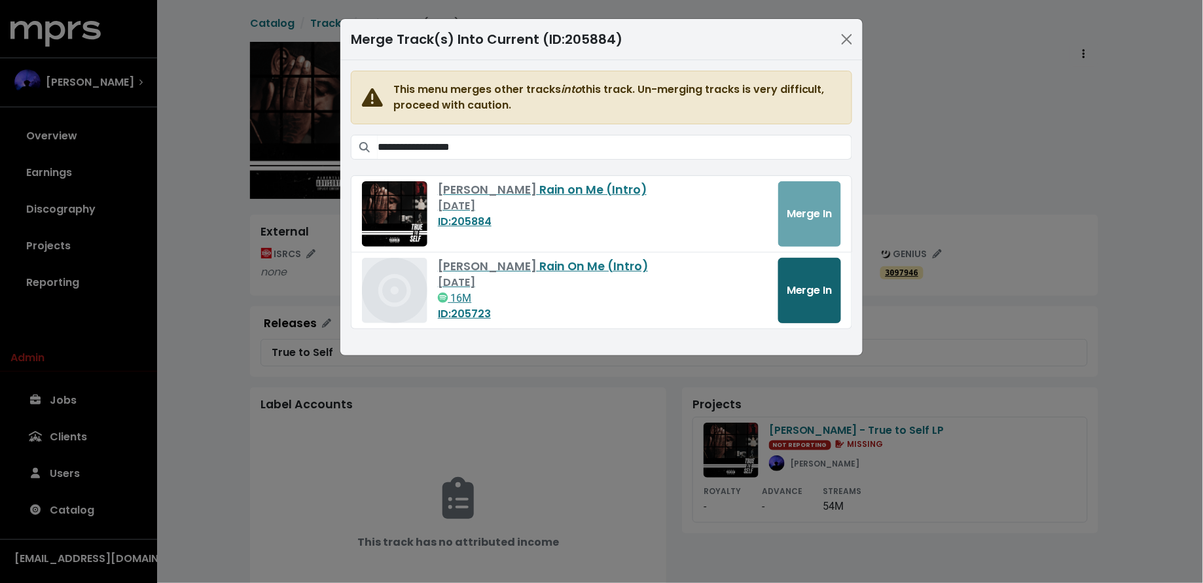
click at [805, 299] on span "Merge In" at bounding box center [810, 291] width 46 height 16
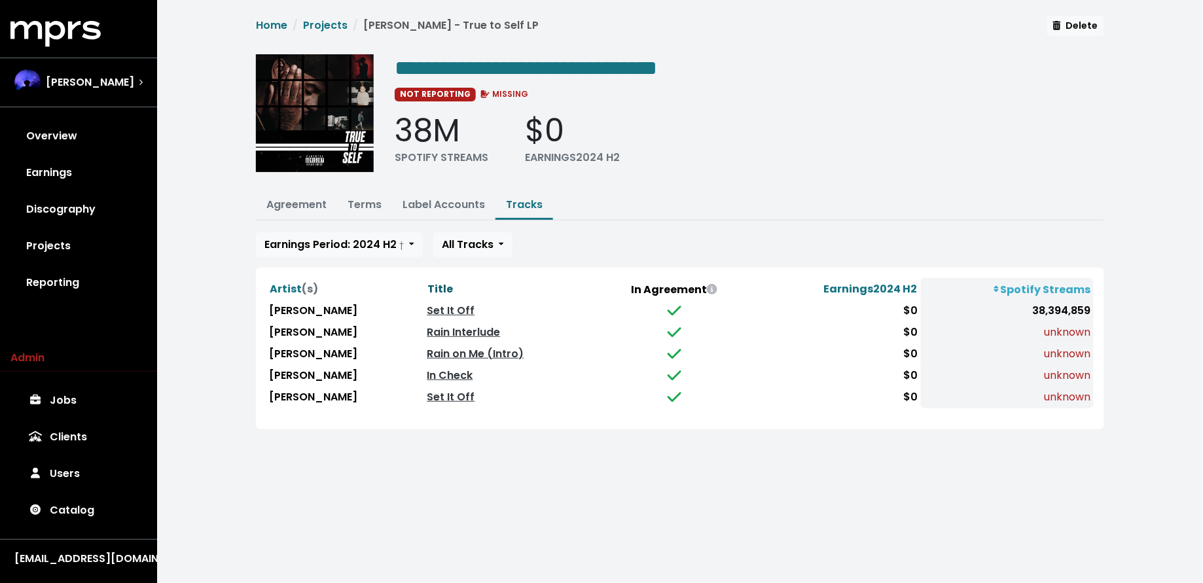
click at [428, 283] on span "Title" at bounding box center [441, 289] width 26 height 15
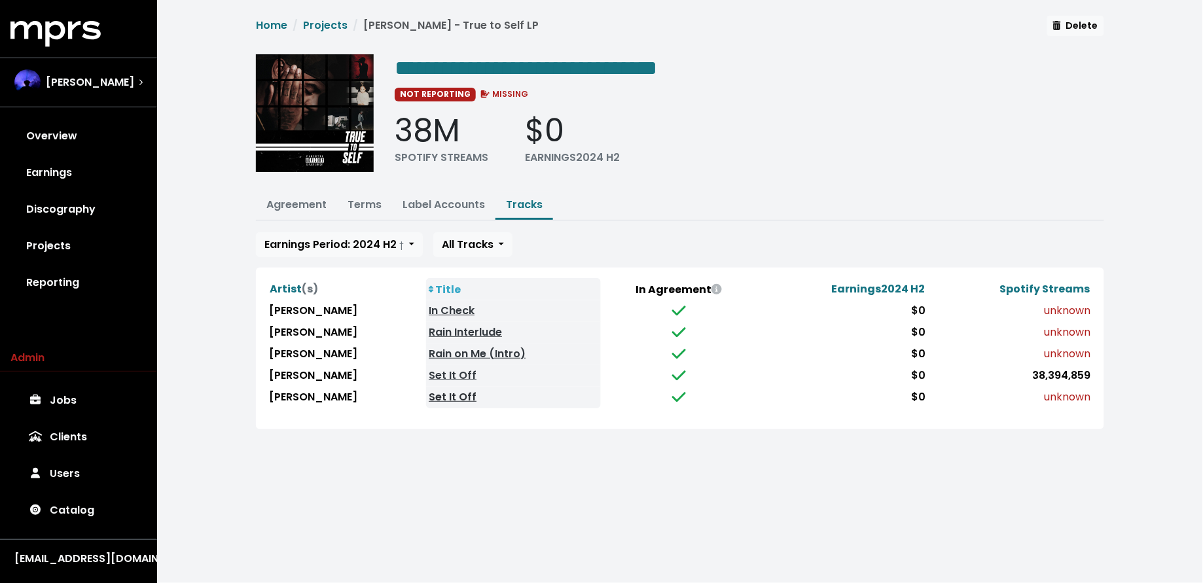
click at [429, 395] on link "Set It Off" at bounding box center [453, 397] width 48 height 15
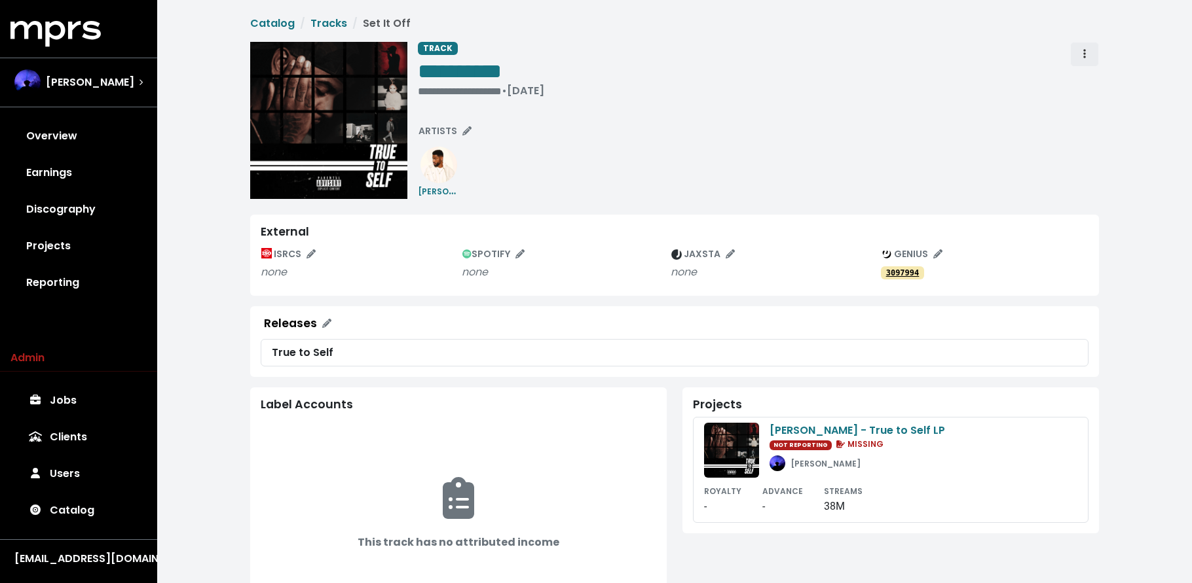
click at [1083, 60] on span "Track actions" at bounding box center [1084, 53] width 3 height 15
click at [1087, 80] on link "Merge" at bounding box center [1121, 83] width 103 height 21
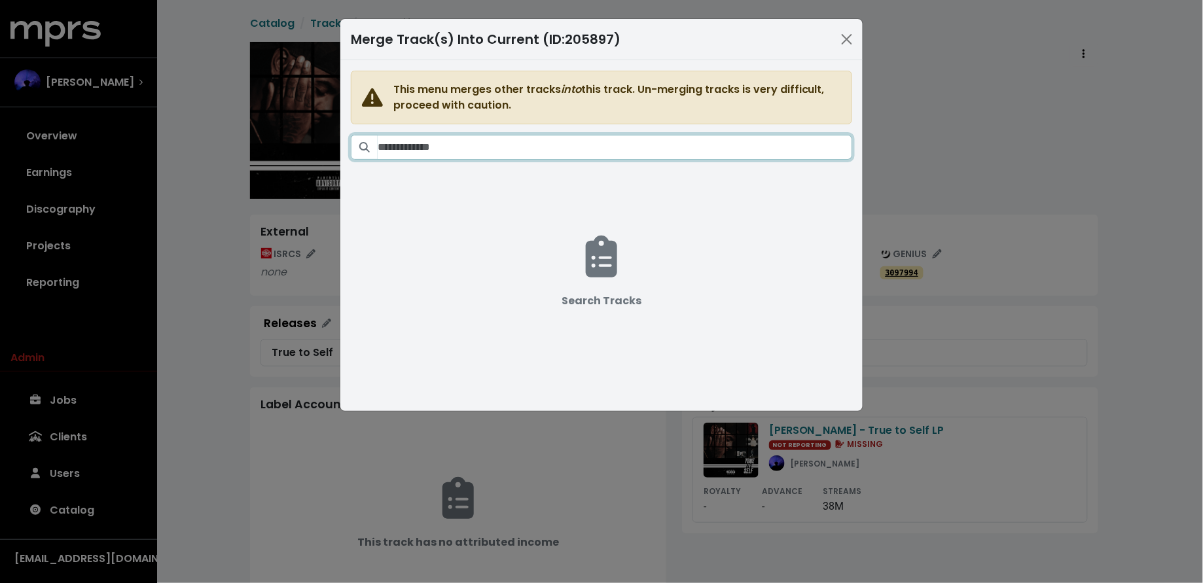
drag, startPoint x: 619, startPoint y: 153, endPoint x: 631, endPoint y: 131, distance: 24.9
click at [618, 153] on input "Search tracks" at bounding box center [615, 147] width 475 height 25
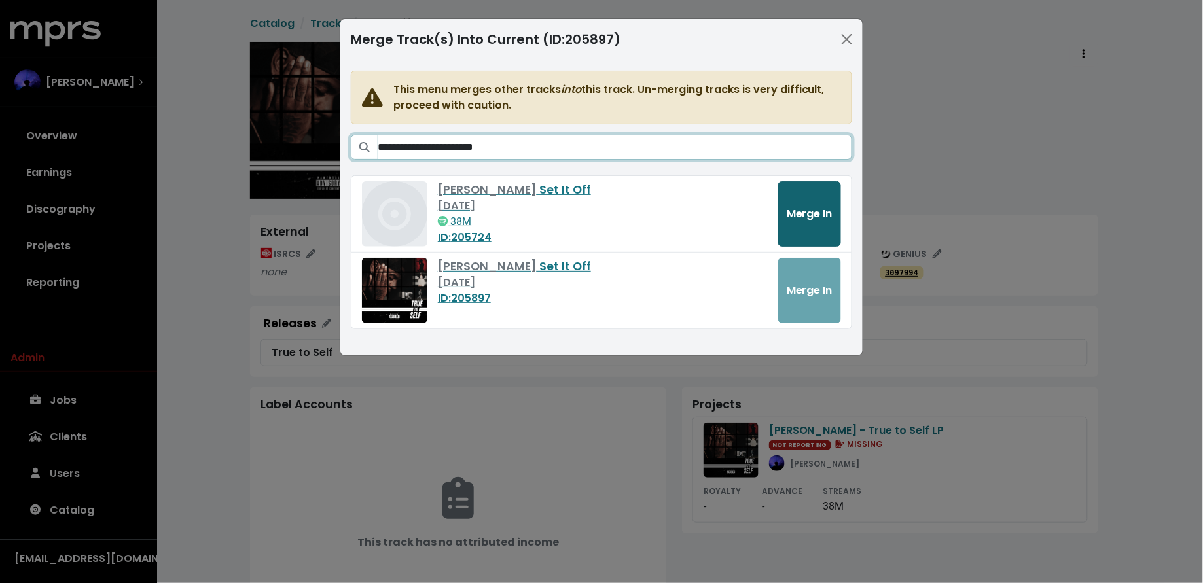
type input "**********"
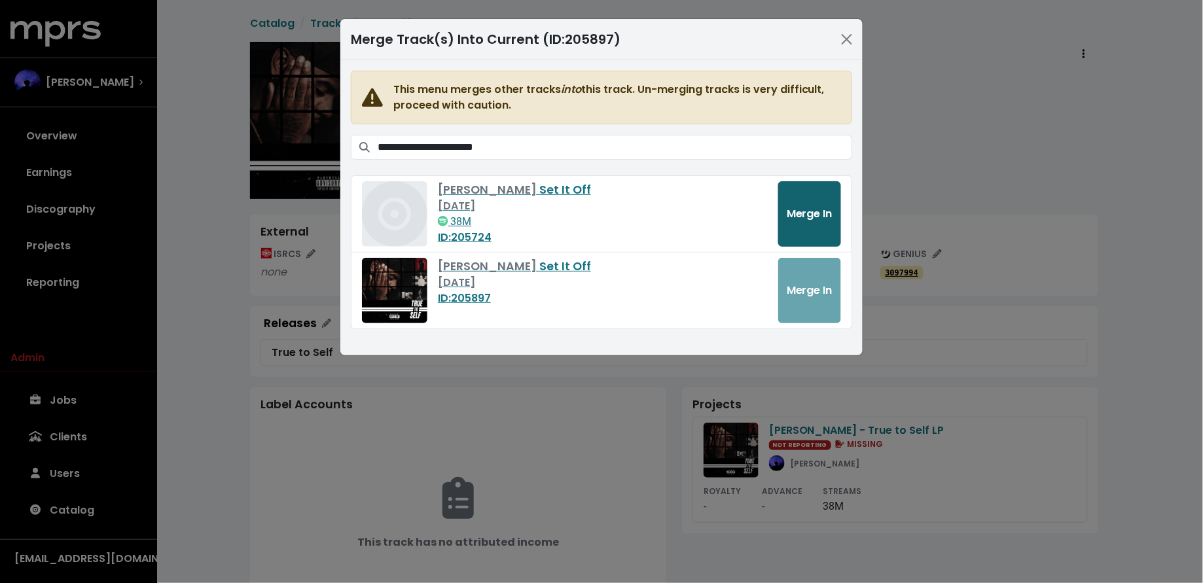
click at [810, 219] on span "Merge In" at bounding box center [810, 213] width 46 height 15
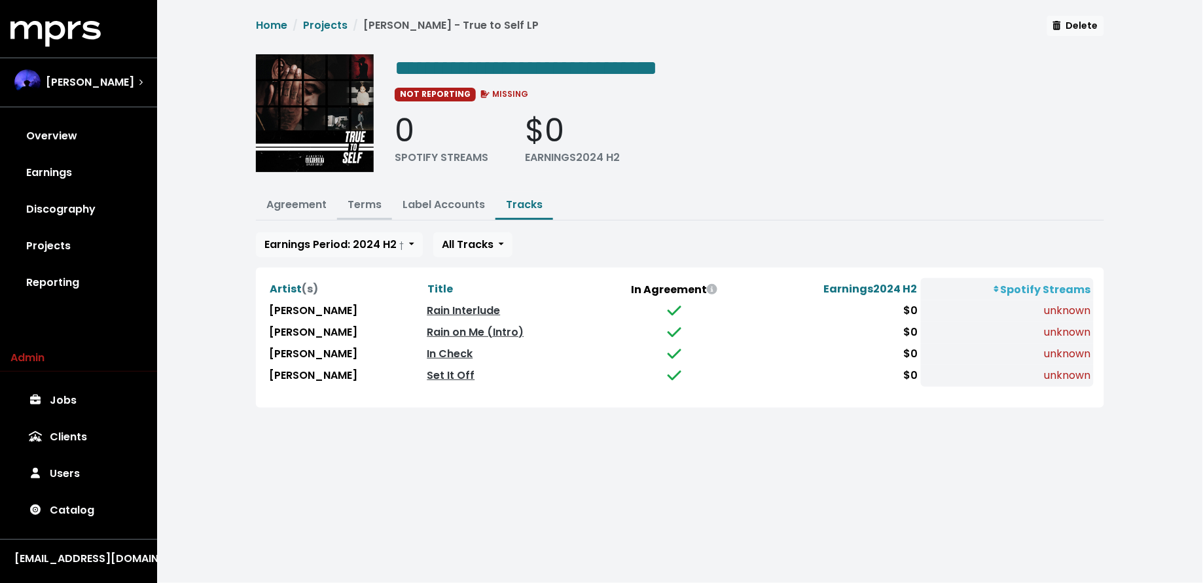
click at [369, 204] on link "Terms" at bounding box center [365, 204] width 34 height 15
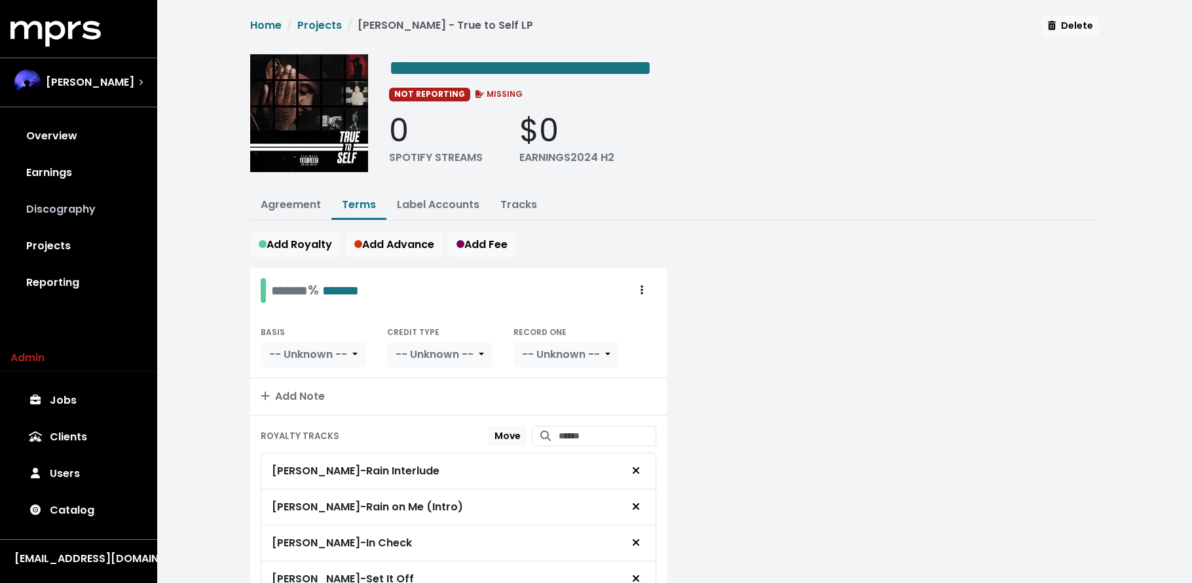
click at [94, 213] on link "Discography" at bounding box center [78, 209] width 136 height 37
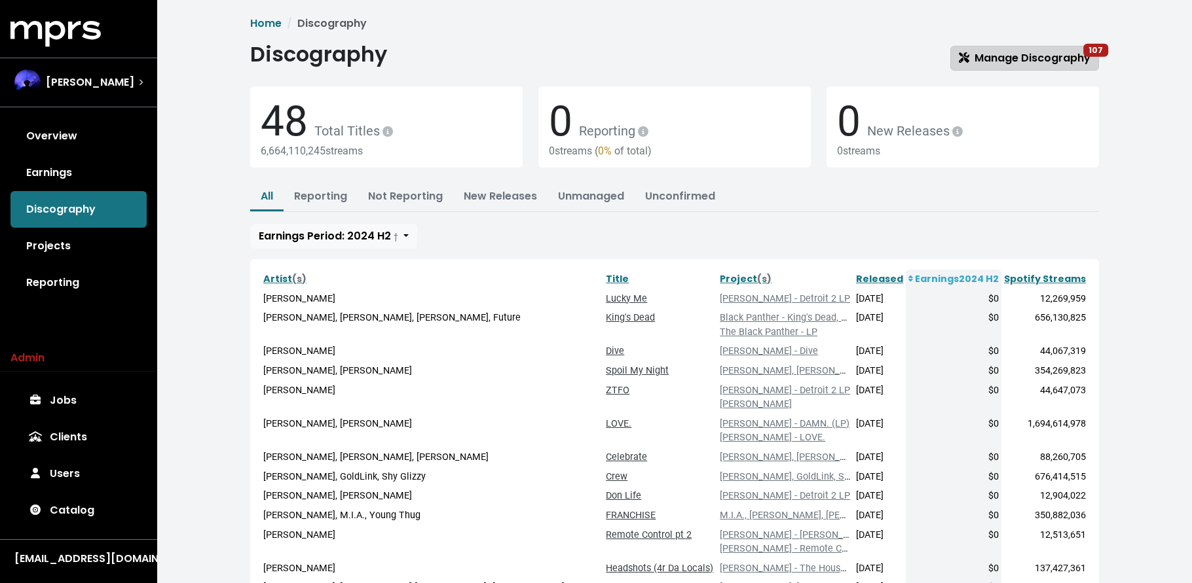
click at [1049, 62] on span "Manage Discography 107" at bounding box center [1024, 57] width 132 height 15
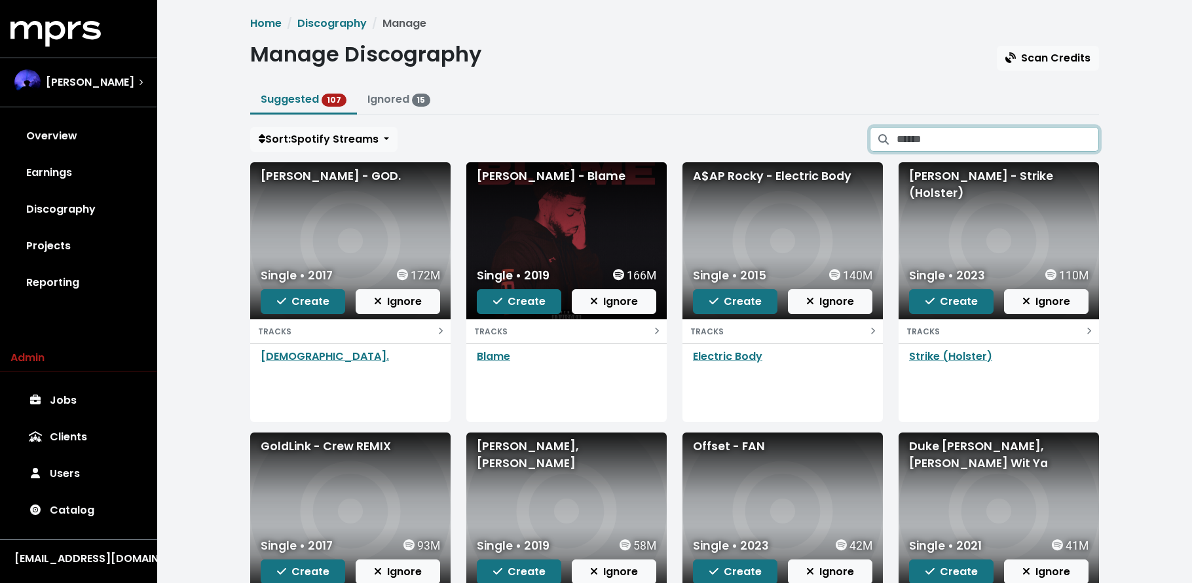
click at [963, 133] on input "Search suggested projects" at bounding box center [997, 139] width 202 height 25
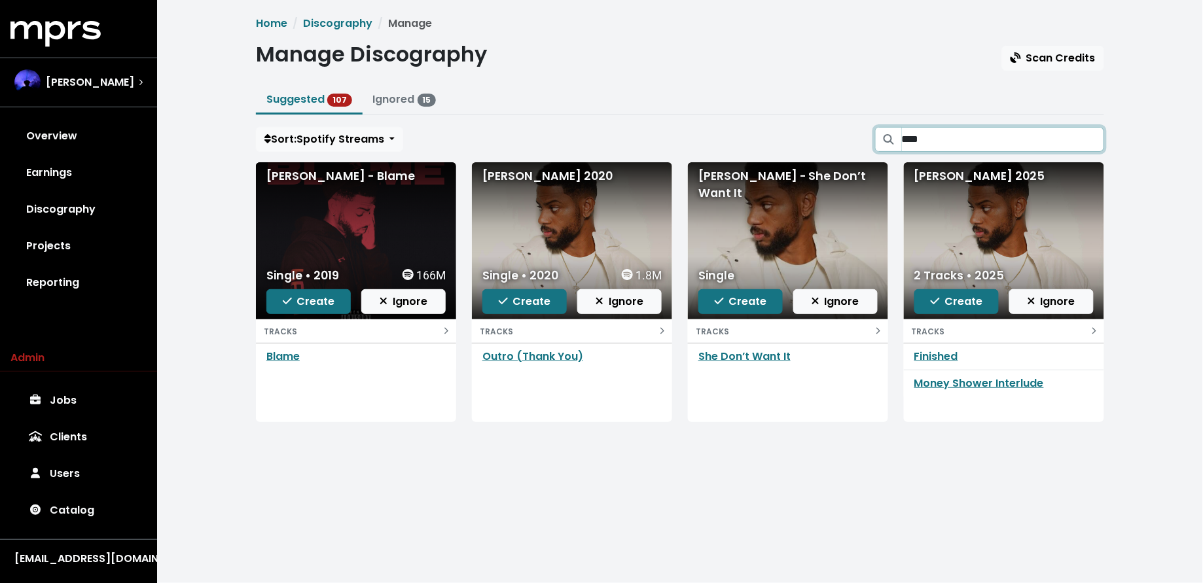
type input "****"
click at [501, 302] on icon "button" at bounding box center [503, 301] width 9 height 10
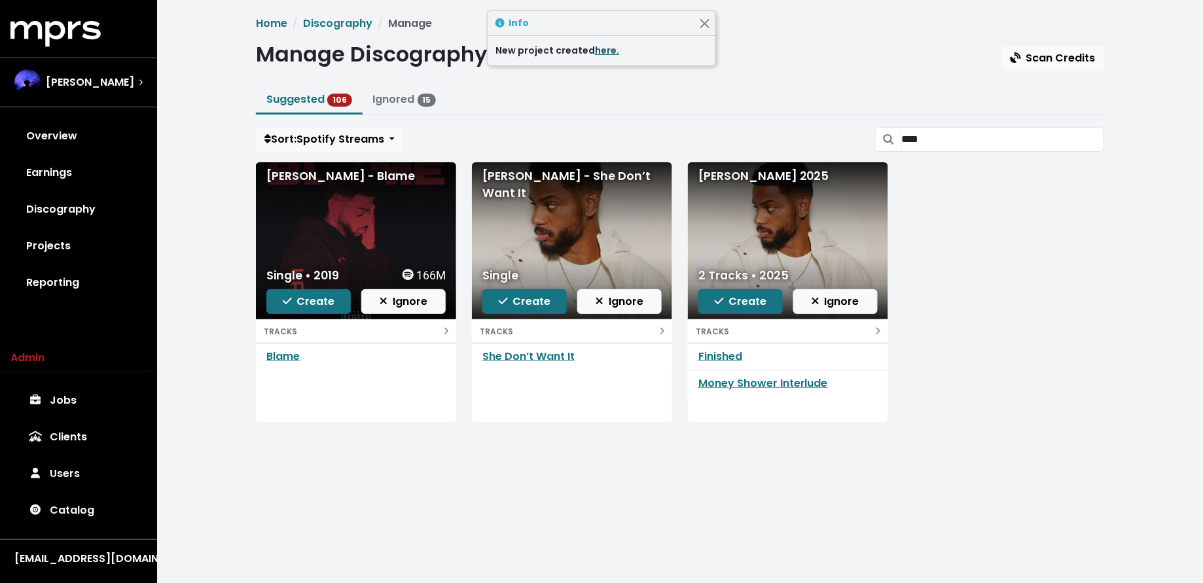
click at [602, 48] on link "here." at bounding box center [607, 50] width 24 height 13
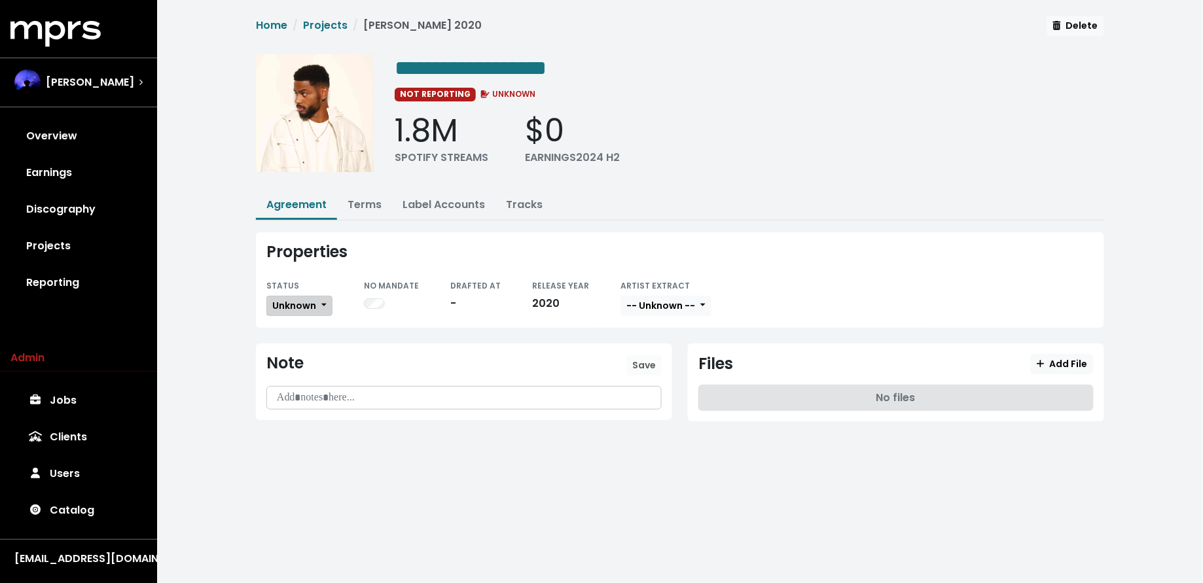
drag, startPoint x: 278, startPoint y: 300, endPoint x: 283, endPoint y: 310, distance: 12.0
click at [277, 300] on span "Unknown" at bounding box center [294, 305] width 44 height 13
drag, startPoint x: 298, startPoint y: 346, endPoint x: 310, endPoint y: 325, distance: 24.4
click at [298, 347] on link "Missing" at bounding box center [328, 353] width 123 height 21
click at [355, 204] on link "Terms" at bounding box center [365, 204] width 34 height 15
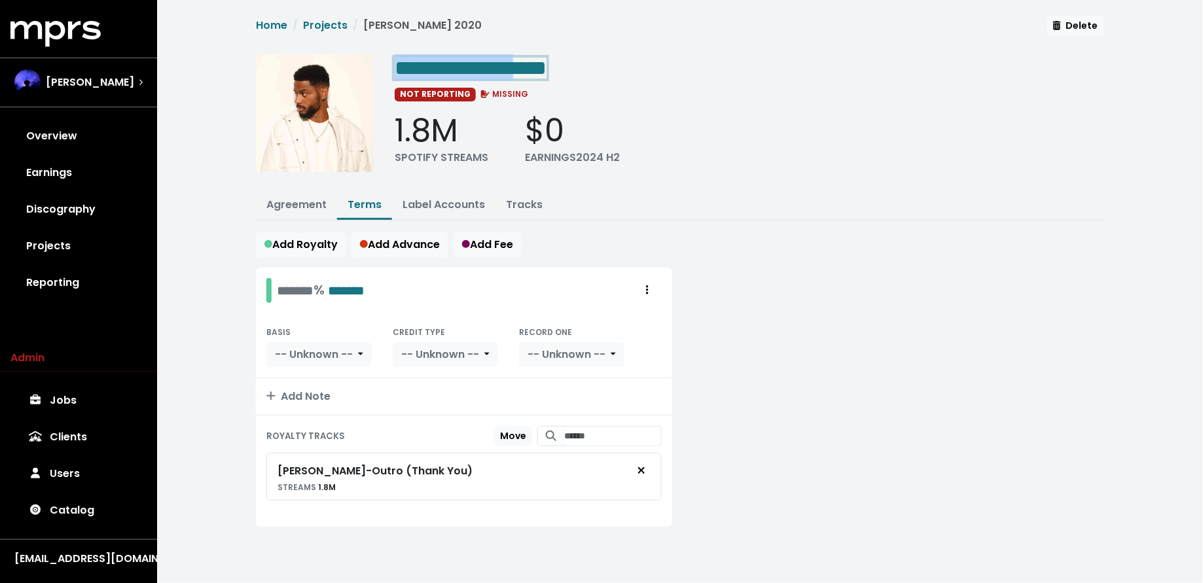
click at [532, 69] on span "**********" at bounding box center [471, 68] width 152 height 21
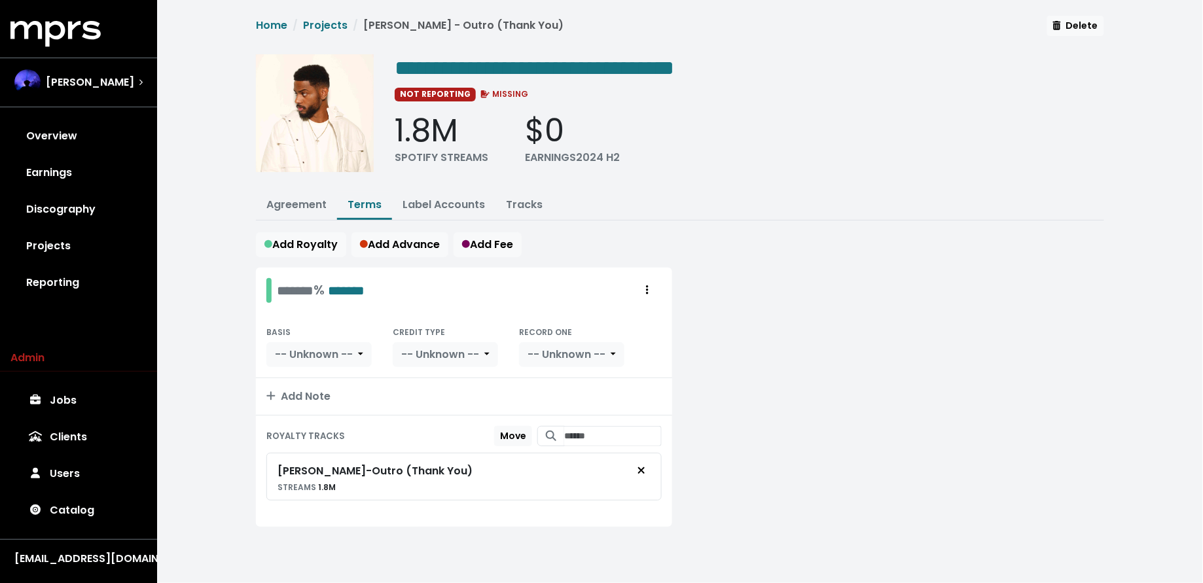
click at [79, 245] on link "Projects" at bounding box center [78, 246] width 136 height 37
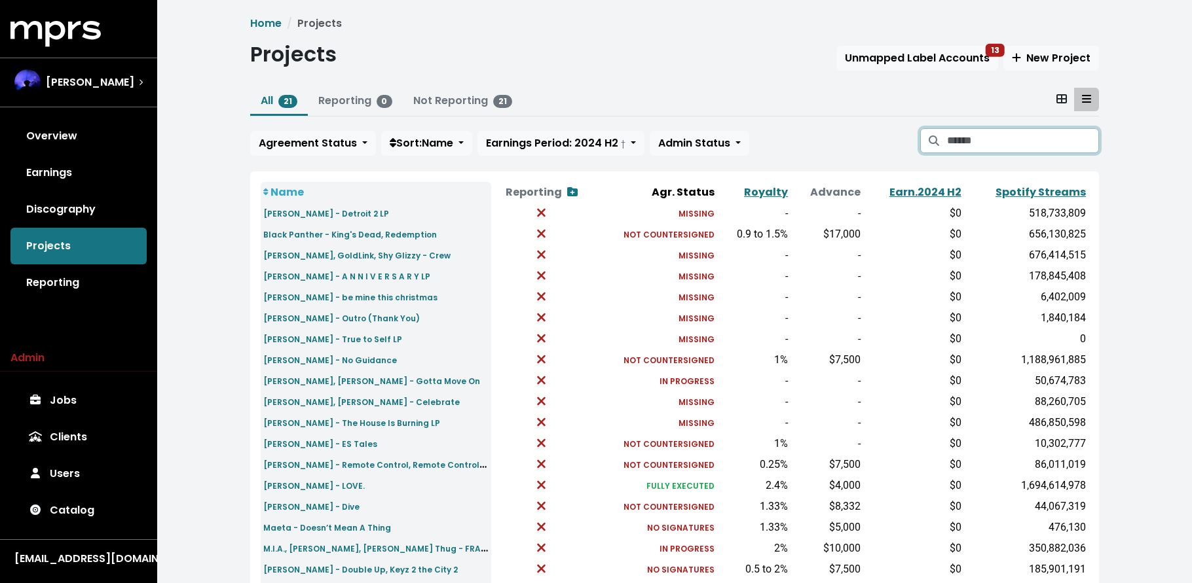
click at [962, 148] on input "Search projects" at bounding box center [1023, 140] width 152 height 25
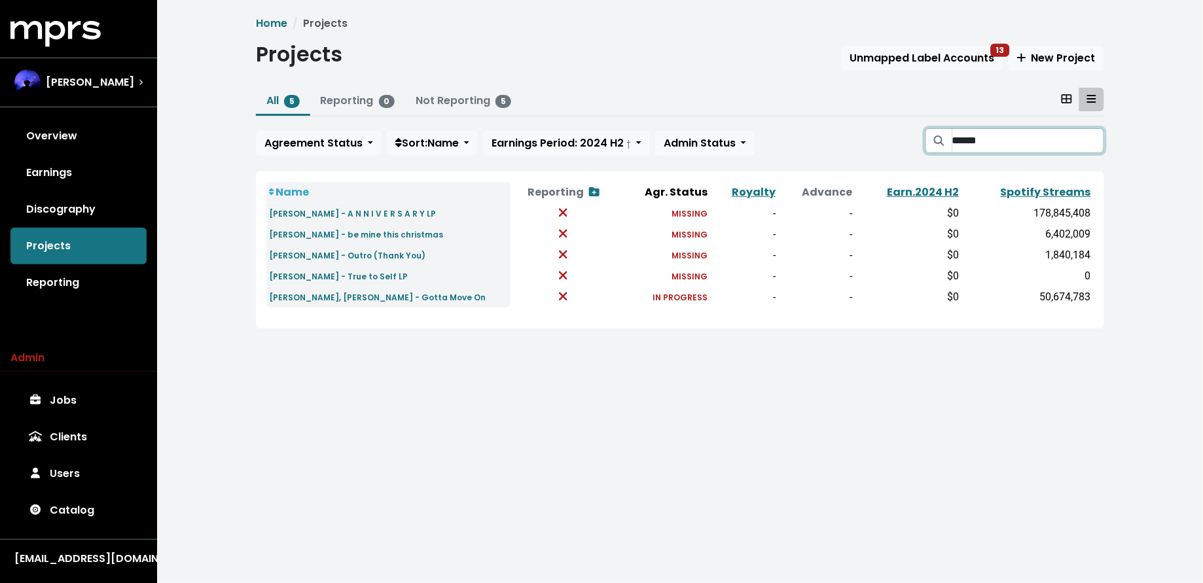
type input "******"
click at [82, 218] on link "Discography" at bounding box center [78, 209] width 136 height 37
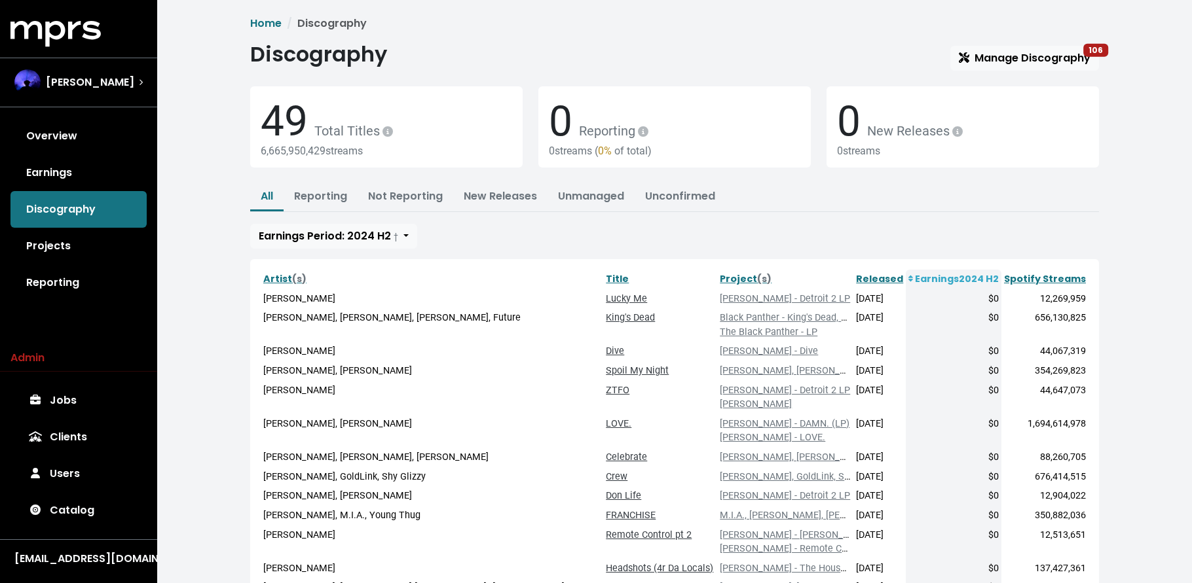
click at [1036, 60] on span "Manage Discography 106" at bounding box center [1024, 57] width 132 height 15
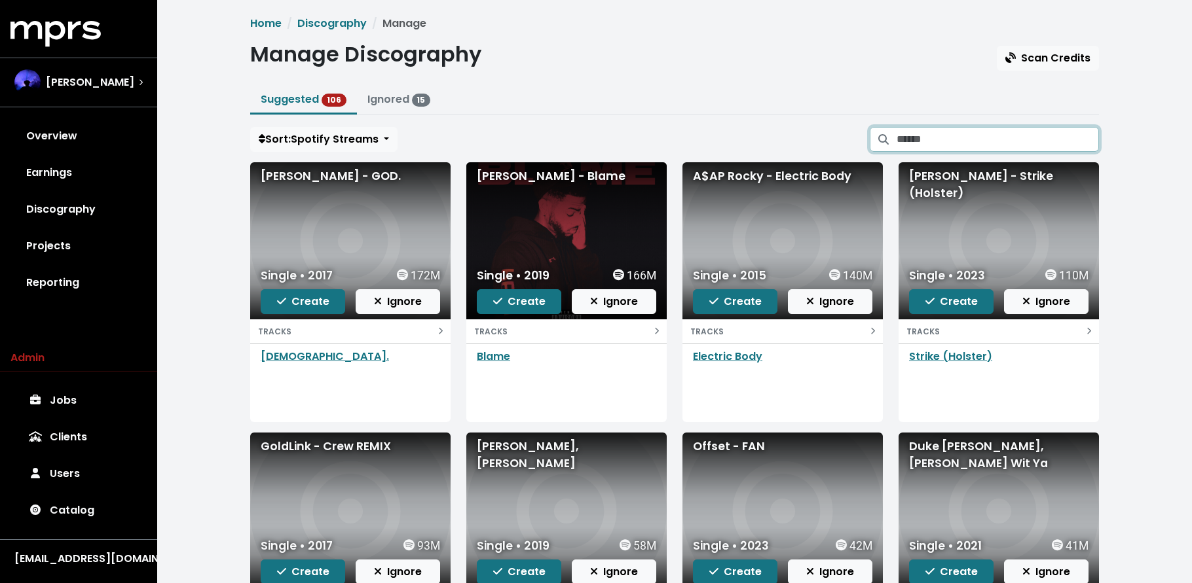
click at [1013, 142] on input "Search suggested projects" at bounding box center [997, 139] width 202 height 25
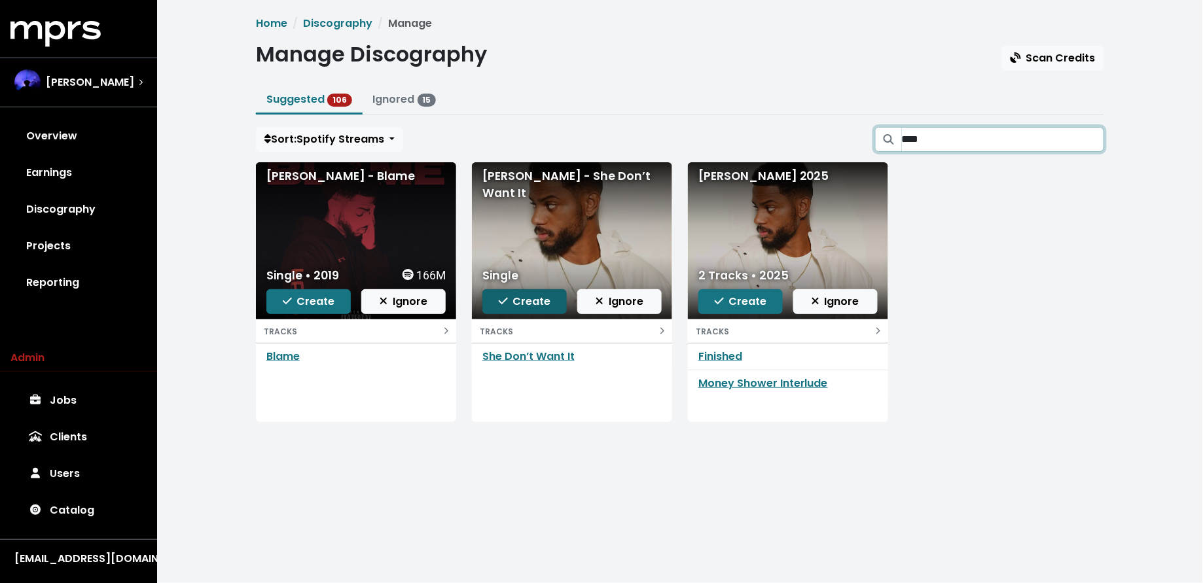
type input "****"
click at [527, 302] on span "Create" at bounding box center [525, 301] width 52 height 15
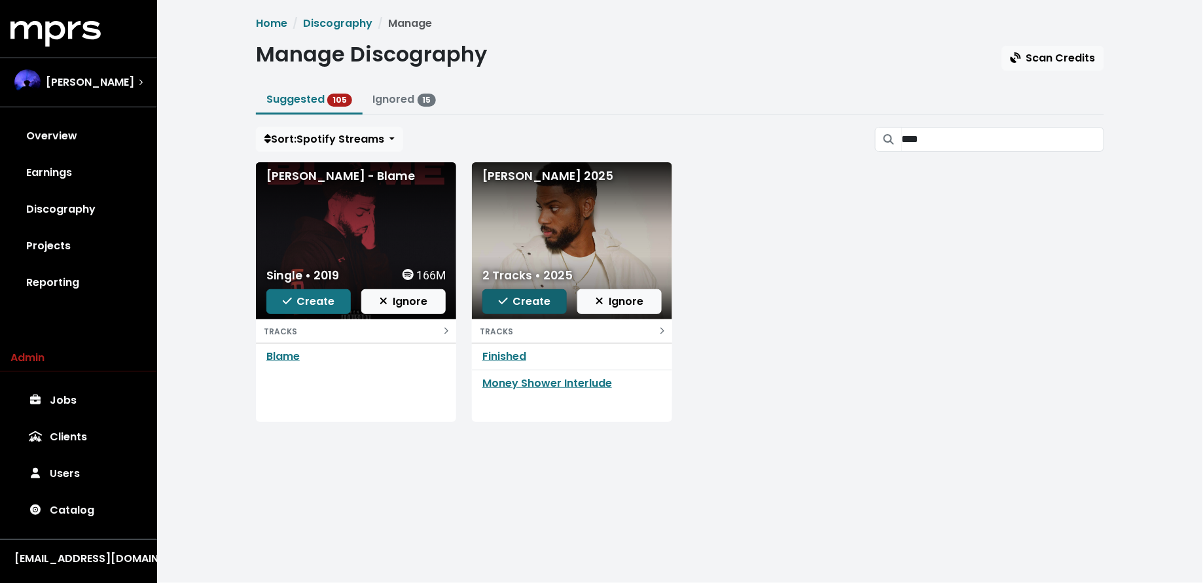
click at [504, 298] on icon "button" at bounding box center [503, 301] width 9 height 10
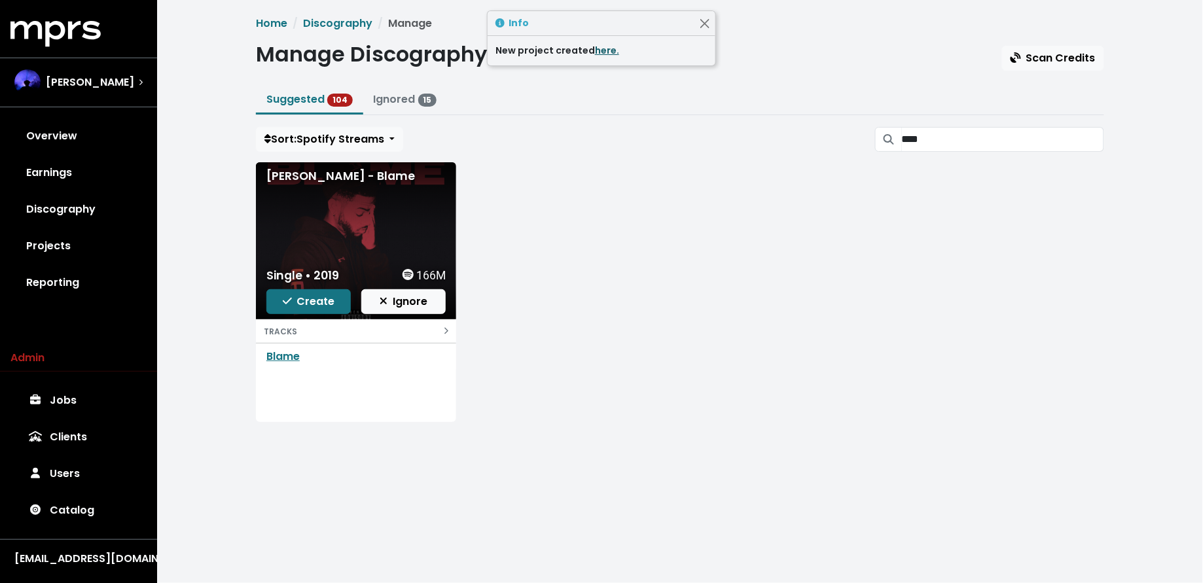
click at [602, 54] on link "here." at bounding box center [607, 50] width 24 height 13
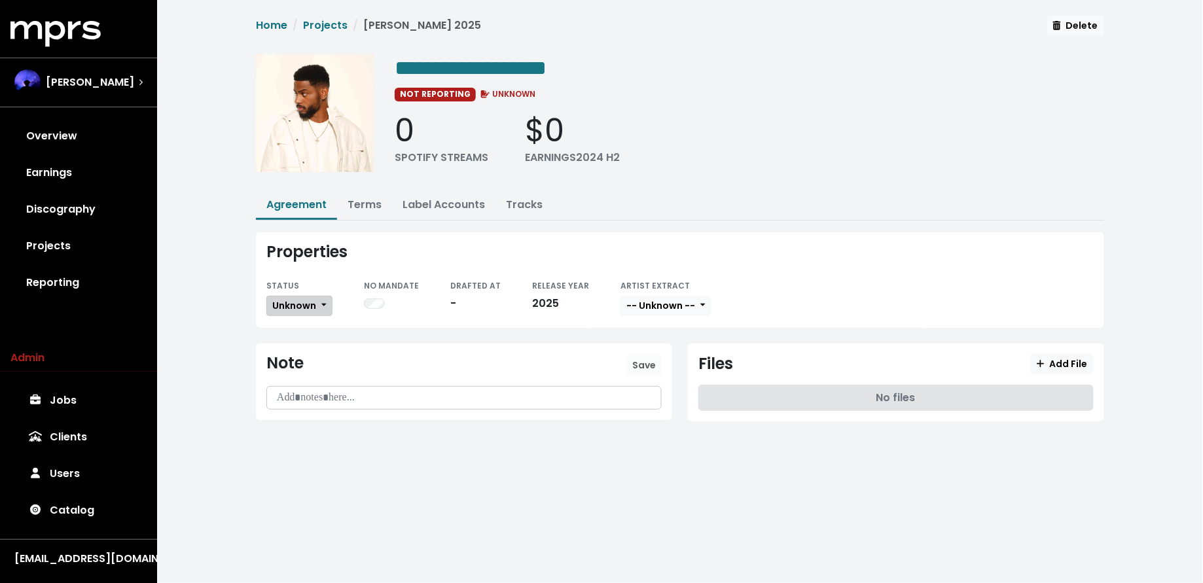
click at [305, 306] on span "Unknown" at bounding box center [294, 305] width 44 height 13
drag, startPoint x: 314, startPoint y: 358, endPoint x: 330, endPoint y: 314, distance: 47.4
click at [314, 358] on link "Missing" at bounding box center [328, 353] width 123 height 21
click at [364, 192] on button "Terms" at bounding box center [364, 206] width 55 height 28
click at [369, 198] on link "Terms" at bounding box center [365, 204] width 34 height 15
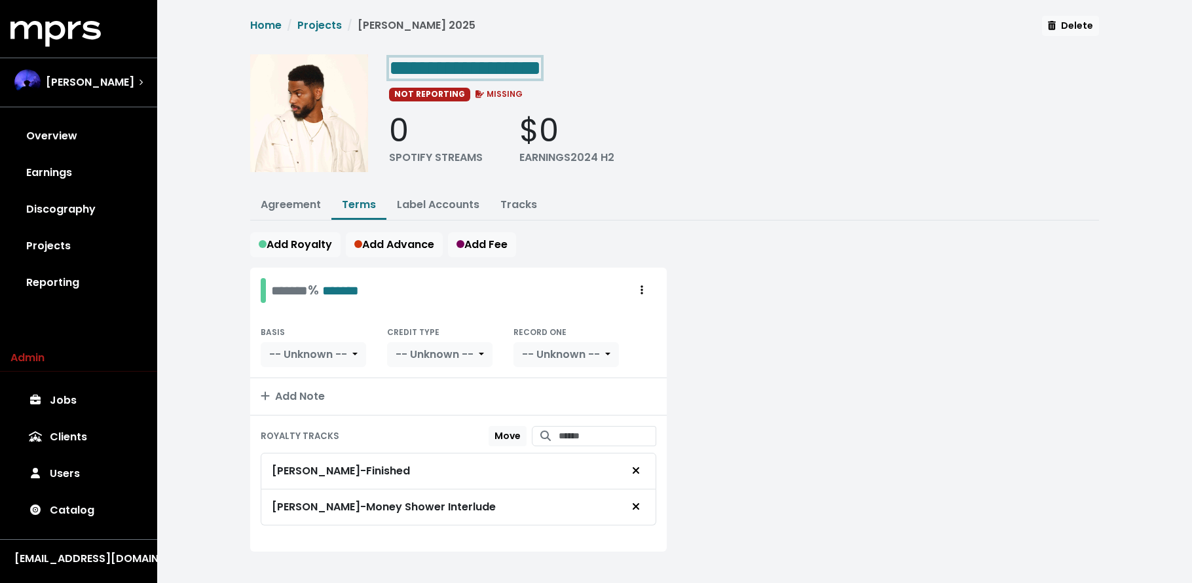
click at [525, 60] on span "**********" at bounding box center [465, 68] width 152 height 21
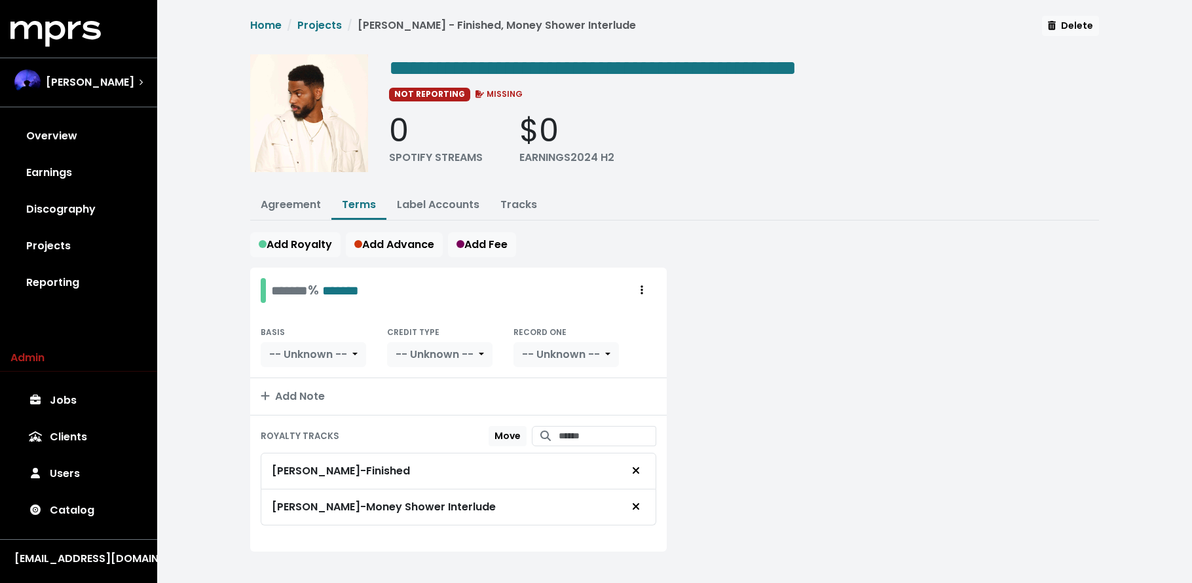
click at [69, 244] on link "Projects" at bounding box center [78, 246] width 136 height 37
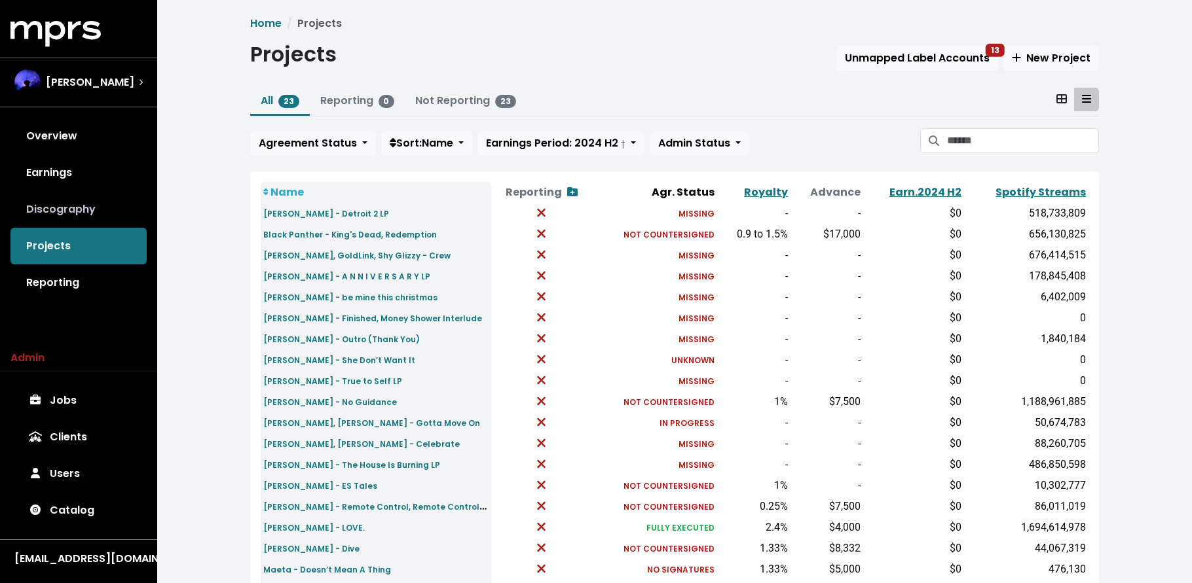
click at [79, 208] on link "Discography" at bounding box center [78, 209] width 136 height 37
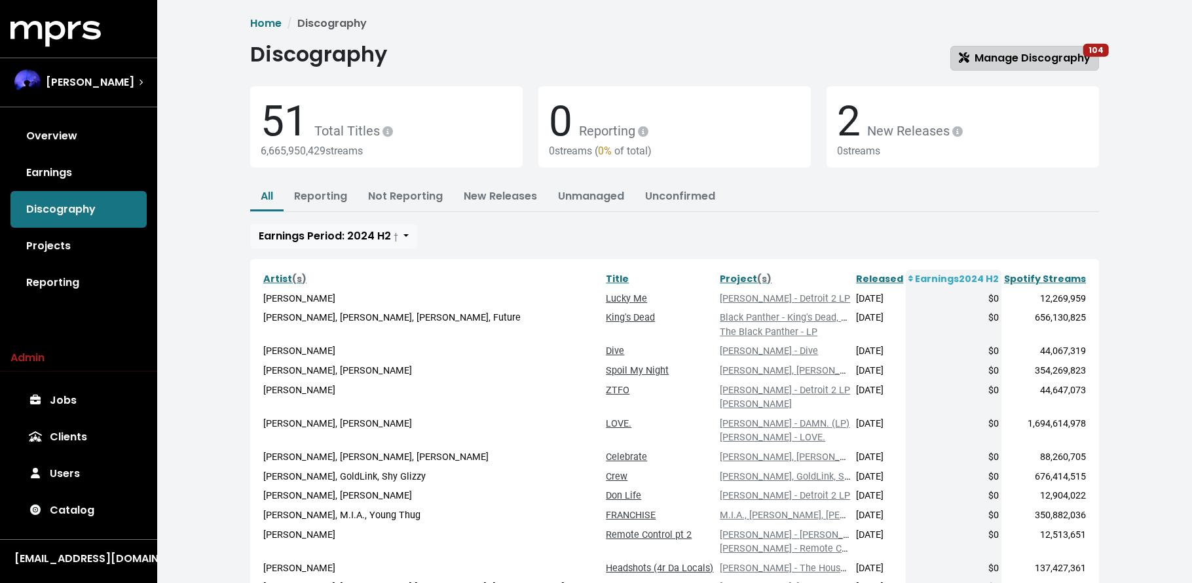
click at [1037, 63] on span "Manage Discography 104" at bounding box center [1024, 57] width 132 height 15
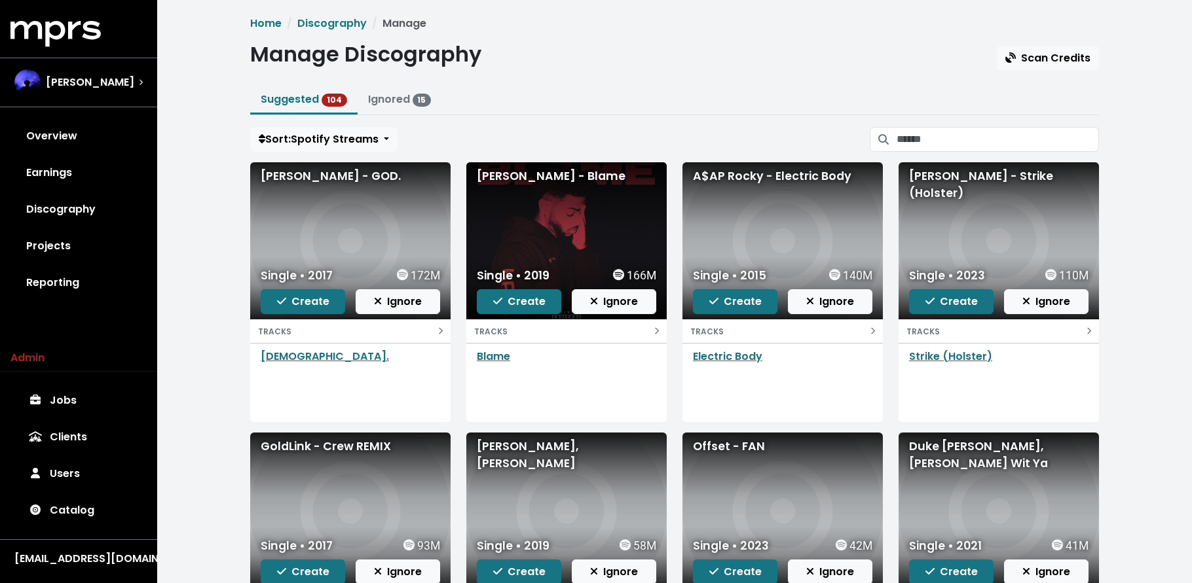
drag, startPoint x: 506, startPoint y: 301, endPoint x: 512, endPoint y: 270, distance: 30.7
click at [505, 301] on span "Create" at bounding box center [519, 301] width 52 height 15
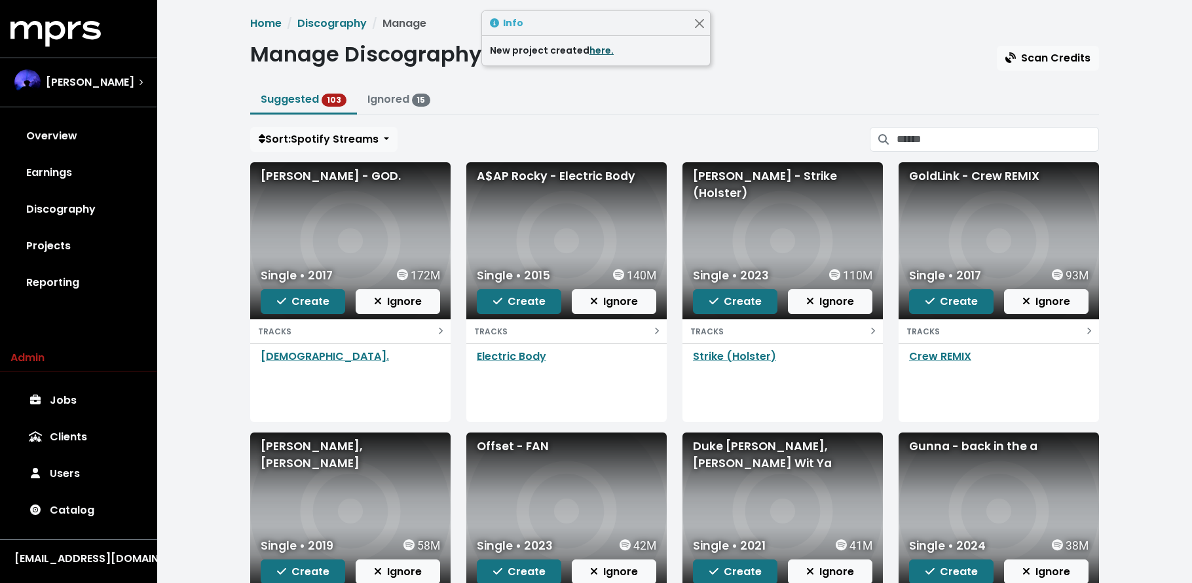
click at [600, 52] on link "here." at bounding box center [601, 50] width 24 height 13
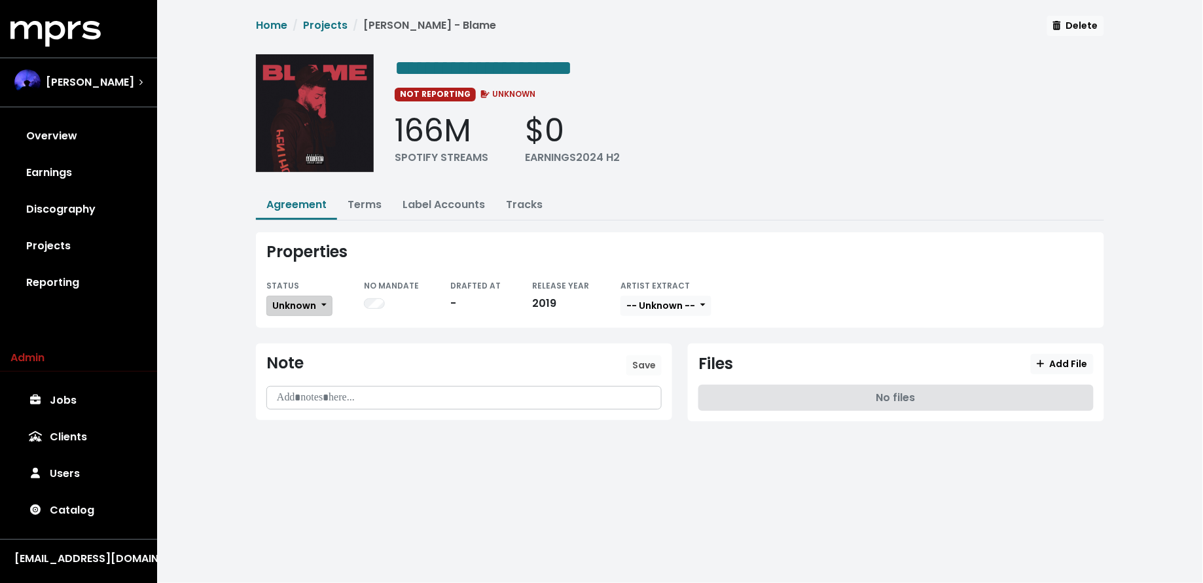
drag, startPoint x: 304, startPoint y: 301, endPoint x: 305, endPoint y: 313, distance: 11.9
click at [303, 301] on span "Unknown" at bounding box center [294, 305] width 44 height 13
click at [308, 352] on link "Missing" at bounding box center [328, 353] width 123 height 21
drag, startPoint x: 86, startPoint y: 212, endPoint x: 96, endPoint y: 218, distance: 12.0
click at [86, 212] on link "Discography" at bounding box center [78, 209] width 136 height 37
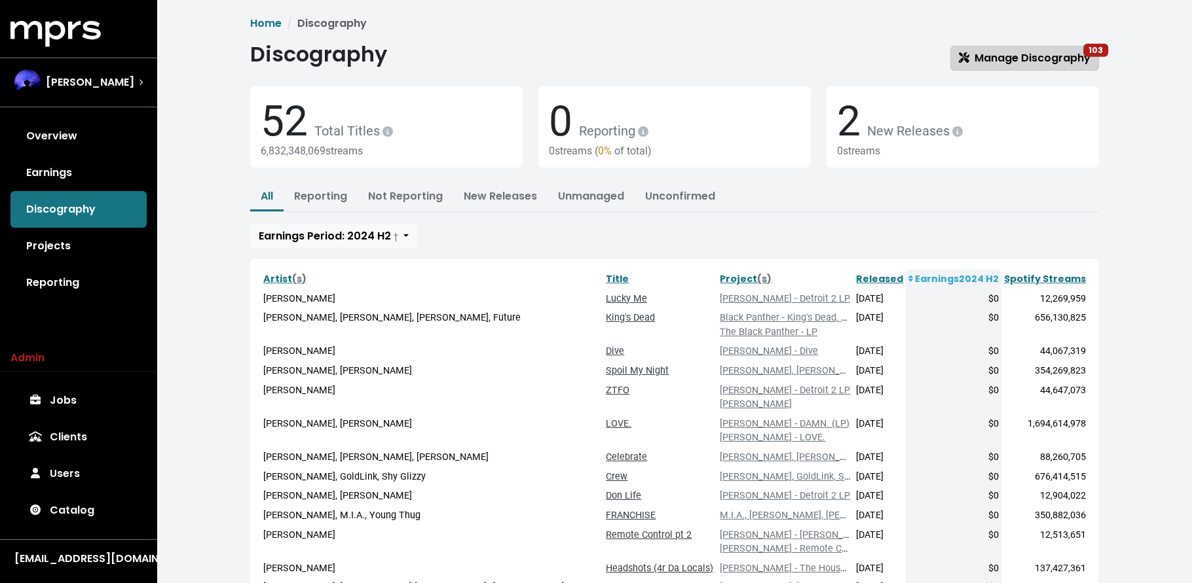
click at [1013, 64] on span "Manage Discography 103" at bounding box center [1024, 57] width 132 height 15
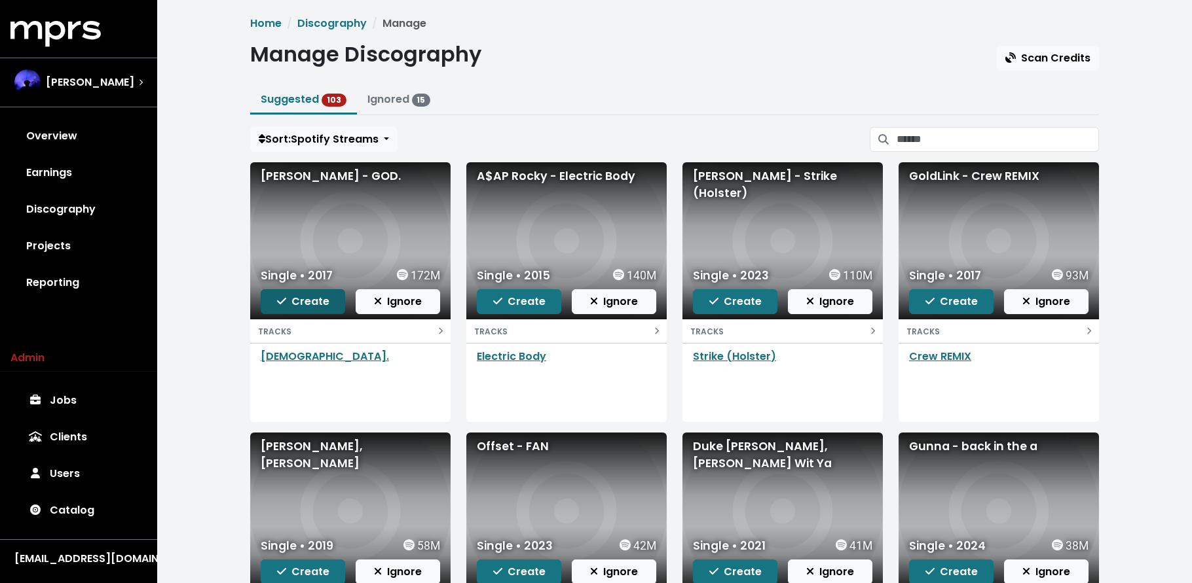
click at [308, 307] on span "Create" at bounding box center [303, 301] width 52 height 15
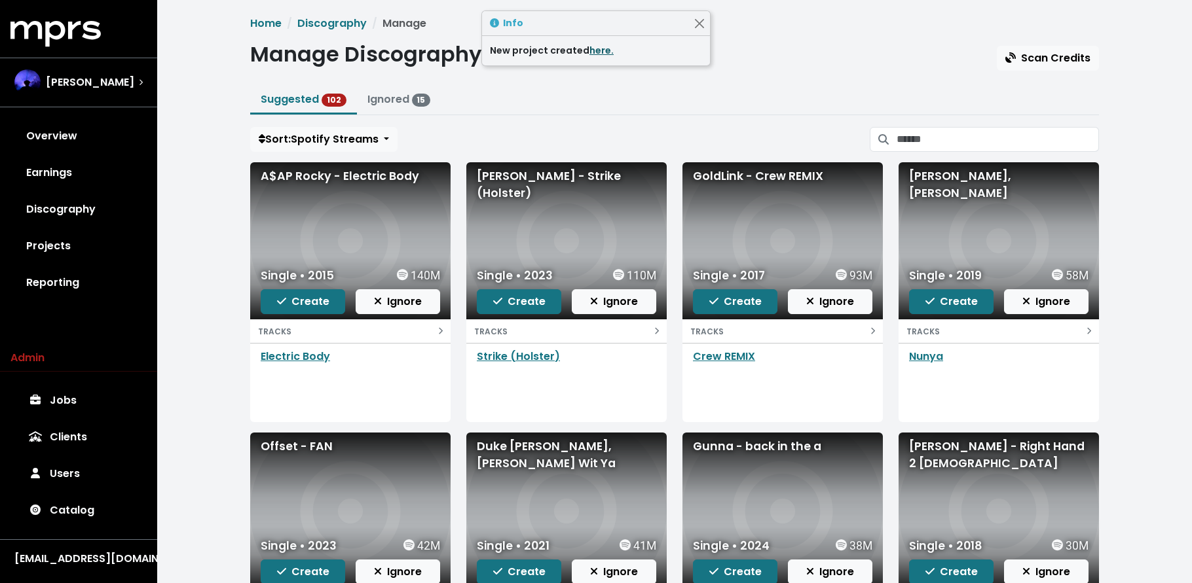
click at [596, 47] on link "here." at bounding box center [601, 50] width 24 height 13
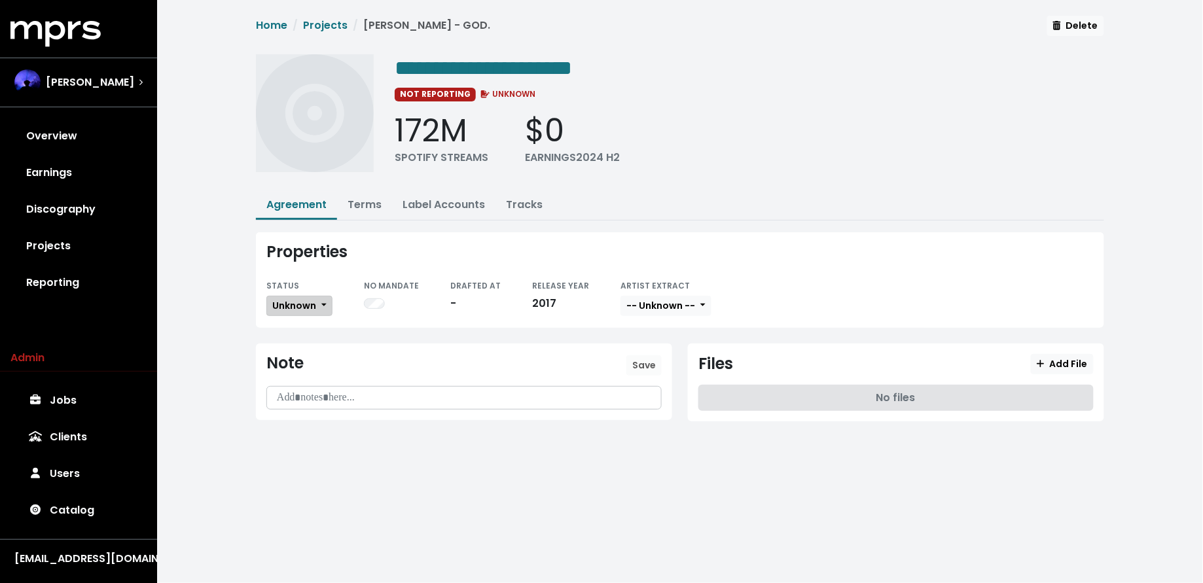
click at [305, 300] on span "Unknown" at bounding box center [294, 305] width 44 height 13
click at [314, 348] on link "Missing" at bounding box center [328, 353] width 123 height 21
click at [76, 247] on link "Projects" at bounding box center [78, 246] width 136 height 37
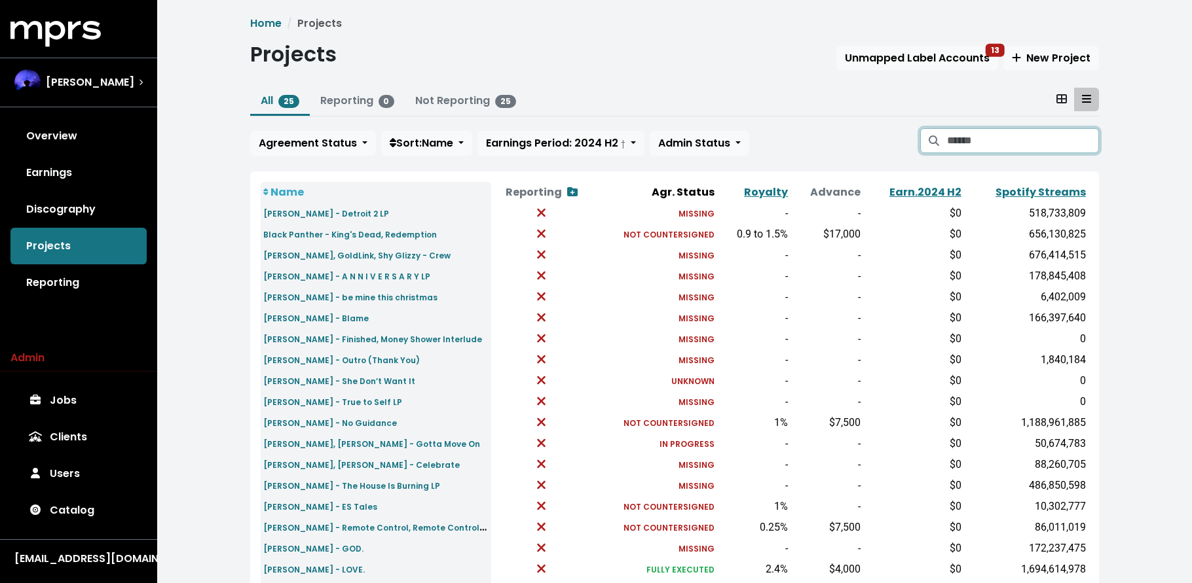
drag, startPoint x: 970, startPoint y: 138, endPoint x: 965, endPoint y: 124, distance: 14.7
click at [970, 138] on input "Search projects" at bounding box center [1023, 140] width 152 height 25
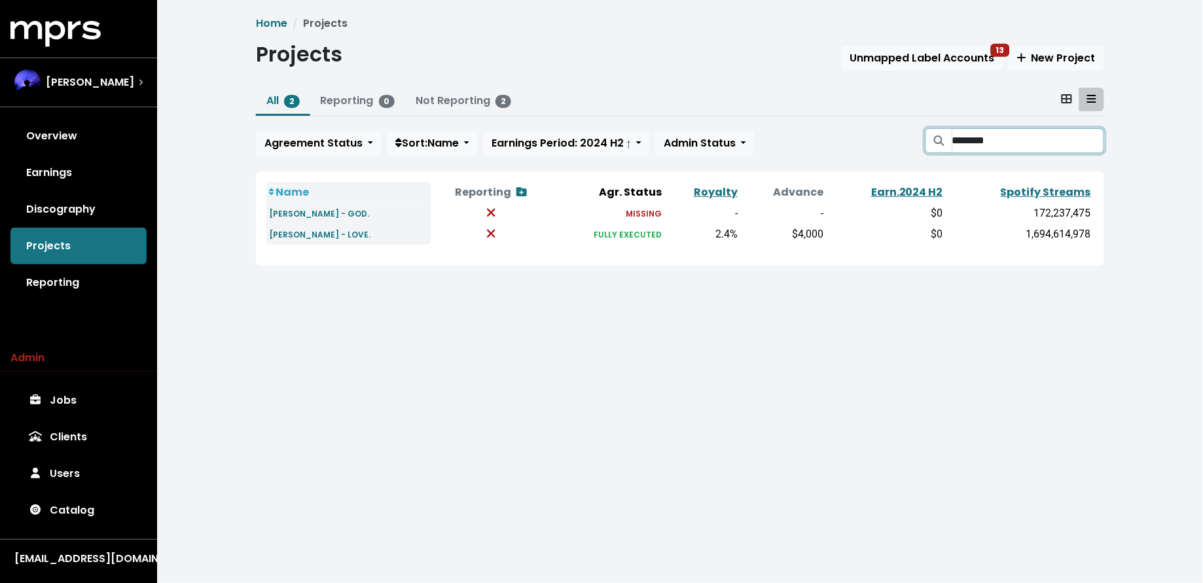
type input "********"
click at [89, 211] on link "Discography" at bounding box center [78, 209] width 136 height 37
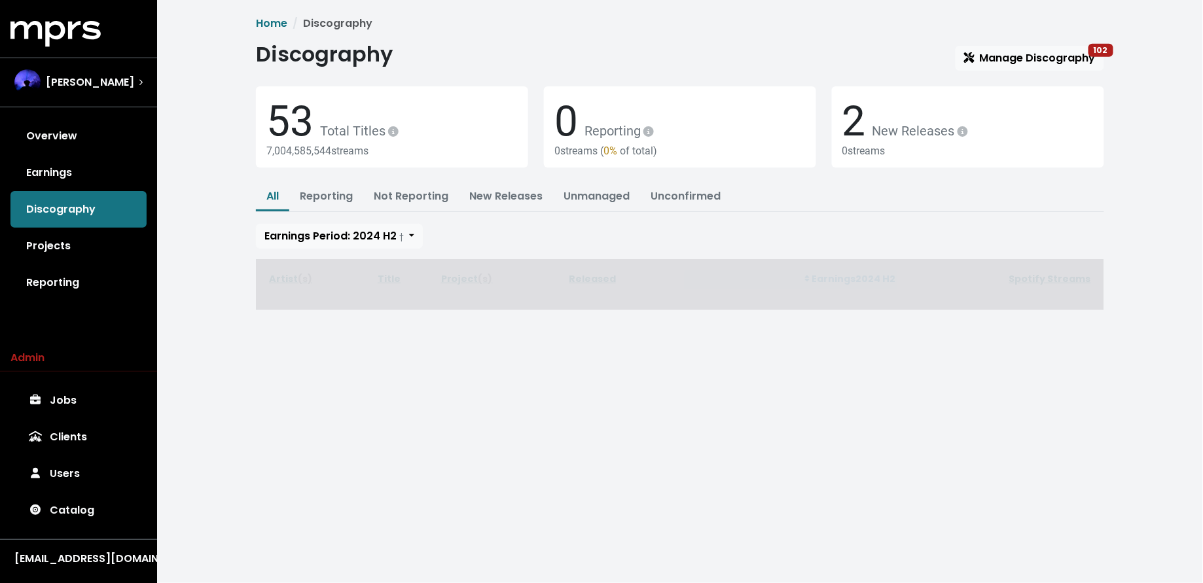
click at [993, 69] on link "Manage Discography 102" at bounding box center [1030, 58] width 149 height 25
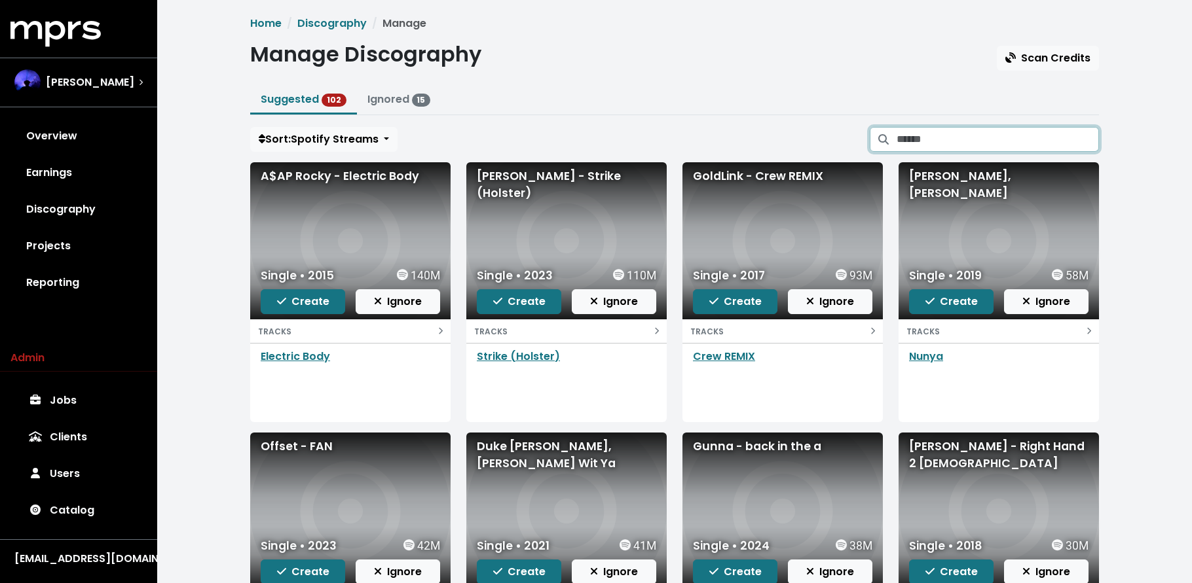
click at [993, 134] on input "Search suggested projects" at bounding box center [997, 139] width 202 height 25
type input "********"
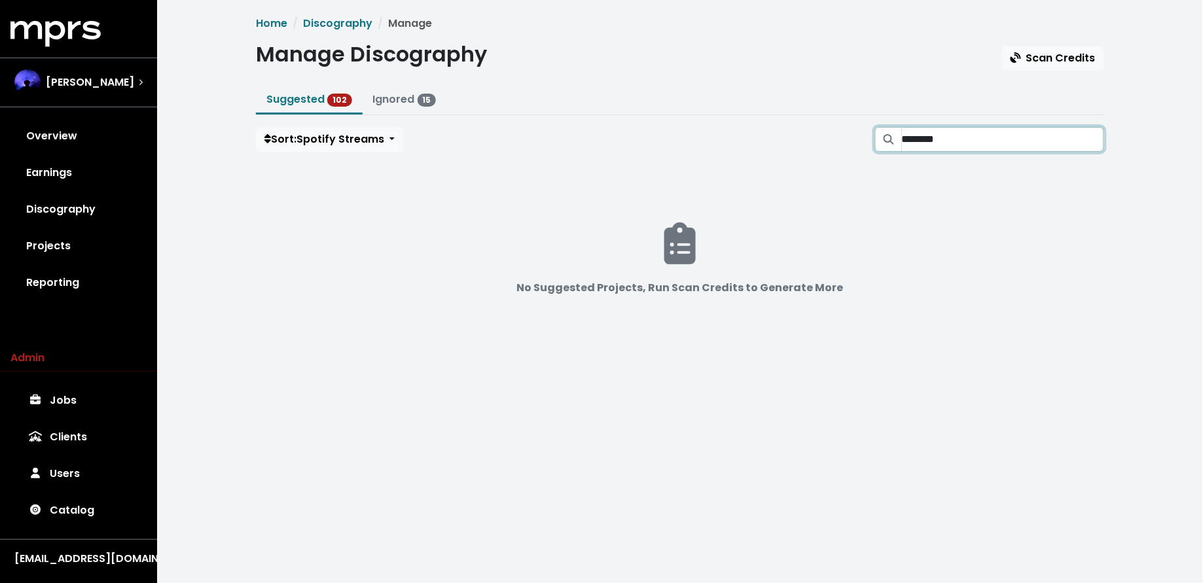
click at [1093, 142] on input "********" at bounding box center [1003, 139] width 202 height 25
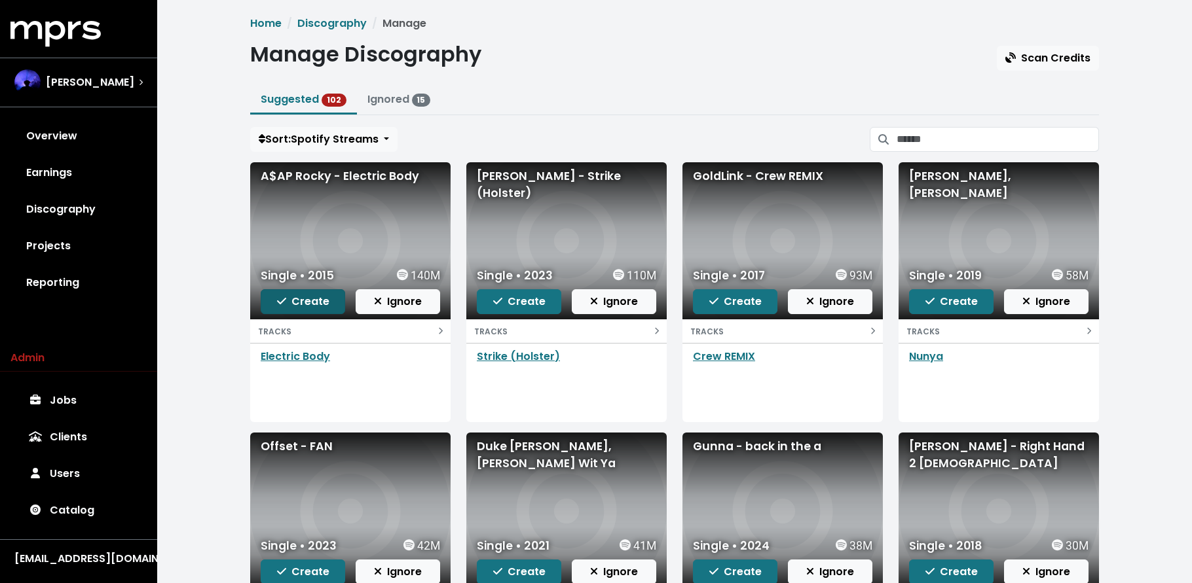
click at [312, 305] on span "Create" at bounding box center [303, 301] width 52 height 15
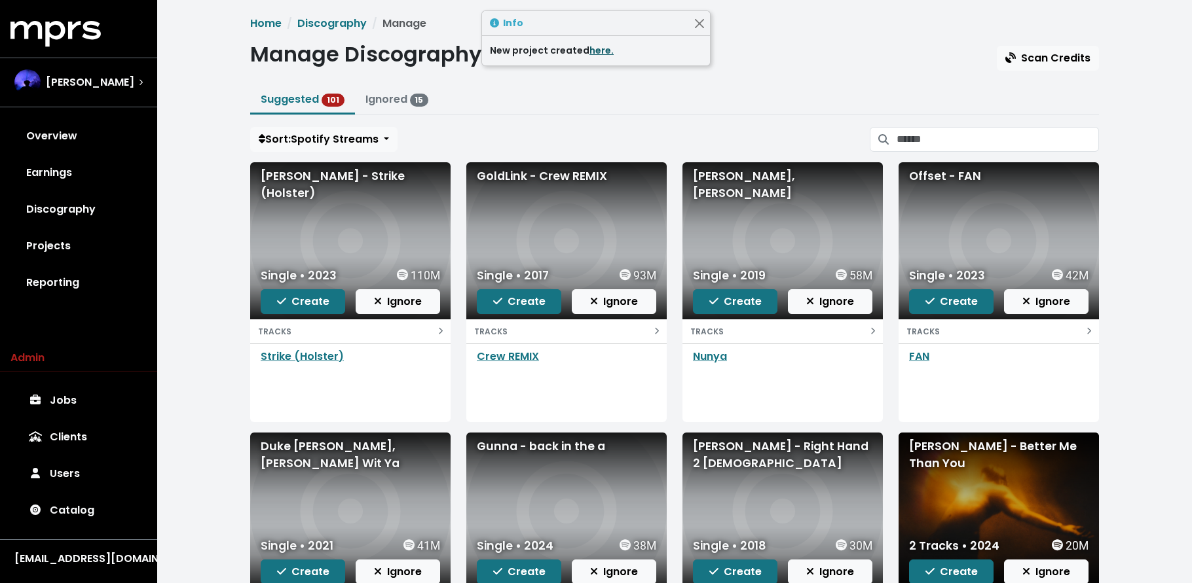
click at [598, 49] on link "here." at bounding box center [601, 50] width 24 height 13
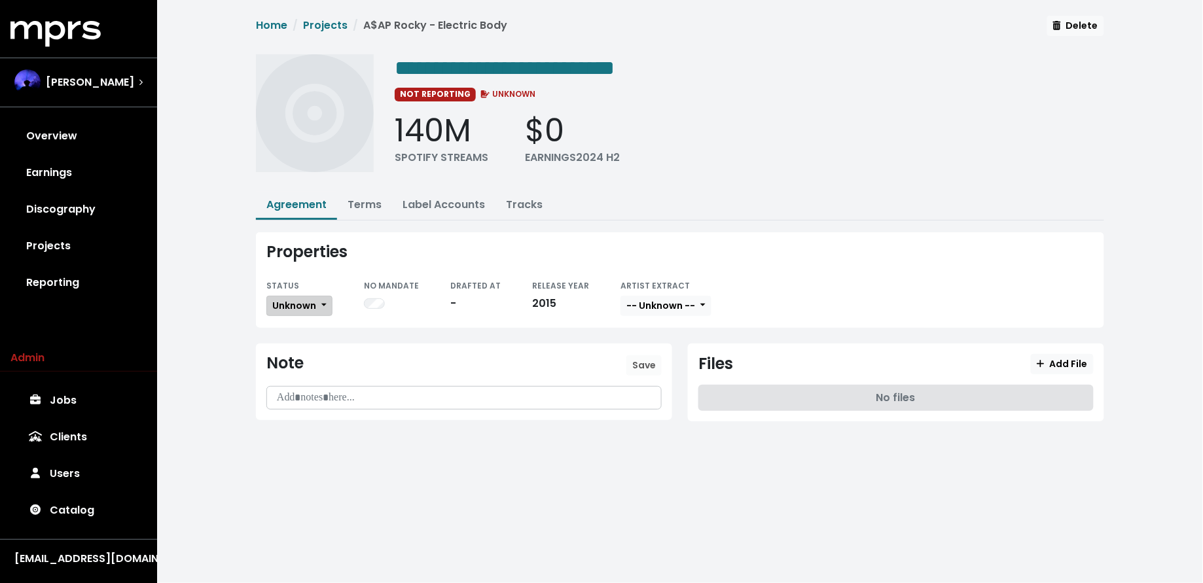
click at [302, 303] on span "Unknown" at bounding box center [294, 305] width 44 height 13
click at [310, 348] on link "Missing" at bounding box center [328, 353] width 123 height 21
click at [58, 244] on link "Projects" at bounding box center [78, 246] width 136 height 37
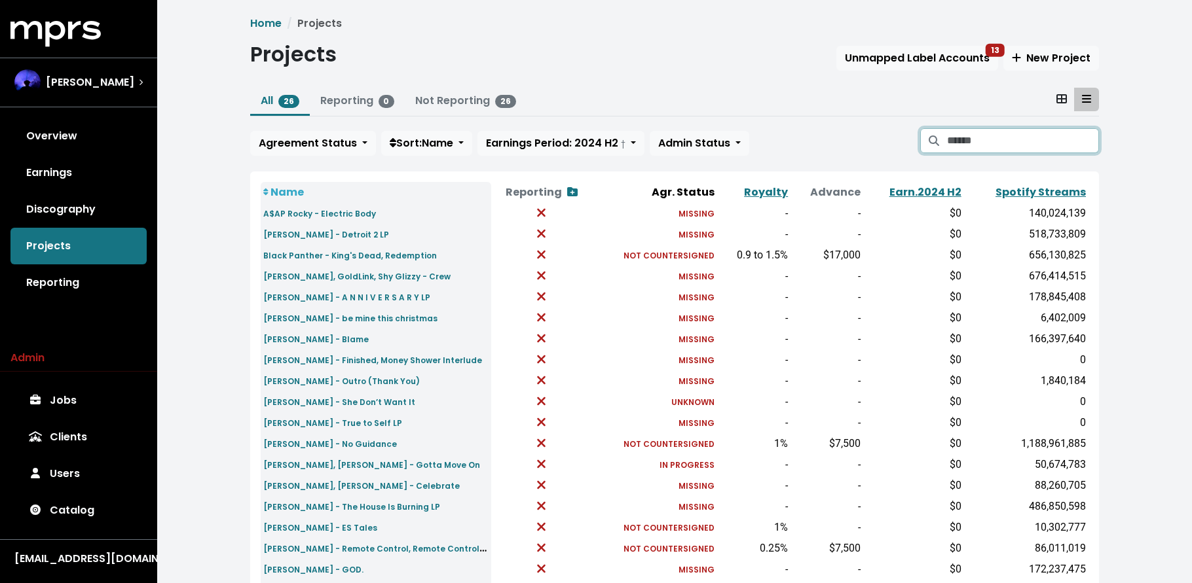
drag, startPoint x: 958, startPoint y: 145, endPoint x: 949, endPoint y: 148, distance: 9.7
click at [956, 146] on input "Search projects" at bounding box center [1023, 140] width 152 height 25
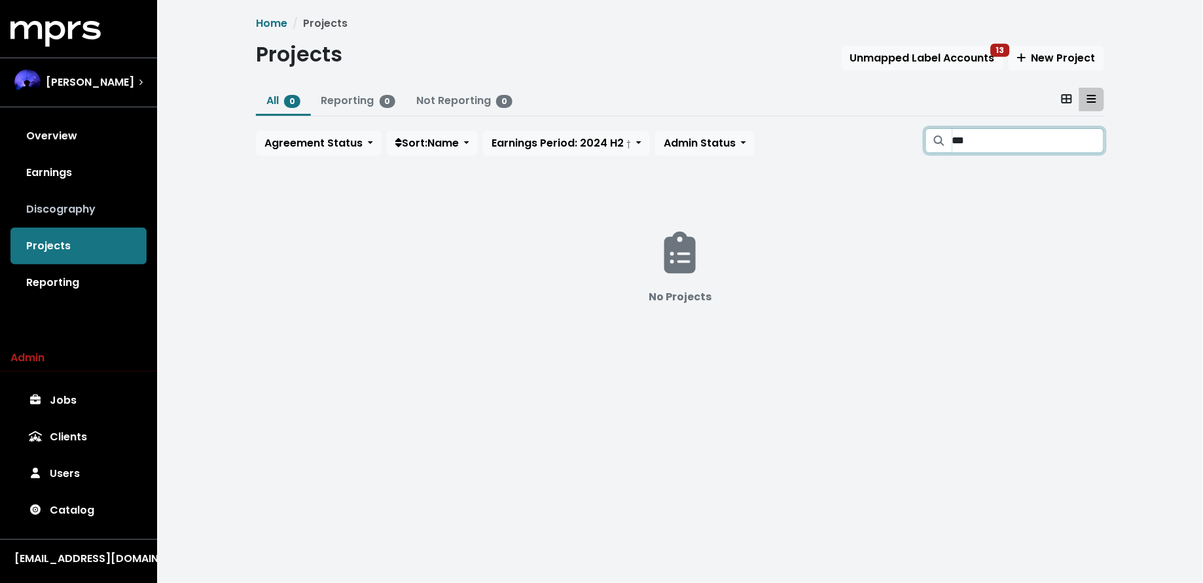
type input "***"
drag, startPoint x: 74, startPoint y: 208, endPoint x: 87, endPoint y: 204, distance: 13.7
click at [73, 208] on link "Discography" at bounding box center [78, 209] width 136 height 37
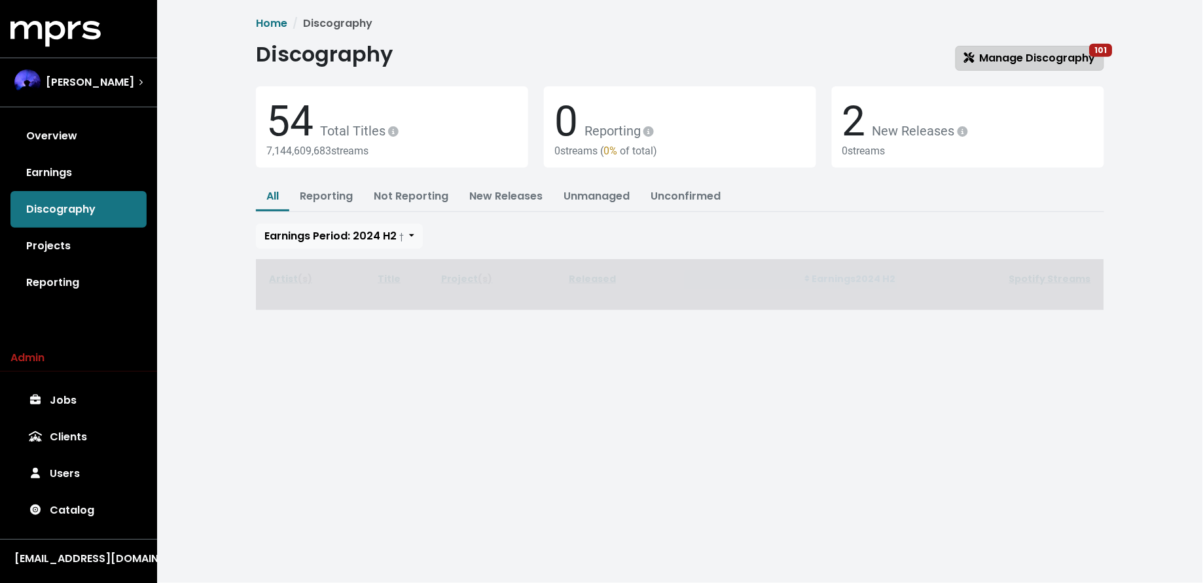
click at [1002, 62] on span "Manage Discography 101" at bounding box center [1030, 57] width 132 height 15
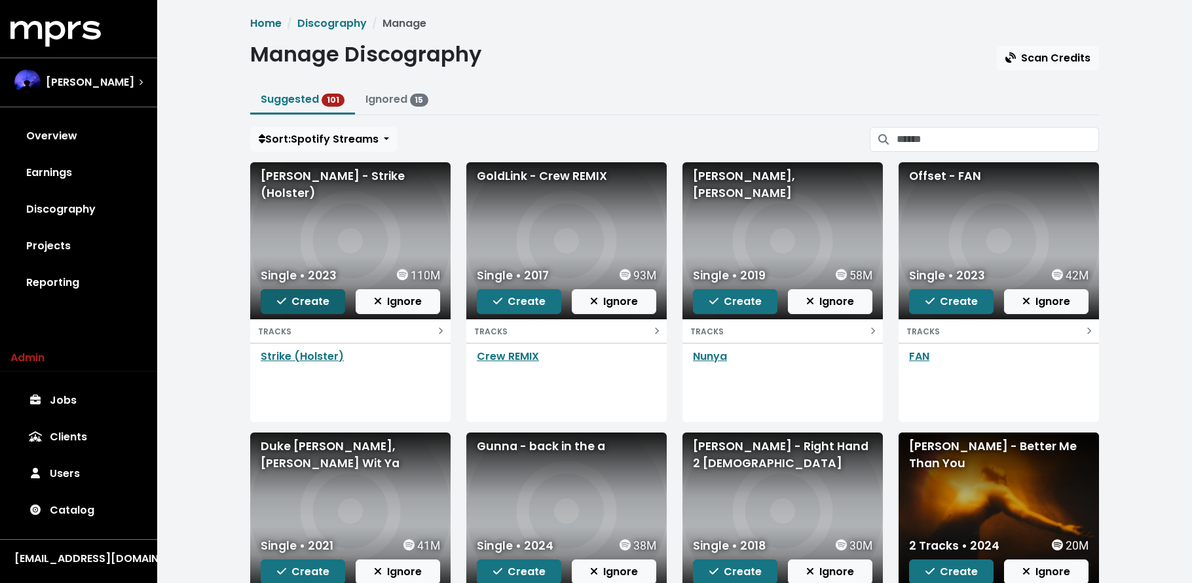
click at [296, 300] on span "Create" at bounding box center [303, 301] width 52 height 15
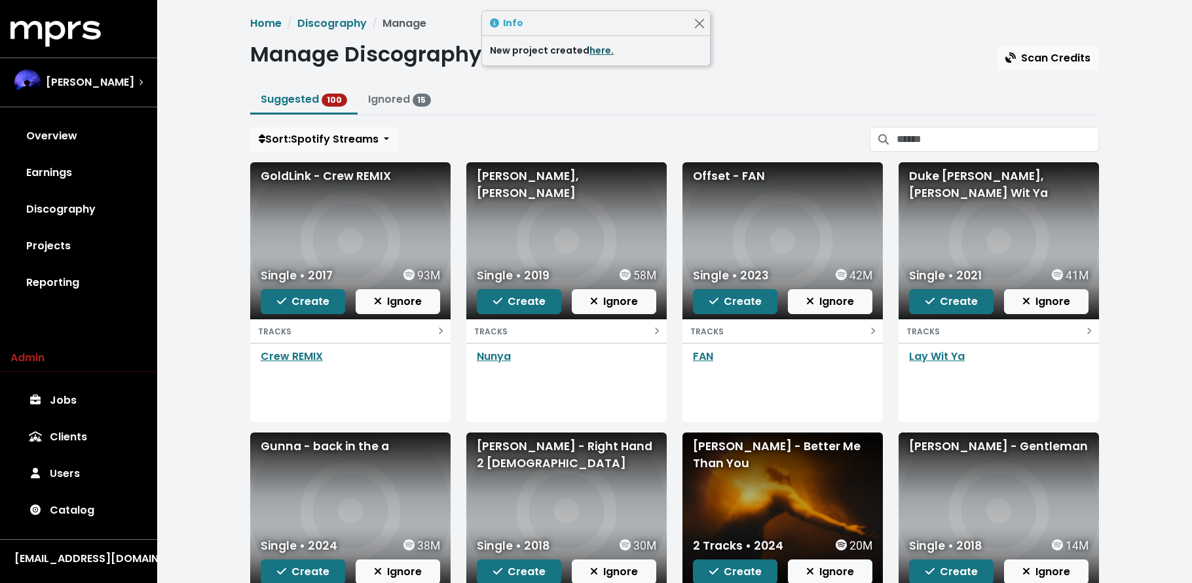
click at [594, 48] on link "here." at bounding box center [601, 50] width 24 height 13
click at [96, 256] on link "Projects" at bounding box center [78, 246] width 136 height 37
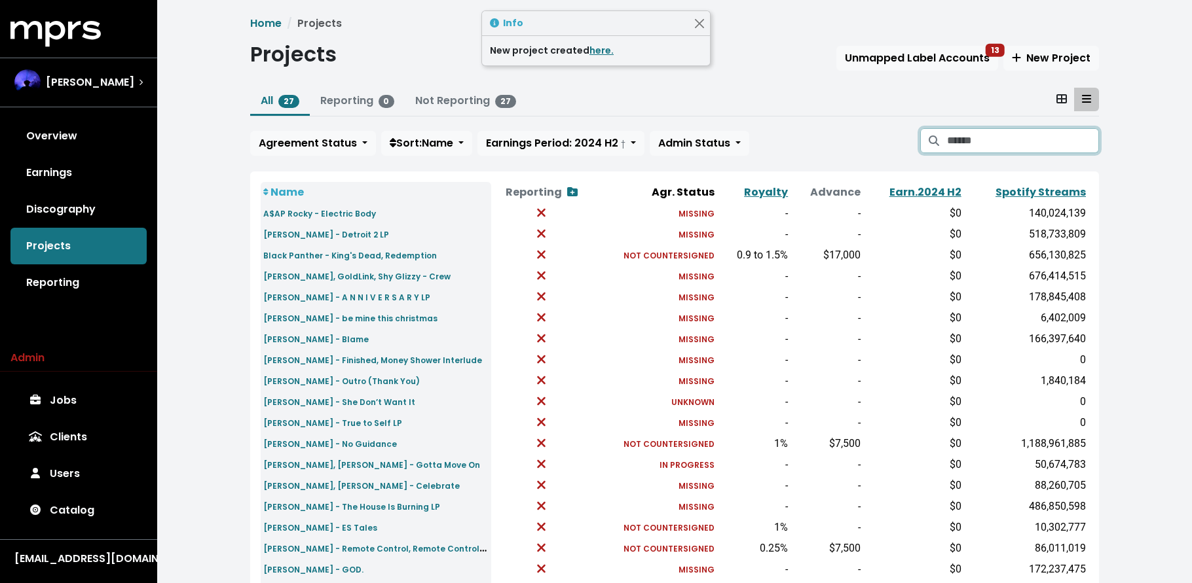
click at [964, 145] on input "Search projects" at bounding box center [1023, 140] width 152 height 25
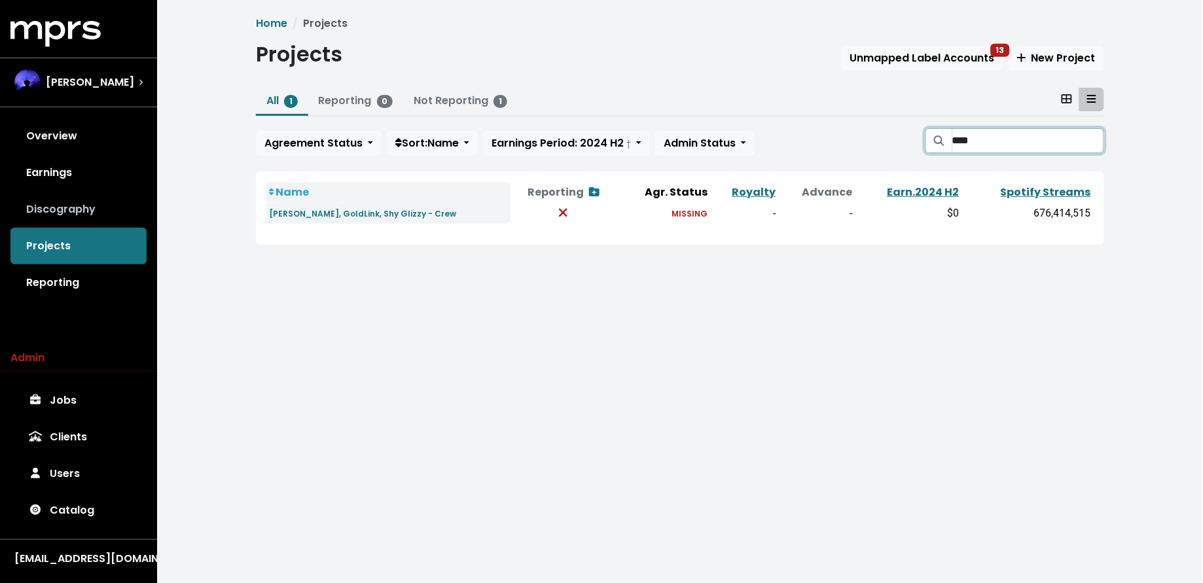
type input "****"
click at [60, 227] on link "Discography" at bounding box center [78, 209] width 136 height 37
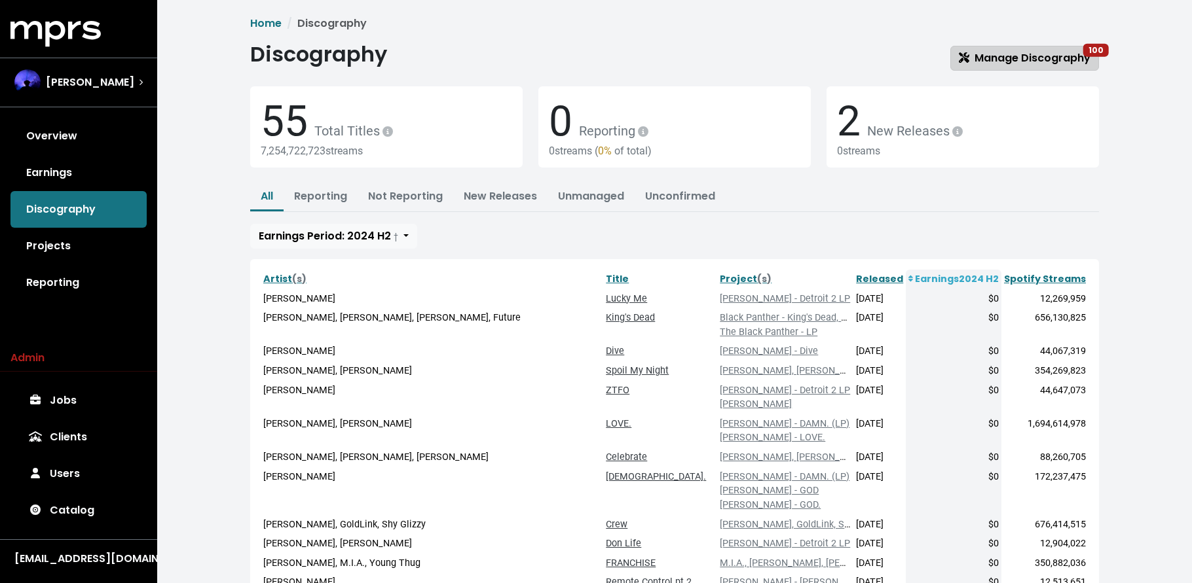
click at [1009, 57] on span "Manage Discography 100" at bounding box center [1024, 57] width 132 height 15
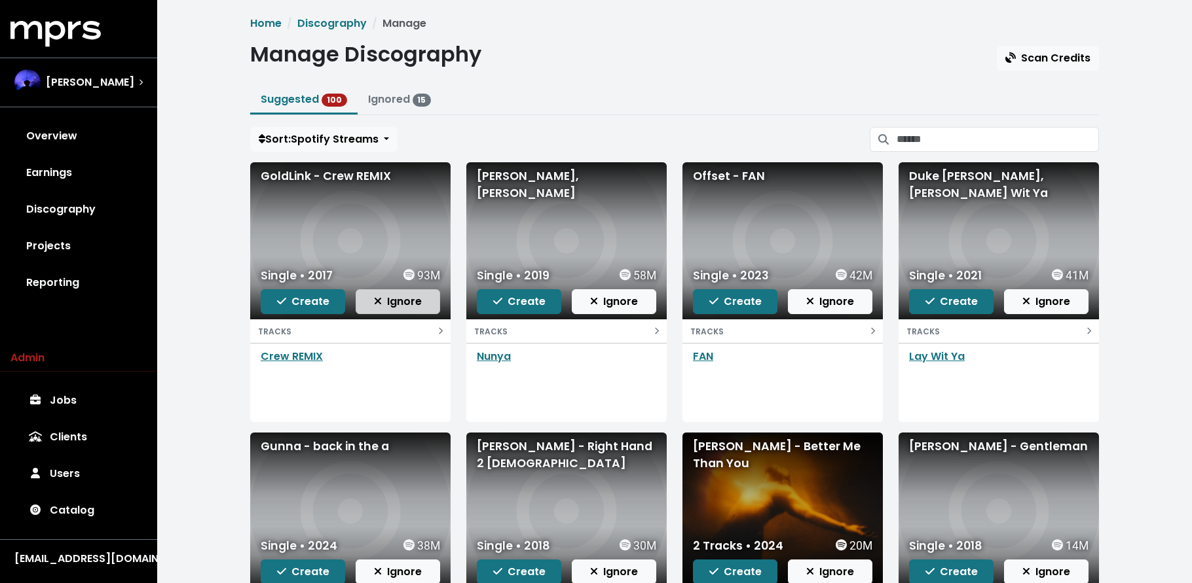
click at [435, 299] on button "Ignore" at bounding box center [397, 301] width 84 height 25
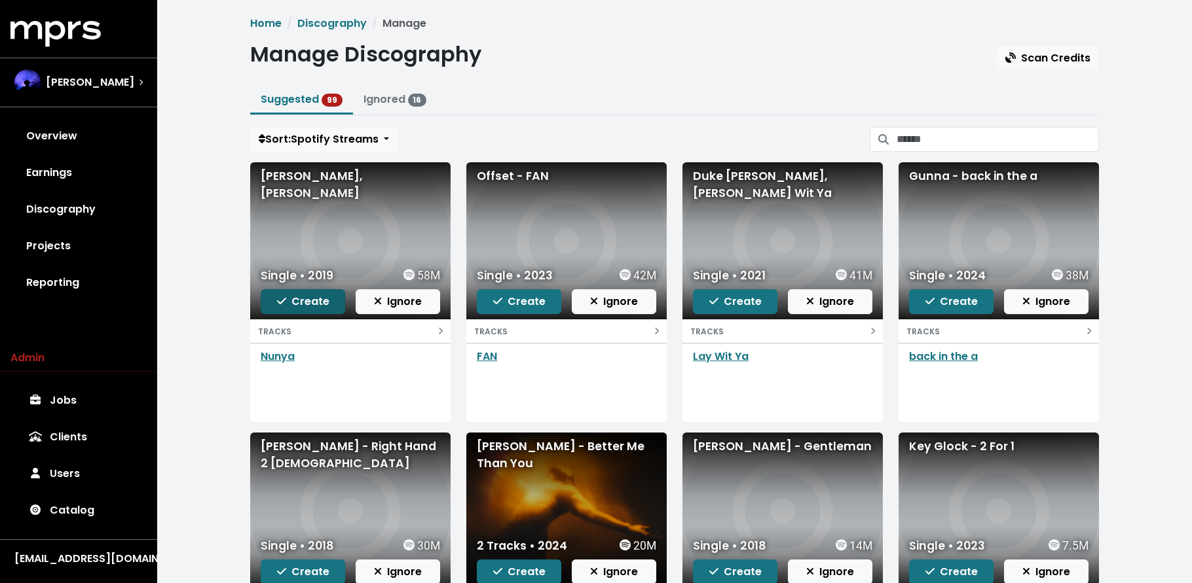
click at [295, 301] on span "Create" at bounding box center [303, 301] width 52 height 15
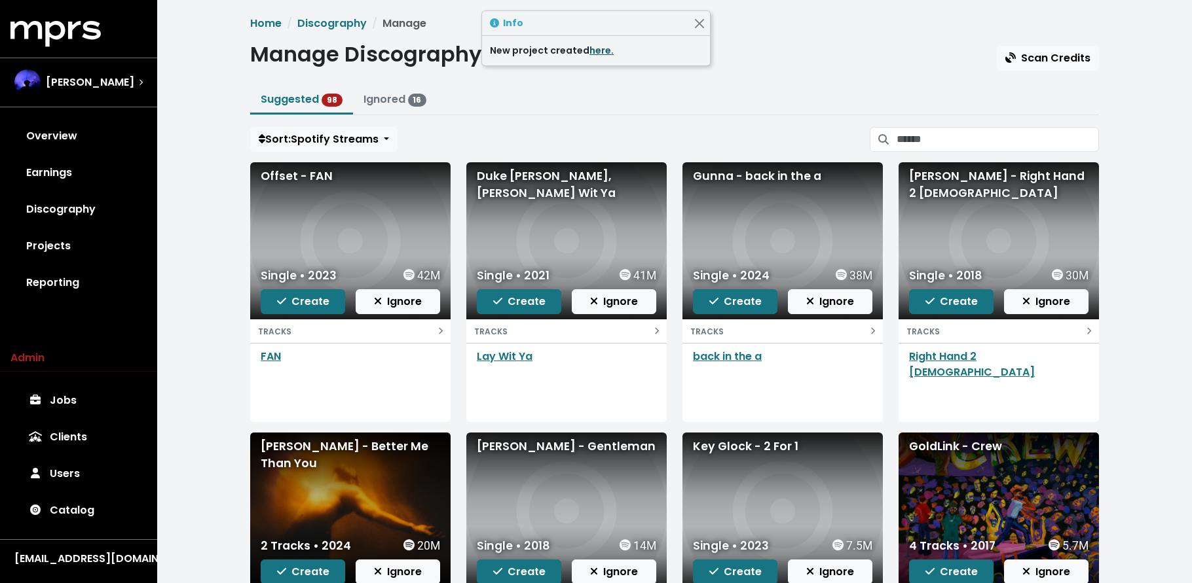
click at [595, 48] on link "here." at bounding box center [601, 50] width 24 height 13
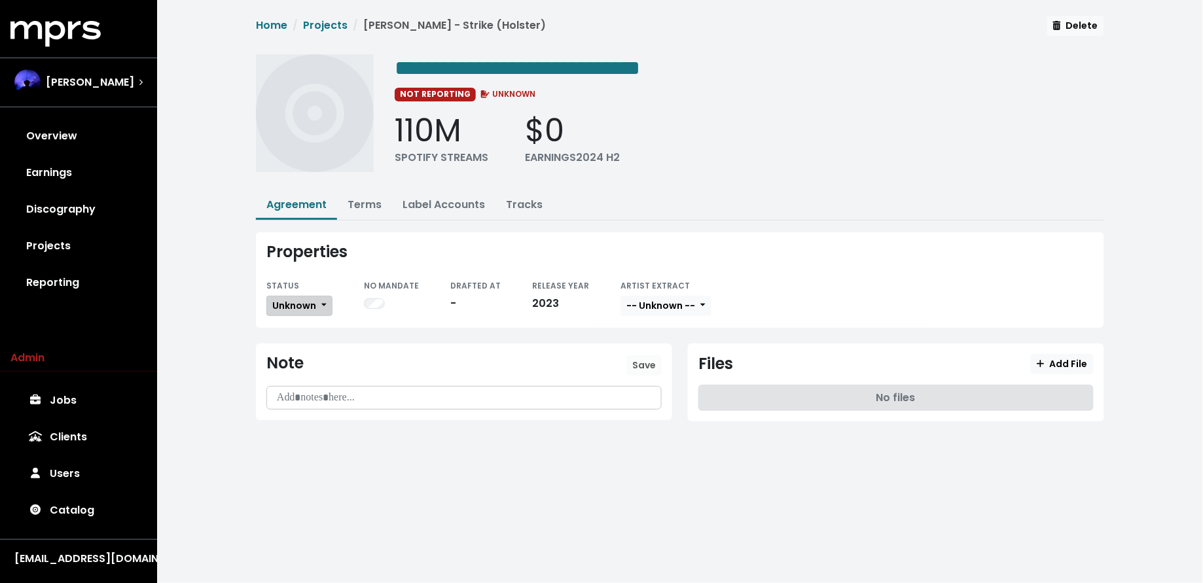
click at [307, 310] on span "Unknown" at bounding box center [294, 306] width 44 height 14
click at [311, 347] on link "Missing" at bounding box center [328, 353] width 123 height 21
click at [287, 296] on button "Unknown" at bounding box center [299, 306] width 66 height 20
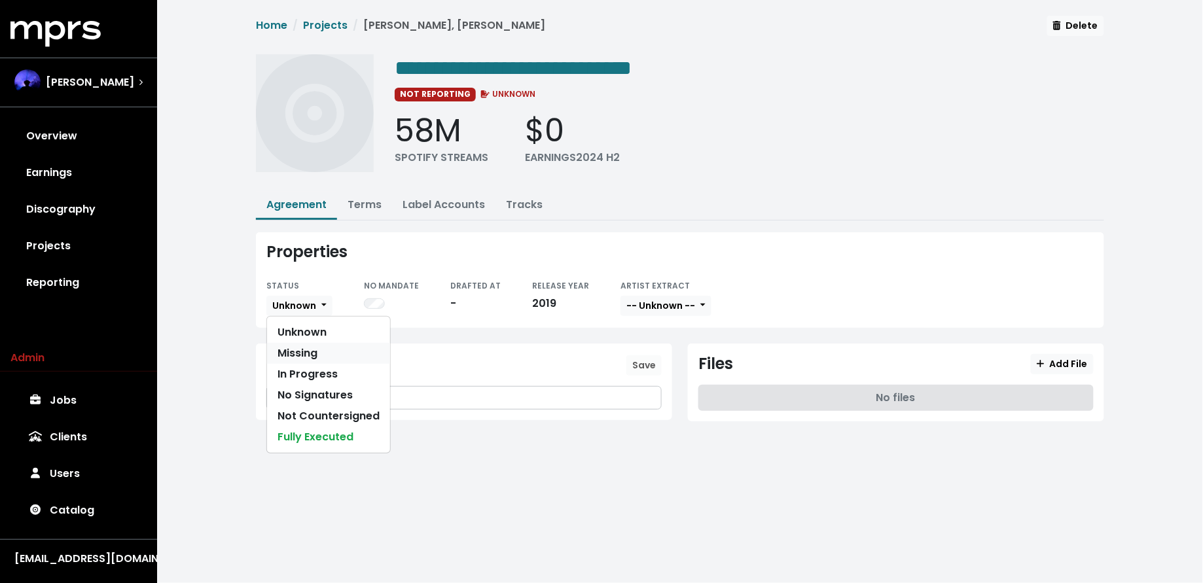
click at [287, 344] on link "Missing" at bounding box center [328, 353] width 123 height 21
click at [80, 257] on link "Projects" at bounding box center [78, 246] width 136 height 37
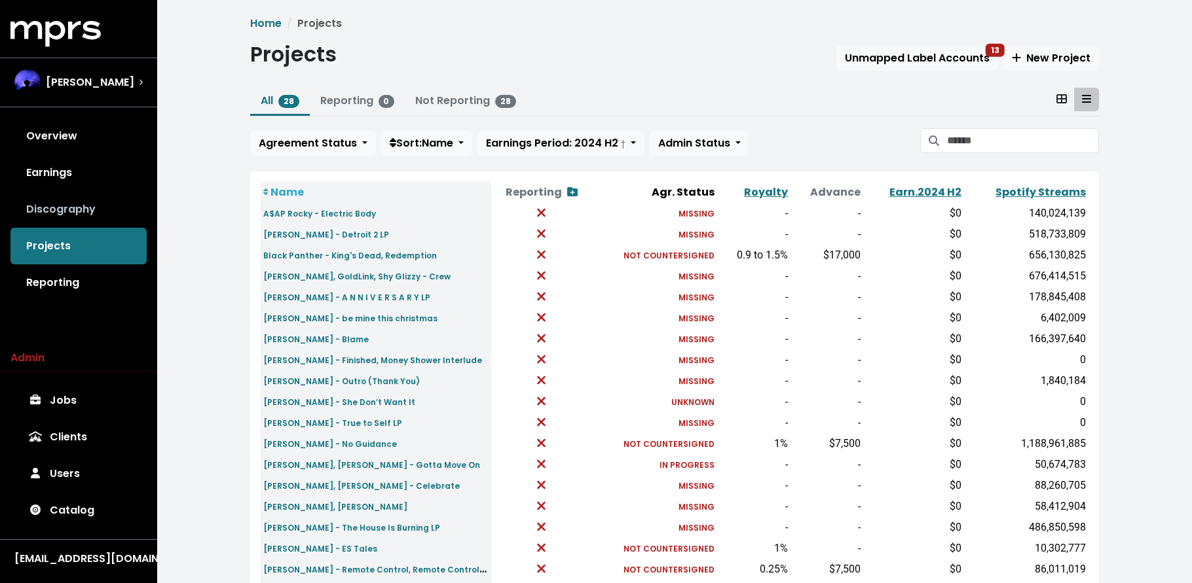
click at [88, 197] on link "Discography" at bounding box center [78, 209] width 136 height 37
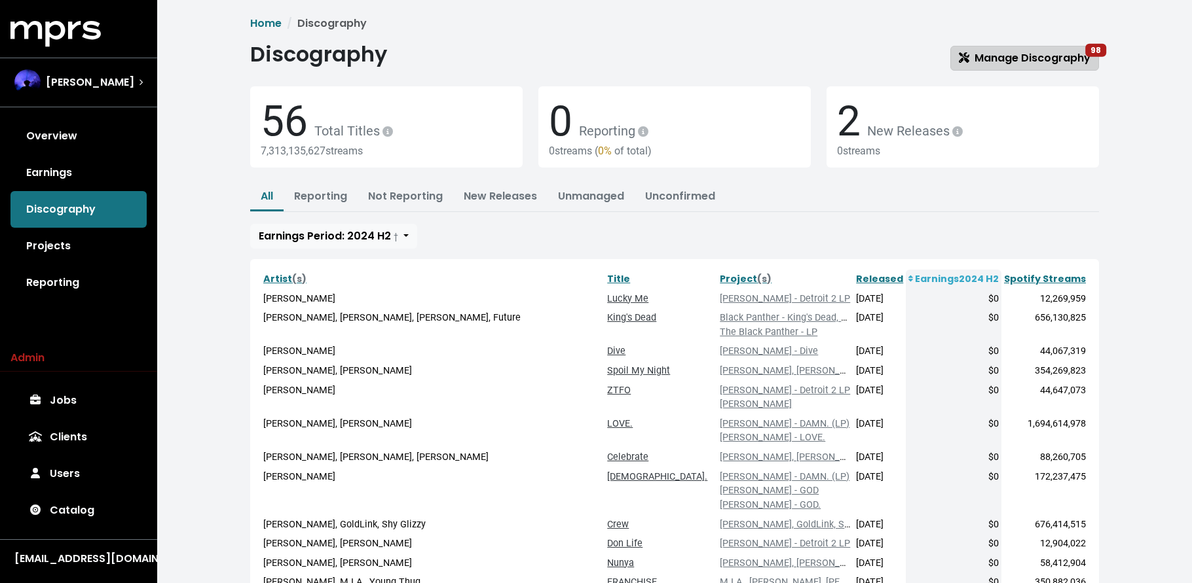
click at [1027, 54] on span "Manage Discography 98" at bounding box center [1024, 57] width 132 height 15
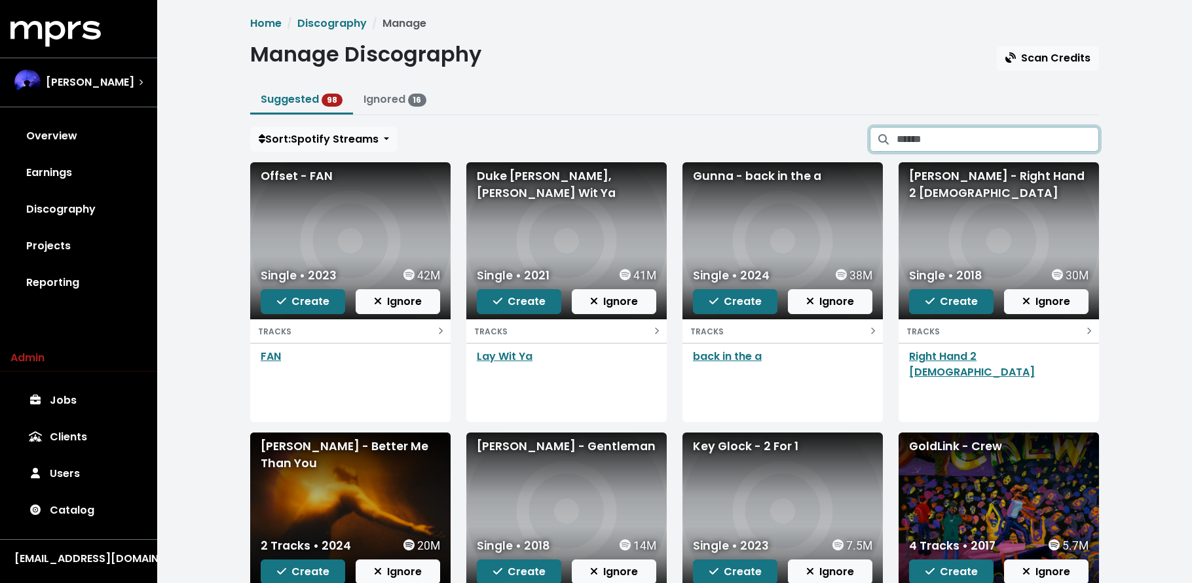
drag, startPoint x: 936, startPoint y: 139, endPoint x: 930, endPoint y: 140, distance: 6.6
click at [936, 139] on input "Search suggested projects" at bounding box center [997, 139] width 202 height 25
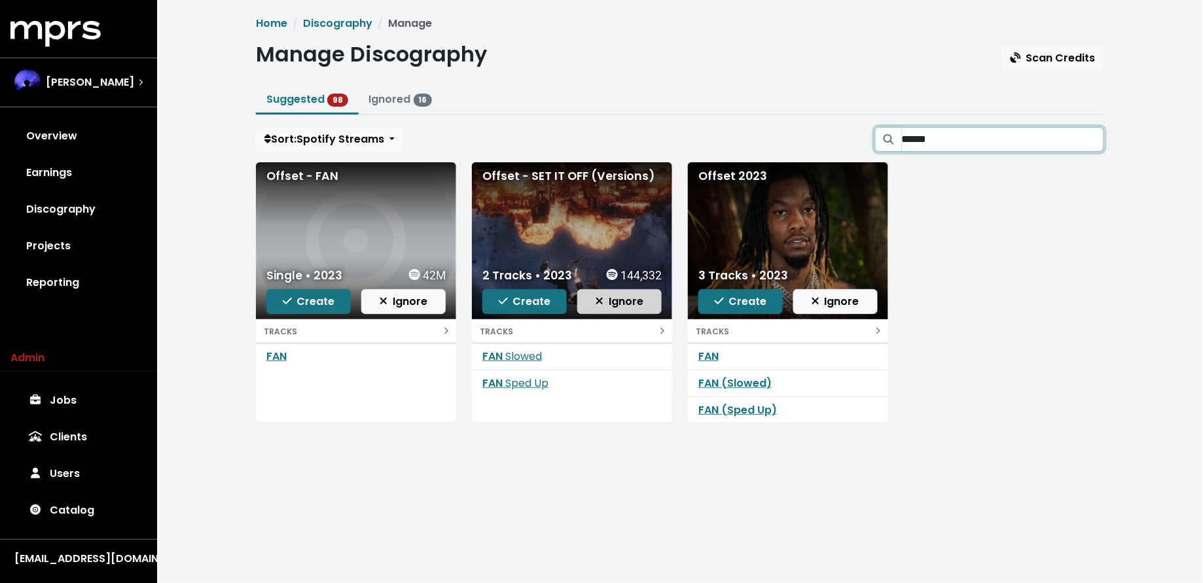
type input "******"
click at [630, 299] on span "Ignore" at bounding box center [620, 301] width 48 height 15
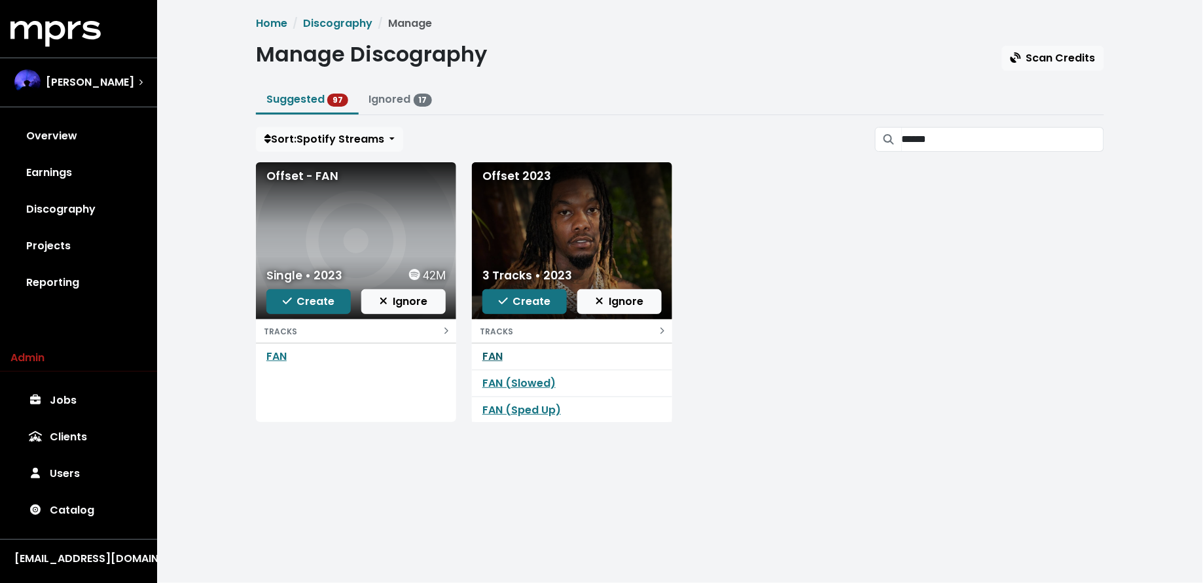
click at [492, 353] on link "FAN" at bounding box center [493, 356] width 20 height 15
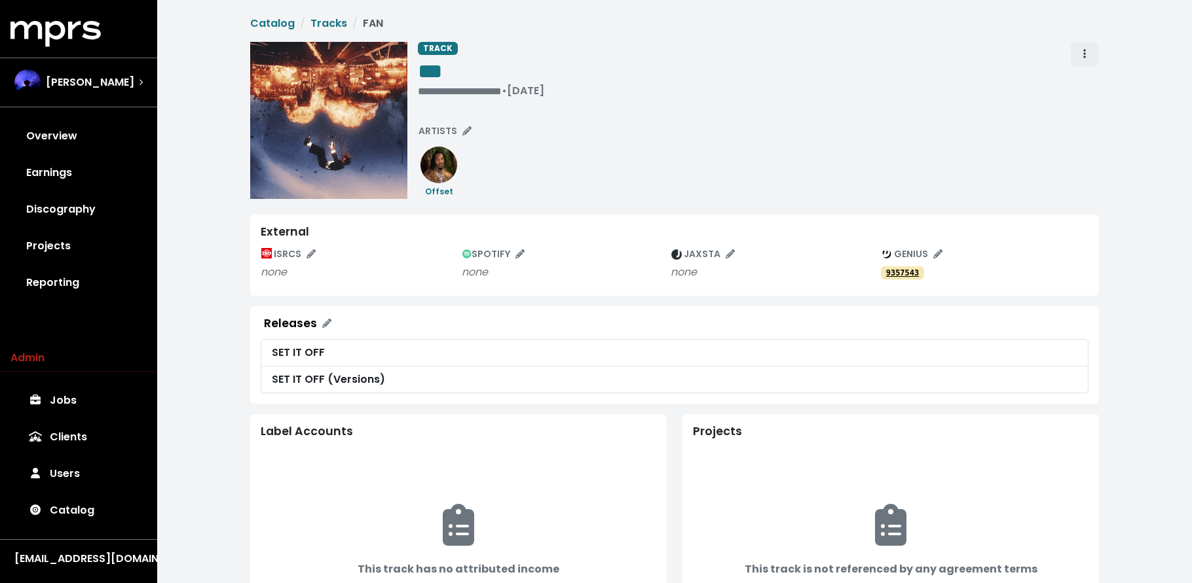
click at [1088, 48] on span "Track actions" at bounding box center [1084, 54] width 12 height 16
click at [1085, 84] on link "Merge" at bounding box center [1121, 83] width 103 height 21
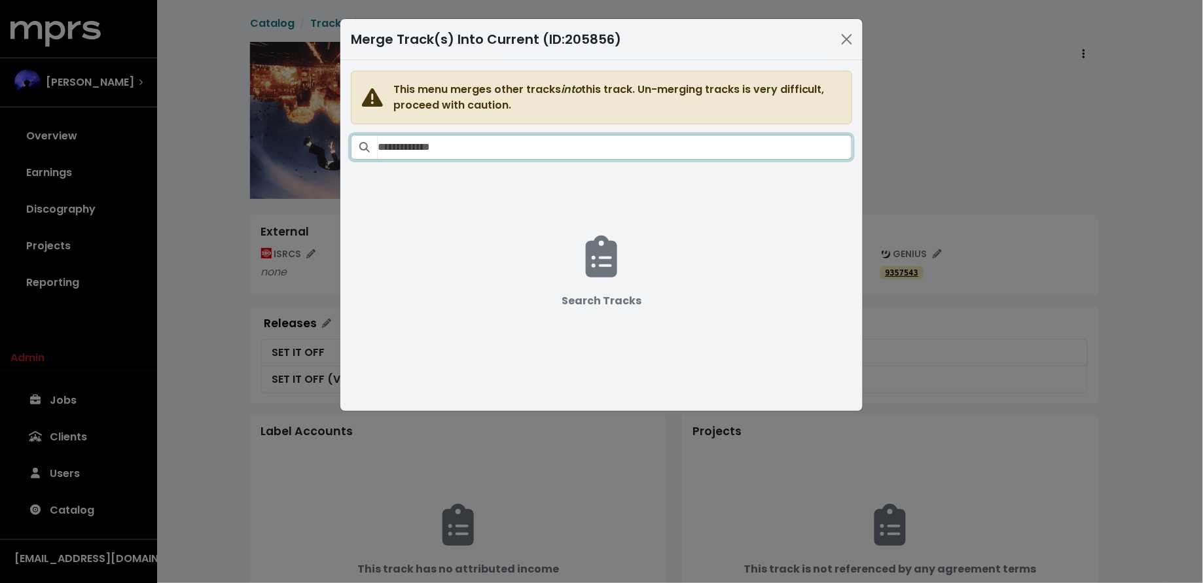
click at [577, 137] on input "Search tracks" at bounding box center [615, 147] width 475 height 25
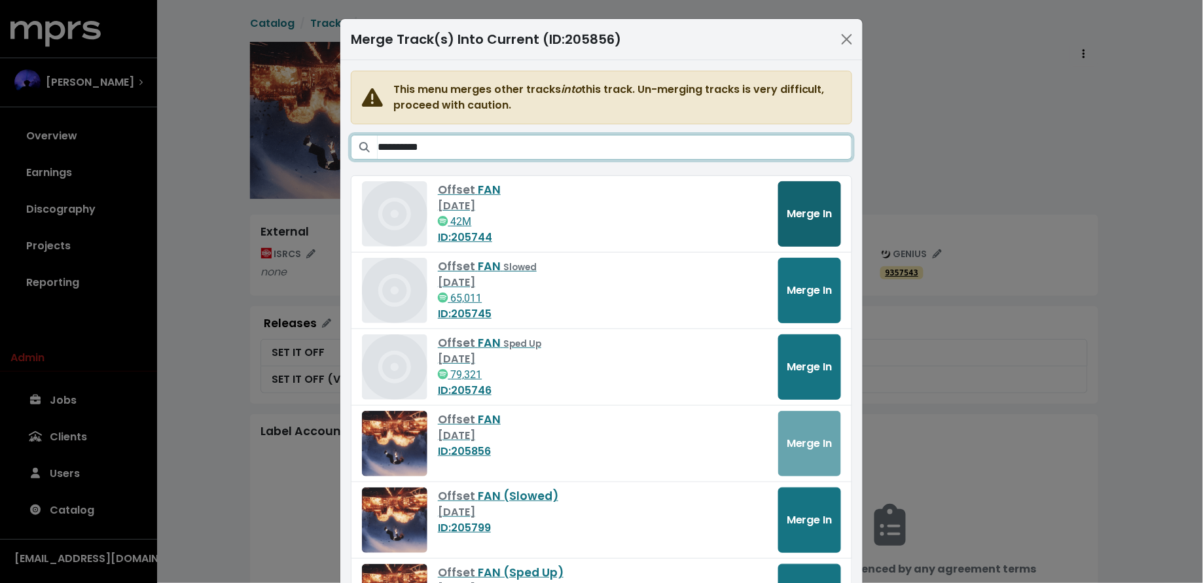
type input "**********"
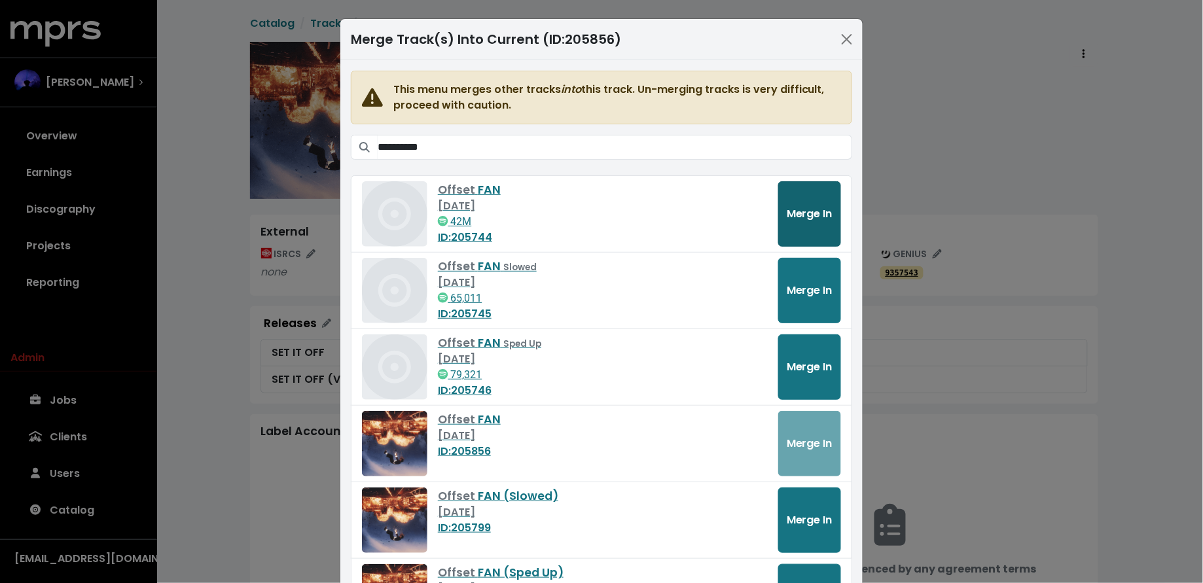
click at [822, 206] on span "Merge In" at bounding box center [810, 214] width 46 height 16
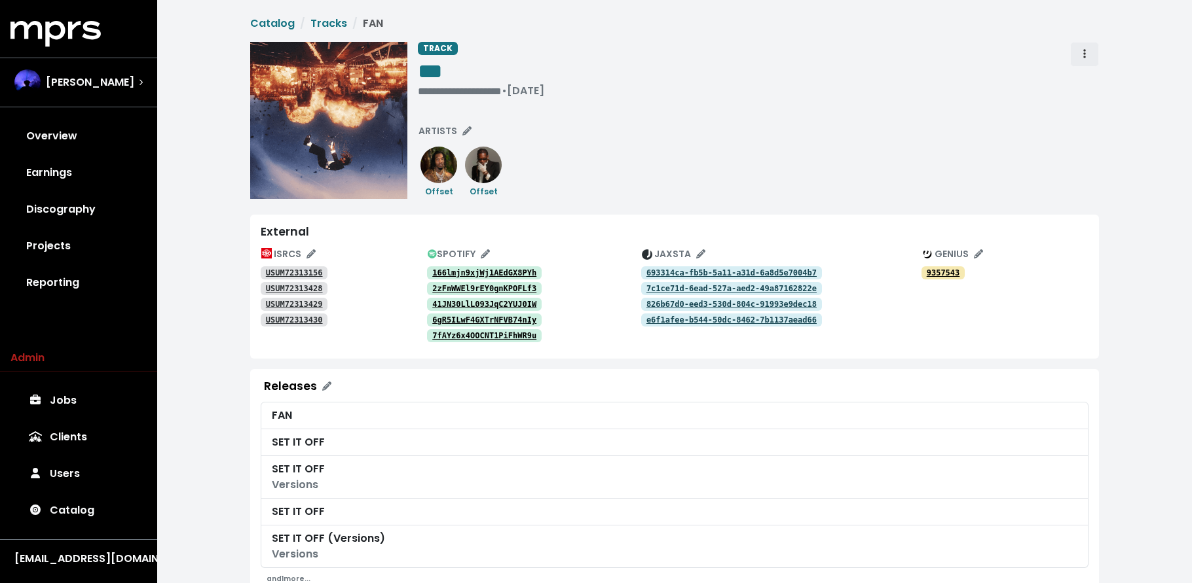
drag, startPoint x: 1084, startPoint y: 48, endPoint x: 1079, endPoint y: 64, distance: 16.6
click at [1084, 48] on icon "Track actions" at bounding box center [1084, 53] width 3 height 10
click at [1083, 77] on link "Merge" at bounding box center [1121, 83] width 103 height 21
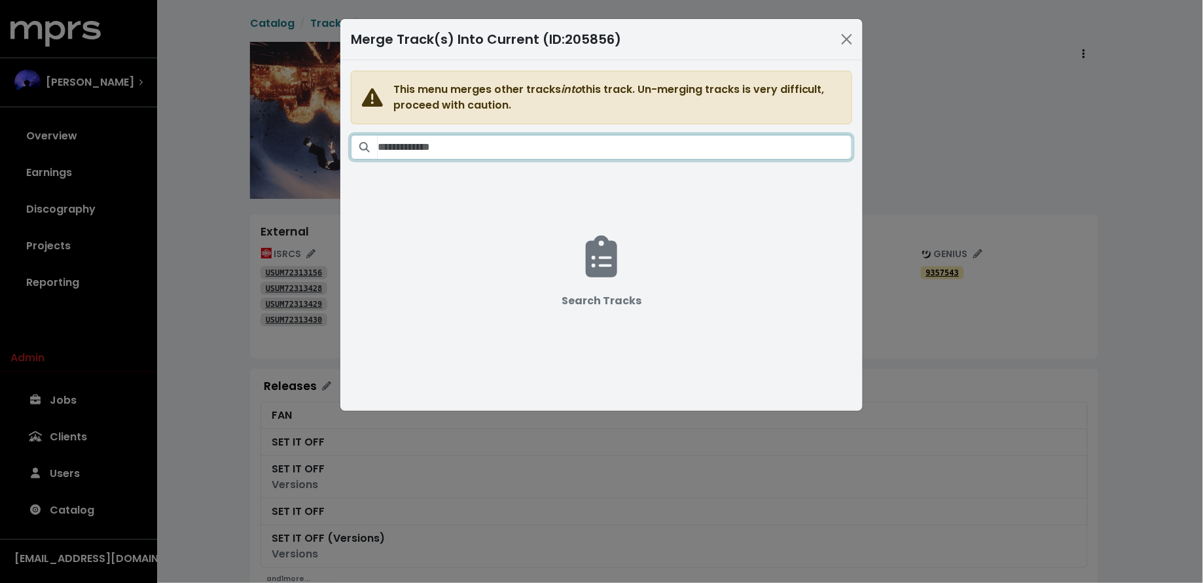
click at [640, 145] on input "Search tracks" at bounding box center [615, 147] width 475 height 25
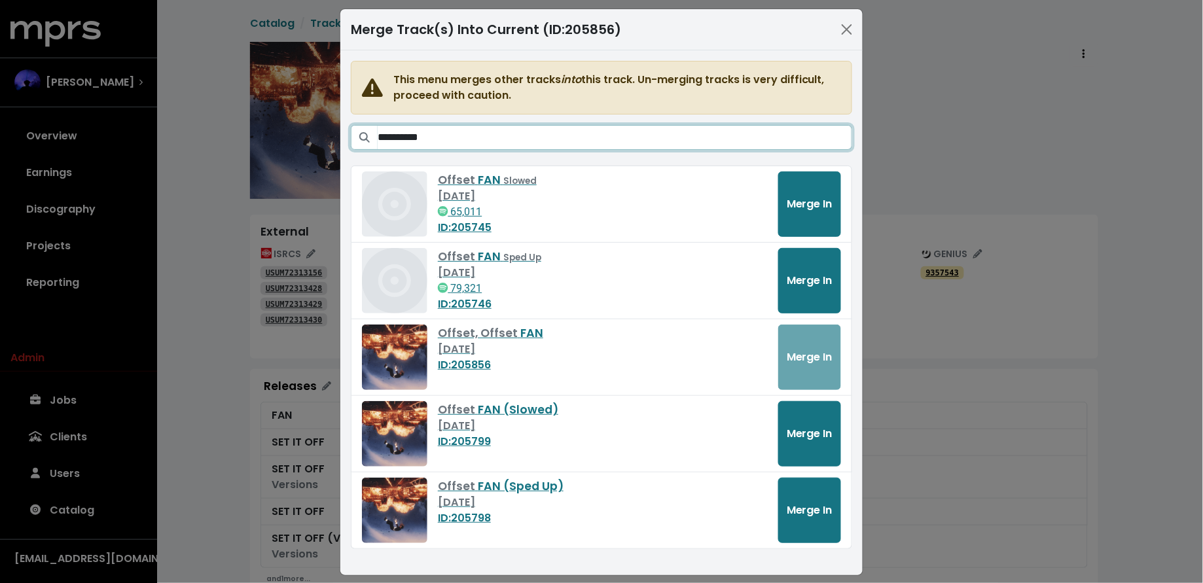
scroll to position [23, 0]
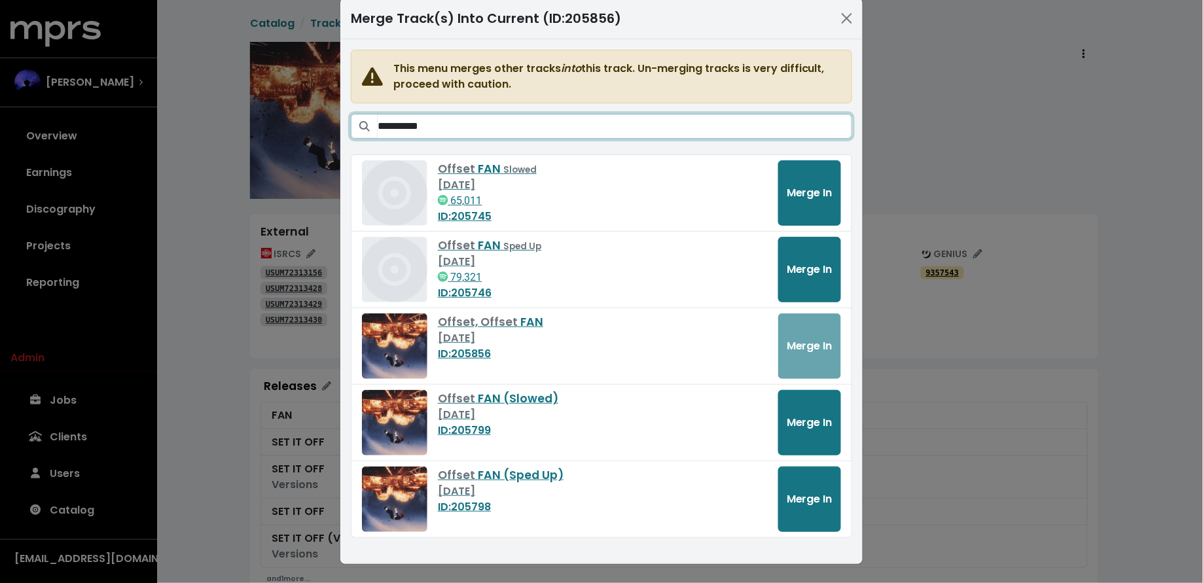
type input "**********"
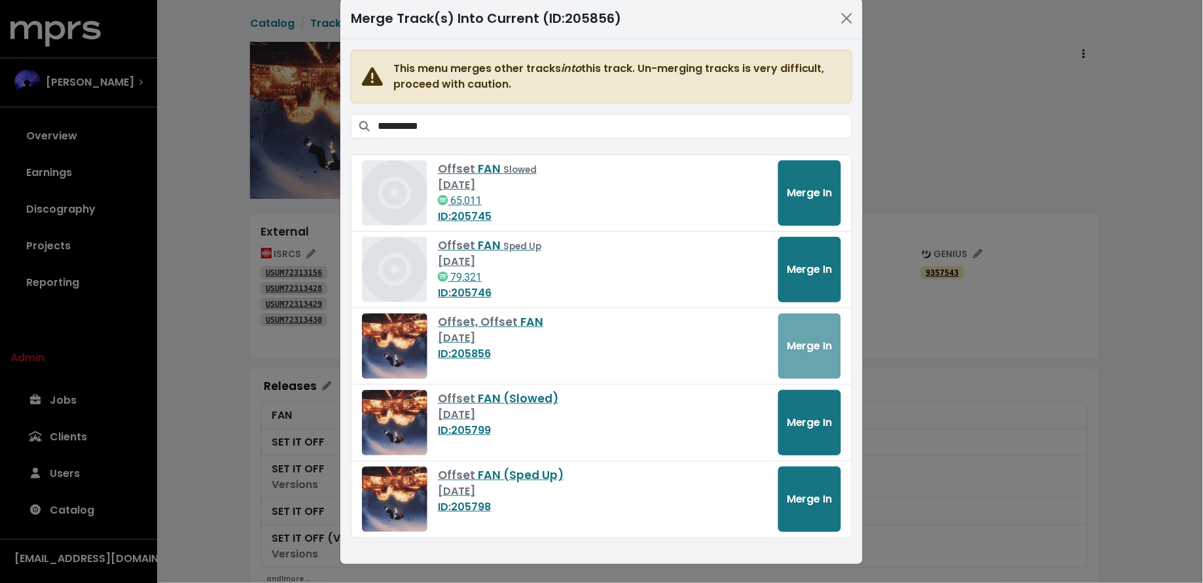
drag, startPoint x: 175, startPoint y: 457, endPoint x: 170, endPoint y: 462, distance: 7.0
click at [175, 457] on div "**********" at bounding box center [601, 291] width 1203 height 583
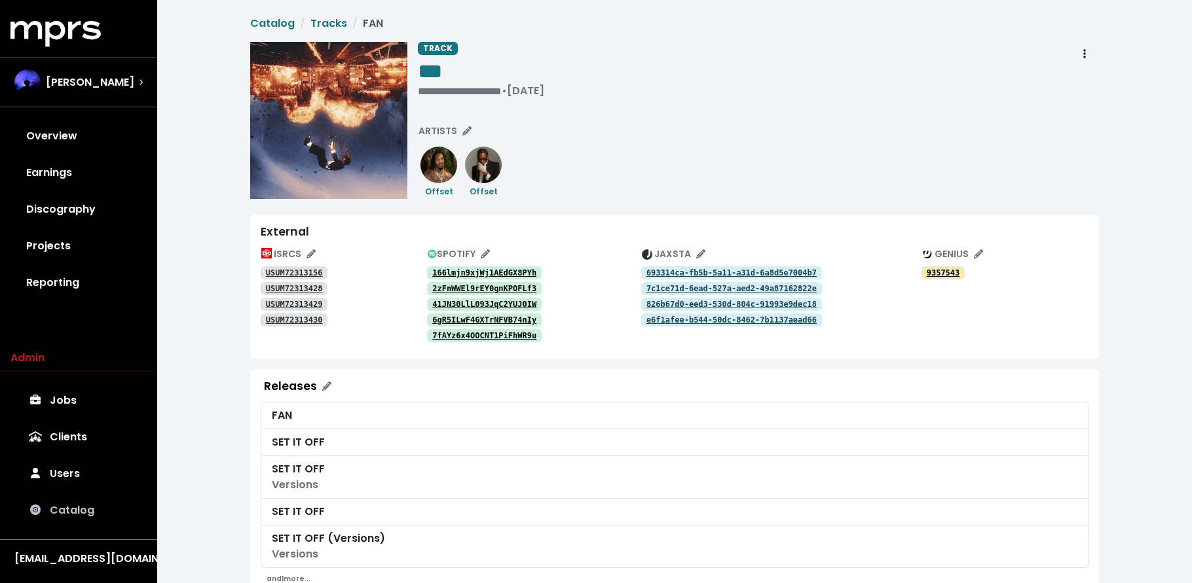
click at [78, 508] on link "Catalog" at bounding box center [78, 510] width 136 height 37
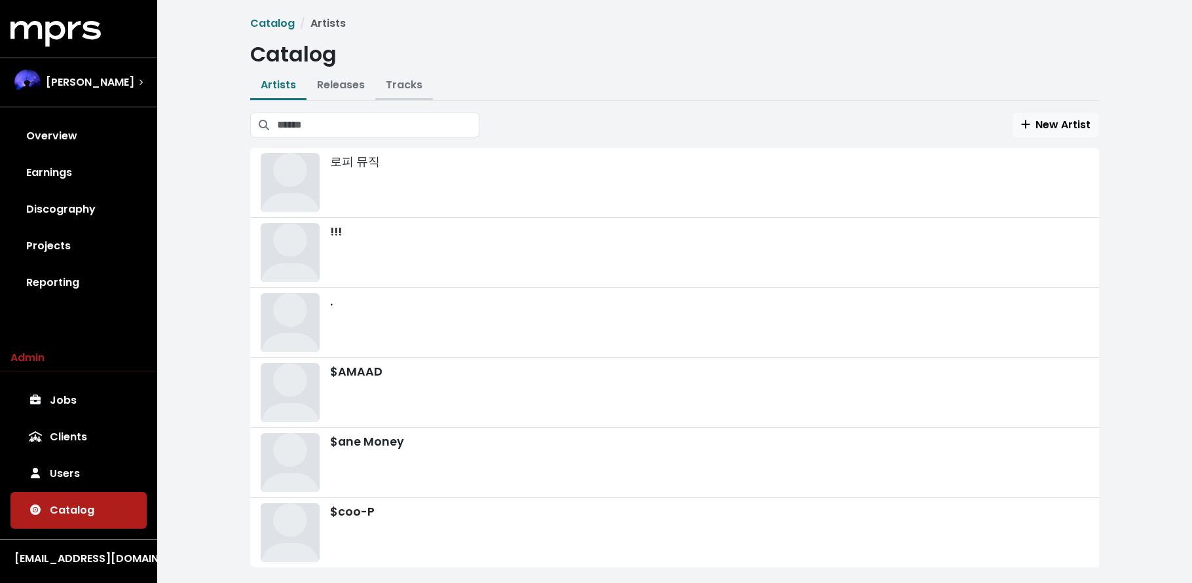
click at [407, 77] on button "Tracks" at bounding box center [404, 86] width 58 height 28
click at [399, 81] on link "Tracks" at bounding box center [404, 84] width 37 height 15
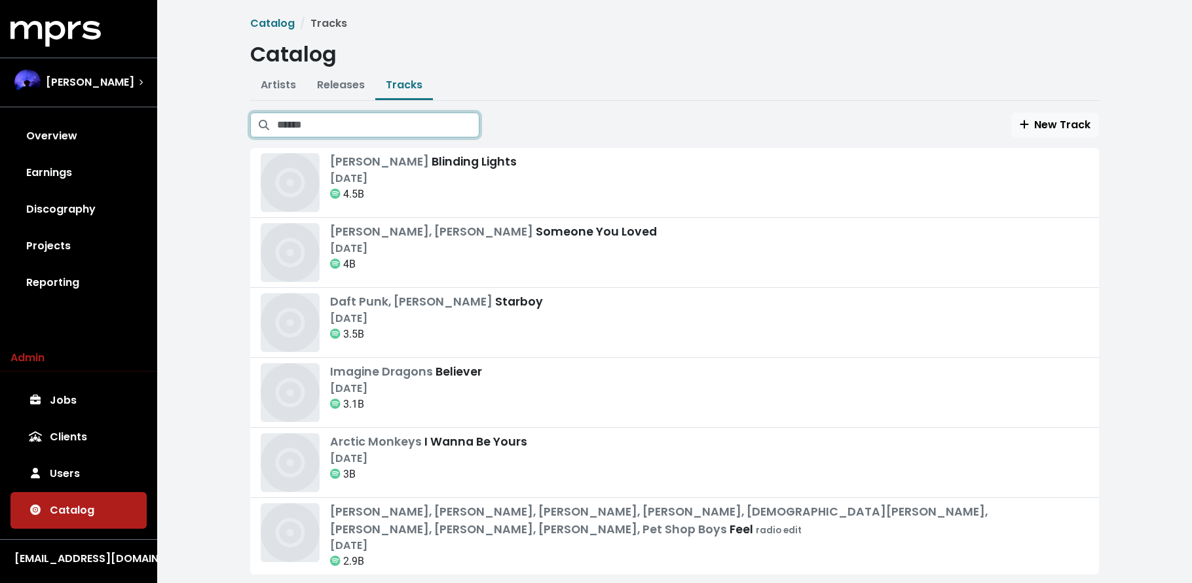
click at [400, 124] on input "Search tracks" at bounding box center [378, 125] width 202 height 25
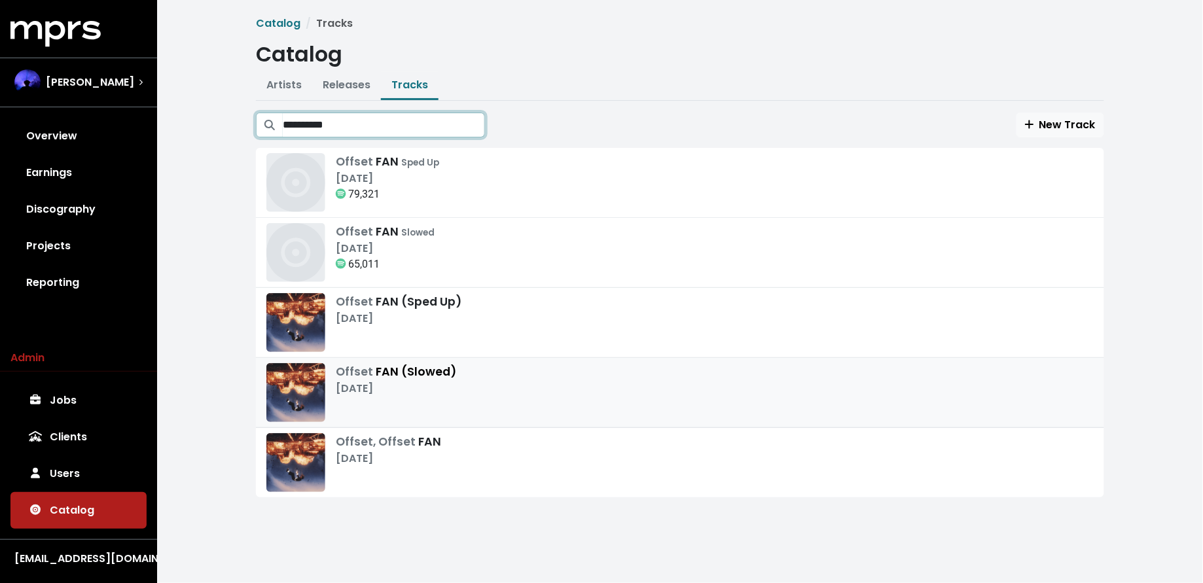
type input "**********"
click at [452, 384] on div "Oct 17th, 2023" at bounding box center [396, 389] width 120 height 16
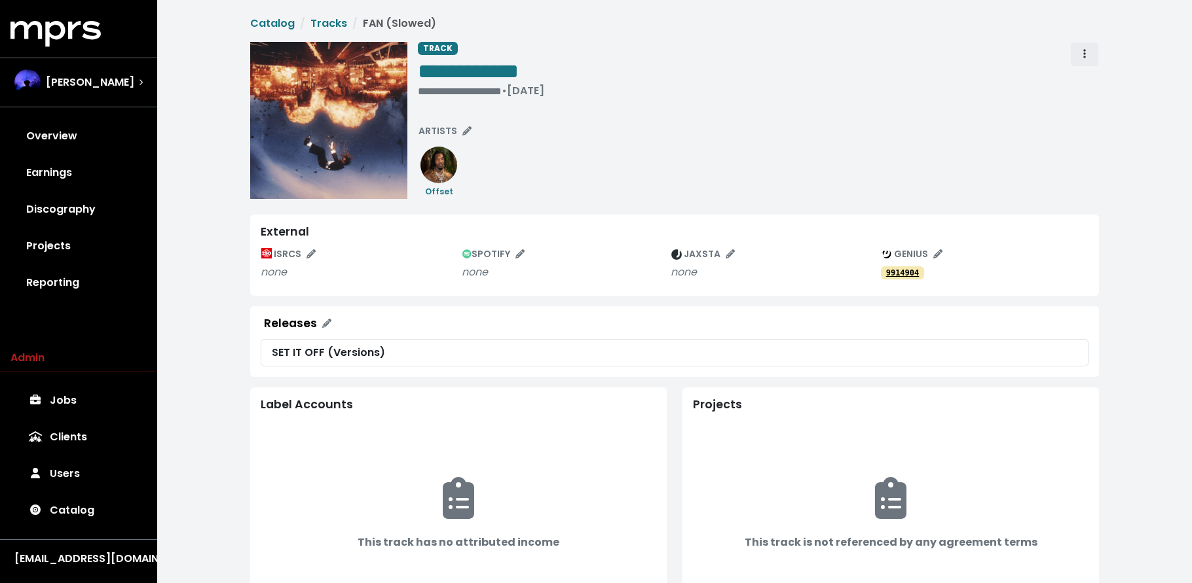
drag, startPoint x: 1088, startPoint y: 45, endPoint x: 1084, endPoint y: 65, distance: 20.7
click at [1088, 45] on button "Track actions" at bounding box center [1084, 54] width 29 height 25
click at [1083, 79] on link "Merge" at bounding box center [1121, 83] width 103 height 21
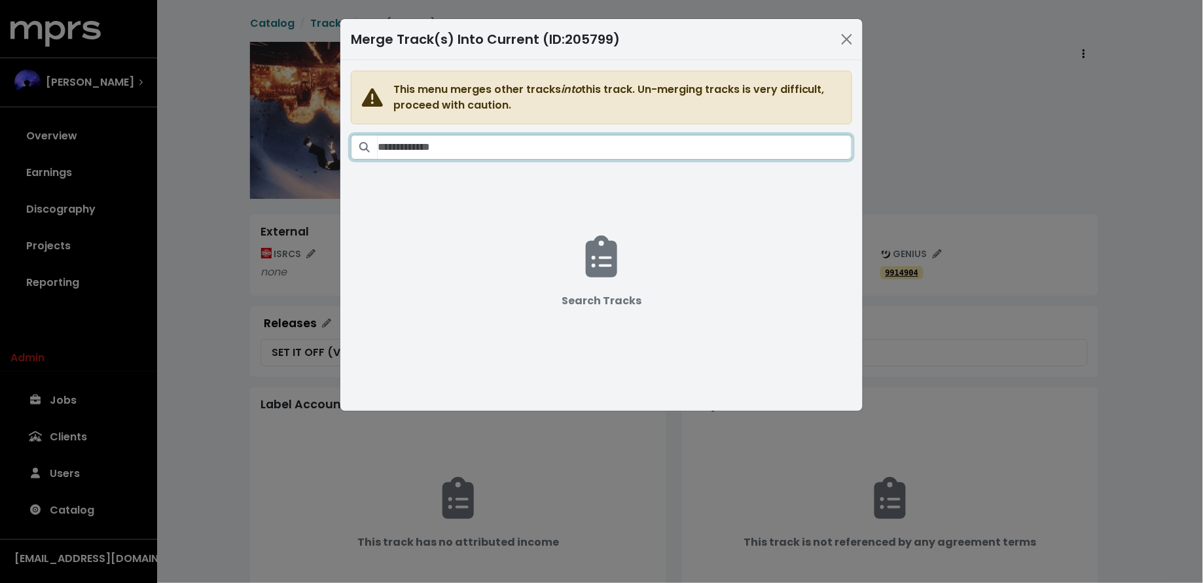
click at [633, 149] on input "Search tracks" at bounding box center [615, 147] width 475 height 25
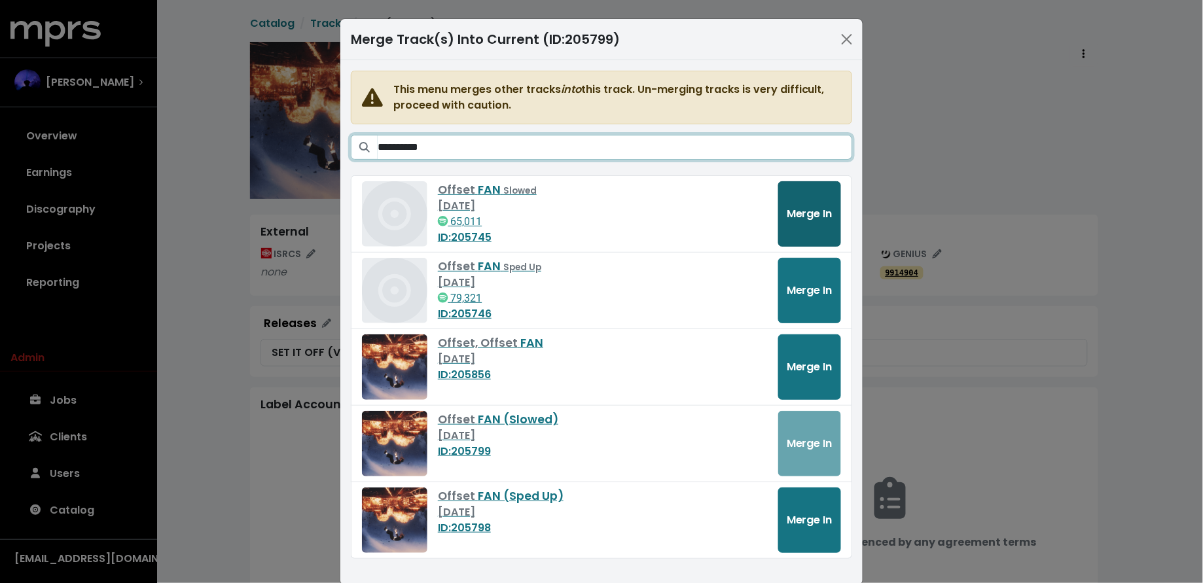
type input "**********"
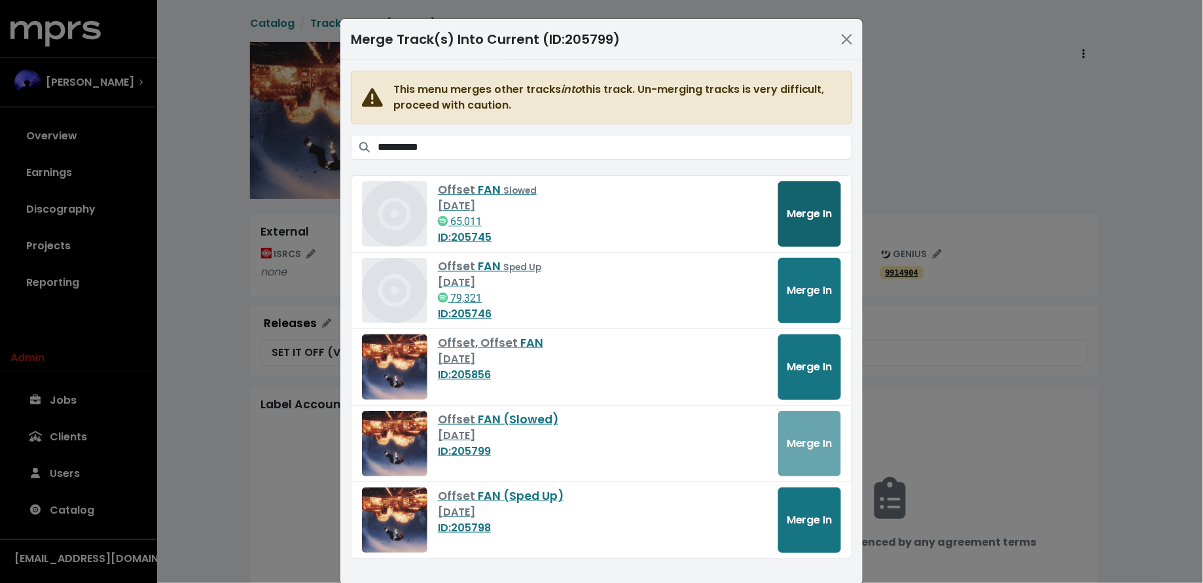
click at [783, 200] on button "Merge In" at bounding box center [809, 213] width 63 height 65
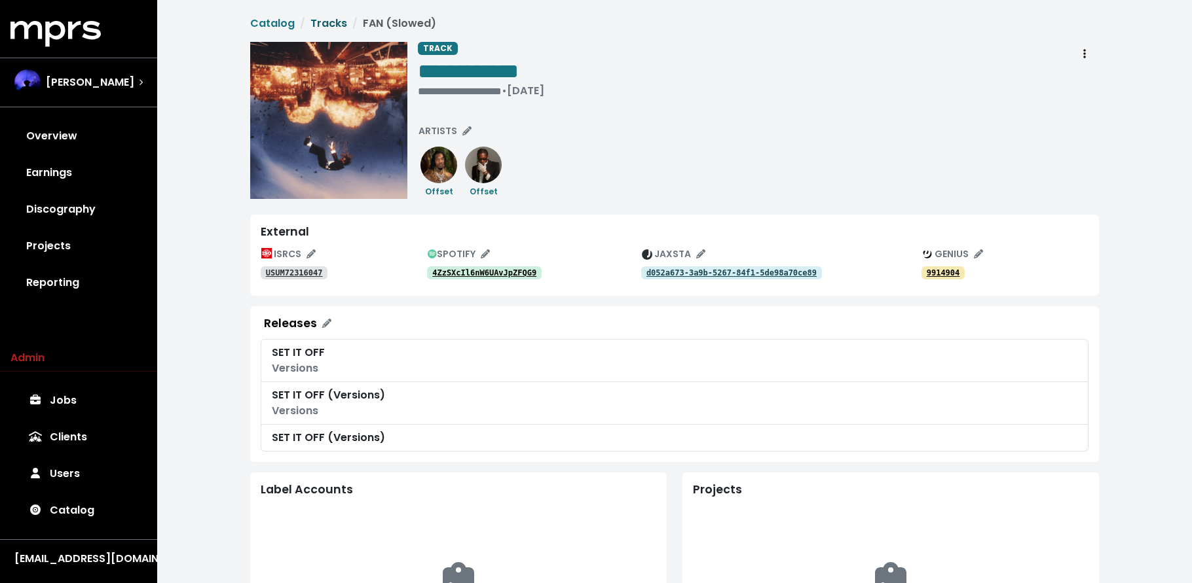
click at [327, 20] on link "Tracks" at bounding box center [328, 23] width 37 height 15
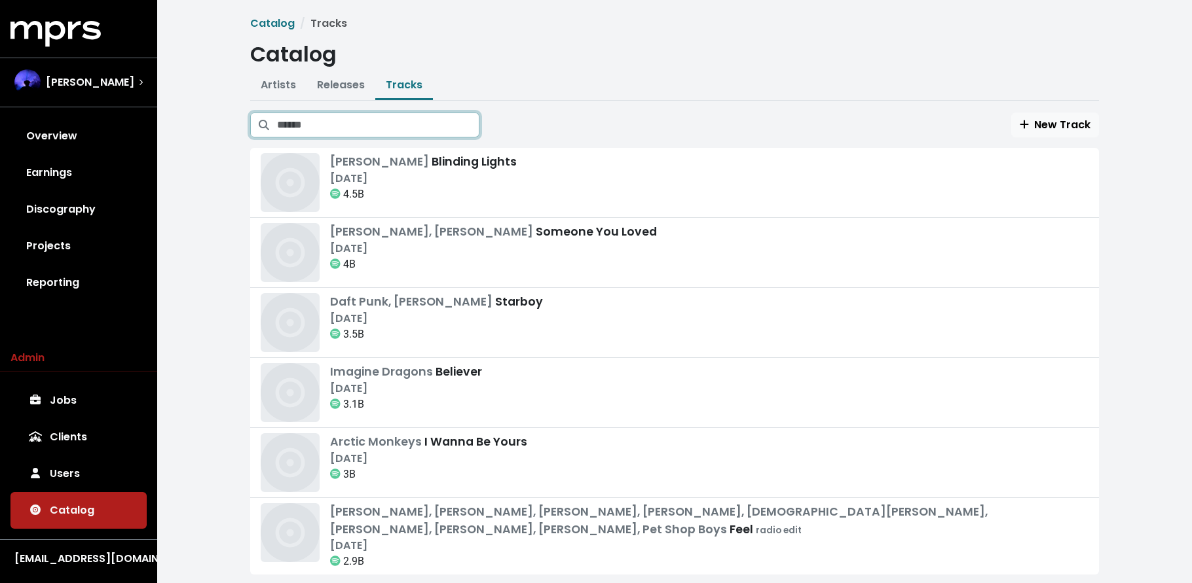
click at [433, 126] on input "Search tracks" at bounding box center [378, 125] width 202 height 25
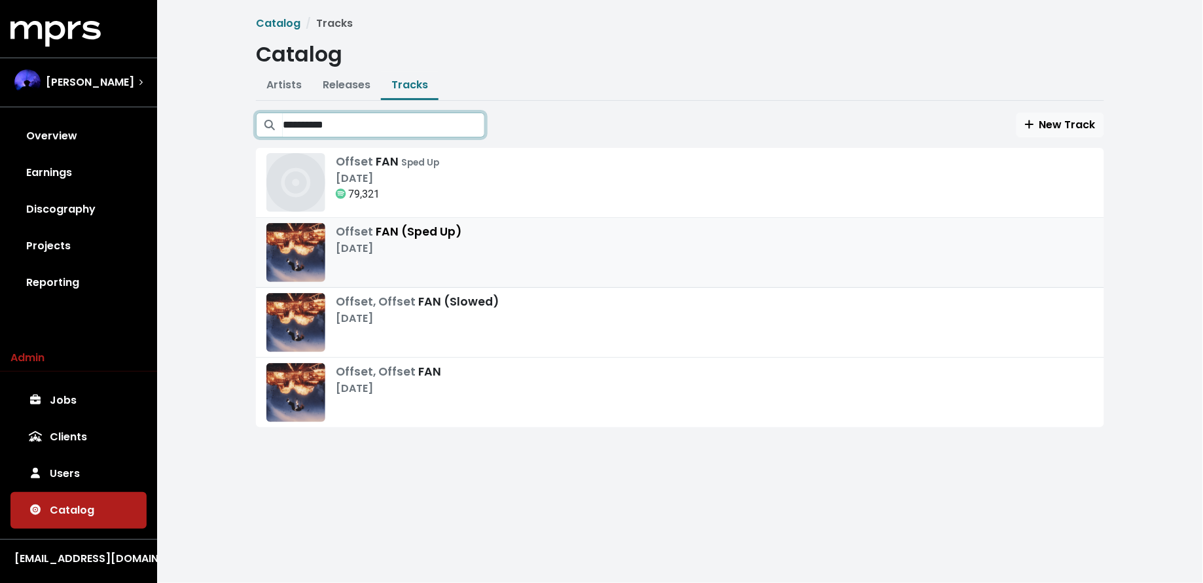
type input "**********"
click at [462, 253] on div "Offset FAN (Sped Up) Oct 17th, 2023" at bounding box center [680, 252] width 828 height 59
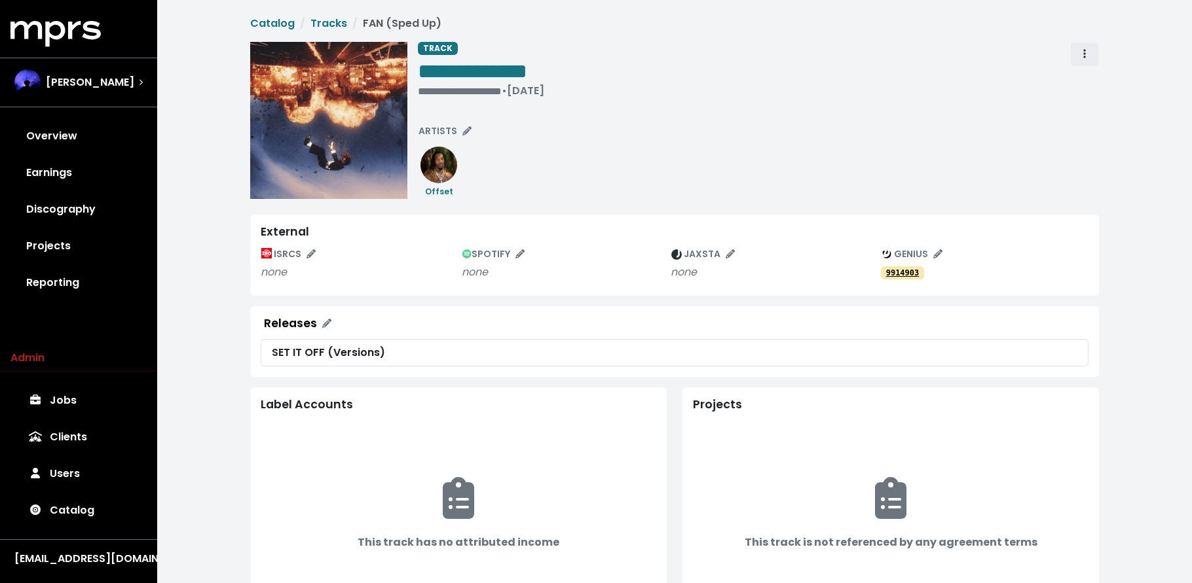
click at [1078, 50] on span "Track actions" at bounding box center [1084, 54] width 12 height 16
click at [1079, 77] on link "Merge" at bounding box center [1121, 83] width 103 height 21
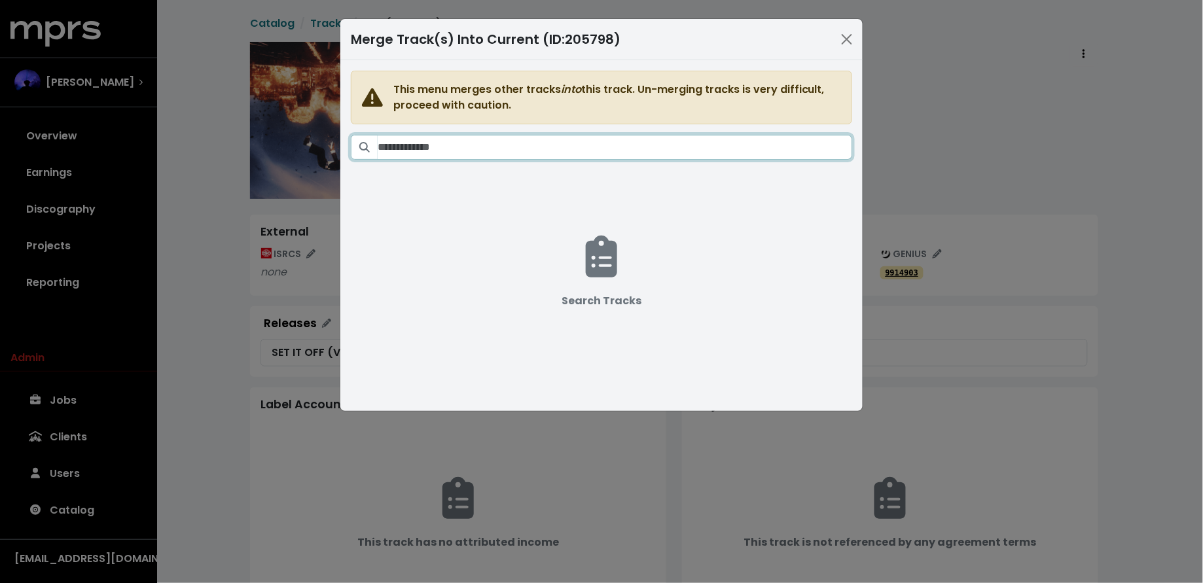
click at [518, 158] on input "Search tracks" at bounding box center [615, 147] width 475 height 25
click at [390, 149] on input "**********" at bounding box center [615, 147] width 475 height 25
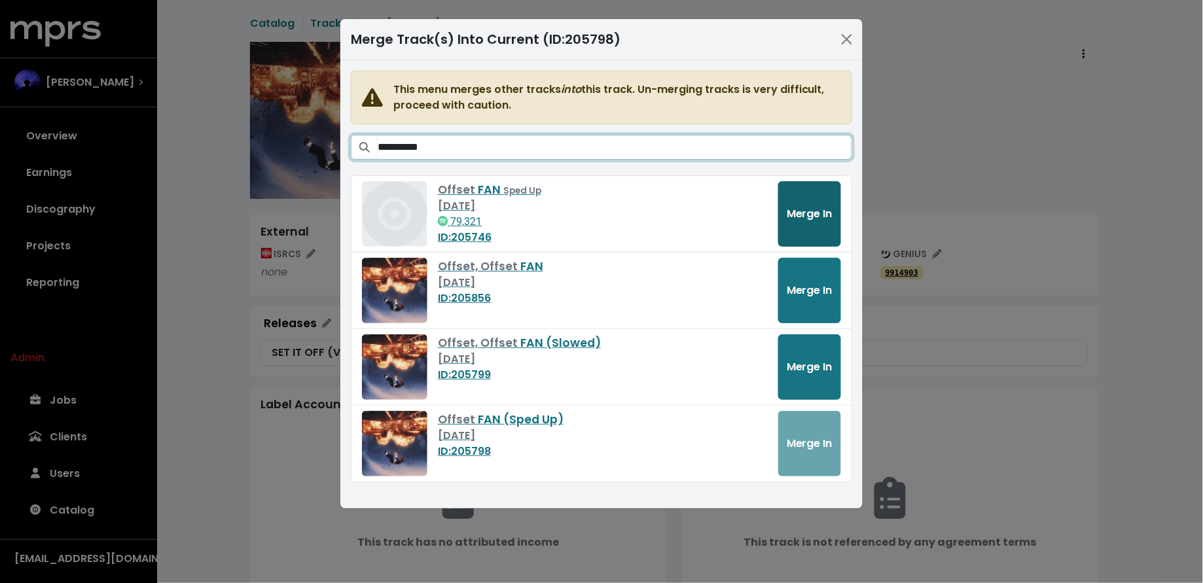
type input "**********"
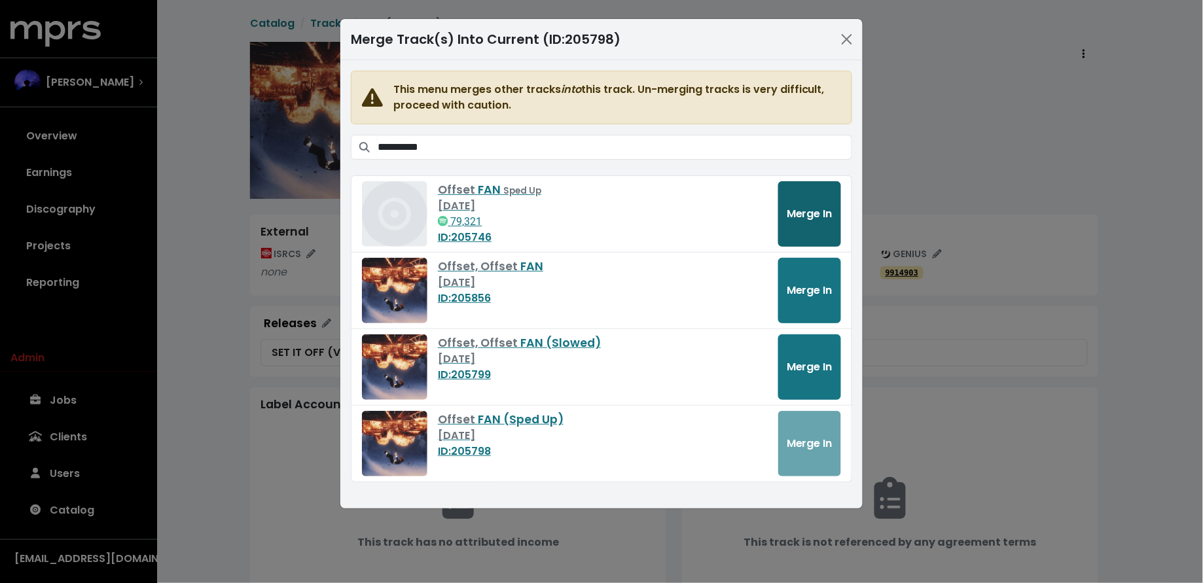
click at [795, 214] on span "Merge In" at bounding box center [810, 213] width 46 height 15
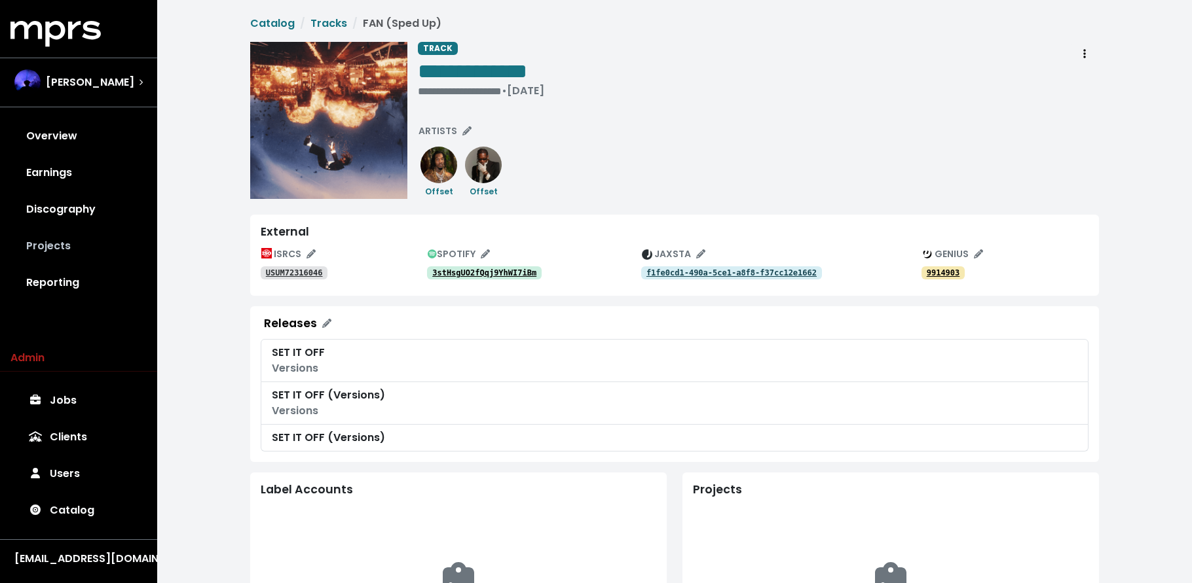
click at [69, 242] on link "Projects" at bounding box center [78, 246] width 136 height 37
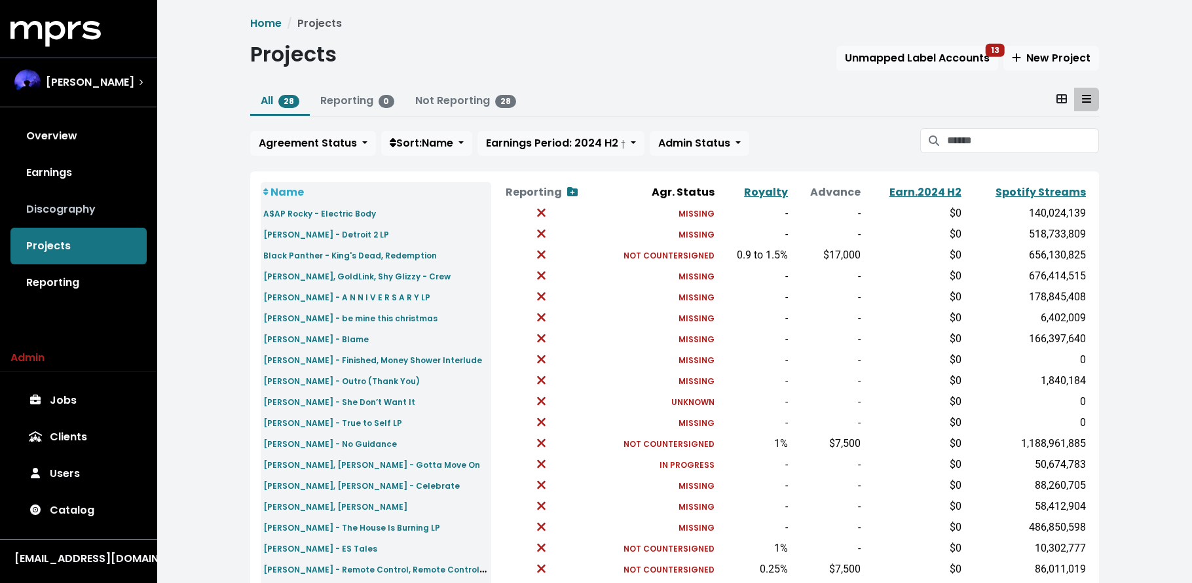
click at [88, 215] on link "Discography" at bounding box center [78, 209] width 136 height 37
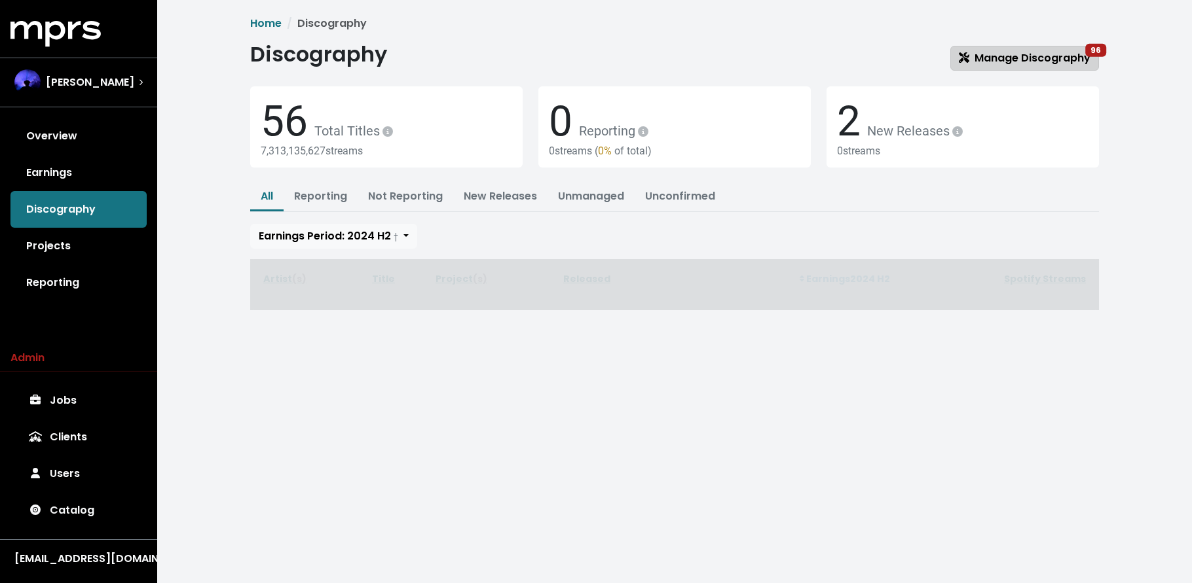
click at [980, 51] on span "Manage Discography 96" at bounding box center [1024, 57] width 132 height 15
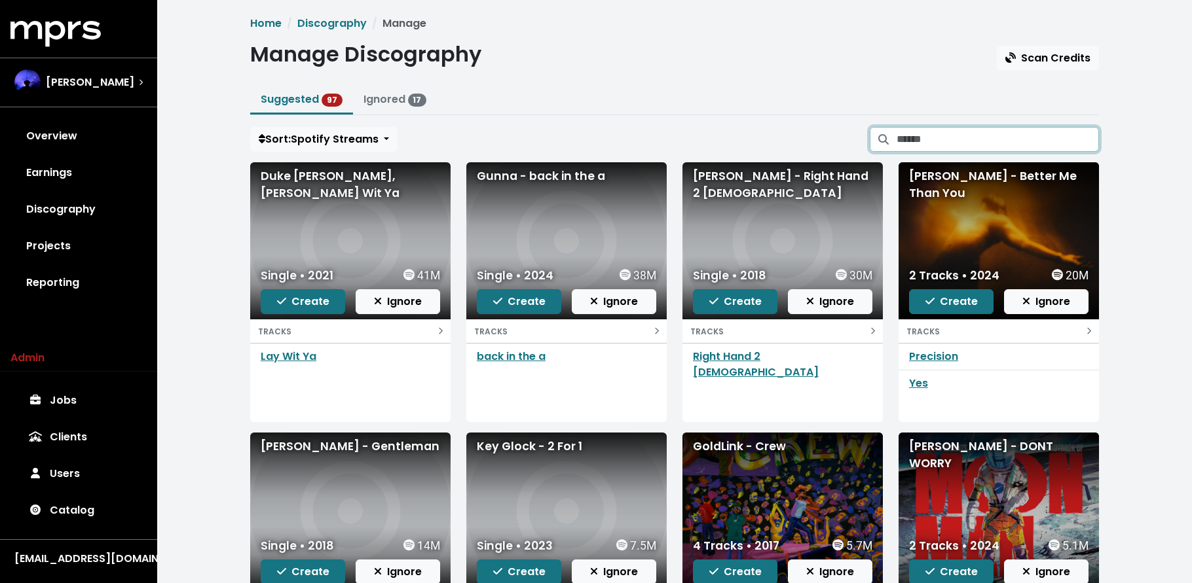
click at [957, 136] on input "Search suggested projects" at bounding box center [997, 139] width 202 height 25
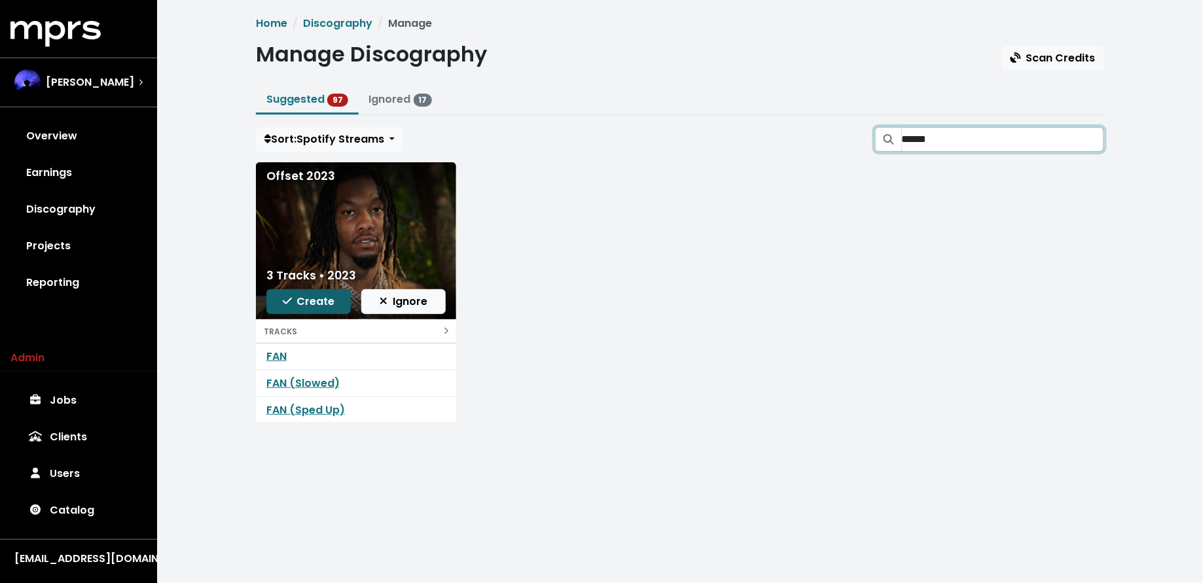
type input "******"
click at [283, 302] on icon "button" at bounding box center [287, 301] width 9 height 10
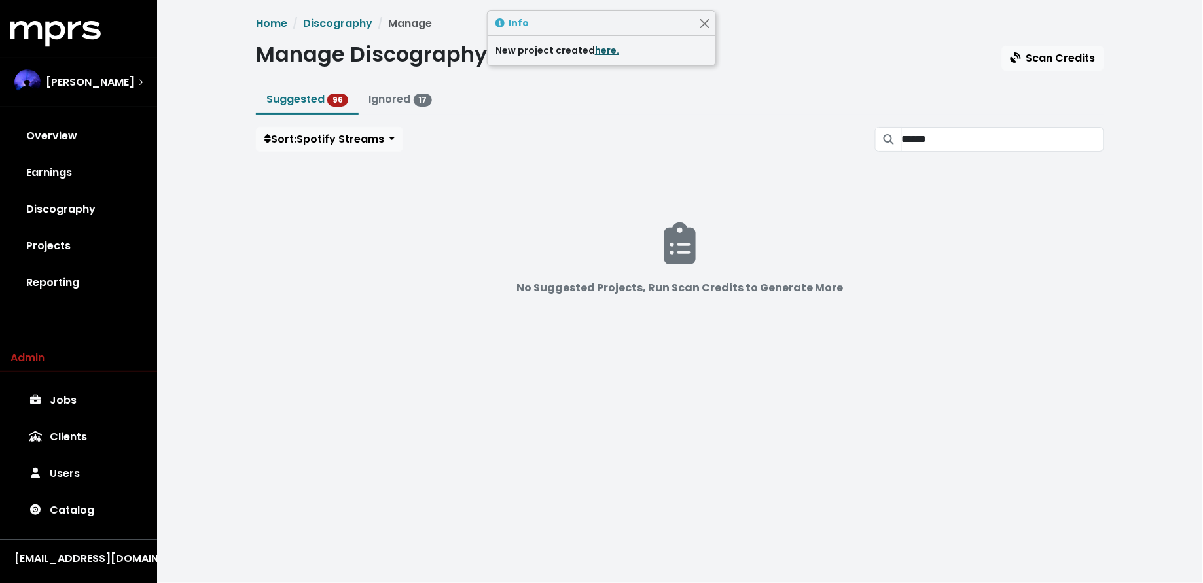
click at [599, 50] on link "here." at bounding box center [607, 50] width 24 height 13
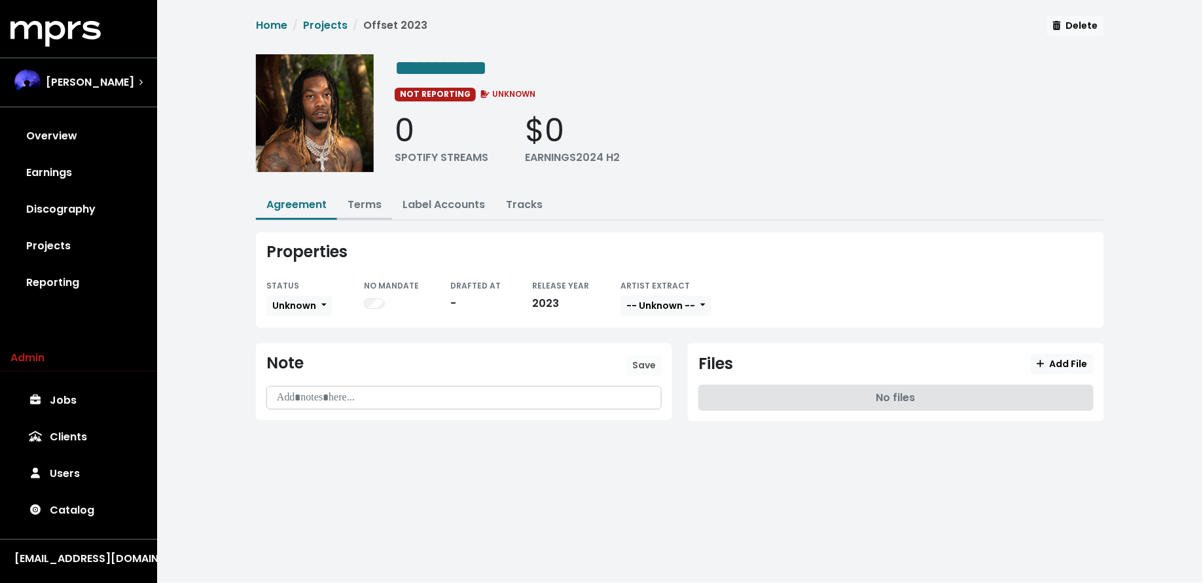
click at [359, 194] on button "Terms" at bounding box center [364, 206] width 55 height 28
drag, startPoint x: 360, startPoint y: 204, endPoint x: 407, endPoint y: 271, distance: 81.4
click at [359, 204] on link "Terms" at bounding box center [365, 204] width 34 height 15
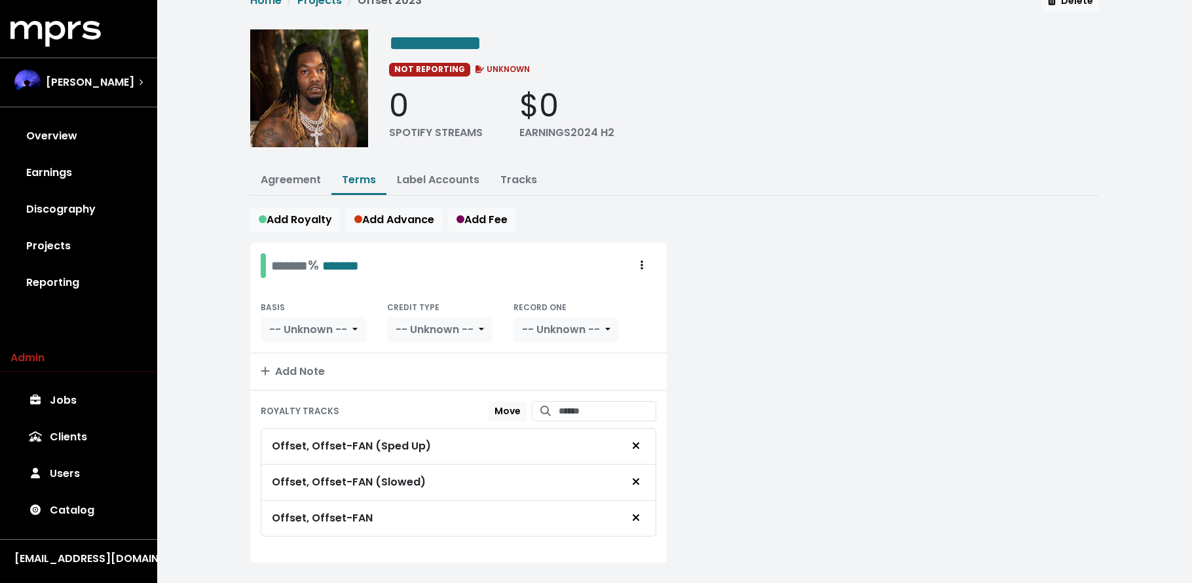
scroll to position [52, 0]
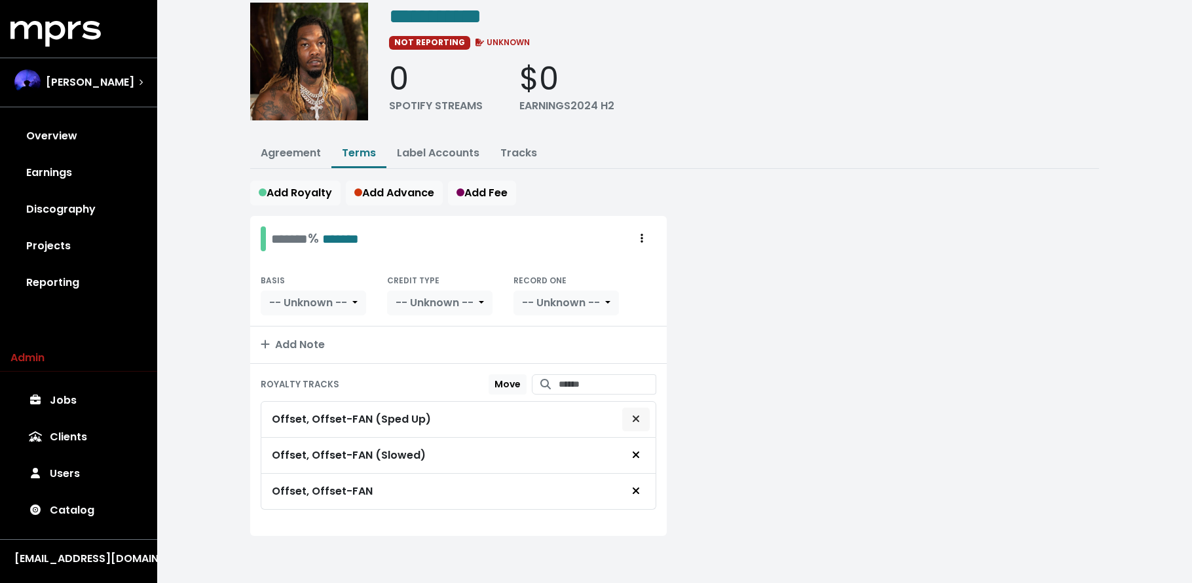
click at [632, 420] on icon "Remove royalty target" at bounding box center [635, 419] width 7 height 7
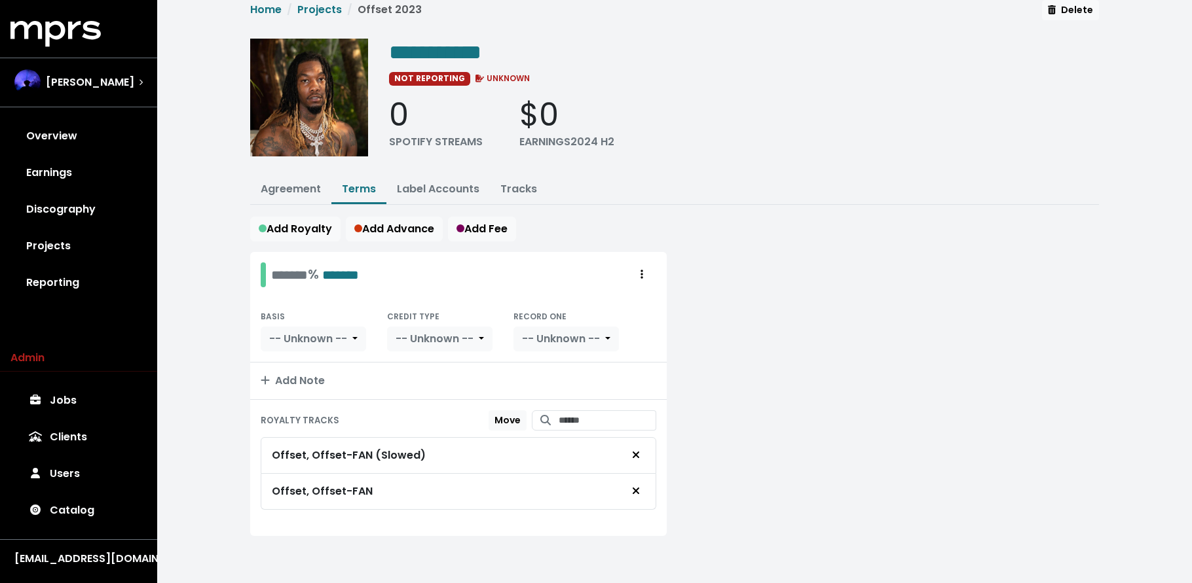
scroll to position [16, 0]
click at [642, 453] on button "Remove royalty target" at bounding box center [635, 455] width 29 height 25
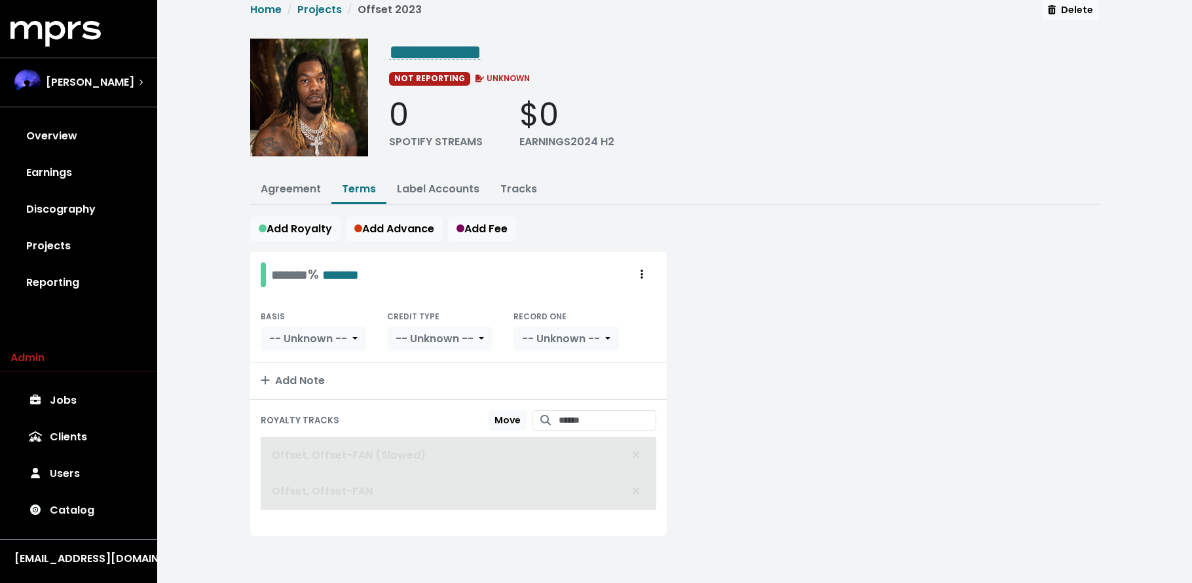
scroll to position [0, 0]
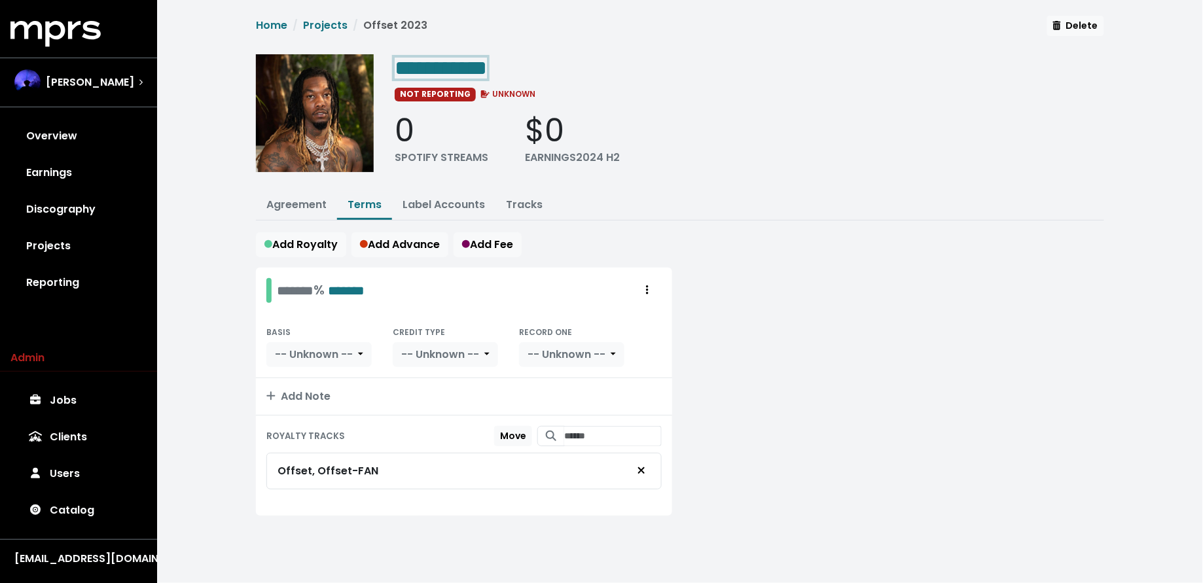
click at [462, 66] on span "**********" at bounding box center [441, 68] width 92 height 21
drag, startPoint x: 258, startPoint y: 209, endPoint x: 275, endPoint y: 207, distance: 17.1
click at [262, 209] on button "Agreement" at bounding box center [296, 206] width 81 height 28
click at [285, 202] on link "Agreement" at bounding box center [296, 204] width 60 height 15
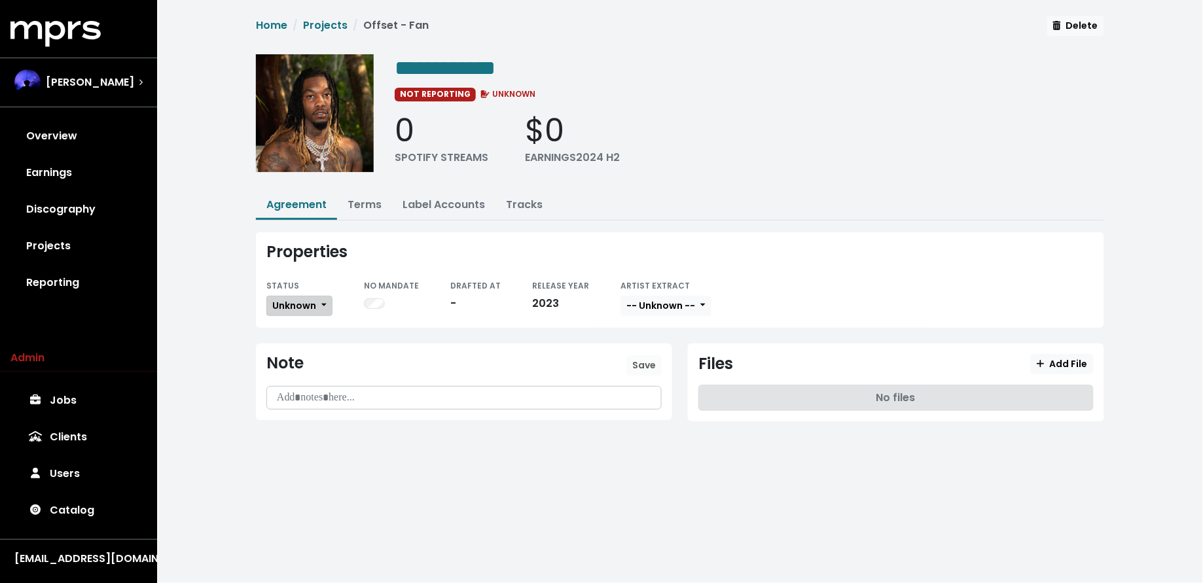
click at [291, 304] on span "Unknown" at bounding box center [294, 305] width 44 height 13
click at [310, 350] on link "Missing" at bounding box center [328, 353] width 123 height 21
click at [68, 214] on link "Discography" at bounding box center [78, 209] width 136 height 37
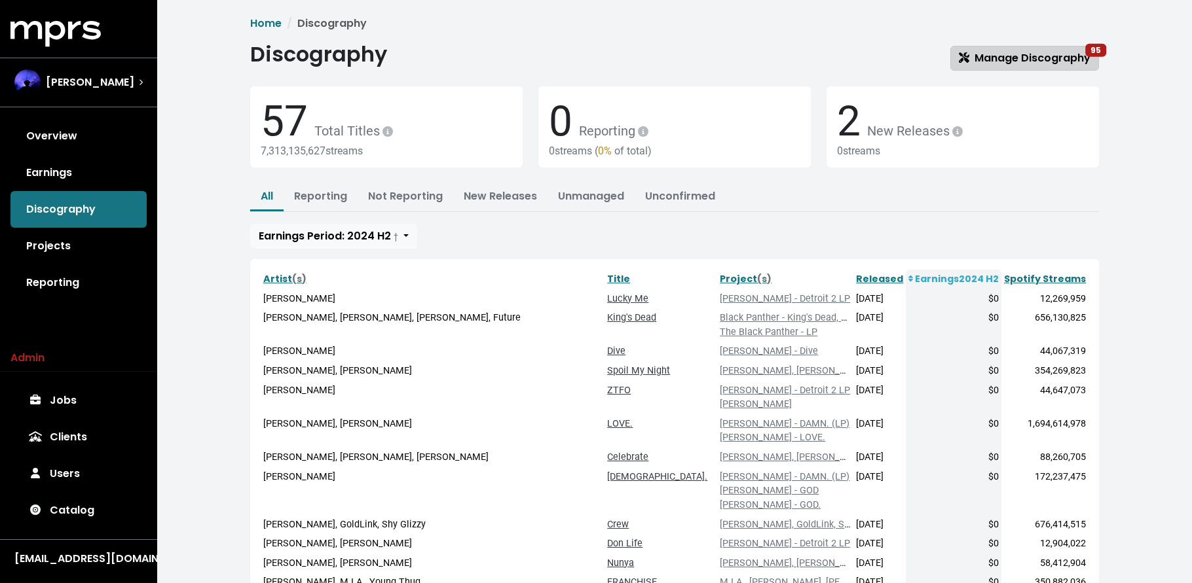
click at [1027, 55] on span "Manage Discography 95" at bounding box center [1024, 57] width 132 height 15
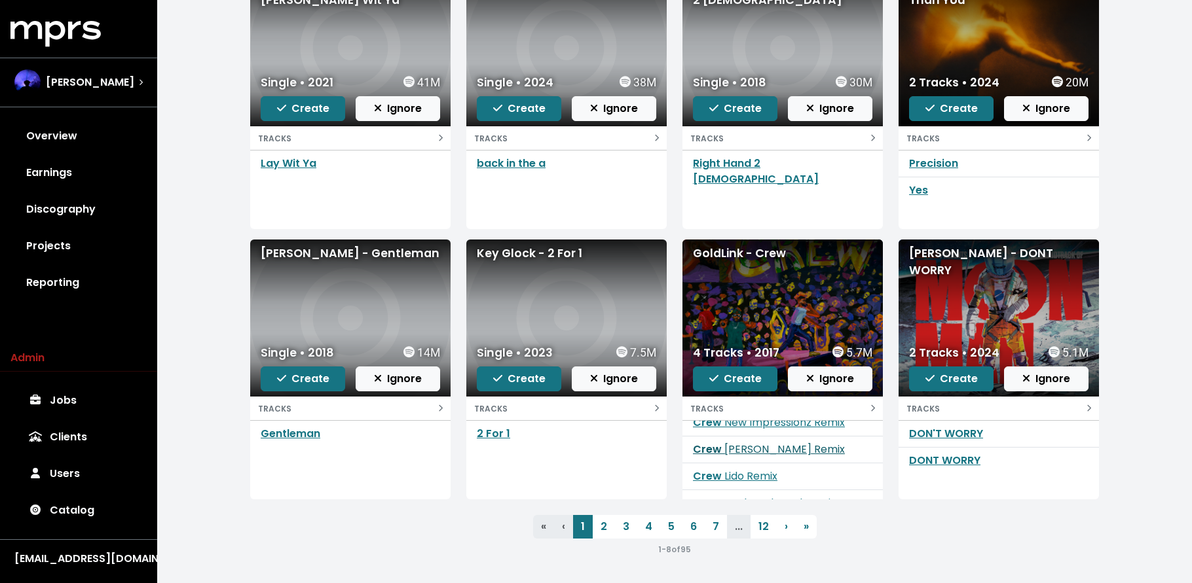
scroll to position [28, 0]
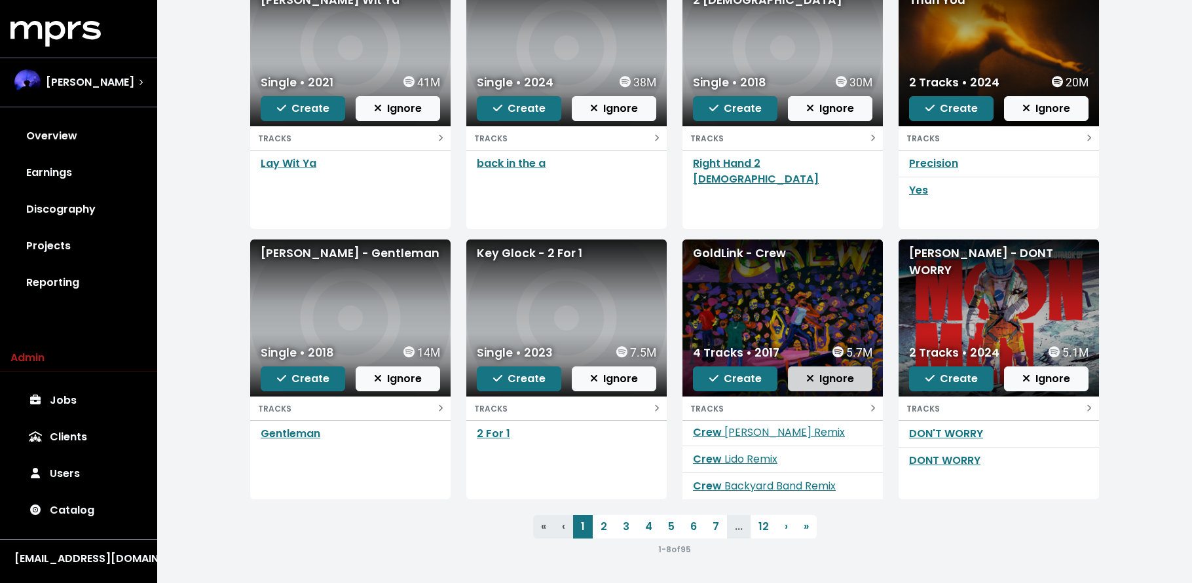
click at [820, 382] on span "Ignore" at bounding box center [830, 378] width 48 height 15
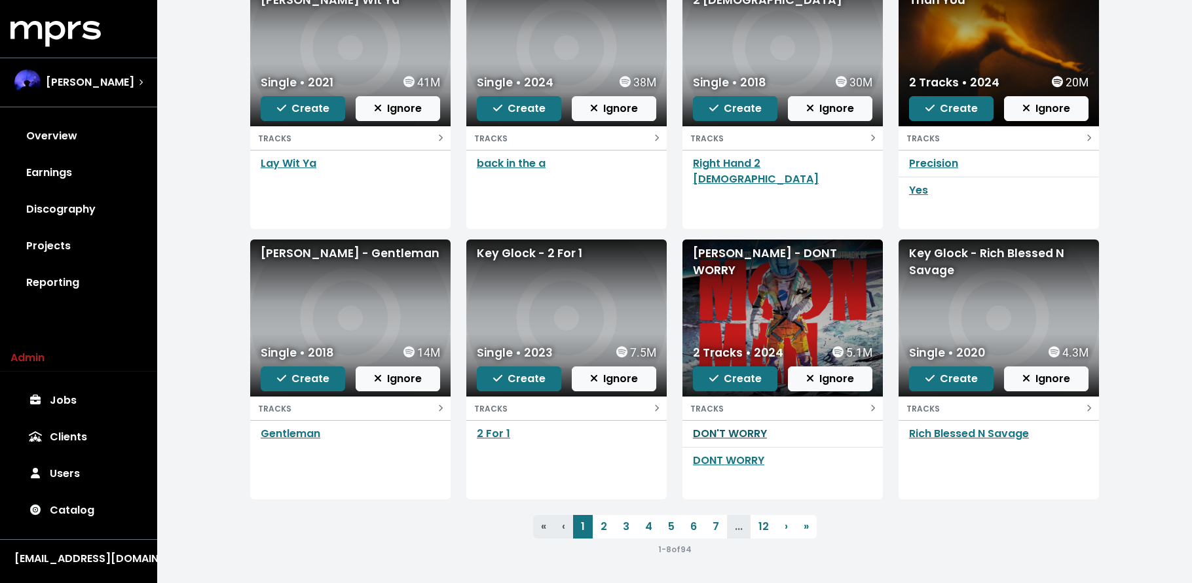
click at [756, 431] on link "DON'T WORRY" at bounding box center [730, 433] width 74 height 15
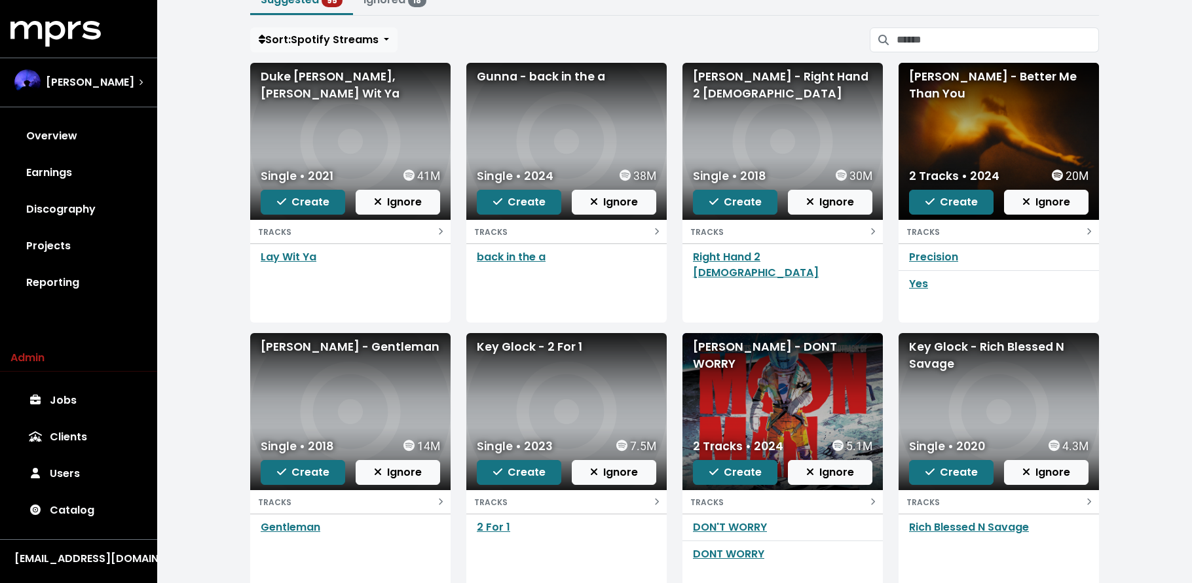
scroll to position [193, 0]
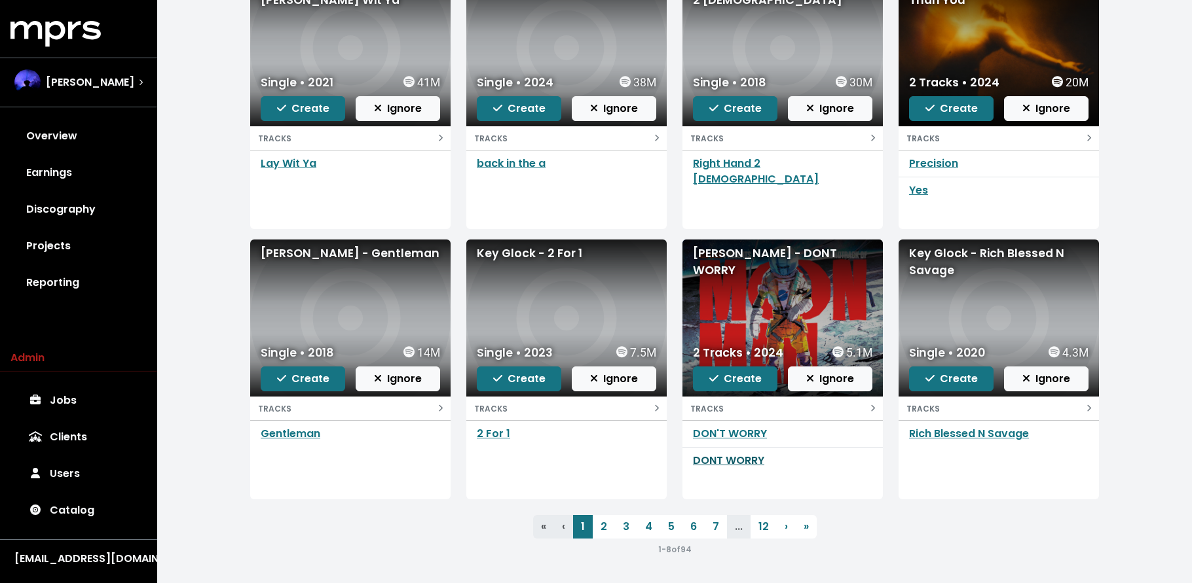
click at [707, 464] on link "DONT WORRY" at bounding box center [728, 460] width 71 height 15
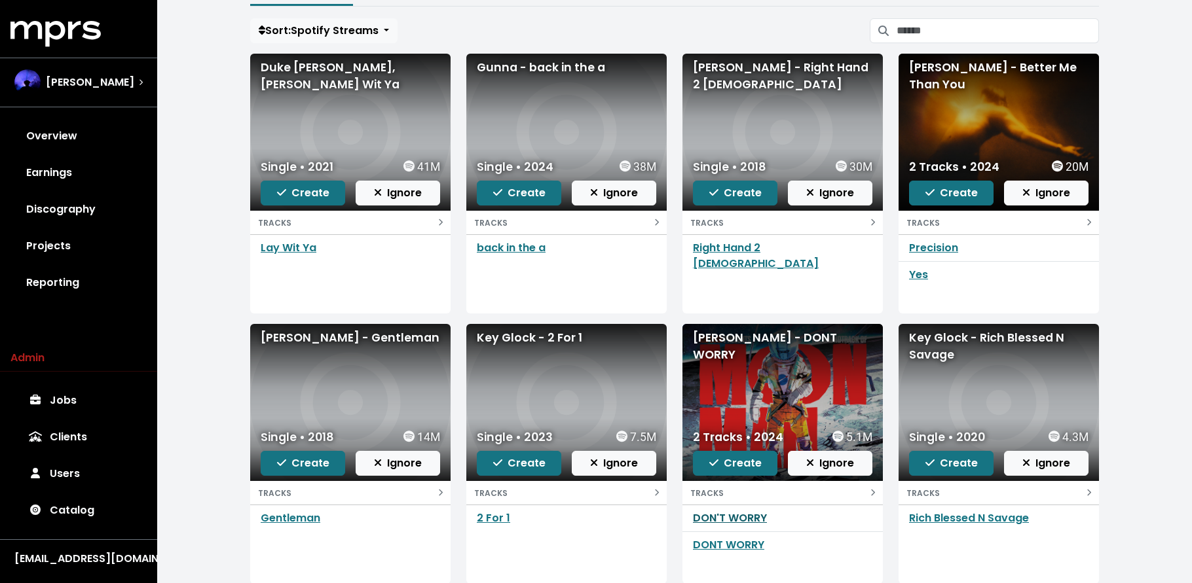
scroll to position [193, 0]
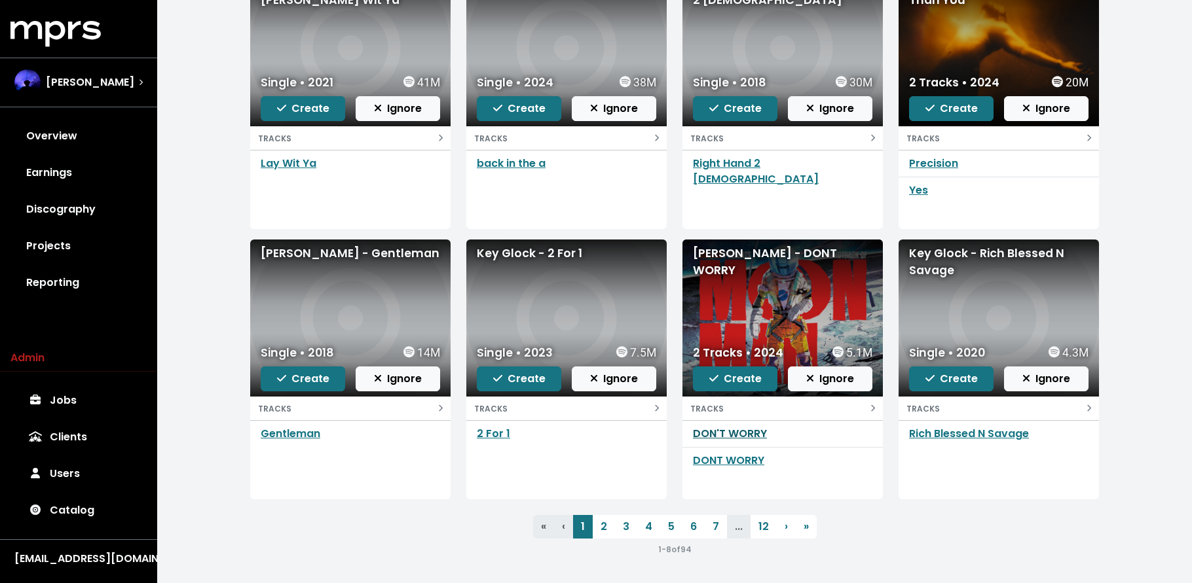
click at [752, 433] on link "DON'T WORRY" at bounding box center [730, 433] width 74 height 15
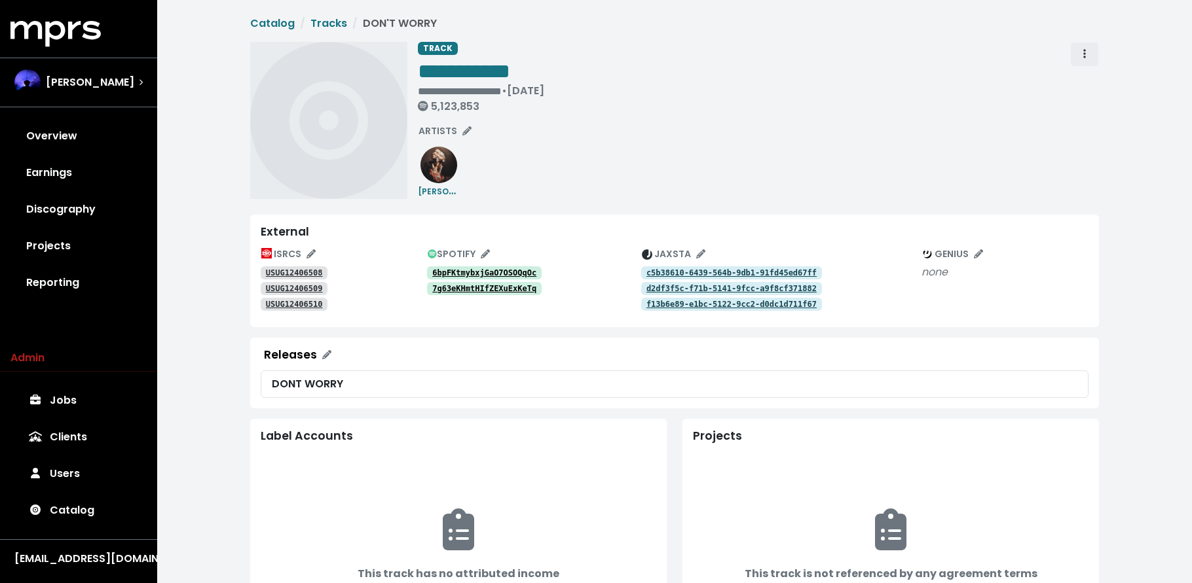
click at [1085, 59] on span "Track actions" at bounding box center [1084, 54] width 12 height 16
click at [1095, 74] on link "Merge" at bounding box center [1121, 83] width 103 height 21
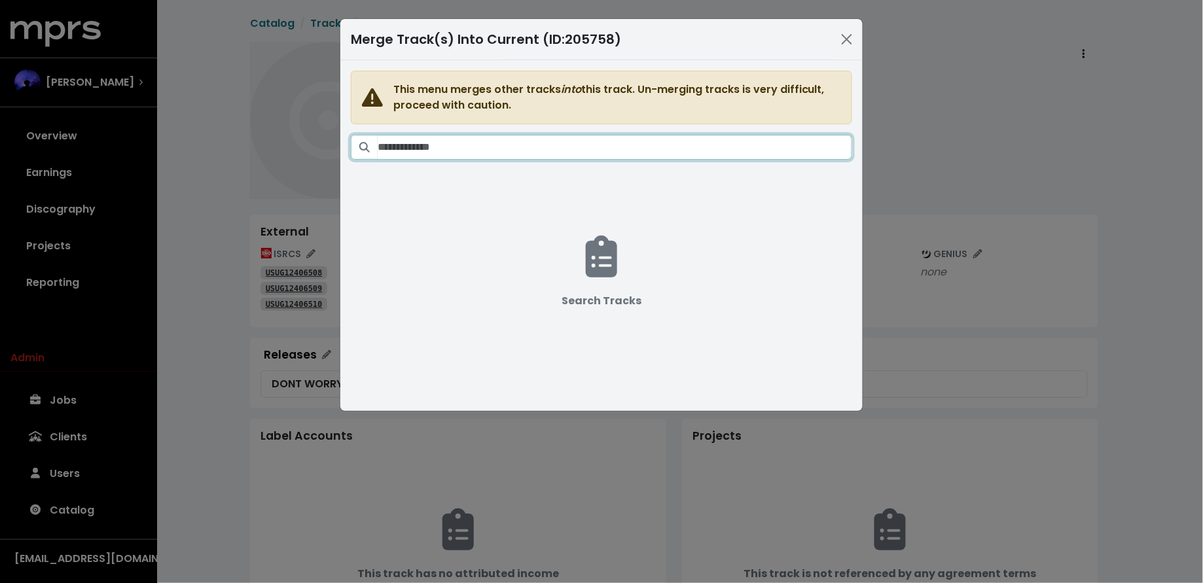
click at [515, 150] on input "Search tracks" at bounding box center [615, 147] width 475 height 25
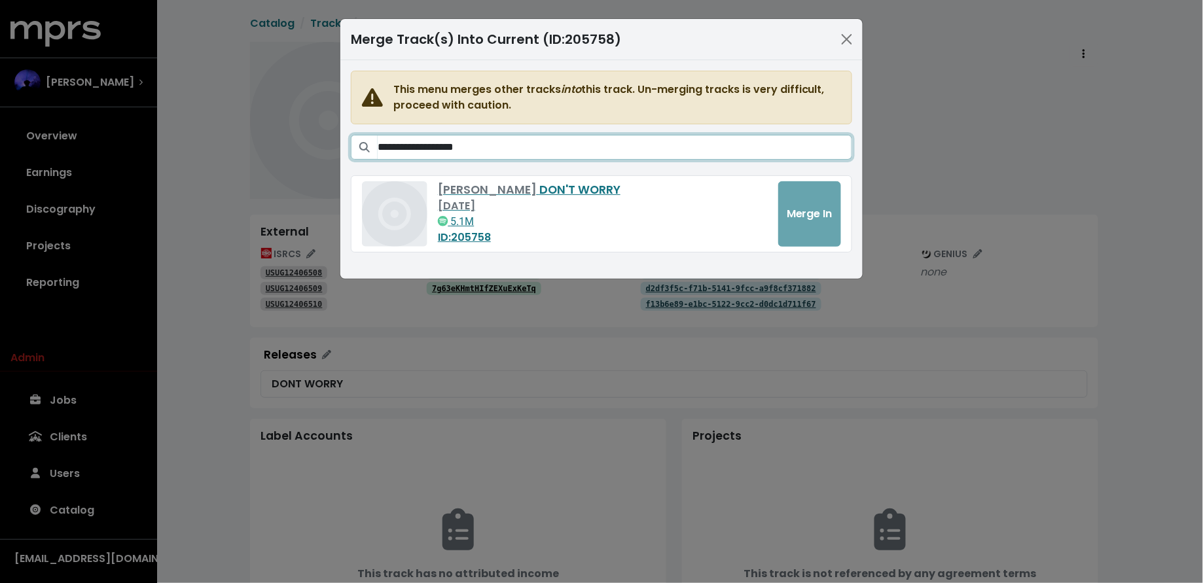
click at [445, 149] on input "**********" at bounding box center [615, 147] width 475 height 25
type input "**********"
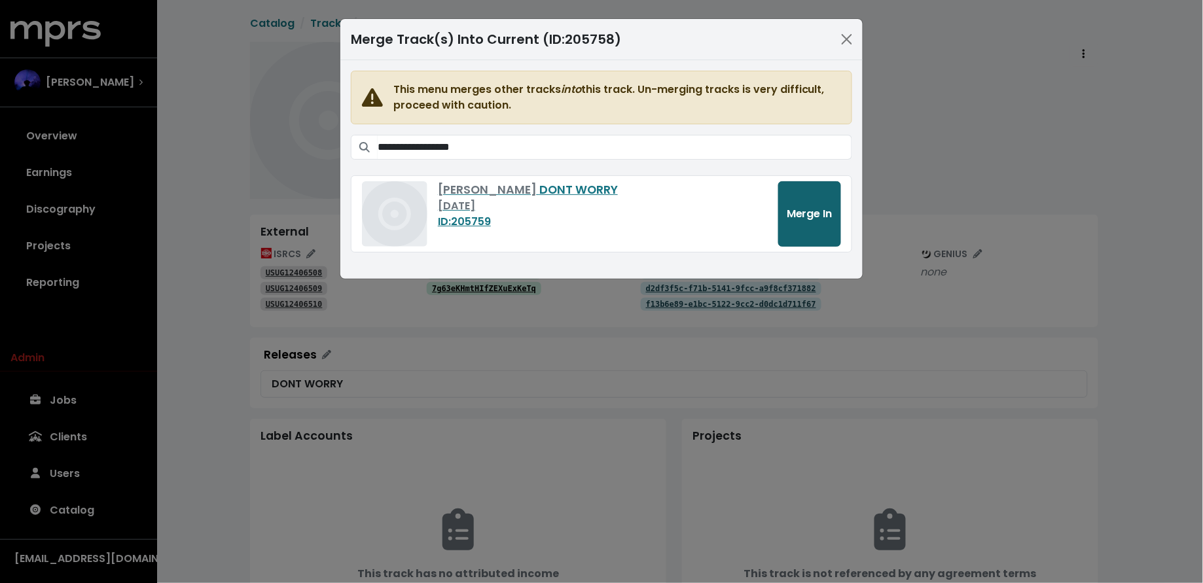
click at [793, 194] on button "Merge In" at bounding box center [809, 213] width 63 height 65
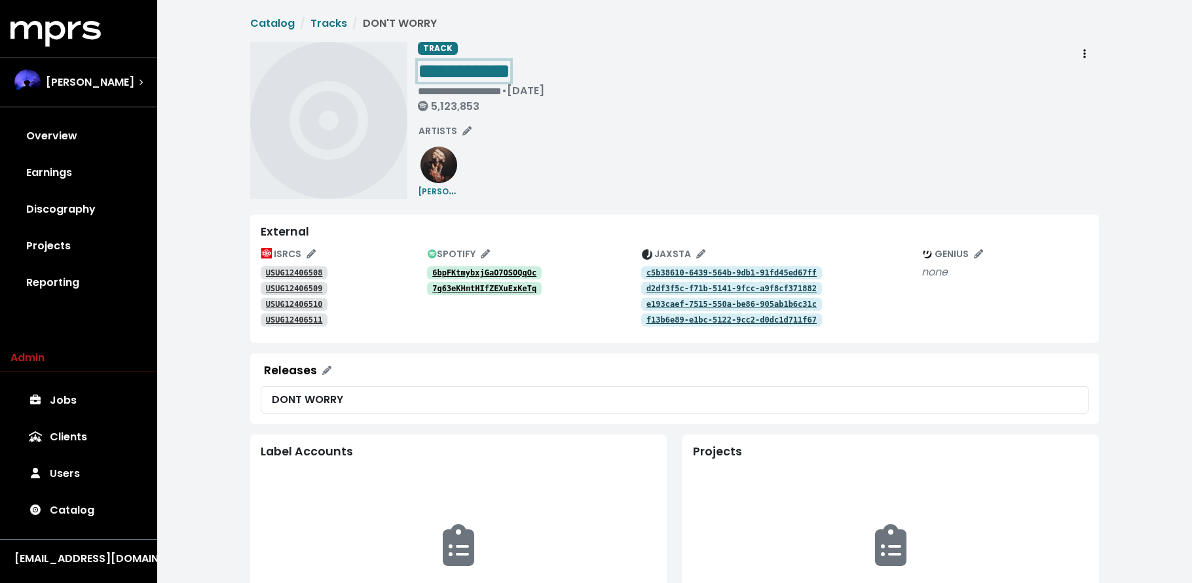
click at [471, 69] on span "**********" at bounding box center [464, 71] width 92 height 21
click at [71, 251] on link "Projects" at bounding box center [78, 246] width 136 height 37
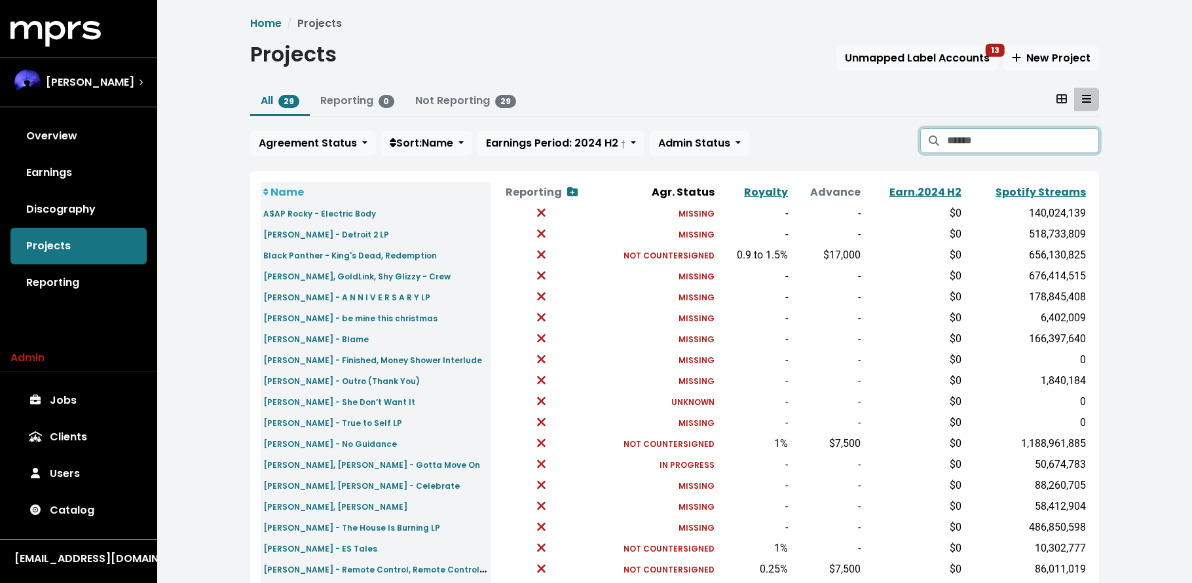
click at [1020, 144] on input "Search projects" at bounding box center [1023, 140] width 152 height 25
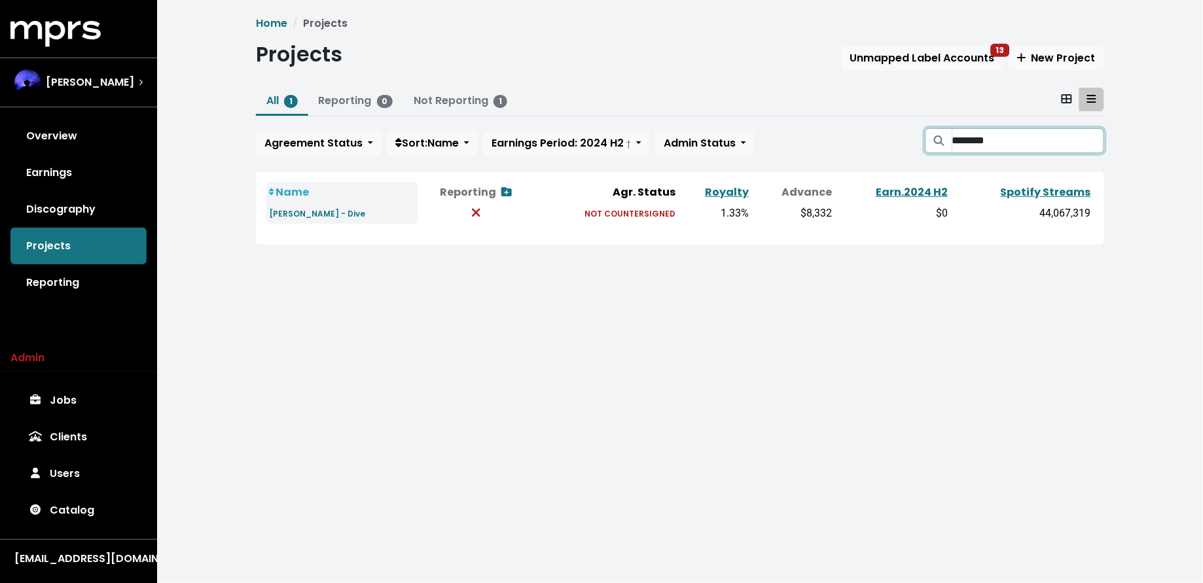
type input "********"
drag, startPoint x: 77, startPoint y: 209, endPoint x: 122, endPoint y: 201, distance: 45.9
click at [76, 209] on link "Discography" at bounding box center [78, 209] width 136 height 37
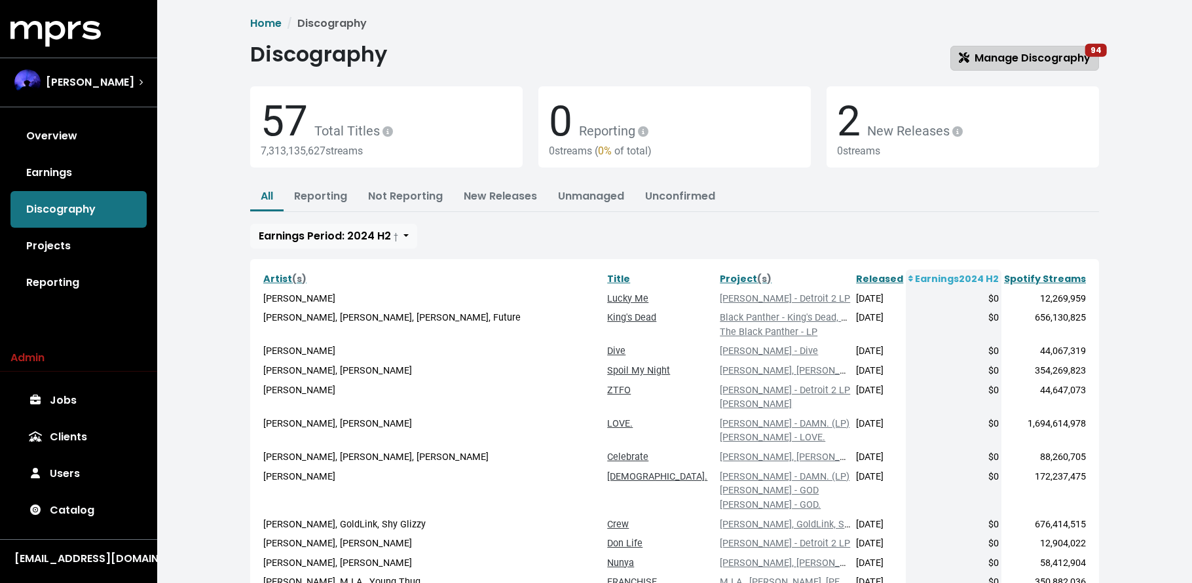
click at [1018, 59] on span "Manage Discography 94" at bounding box center [1024, 57] width 132 height 15
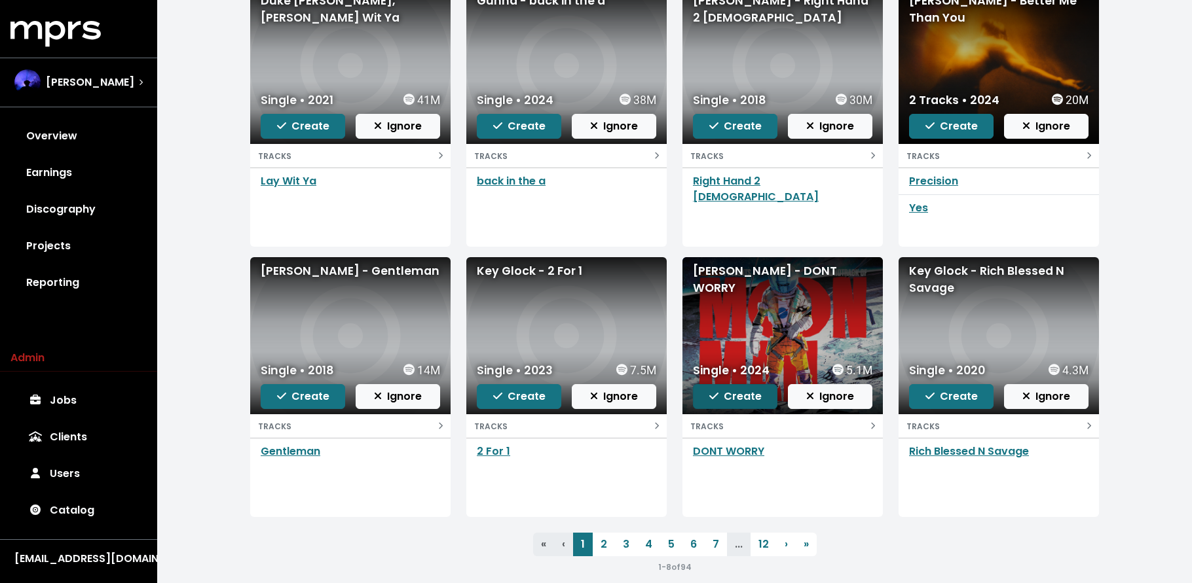
scroll to position [177, 0]
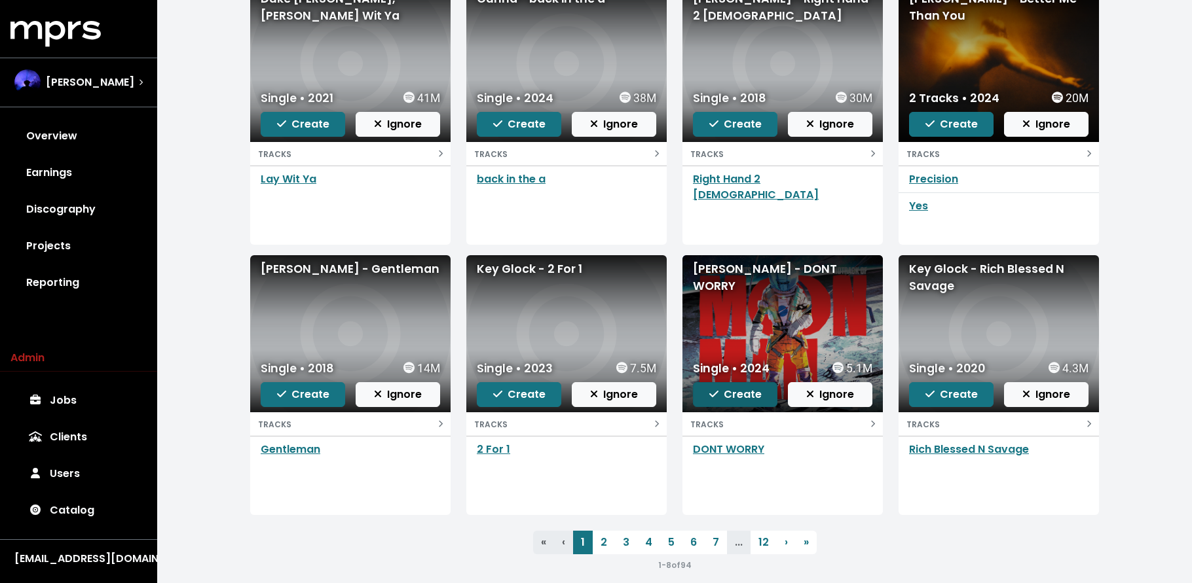
click at [738, 393] on span "Create" at bounding box center [735, 394] width 52 height 15
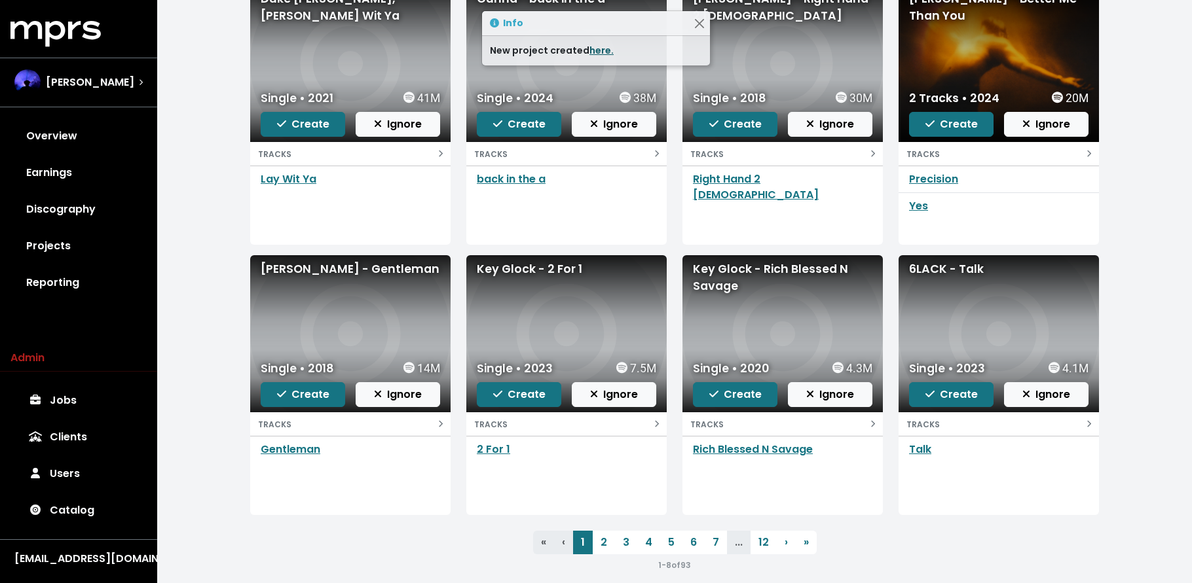
click at [589, 52] on link "here." at bounding box center [601, 50] width 24 height 13
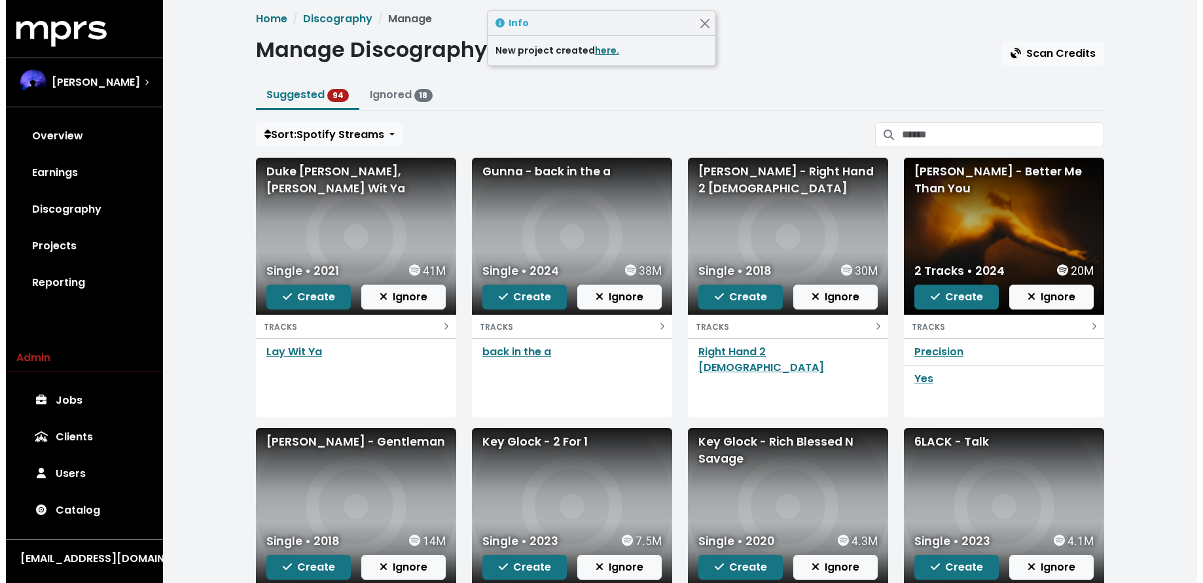
scroll to position [0, 0]
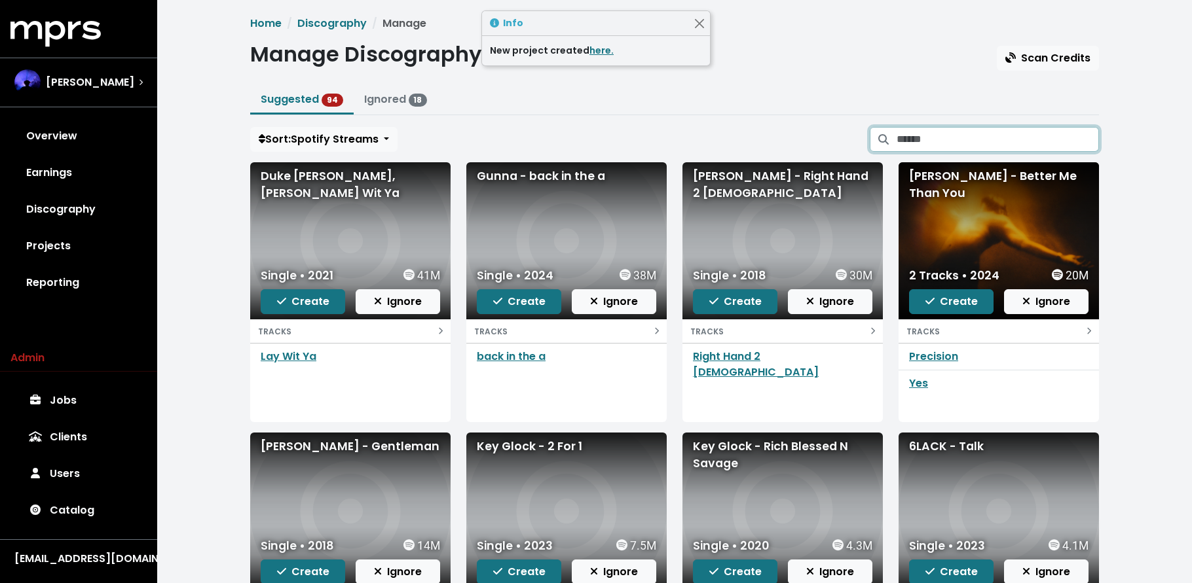
click at [949, 132] on input "Search suggested projects" at bounding box center [997, 139] width 202 height 25
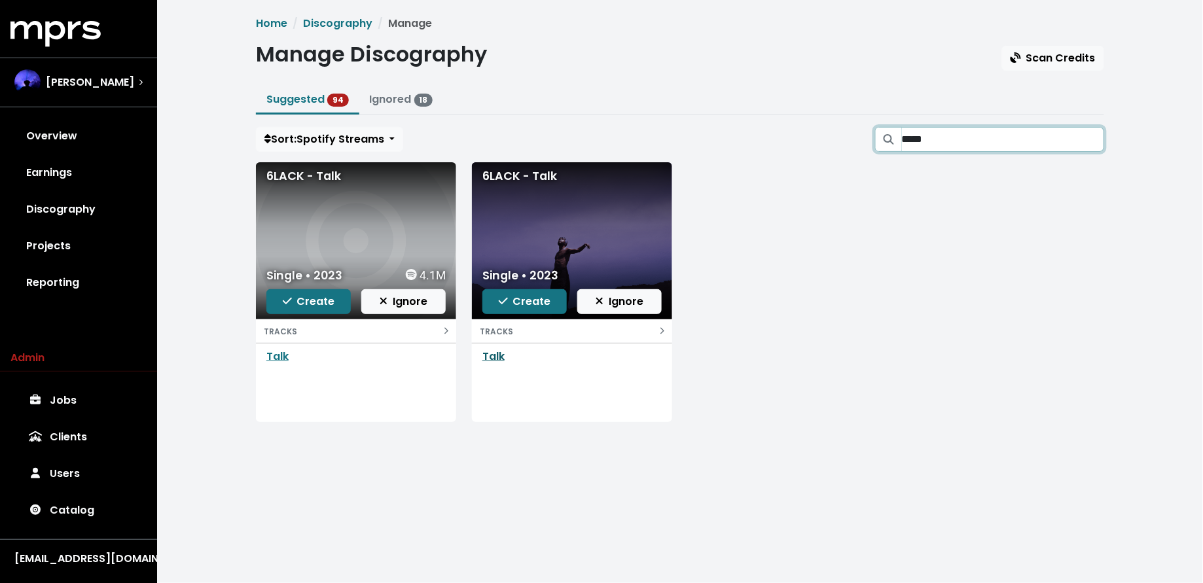
type input "*****"
click at [490, 357] on link "Talk" at bounding box center [494, 356] width 22 height 15
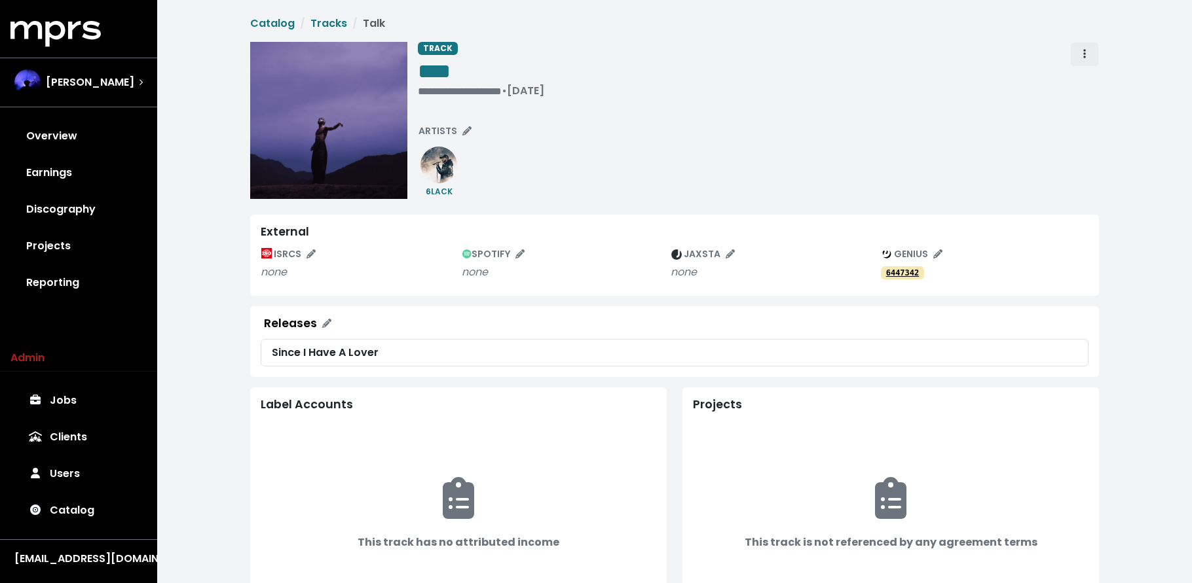
click at [1085, 56] on span "Track actions" at bounding box center [1084, 54] width 12 height 16
click at [1085, 80] on link "Merge" at bounding box center [1121, 83] width 103 height 21
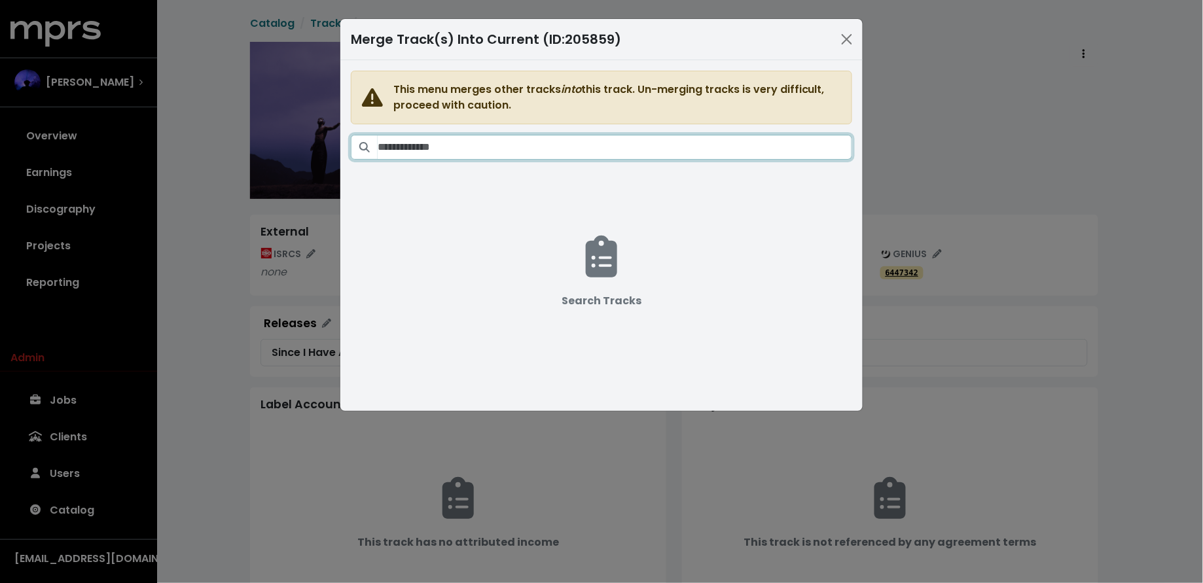
click at [731, 145] on input "Search tracks" at bounding box center [615, 147] width 475 height 25
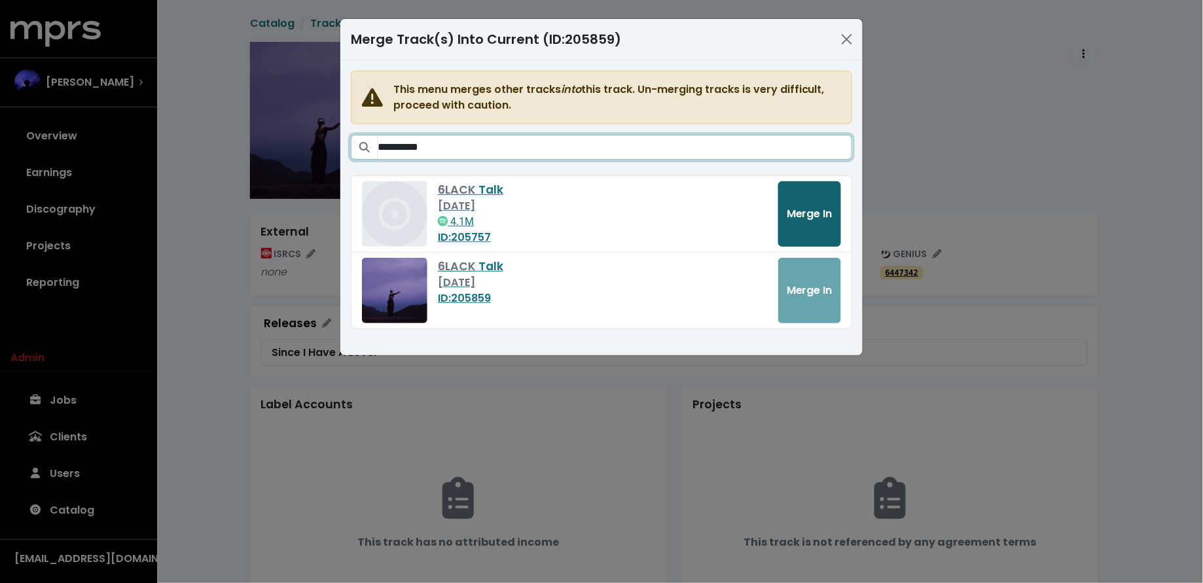
type input "**********"
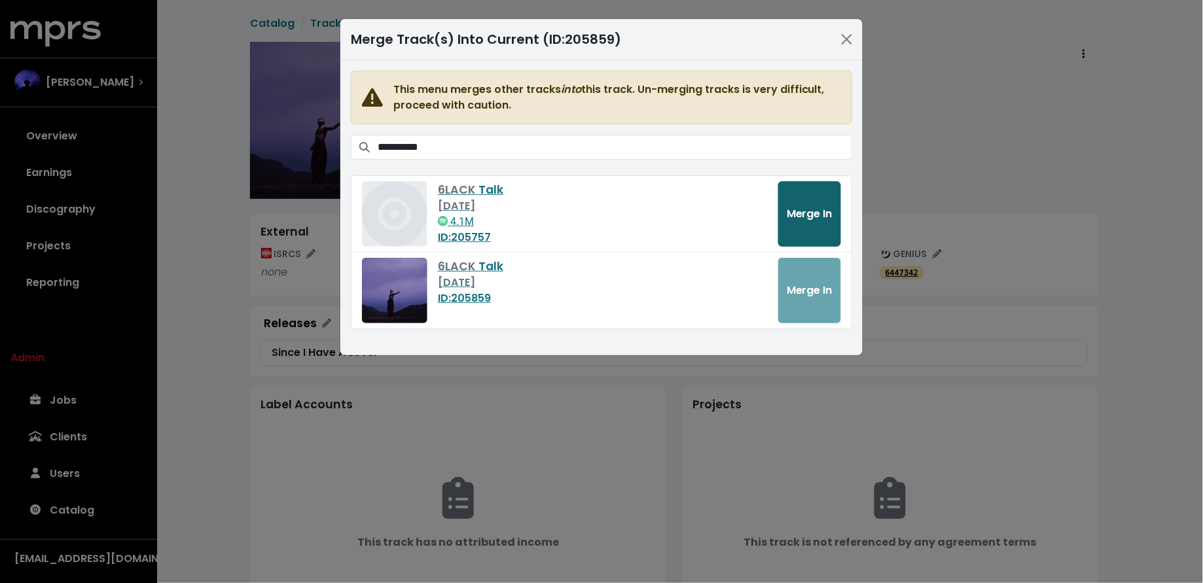
click at [791, 209] on span "Merge In" at bounding box center [810, 213] width 46 height 15
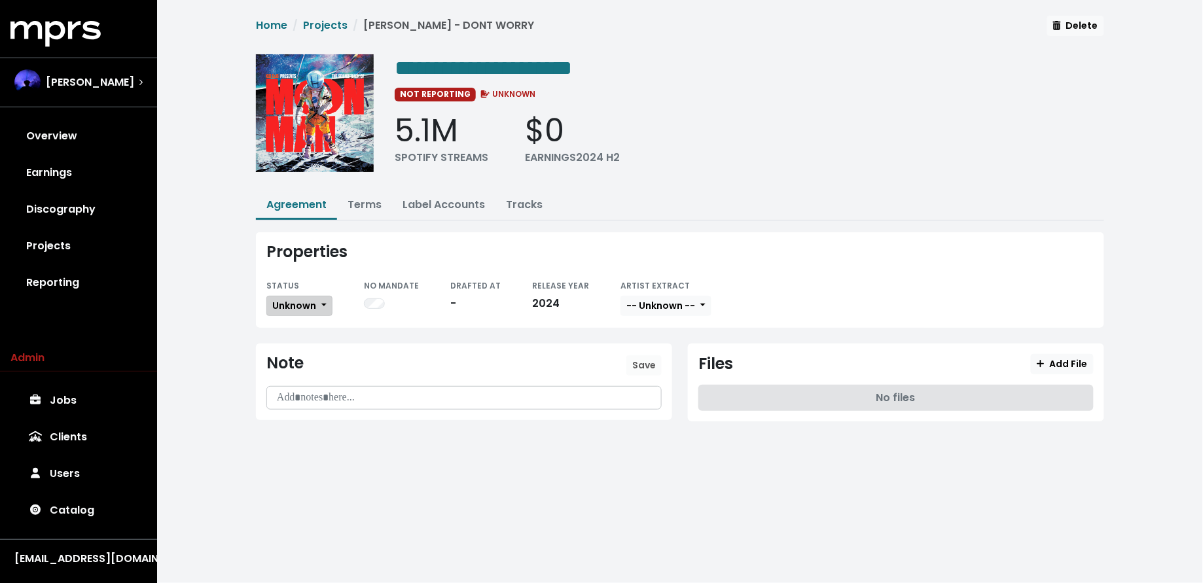
click at [305, 300] on span "Unknown" at bounding box center [294, 305] width 44 height 13
click at [301, 348] on link "Missing" at bounding box center [328, 353] width 123 height 21
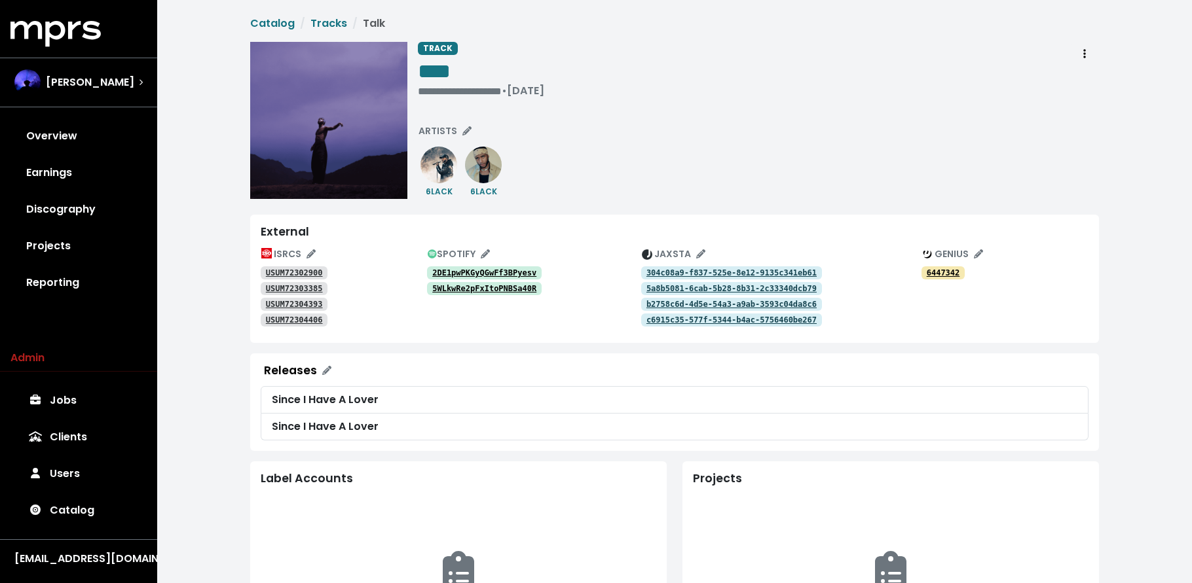
click at [73, 203] on link "Discography" at bounding box center [78, 209] width 136 height 37
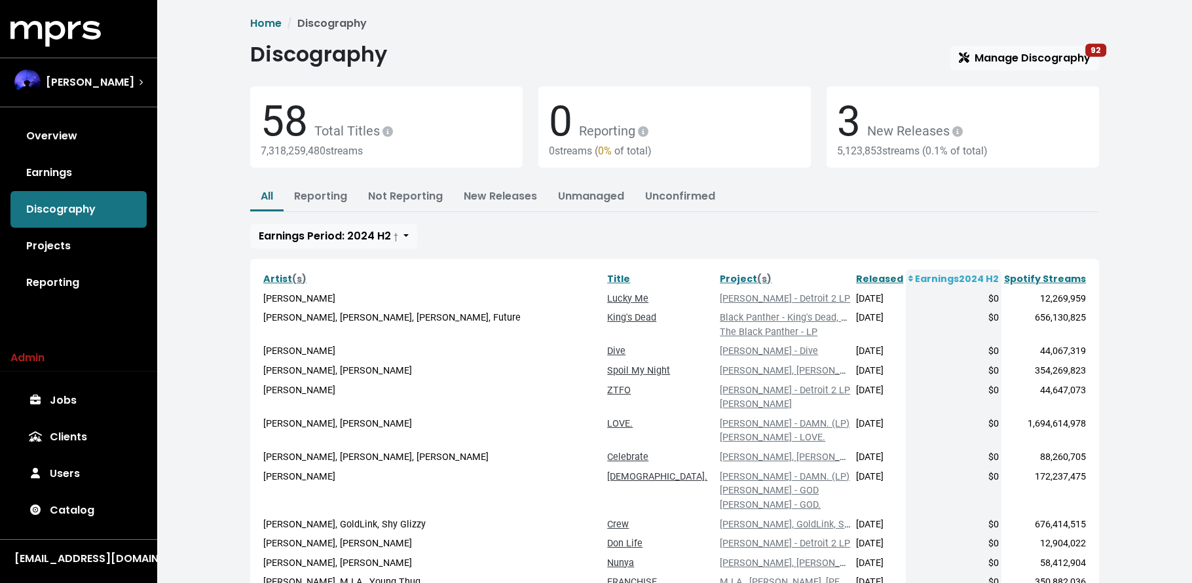
click at [1001, 55] on span "Manage Discography 92" at bounding box center [1024, 57] width 132 height 15
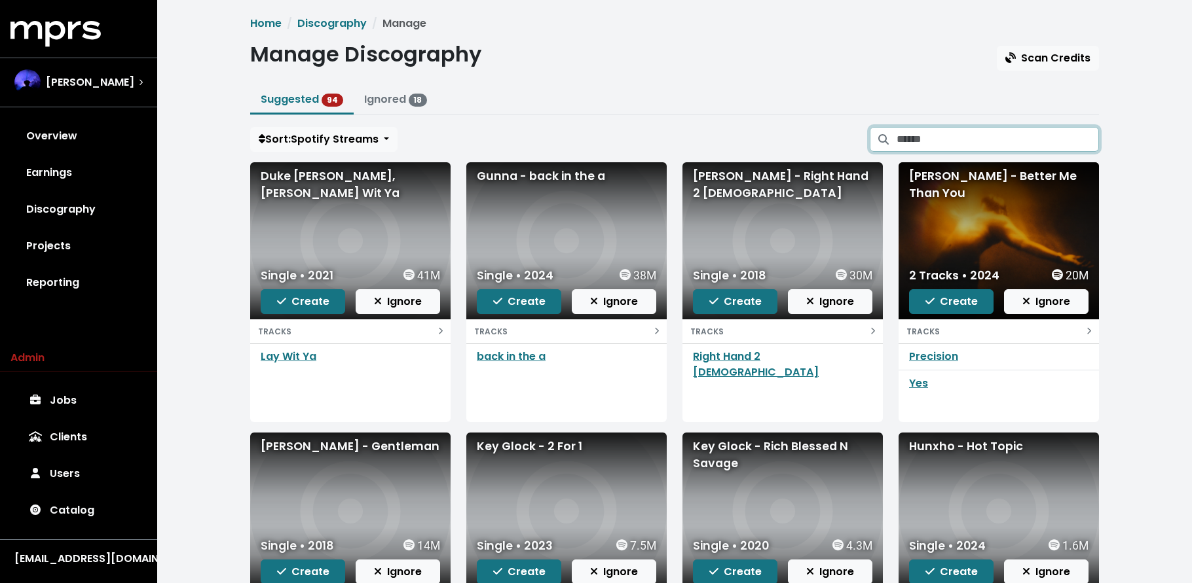
click at [966, 143] on input "Search suggested projects" at bounding box center [997, 139] width 202 height 25
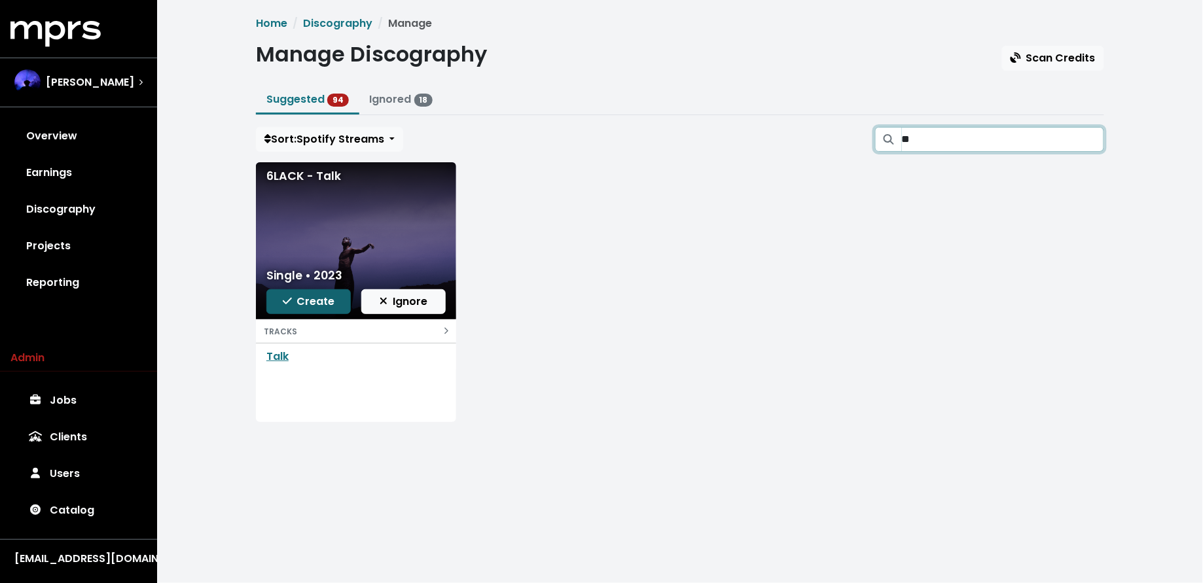
type input "**"
click at [301, 301] on span "Create" at bounding box center [309, 301] width 52 height 15
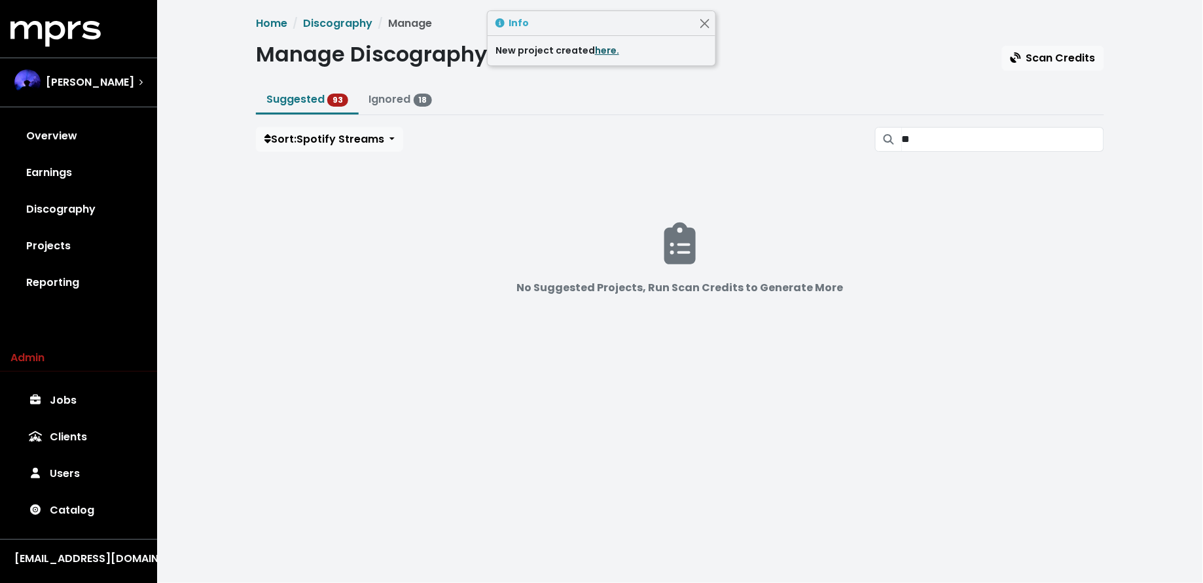
click at [602, 48] on link "here." at bounding box center [607, 50] width 24 height 13
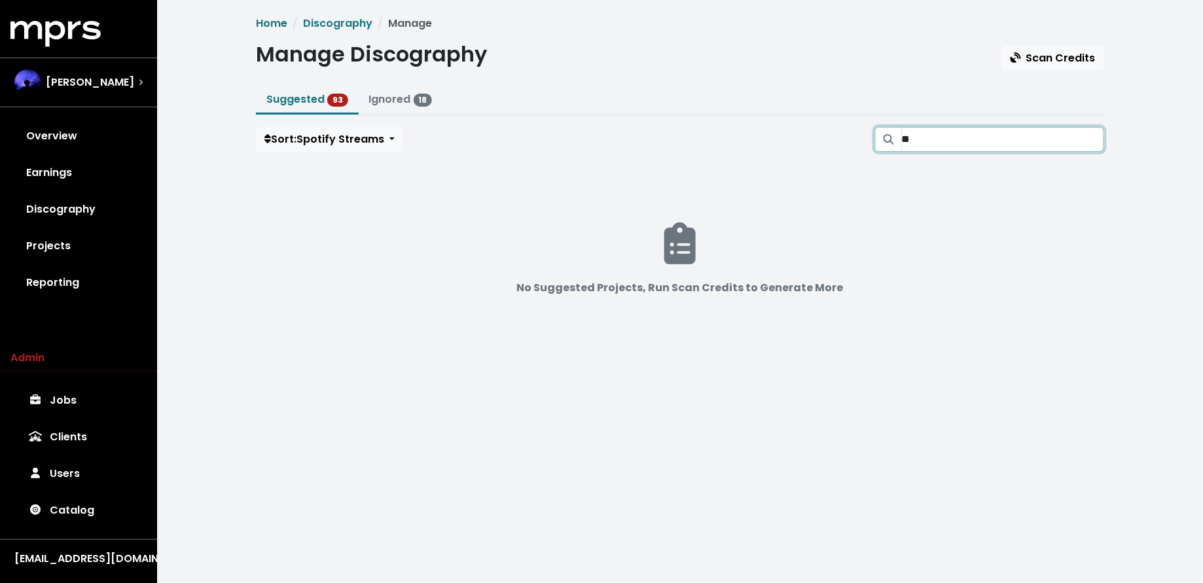
click at [1061, 149] on input "**" at bounding box center [1003, 139] width 202 height 25
click at [1093, 137] on input "**" at bounding box center [1003, 139] width 202 height 25
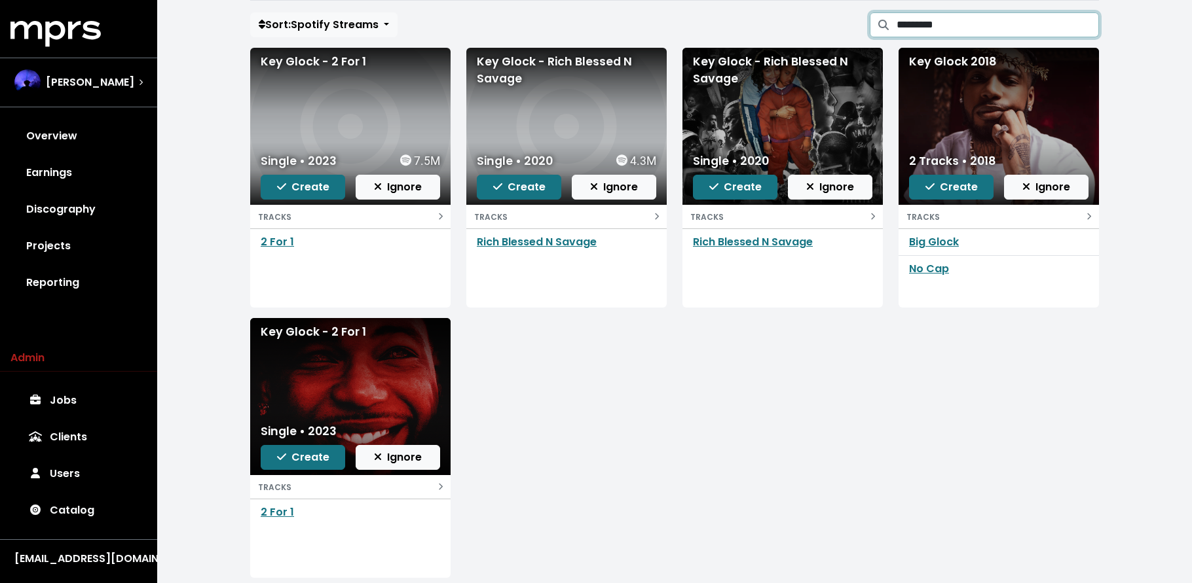
scroll to position [132, 0]
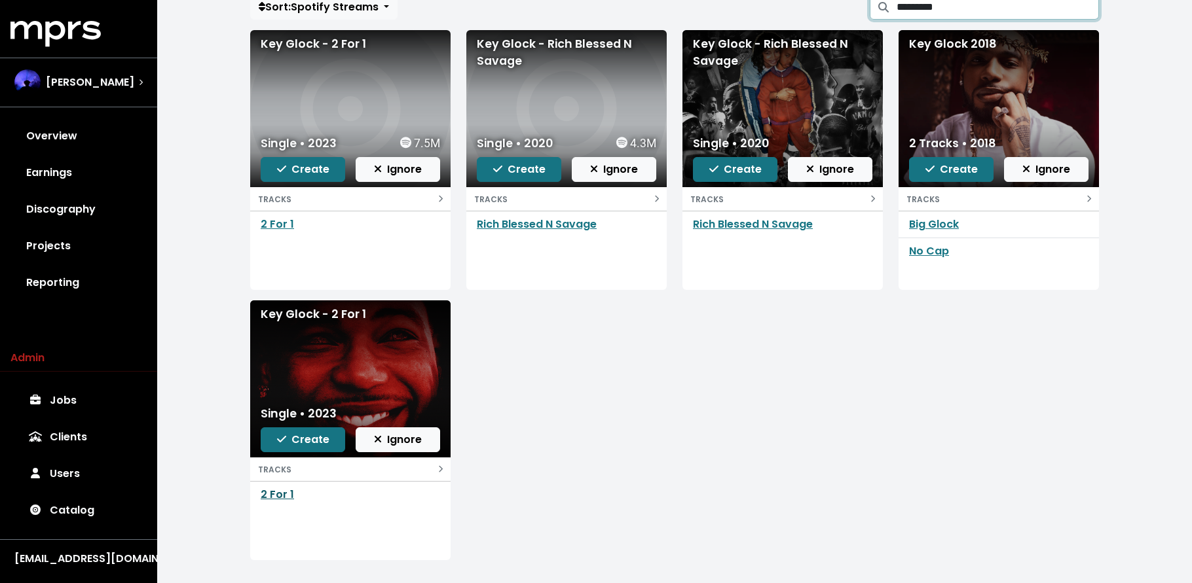
type input "*********"
click at [274, 492] on link "2 For 1" at bounding box center [277, 494] width 33 height 15
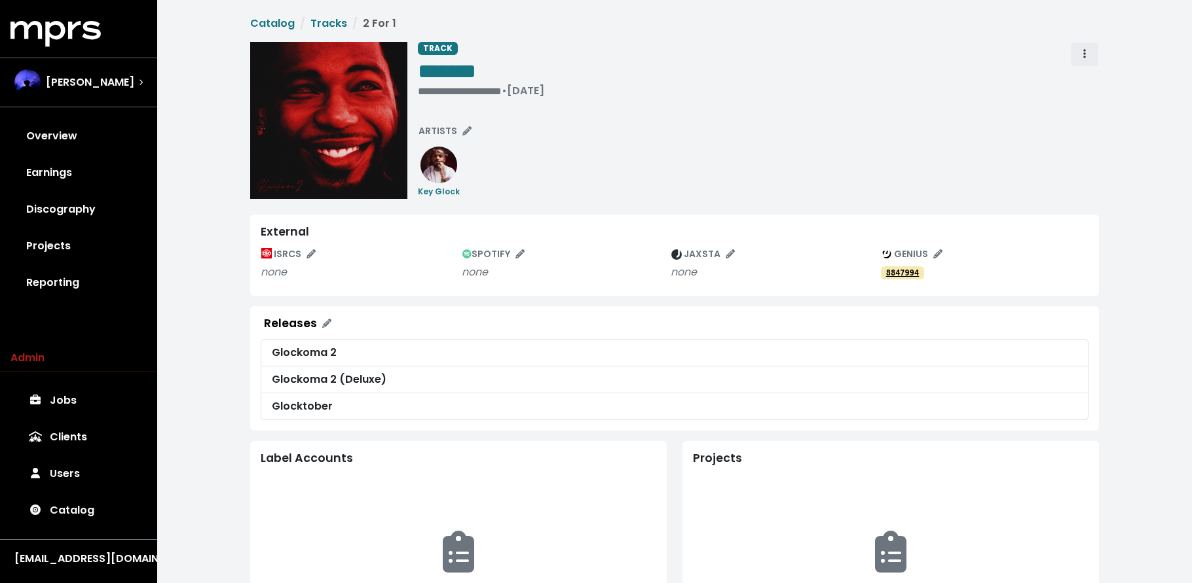
click at [1087, 55] on span "Track actions" at bounding box center [1084, 54] width 12 height 16
click at [1091, 80] on link "Merge" at bounding box center [1121, 83] width 103 height 21
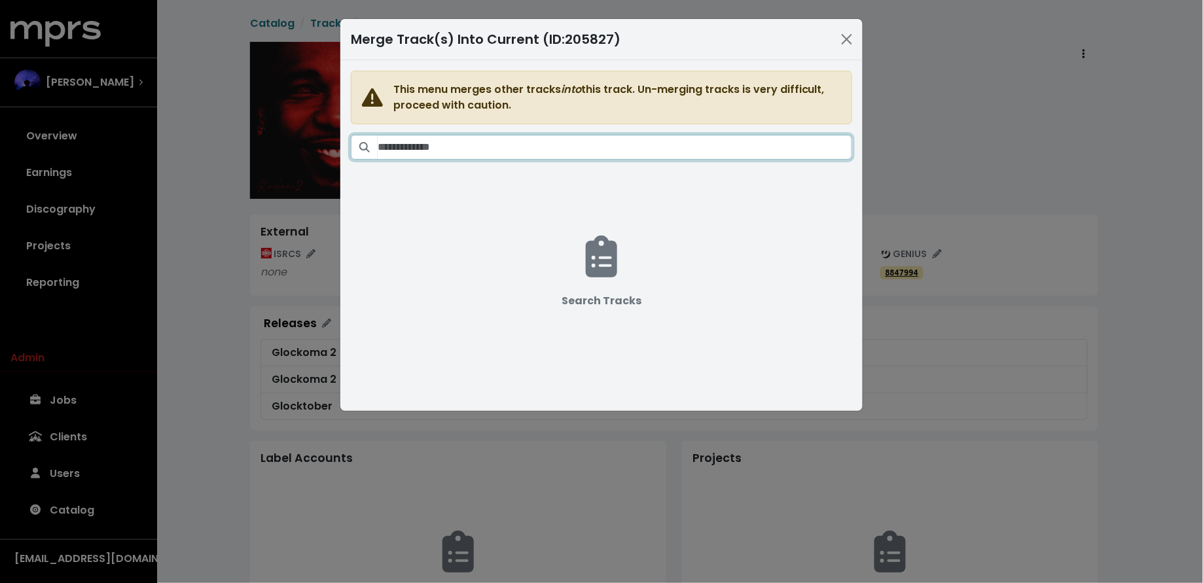
click at [659, 142] on input "Search tracks" at bounding box center [615, 147] width 475 height 25
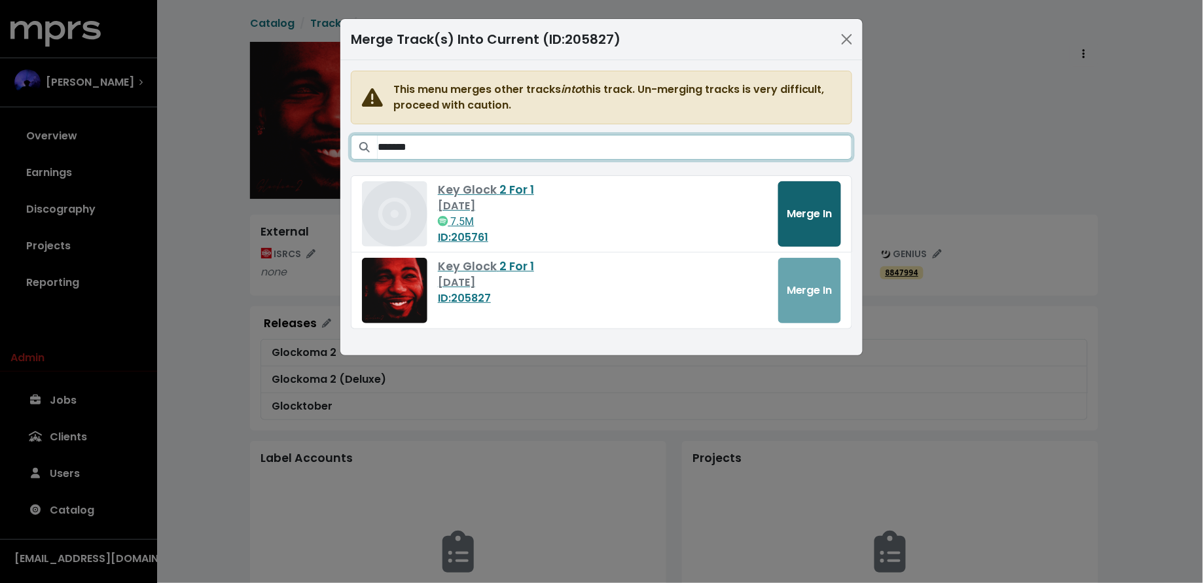
type input "*******"
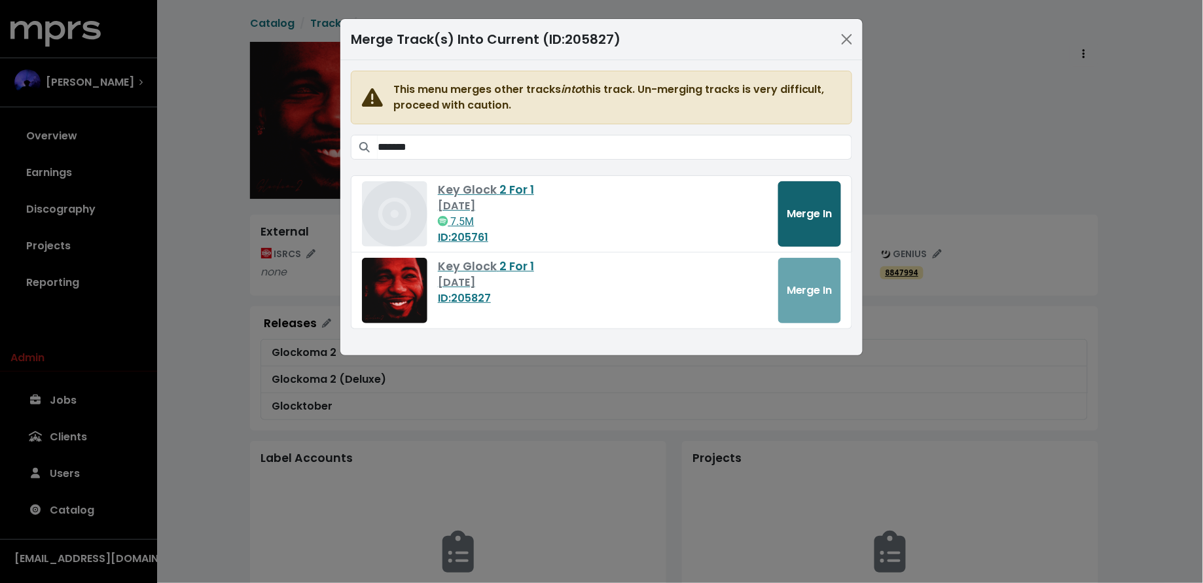
click at [825, 218] on span "Merge In" at bounding box center [810, 213] width 46 height 15
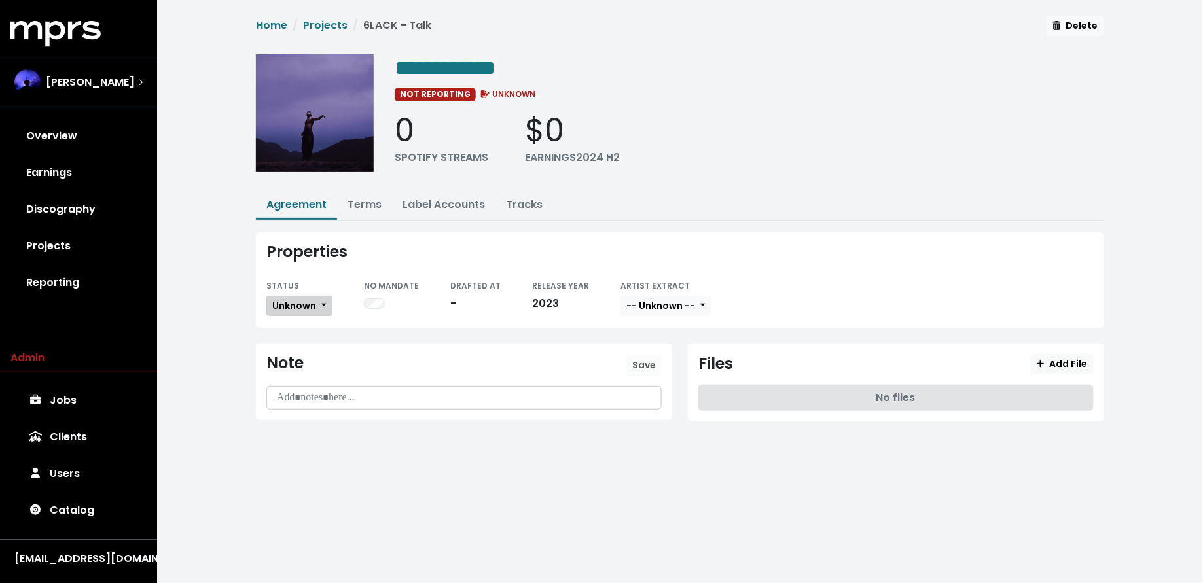
click at [301, 302] on span "Unknown" at bounding box center [294, 305] width 44 height 13
click at [299, 354] on link "Missing" at bounding box center [328, 353] width 123 height 21
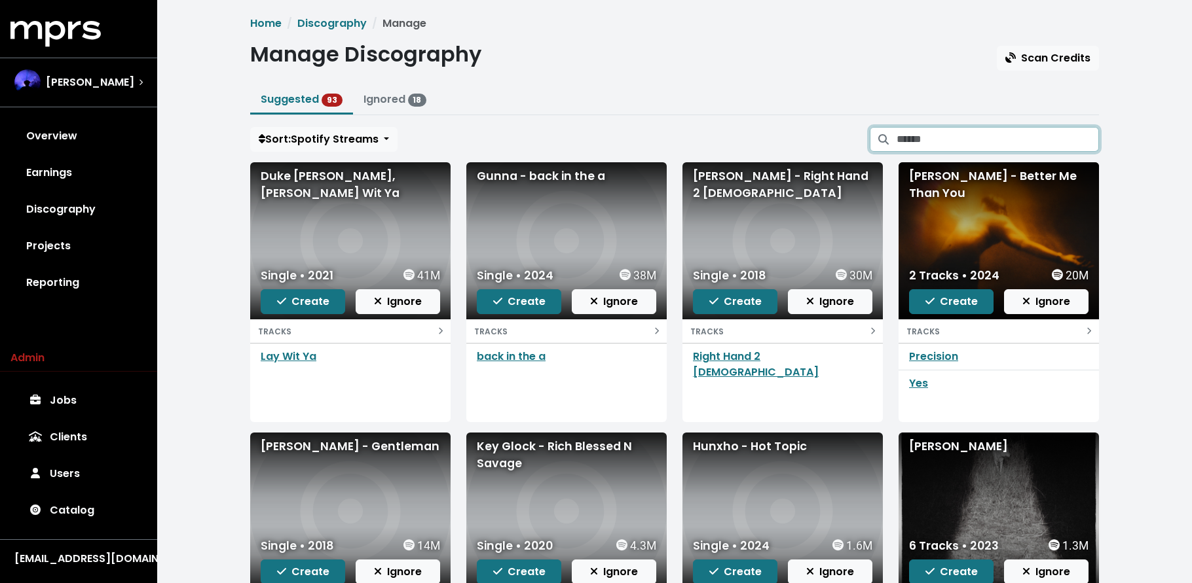
drag, startPoint x: 1048, startPoint y: 141, endPoint x: 1046, endPoint y: 130, distance: 11.3
click at [1047, 141] on input "Search suggested projects" at bounding box center [997, 139] width 202 height 25
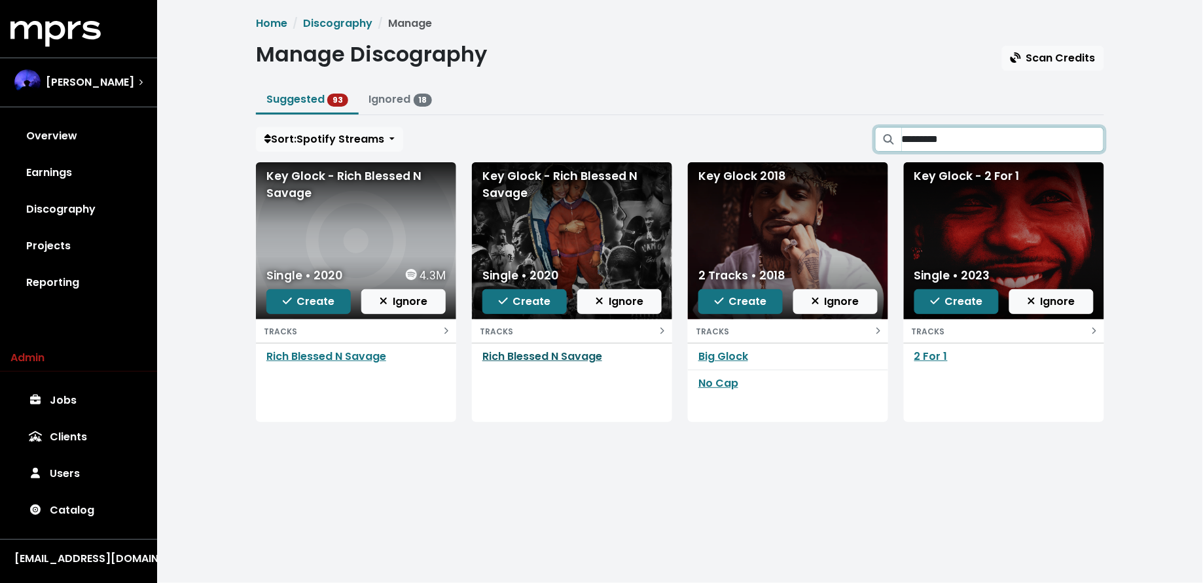
type input "*********"
click at [552, 359] on link "Rich Blessed N Savage" at bounding box center [543, 356] width 120 height 15
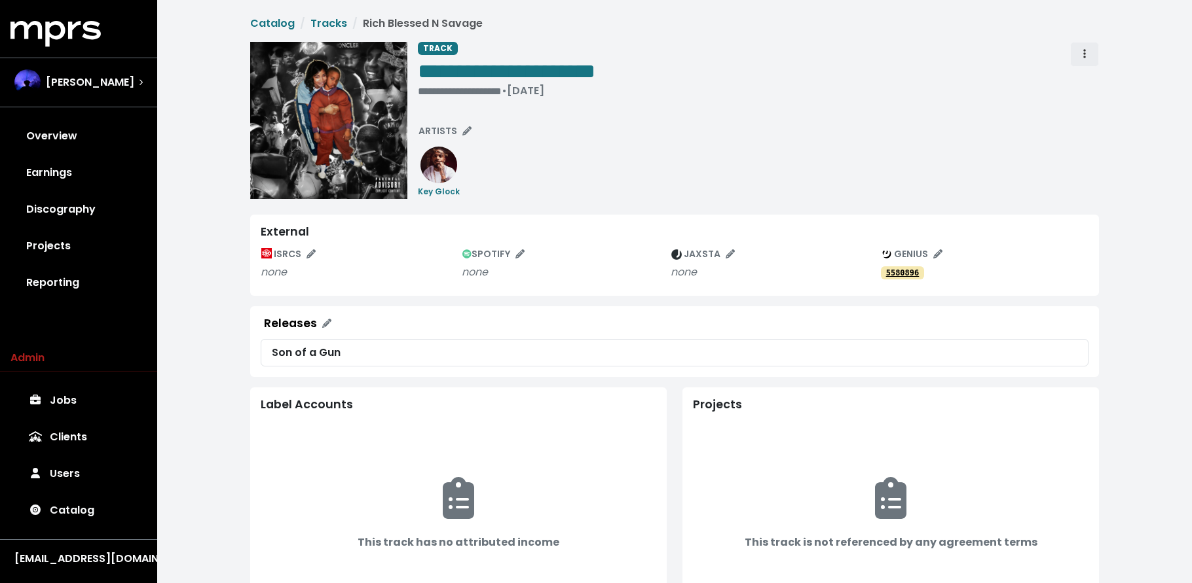
click at [1084, 56] on icon "Track actions" at bounding box center [1084, 53] width 3 height 10
click at [1091, 77] on link "Merge" at bounding box center [1121, 83] width 103 height 21
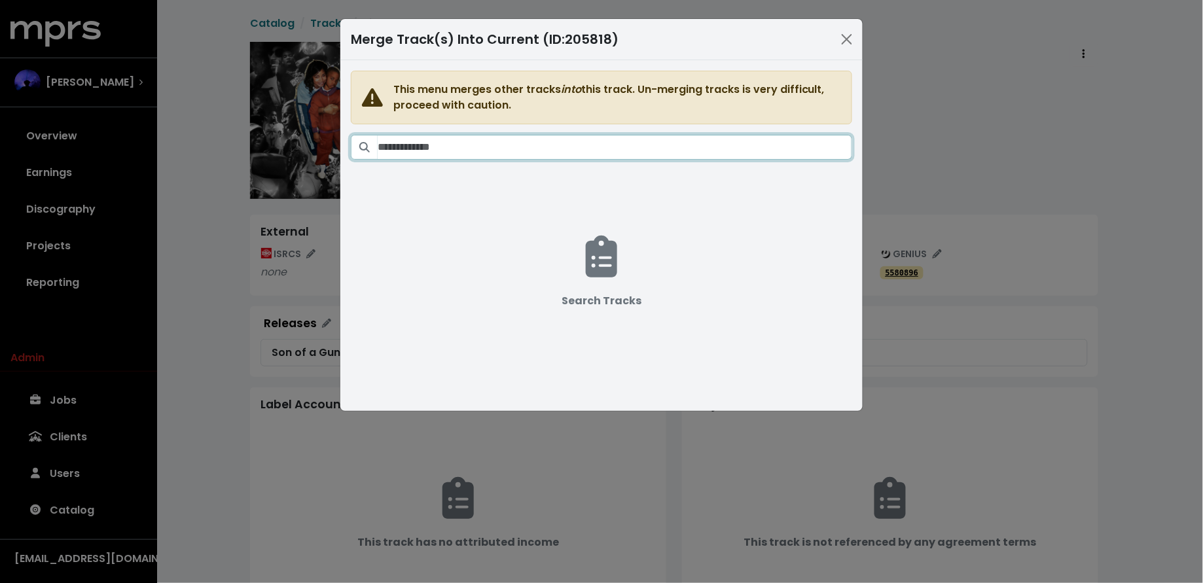
click at [641, 155] on input "Search tracks" at bounding box center [615, 147] width 475 height 25
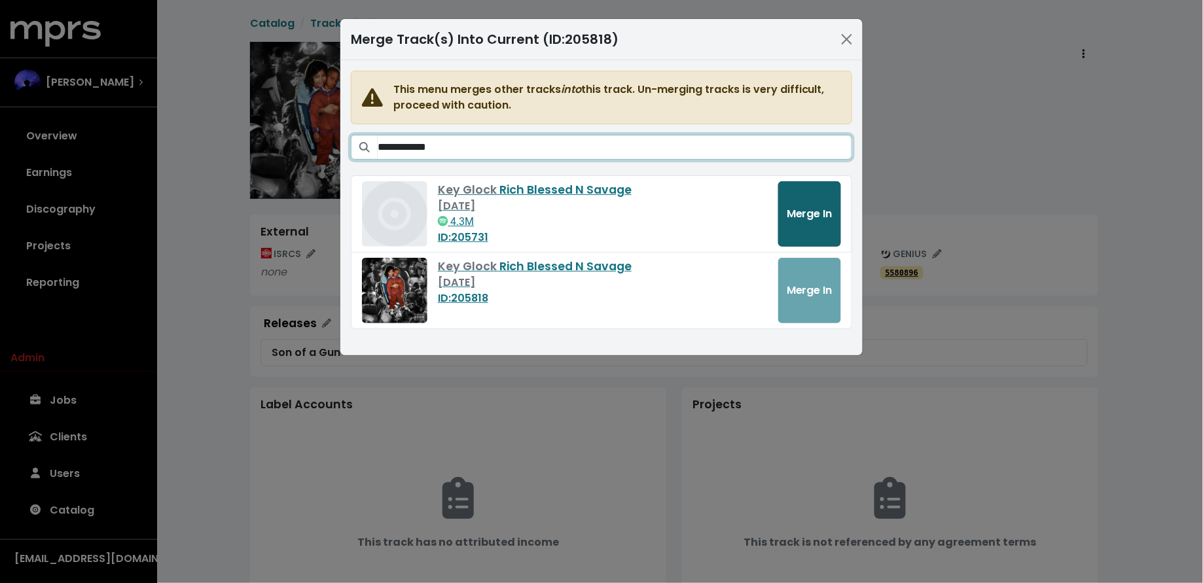
type input "**********"
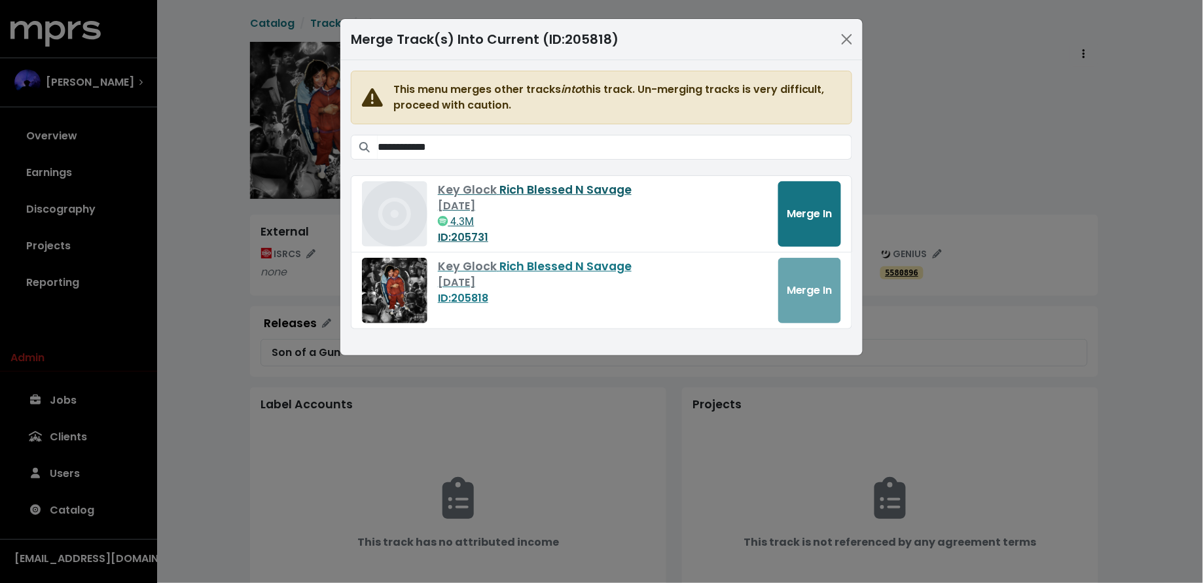
drag, startPoint x: 829, startPoint y: 224, endPoint x: 757, endPoint y: 204, distance: 75.5
click at [829, 224] on button "Merge In" at bounding box center [809, 213] width 63 height 65
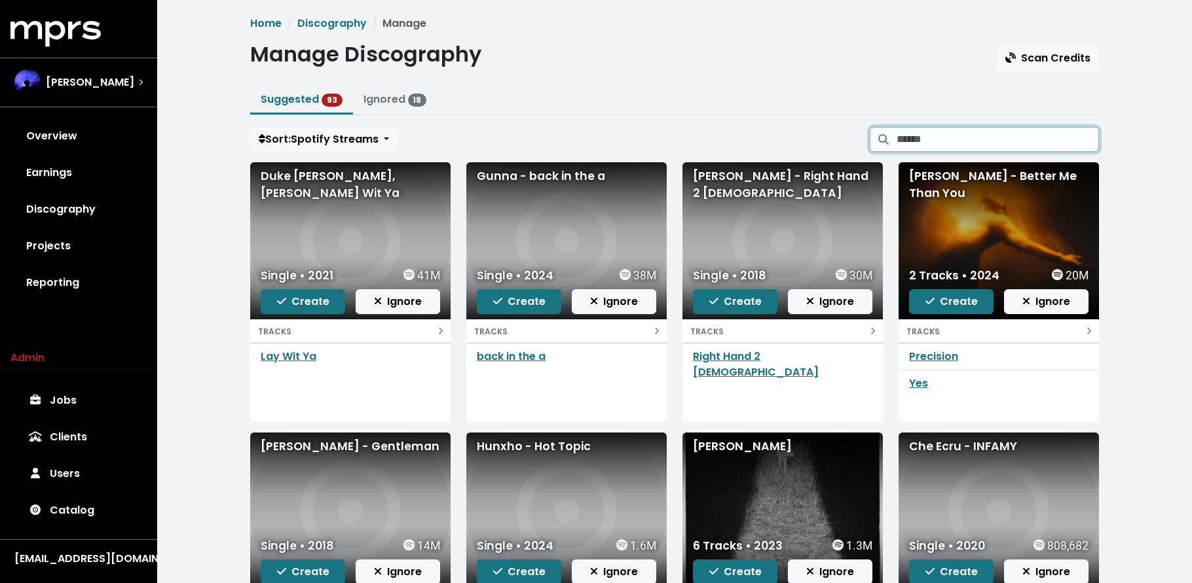
click at [1003, 140] on input "Search suggested projects" at bounding box center [997, 139] width 202 height 25
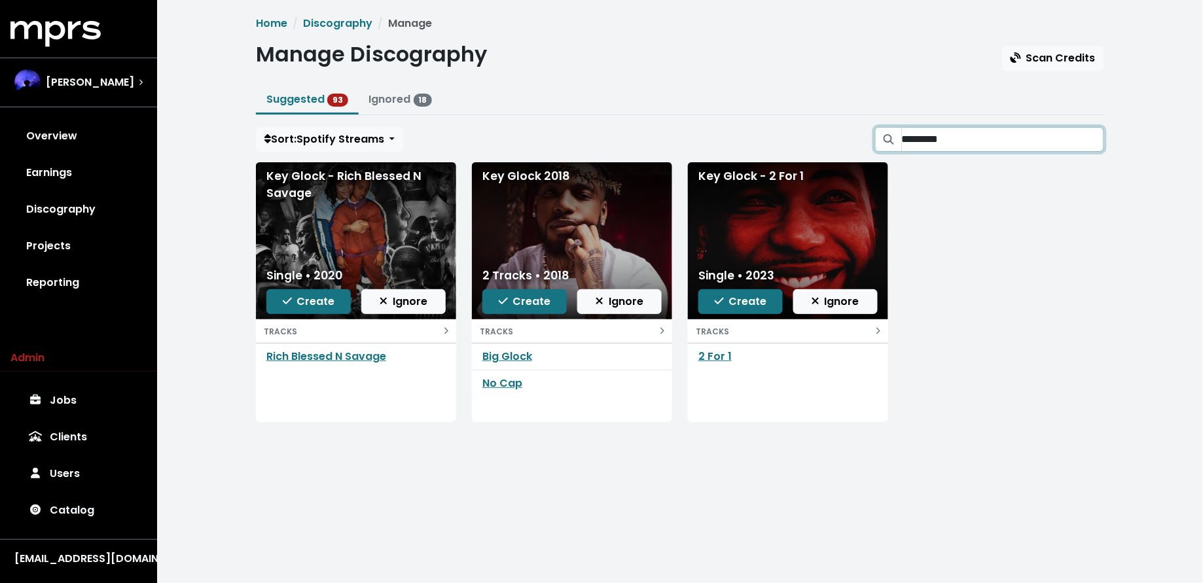
type input "*********"
click at [291, 301] on icon "button" at bounding box center [287, 301] width 9 height 10
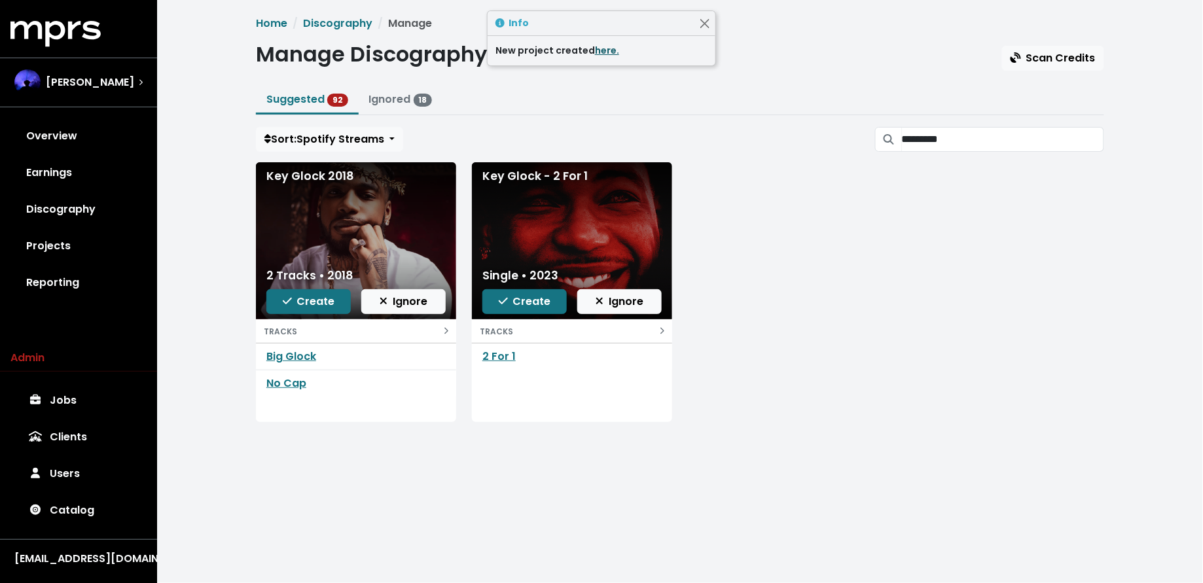
click at [606, 52] on link "here." at bounding box center [607, 50] width 24 height 13
click at [306, 299] on span "Create" at bounding box center [309, 301] width 52 height 15
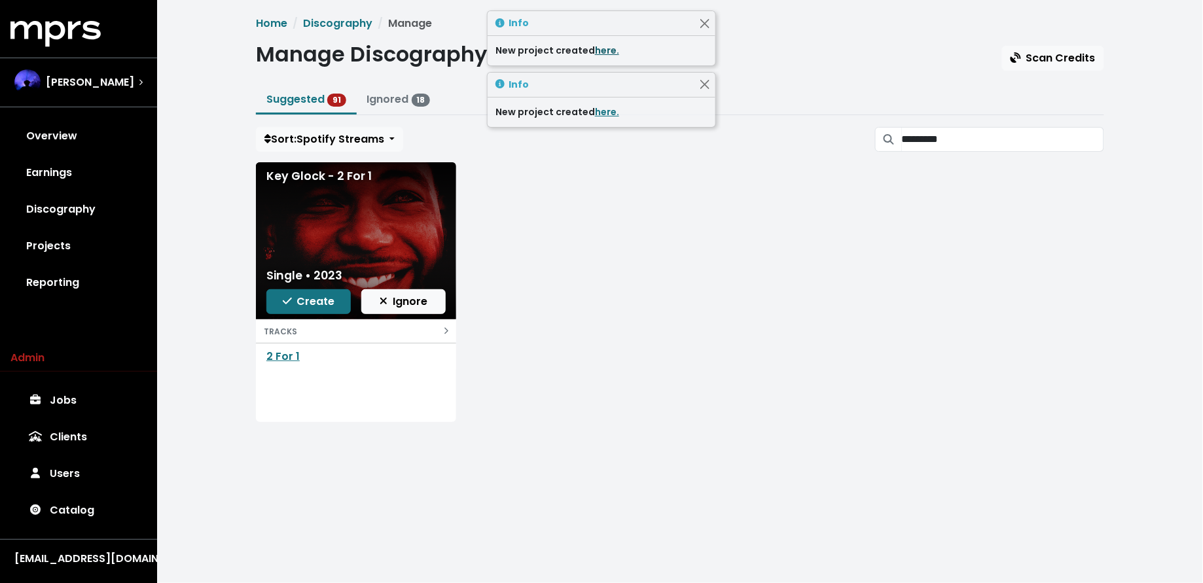
click at [601, 54] on link "here." at bounding box center [607, 50] width 24 height 13
click at [293, 302] on span "Create" at bounding box center [309, 301] width 52 height 15
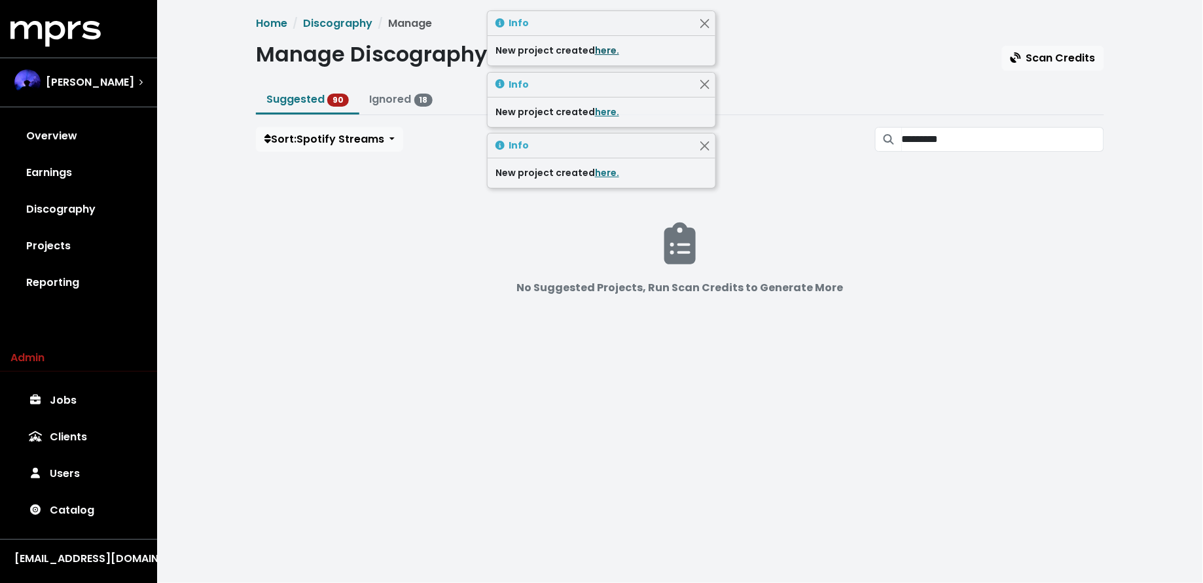
click at [599, 56] on link "here." at bounding box center [607, 50] width 24 height 13
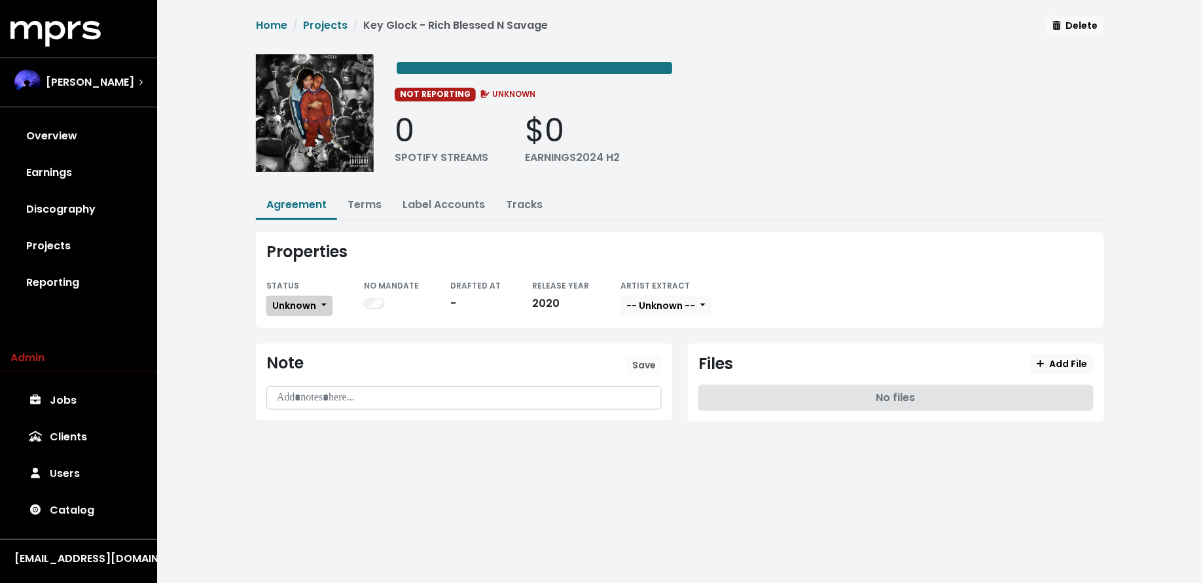
click at [278, 309] on span "Unknown" at bounding box center [294, 305] width 44 height 13
drag, startPoint x: 283, startPoint y: 345, endPoint x: 320, endPoint y: 348, distance: 36.8
click at [283, 345] on link "Missing" at bounding box center [328, 353] width 123 height 21
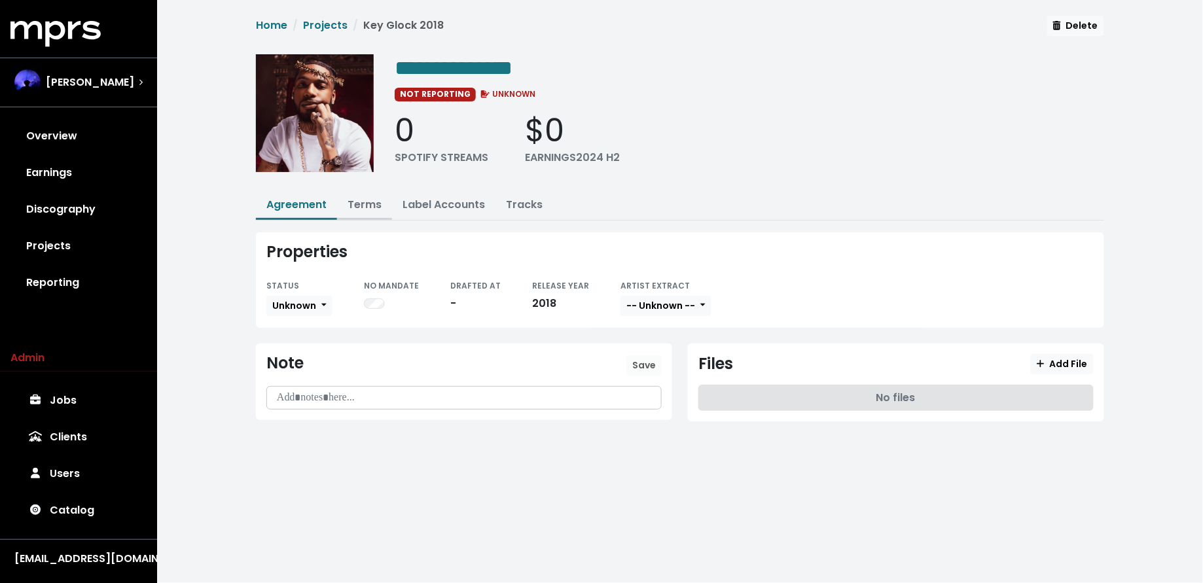
click at [368, 204] on link "Terms" at bounding box center [365, 204] width 34 height 15
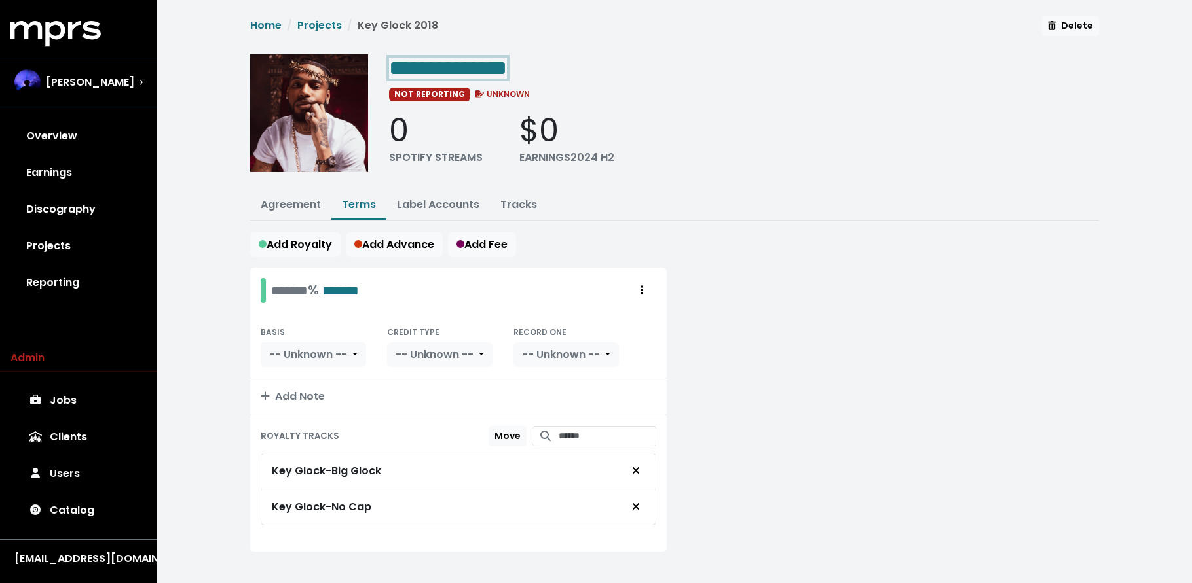
click at [505, 66] on span "**********" at bounding box center [448, 68] width 118 height 21
click at [504, 70] on span "**********" at bounding box center [448, 68] width 118 height 21
click at [293, 204] on link "Agreement" at bounding box center [291, 204] width 60 height 15
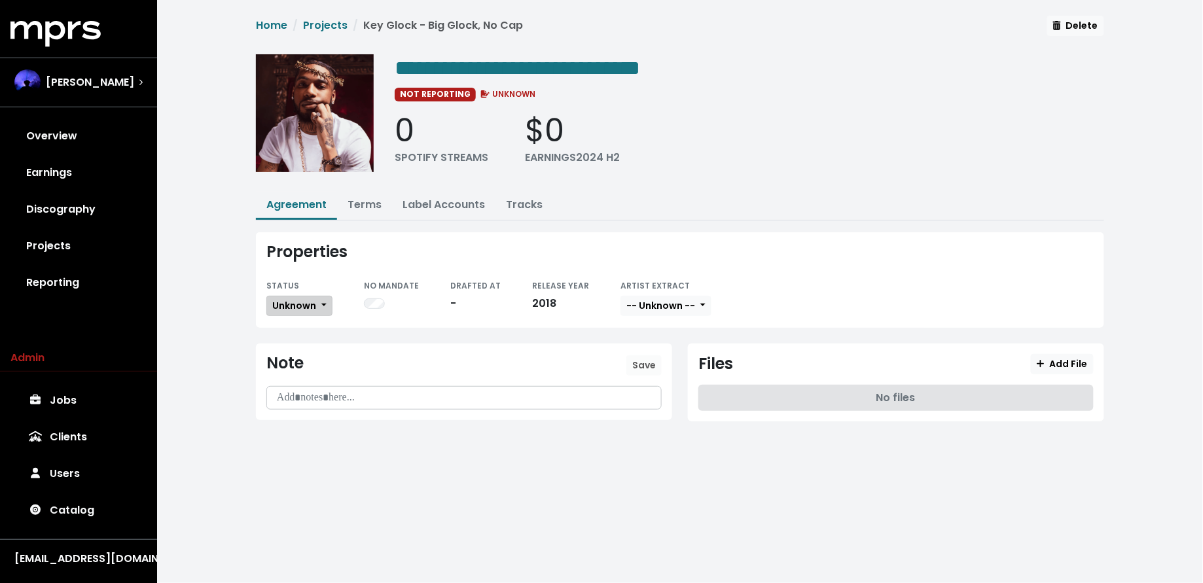
click at [294, 303] on span "Unknown" at bounding box center [294, 305] width 44 height 13
drag, startPoint x: 308, startPoint y: 355, endPoint x: 293, endPoint y: 342, distance: 19.5
click at [308, 354] on link "Missing" at bounding box center [328, 353] width 123 height 21
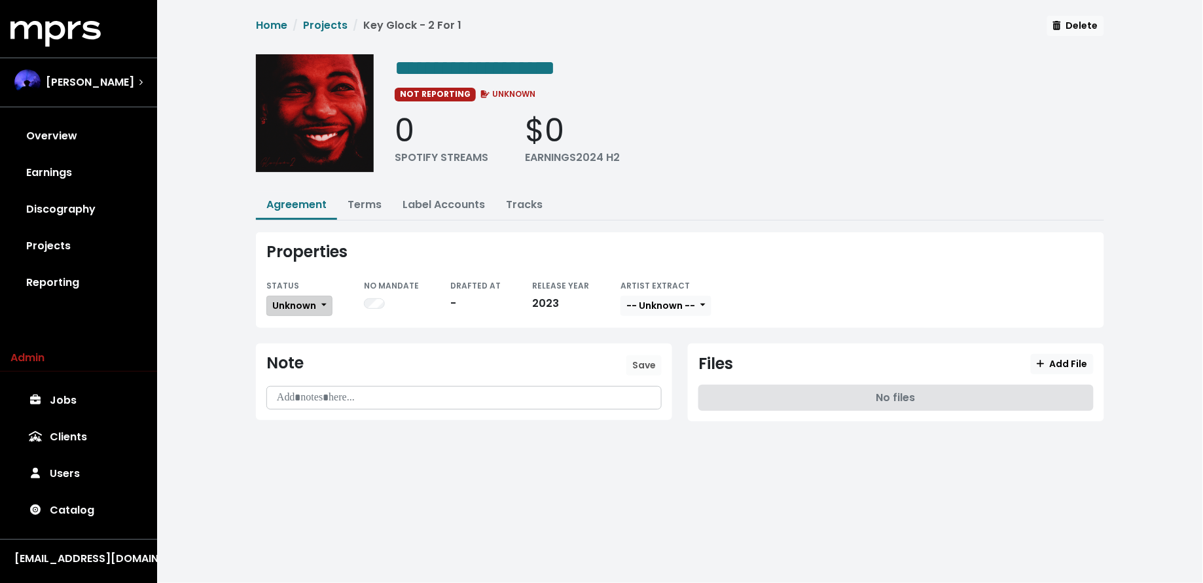
click at [297, 307] on span "Unknown" at bounding box center [294, 305] width 44 height 13
click at [298, 351] on link "Missing" at bounding box center [328, 353] width 123 height 21
drag, startPoint x: 103, startPoint y: 223, endPoint x: 147, endPoint y: 204, distance: 47.8
click at [103, 223] on link "Discography" at bounding box center [78, 209] width 136 height 37
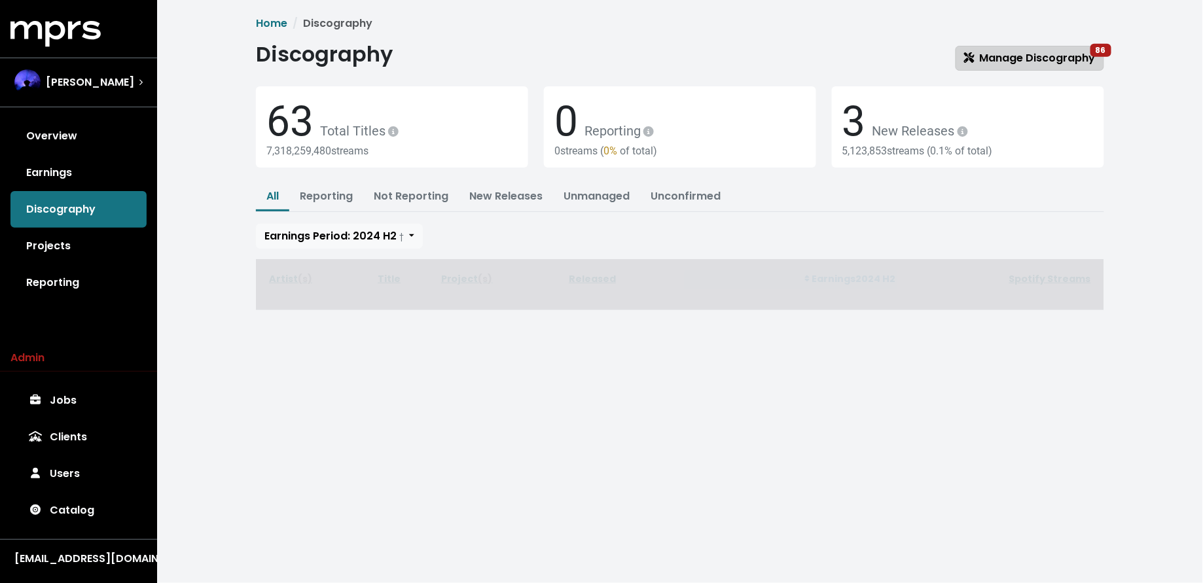
click at [987, 53] on span "Manage Discography 86" at bounding box center [1030, 57] width 132 height 15
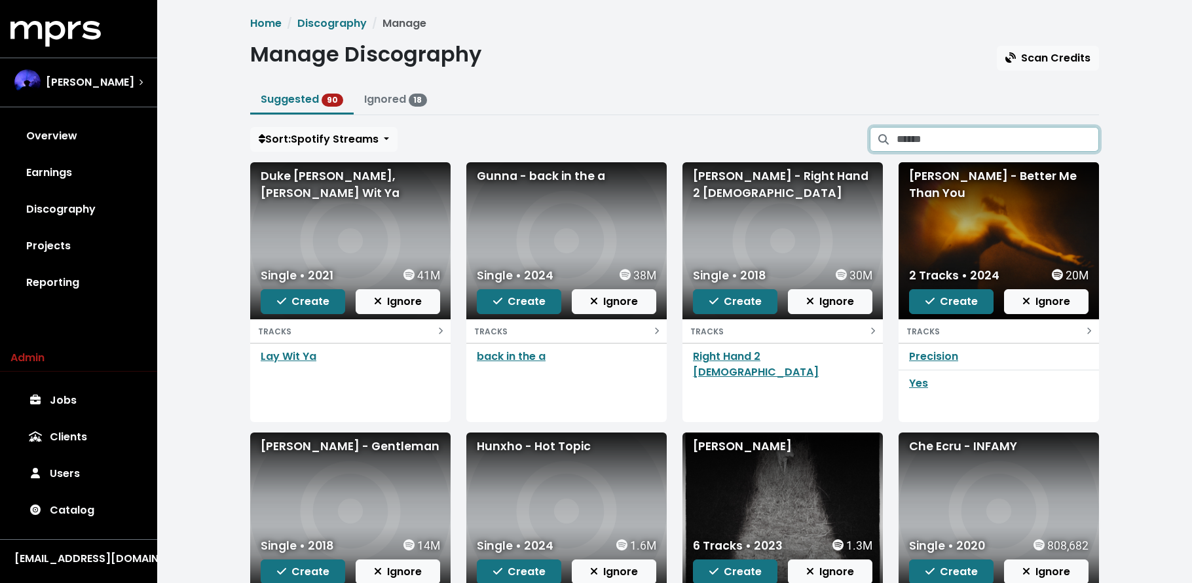
click at [993, 132] on input "Search suggested projects" at bounding box center [997, 139] width 202 height 25
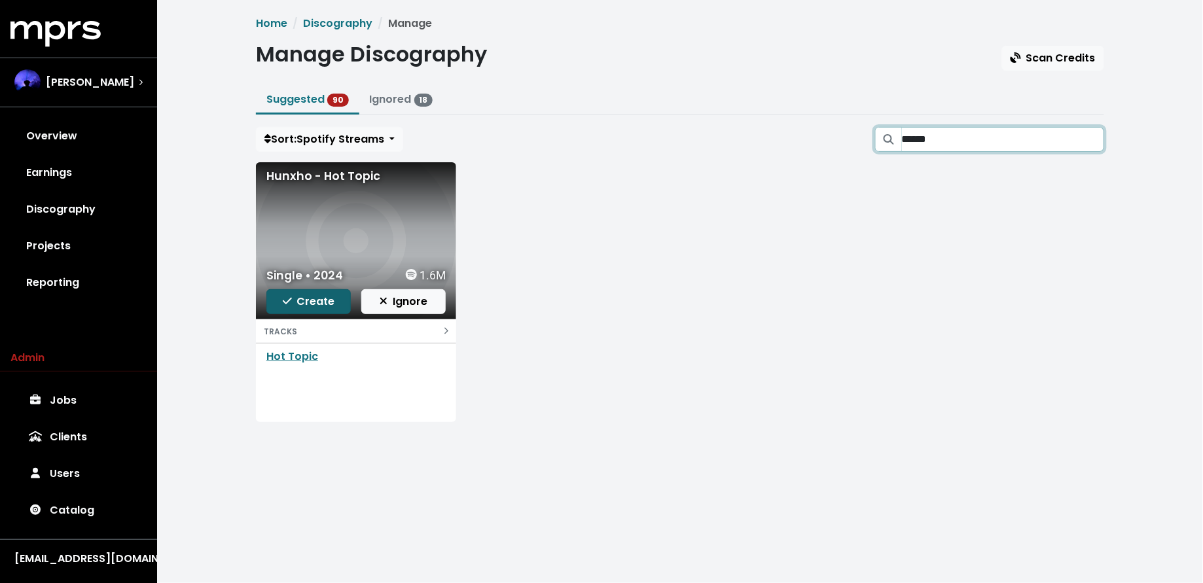
type input "******"
drag, startPoint x: 294, startPoint y: 303, endPoint x: 314, endPoint y: 287, distance: 25.7
click at [294, 304] on span "Create" at bounding box center [309, 301] width 52 height 15
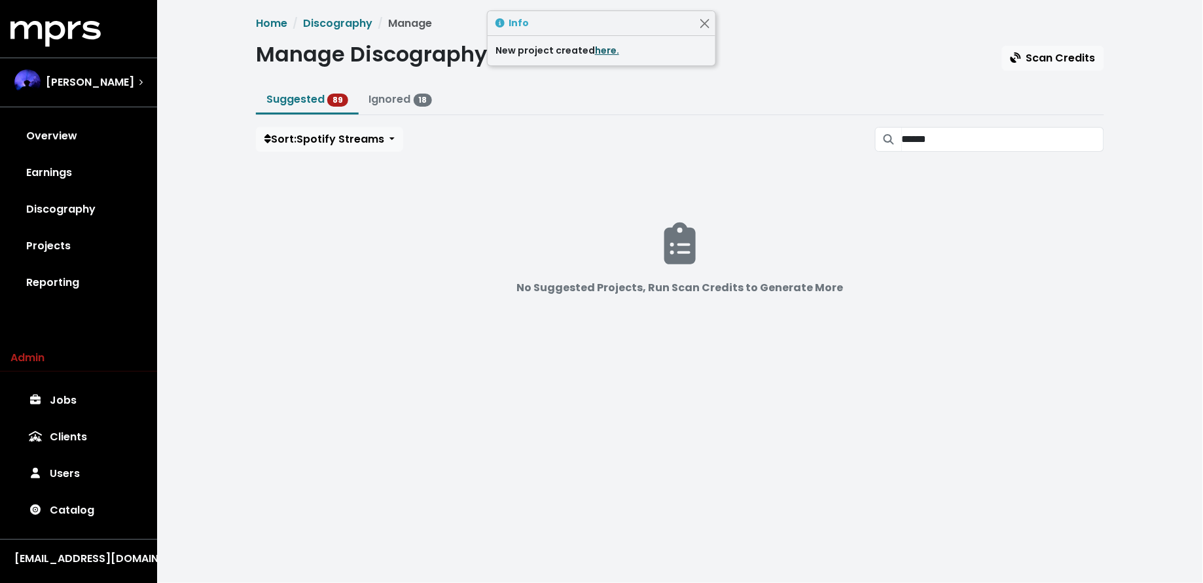
click at [606, 48] on link "here." at bounding box center [607, 50] width 24 height 13
click at [1085, 147] on input "******" at bounding box center [1003, 139] width 202 height 25
click at [1091, 141] on input "******" at bounding box center [1003, 139] width 202 height 25
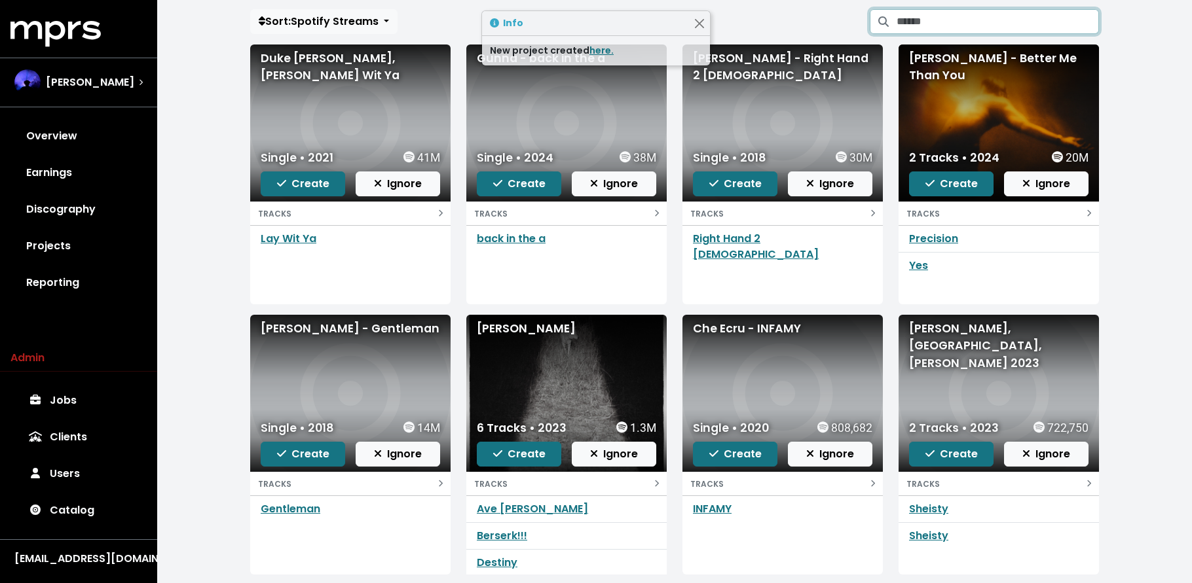
scroll to position [193, 0]
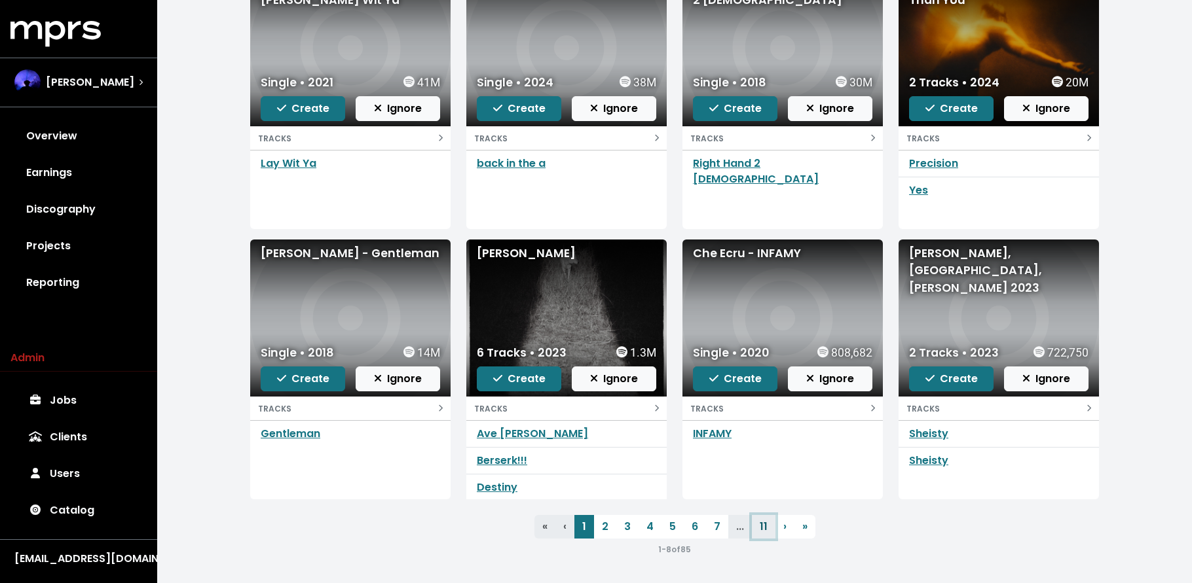
click at [763, 532] on link "11" at bounding box center [764, 527] width 24 height 24
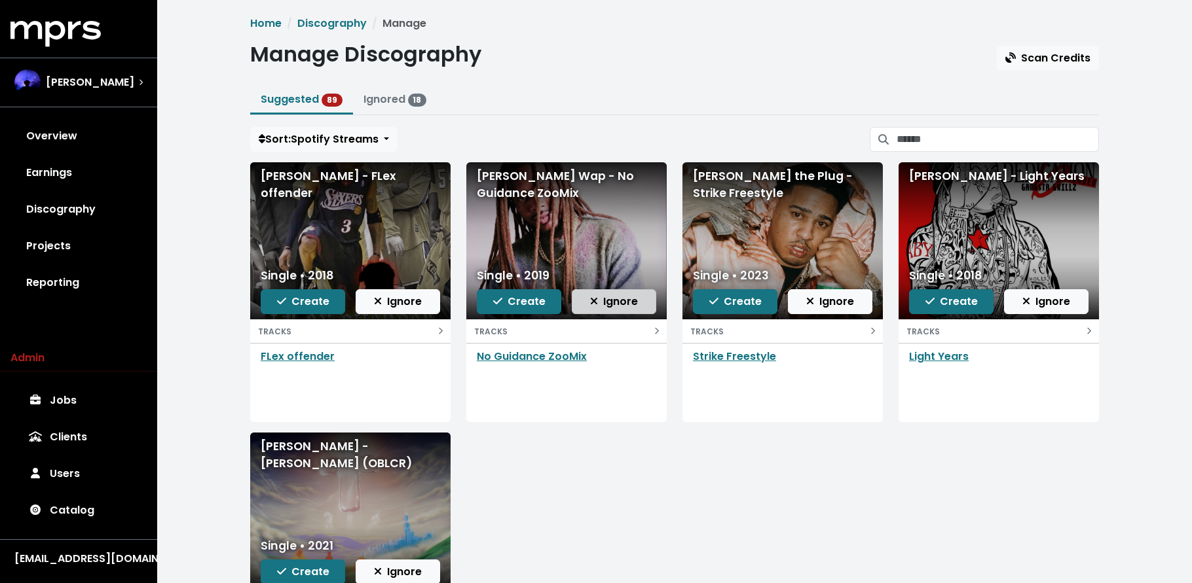
click at [602, 302] on span "Ignore" at bounding box center [614, 301] width 48 height 15
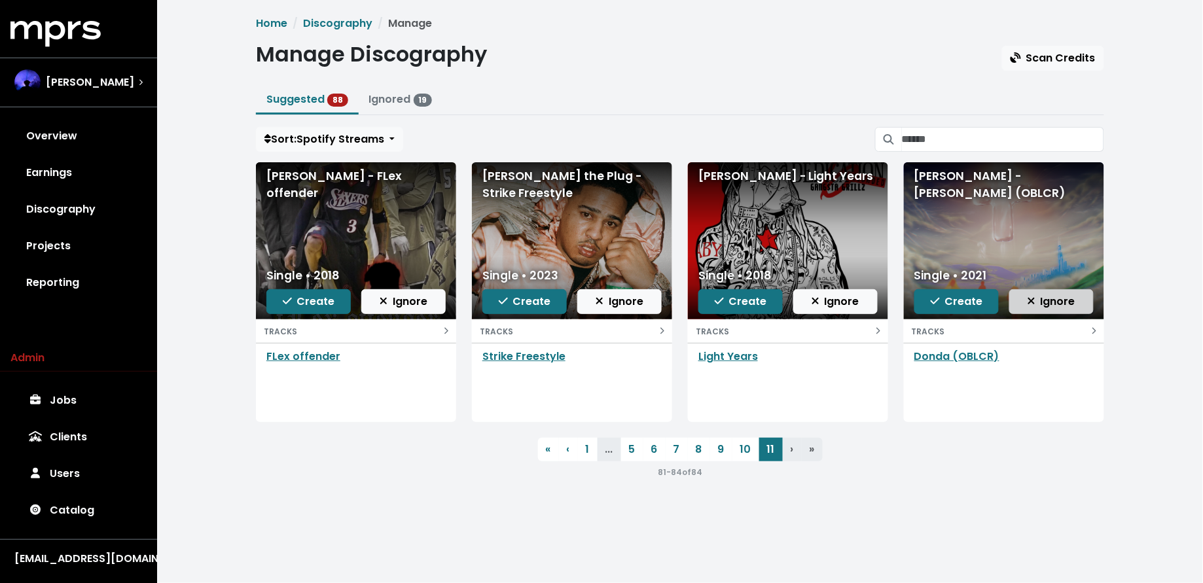
click at [1044, 306] on span "Ignore" at bounding box center [1052, 301] width 48 height 15
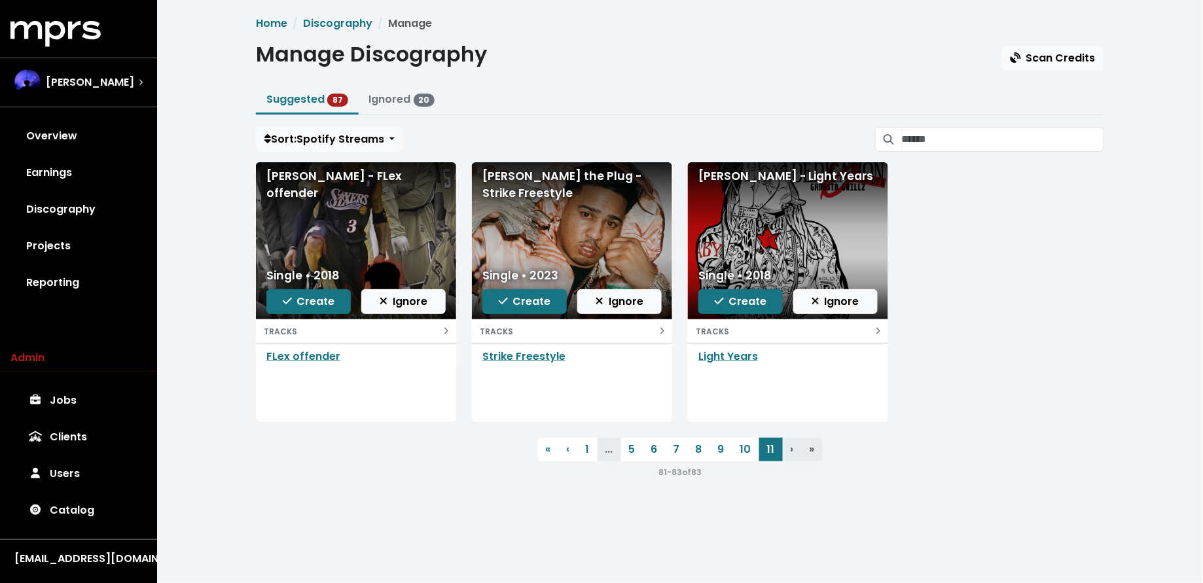
drag, startPoint x: 974, startPoint y: 153, endPoint x: 970, endPoint y: 143, distance: 10.4
click at [974, 152] on div "Home Discography Manage Manage Discography Scan Credits Suggested 87 Ignored 20…" at bounding box center [680, 248] width 864 height 464
click at [970, 143] on input "Search suggested projects" at bounding box center [1003, 139] width 202 height 25
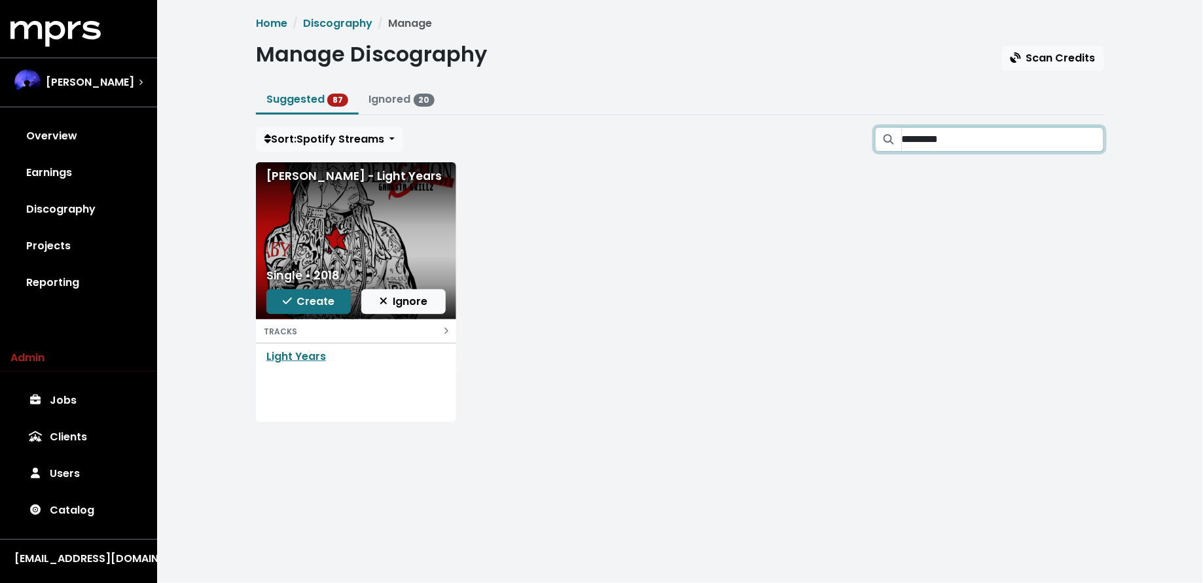
type input "*********"
click at [313, 306] on span "Create" at bounding box center [309, 301] width 52 height 15
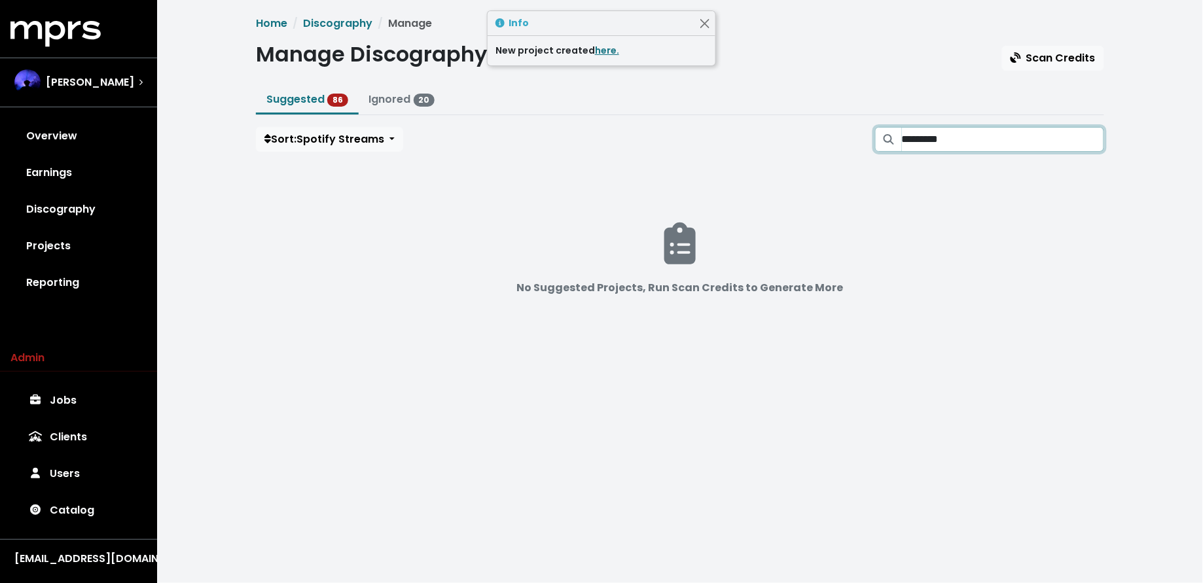
click at [1083, 141] on input "*********" at bounding box center [1003, 139] width 202 height 25
click at [1091, 139] on input "*********" at bounding box center [1003, 139] width 202 height 25
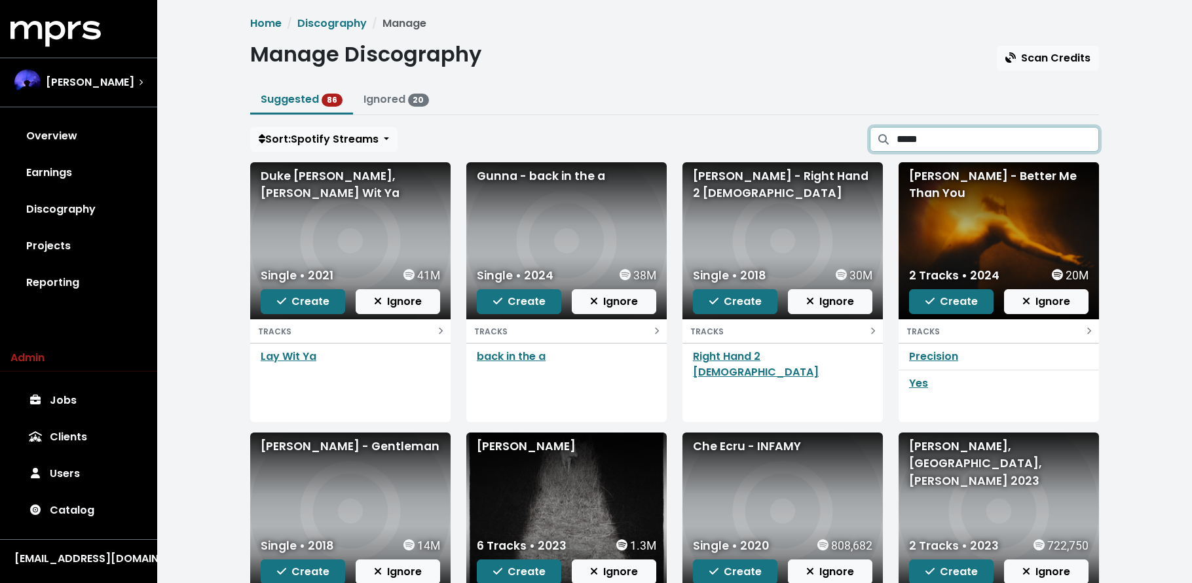
type input "******"
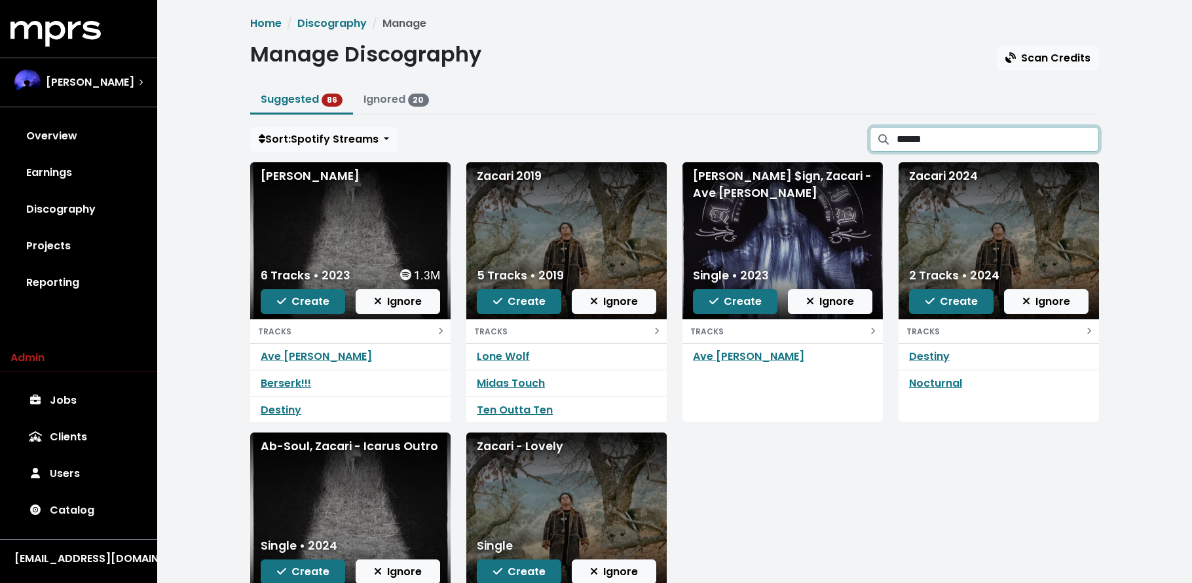
click at [1085, 139] on input "******" at bounding box center [997, 139] width 202 height 25
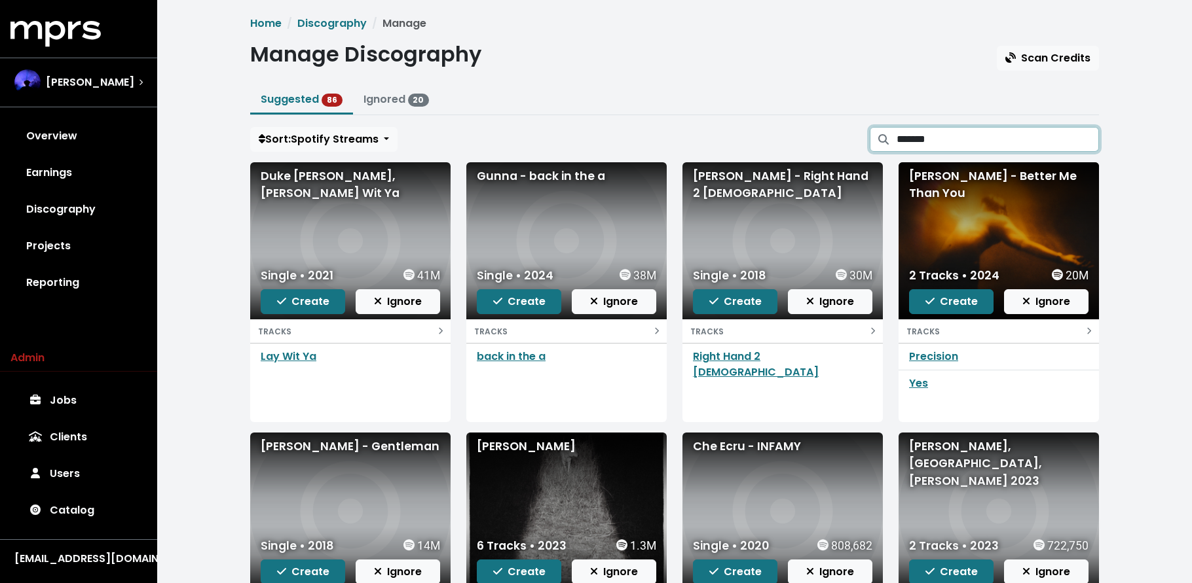
type input "********"
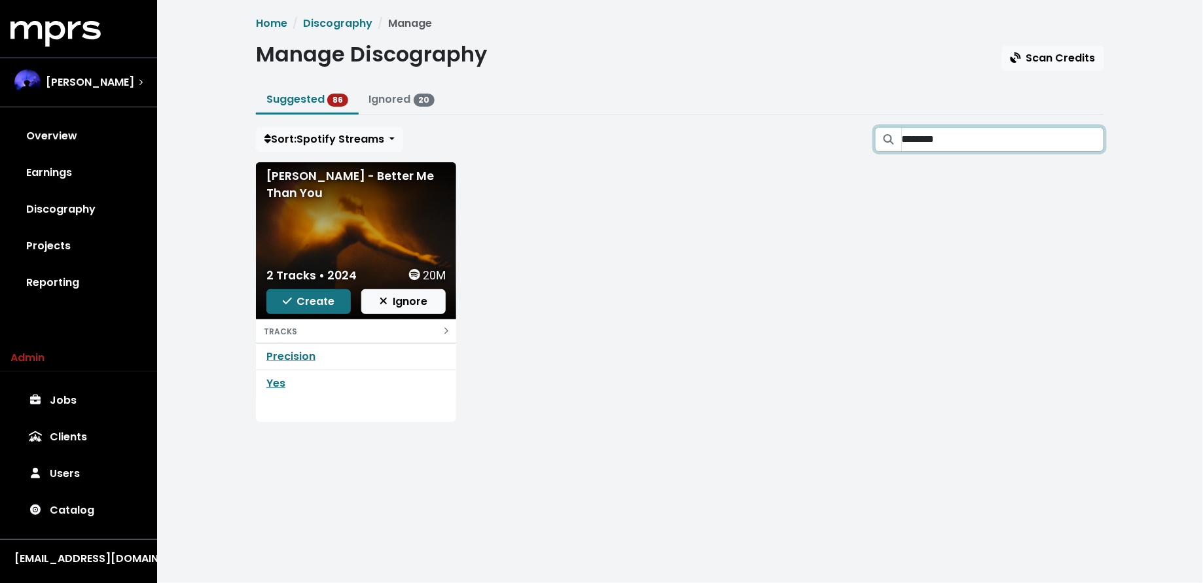
click at [1089, 139] on input "********" at bounding box center [1003, 139] width 202 height 25
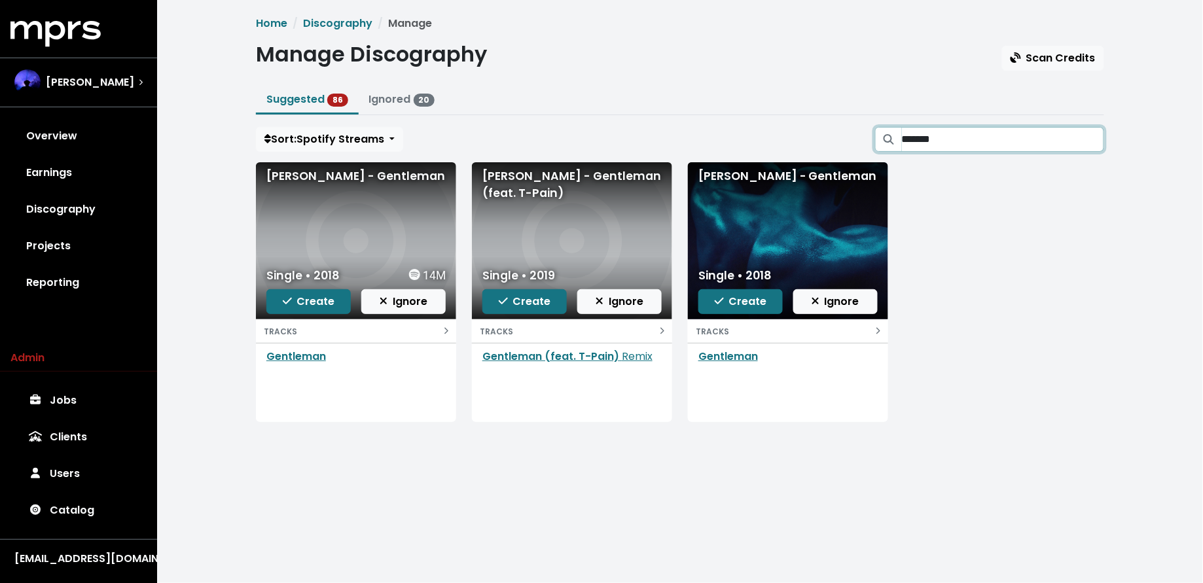
type input "*******"
click at [1091, 140] on input "*******" at bounding box center [1003, 139] width 202 height 25
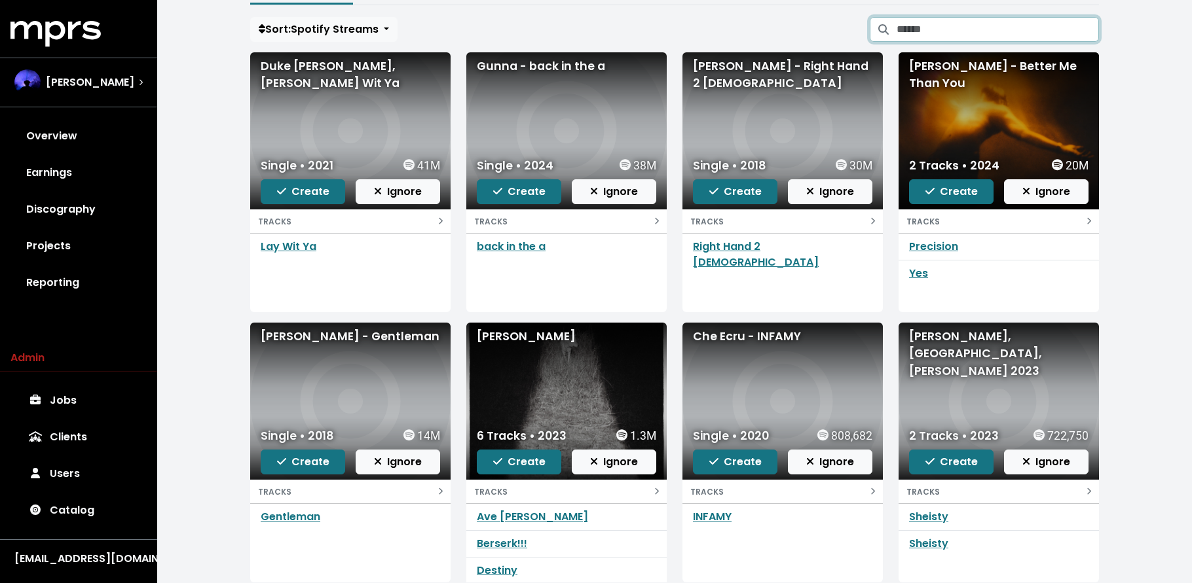
scroll to position [193, 0]
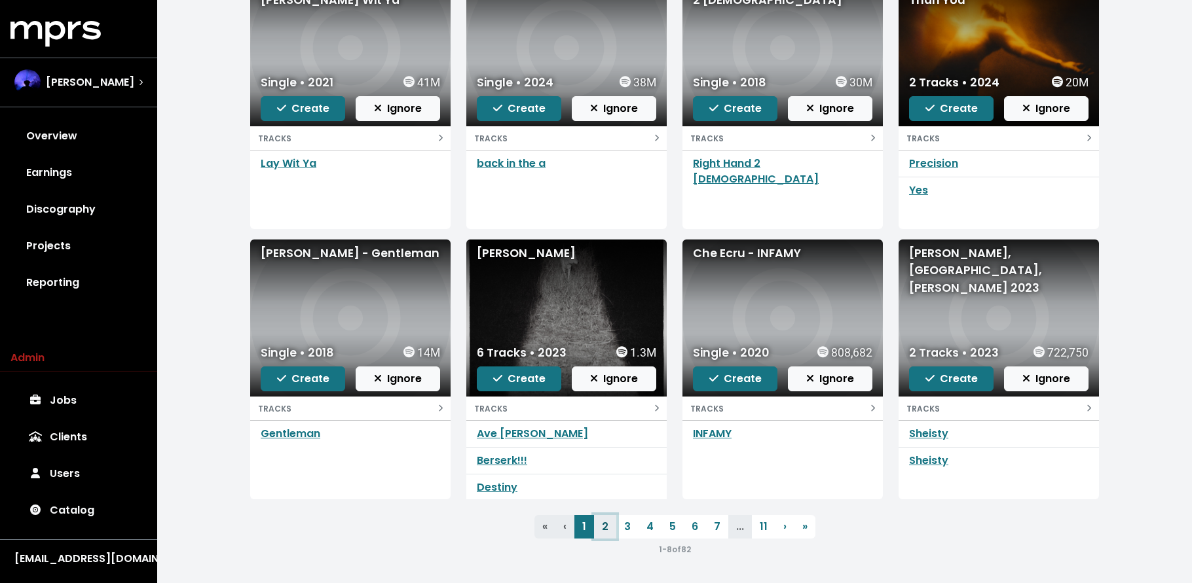
click at [608, 527] on link "2" at bounding box center [605, 527] width 22 height 24
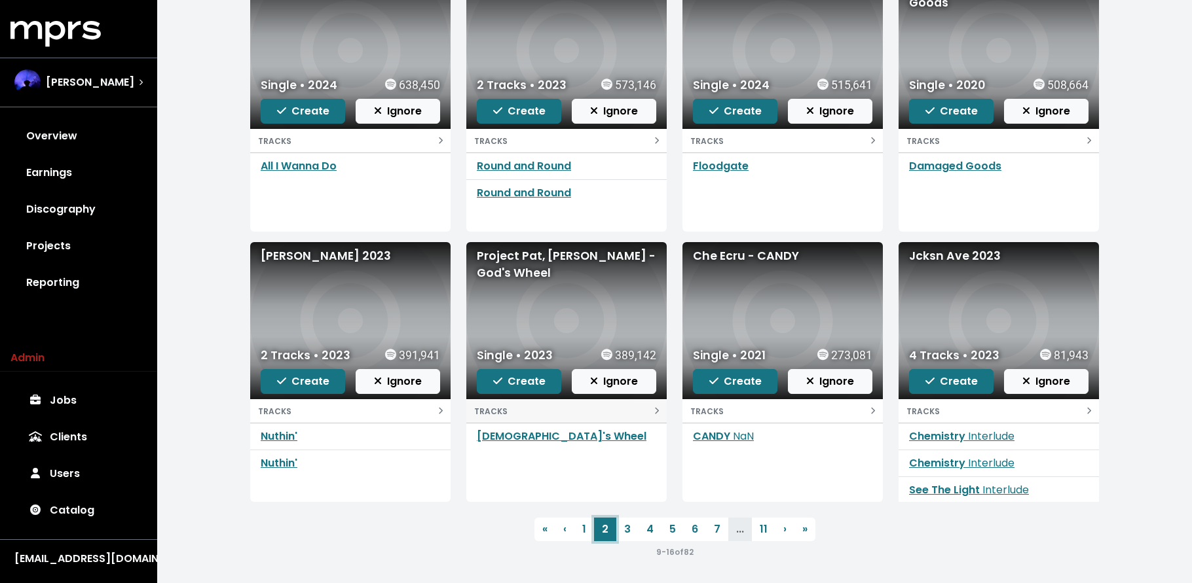
scroll to position [193, 0]
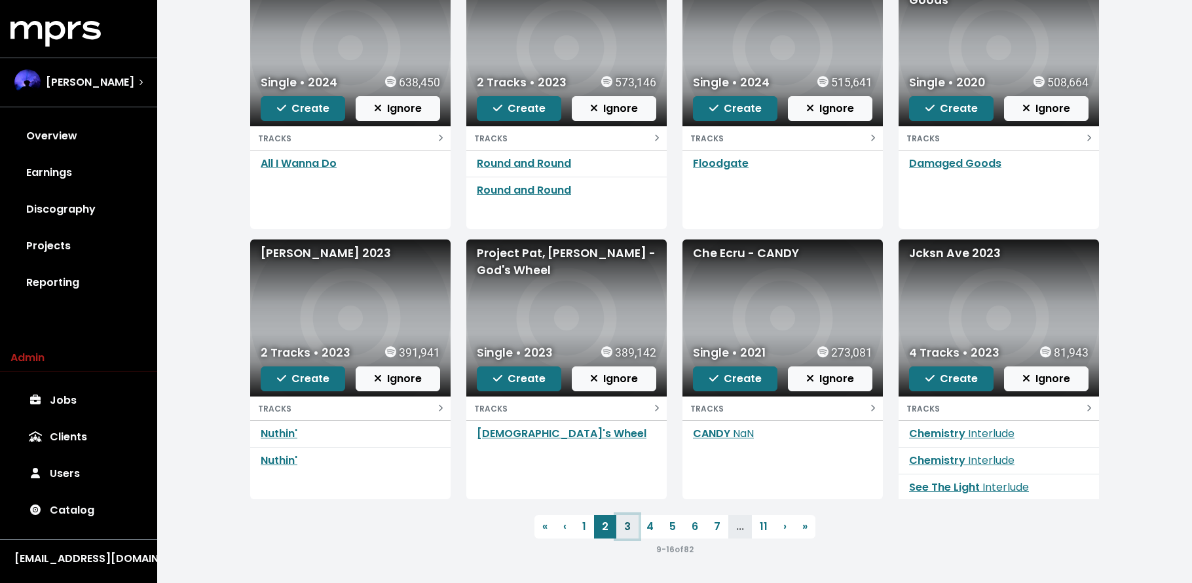
click at [632, 530] on link "3" at bounding box center [627, 527] width 22 height 24
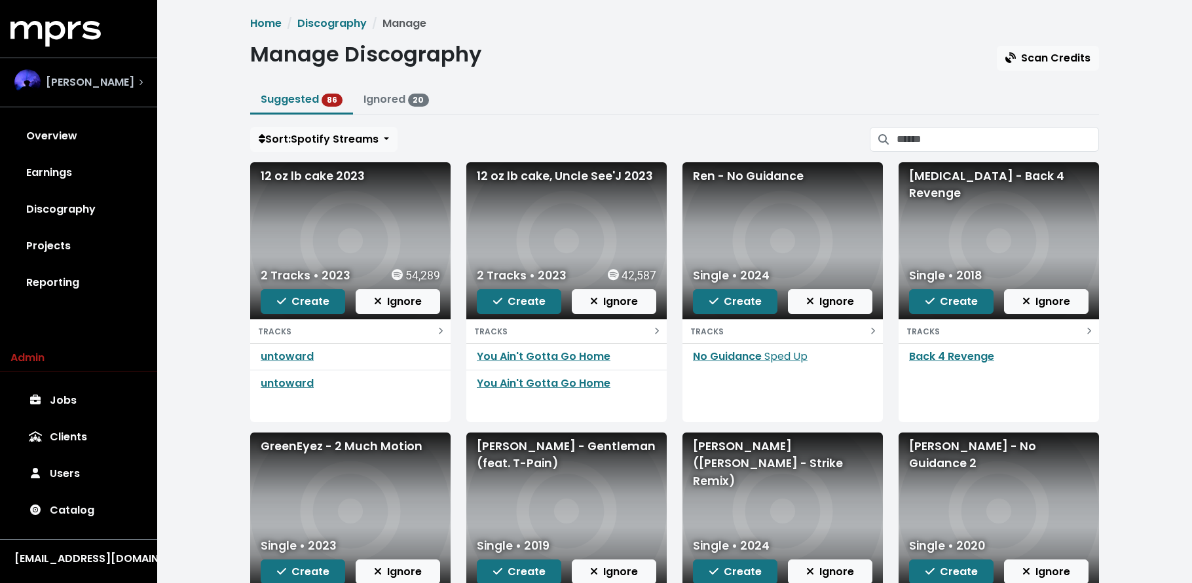
click at [84, 90] on span "[PERSON_NAME]" at bounding box center [90, 83] width 88 height 16
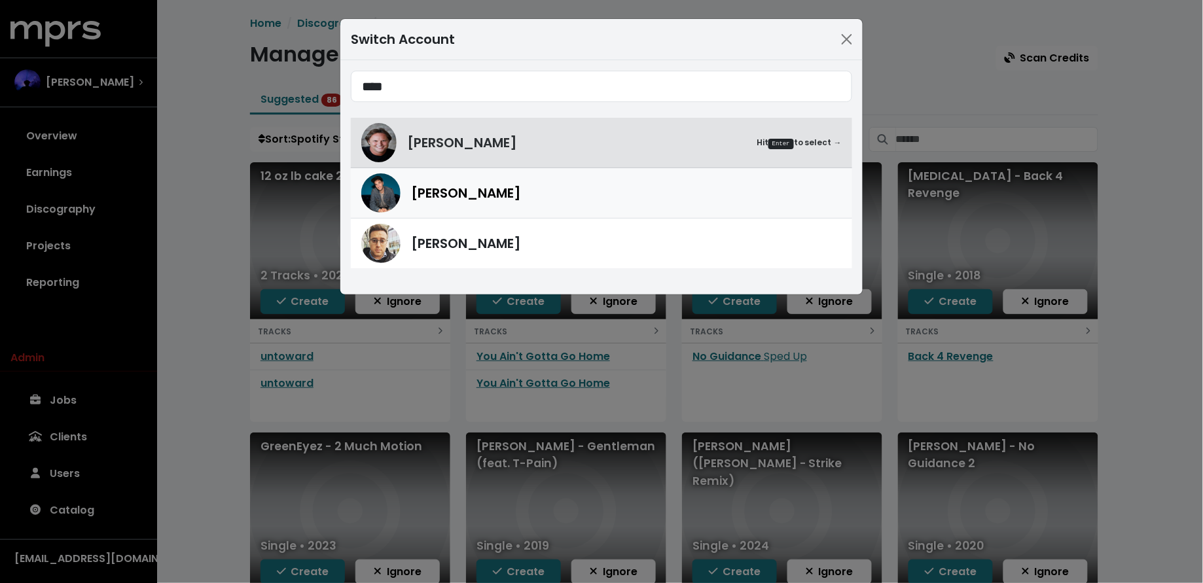
type input "****"
click at [467, 189] on span "Scott Harris" at bounding box center [466, 193] width 110 height 20
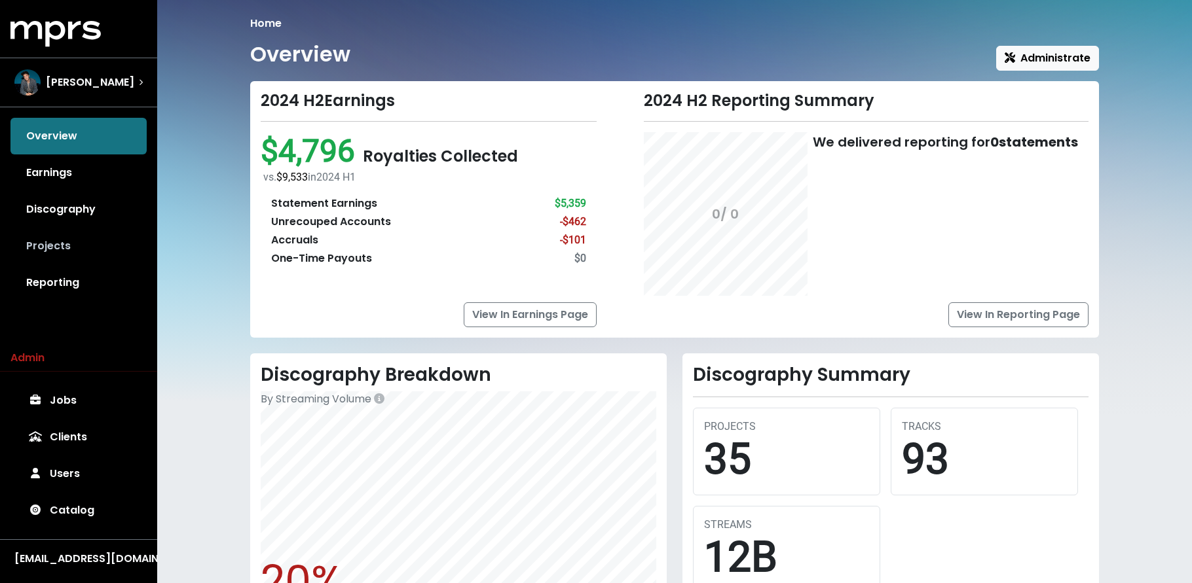
click at [109, 247] on link "Projects" at bounding box center [78, 246] width 136 height 37
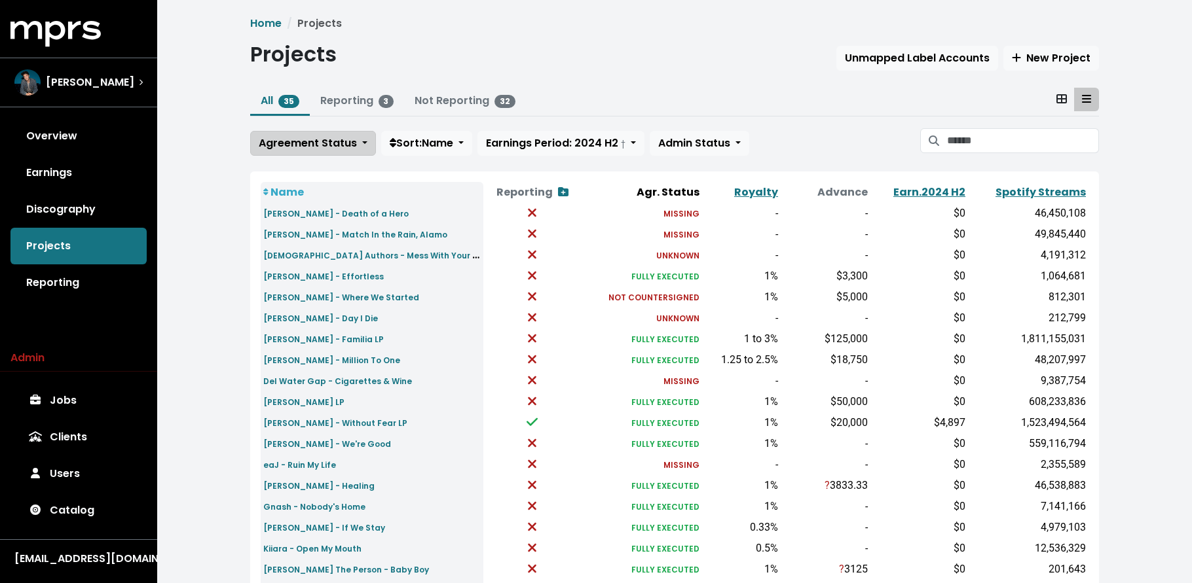
click at [306, 145] on span "Agreement Status" at bounding box center [308, 143] width 98 height 15
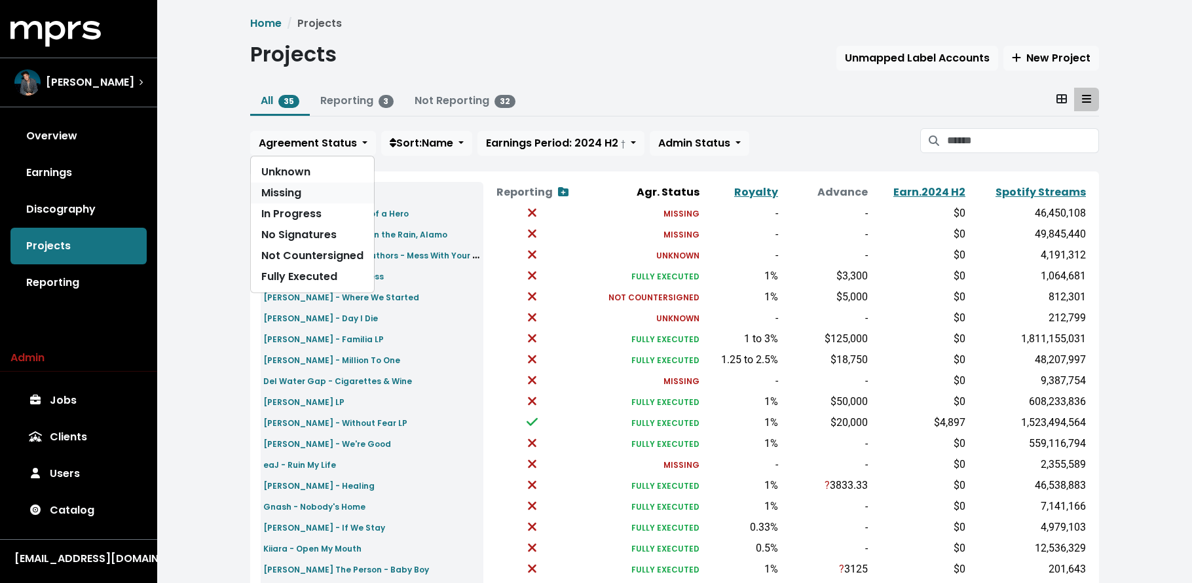
drag, startPoint x: 326, startPoint y: 192, endPoint x: 323, endPoint y: 182, distance: 10.2
click at [325, 191] on link "Missing" at bounding box center [312, 193] width 123 height 21
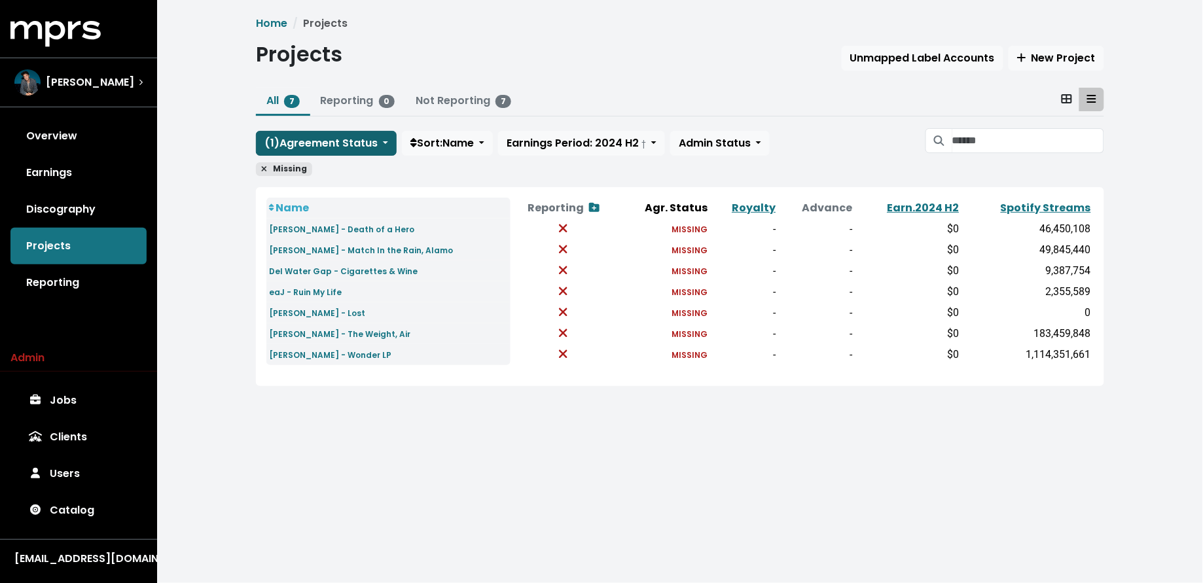
click at [317, 141] on span "( 1 ) Agreement Status" at bounding box center [320, 143] width 113 height 15
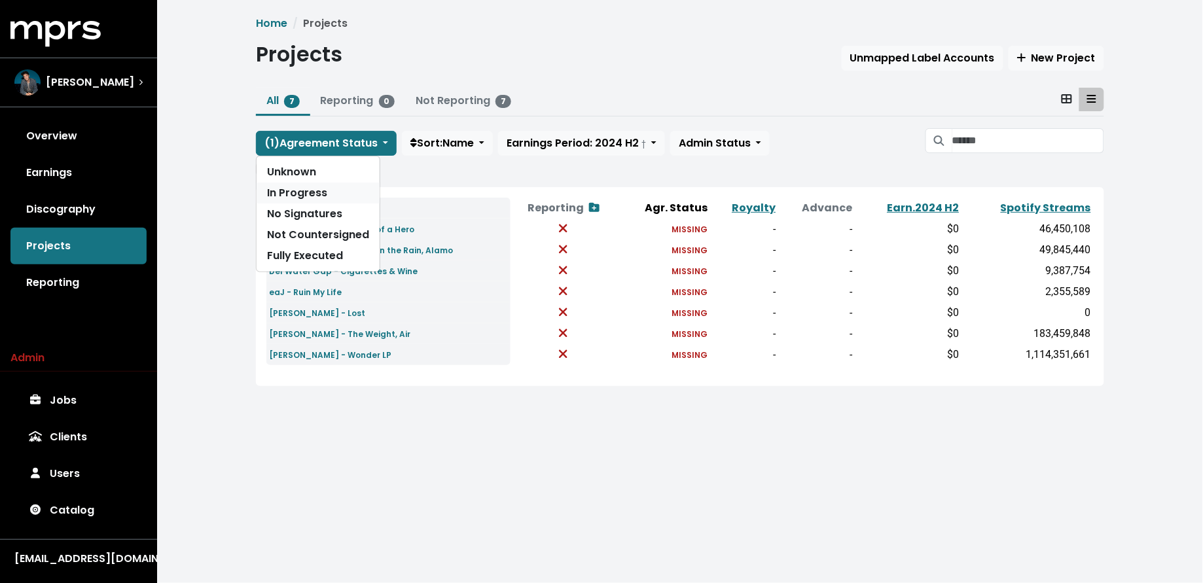
click at [328, 197] on link "In Progress" at bounding box center [318, 193] width 123 height 21
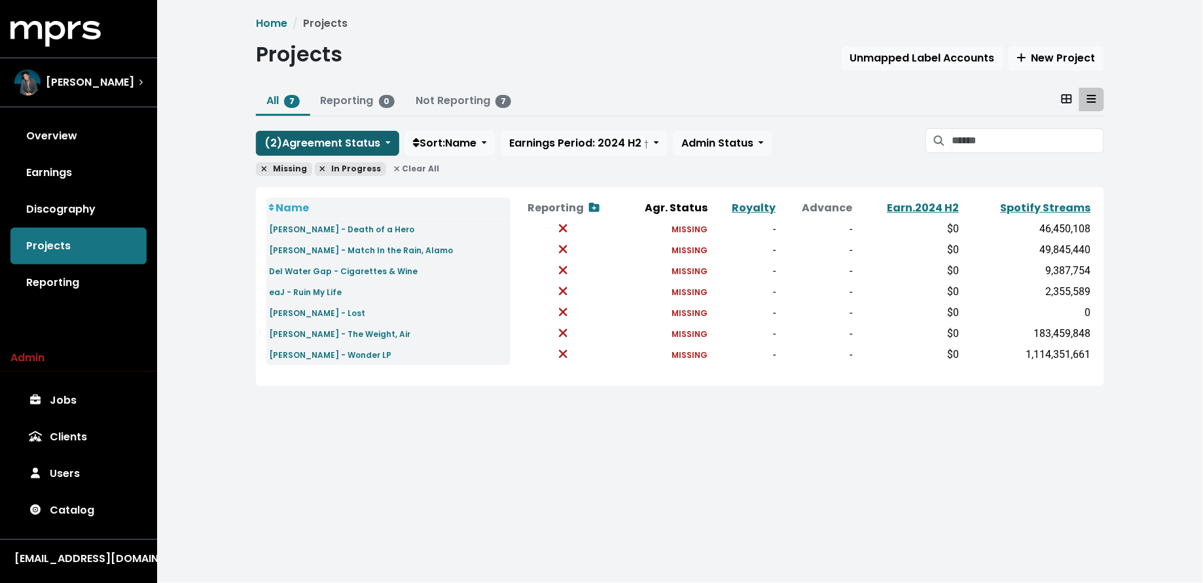
click at [328, 145] on span "( 2 ) Agreement Status" at bounding box center [322, 143] width 116 height 15
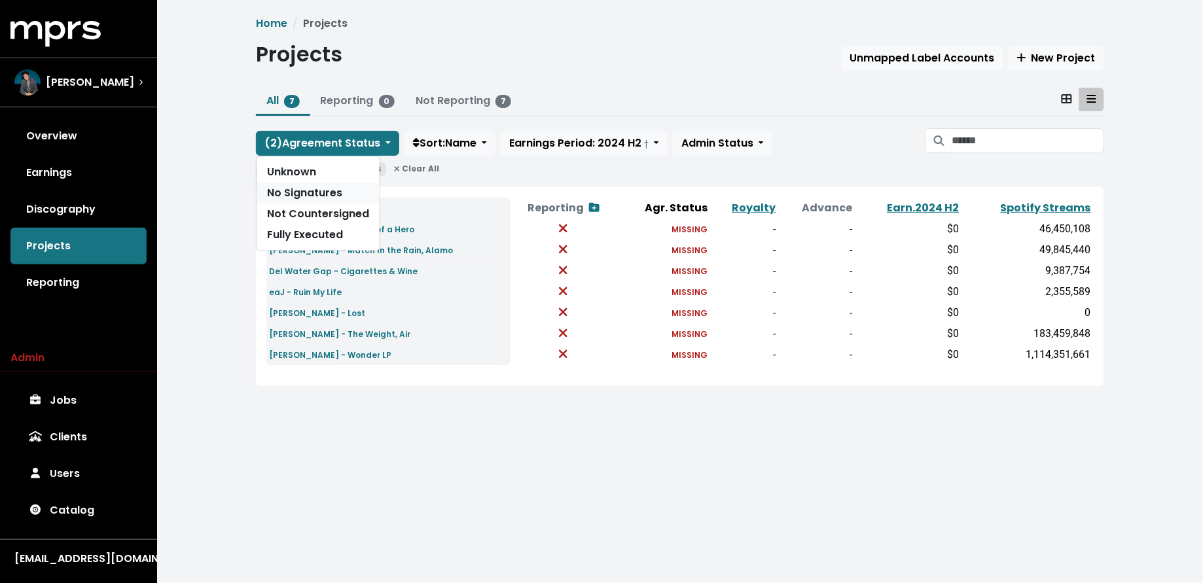
click at [331, 191] on link "No Signatures" at bounding box center [318, 193] width 123 height 21
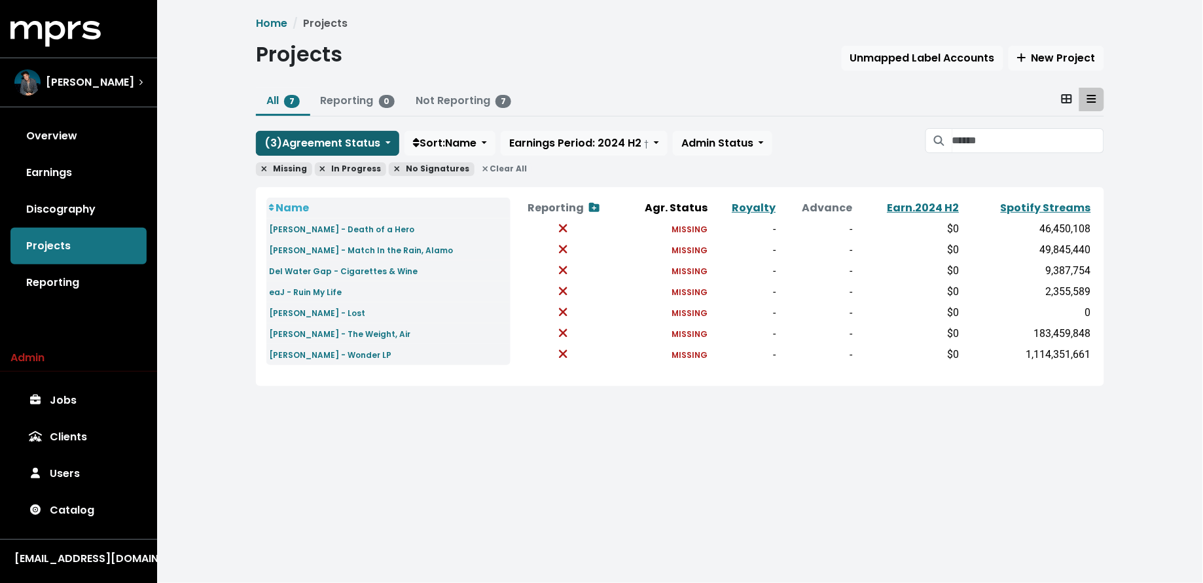
click at [340, 136] on span "( 3 ) Agreement Status" at bounding box center [322, 144] width 116 height 16
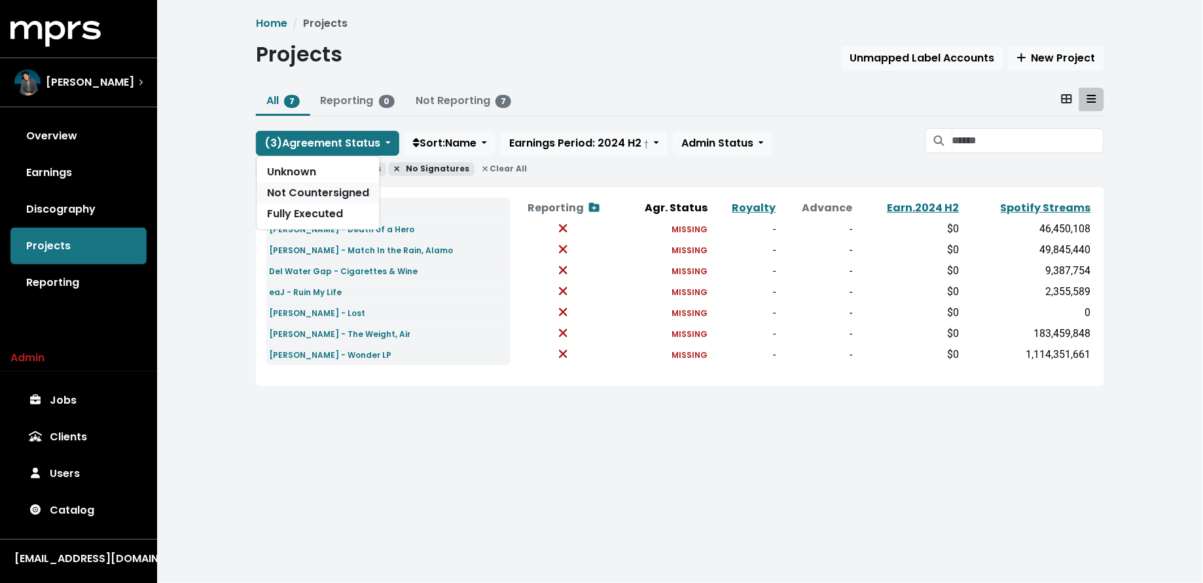
drag, startPoint x: 346, startPoint y: 192, endPoint x: 346, endPoint y: 200, distance: 8.5
click at [346, 191] on link "Not Countersigned" at bounding box center [318, 193] width 123 height 21
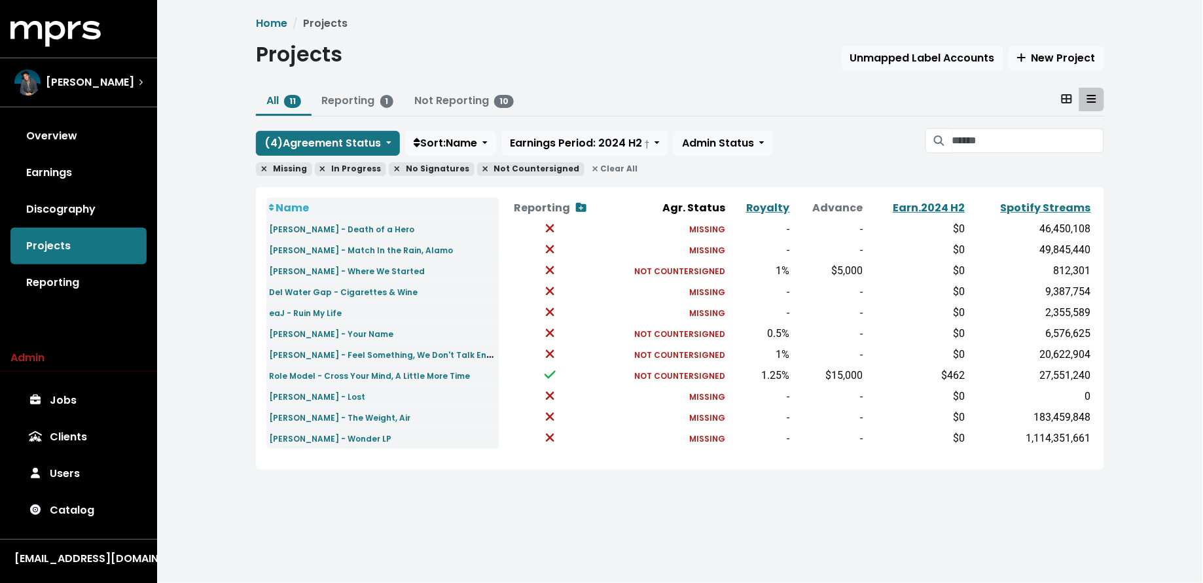
click at [597, 165] on span "Clear All" at bounding box center [615, 169] width 56 height 14
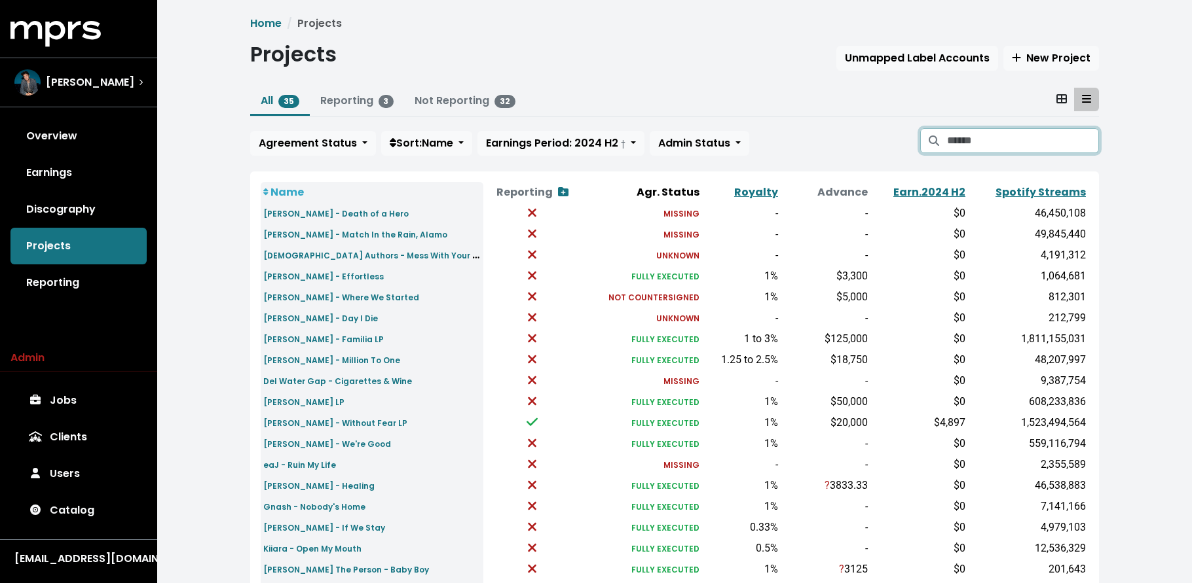
click at [996, 151] on input "Search projects" at bounding box center [1023, 140] width 152 height 25
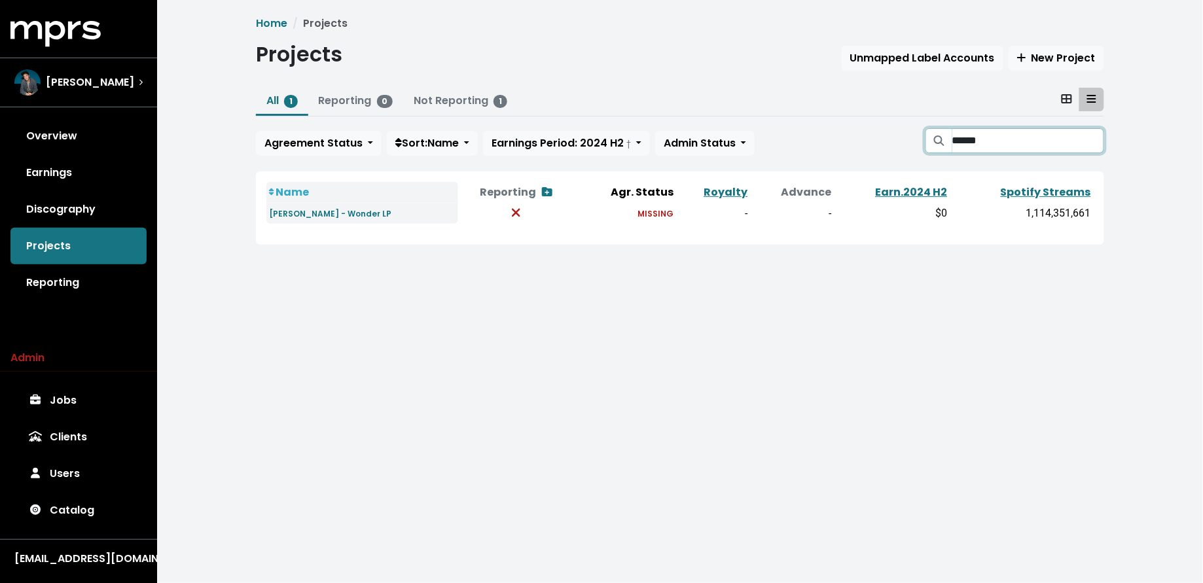
type input "******"
click at [1095, 140] on input "******" at bounding box center [1029, 140] width 152 height 25
click at [1091, 139] on input "******" at bounding box center [1029, 140] width 152 height 25
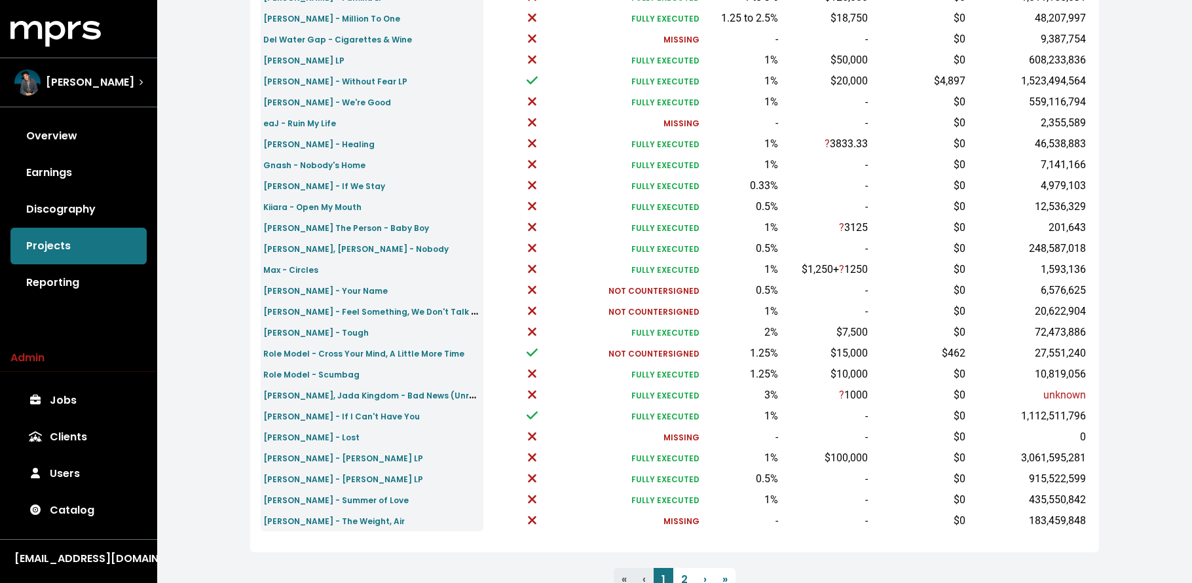
scroll to position [393, 0]
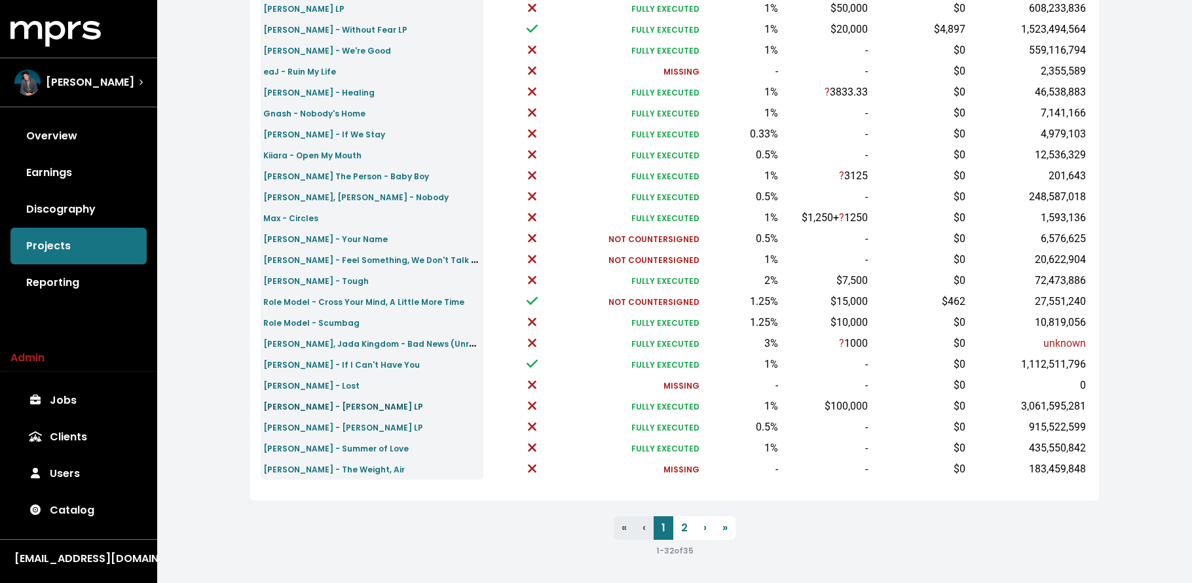
click at [337, 409] on small "Shawn Mendes - Shawn LP" at bounding box center [343, 406] width 160 height 11
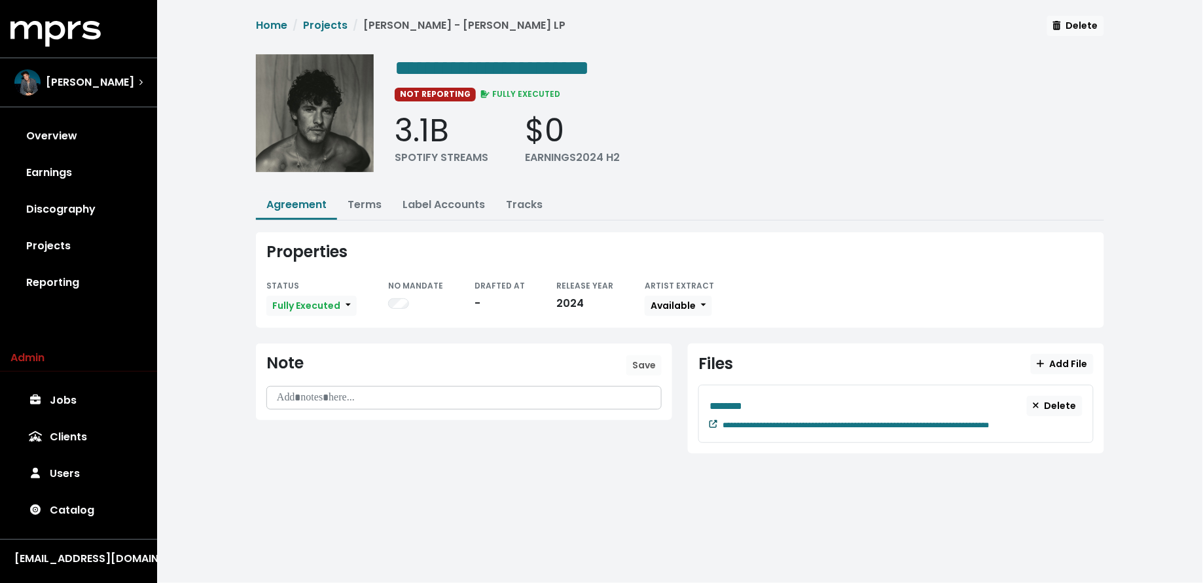
click at [710, 421] on icon at bounding box center [714, 424] width 8 height 8
click at [54, 247] on link "Projects" at bounding box center [78, 246] width 136 height 37
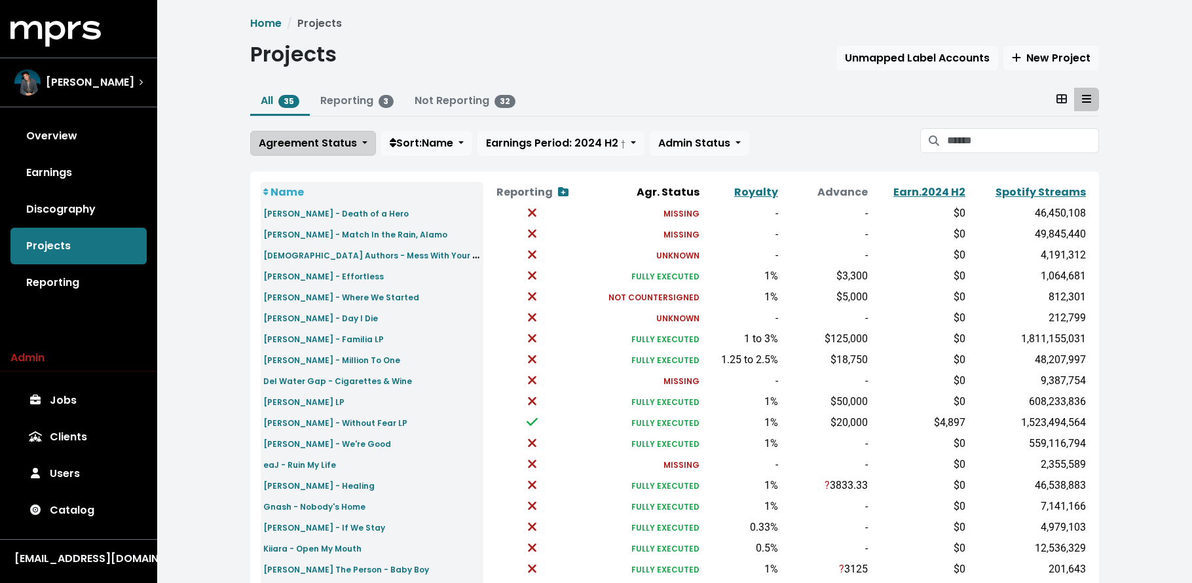
click at [293, 137] on span "Agreement Status" at bounding box center [308, 143] width 98 height 15
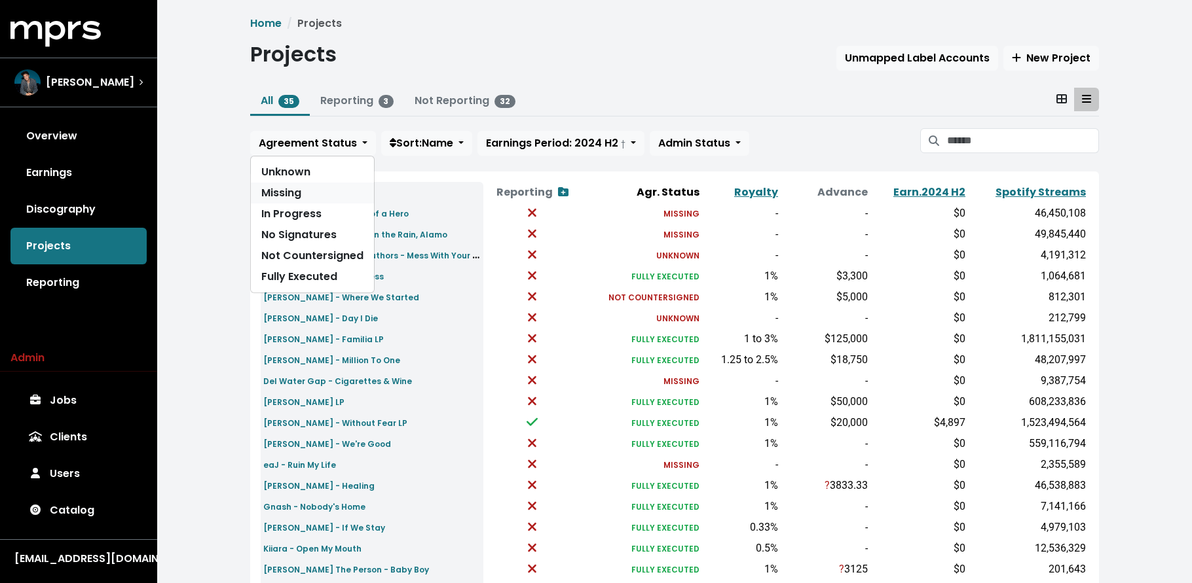
drag, startPoint x: 297, startPoint y: 192, endPoint x: 278, endPoint y: 204, distance: 22.0
click at [297, 192] on link "Missing" at bounding box center [312, 193] width 123 height 21
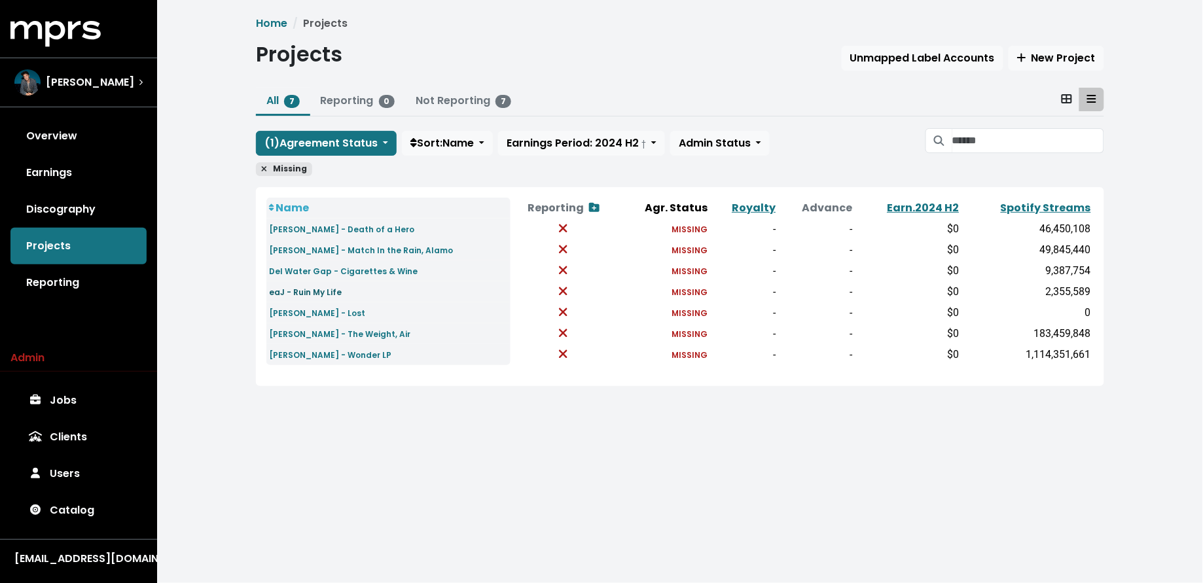
click at [286, 291] on small "eaJ - Ruin My Life" at bounding box center [305, 292] width 73 height 11
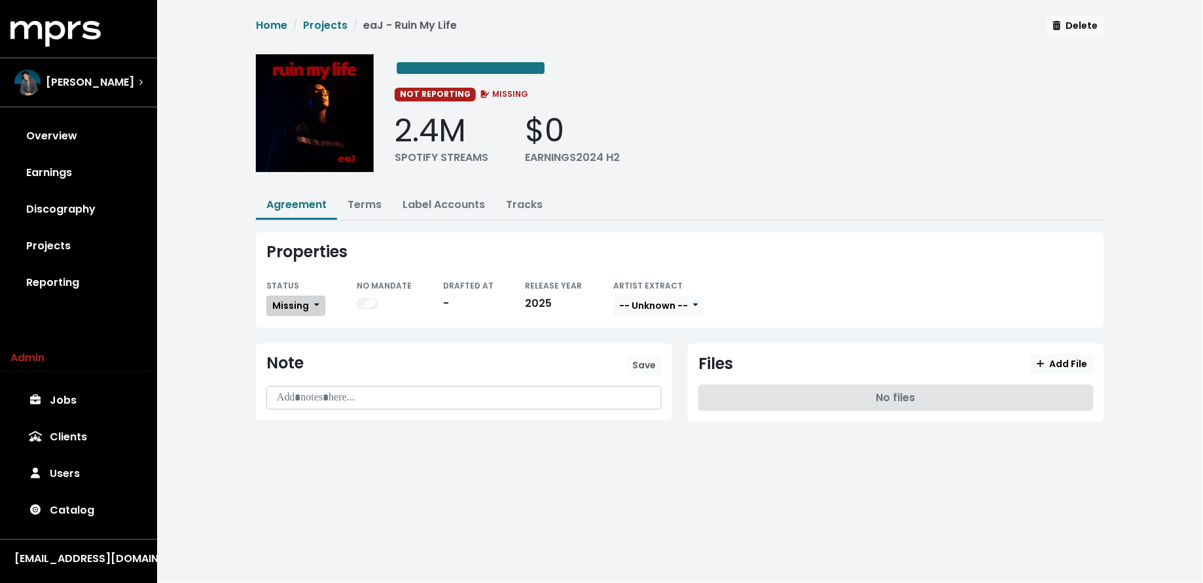
click at [312, 303] on button "Missing" at bounding box center [295, 306] width 59 height 20
click at [310, 406] on link "Not Countersigned" at bounding box center [328, 416] width 123 height 21
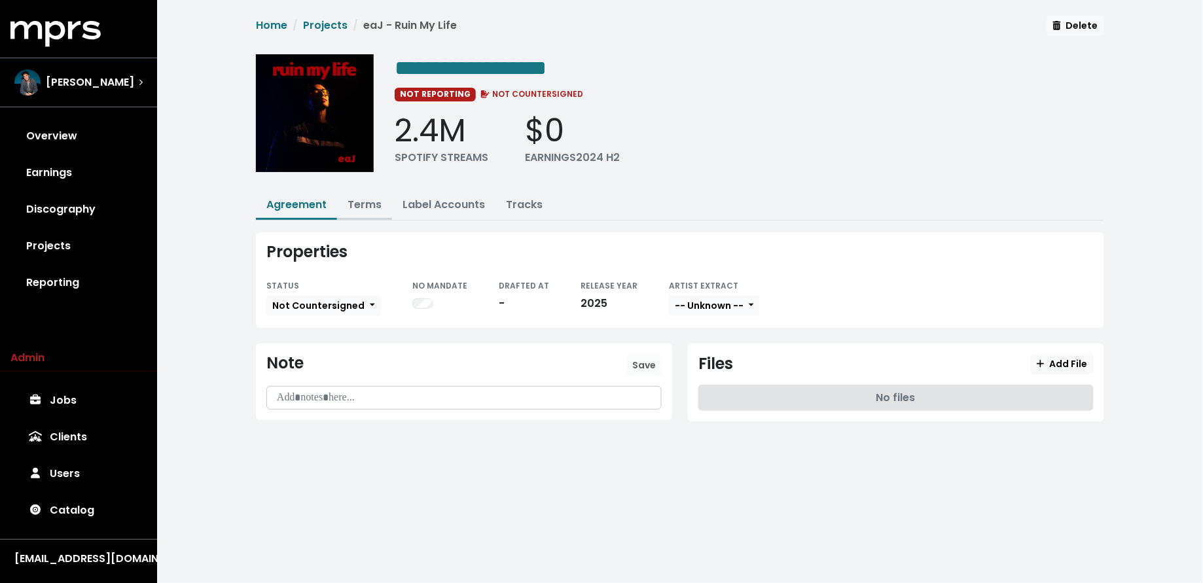
click at [357, 217] on li "Terms" at bounding box center [364, 206] width 55 height 28
click at [358, 205] on link "Terms" at bounding box center [365, 204] width 34 height 15
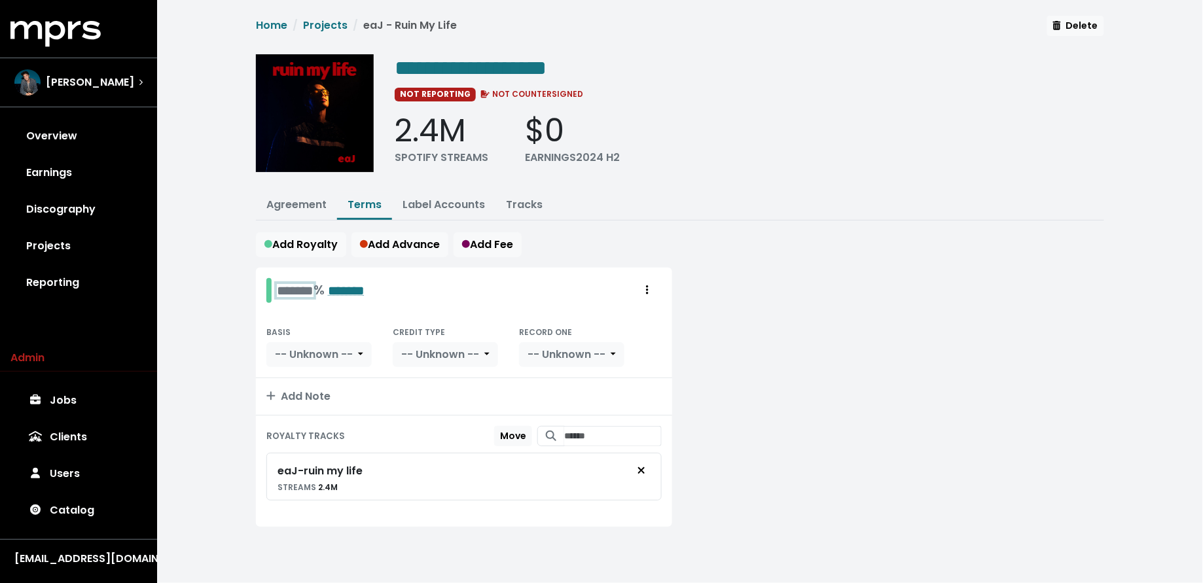
click at [308, 278] on div "******* % *******" at bounding box center [315, 290] width 98 height 25
click at [186, 357] on div "**********" at bounding box center [680, 287] width 1046 height 574
click at [318, 357] on span "-- Unknown --" at bounding box center [314, 354] width 78 height 15
click at [331, 429] on link "Net Receipts" at bounding box center [327, 425] width 120 height 21
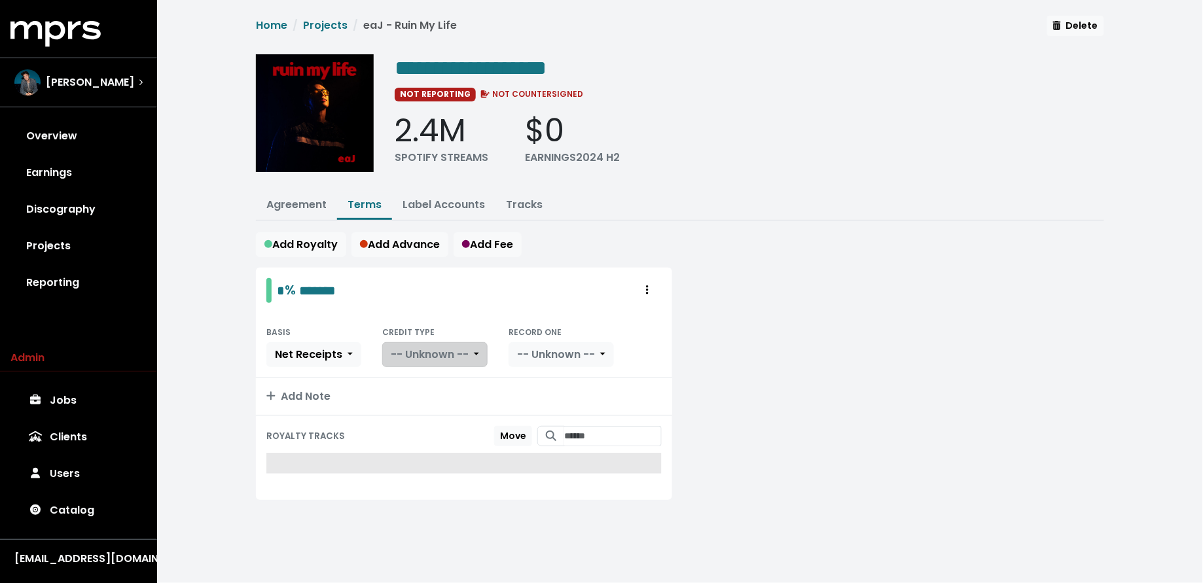
click at [430, 343] on button "-- Unknown --" at bounding box center [434, 354] width 105 height 25
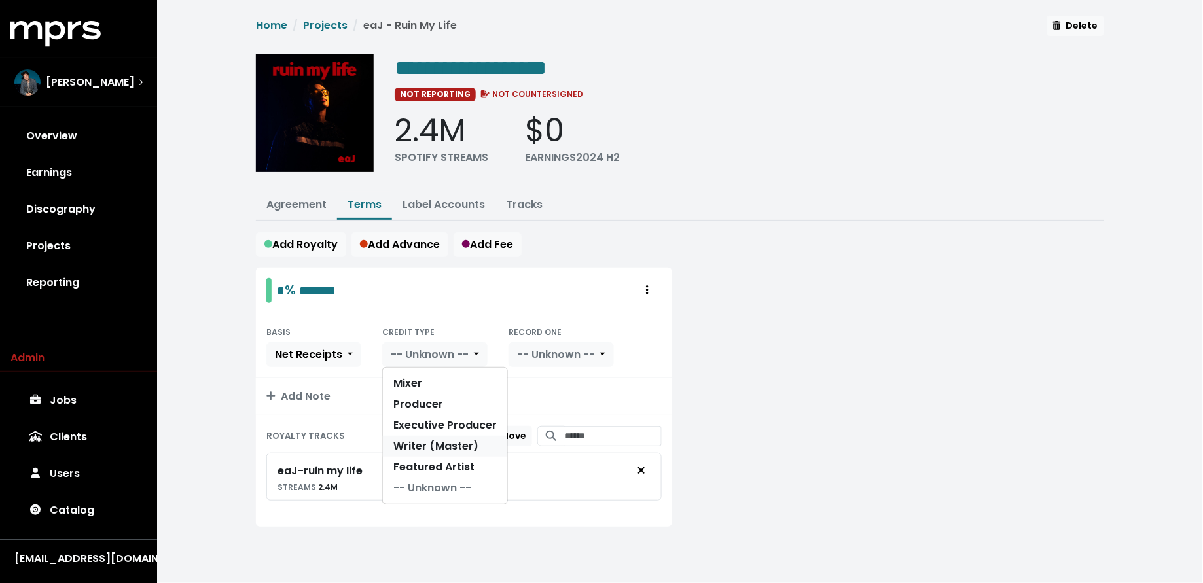
click at [423, 449] on link "Writer (Master)" at bounding box center [445, 446] width 124 height 21
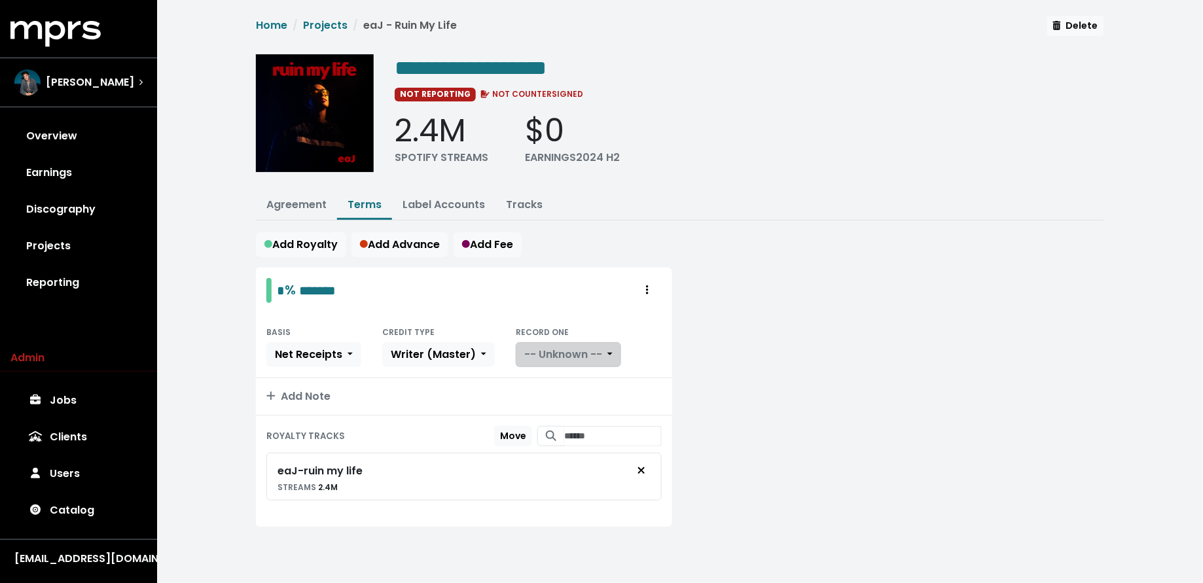
click at [539, 350] on span "-- Unknown --" at bounding box center [563, 354] width 78 height 15
click at [537, 379] on link "Yes" at bounding box center [568, 383] width 103 height 21
click at [299, 192] on button "Agreement" at bounding box center [296, 206] width 81 height 28
click at [299, 200] on link "Agreement" at bounding box center [296, 204] width 60 height 15
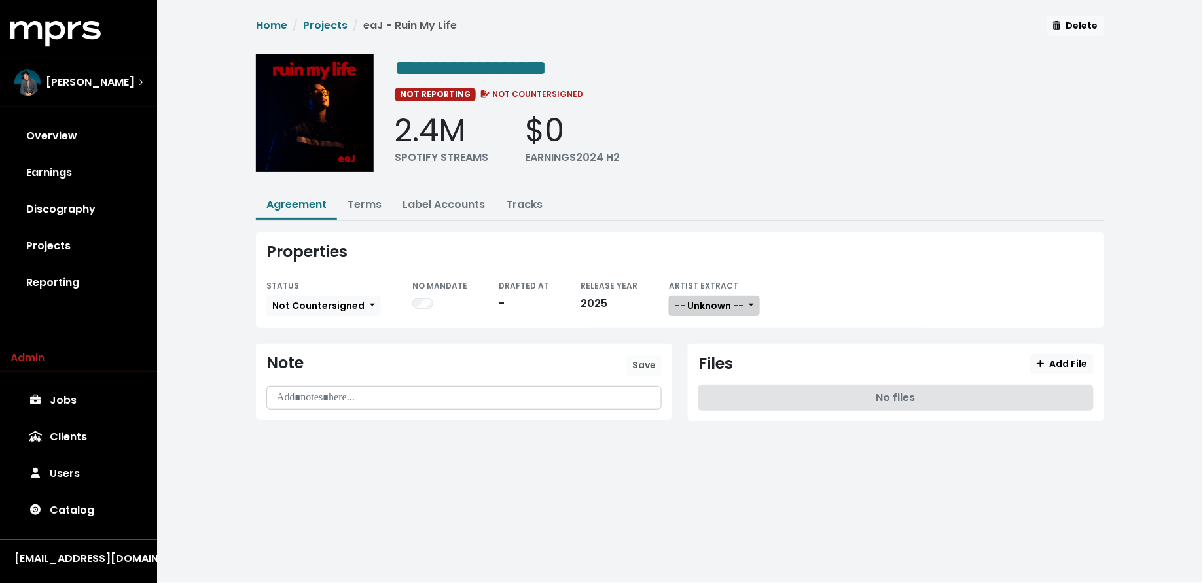
click at [737, 306] on button "-- Unknown --" at bounding box center [714, 306] width 91 height 20
click at [727, 371] on link "Not Available" at bounding box center [721, 374] width 103 height 21
click at [1068, 363] on span "Add File" at bounding box center [1062, 363] width 51 height 13
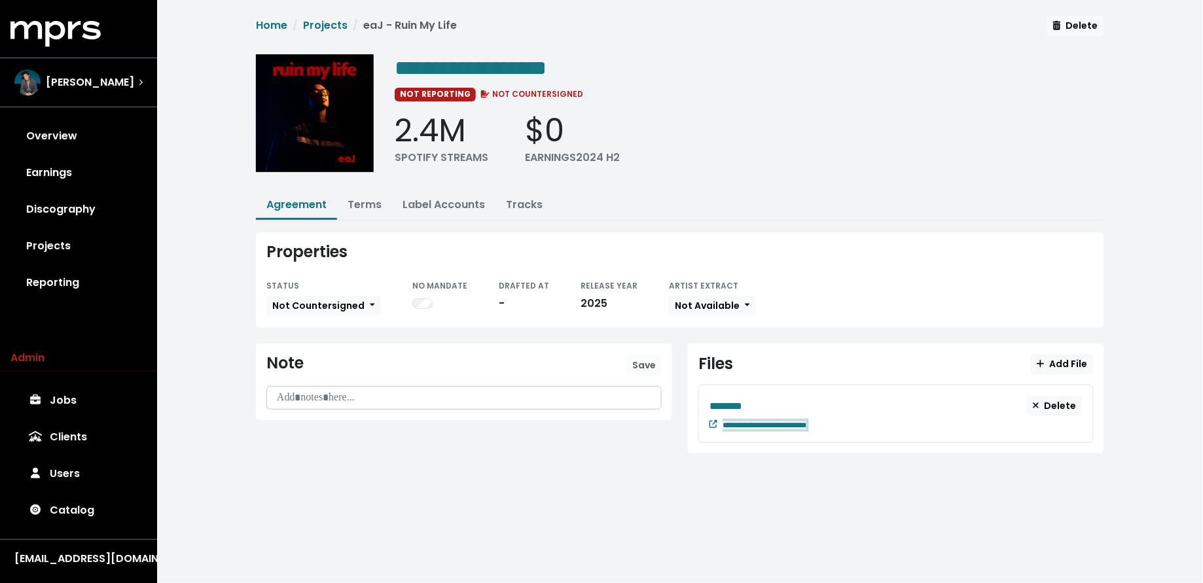
click at [854, 418] on div "**********" at bounding box center [903, 424] width 360 height 16
paste span "Edit value"
click at [760, 406] on div "********" at bounding box center [869, 406] width 318 height 16
click at [72, 246] on link "Projects" at bounding box center [78, 246] width 136 height 37
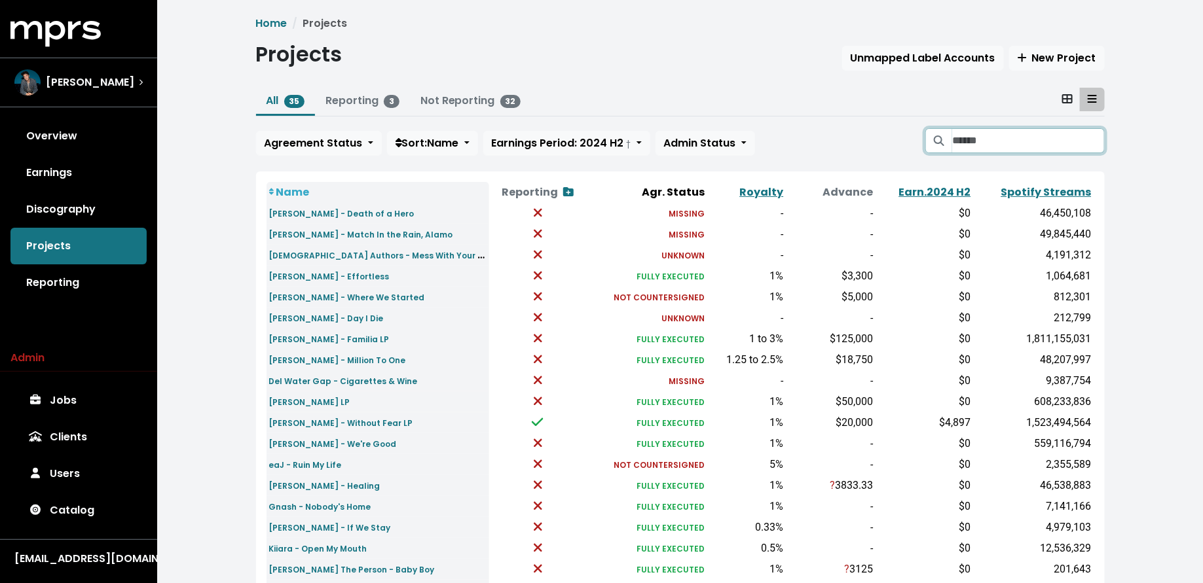
click at [956, 143] on input "Search projects" at bounding box center [1028, 140] width 152 height 25
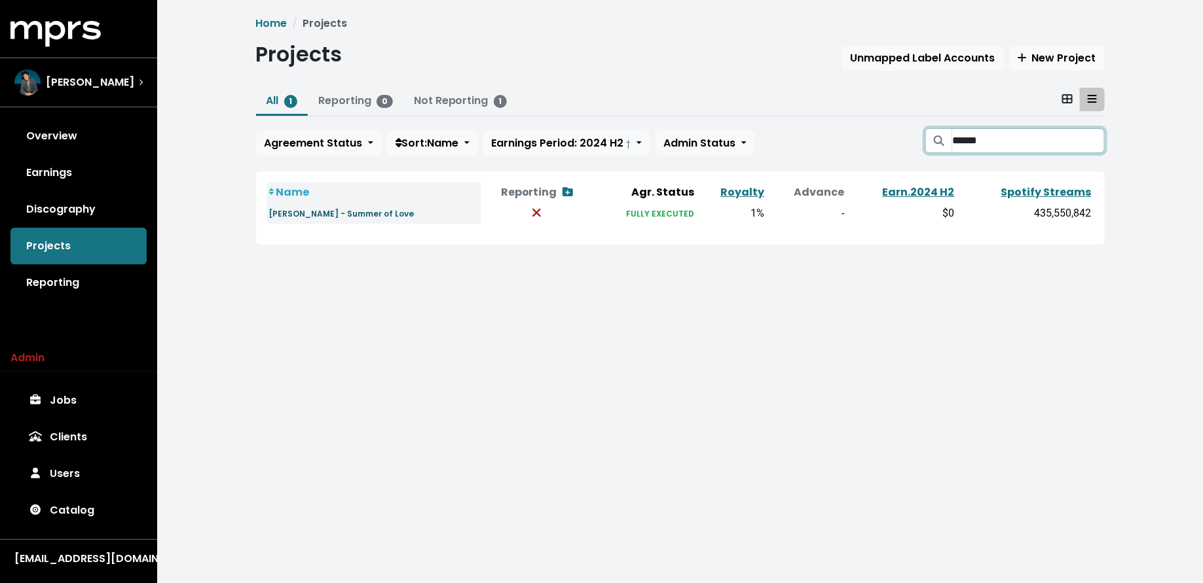
type input "******"
click at [307, 215] on small "Shawn Mendes - Summer of Love" at bounding box center [341, 213] width 145 height 11
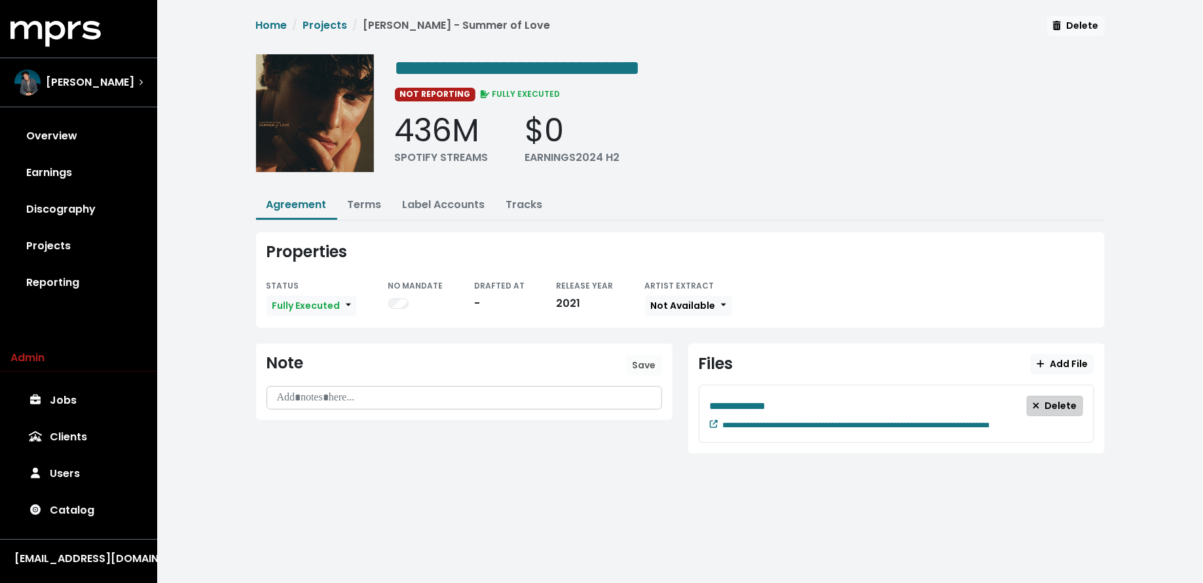
click at [1059, 402] on span "Delete" at bounding box center [1054, 405] width 45 height 13
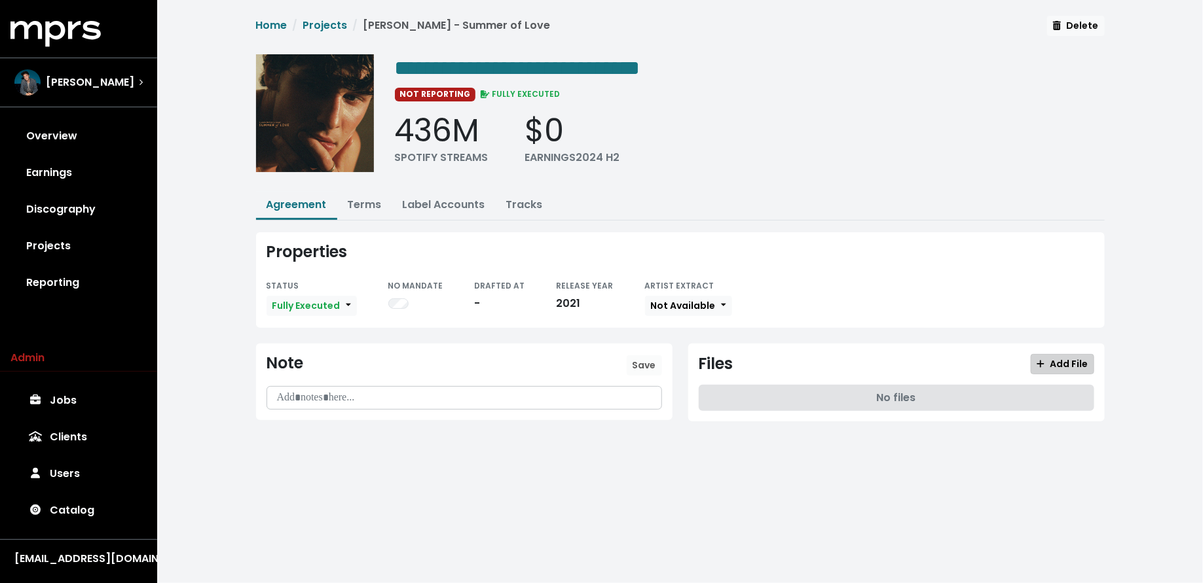
click at [1036, 361] on button "Add File" at bounding box center [1061, 364] width 63 height 20
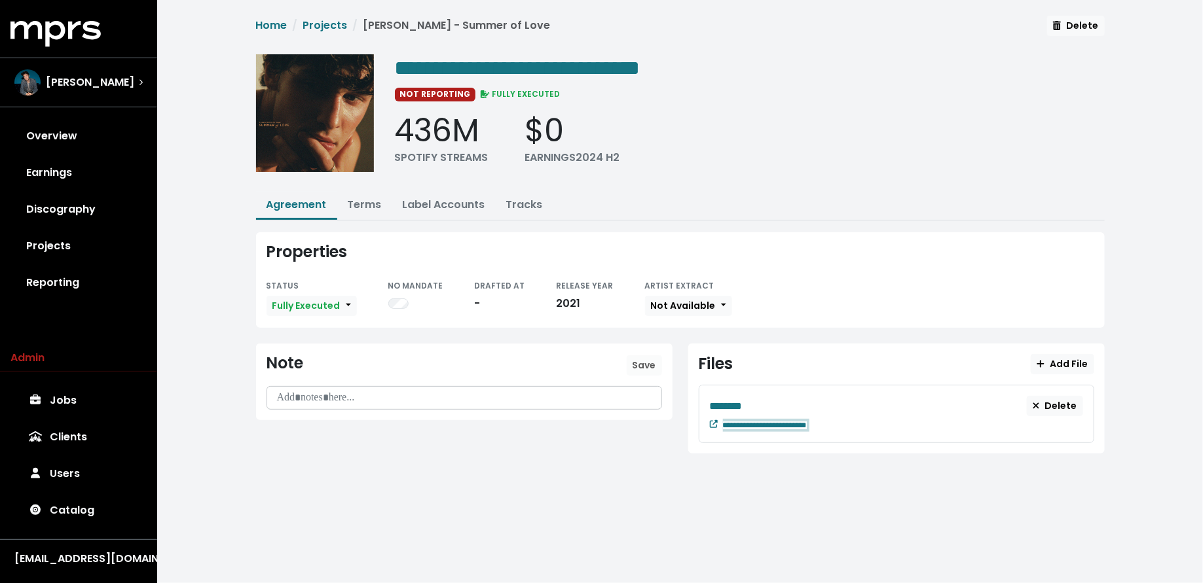
click at [841, 424] on div "**********" at bounding box center [903, 424] width 360 height 16
paste span "Edit value"
click at [764, 401] on div "********" at bounding box center [869, 406] width 318 height 16
click at [369, 210] on button "Terms" at bounding box center [364, 206] width 55 height 28
click at [369, 203] on link "Terms" at bounding box center [365, 204] width 34 height 15
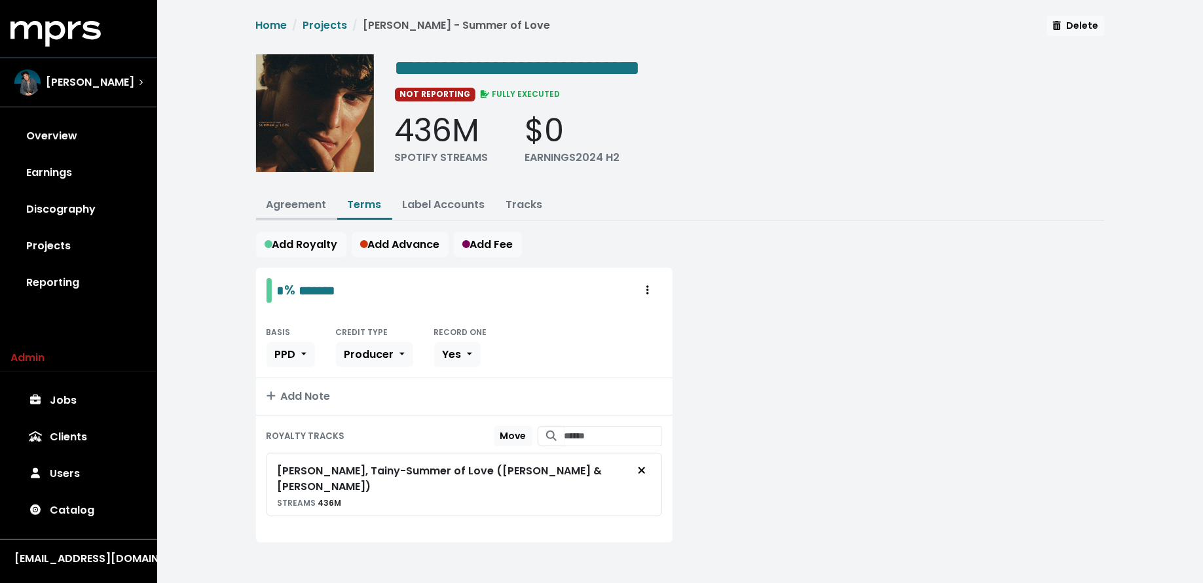
click at [293, 198] on link "Agreement" at bounding box center [296, 204] width 60 height 15
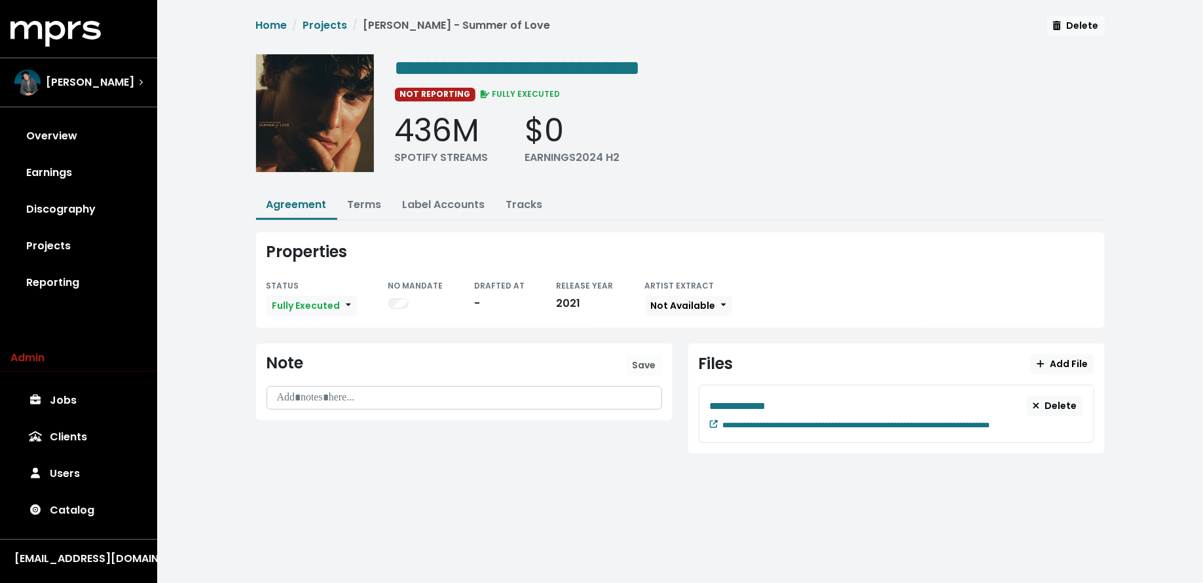
click at [309, 284] on div "STATUS" at bounding box center [311, 286] width 90 height 16
click at [309, 299] on span "Fully Executed" at bounding box center [306, 305] width 68 height 13
click at [308, 410] on link "Not Countersigned" at bounding box center [328, 416] width 123 height 21
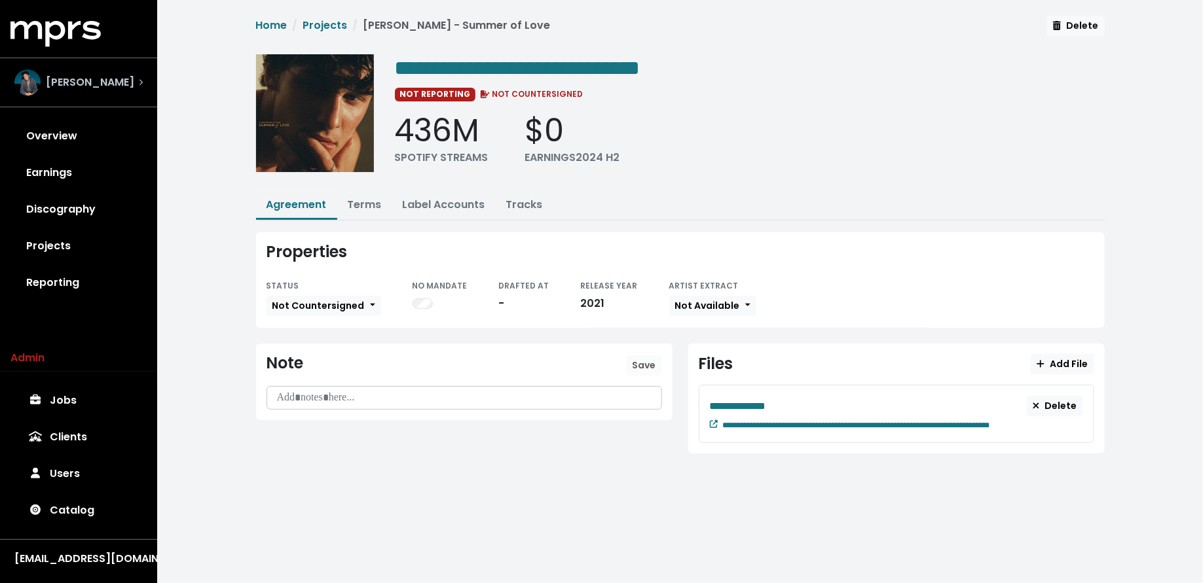
click at [110, 81] on div "Scott Harris" at bounding box center [78, 82] width 128 height 26
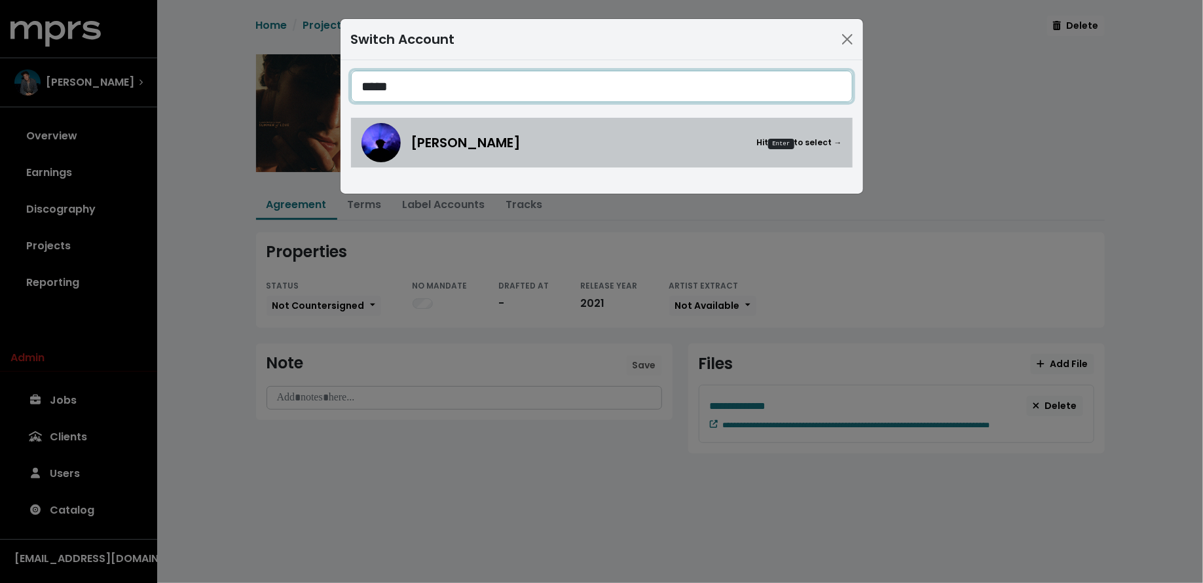
type input "*****"
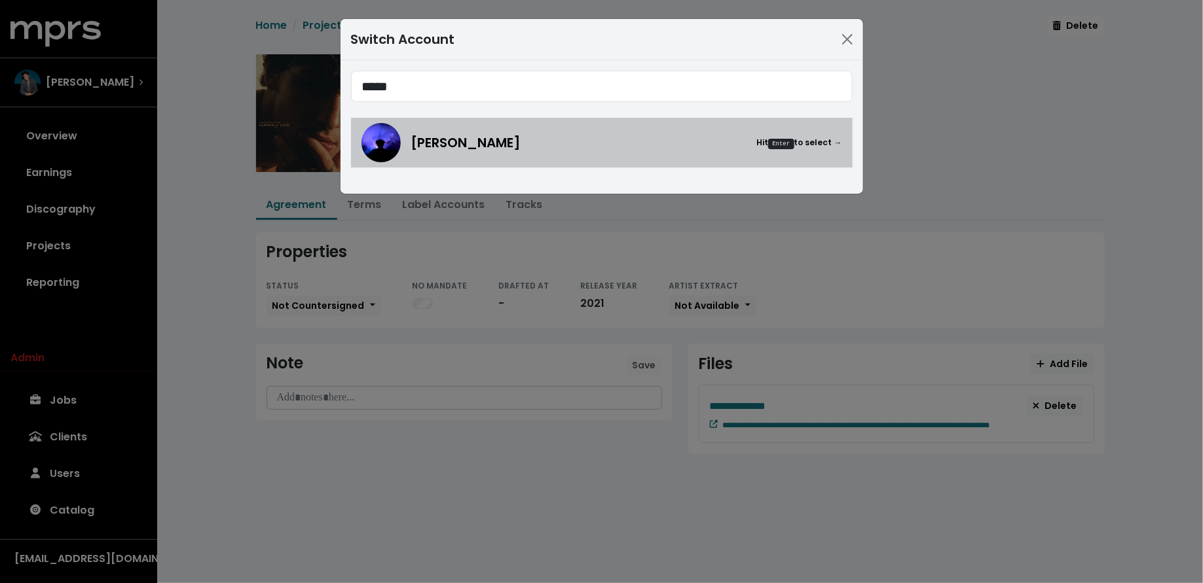
click at [441, 155] on div "Teddy Walton Hit Enter to select →" at bounding box center [601, 142] width 481 height 39
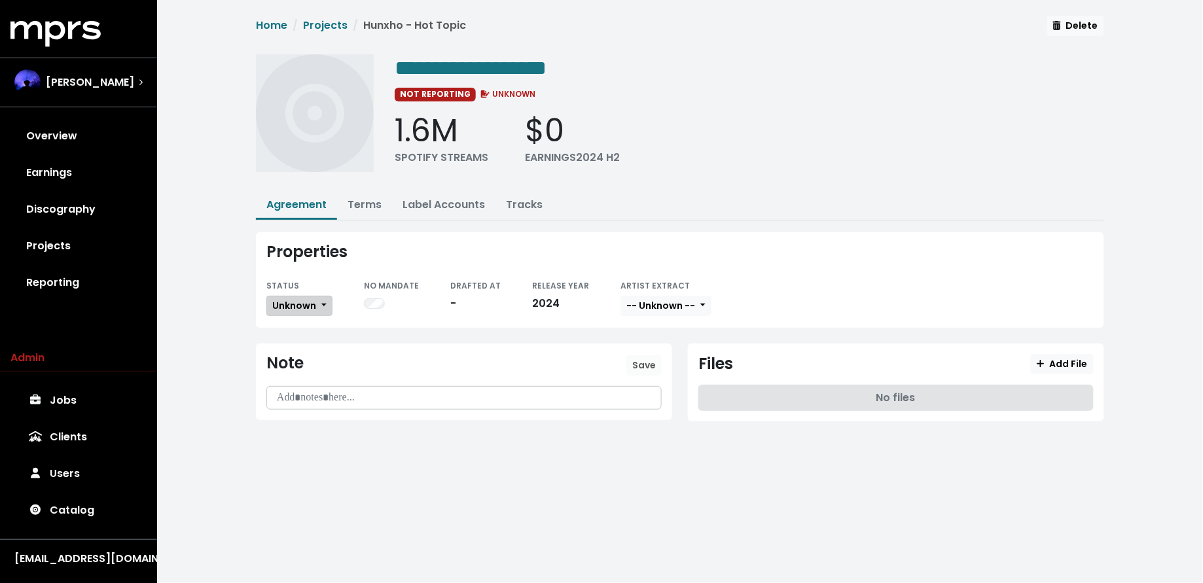
drag, startPoint x: 317, startPoint y: 304, endPoint x: 316, endPoint y: 313, distance: 8.6
click at [317, 304] on button "Unknown" at bounding box center [299, 306] width 66 height 20
click at [311, 365] on link "In Progress" at bounding box center [328, 374] width 123 height 21
click at [298, 306] on span "In Progress" at bounding box center [299, 305] width 54 height 13
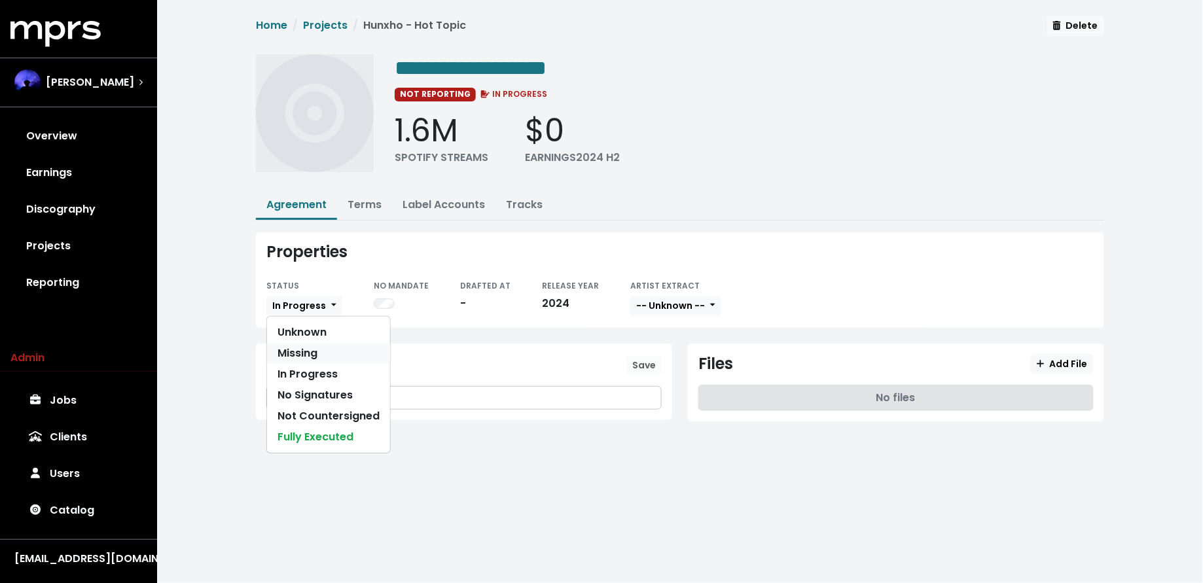
click at [303, 345] on link "Missing" at bounding box center [328, 353] width 123 height 21
